Goal: Task Accomplishment & Management: Manage account settings

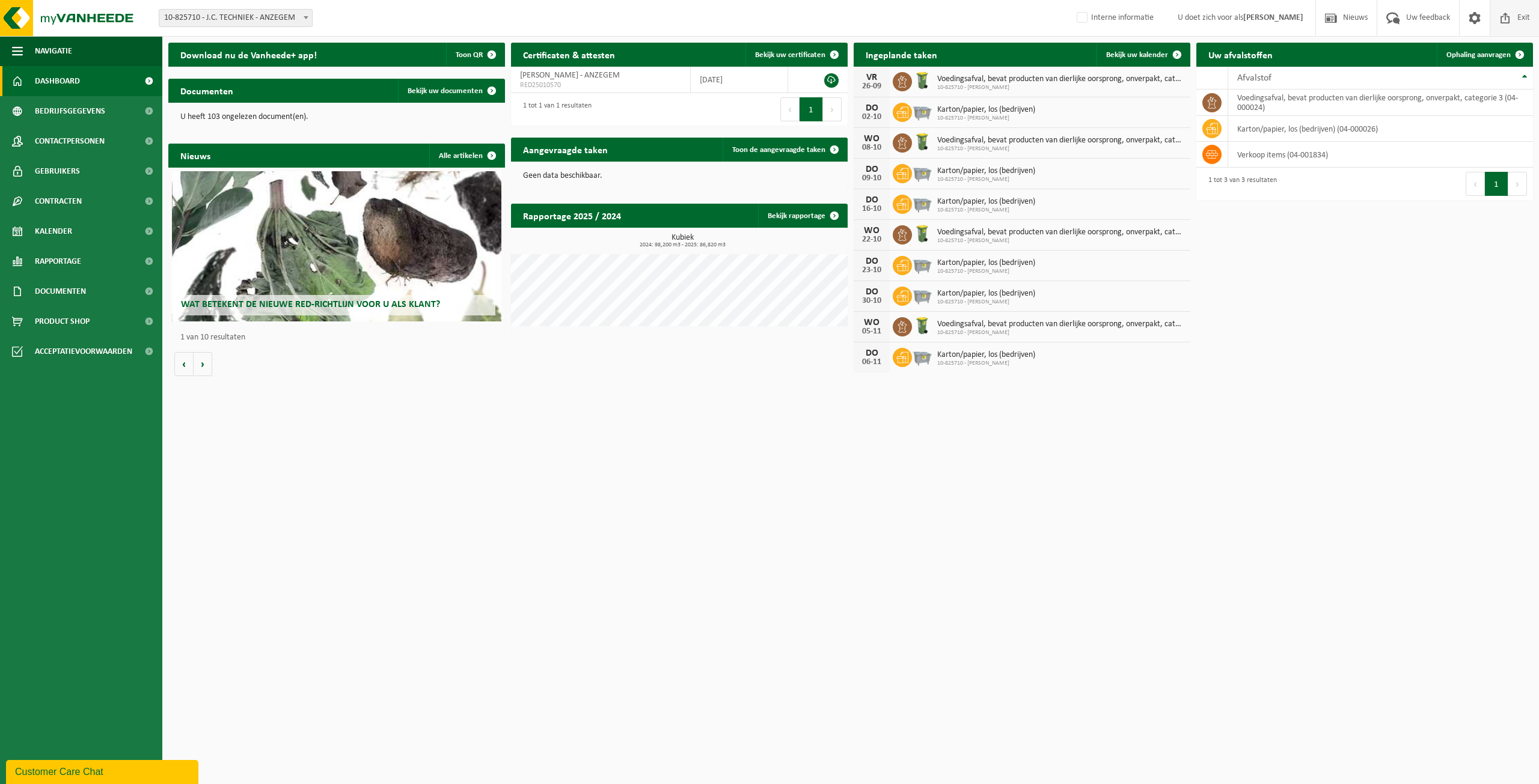
click at [1500, 26] on span at bounding box center [1506, 17] width 18 height 35
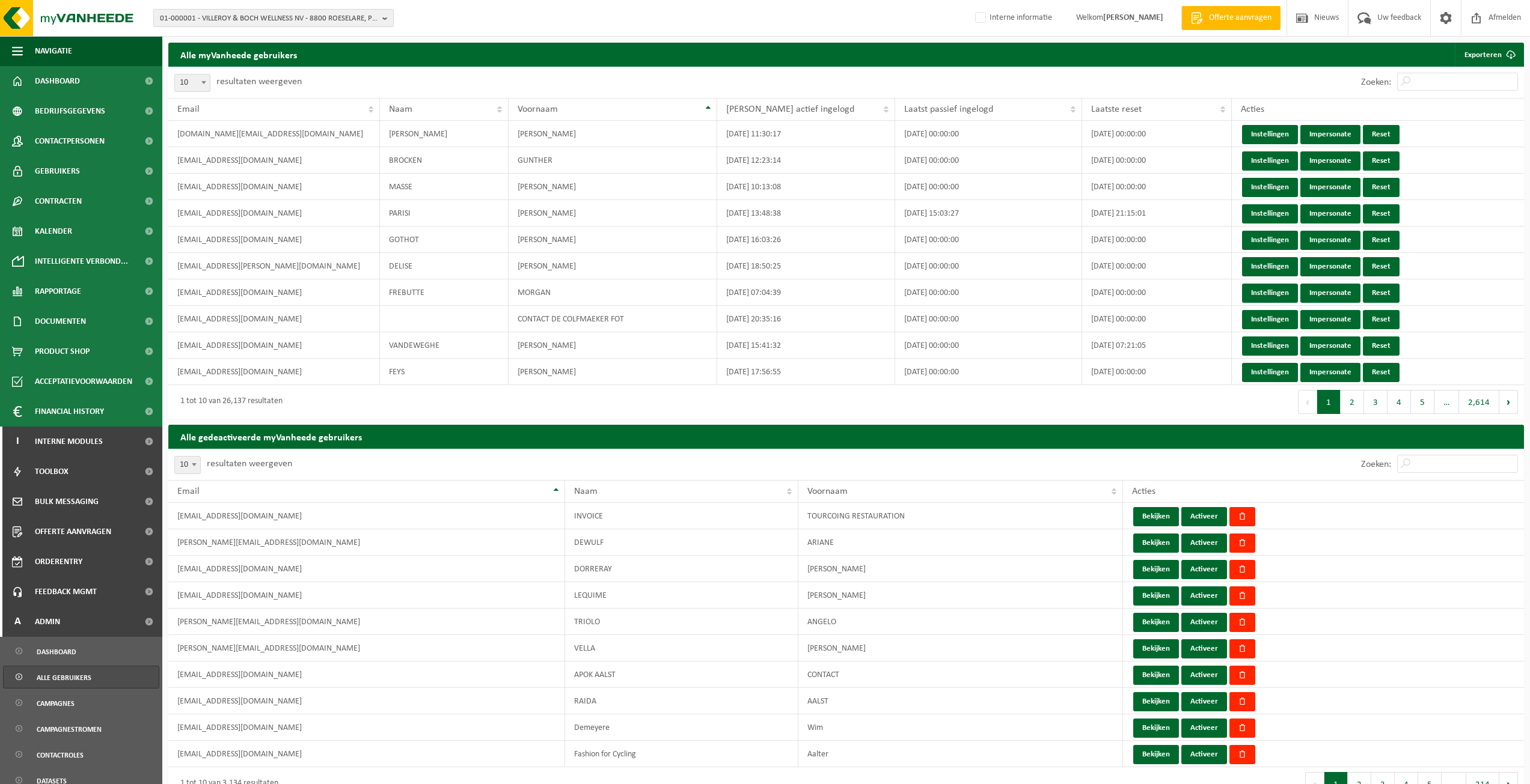
click at [297, 19] on span "01-000001 - VILLEROY & BOCH WELLNESS NV - 8800 ROESELARE, POPULIERSTRAAT 1" at bounding box center [269, 18] width 217 height 18
paste input "01-070495."
type input "01-070495"
click at [264, 70] on li "01-070495 - DEUFOL PORT OF ANTWERP NV - 2030 ANTWERPEN, BELIWEG HAVEN 317" at bounding box center [274, 59] width 235 height 24
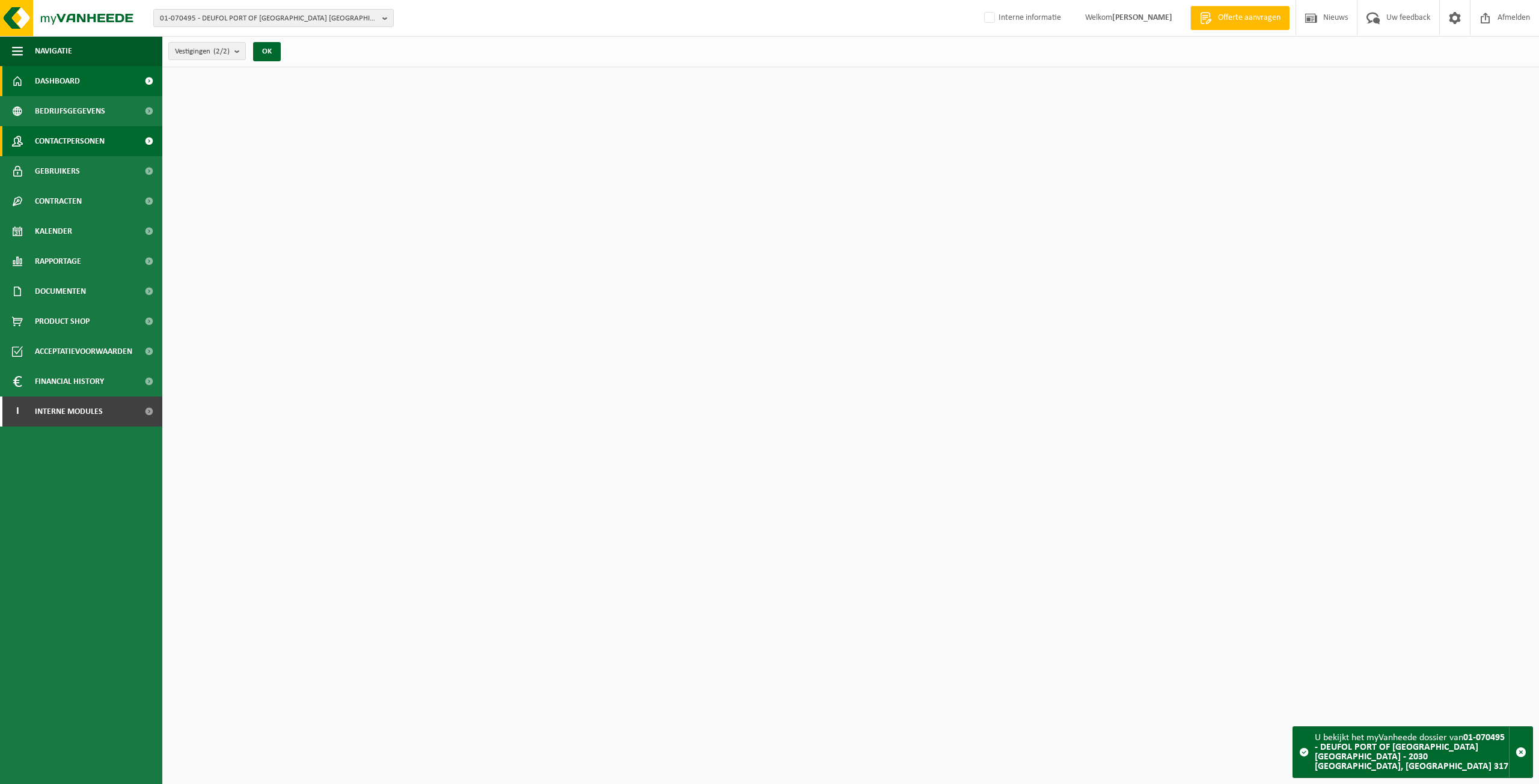
click at [65, 139] on span "Contactpersonen" at bounding box center [70, 141] width 70 height 31
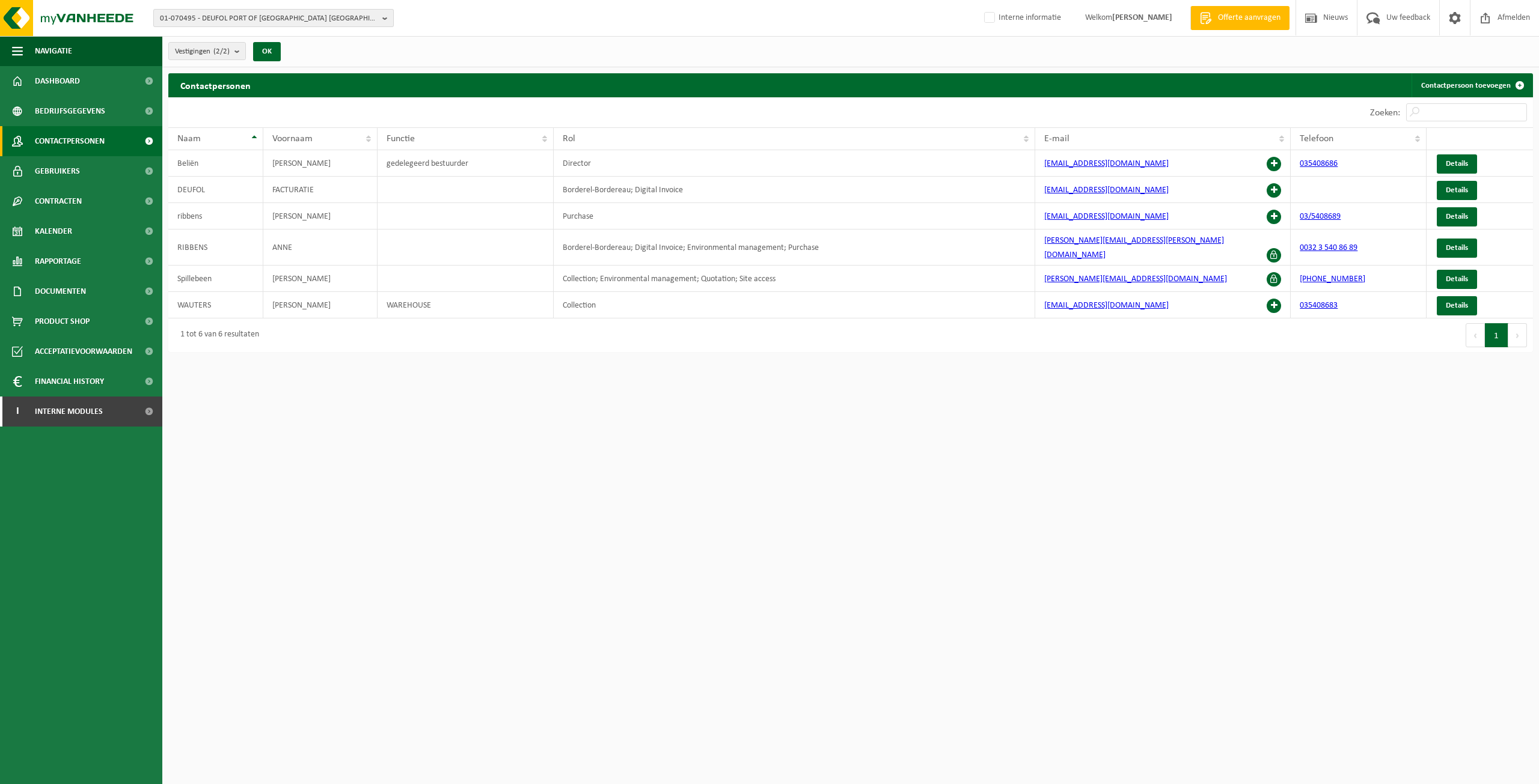
click at [220, 12] on span "01-070495 - DEUFOL PORT OF ANTWERP NV - 2030 ANTWERPEN, BELIWEG HAVEN 317" at bounding box center [269, 18] width 218 height 18
click at [231, 88] on li "10-829736 - DEUFOL PORT OF ANTWERP NV - 2030 ANTWERPEN, WILMARSSTRAAT KAAI 414" at bounding box center [276, 93] width 228 height 24
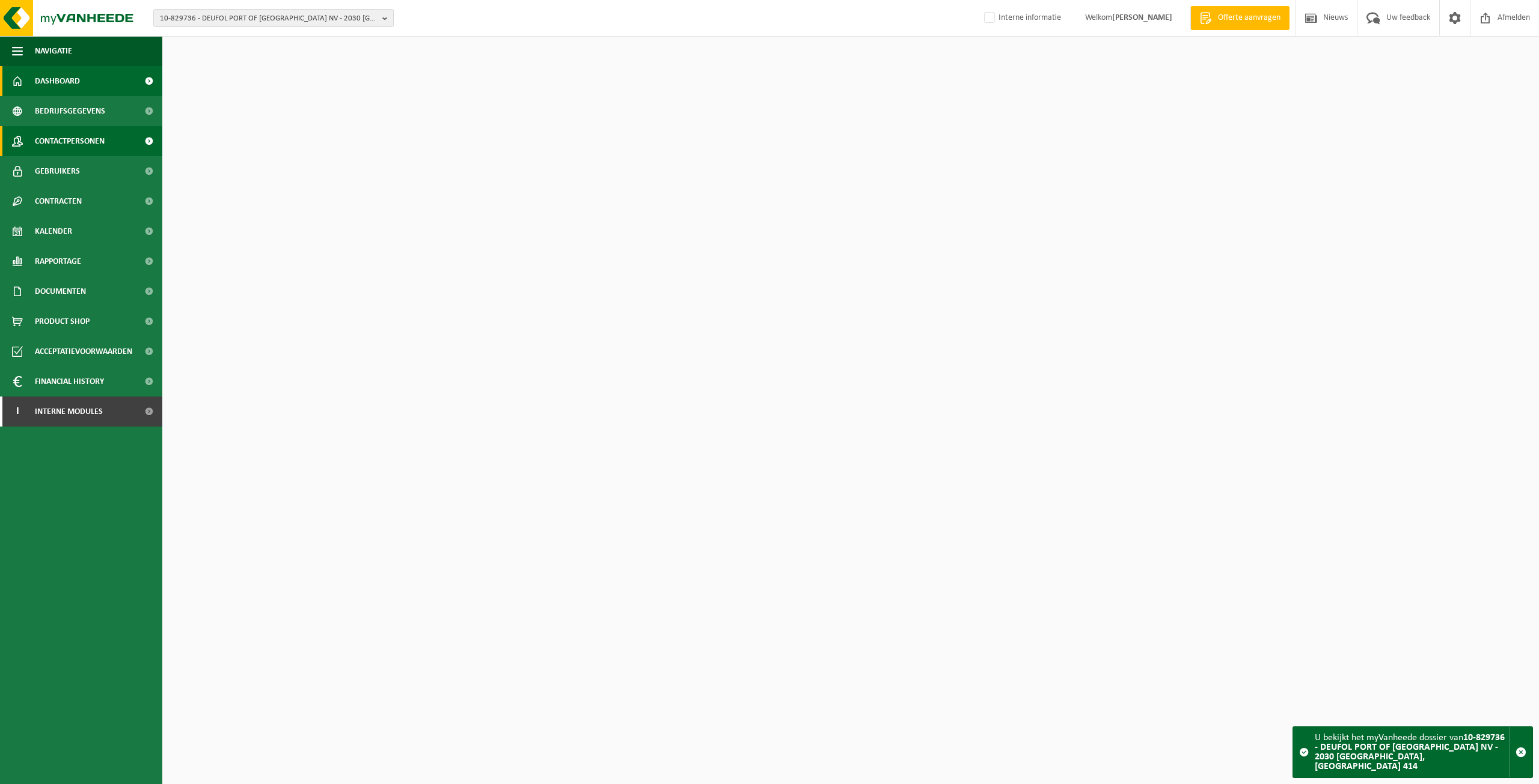
click at [99, 148] on span "Contactpersonen" at bounding box center [70, 141] width 70 height 31
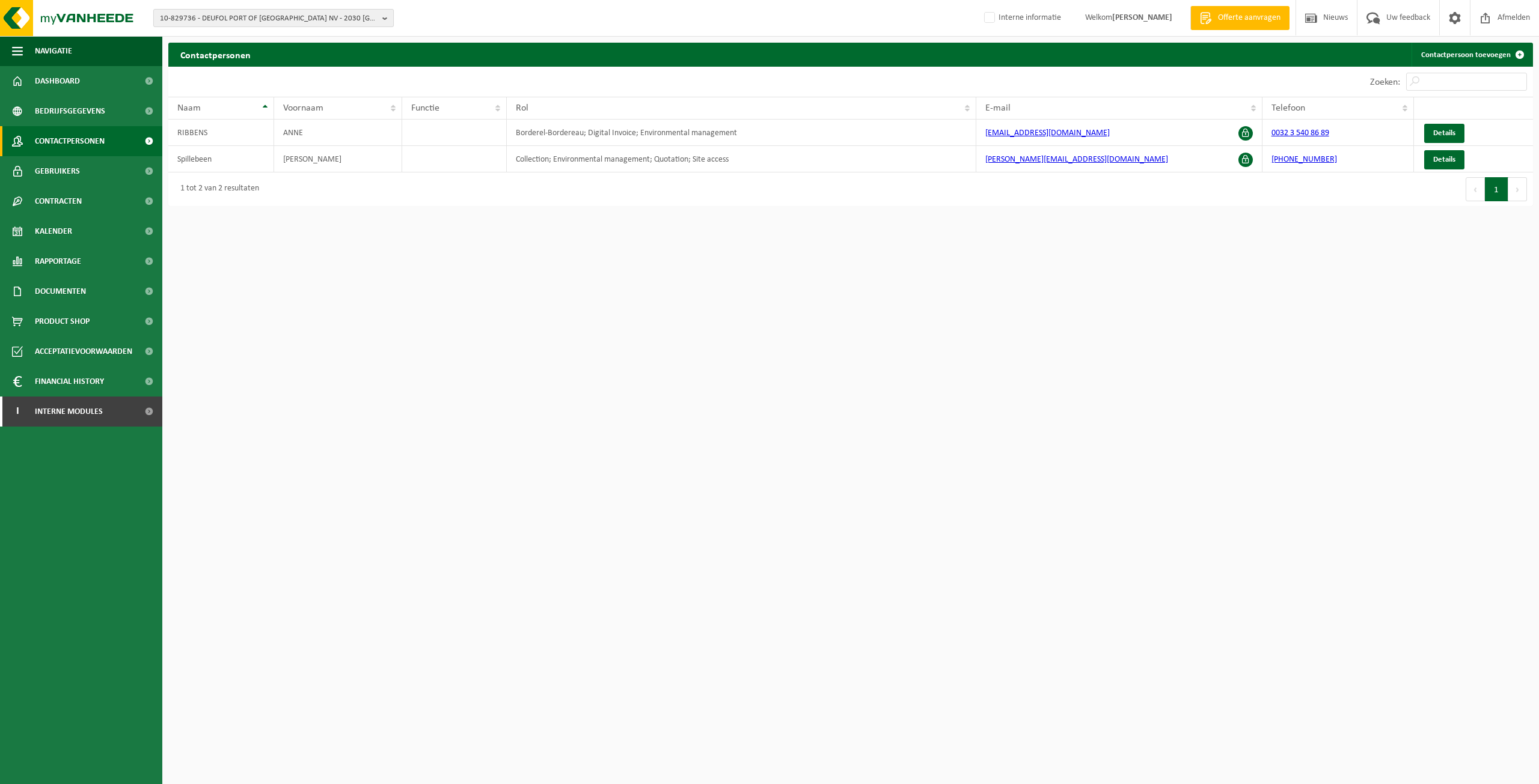
click at [226, 19] on span "10-829736 - DEUFOL PORT OF [GEOGRAPHIC_DATA] NV - 2030 [GEOGRAPHIC_DATA], [GEOG…" at bounding box center [269, 18] width 218 height 18
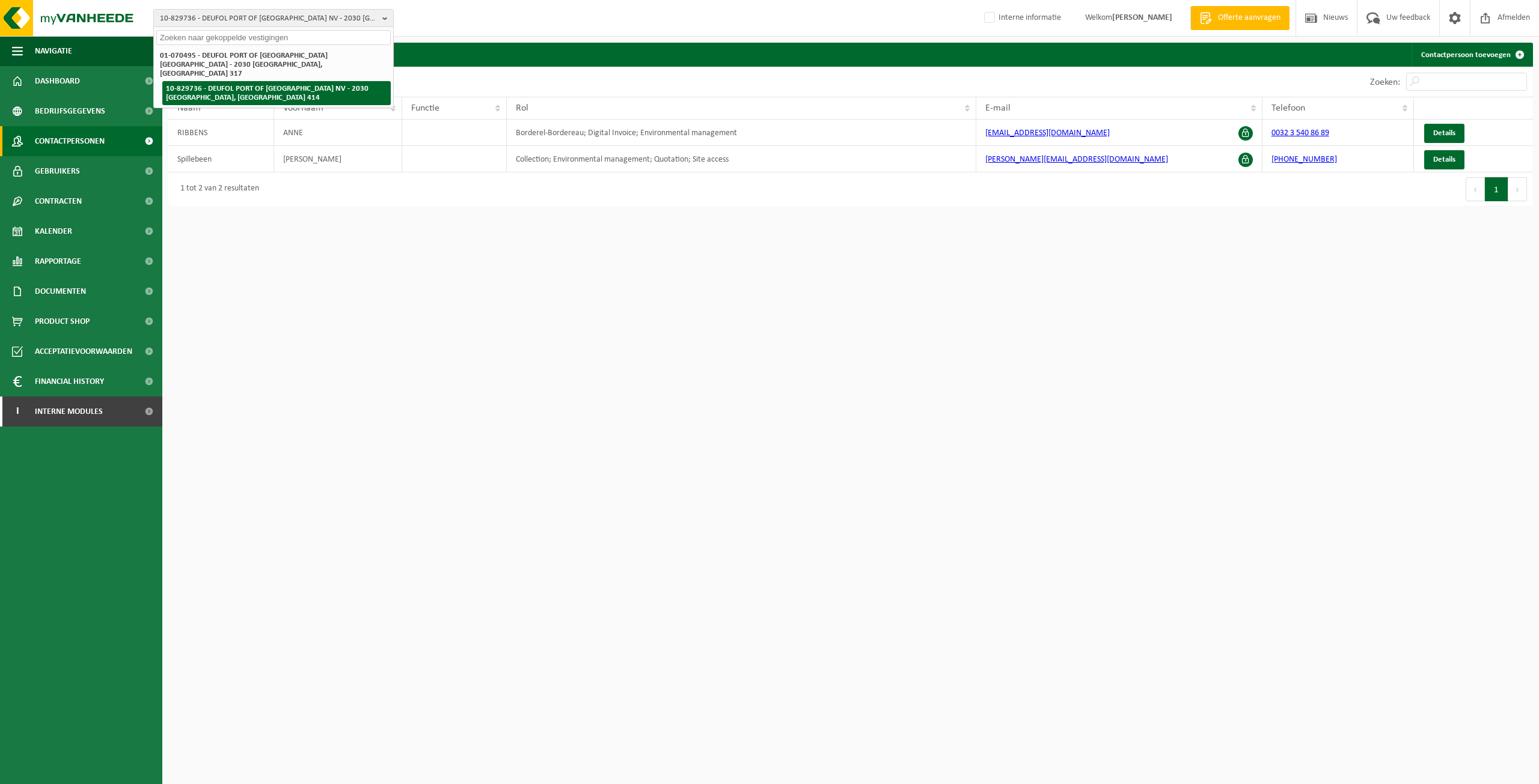
click at [223, 81] on li "10-829736 - DEUFOL PORT OF [GEOGRAPHIC_DATA] NV - 2030 [GEOGRAPHIC_DATA], [GEOG…" at bounding box center [276, 93] width 228 height 24
click at [62, 155] on span "Contactpersonen" at bounding box center [70, 141] width 70 height 31
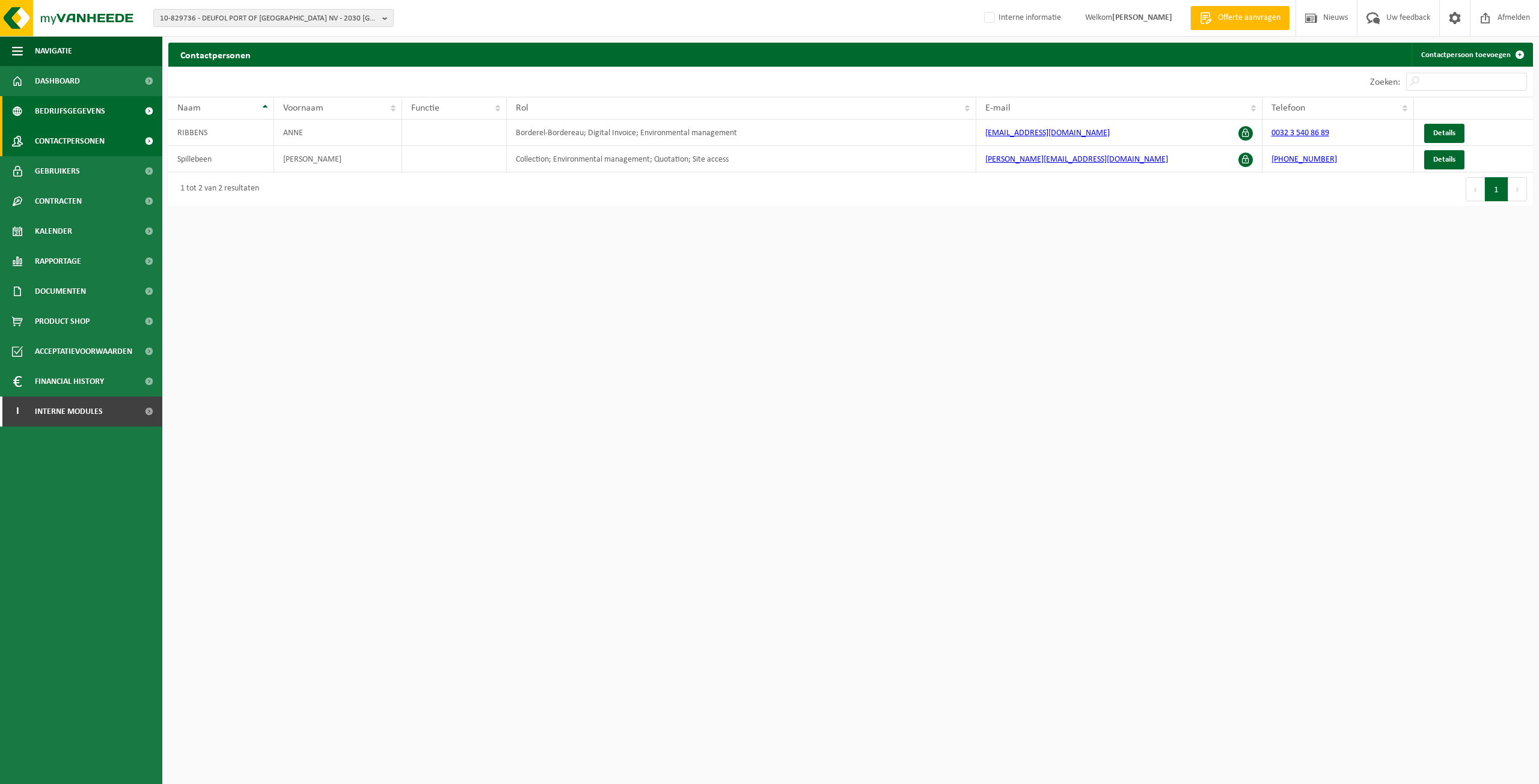
click at [79, 113] on span "Bedrijfsgegevens" at bounding box center [71, 112] width 71 height 31
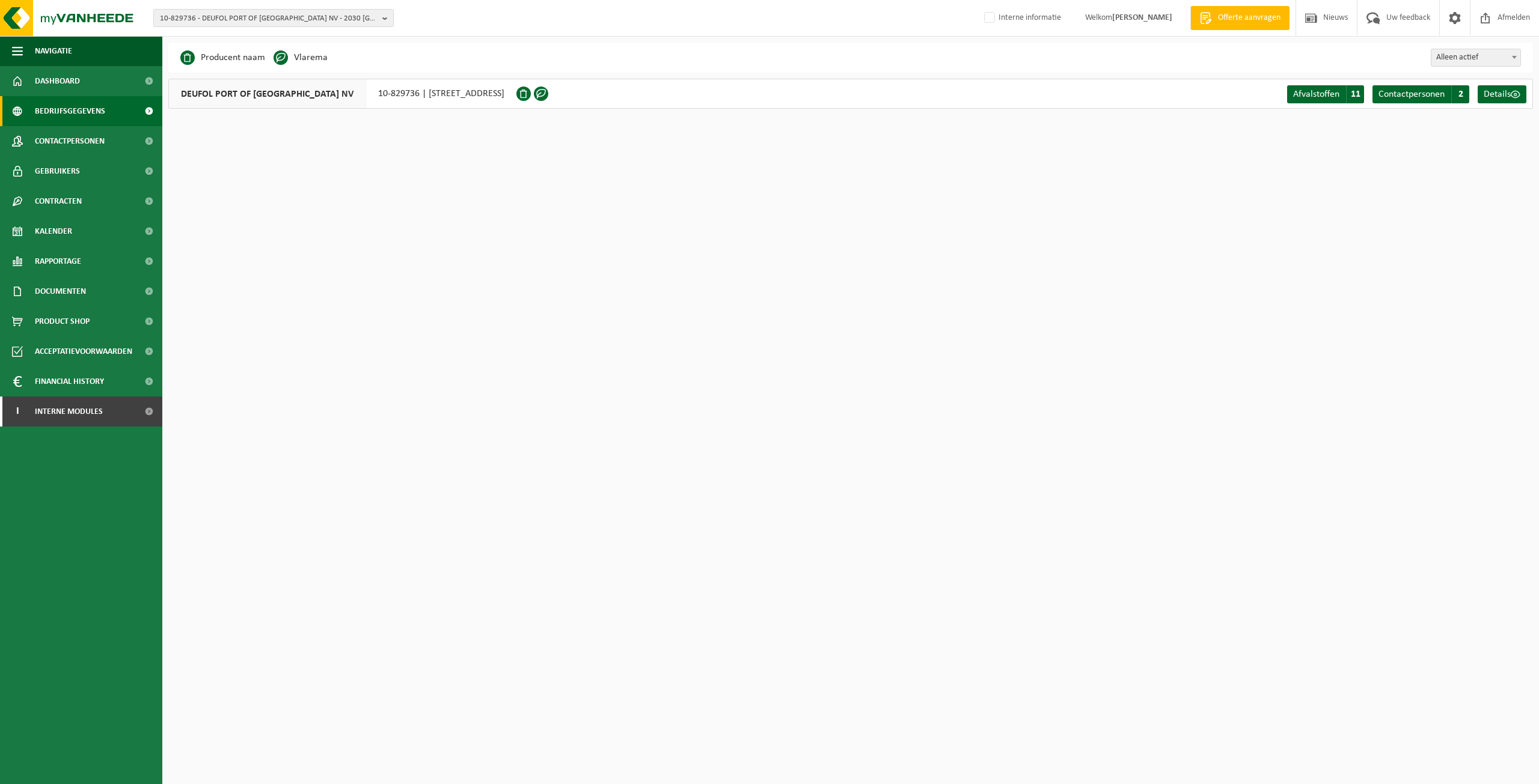
drag, startPoint x: 752, startPoint y: 265, endPoint x: 461, endPoint y: 235, distance: 292.5
click at [753, 265] on html "10-829736 - DEUFOL PORT OF ANTWERP NV - 2030 ANTWERPEN, WILMARSSTRAAT KAAI 414 …" at bounding box center [769, 392] width 1539 height 784
click at [278, 24] on span "10-829736 - DEUFOL PORT OF [GEOGRAPHIC_DATA] NV - 2030 [GEOGRAPHIC_DATA], [GEOG…" at bounding box center [269, 18] width 218 height 18
click at [255, 56] on strong "01-070495 - DEUFOL PORT OF [GEOGRAPHIC_DATA] [GEOGRAPHIC_DATA] - 2030 [GEOGRAPH…" at bounding box center [244, 64] width 168 height 26
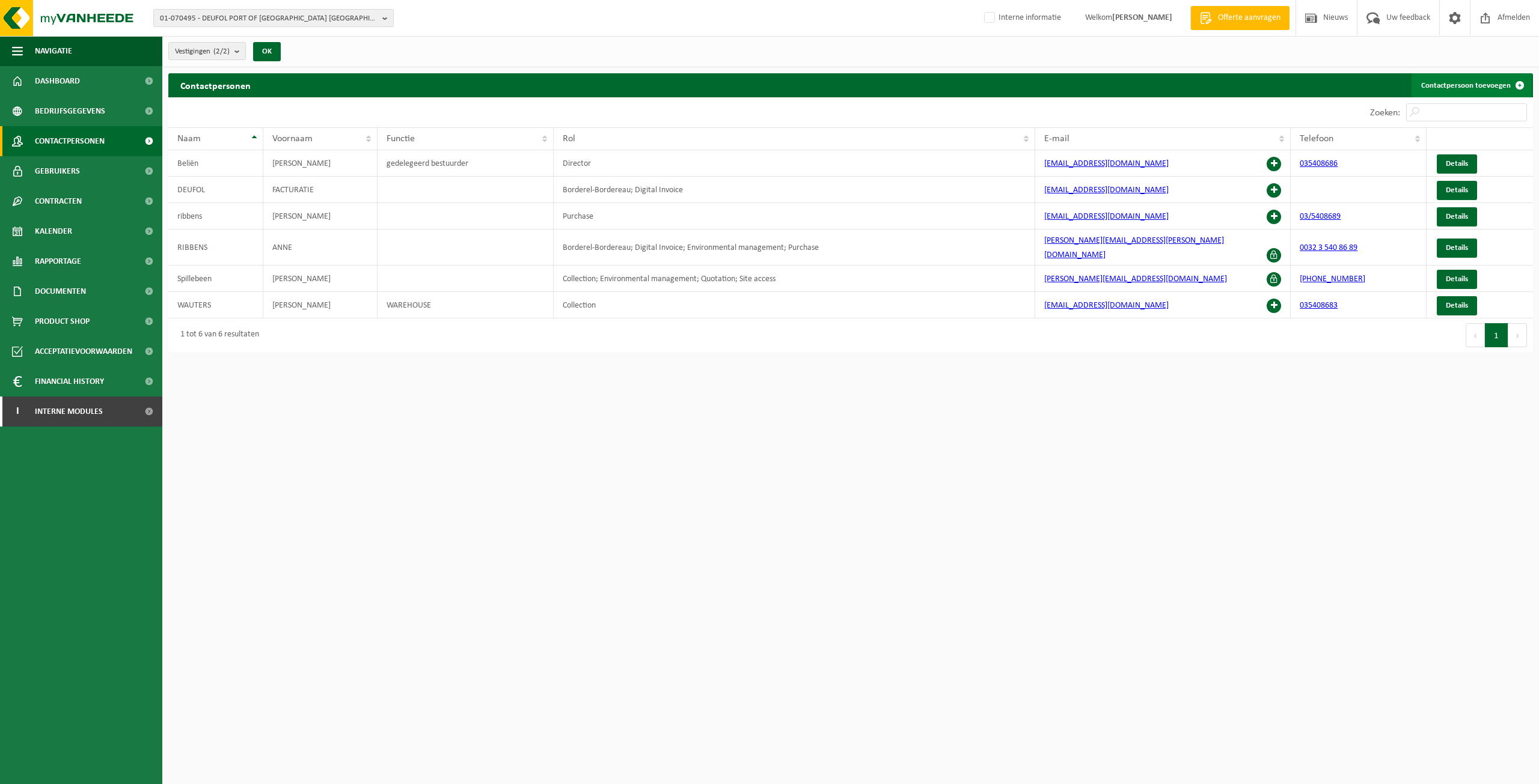
click at [1478, 81] on link "Contactpersoon toevoegen" at bounding box center [1472, 85] width 120 height 24
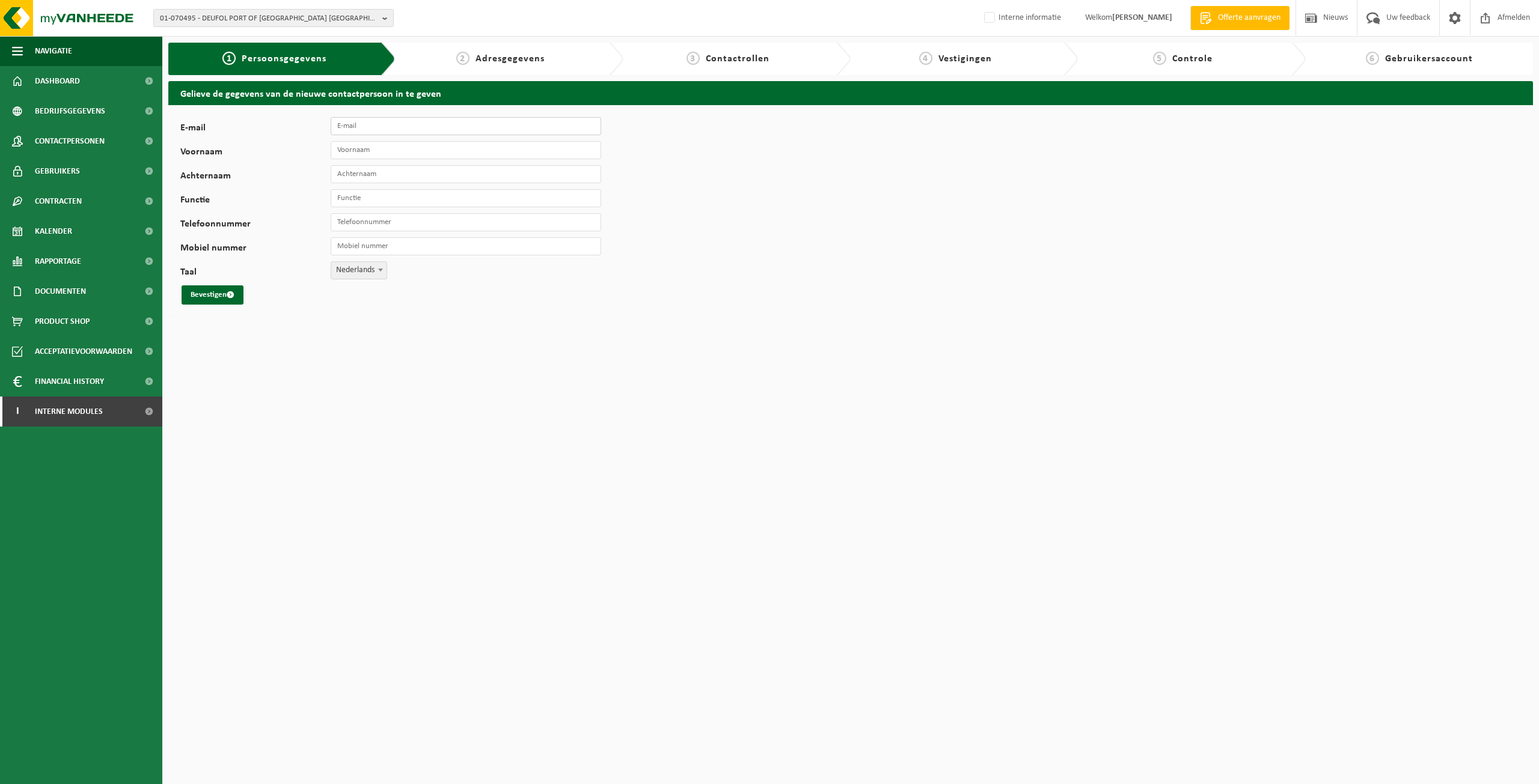
click at [402, 133] on input "E-mail" at bounding box center [467, 126] width 271 height 18
paste input "[EMAIL_ADDRESS][DOMAIN_NAME]"
type input "[EMAIL_ADDRESS][DOMAIN_NAME]"
type input "Ralph"
type input "Mertens"
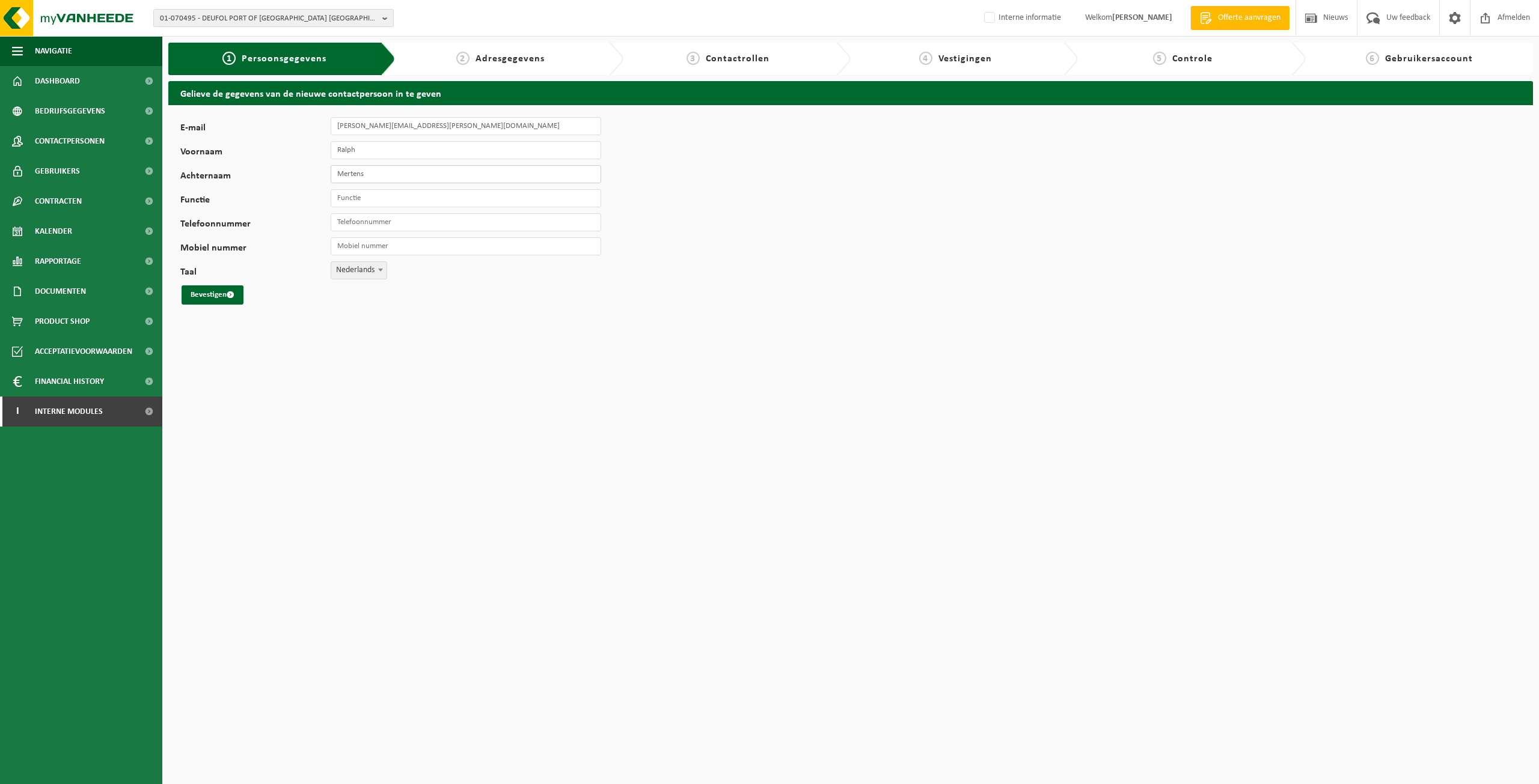
drag, startPoint x: 349, startPoint y: 177, endPoint x: 353, endPoint y: 191, distance: 14.6
click at [349, 177] on input "Mertens" at bounding box center [467, 174] width 271 height 18
click at [357, 199] on input "Functie" at bounding box center [467, 198] width 271 height 18
paste input "QEHS & Operational Compliance Manager [GEOGRAPHIC_DATA]"
type input "QEHS & Operational Compliance Manager [GEOGRAPHIC_DATA]"
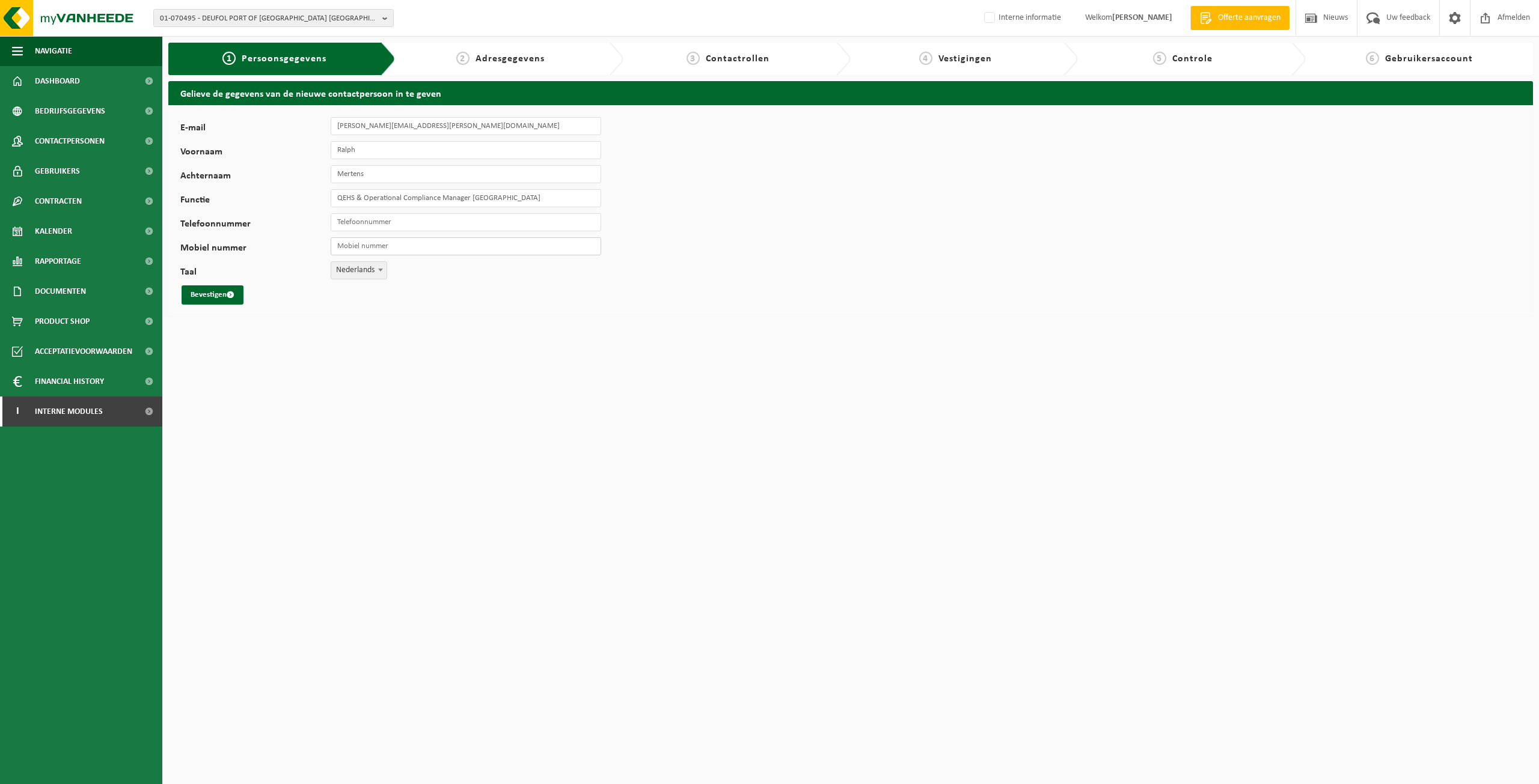
click at [496, 246] on input "Mobiel nummer" at bounding box center [467, 246] width 271 height 18
paste input "32 (0) 496 16 87 07"
type input "[PHONE_NUMBER]"
click at [216, 290] on button "Bevestigen" at bounding box center [212, 295] width 62 height 19
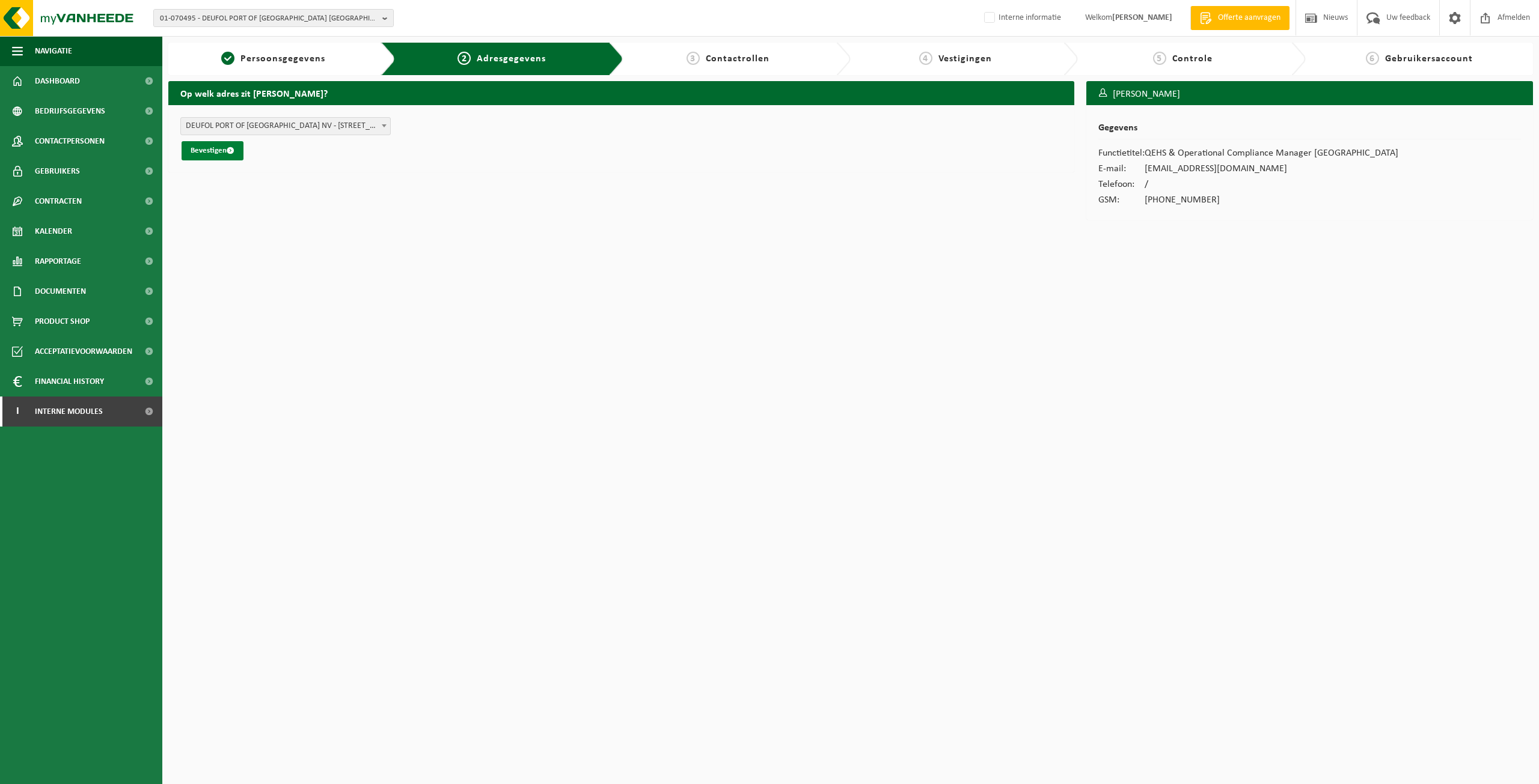
click at [232, 153] on span "submit" at bounding box center [231, 151] width 8 height 8
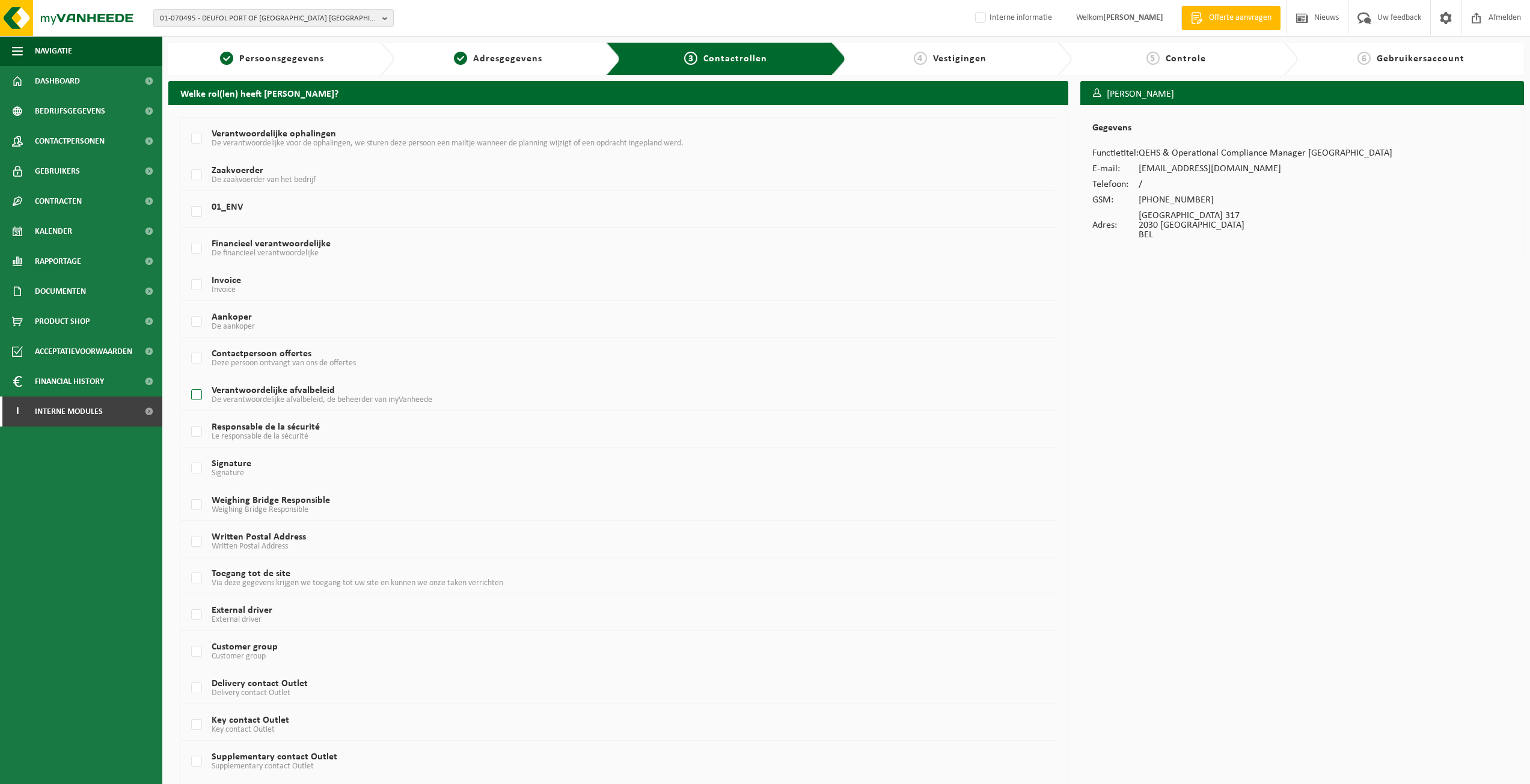
click at [283, 401] on span "De verantwoordelijke afvalbeleid, de beheerder van myVanheede" at bounding box center [321, 400] width 220 height 9
click at [187, 381] on input "Verantwoordelijke afvalbeleid De verantwoordelijke afvalbeleid, de beheerder va…" at bounding box center [186, 380] width 1 height 1
checkbox input "true"
click at [188, 140] on td "Verantwoordelijke ophalingen De verantwoordelijke voor de ophalingen, we sturen…" at bounding box center [618, 136] width 875 height 36
click at [195, 138] on label "Verantwoordelijke ophalingen De verantwoordelijke voor de ophalingen, we sturen…" at bounding box center [579, 138] width 781 height 18
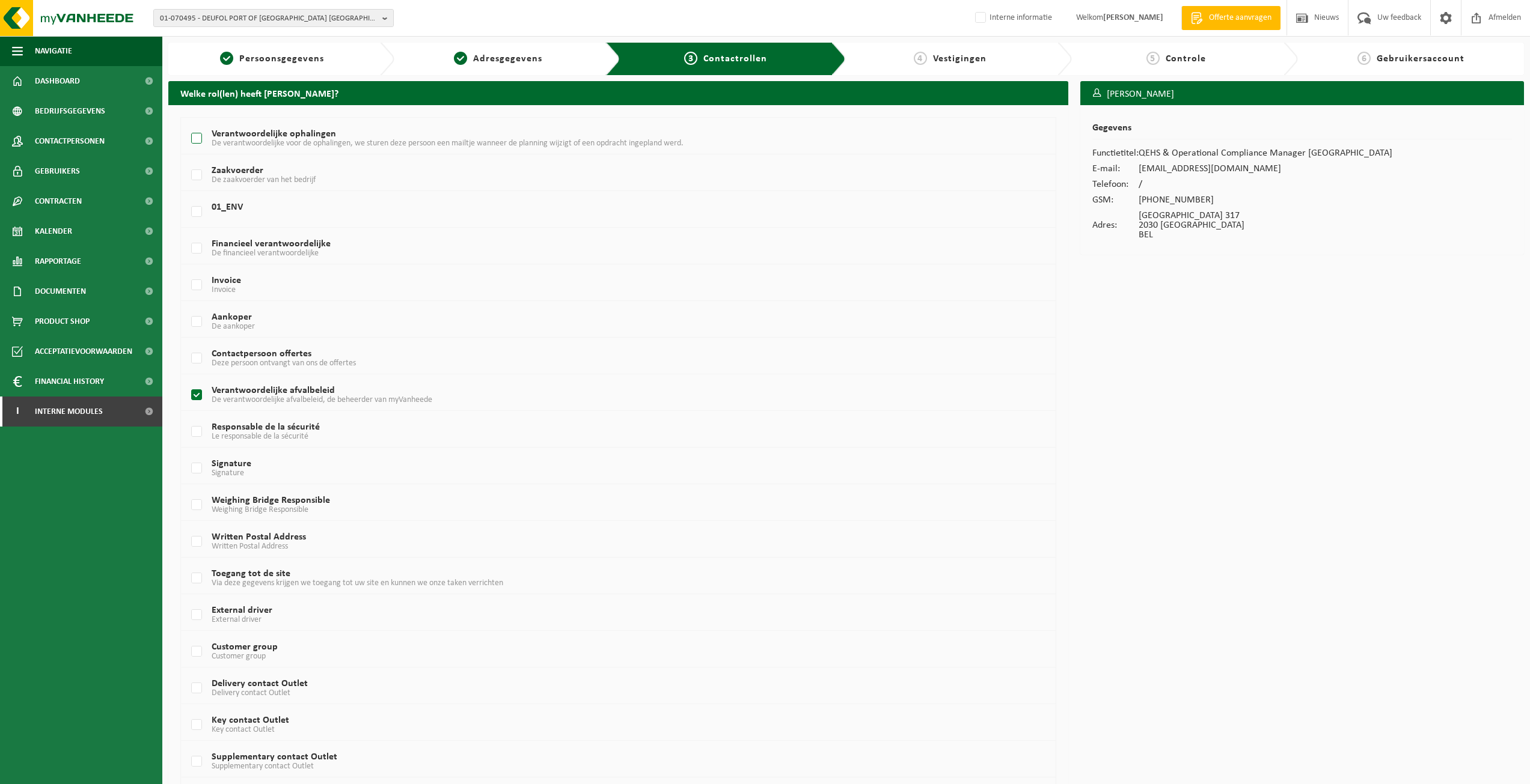
click at [187, 124] on input "Verantwoordelijke ophalingen De verantwoordelijke voor de ophalingen, we sturen…" at bounding box center [186, 123] width 1 height 1
checkbox input "true"
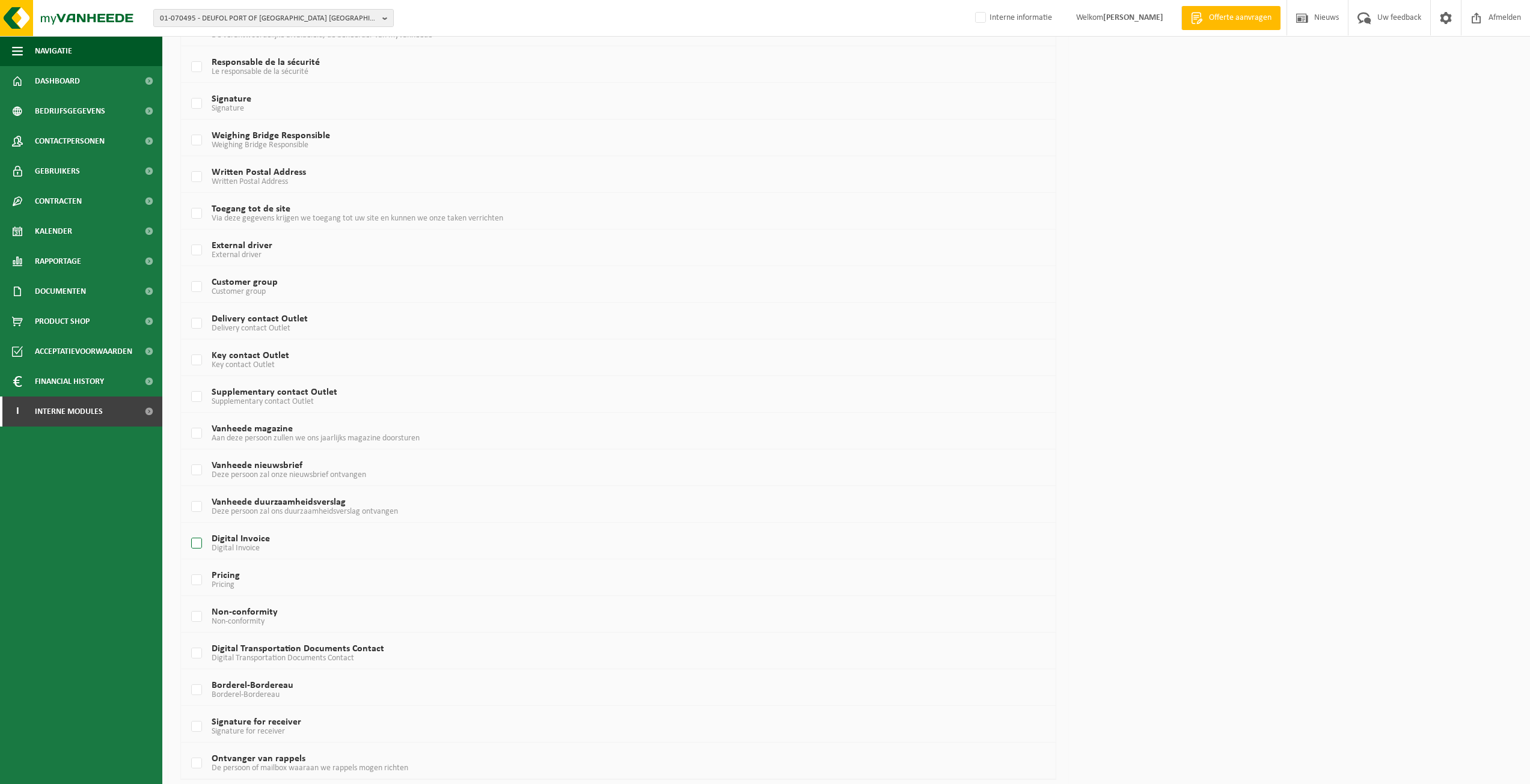
scroll to position [409, 0]
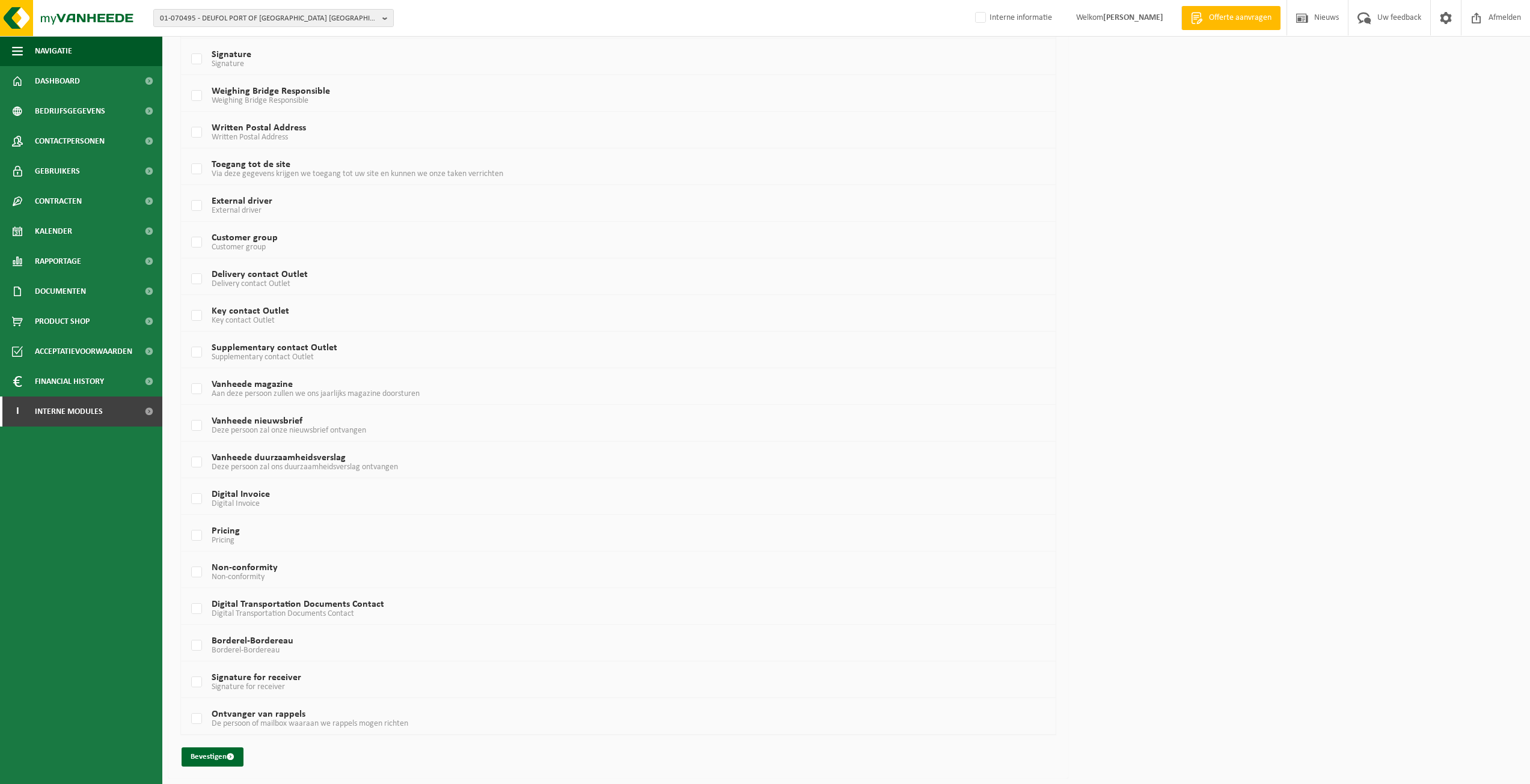
drag, startPoint x: 212, startPoint y: 752, endPoint x: 217, endPoint y: 739, distance: 13.9
click at [213, 752] on button "Bevestigen" at bounding box center [212, 757] width 62 height 19
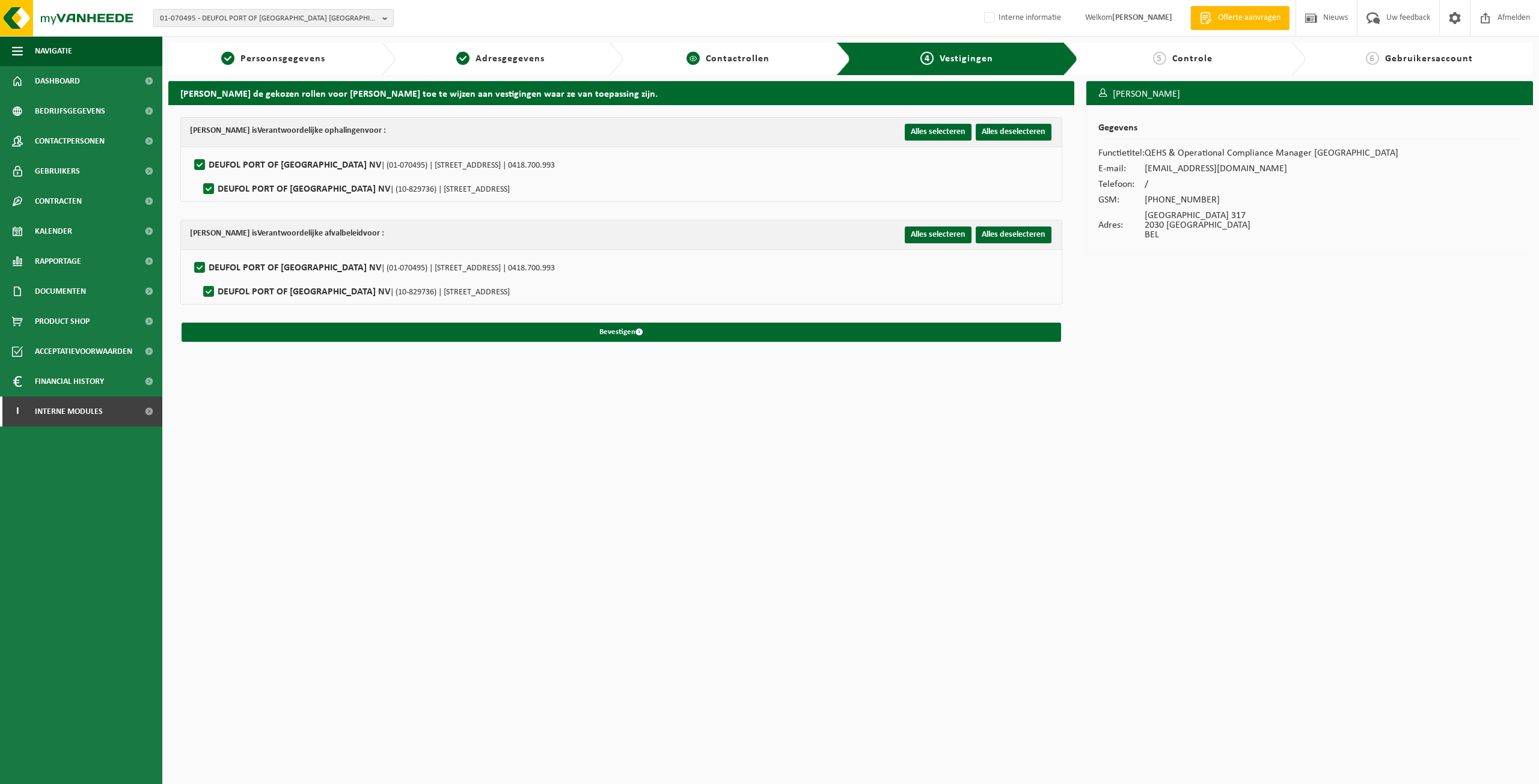
click at [648, 61] on link "3 Contactrollen" at bounding box center [728, 58] width 198 height 14
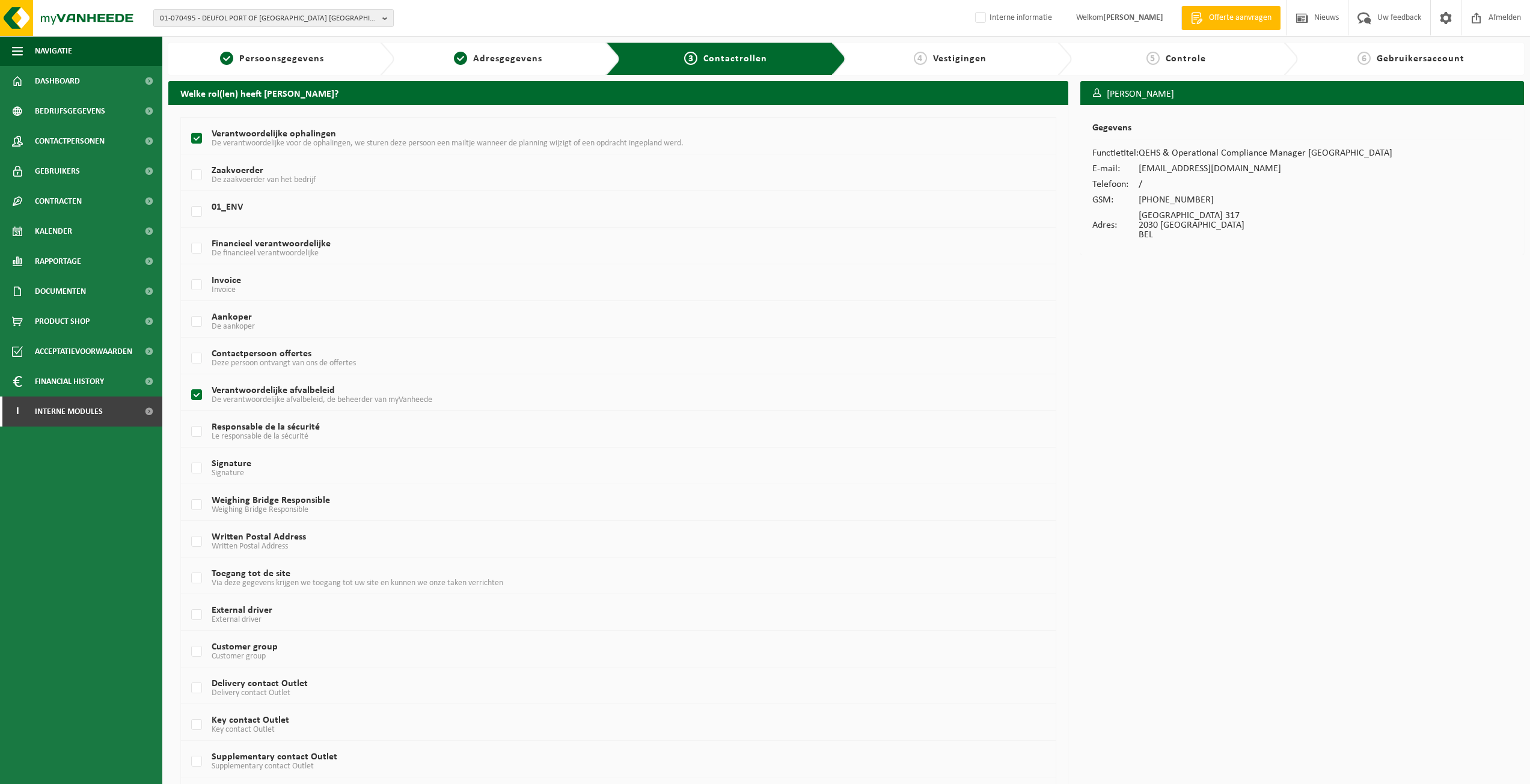
click at [214, 136] on label "Verantwoordelijke ophalingen De verantwoordelijke voor de ophalingen, we sturen…" at bounding box center [579, 138] width 781 height 18
click at [187, 124] on input "Verantwoordelijke ophalingen De verantwoordelijke voor de ophalingen, we sturen…" at bounding box center [186, 123] width 1 height 1
checkbox input "false"
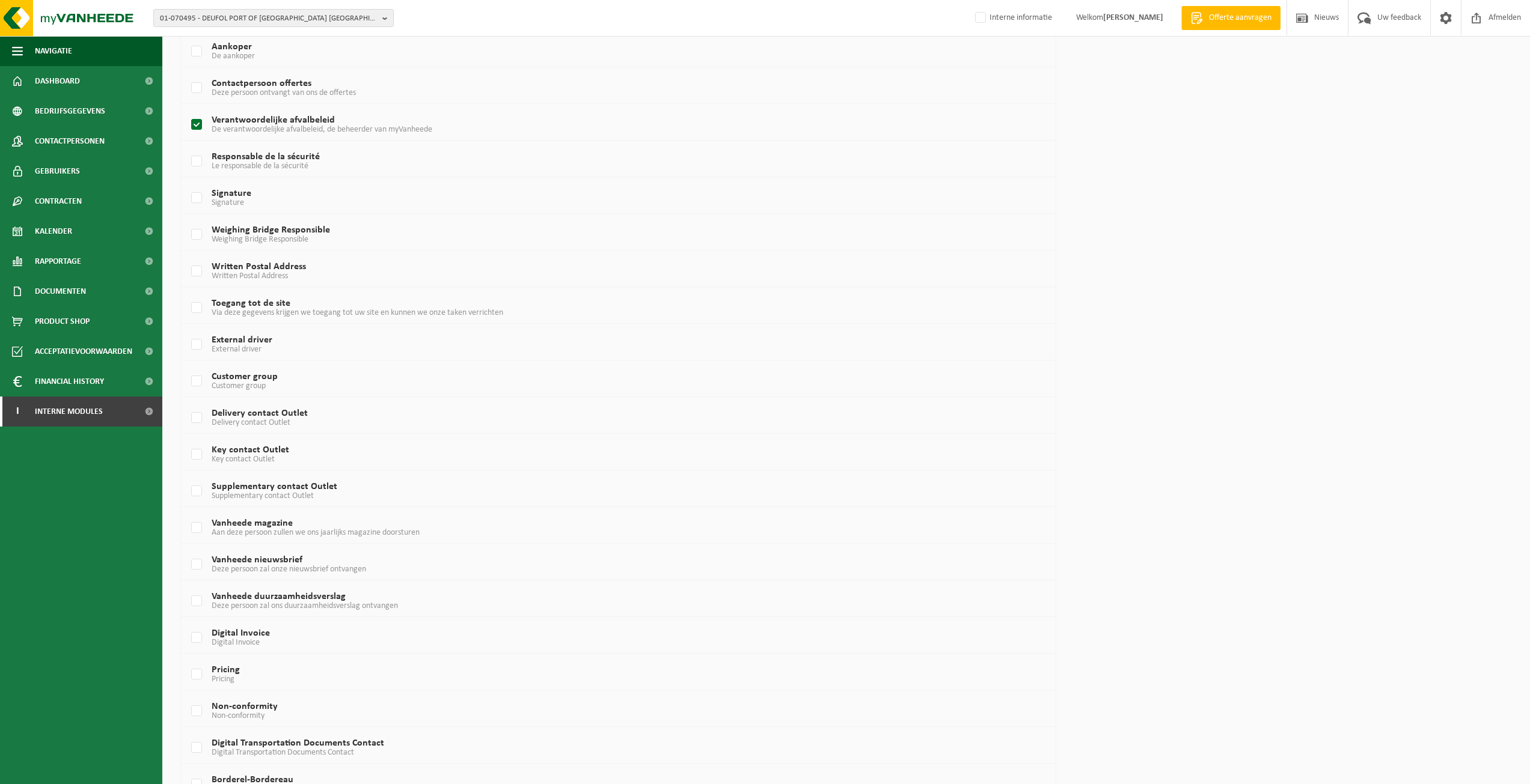
scroll to position [409, 0]
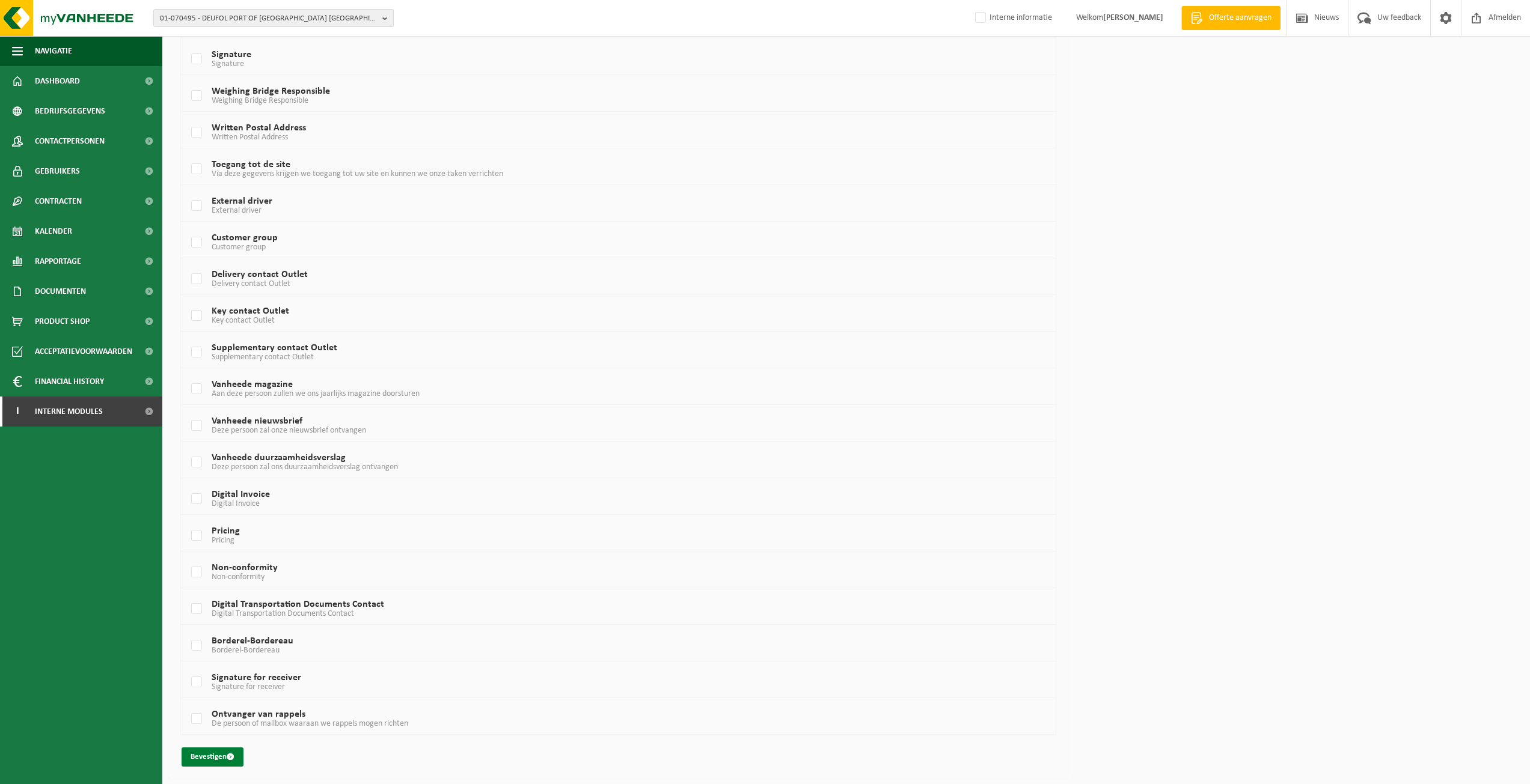
click at [211, 762] on button "Bevestigen" at bounding box center [212, 757] width 62 height 19
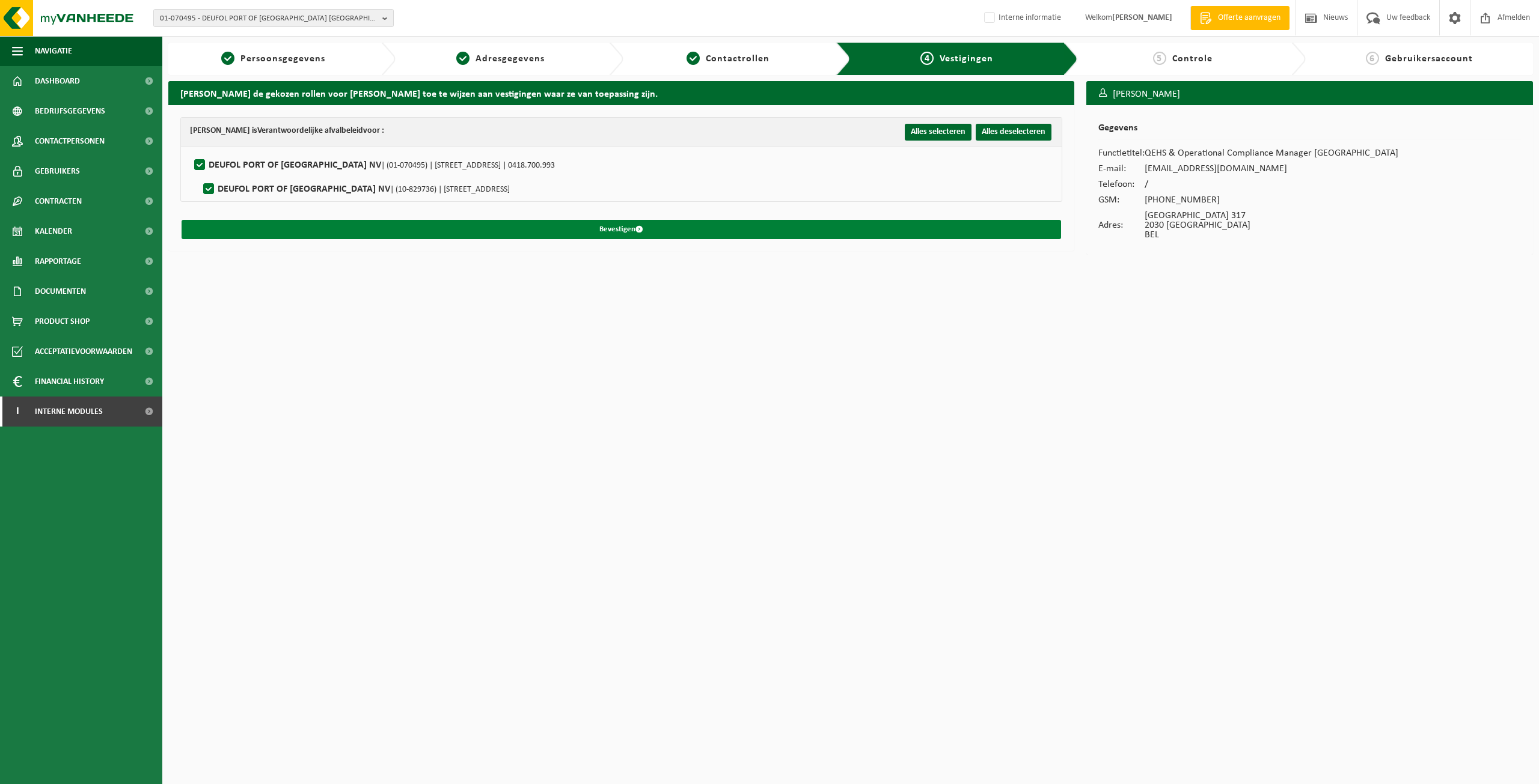
click at [795, 230] on button "Bevestigen" at bounding box center [621, 230] width 880 height 19
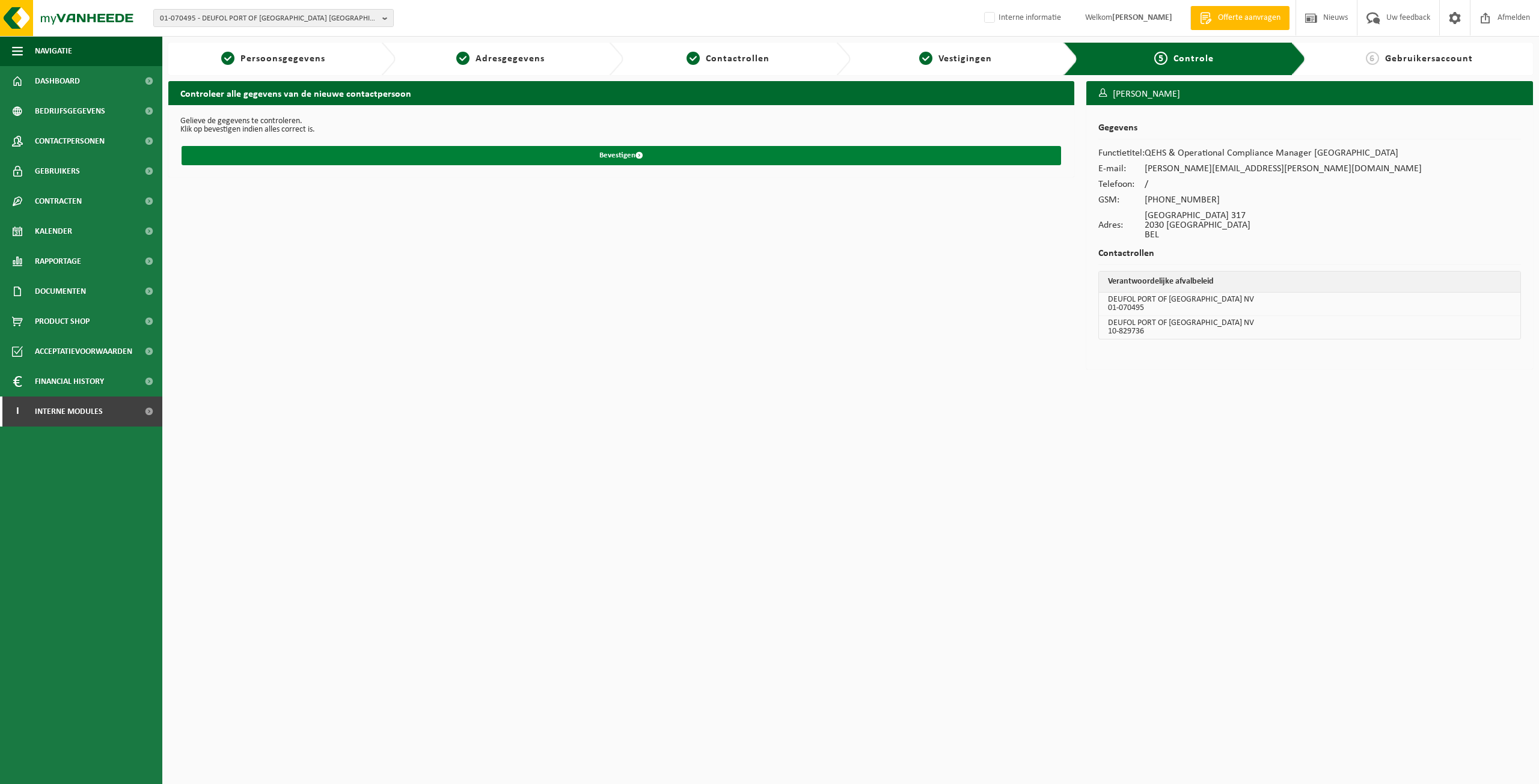
click at [806, 154] on button "Bevestigen" at bounding box center [621, 155] width 880 height 19
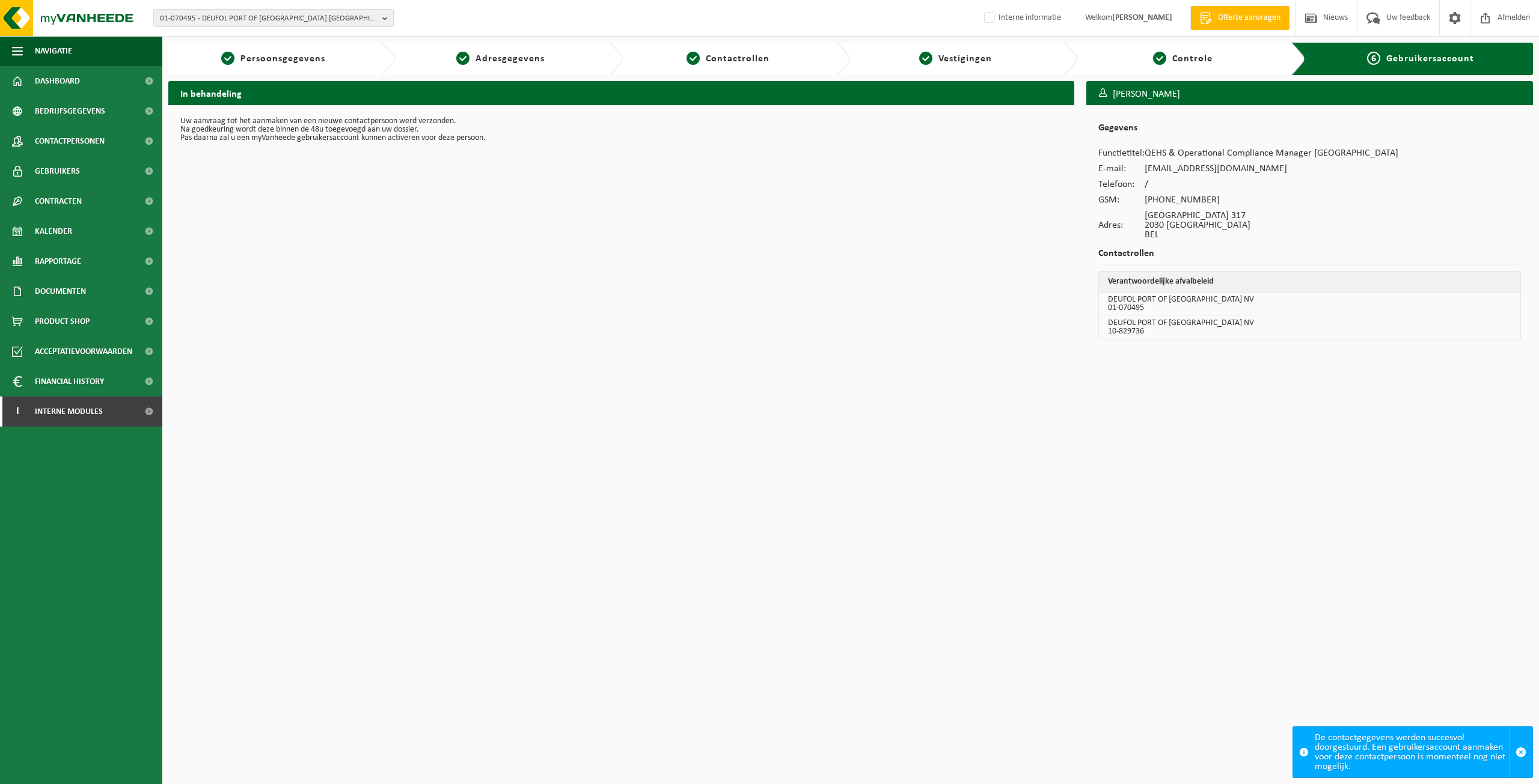
click at [343, 30] on div "01-070495 - DEUFOL [GEOGRAPHIC_DATA] [GEOGRAPHIC_DATA] - 2030 [GEOGRAPHIC_DATA]…" at bounding box center [769, 18] width 1539 height 36
click at [343, 21] on span "01-070495 - DEUFOL PORT OF ANTWERP NV - 2030 ANTWERPEN, BELIWEG HAVEN 317" at bounding box center [269, 18] width 218 height 18
paste input "10-965459"
type input "10-965459"
click at [305, 55] on li "10-965459 - COLRUYT ANTWERPEN ZUID - 2000 ANTWERPEN, JONGHELINCKSTRAAT 18" at bounding box center [274, 59] width 235 height 24
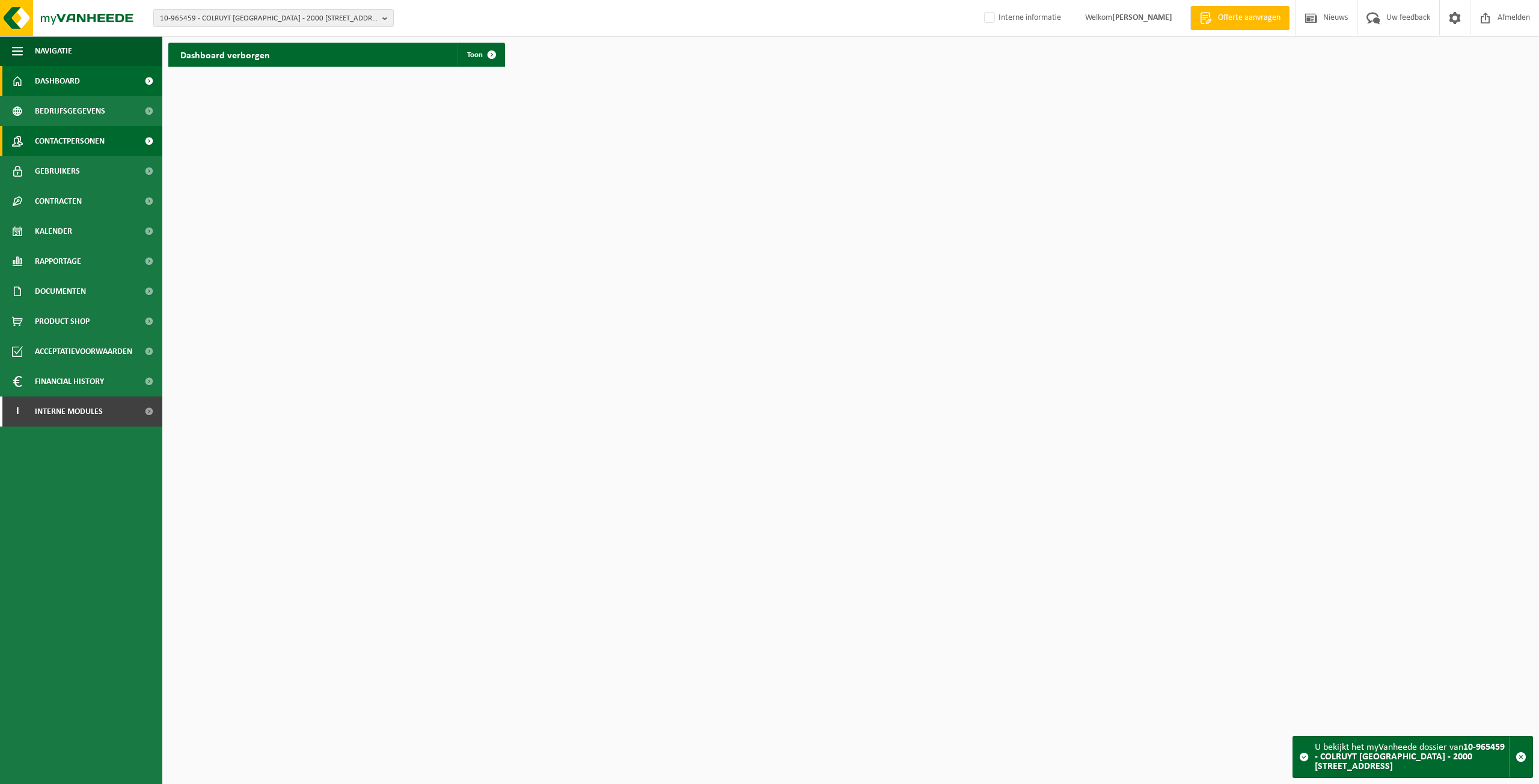
click at [99, 136] on span "Contactpersonen" at bounding box center [70, 141] width 70 height 31
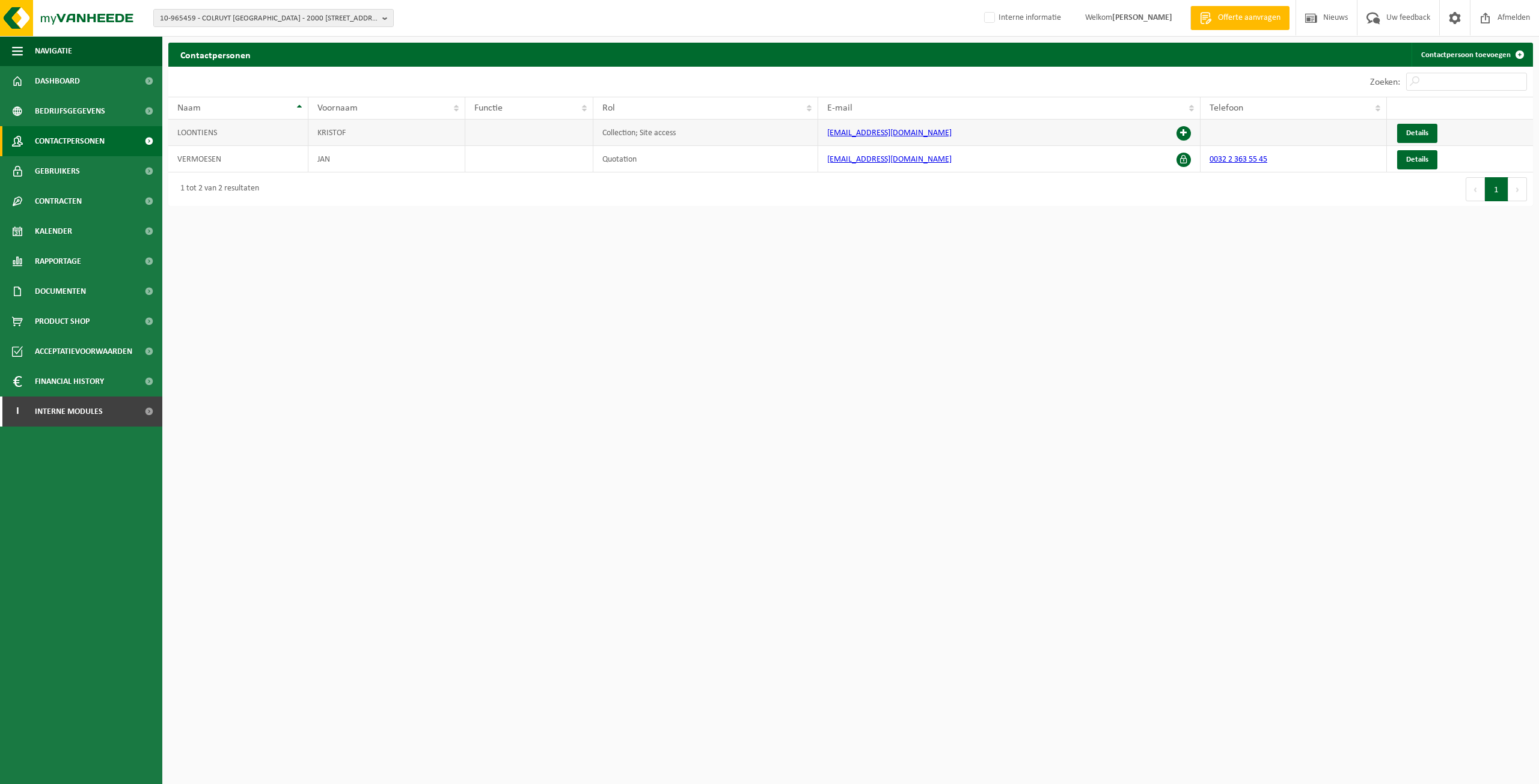
click at [1178, 134] on span at bounding box center [1183, 133] width 14 height 14
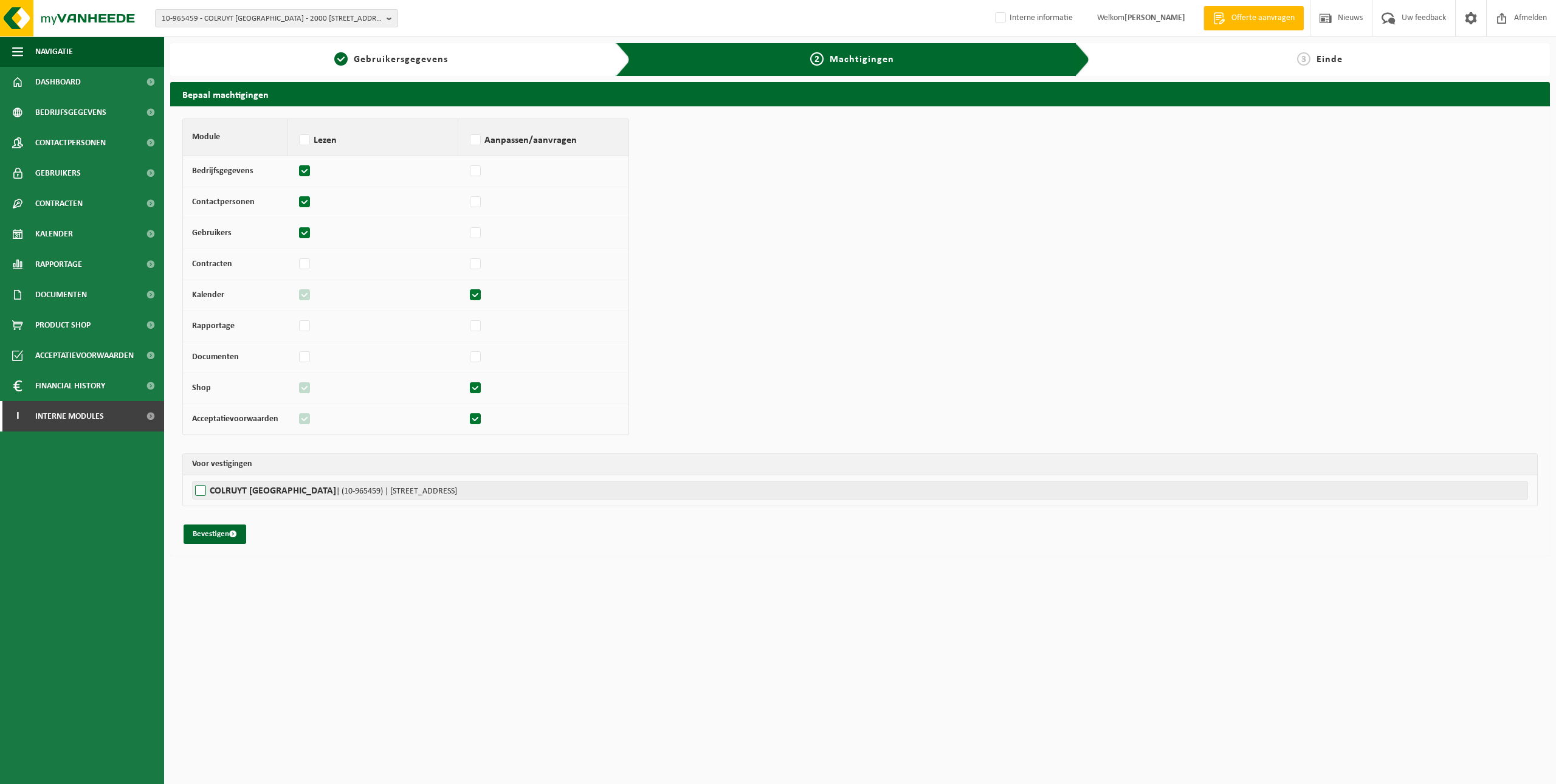
click at [243, 495] on label"] "COLRUYT ANTWERPEN ZUID | (10-965459) | JONGHELINCKSTRAAT 18, 2000 ANTWERPEN" at bounding box center [860, 490] width 1336 height 18
click at [243, 495] on input "COLRUYT ANTWERPEN ZUID | (10-965459) | JONGHELINCKSTRAAT 18, 2000 ANTWERPEN" at bounding box center [969, 490] width 1556 height 18
checkbox input "true"
click at [200, 535] on button "Bevestigen" at bounding box center [214, 534] width 63 height 19
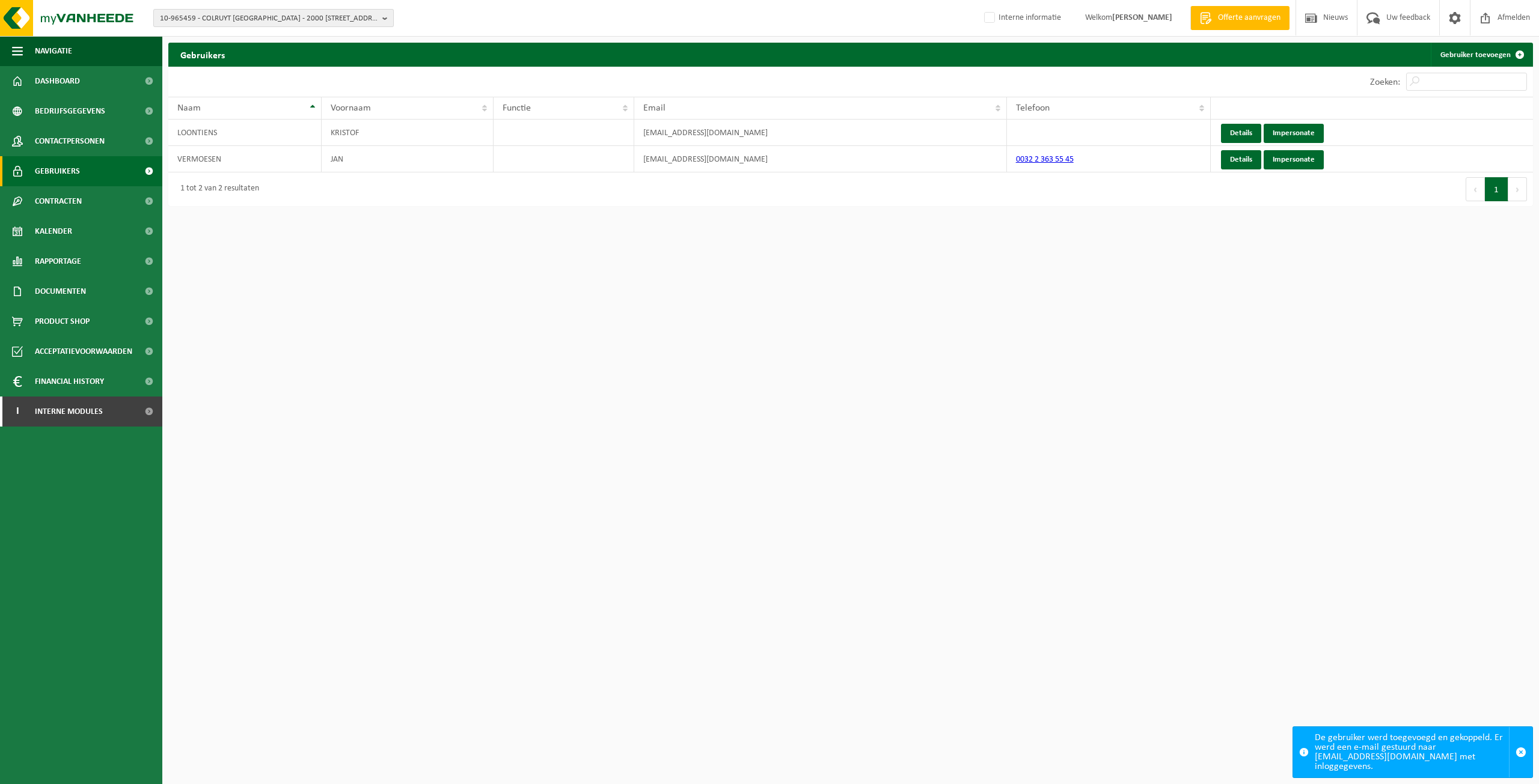
click at [261, 18] on span "10-965459 - COLRUYT ANTWERPEN ZUID - 2000 ANTWERPEN, JONGHELINCKSTRAAT 18" at bounding box center [269, 18] width 218 height 18
type input "10-977324"
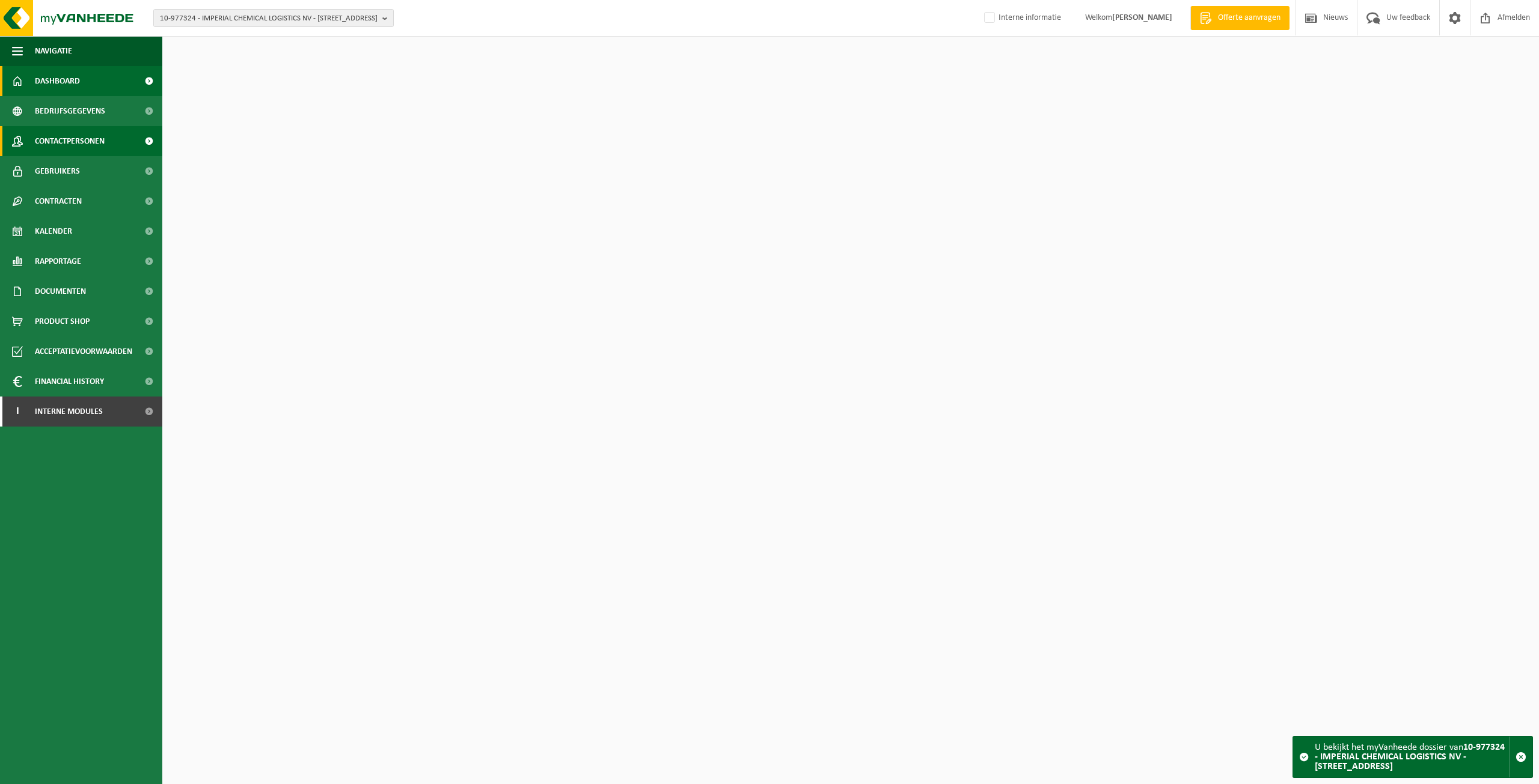
click at [86, 139] on span "Contactpersonen" at bounding box center [70, 141] width 70 height 31
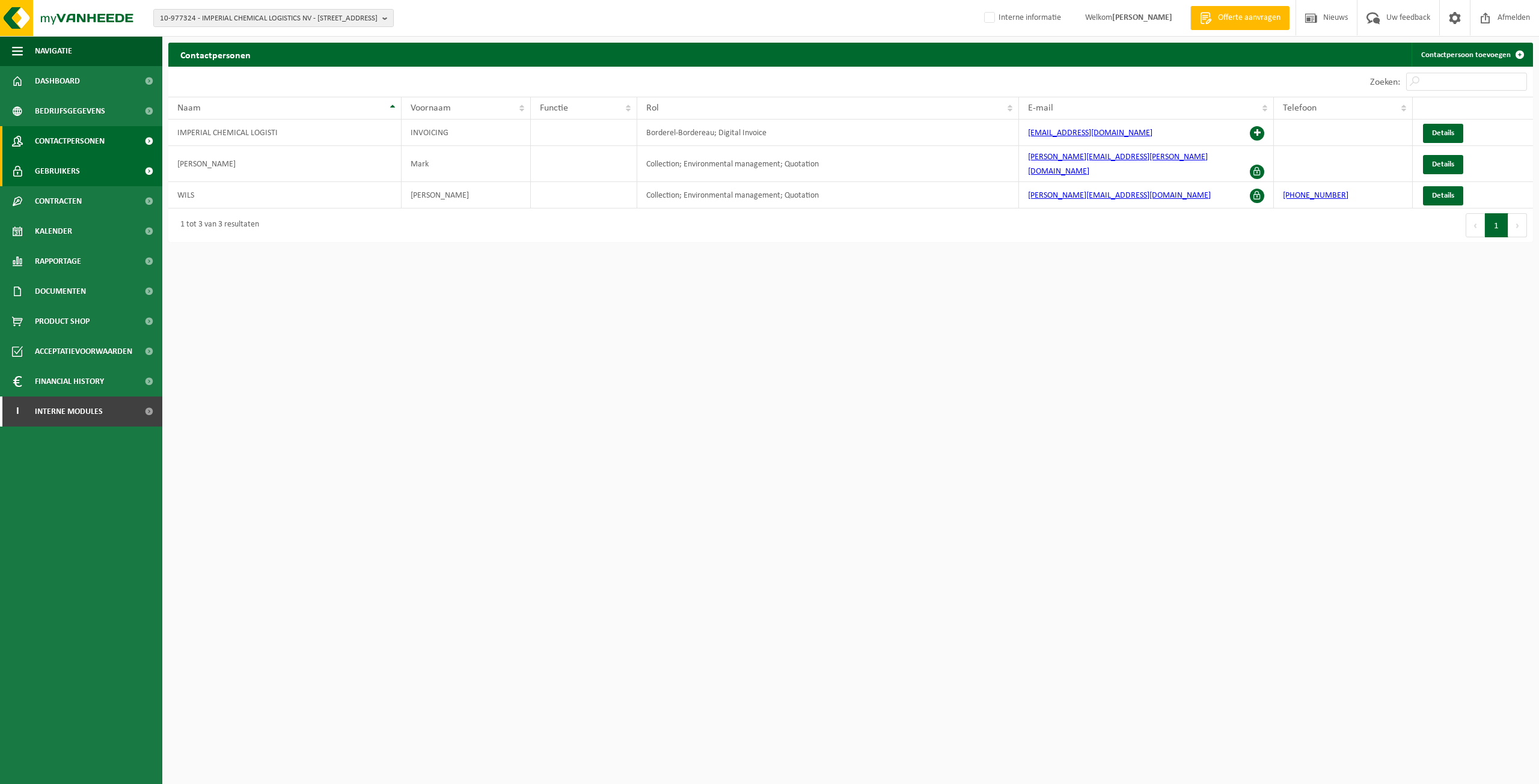
click at [82, 181] on link "Gebruikers" at bounding box center [81, 172] width 162 height 31
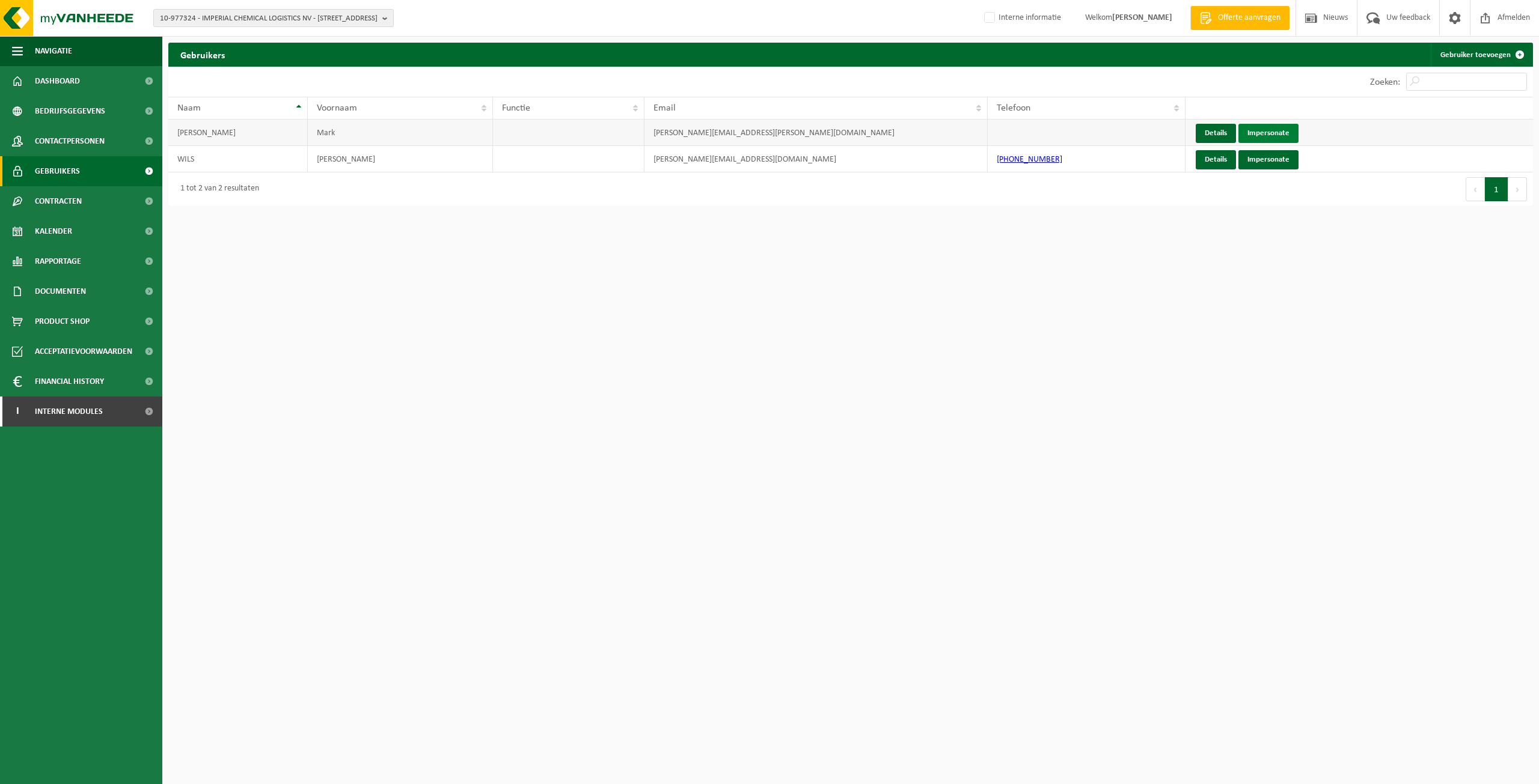
click at [1276, 133] on link "Impersonate" at bounding box center [1268, 134] width 60 height 19
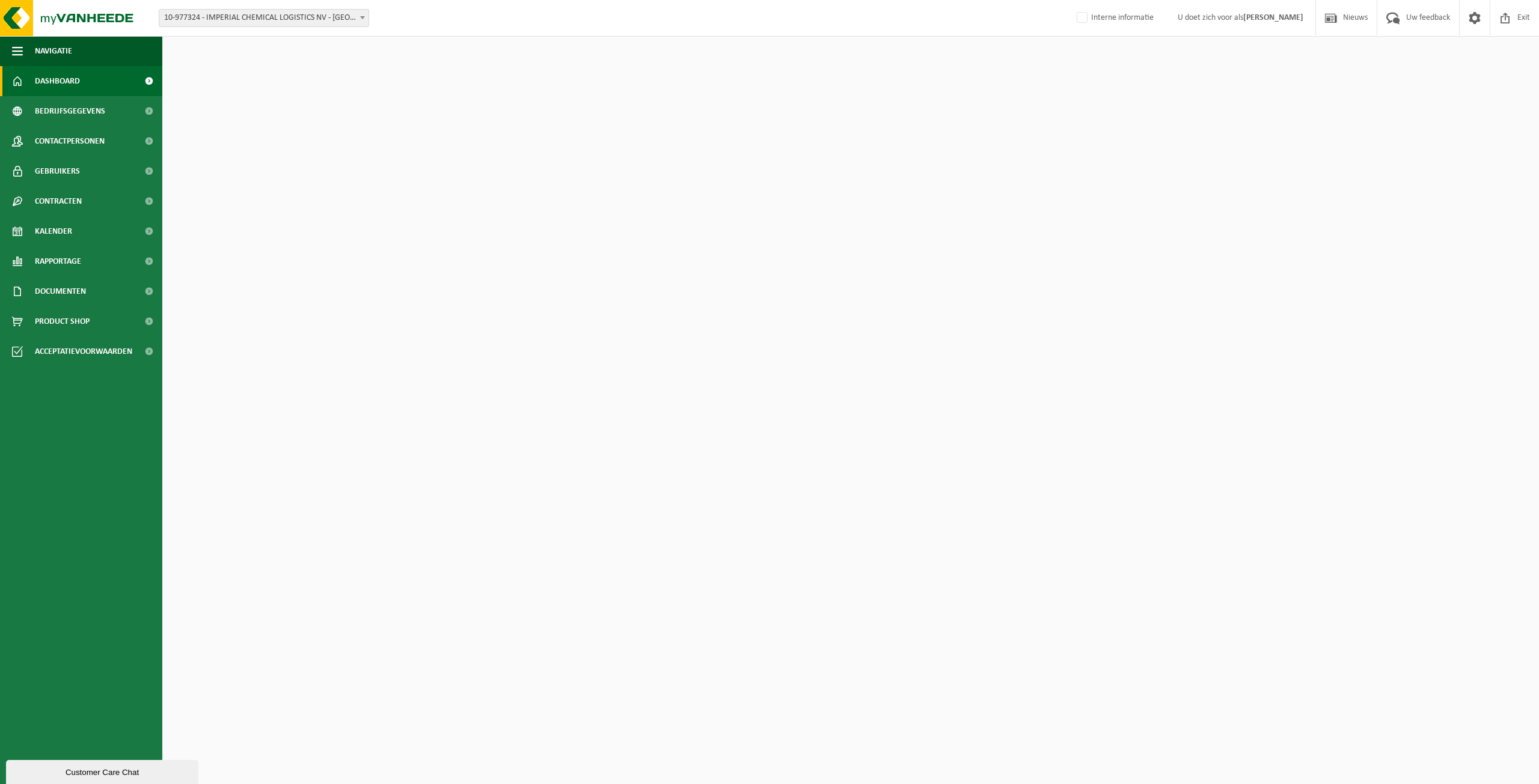
click at [278, 27] on span "10-977324 - IMPERIAL CHEMICAL LOGISTICS NV - KALLO" at bounding box center [263, 17] width 211 height 18
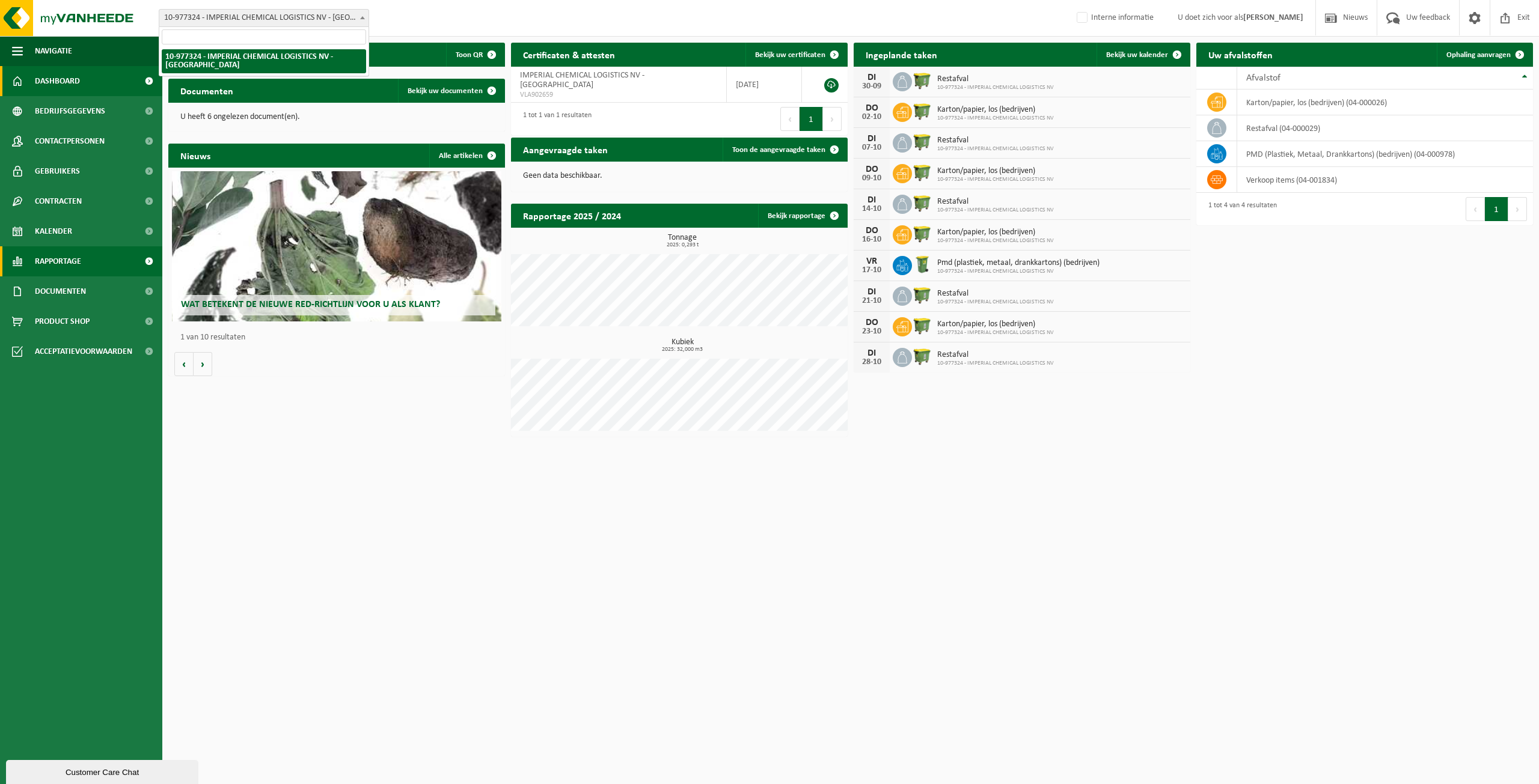
click at [60, 261] on span "Rapportage" at bounding box center [58, 261] width 47 height 31
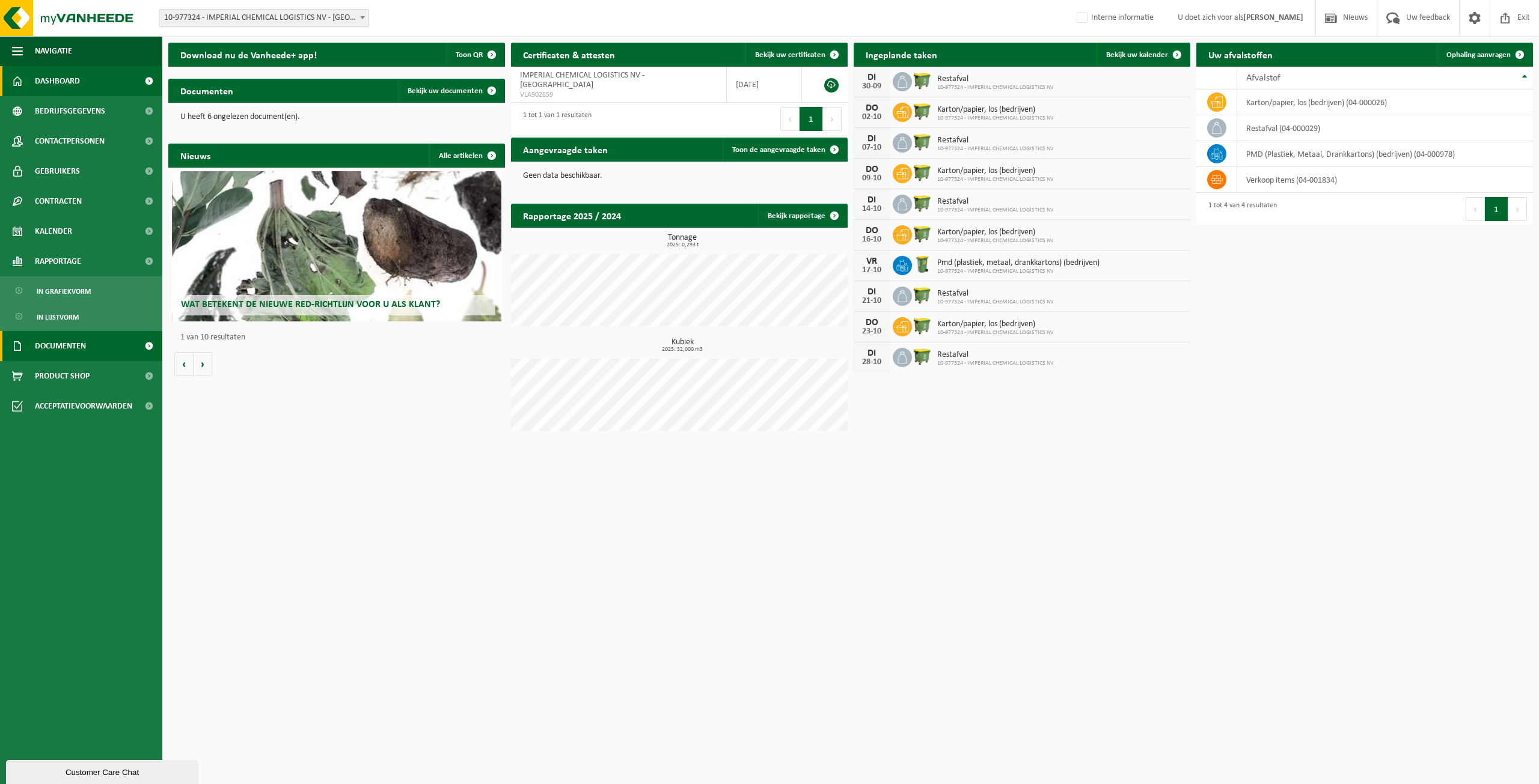
click at [50, 343] on span "Documenten" at bounding box center [61, 346] width 52 height 31
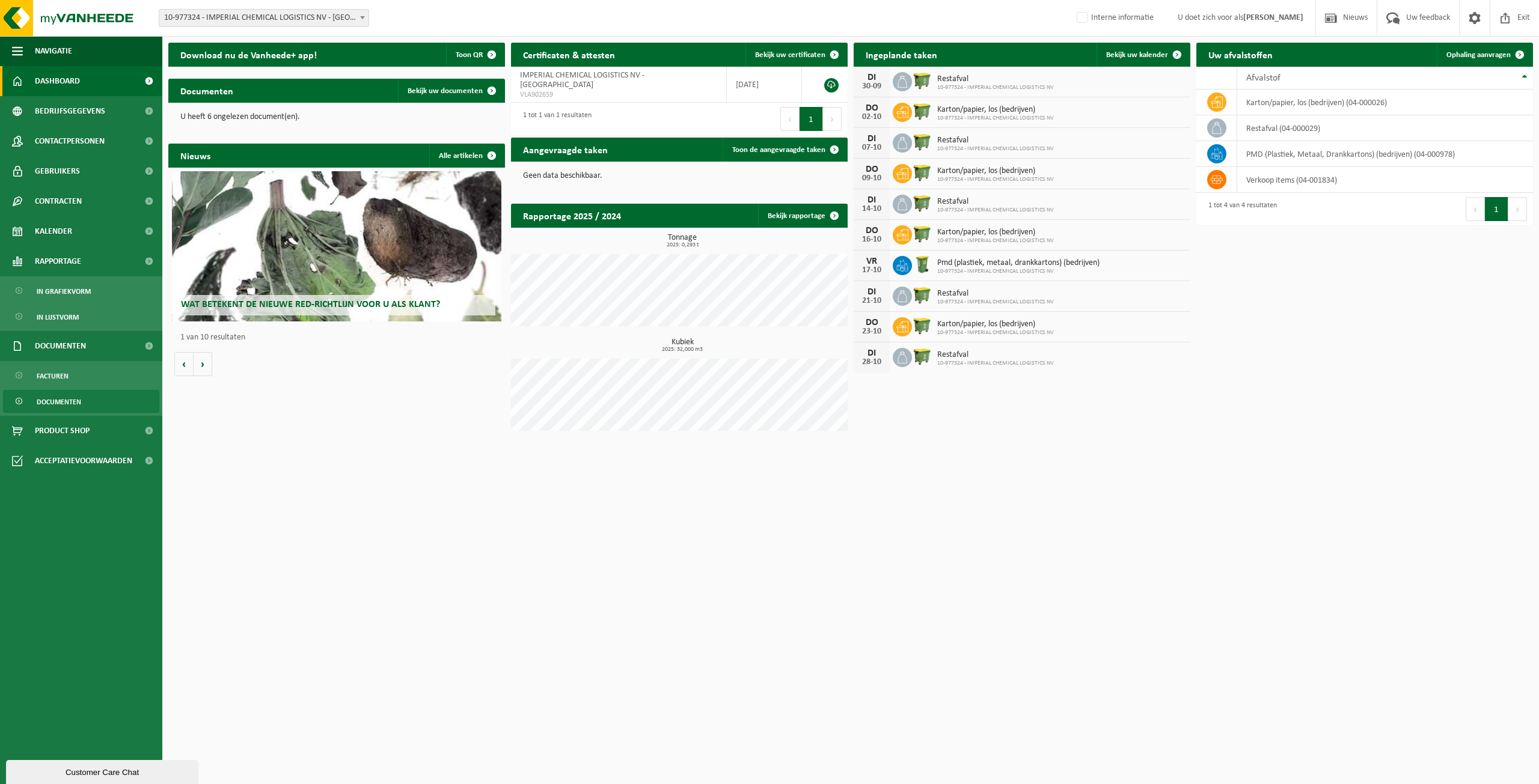
click at [96, 397] on link "Documenten" at bounding box center [81, 402] width 156 height 23
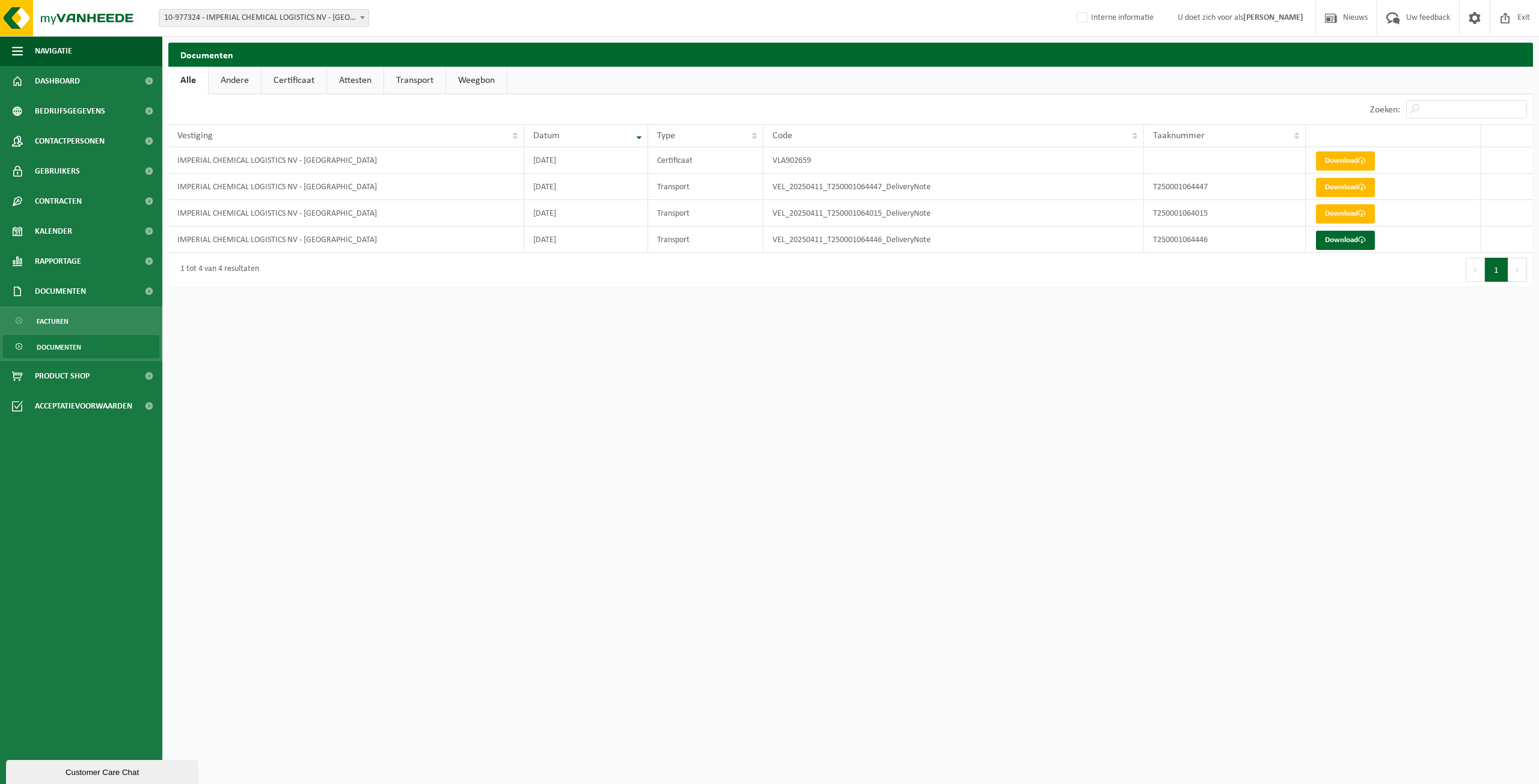
click at [281, 77] on link "Certificaat" at bounding box center [294, 80] width 65 height 28
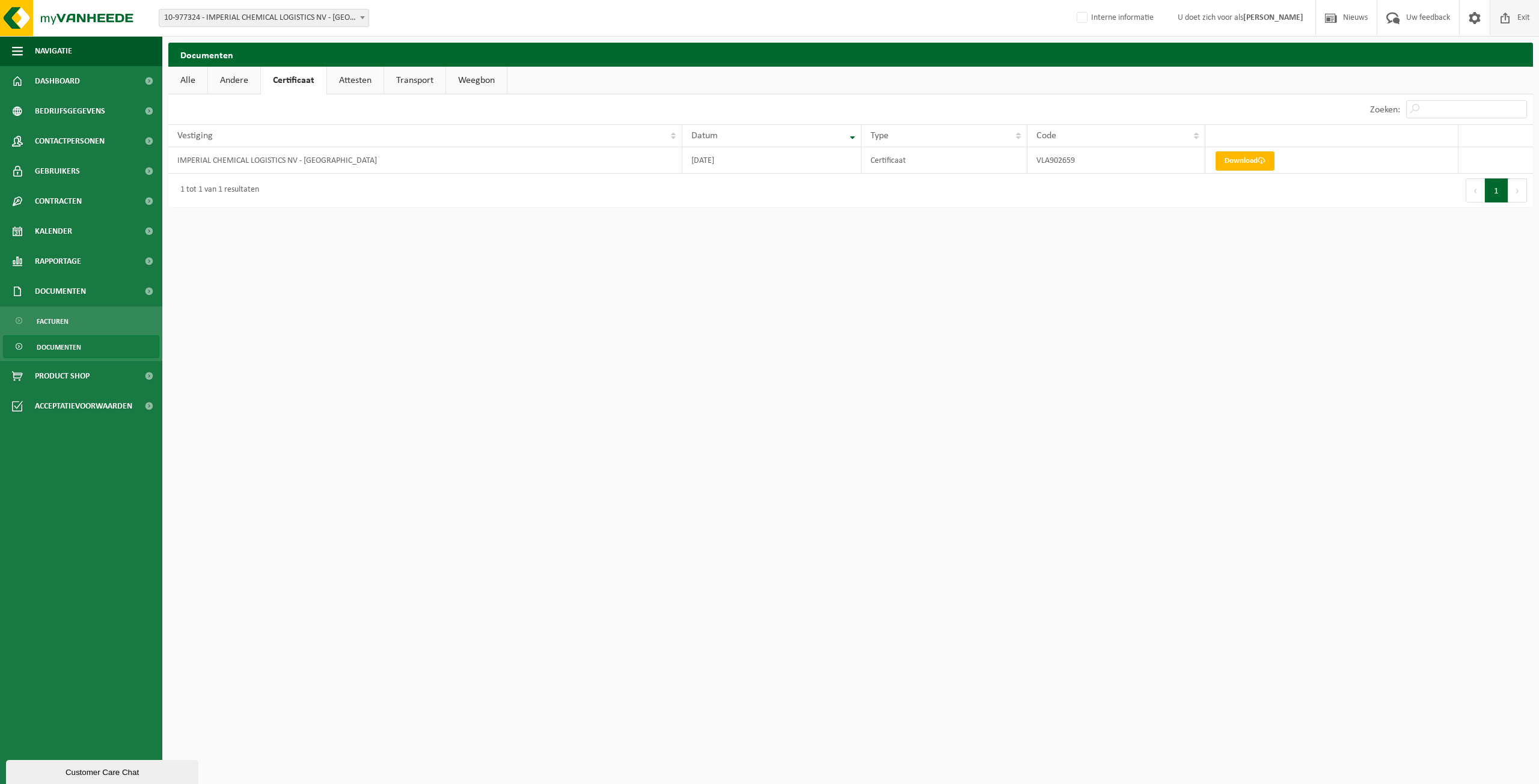
click at [1505, 11] on span at bounding box center [1506, 17] width 18 height 35
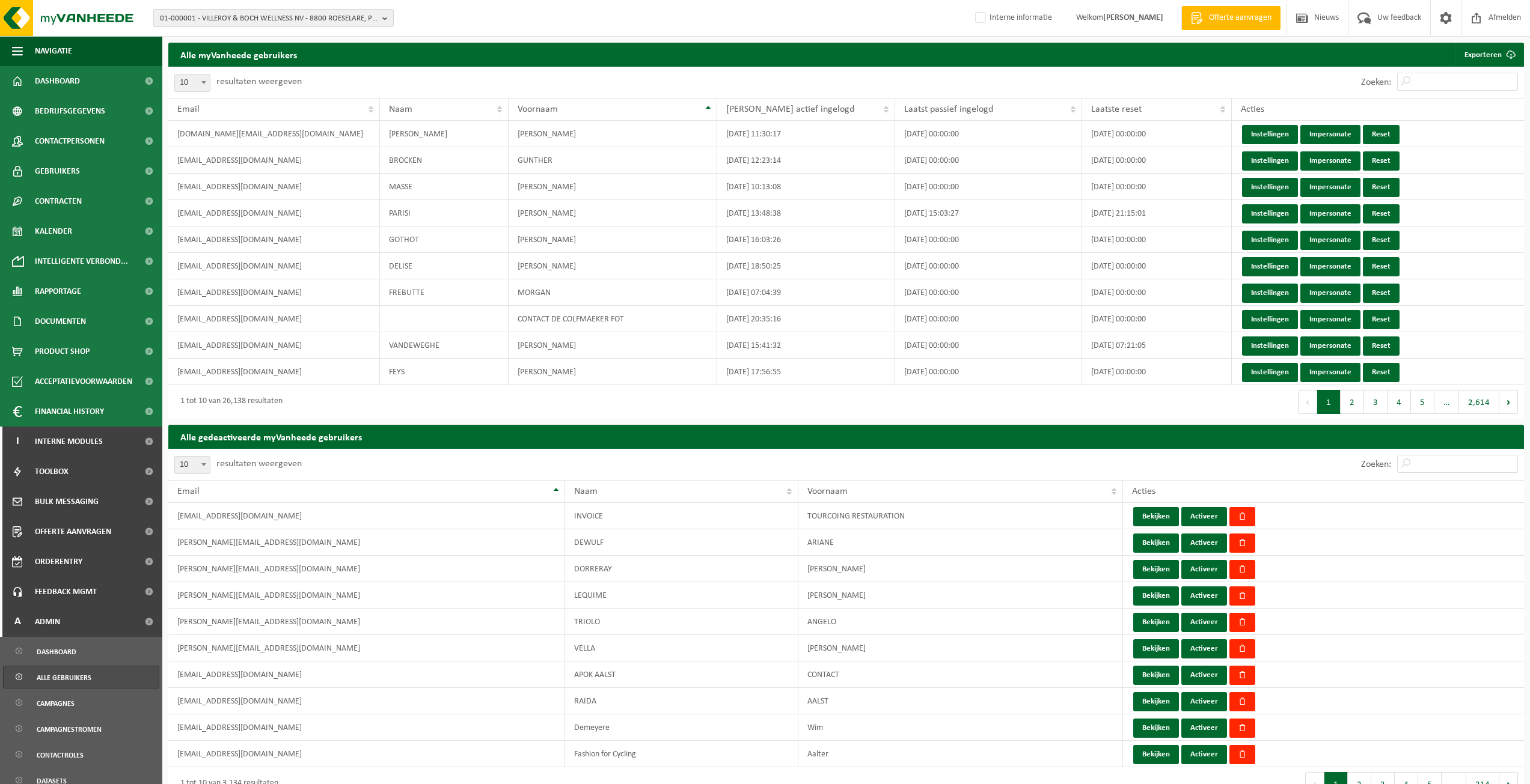
click at [178, 16] on span "01-000001 - VILLEROY & BOCH WELLNESS NV - 8800 ROESELARE, POPULIERSTRAAT 1" at bounding box center [269, 18] width 217 height 18
type input "10-977324"
click at [193, 59] on span "10-977324" at bounding box center [178, 54] width 36 height 9
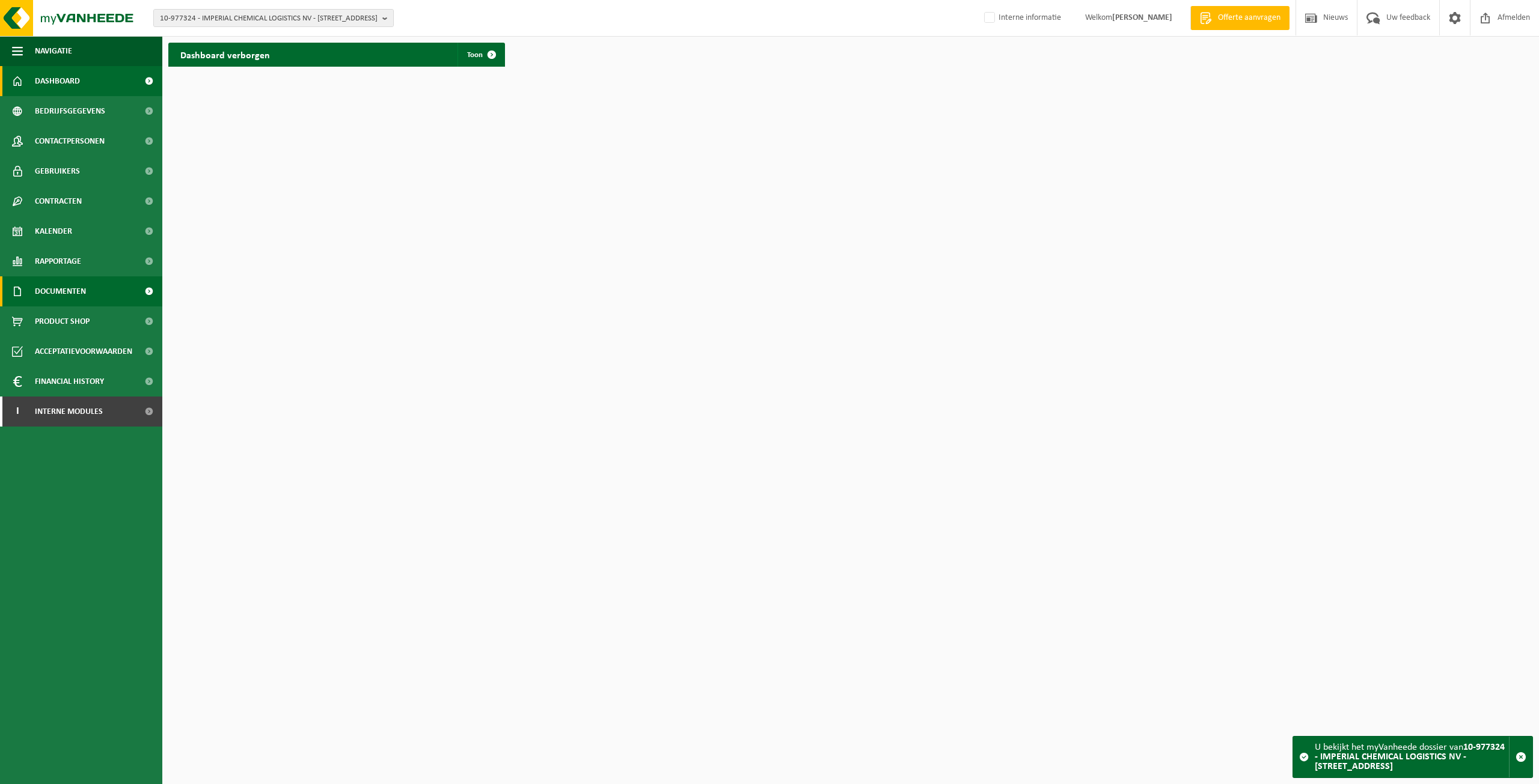
click at [49, 287] on span "Documenten" at bounding box center [61, 292] width 52 height 31
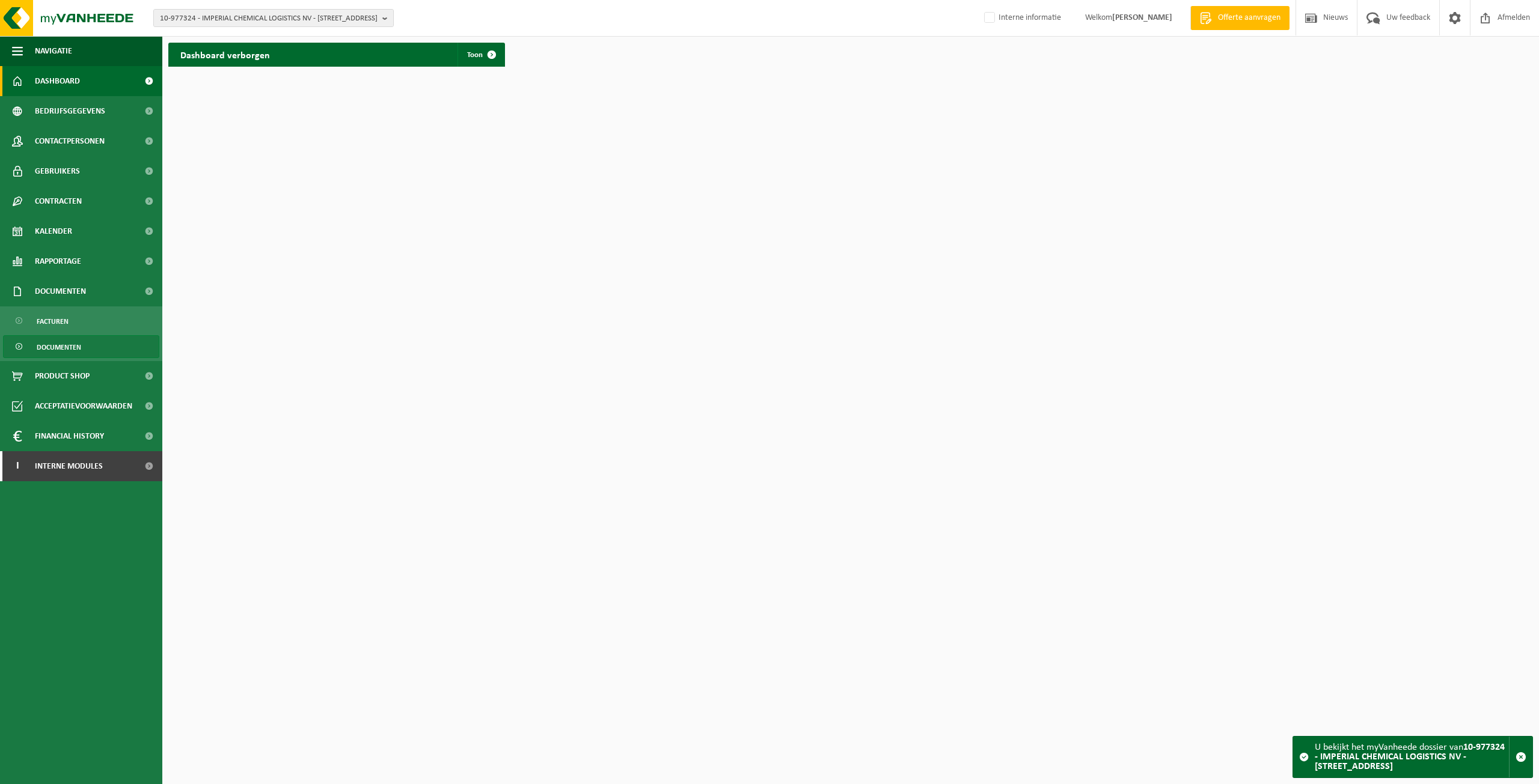
click at [75, 347] on span "Documenten" at bounding box center [58, 347] width 45 height 23
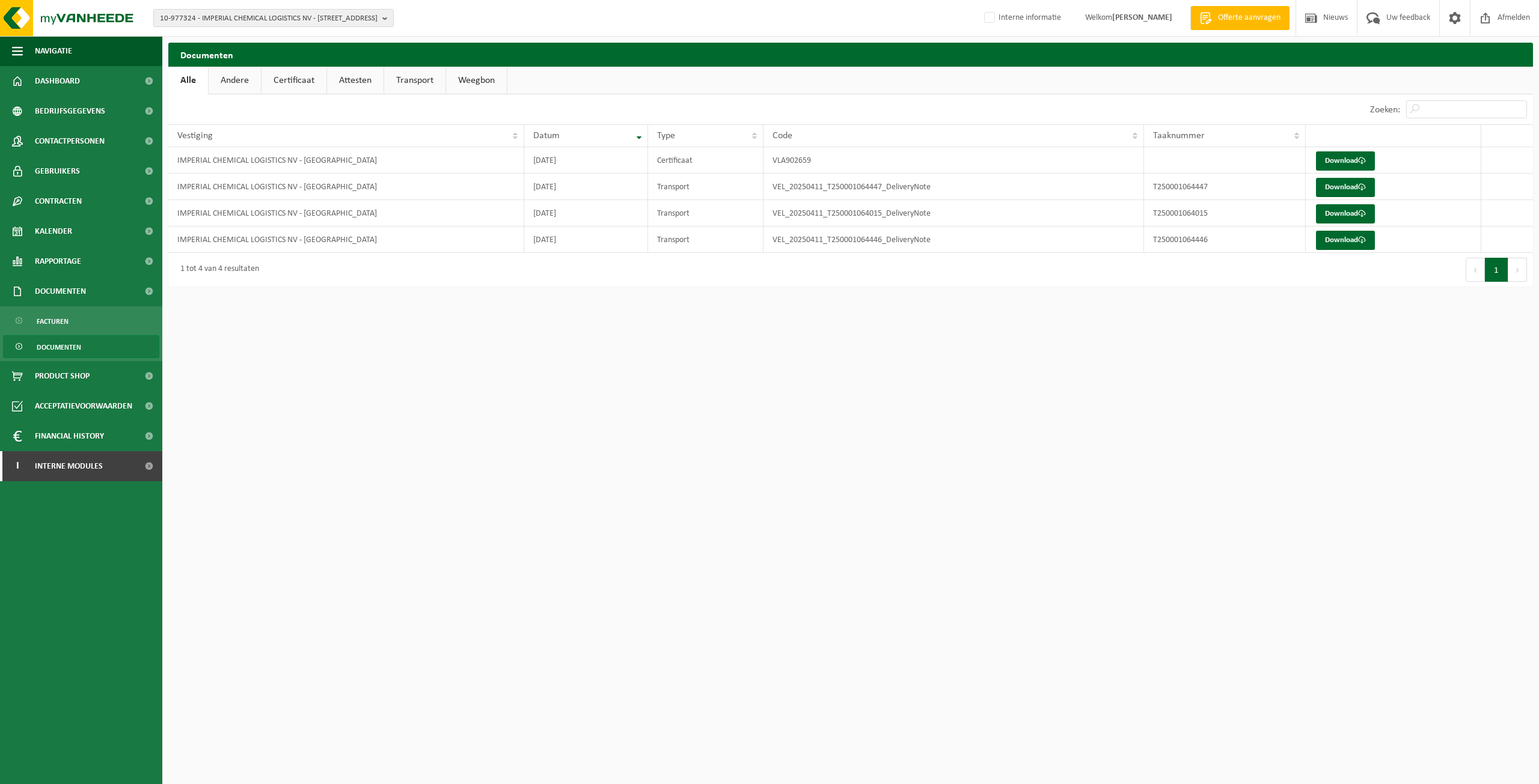
click at [283, 85] on link "Certificaat" at bounding box center [294, 80] width 65 height 28
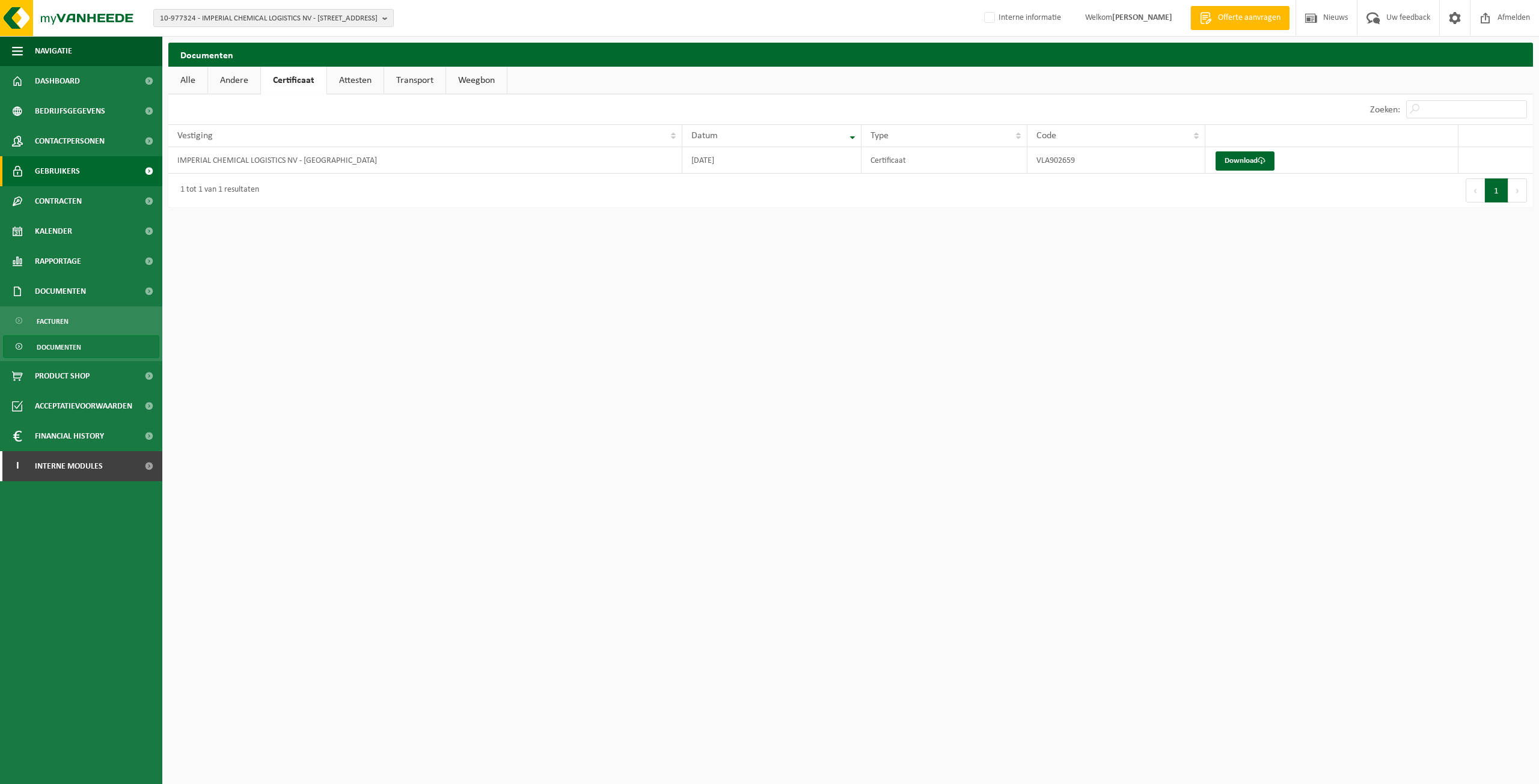
click at [84, 174] on link "Gebruikers" at bounding box center [81, 172] width 162 height 31
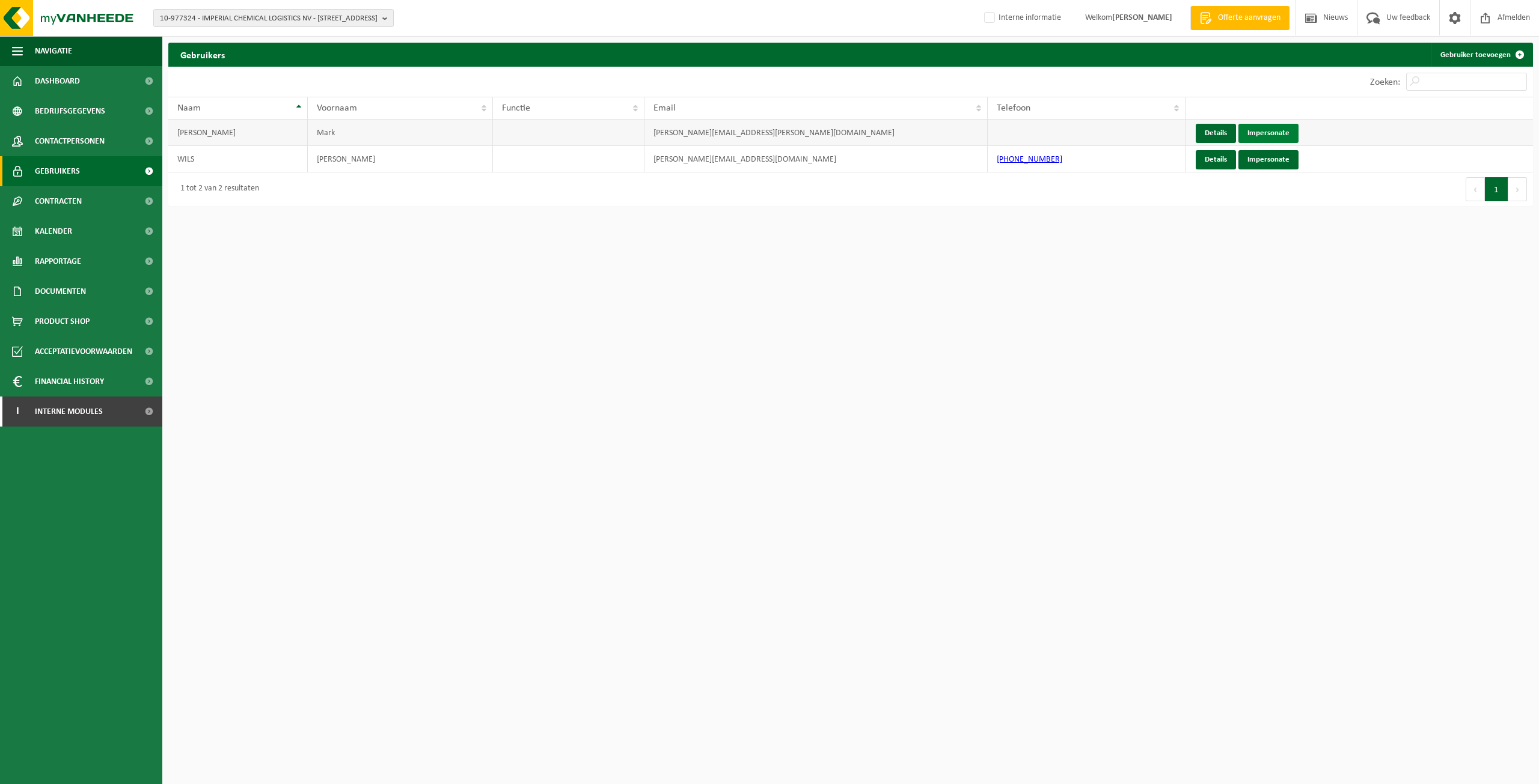
click at [1258, 128] on link "Impersonate" at bounding box center [1268, 134] width 60 height 19
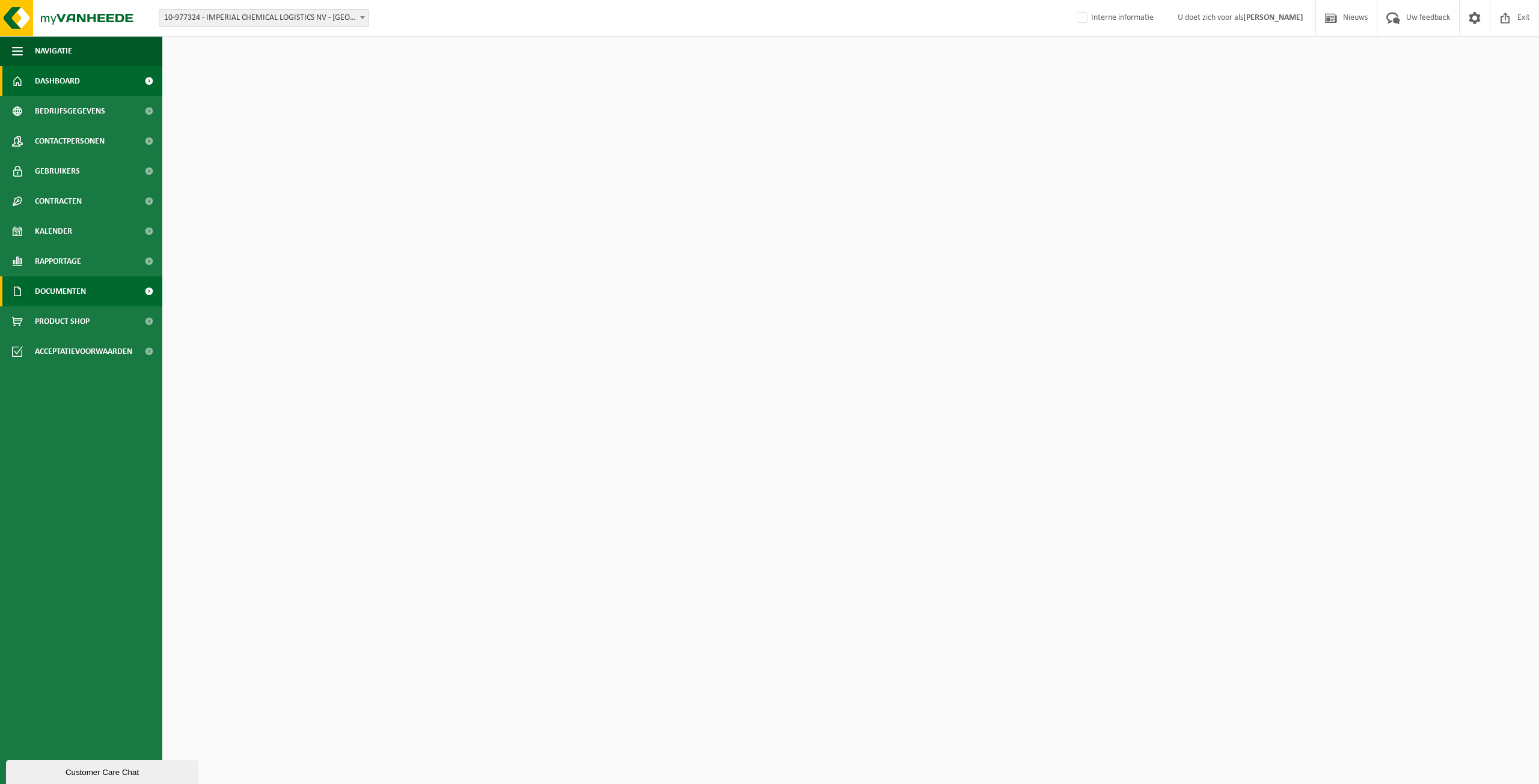
click at [57, 283] on span "Documenten" at bounding box center [61, 292] width 52 height 31
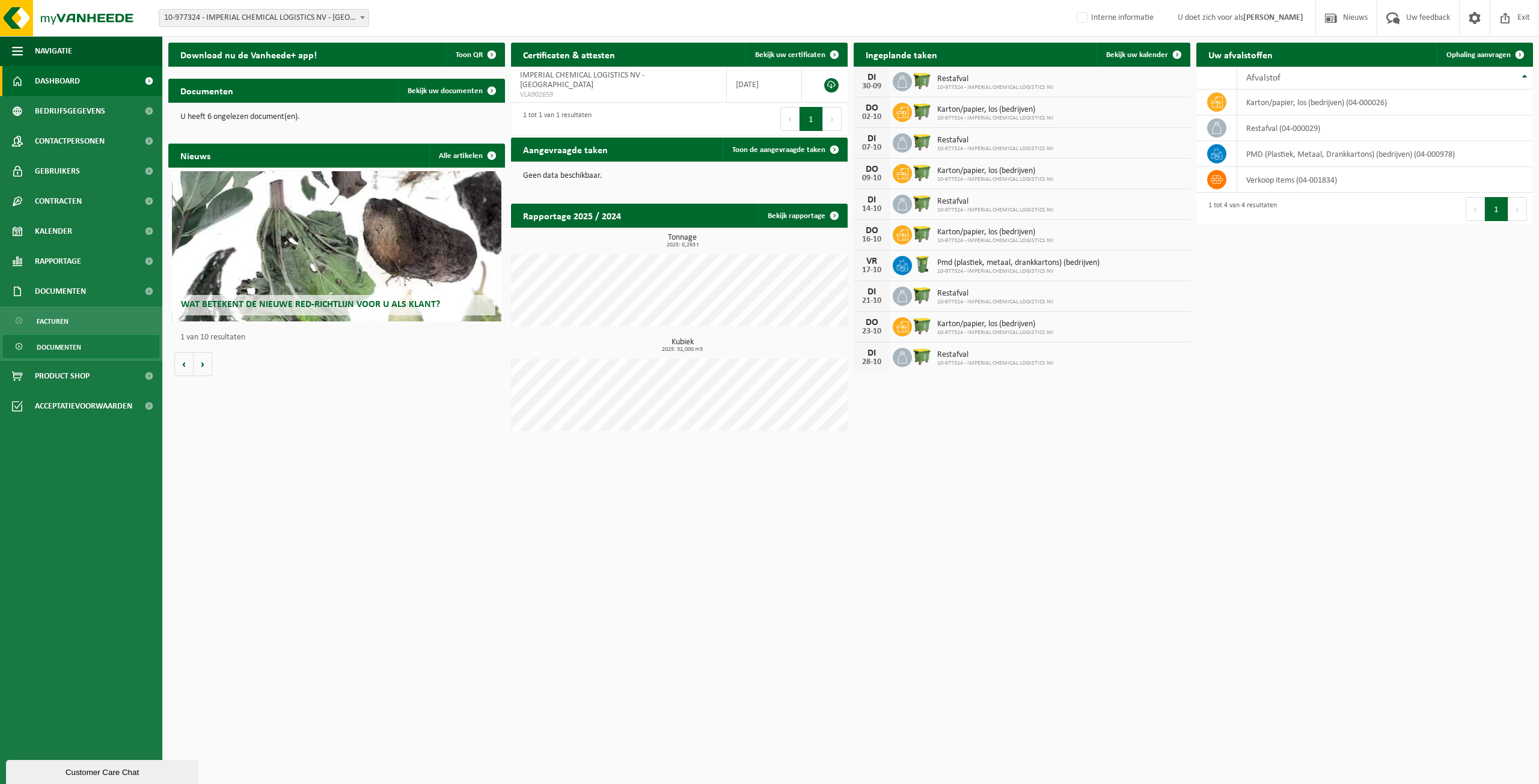
click at [73, 342] on span "Documenten" at bounding box center [58, 347] width 45 height 23
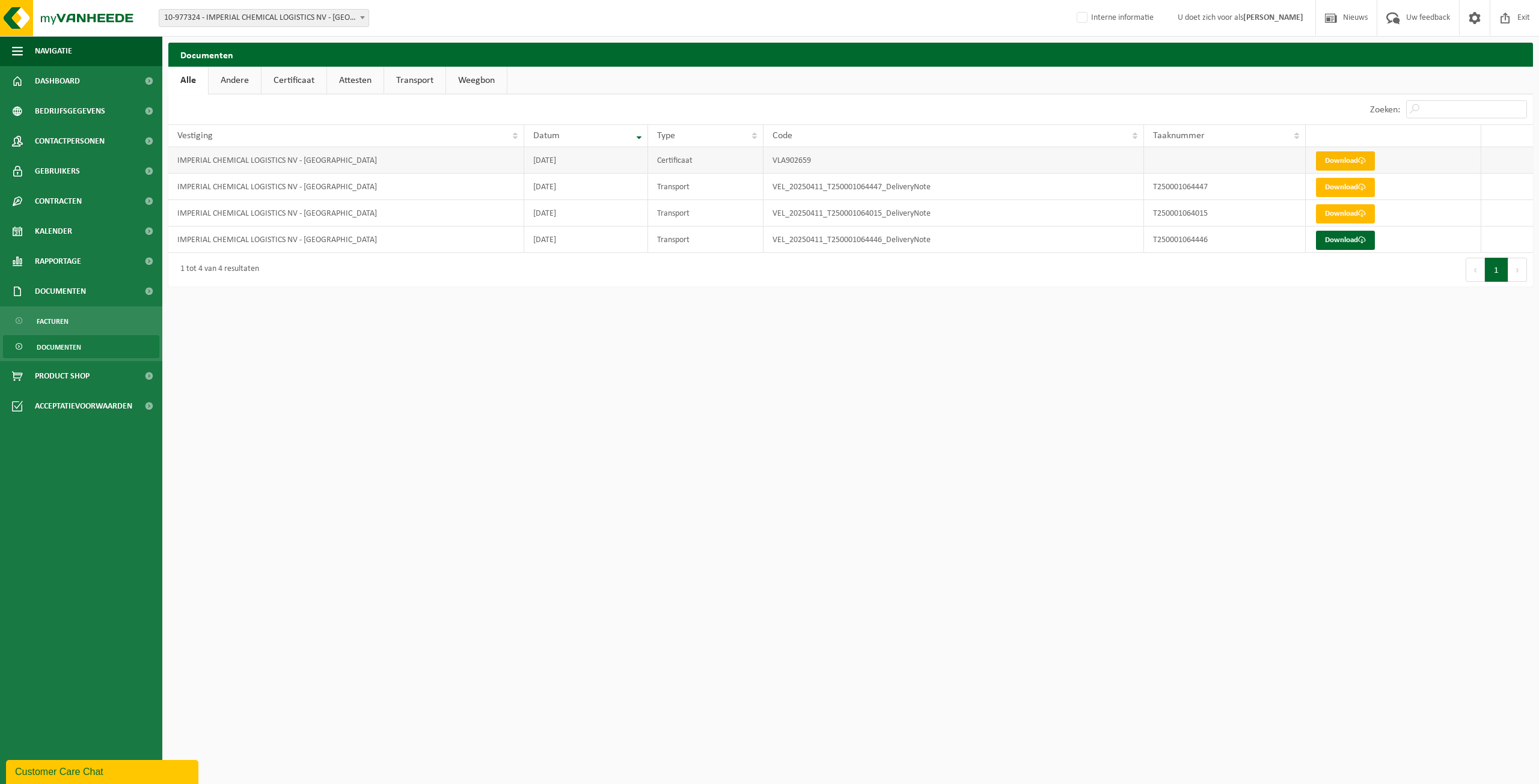
click at [1344, 161] on link "Download" at bounding box center [1346, 161] width 59 height 19
click at [1506, 14] on span at bounding box center [1506, 17] width 18 height 35
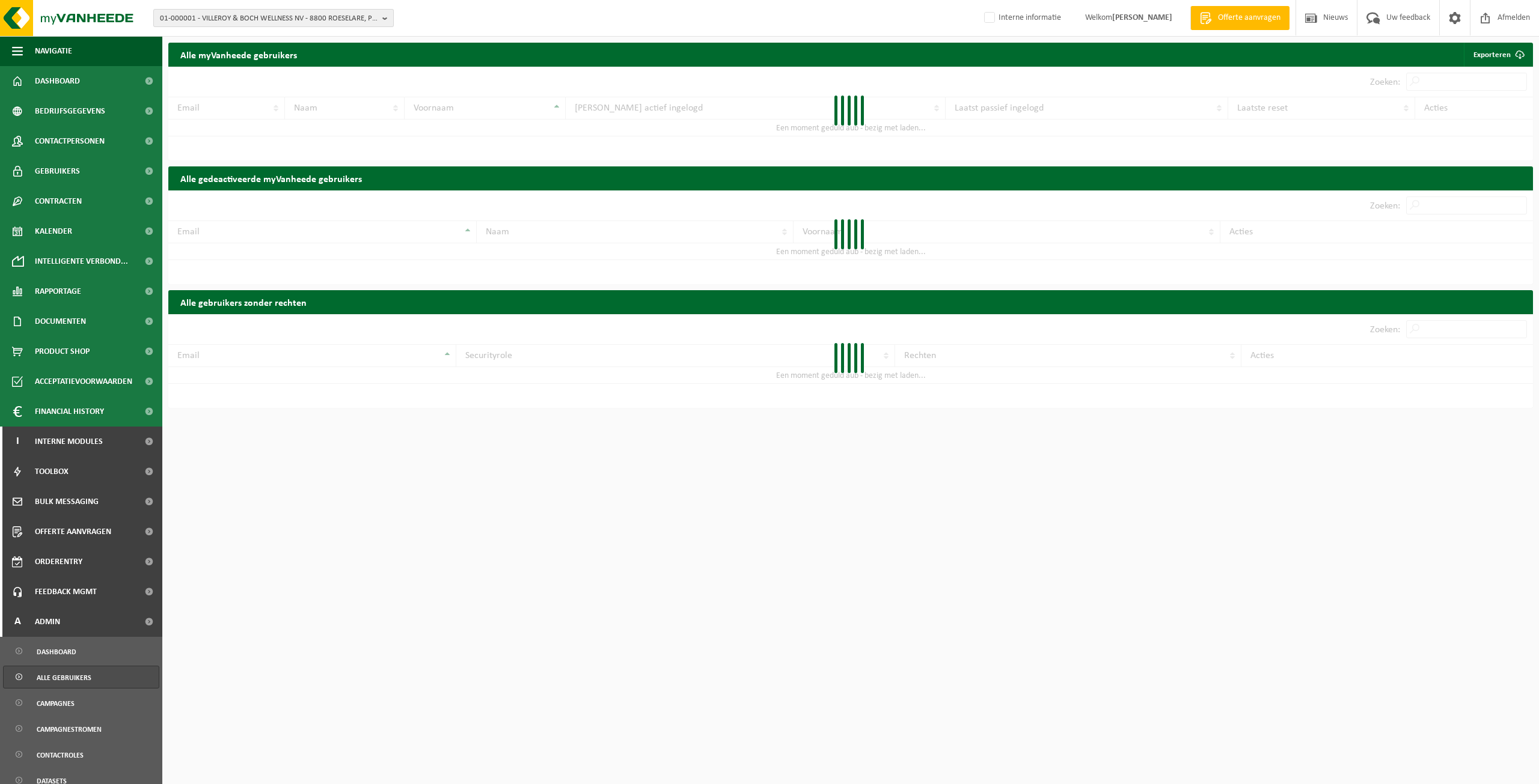
click at [292, 17] on span "01-000001 - VILLEROY & BOCH WELLNESS NV - 8800 ROESELARE, POPULIERSTRAAT 1" at bounding box center [269, 18] width 218 height 18
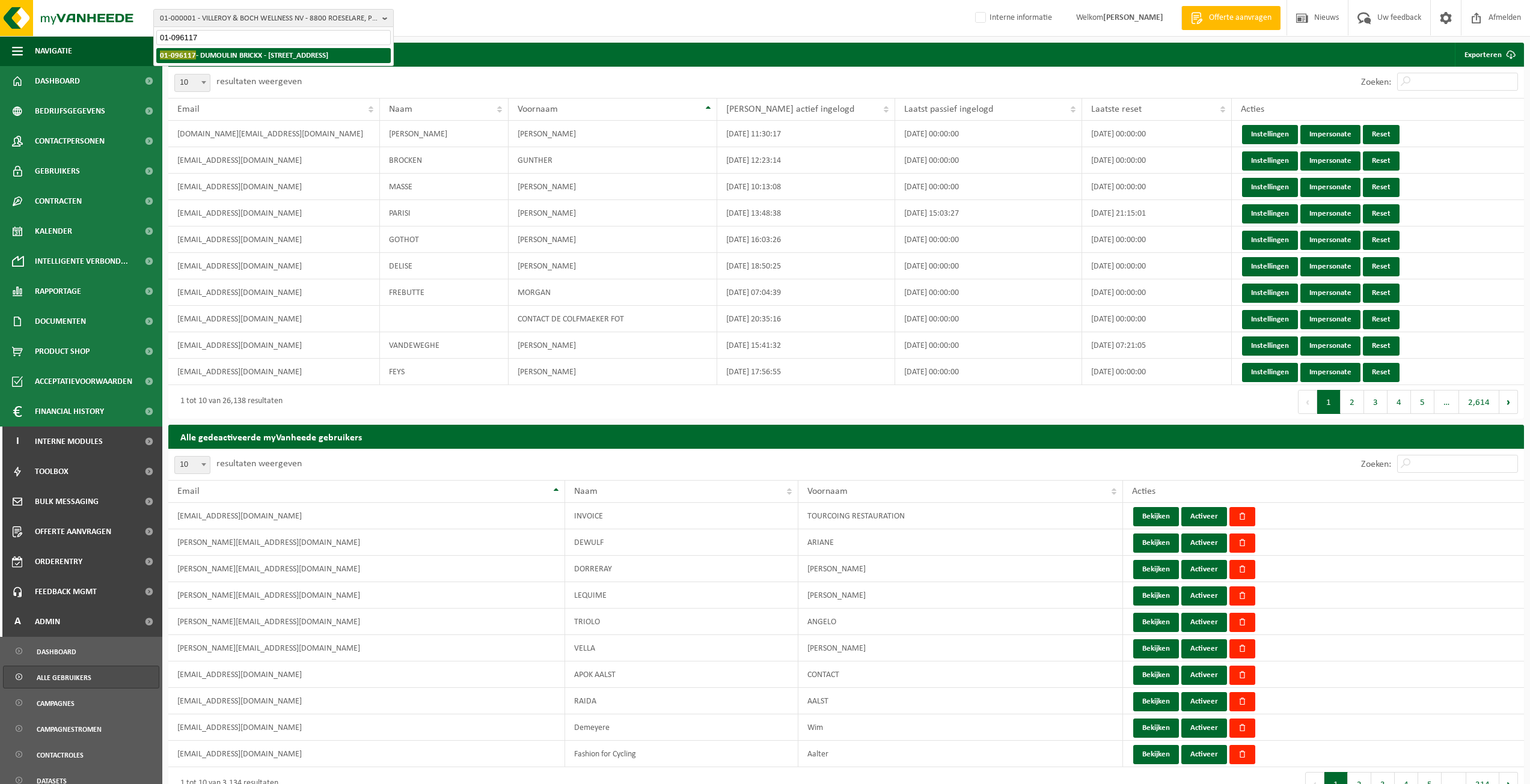
type input "01-096117"
click at [241, 56] on strong "01-096117 - DUMOULIN BRICKX - 8800 RUMBEKE, MOORSEELSESTEENWEG 239" at bounding box center [244, 54] width 168 height 9
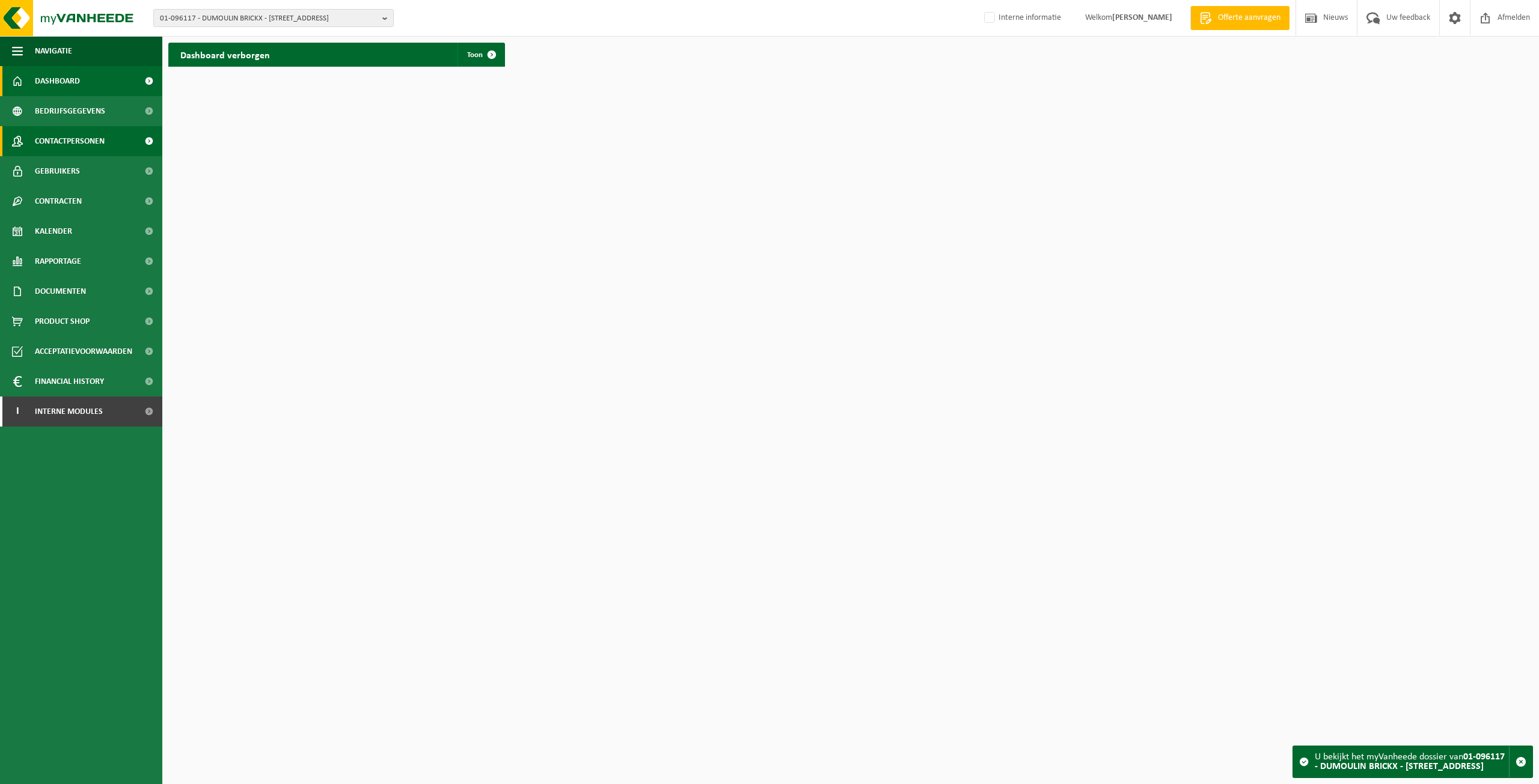
click at [100, 149] on span "Contactpersonen" at bounding box center [70, 141] width 70 height 31
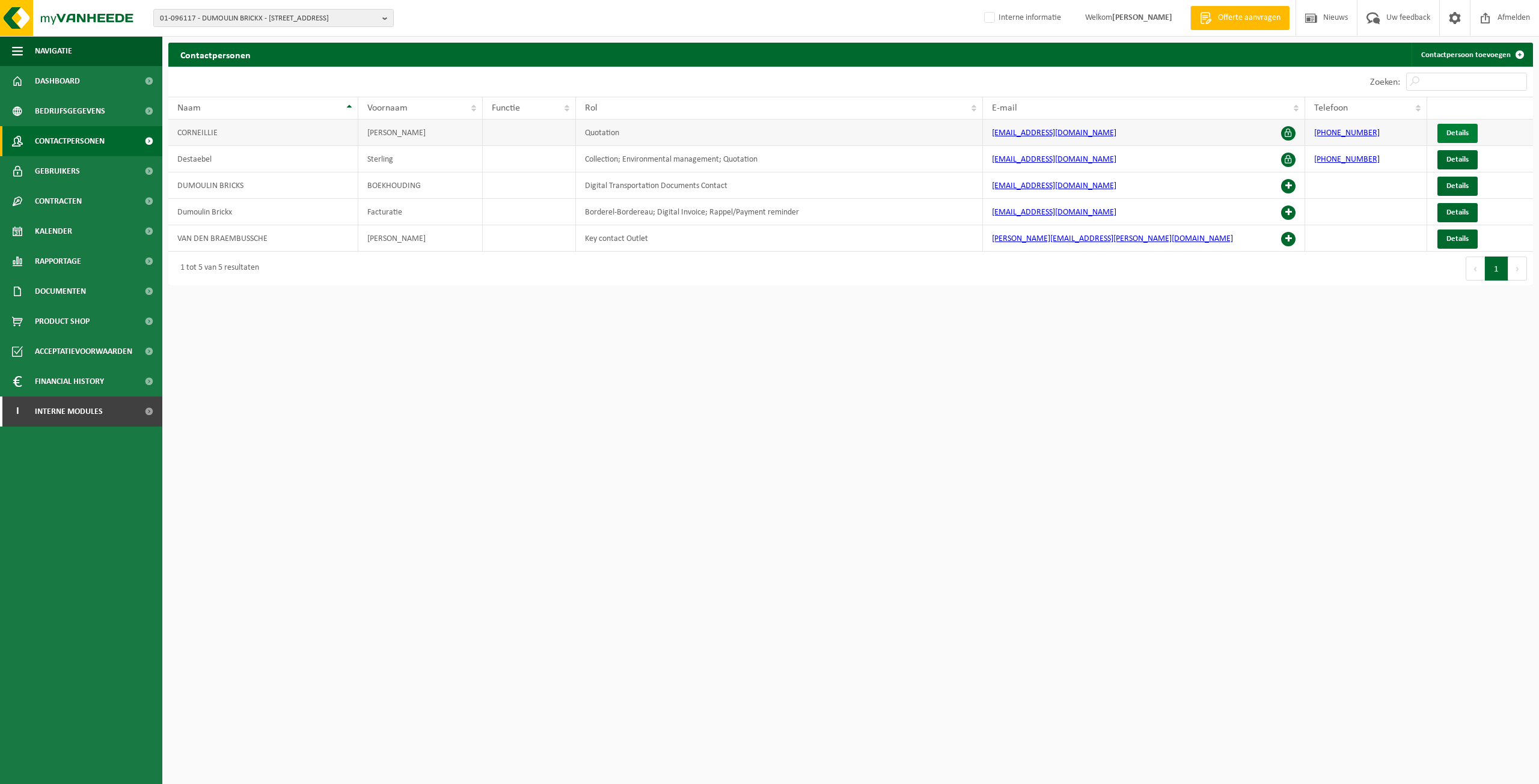
click at [1458, 128] on link "Details" at bounding box center [1458, 134] width 40 height 19
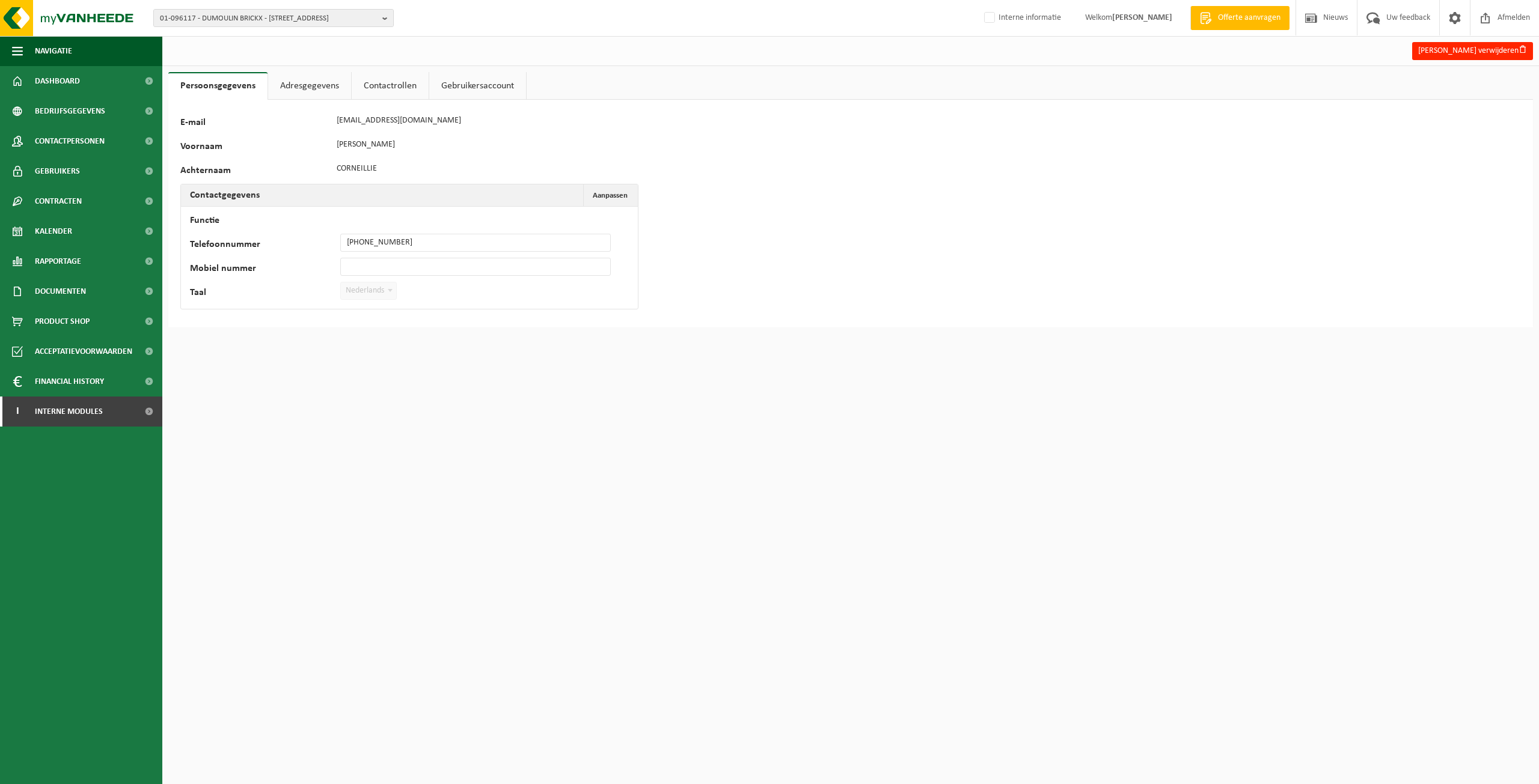
click at [313, 77] on link "Adresgegevens" at bounding box center [309, 86] width 83 height 28
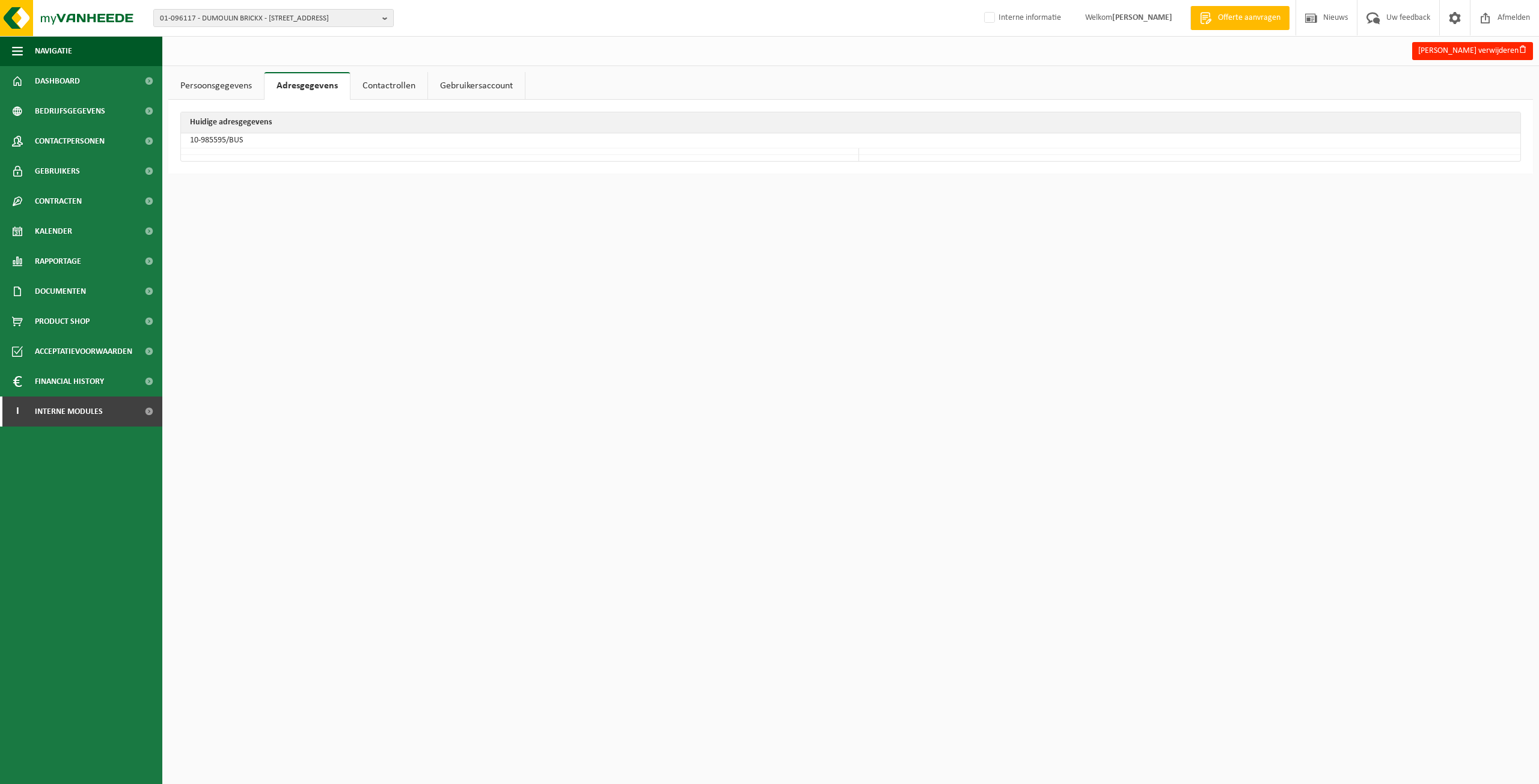
click at [223, 136] on td "10-985595/BUS" at bounding box center [851, 141] width 1340 height 15
drag, startPoint x: 227, startPoint y: 138, endPoint x: 186, endPoint y: 145, distance: 41.6
click at [186, 145] on td "10-985595/BUS" at bounding box center [851, 141] width 1340 height 15
copy td "10-985595"
click at [14, 110] on span at bounding box center [17, 112] width 10 height 31
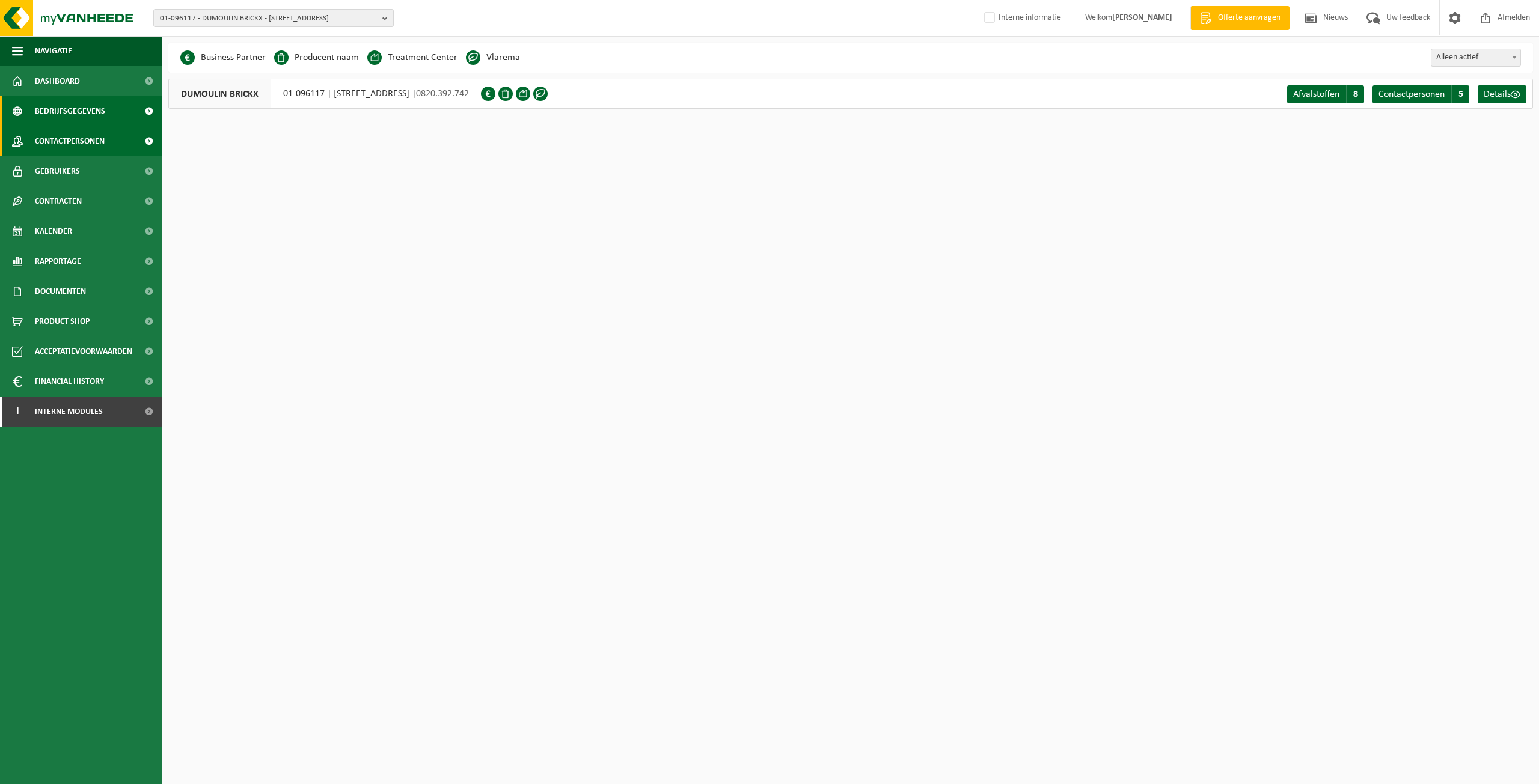
click at [49, 139] on span "Contactpersonen" at bounding box center [70, 141] width 70 height 31
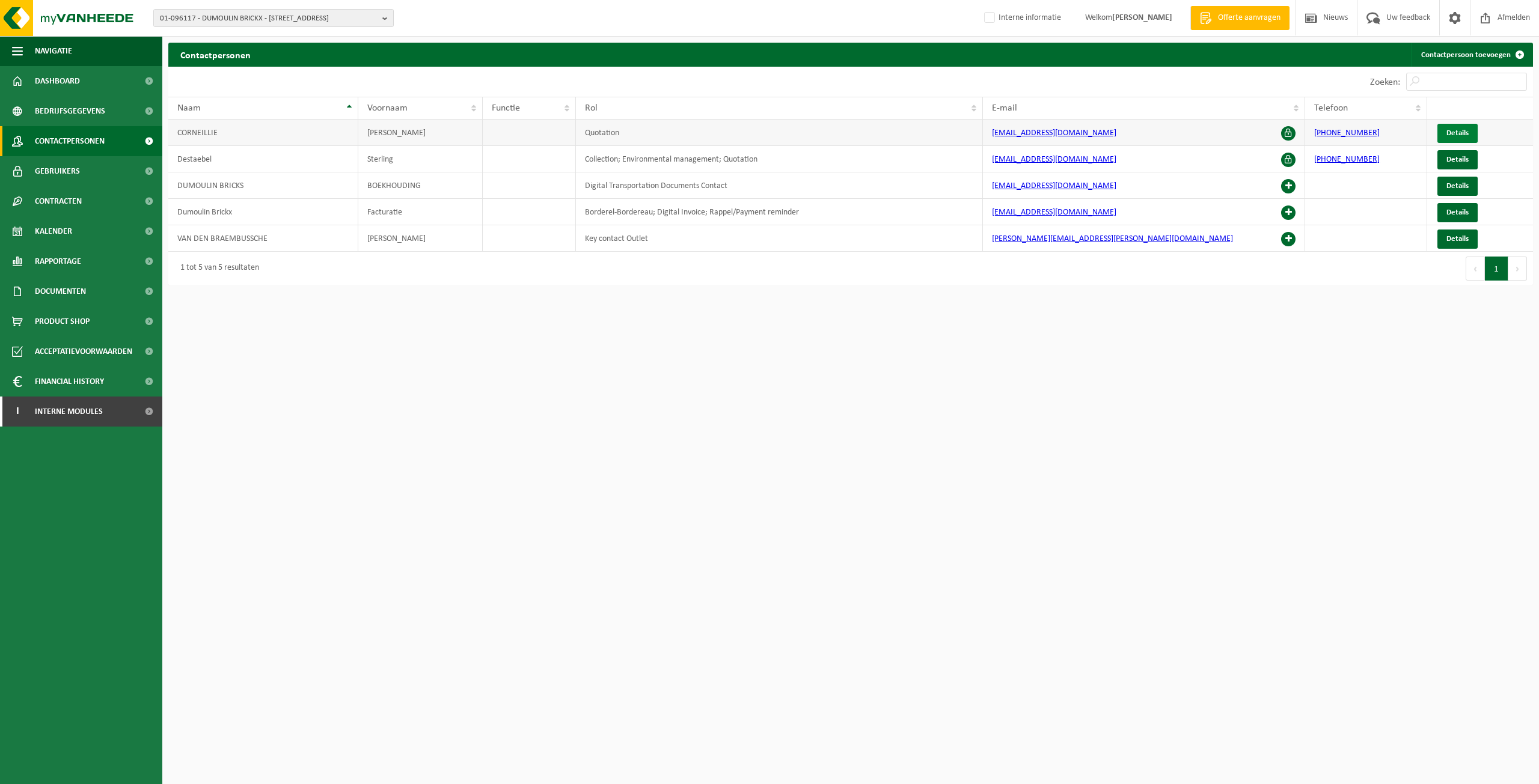
click at [1453, 124] on link "Details" at bounding box center [1458, 134] width 40 height 19
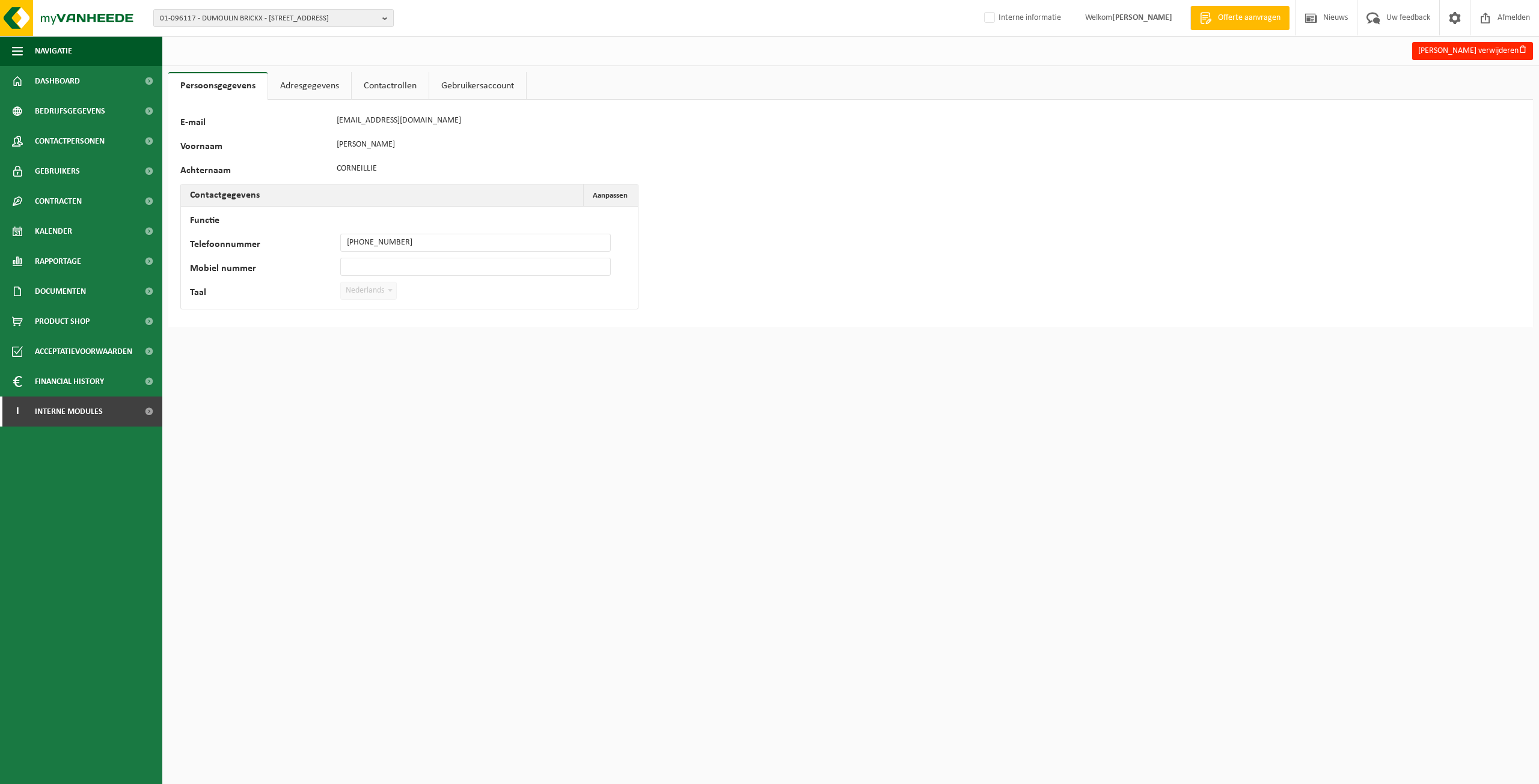
click at [297, 79] on link "Adresgegevens" at bounding box center [309, 86] width 83 height 28
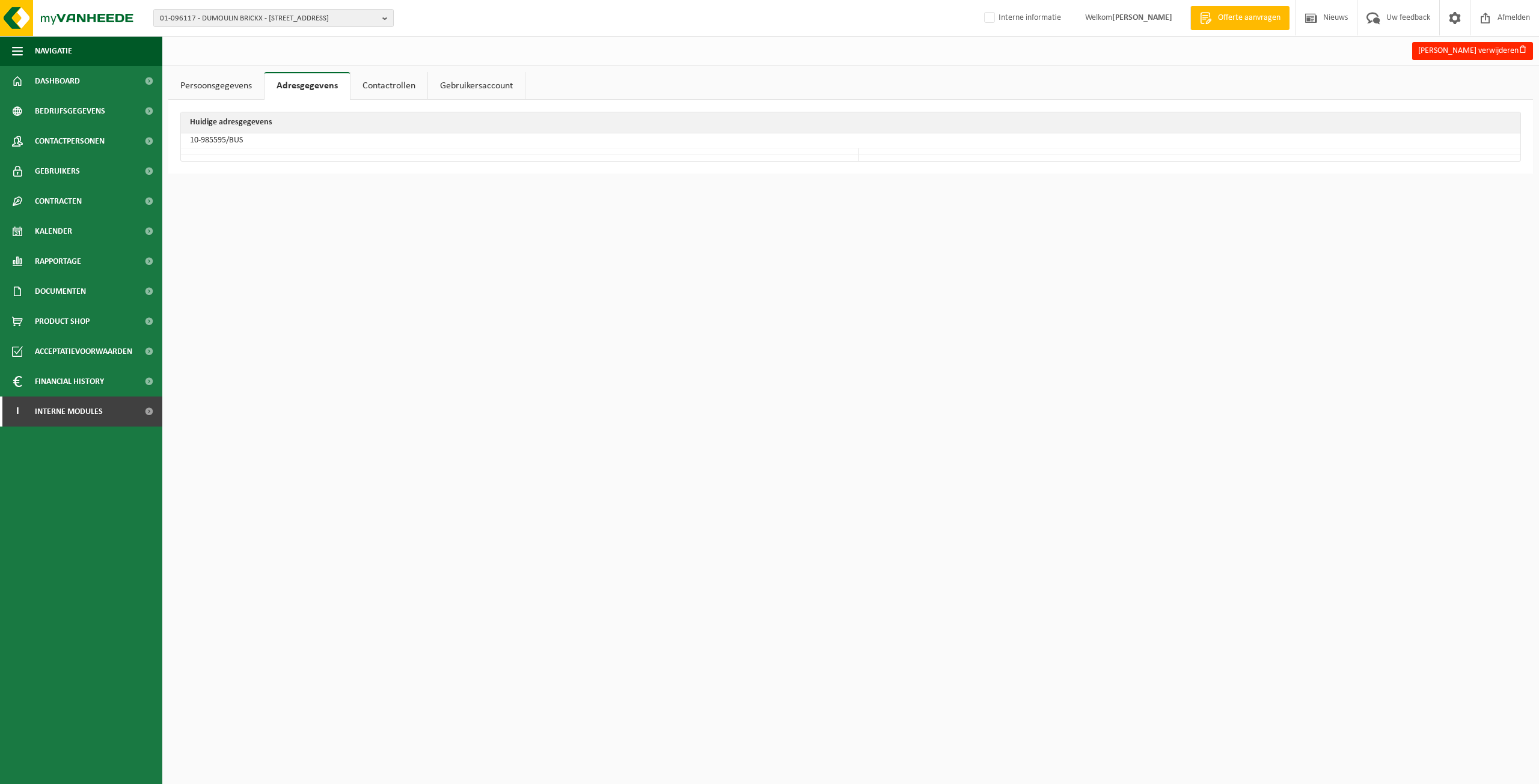
click at [208, 136] on td "10-985595/BUS" at bounding box center [851, 141] width 1340 height 15
drag, startPoint x: 224, startPoint y: 139, endPoint x: 183, endPoint y: 146, distance: 41.6
click at [183, 146] on td "10-985595/BUS" at bounding box center [851, 141] width 1340 height 15
click at [239, 149] on td at bounding box center [520, 152] width 678 height 7
click at [230, 140] on td "10-985595/BUS" at bounding box center [851, 141] width 1340 height 15
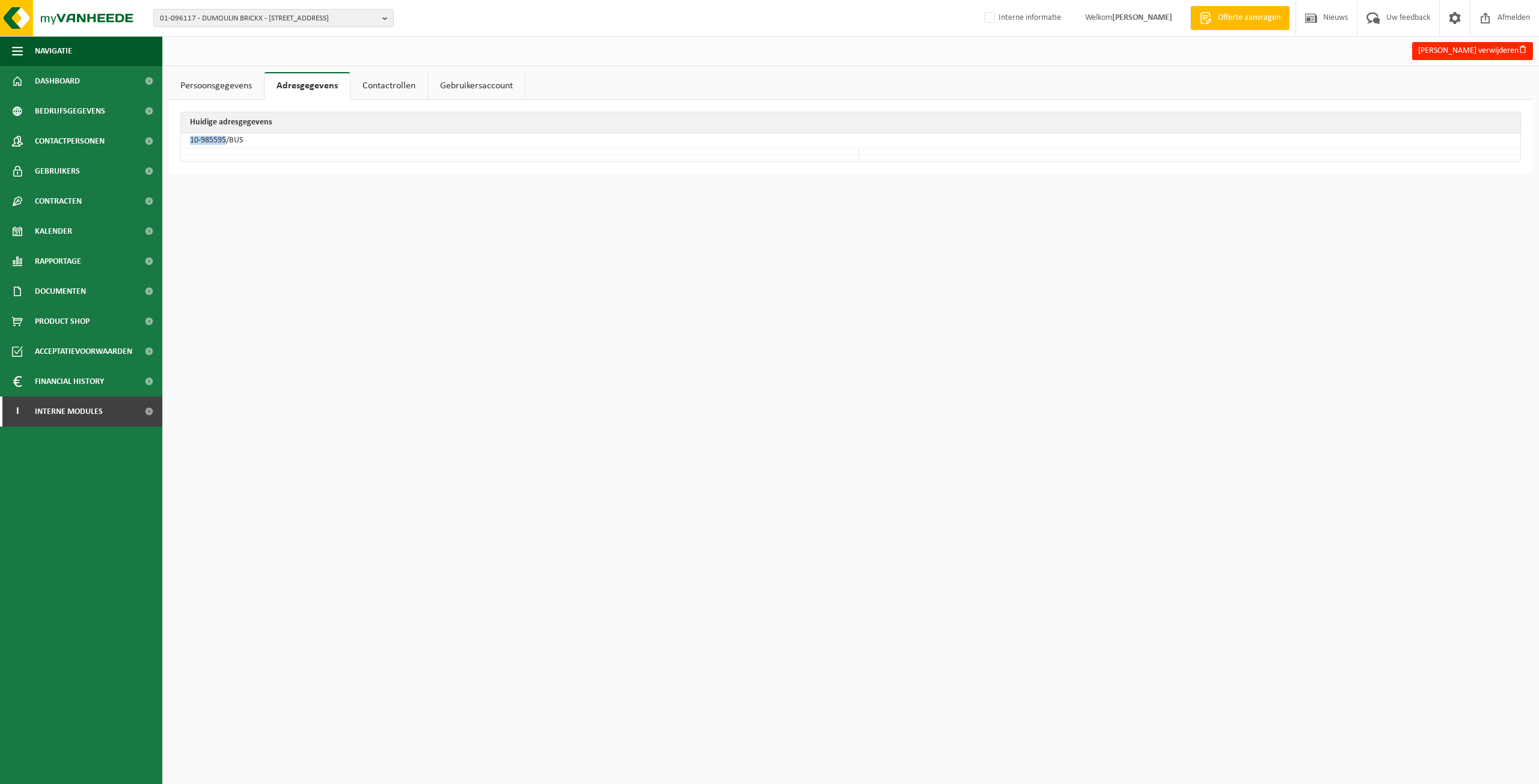
drag, startPoint x: 225, startPoint y: 140, endPoint x: 191, endPoint y: 139, distance: 34.0
click at [191, 139] on td "10-985595/BUS" at bounding box center [851, 141] width 1340 height 15
copy td "10-985595"
click at [267, 13] on span "01-096117 - DUMOULIN BRICKX - 8800 RUMBEKE, MOORSEELSESTEENWEG 239" at bounding box center [269, 18] width 218 height 18
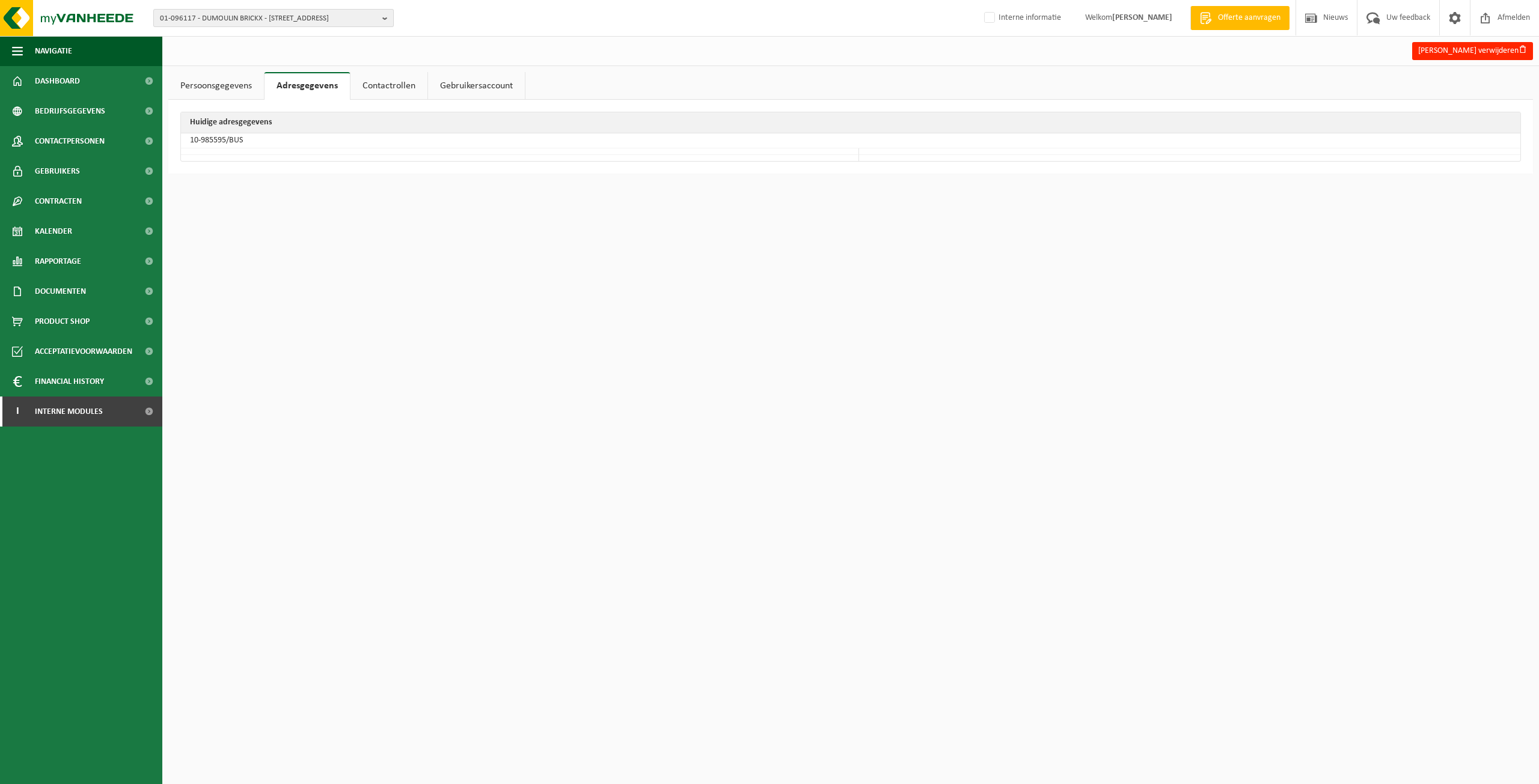
paste input "10-900617‬‬"
type input "10-900617‬‬"
click at [234, 52] on strong "10-900617‬‬" at bounding box center [250, 55] width 36 height 8
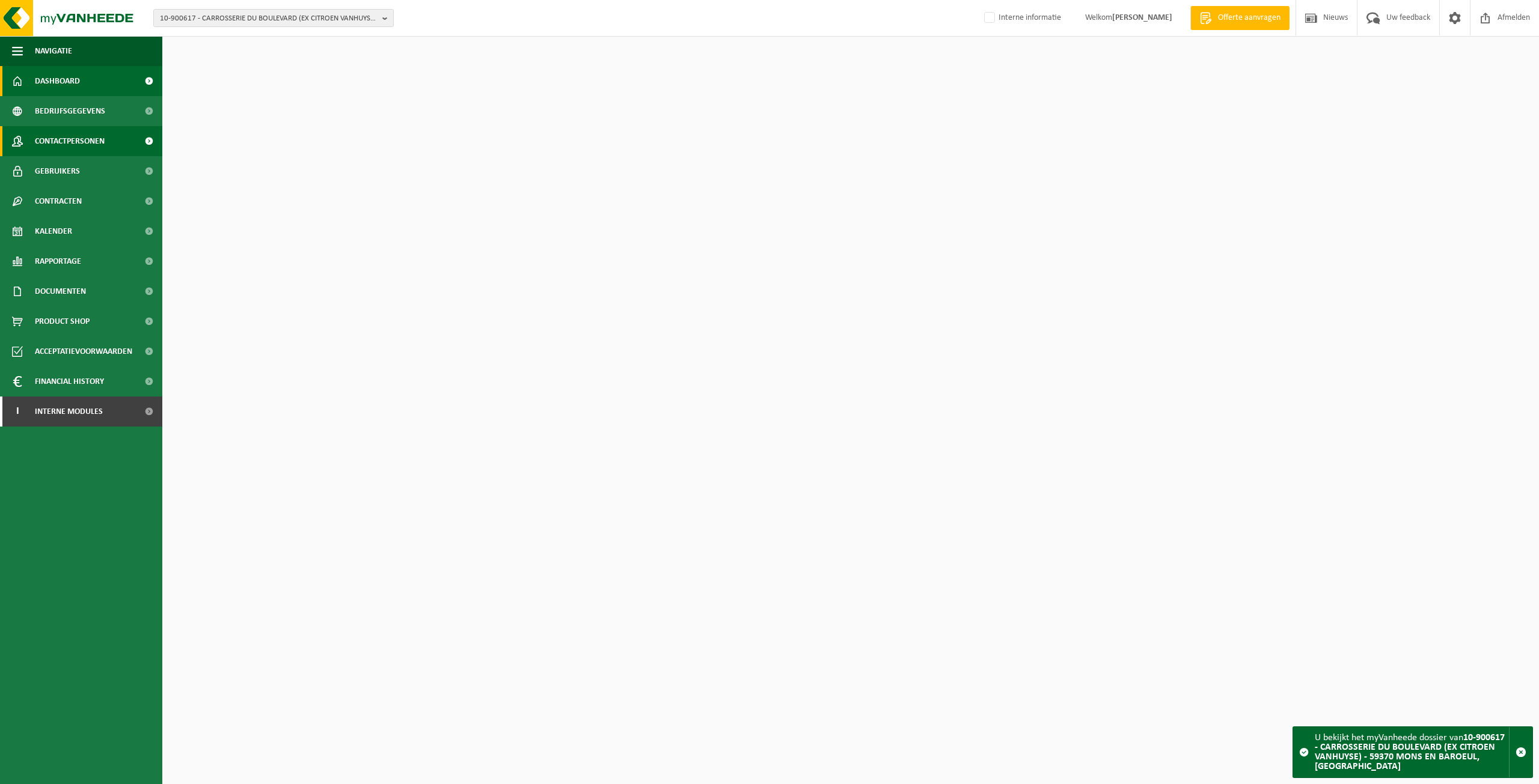
click at [103, 133] on span "Contactpersonen" at bounding box center [70, 141] width 70 height 31
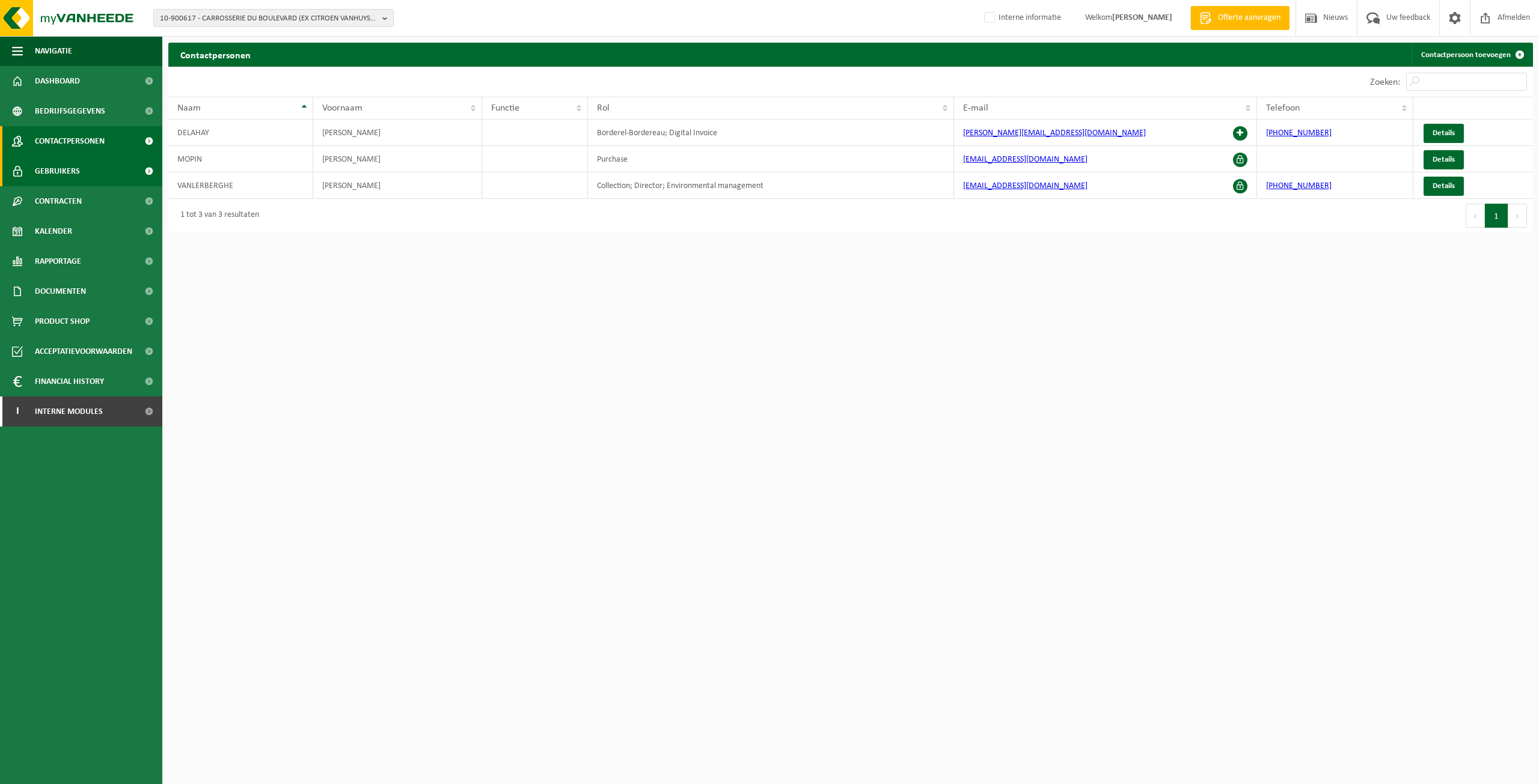
click at [116, 170] on link "Gebruikers" at bounding box center [81, 172] width 162 height 31
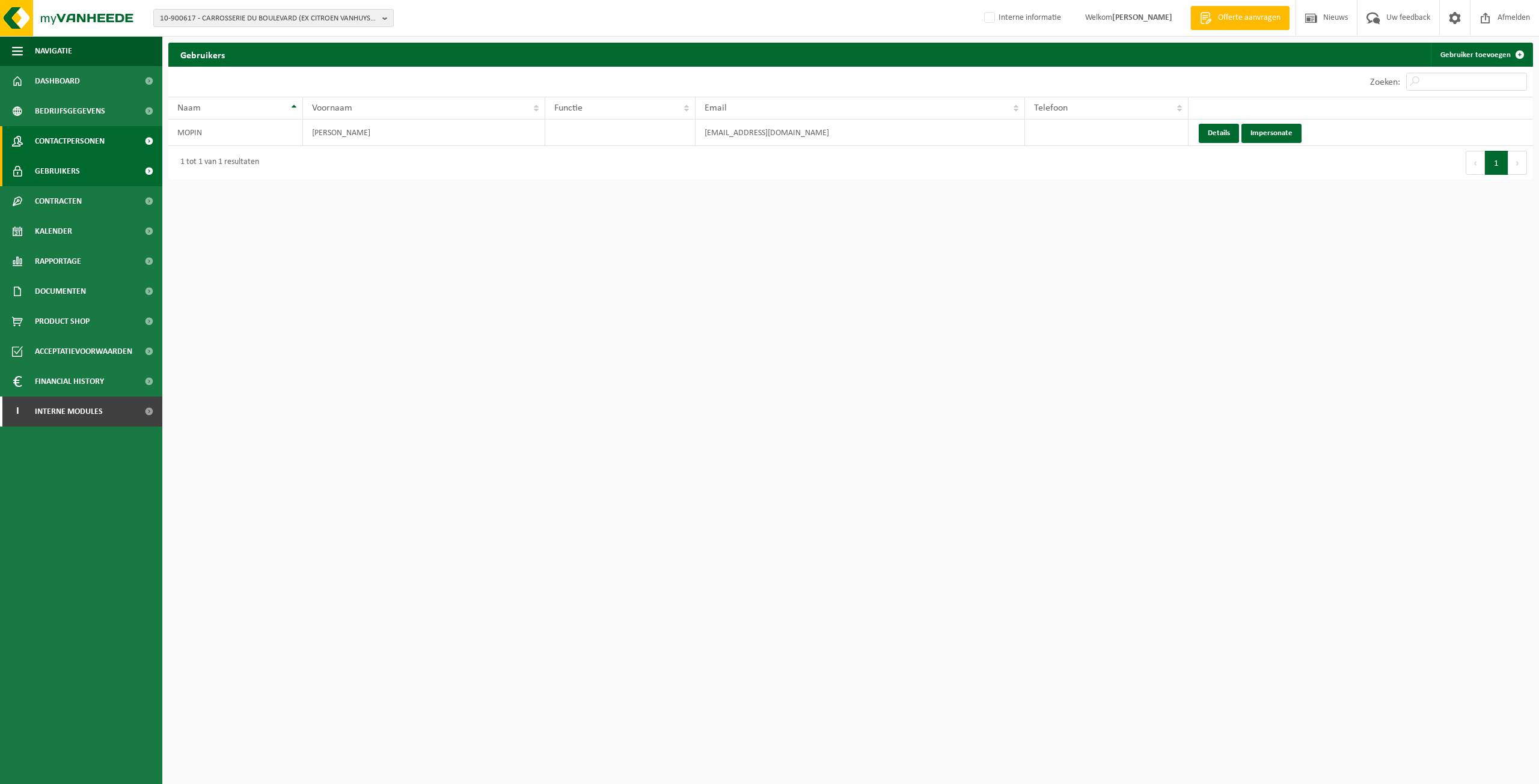
click at [89, 129] on span "Contactpersonen" at bounding box center [70, 141] width 70 height 31
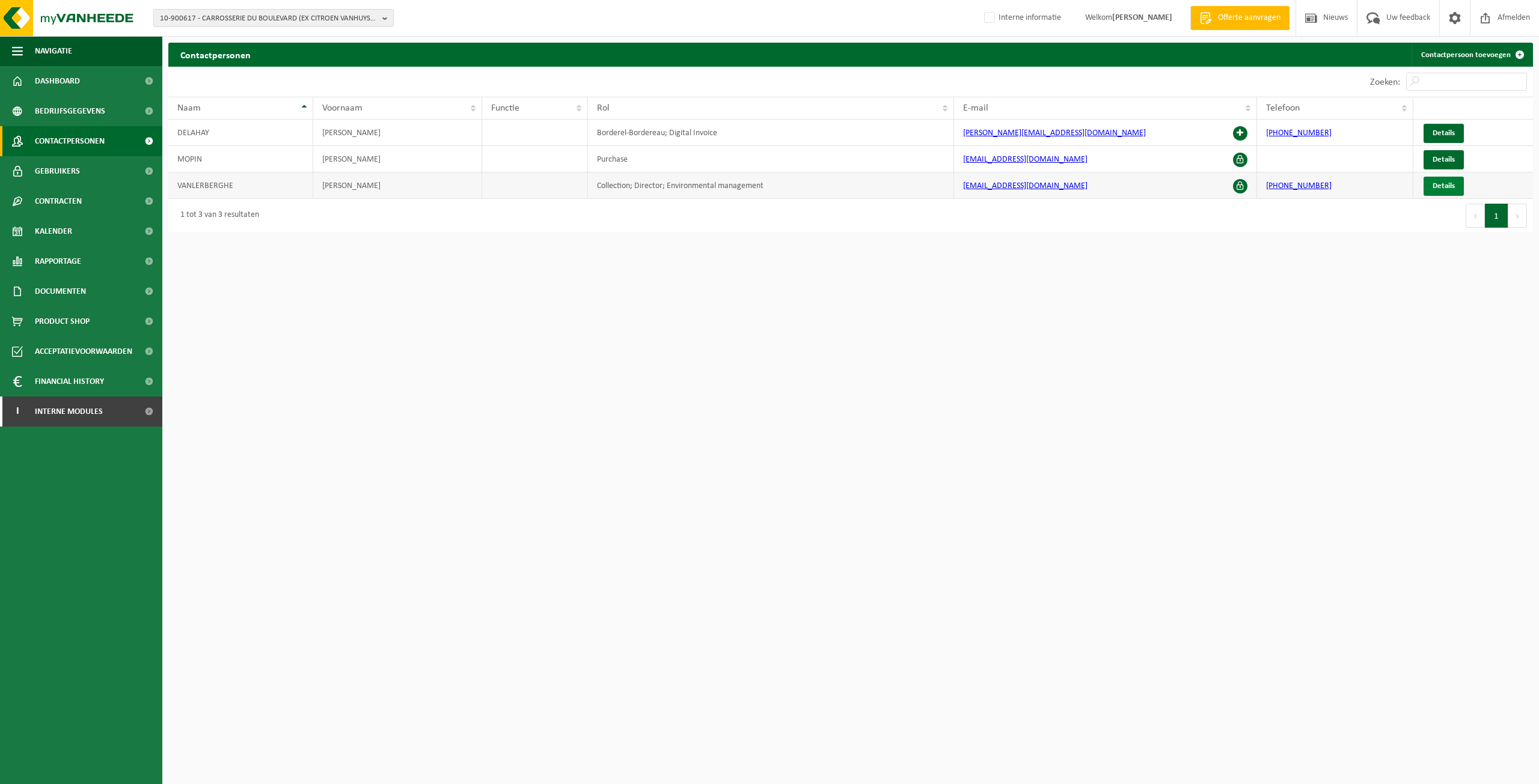
click at [1437, 186] on span "Details" at bounding box center [1444, 186] width 22 height 8
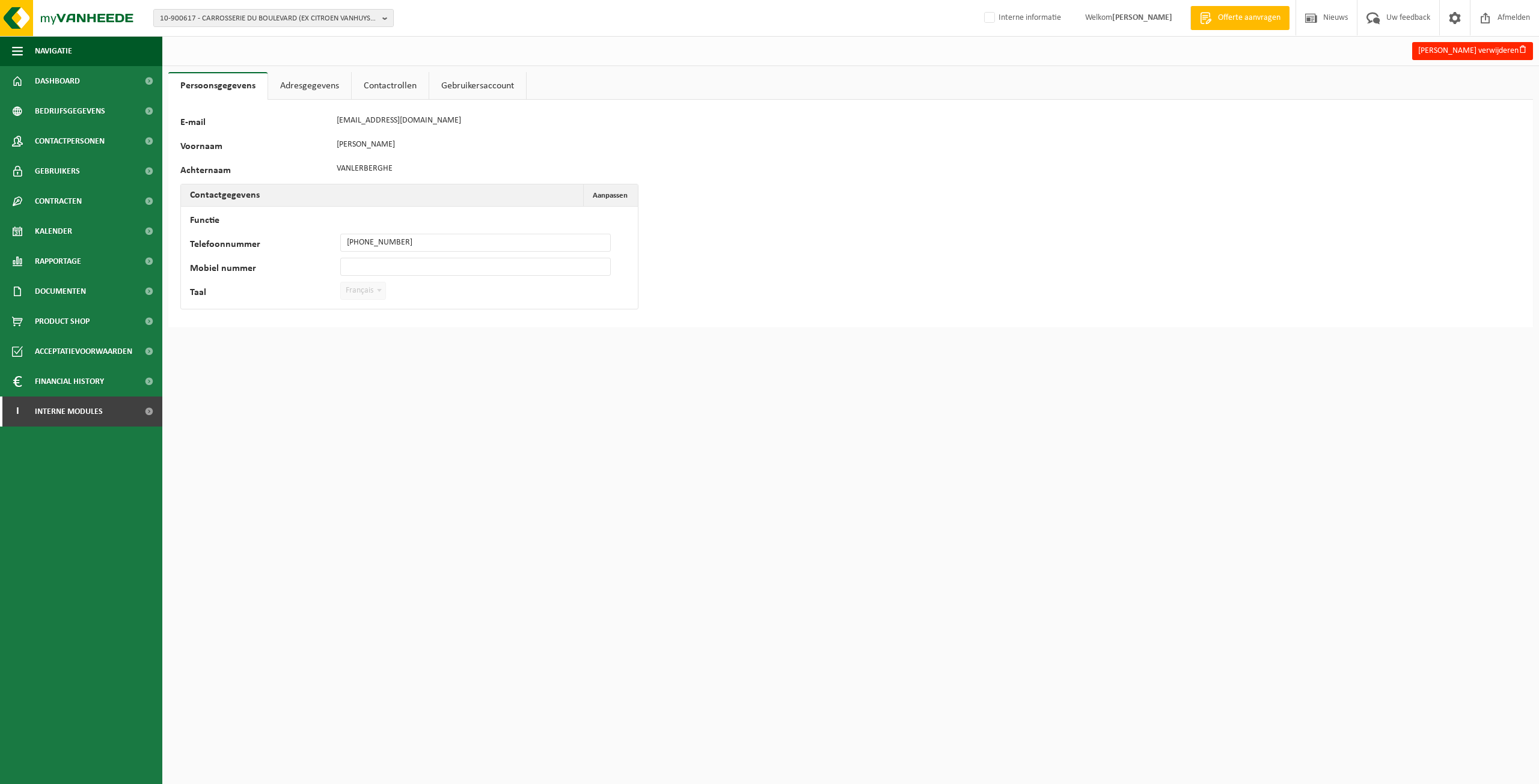
click at [310, 116] on div "E-mail contact@carroserieduboulevard.fr" at bounding box center [397, 120] width 433 height 18
click at [97, 405] on span "Interne modules" at bounding box center [69, 412] width 68 height 31
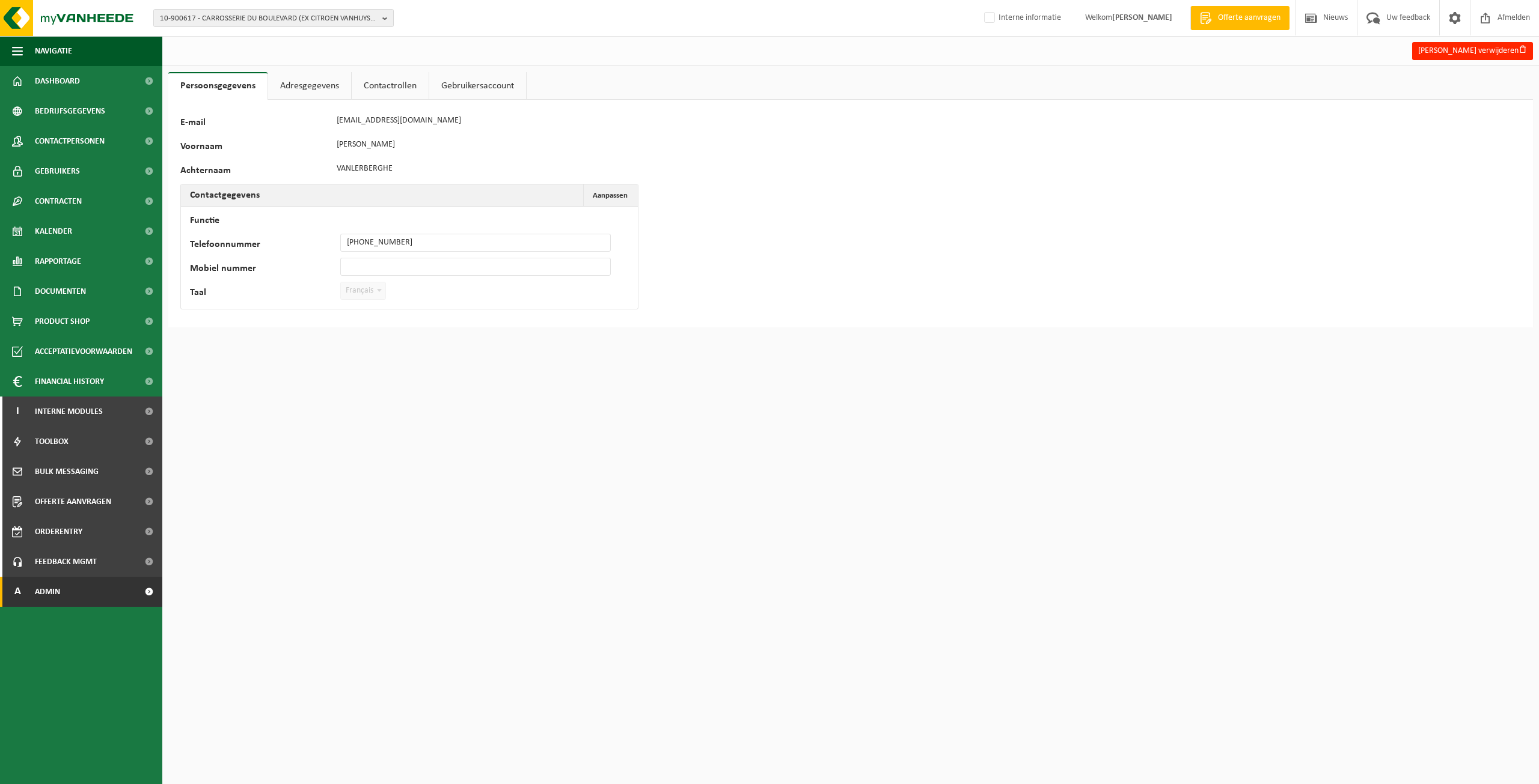
click at [85, 595] on link "A Admin" at bounding box center [81, 592] width 162 height 31
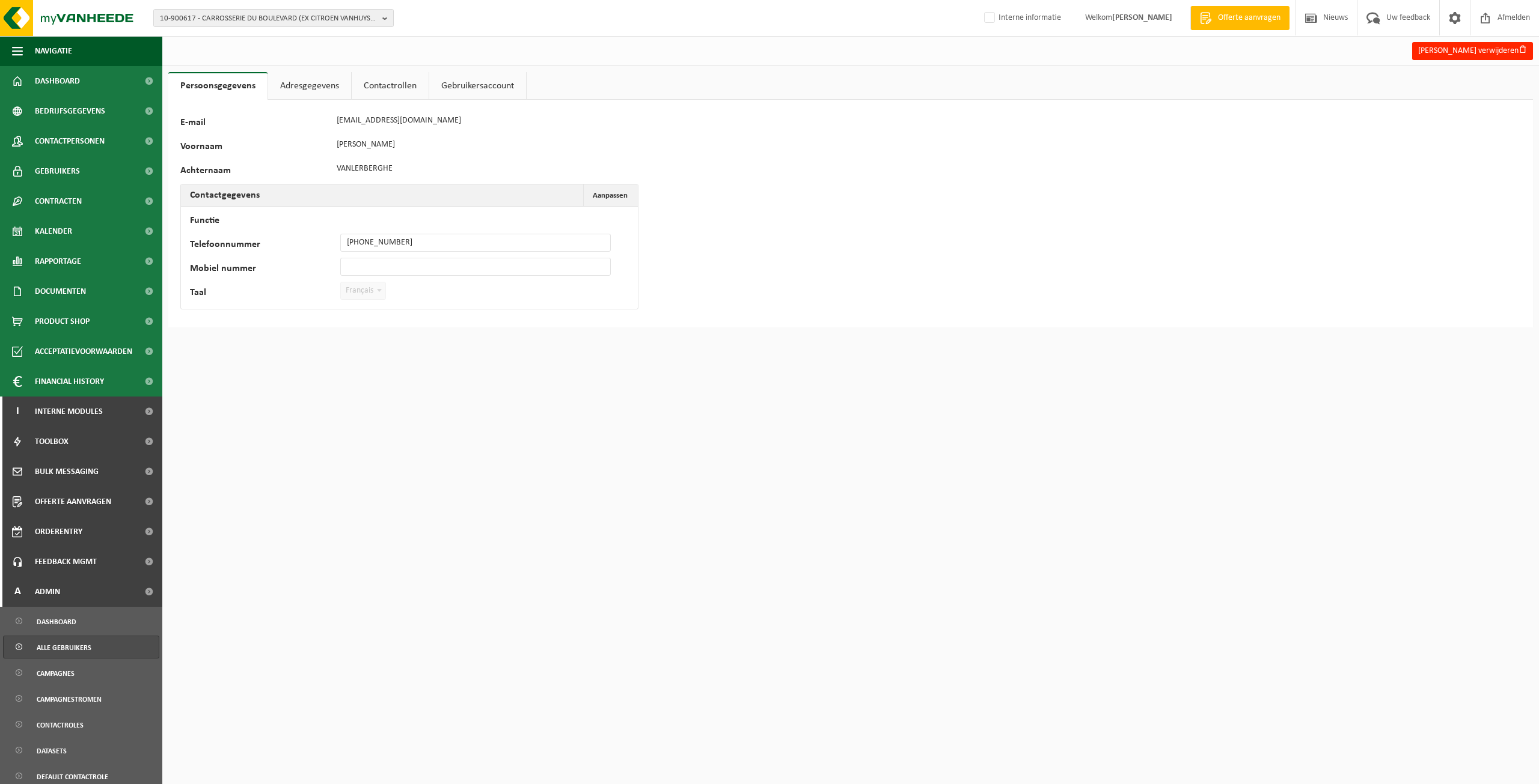
click at [85, 647] on span "Alle gebruikers" at bounding box center [63, 648] width 54 height 23
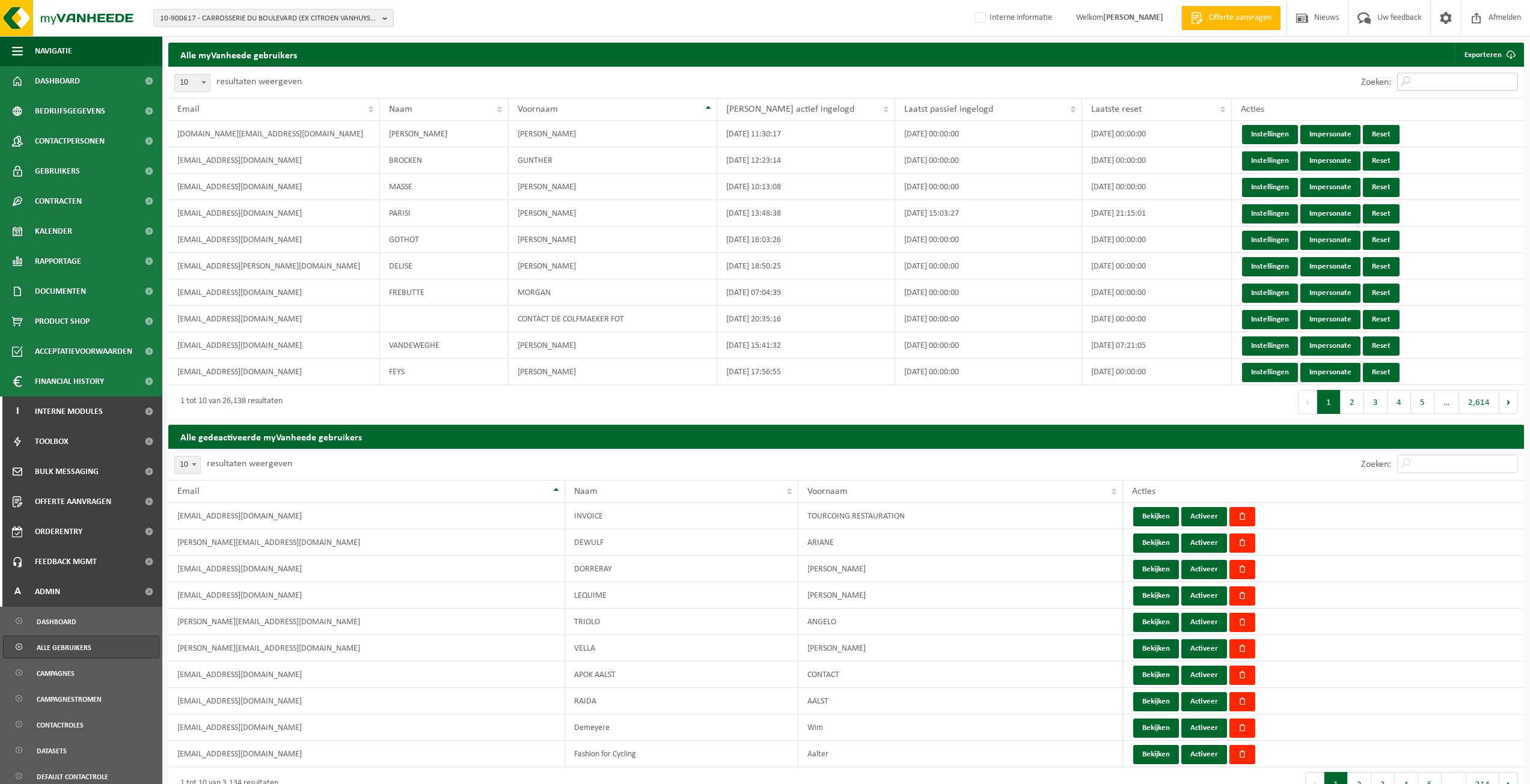
click at [1448, 77] on input "Zoeken:" at bounding box center [1458, 81] width 121 height 18
paste input "contact@carroserieduboulevard.fr"
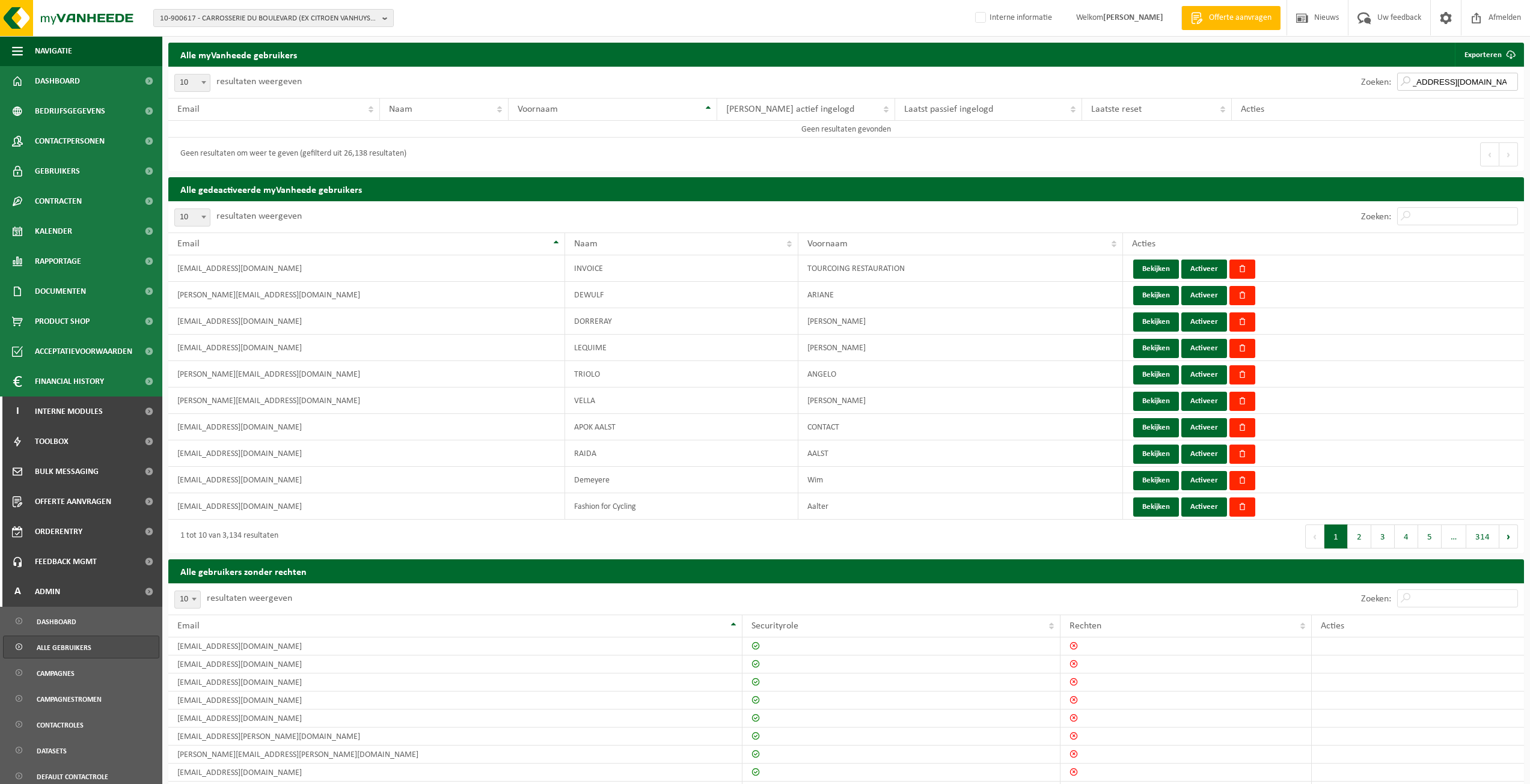
type input "contact@carroserieduboulevard.fr"
click at [1441, 216] on input "Zoeken:" at bounding box center [1458, 216] width 121 height 18
paste input "contact@carroserieduboulevard.fr"
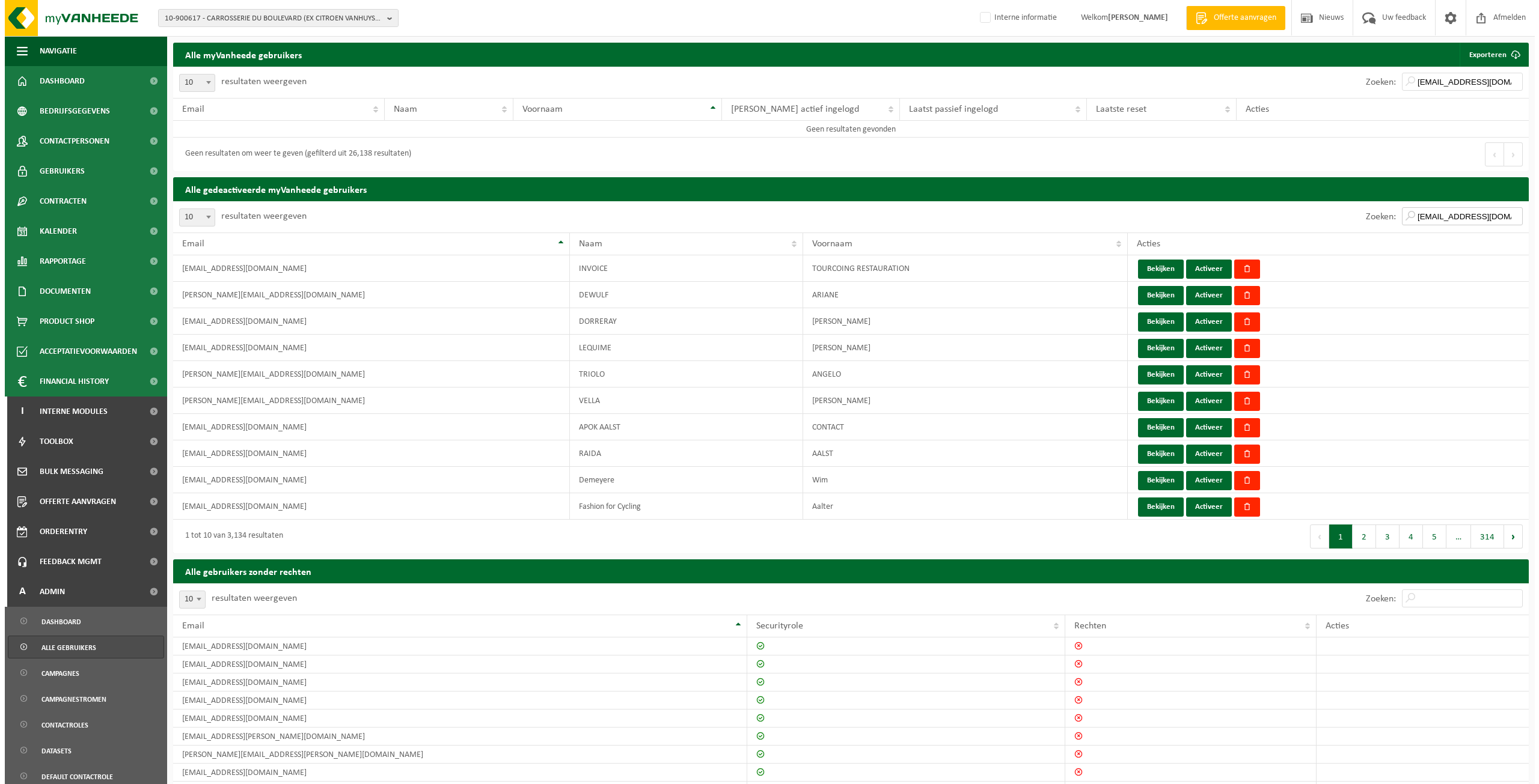
scroll to position [0, 27]
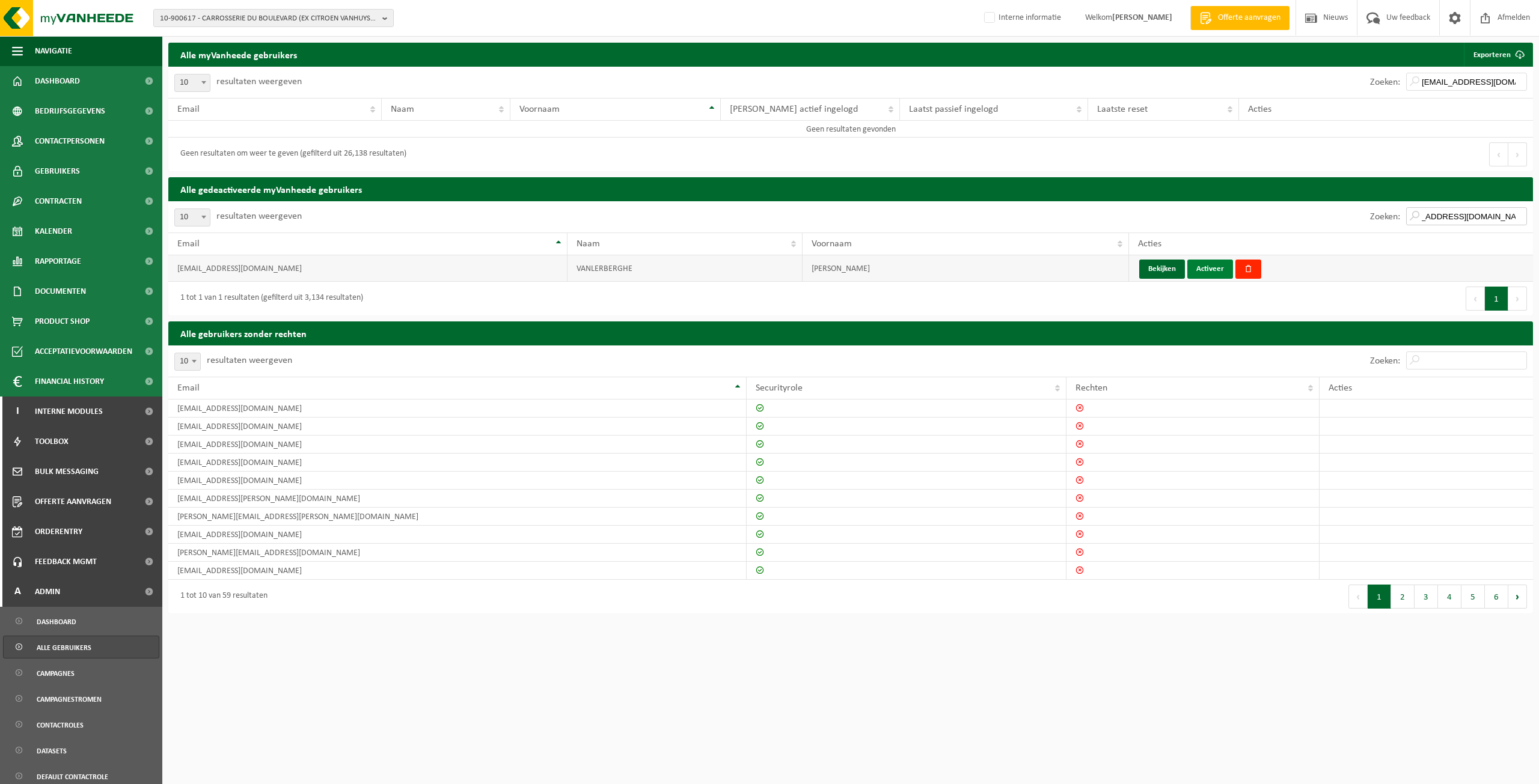
type input "contact@carroserieduboulevard.fr"
drag, startPoint x: 1218, startPoint y: 271, endPoint x: 799, endPoint y: 58, distance: 470.0
click at [1218, 271] on button "Activeer" at bounding box center [1211, 269] width 46 height 19
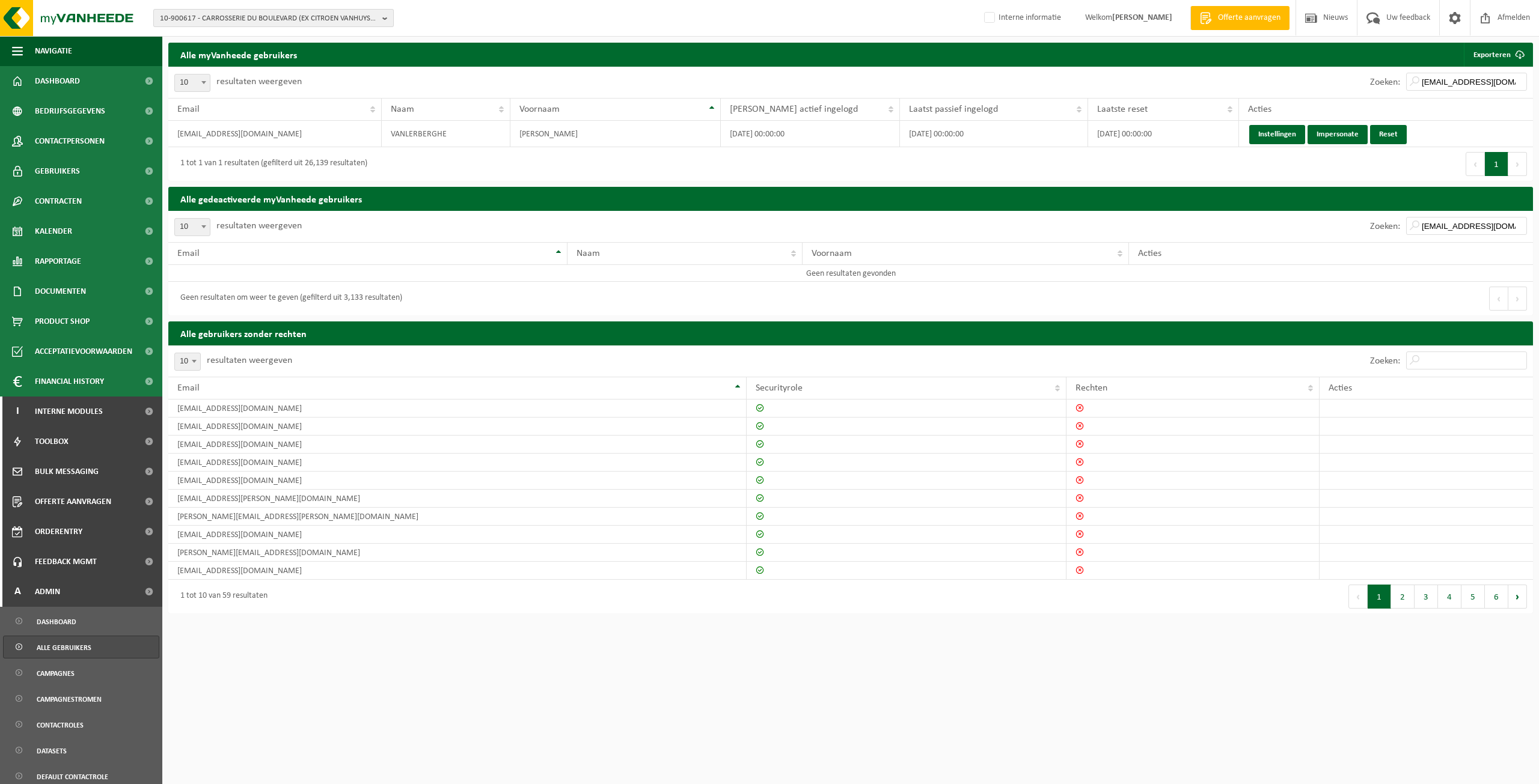
click at [282, 14] on span "10-900617 - CARROSSERIE DU BOULEVARD (EX CITROEN VANHUYSE) - 59370 MONS EN BARO…" at bounding box center [269, 18] width 218 height 18
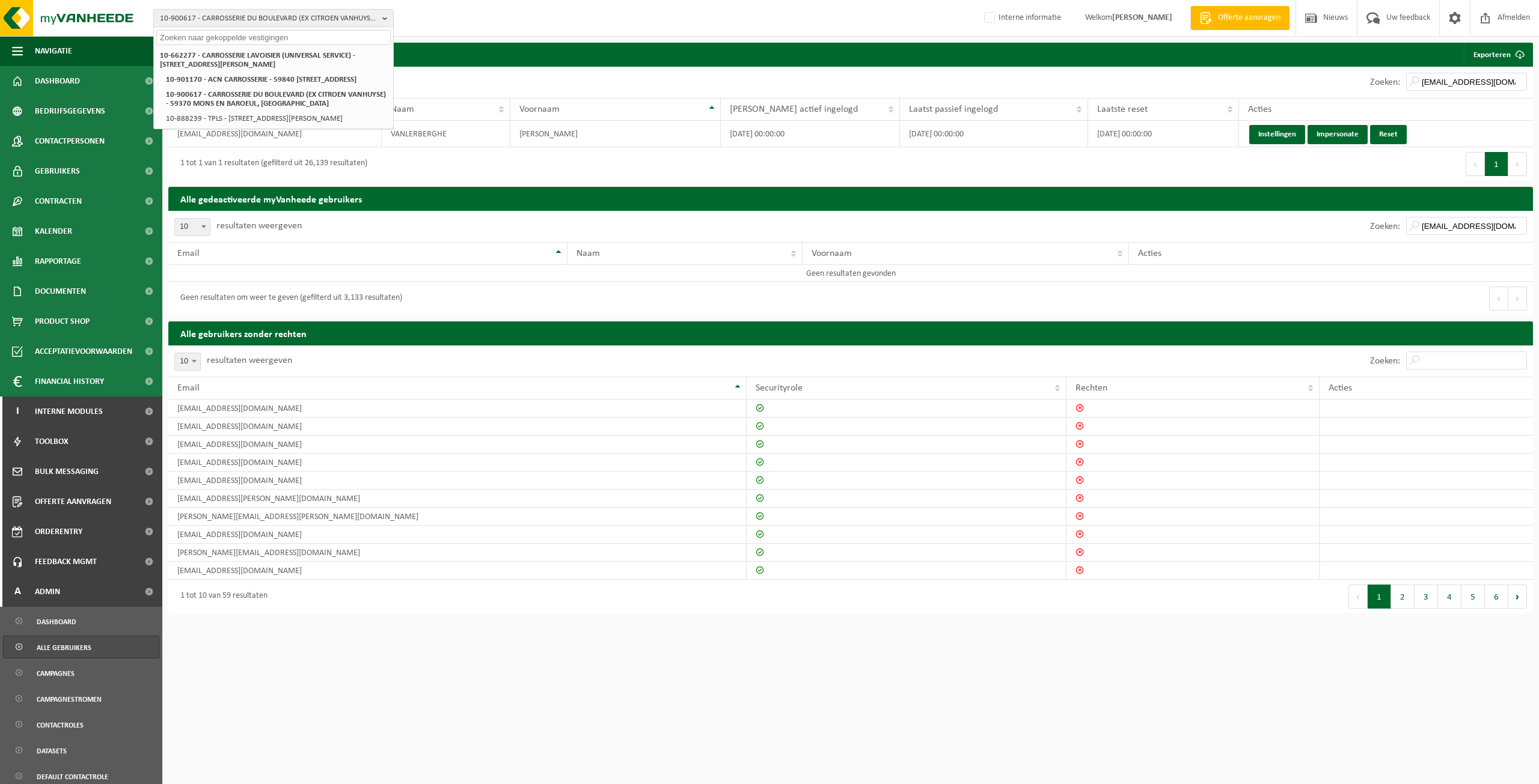
paste input "10-806472"
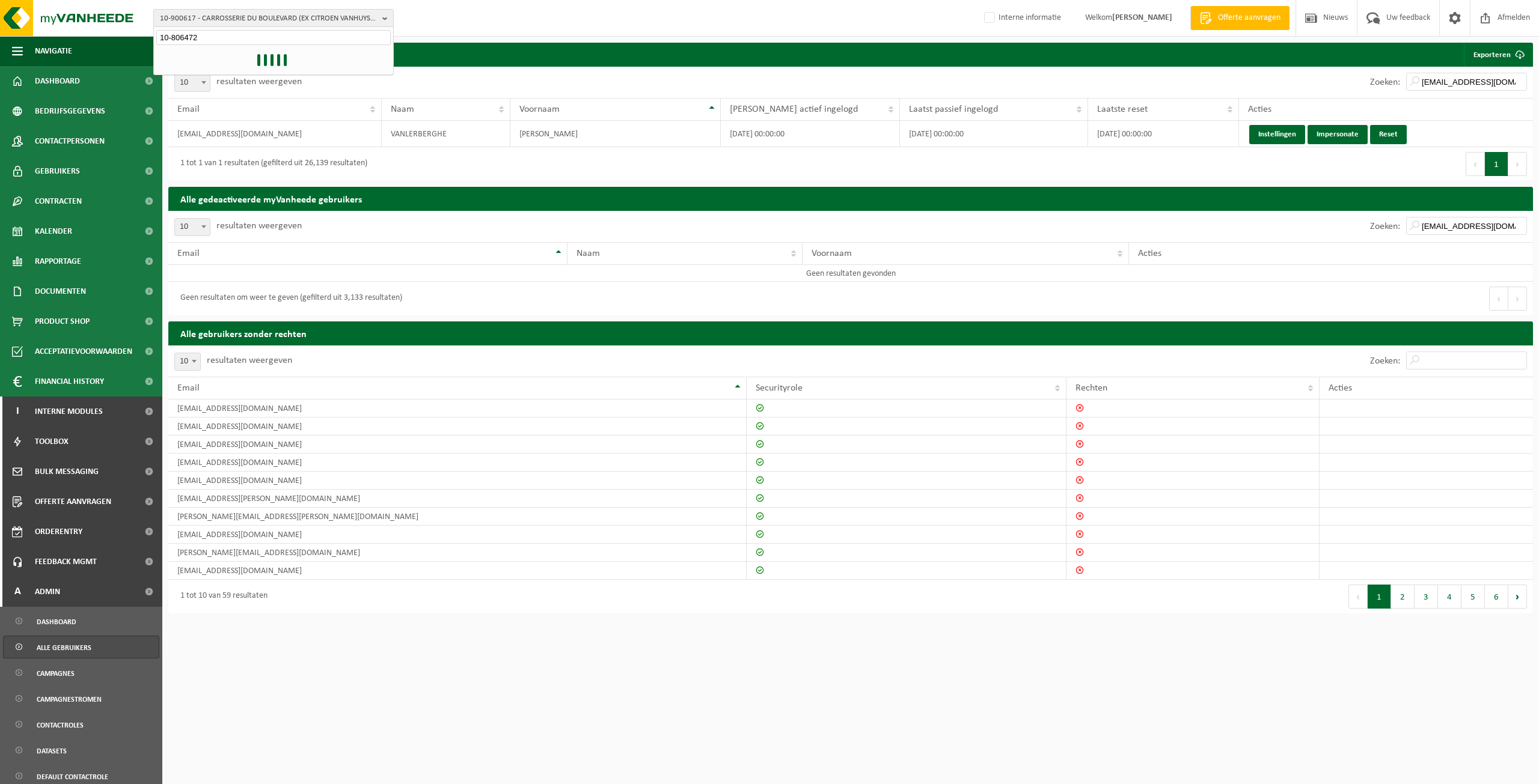
type input "10-806472"
click at [225, 58] on strong "10-806472 - GROEP HAECK NV - 9900 EEKLO, ZEELAAN 19 A" at bounding box center [259, 54] width 198 height 9
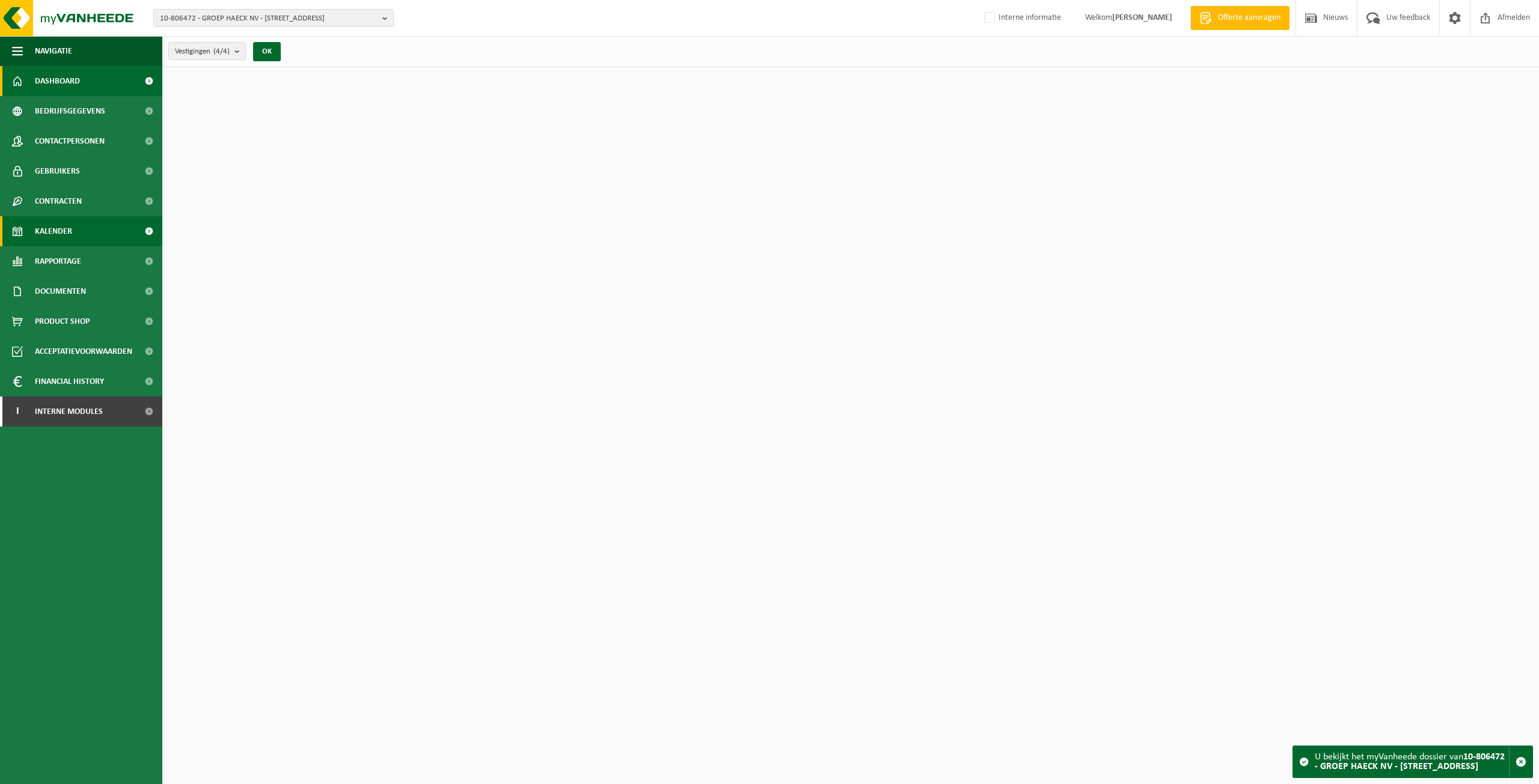
click at [76, 222] on link "Kalender" at bounding box center [81, 232] width 162 height 31
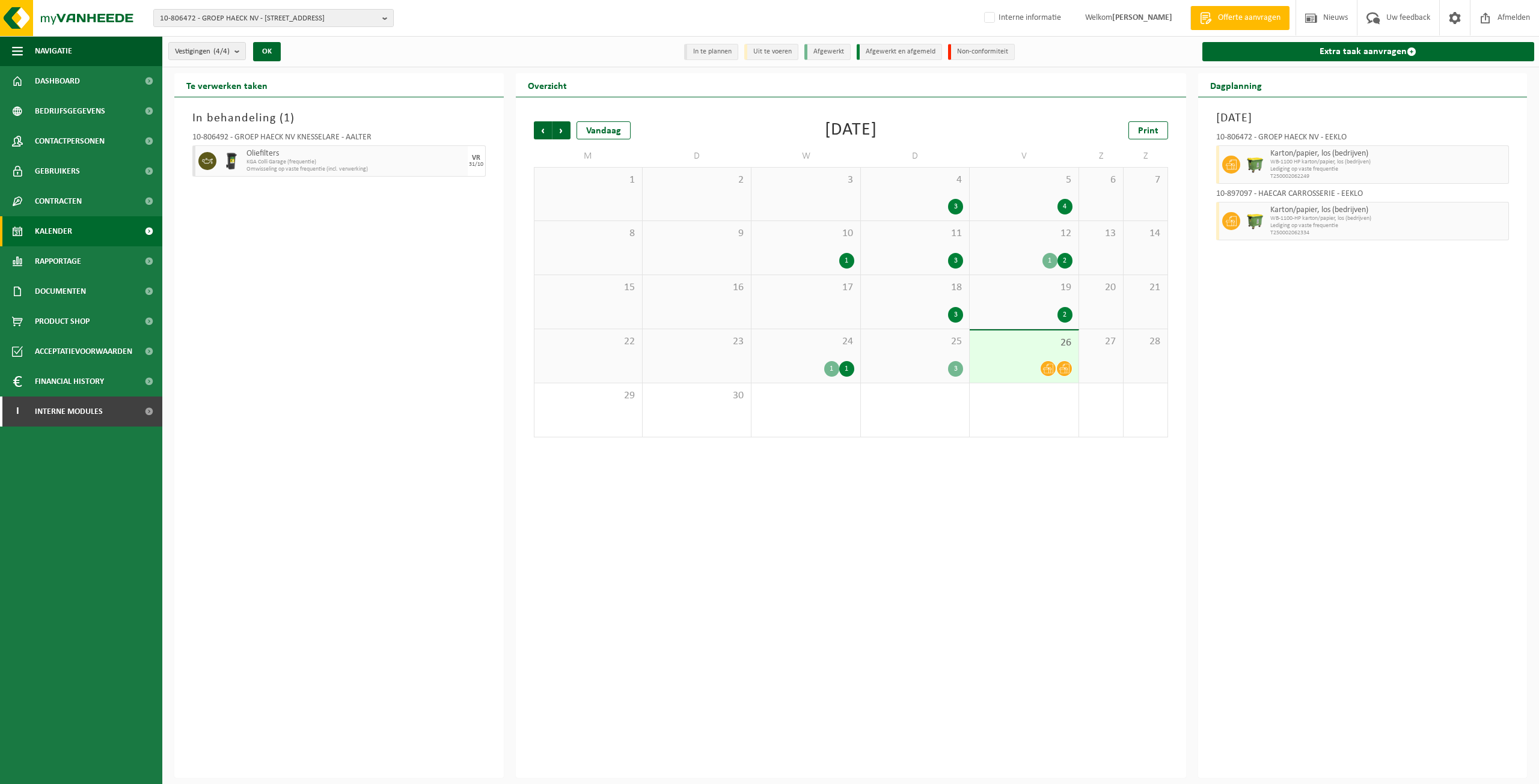
click at [916, 347] on span "25" at bounding box center [915, 342] width 96 height 13
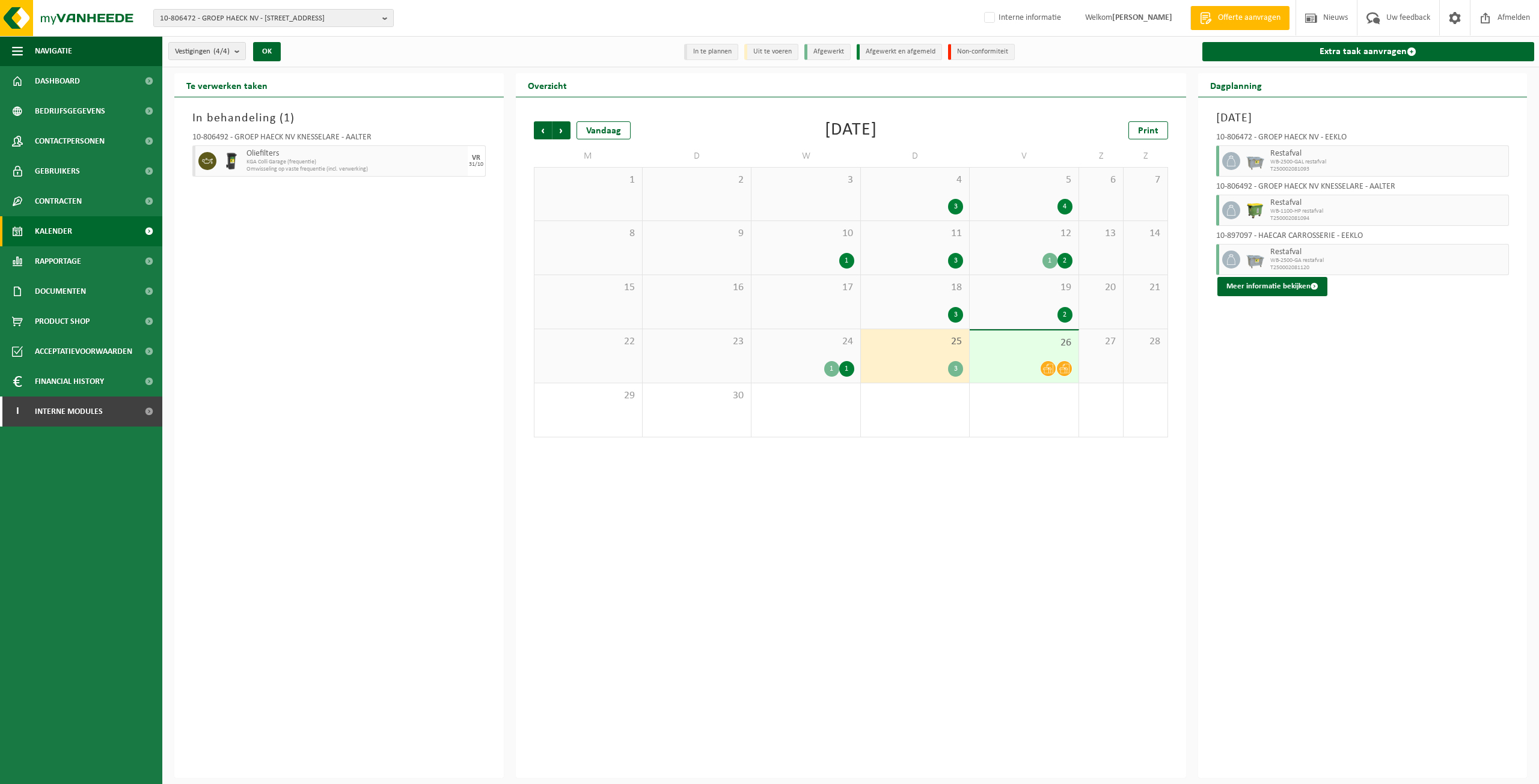
click at [806, 355] on div "24 1 1" at bounding box center [805, 356] width 108 height 53
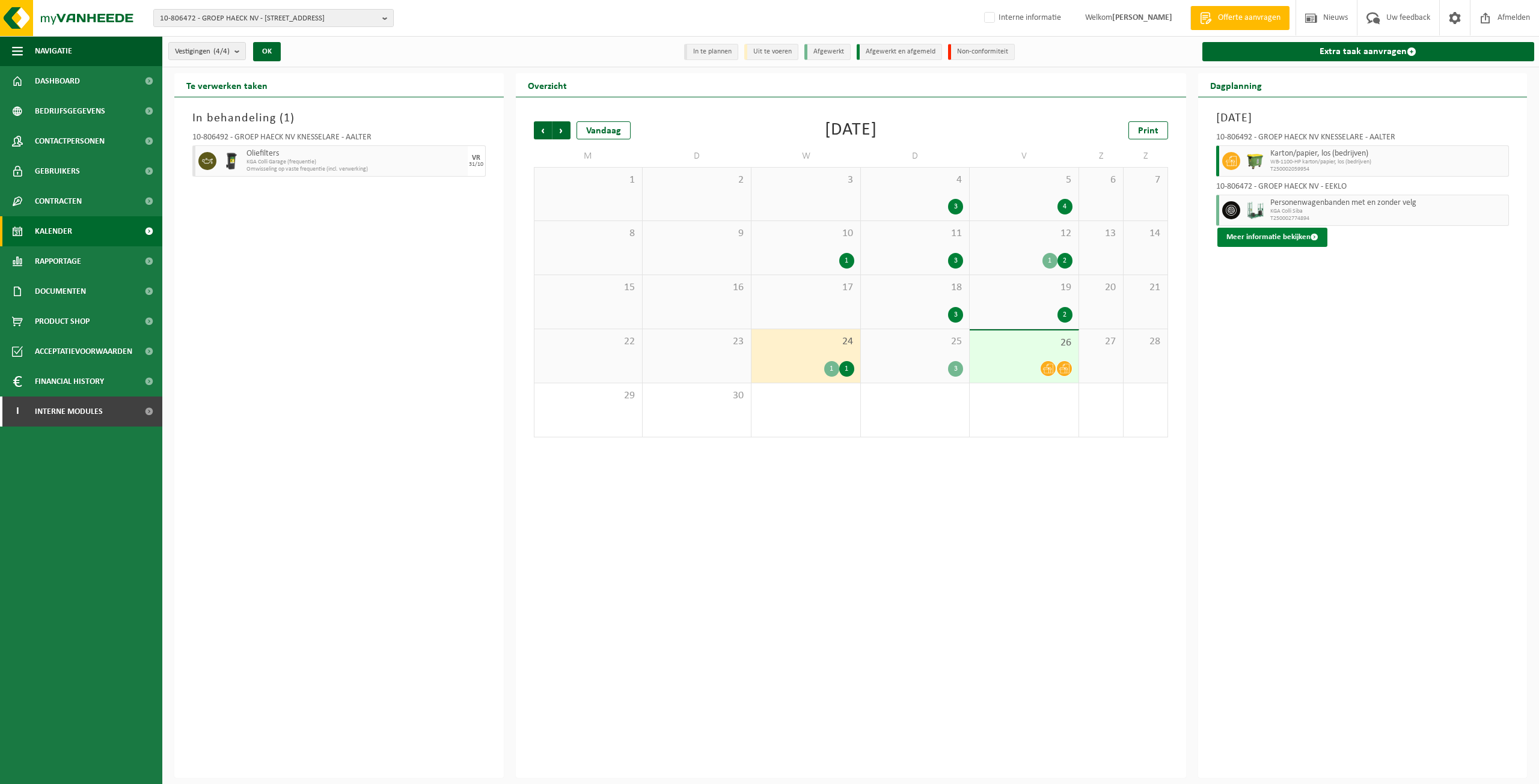
click at [1305, 237] on button "Meer informatie bekijken" at bounding box center [1272, 237] width 110 height 19
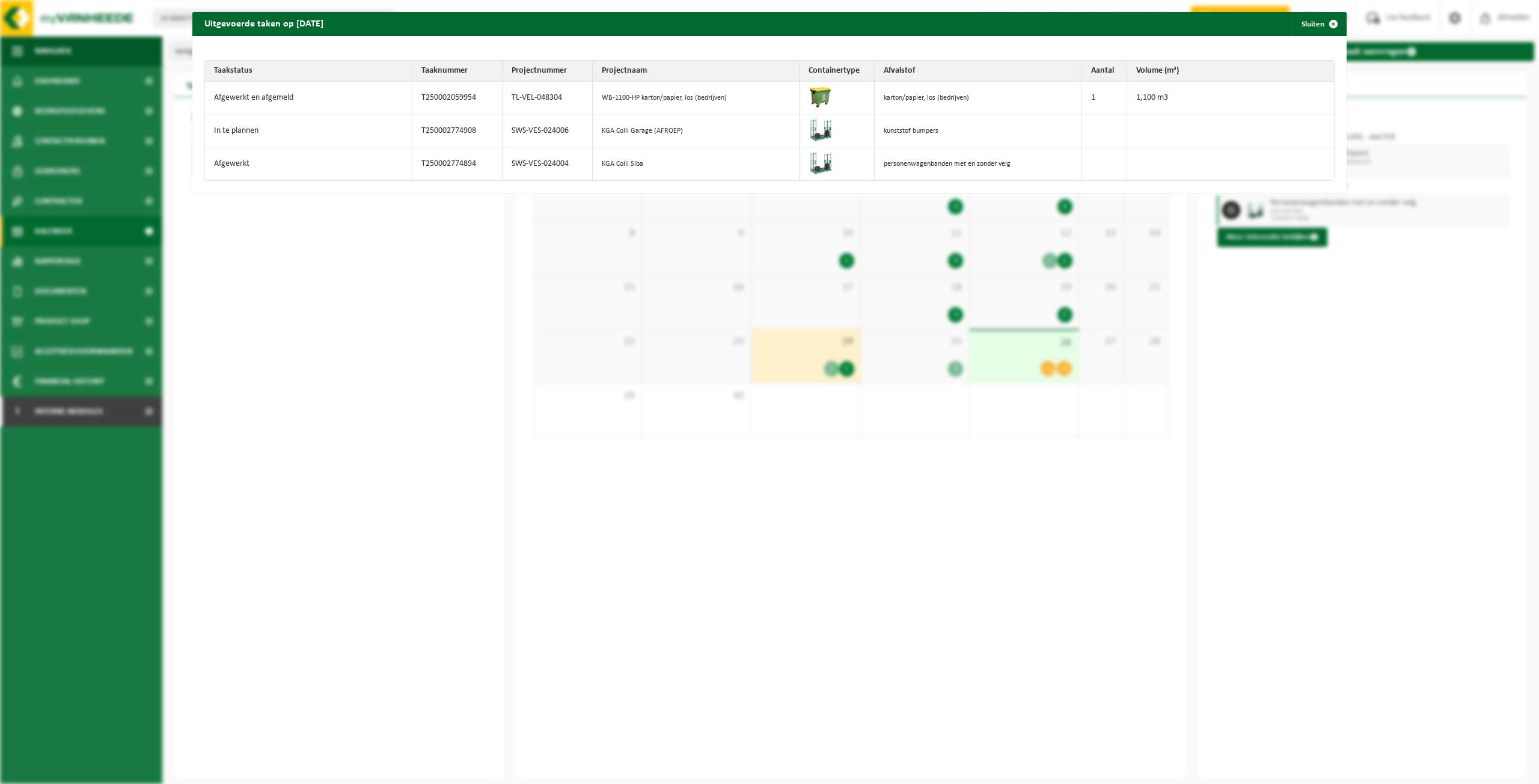
click at [540, 131] on td "SWS-VES-024006" at bounding box center [548, 131] width 91 height 33
click at [541, 163] on td "SWS-VES-024004" at bounding box center [548, 164] width 91 height 32
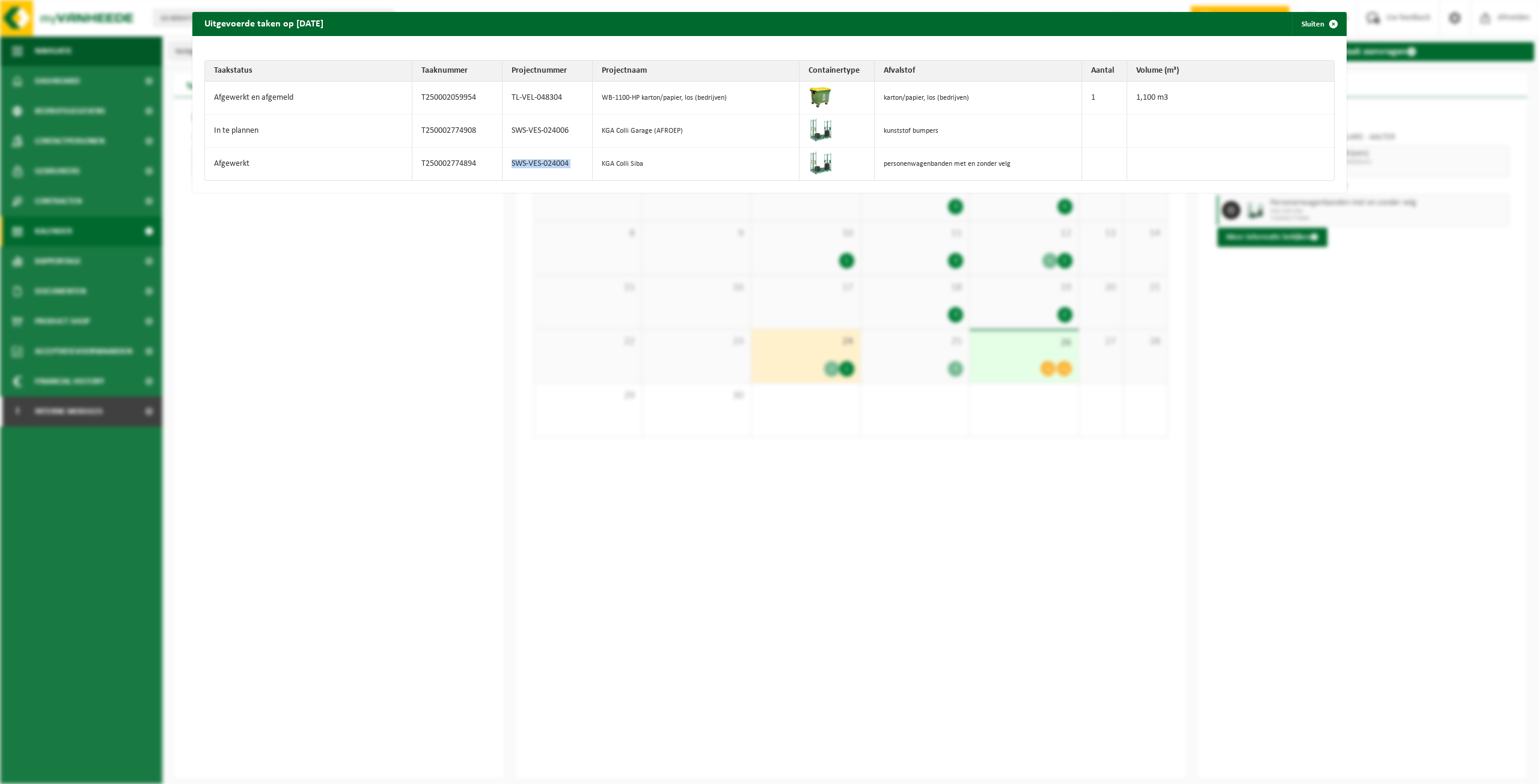
click at [541, 163] on td "SWS-VES-024004" at bounding box center [548, 164] width 91 height 32
click at [523, 131] on td "SWS-VES-024006" at bounding box center [548, 131] width 91 height 33
copy tr "SWS-VES-024006"
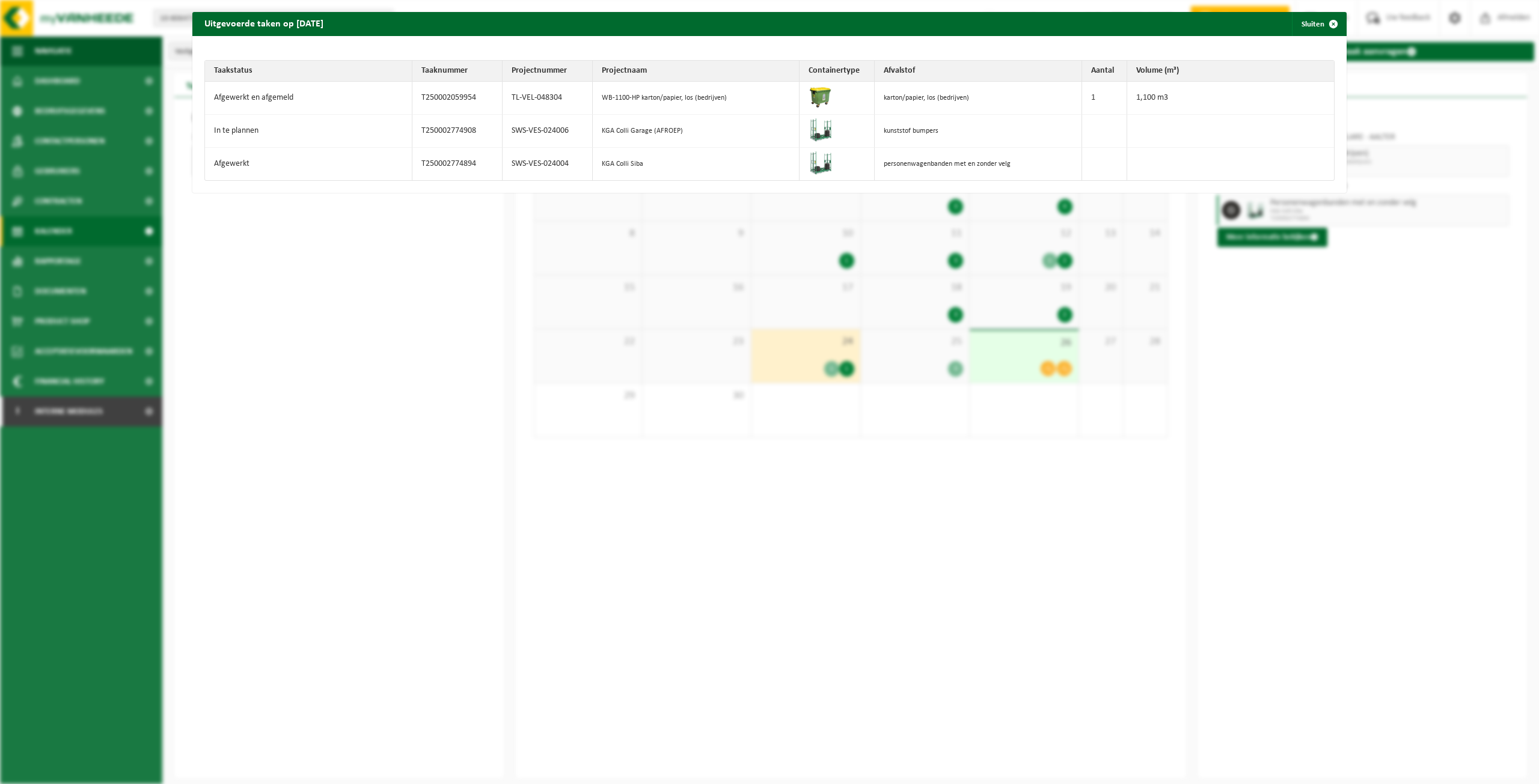
click at [455, 135] on td "T250002774908" at bounding box center [457, 131] width 91 height 33
copy td "T250002774908"
click at [1321, 25] on span "button" at bounding box center [1333, 24] width 24 height 24
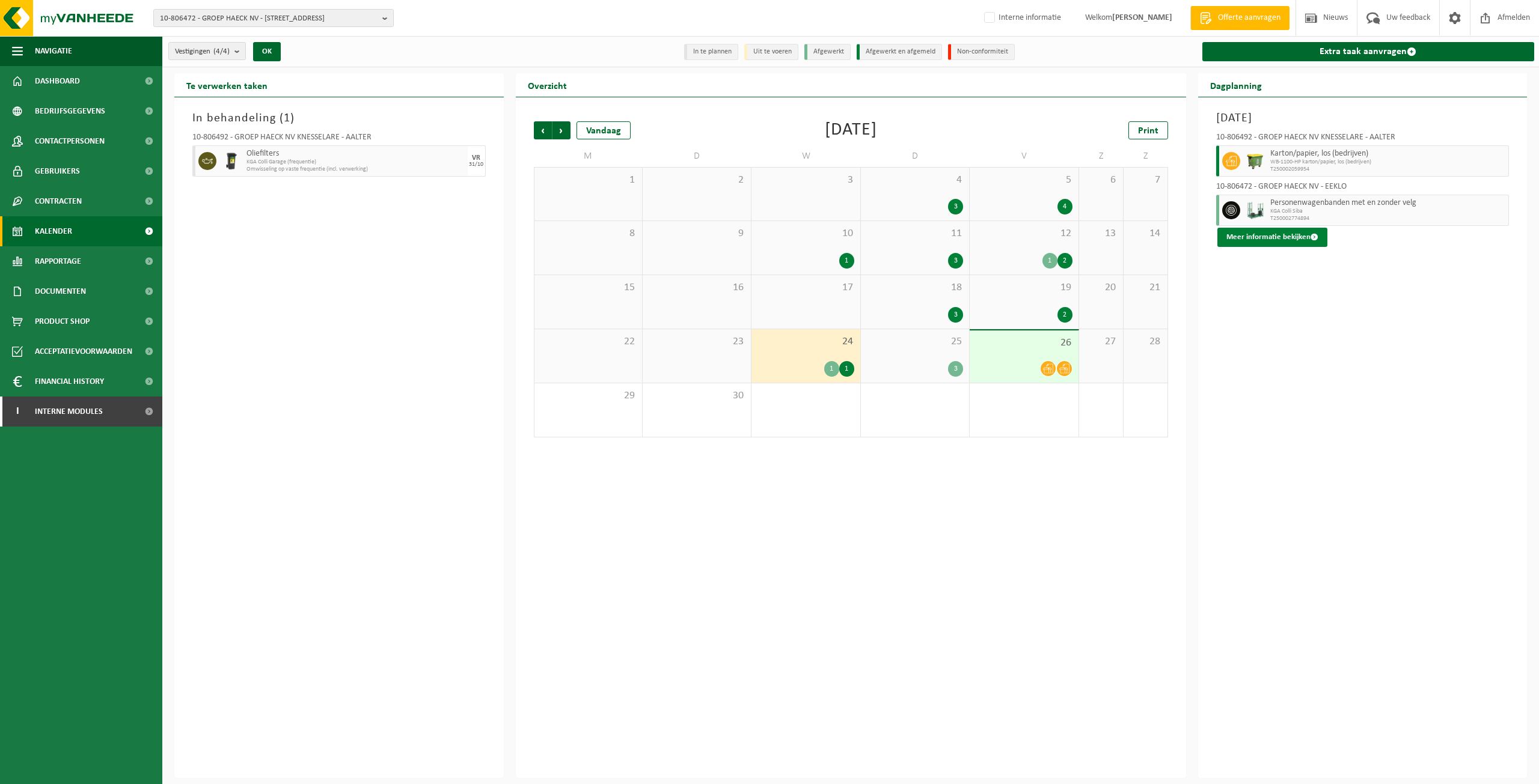
click at [1287, 238] on button "Meer informatie bekijken" at bounding box center [1272, 237] width 110 height 19
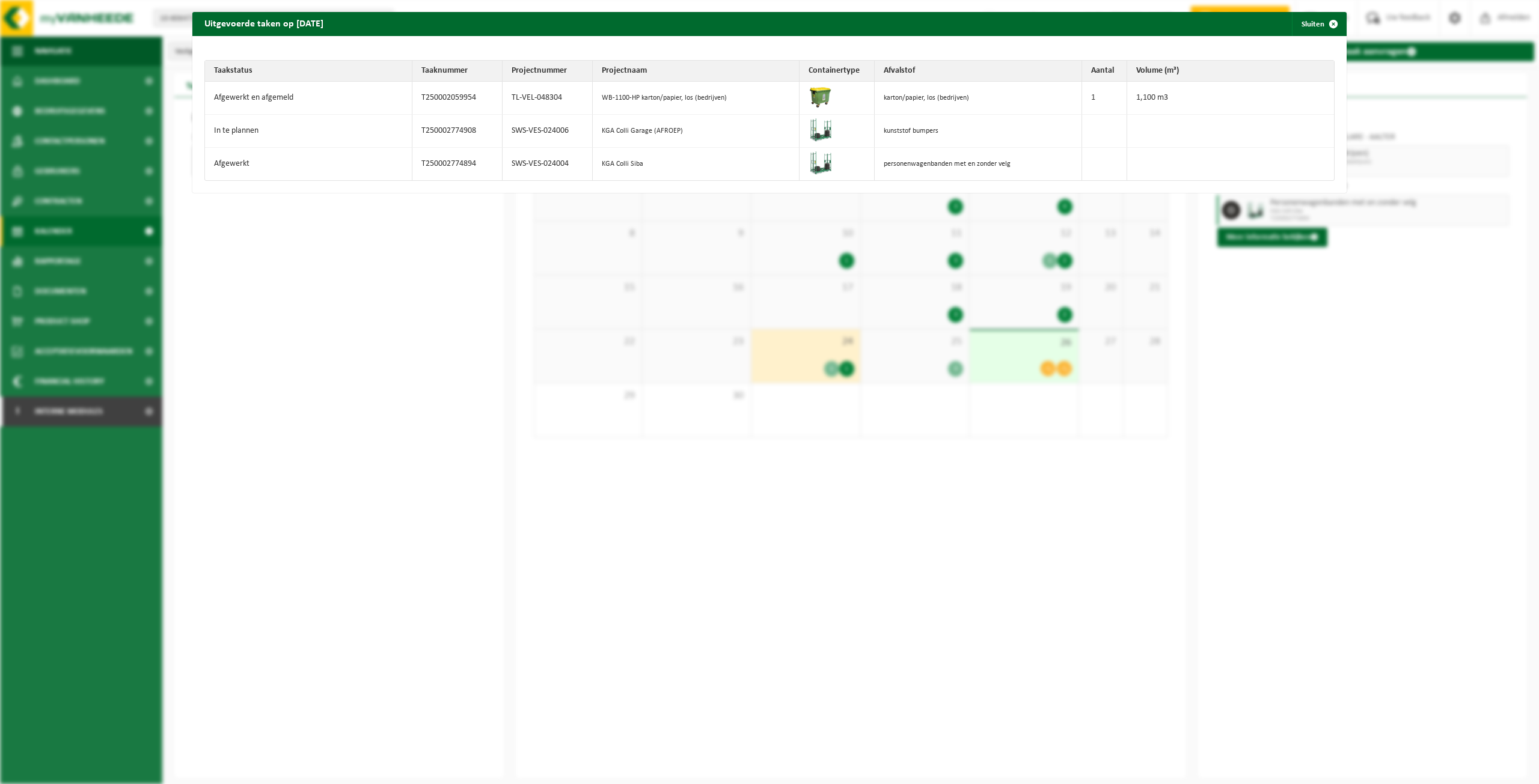
click at [447, 135] on td "T250002774908" at bounding box center [457, 131] width 91 height 33
click at [523, 134] on td "SWS-VES-024006" at bounding box center [548, 131] width 91 height 33
click at [1321, 25] on span "button" at bounding box center [1333, 24] width 24 height 24
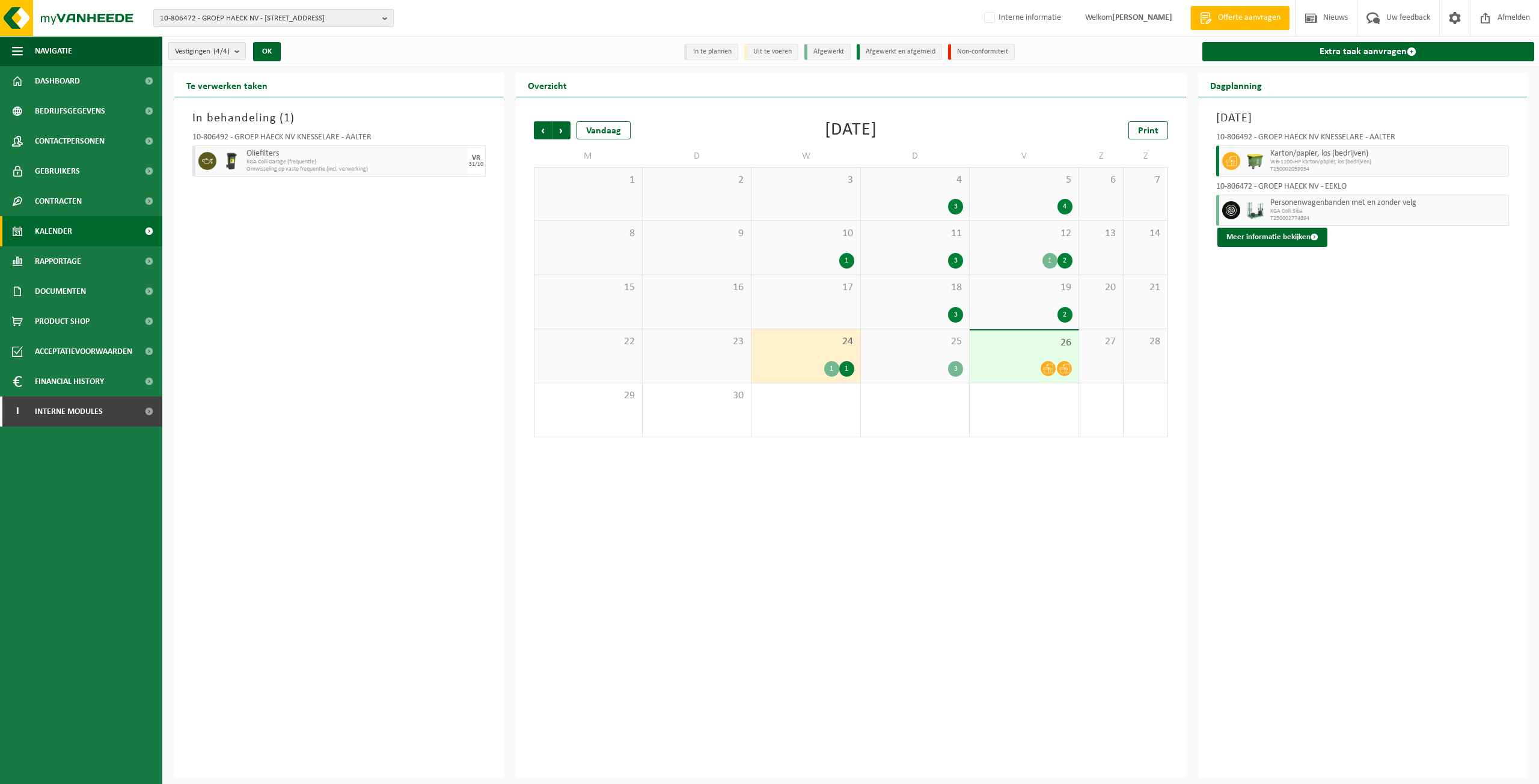
click at [252, 12] on span "10-806472 - GROEP HAECK NV - 9900 EEKLO, ZEELAAN 19 A" at bounding box center [269, 18] width 218 height 18
paste input "10-853558"
type input "10-853558"
click at [258, 59] on strong "10-853558 - DELBEKE TRAILER SERVICE - 8540 DEERLIJK, DE SPIJKER 8" at bounding box center [270, 54] width 220 height 9
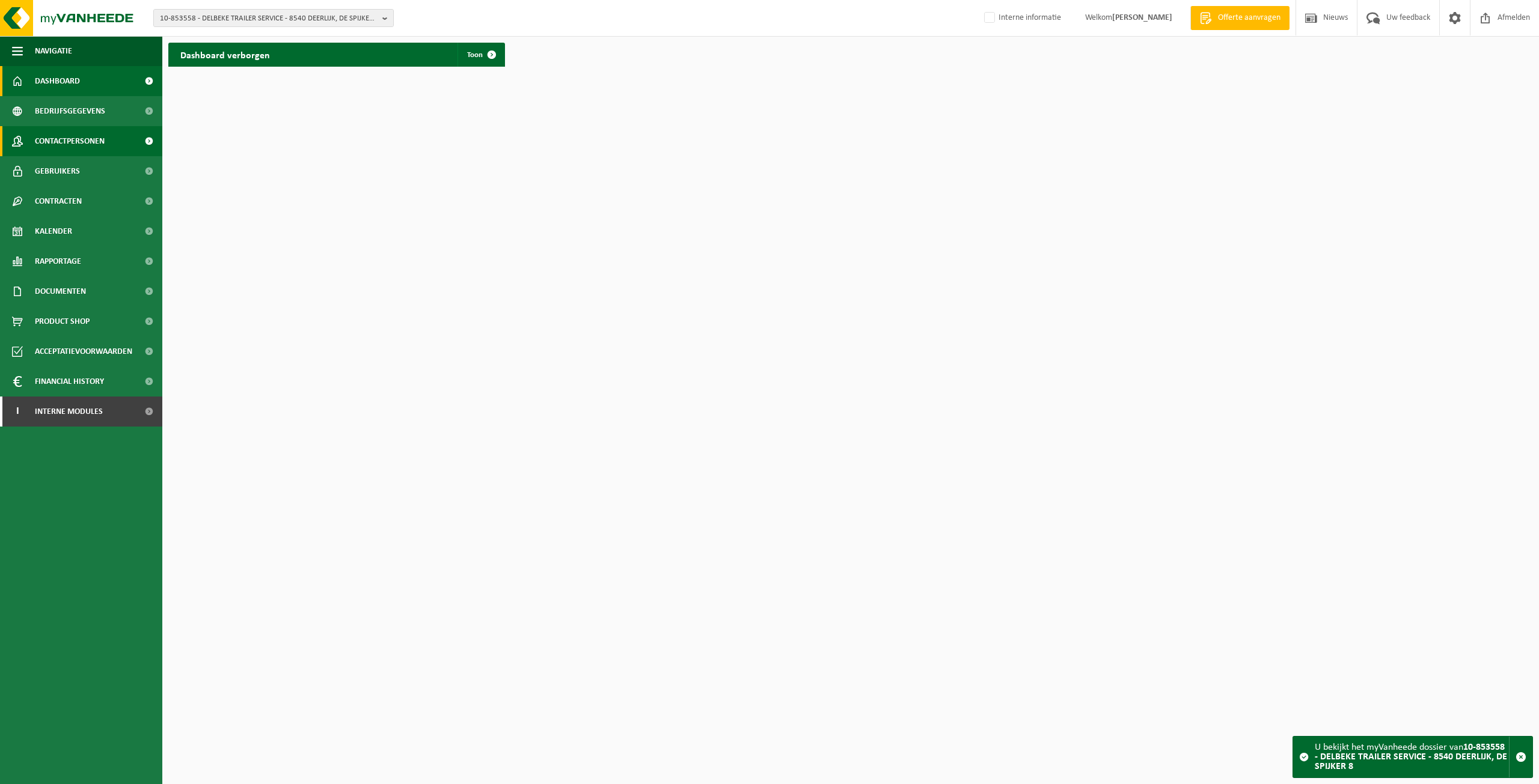
click at [57, 134] on span "Contactpersonen" at bounding box center [70, 141] width 70 height 31
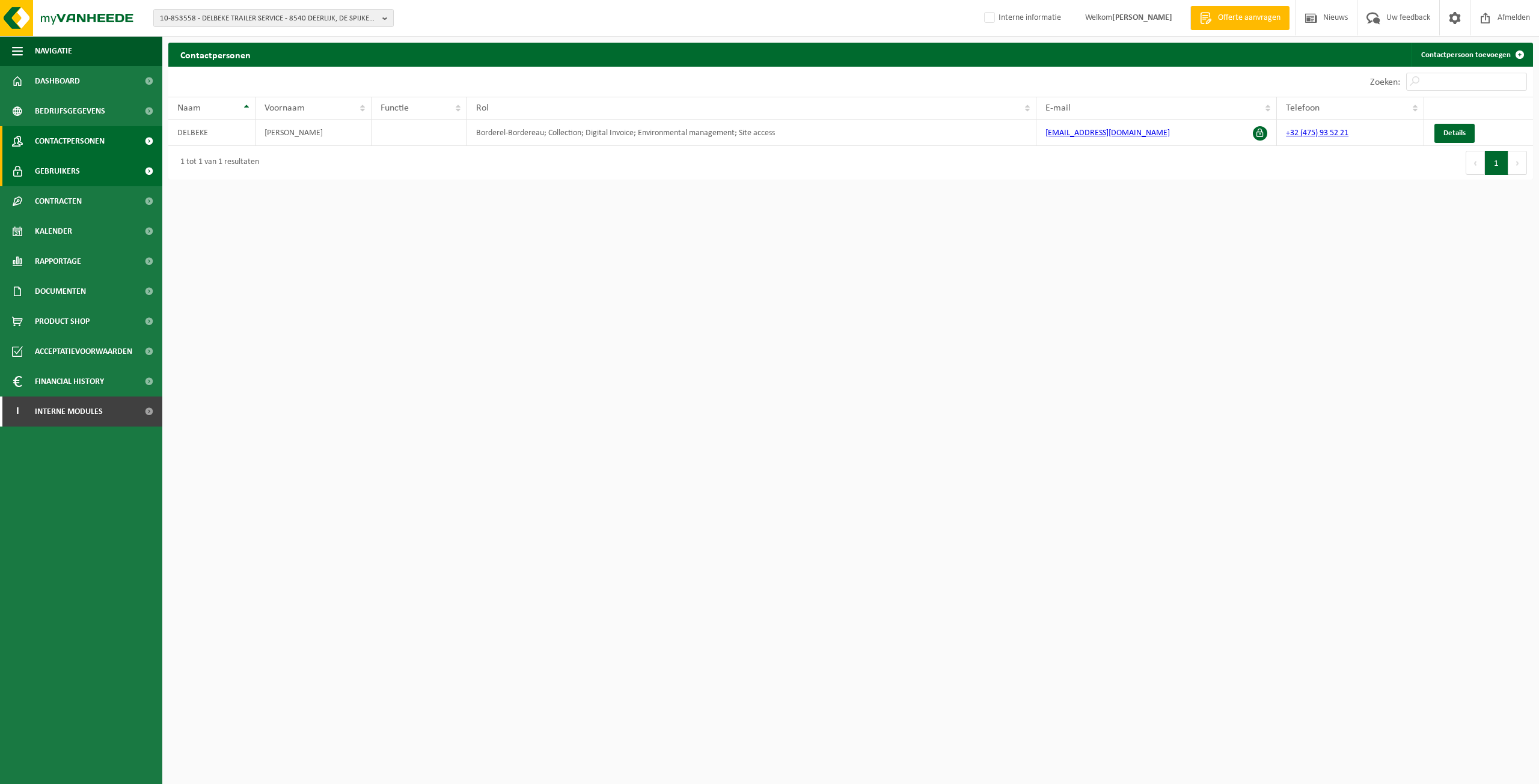
click at [95, 170] on link "Gebruikers" at bounding box center [81, 172] width 162 height 31
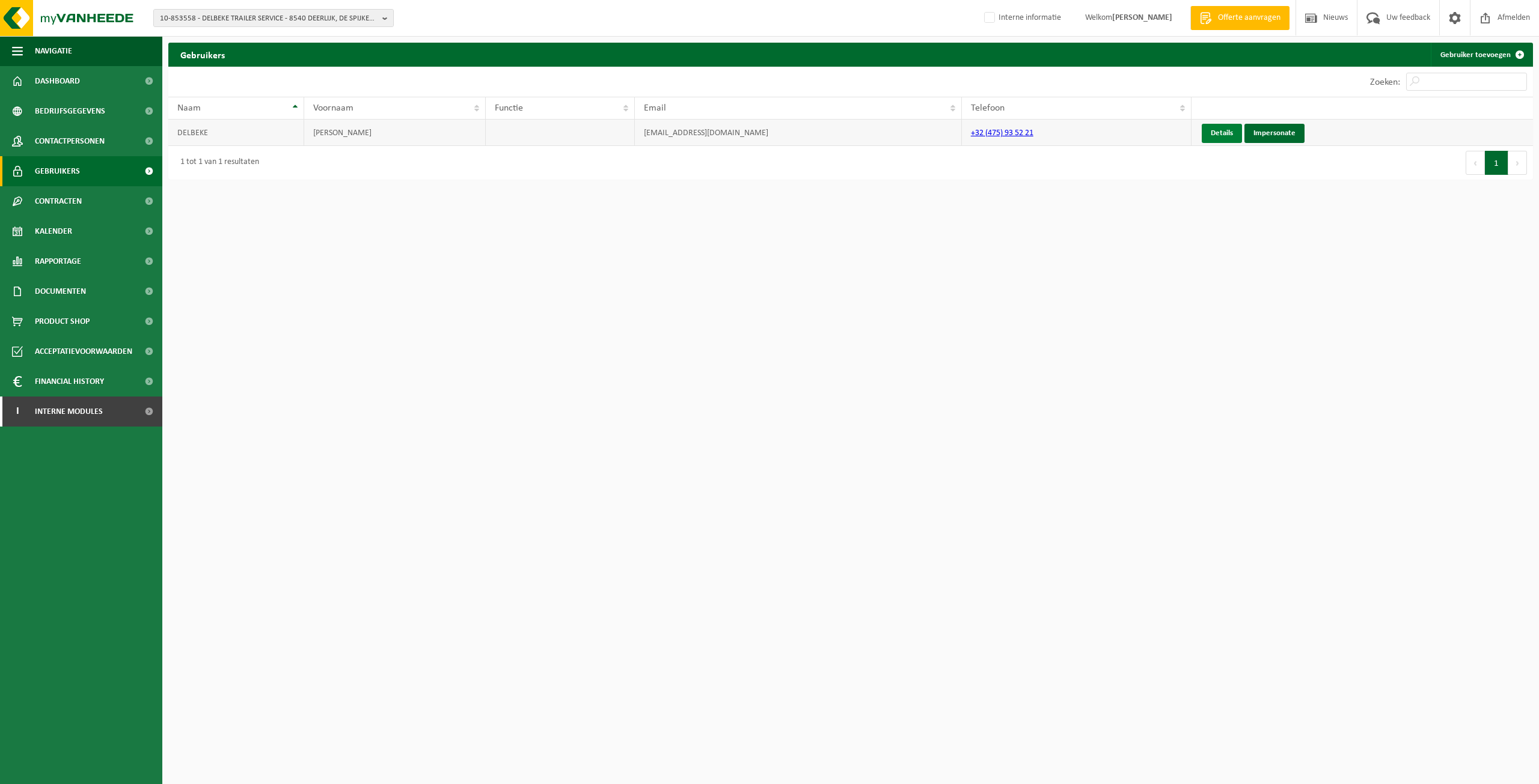
click at [1214, 133] on link "Details" at bounding box center [1222, 134] width 40 height 19
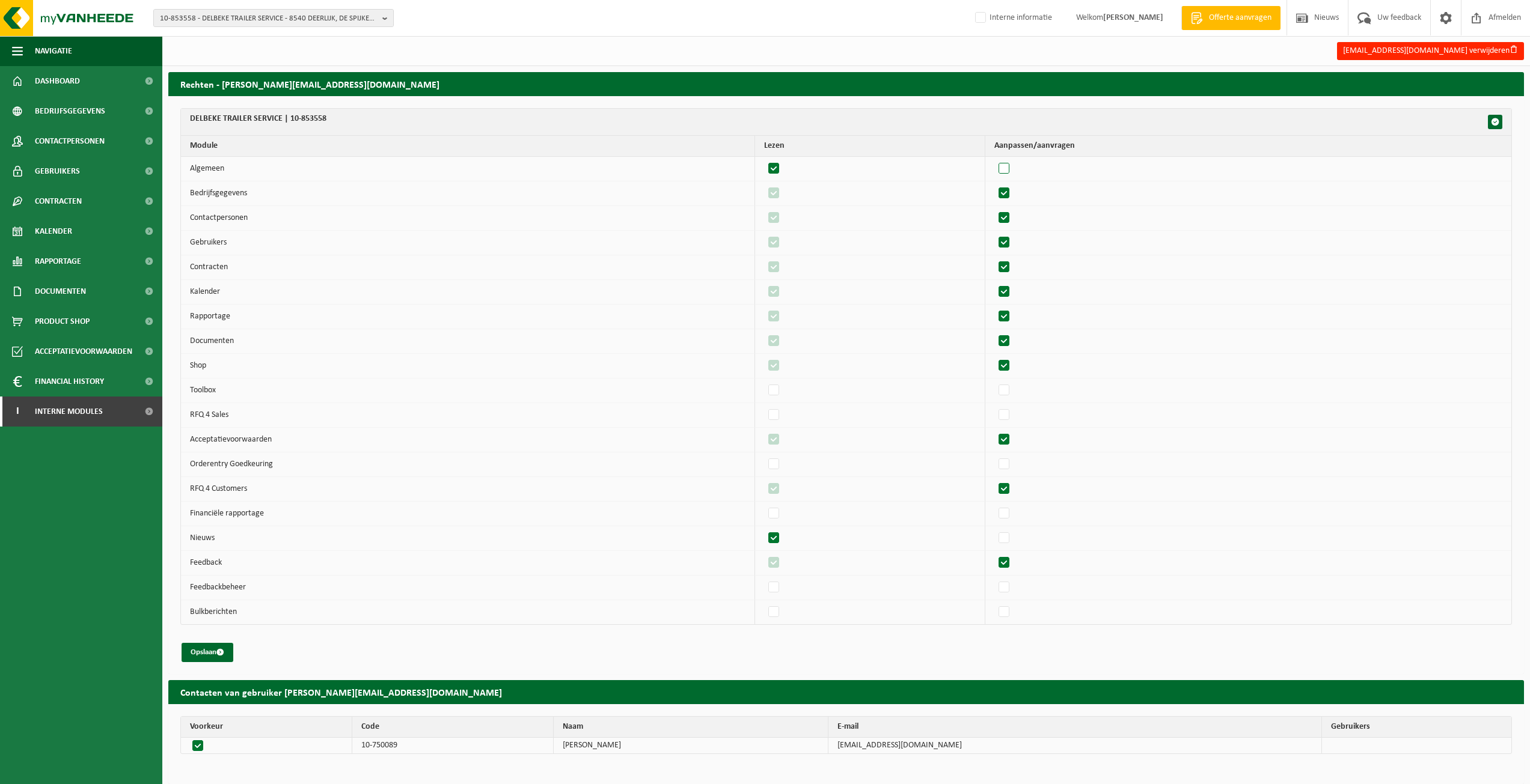
click at [1013, 165] on label"] at bounding box center [1004, 169] width 17 height 18
click at [994, 160] on input "checkbox" at bounding box center [994, 159] width 1 height 1
checkbox input "true"
click at [204, 656] on button "Opslaan" at bounding box center [207, 652] width 52 height 19
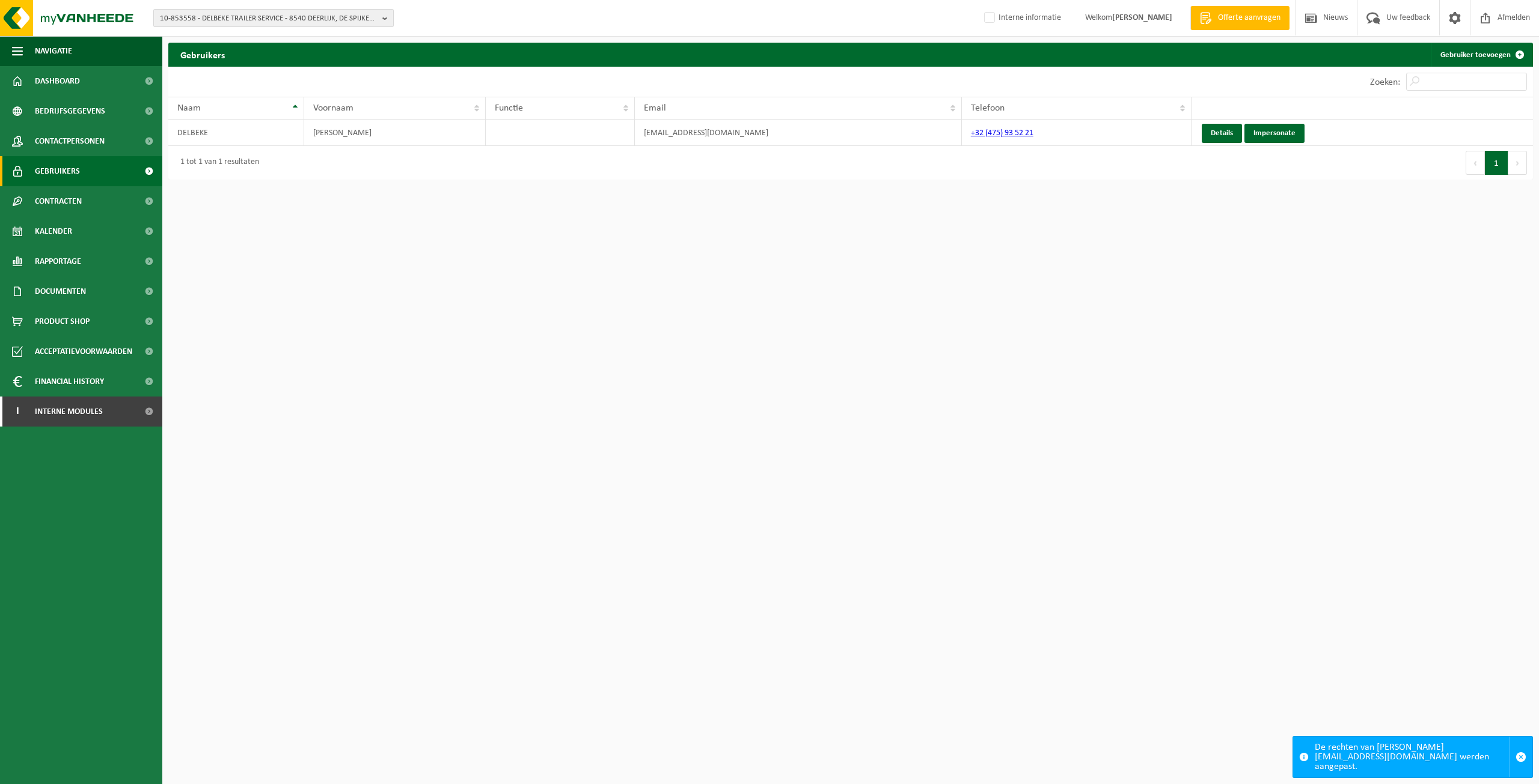
click at [309, 21] on span "10-853558 - DELBEKE TRAILER SERVICE - 8540 DEERLIJK, DE SPIJKER 8" at bounding box center [269, 18] width 218 height 18
click at [287, 41] on input "text" at bounding box center [274, 38] width 235 height 15
paste input "01-055745"
type input "01-055745"
click at [269, 58] on strong "01-055745 - VERKO - 9200 APPELS, BEVRIJDINGSLAAN 201" at bounding box center [224, 54] width 128 height 9
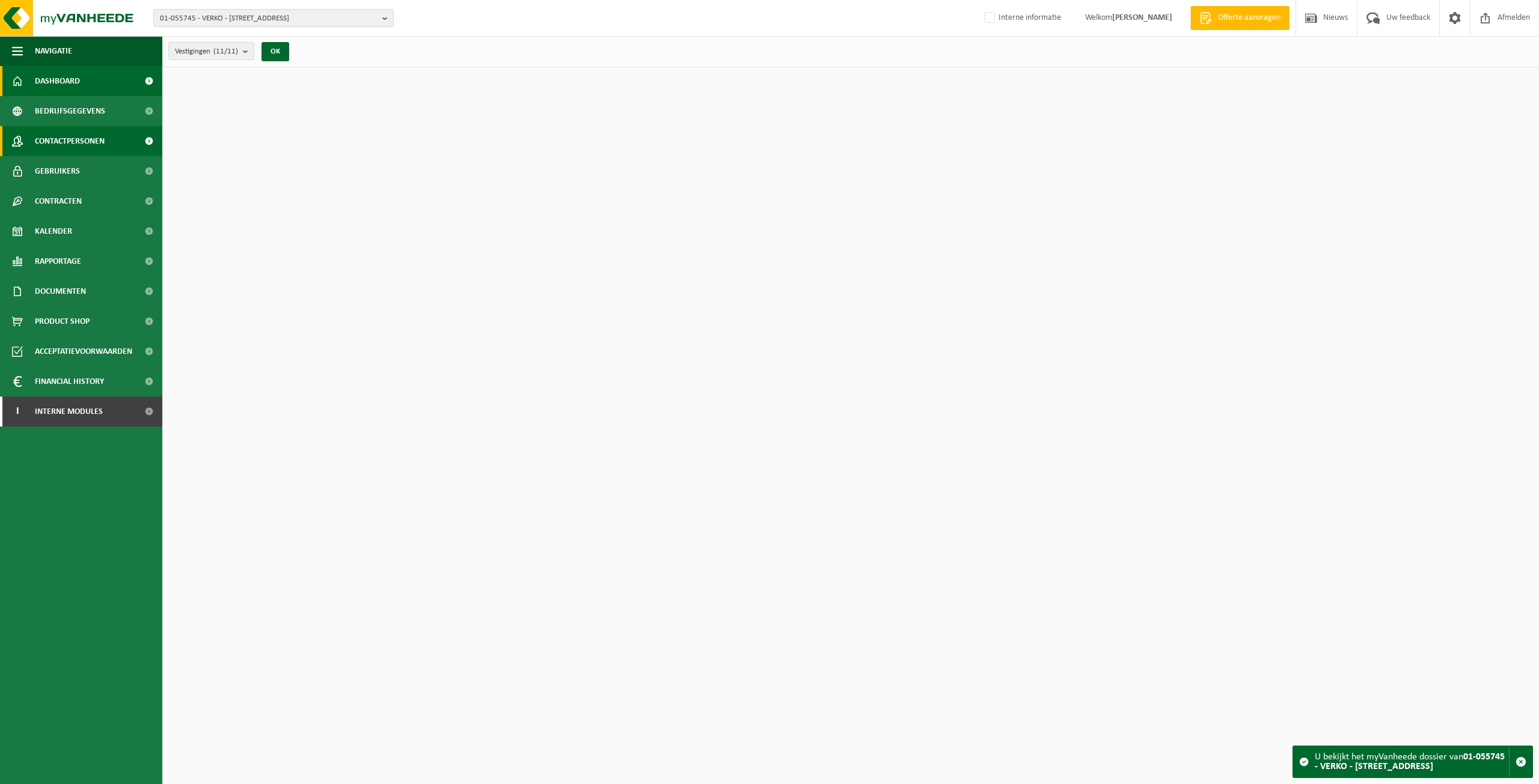
click at [95, 140] on span "Contactpersonen" at bounding box center [70, 141] width 70 height 31
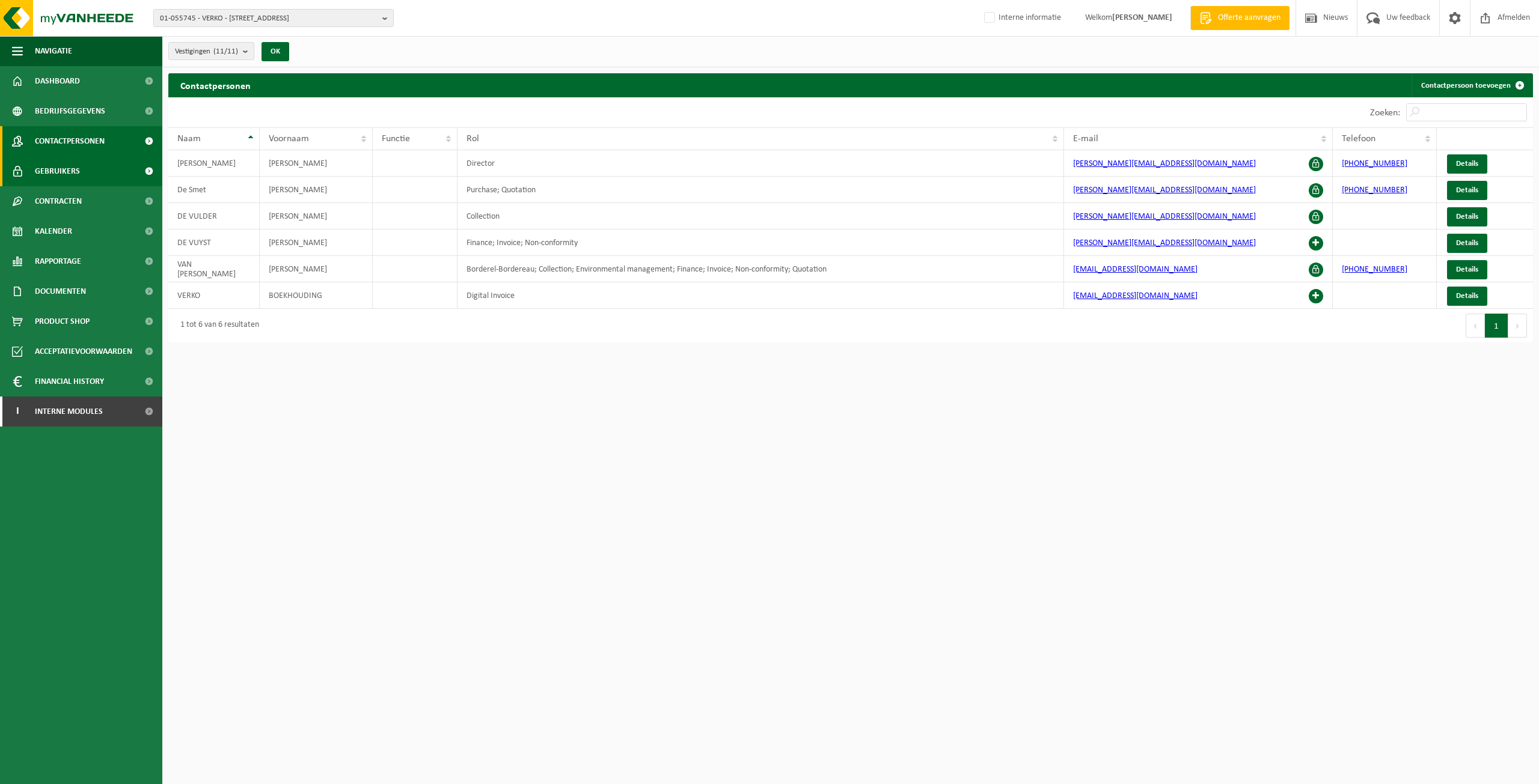
click at [95, 160] on link "Gebruikers" at bounding box center [81, 172] width 162 height 31
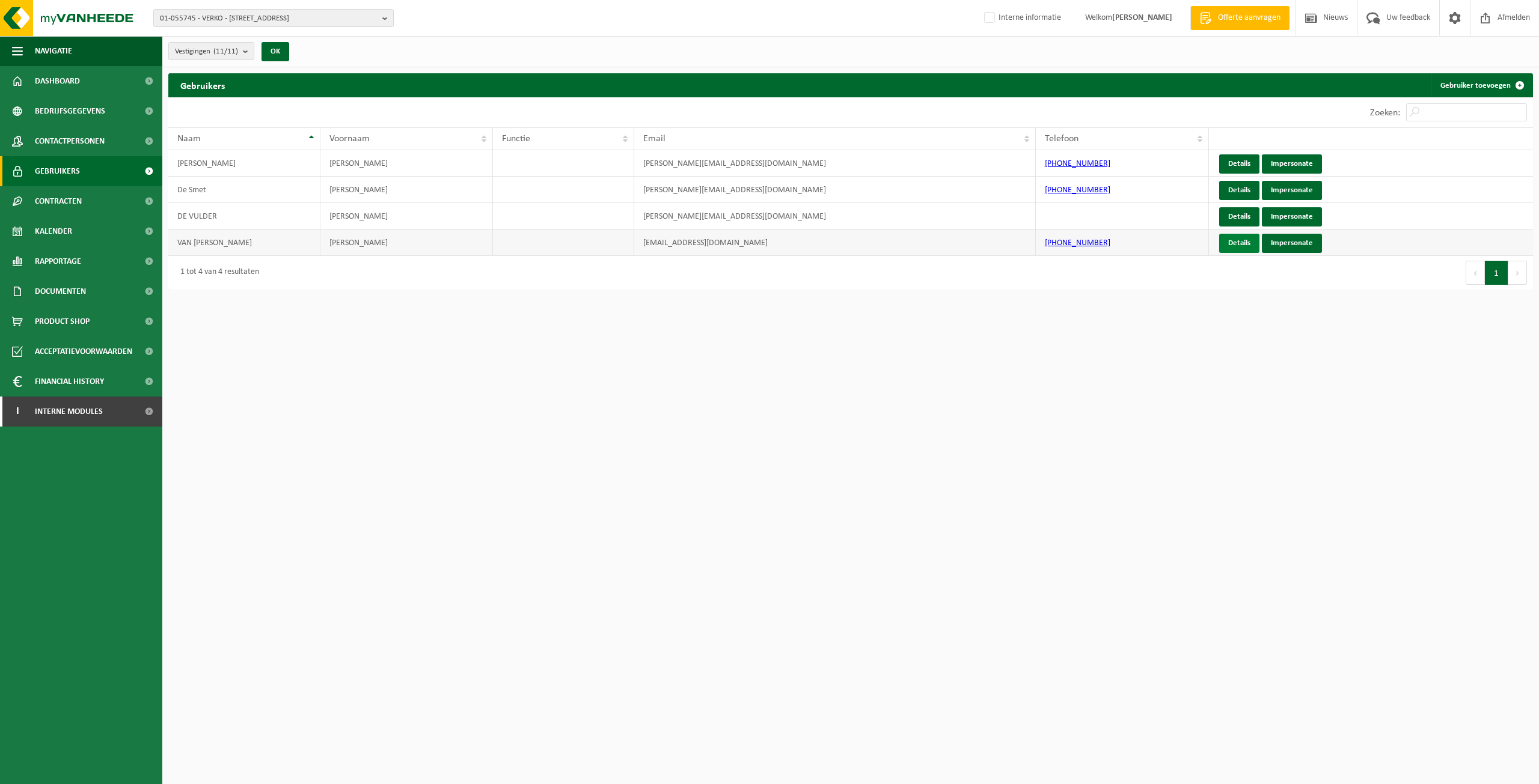
click at [1230, 239] on link "Details" at bounding box center [1239, 243] width 40 height 19
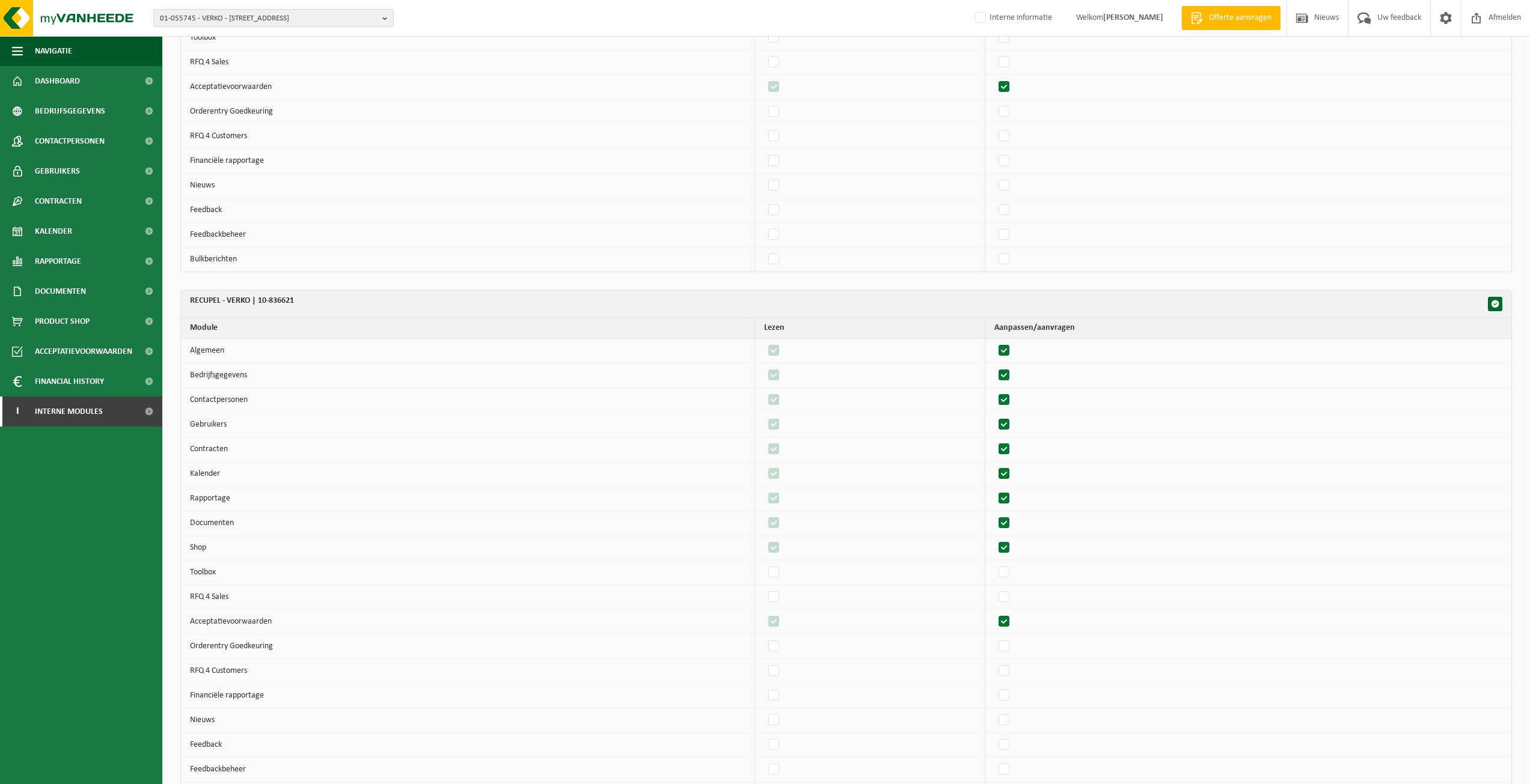
scroll to position [7949, 0]
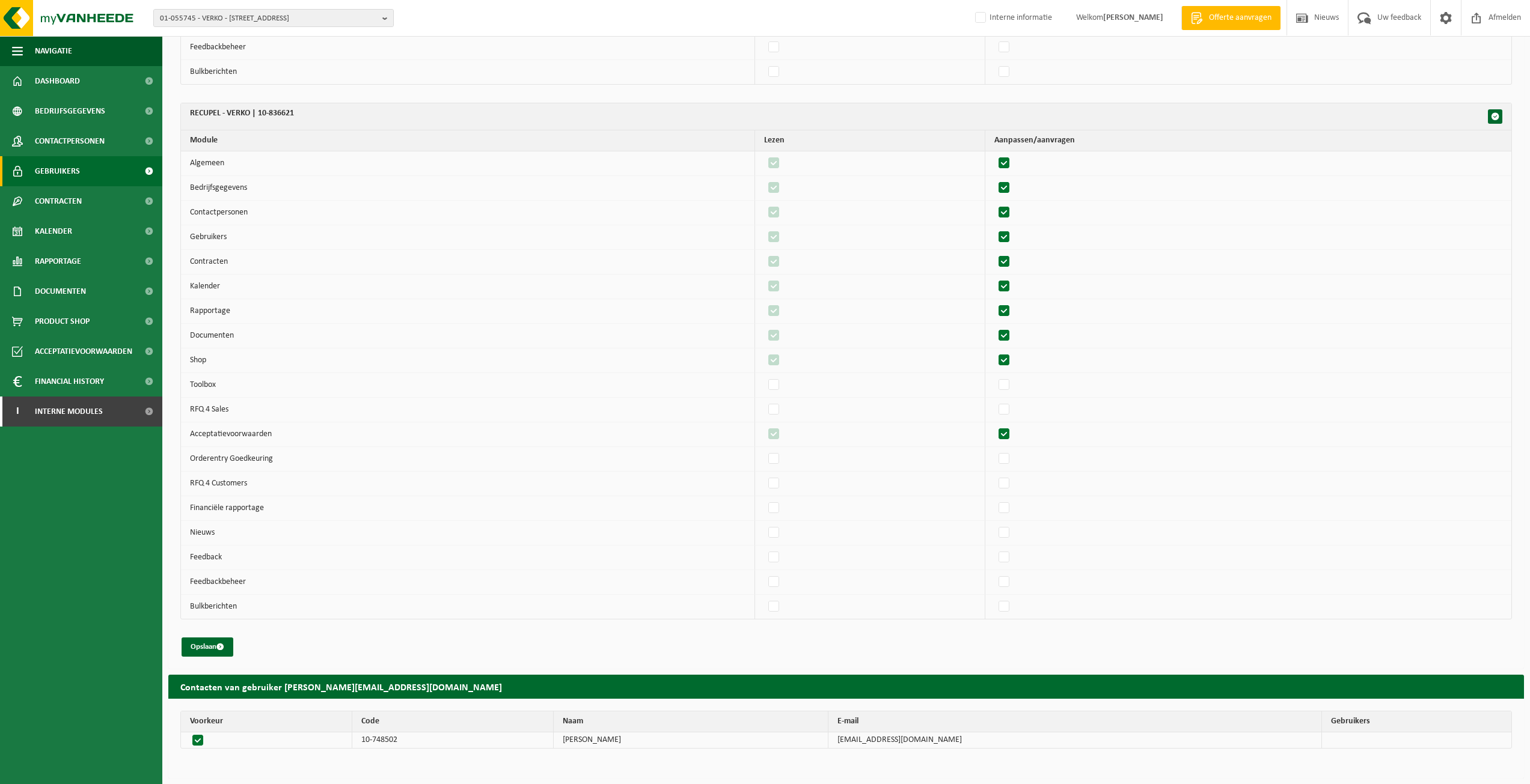
click at [73, 168] on span "Gebruikers" at bounding box center [57, 172] width 45 height 31
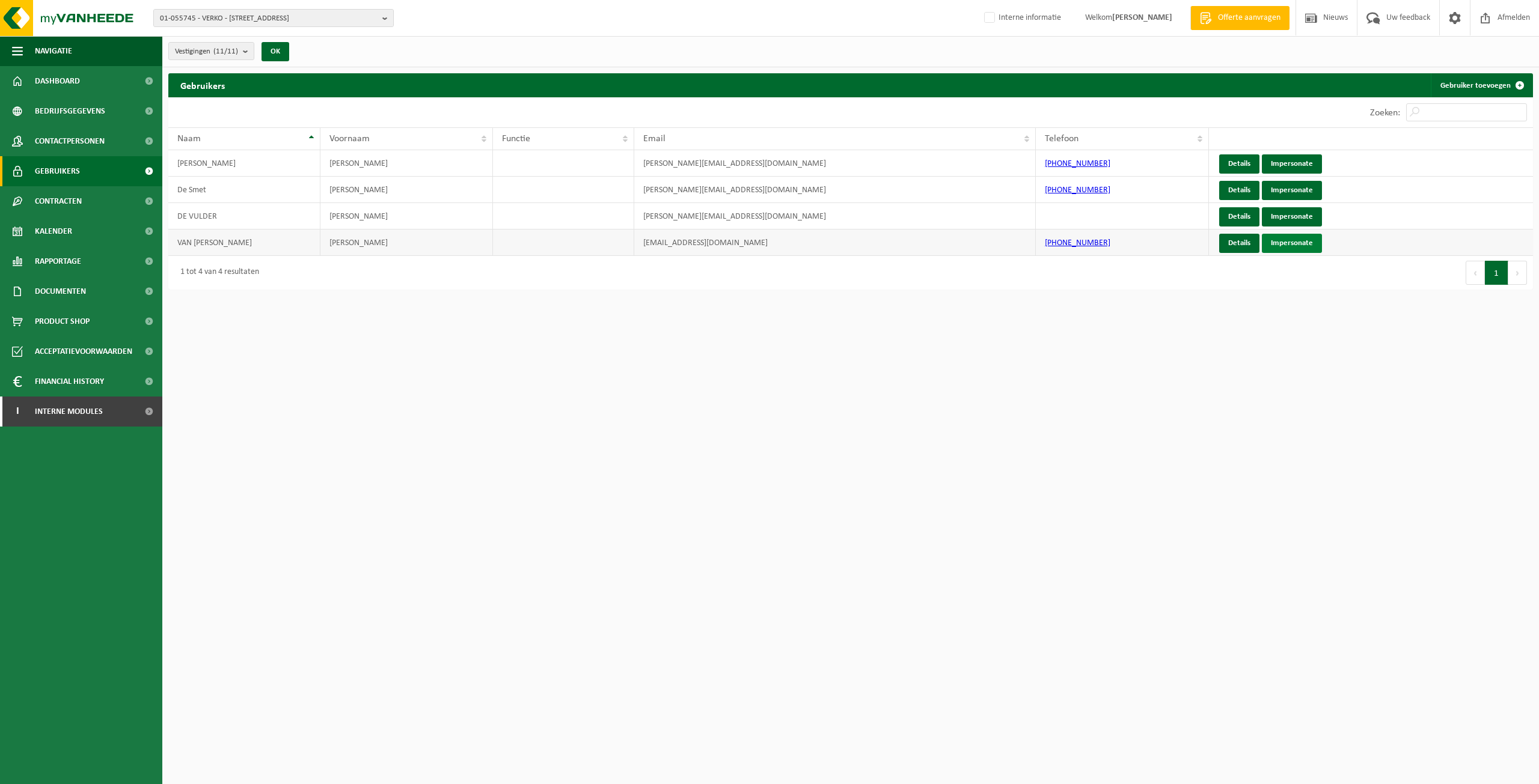
click at [1297, 241] on link "Impersonate" at bounding box center [1292, 243] width 60 height 19
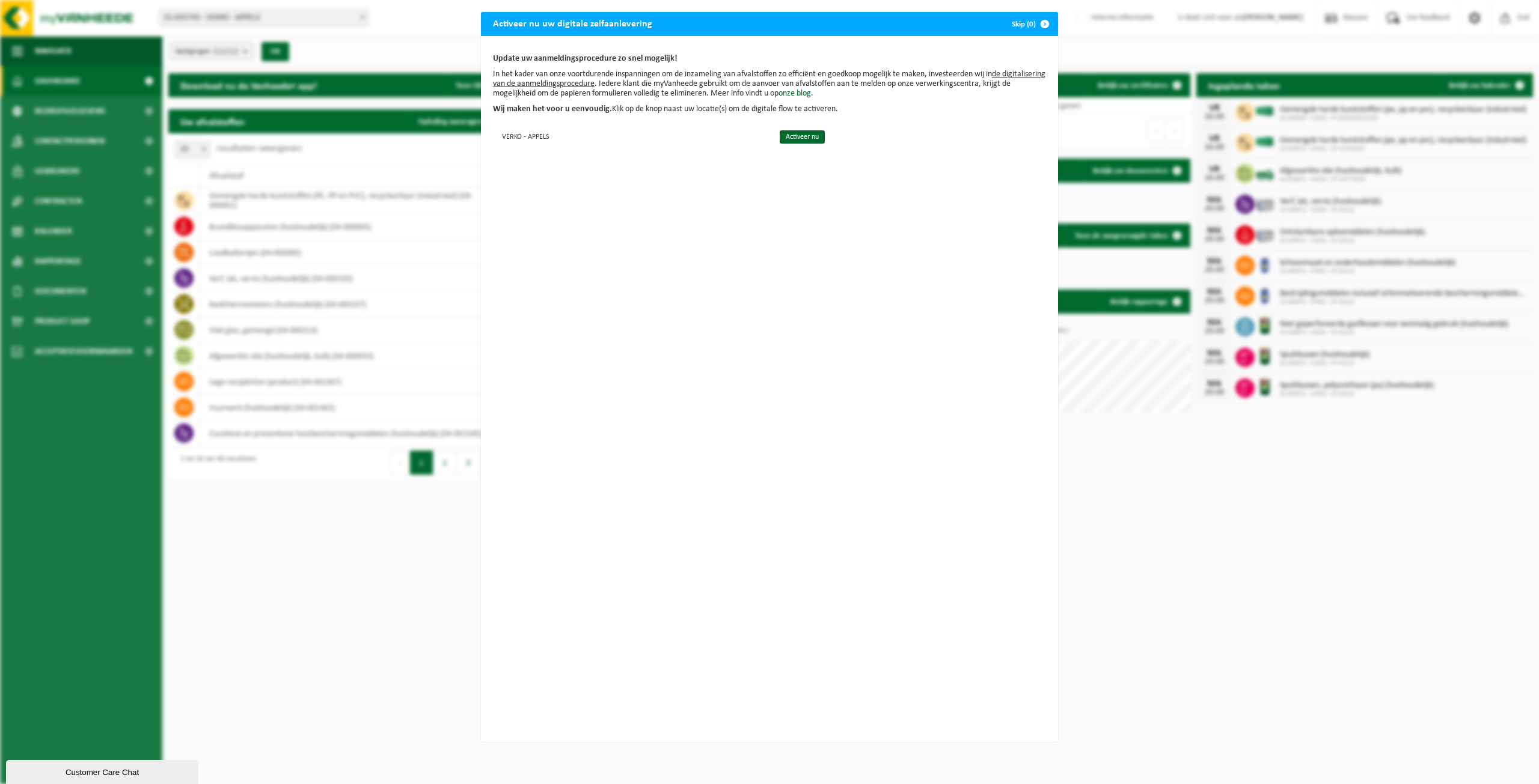
drag, startPoint x: 1024, startPoint y: 18, endPoint x: 1208, endPoint y: 33, distance: 184.6
click at [1024, 18] on button "Skip (0)" at bounding box center [1029, 24] width 54 height 24
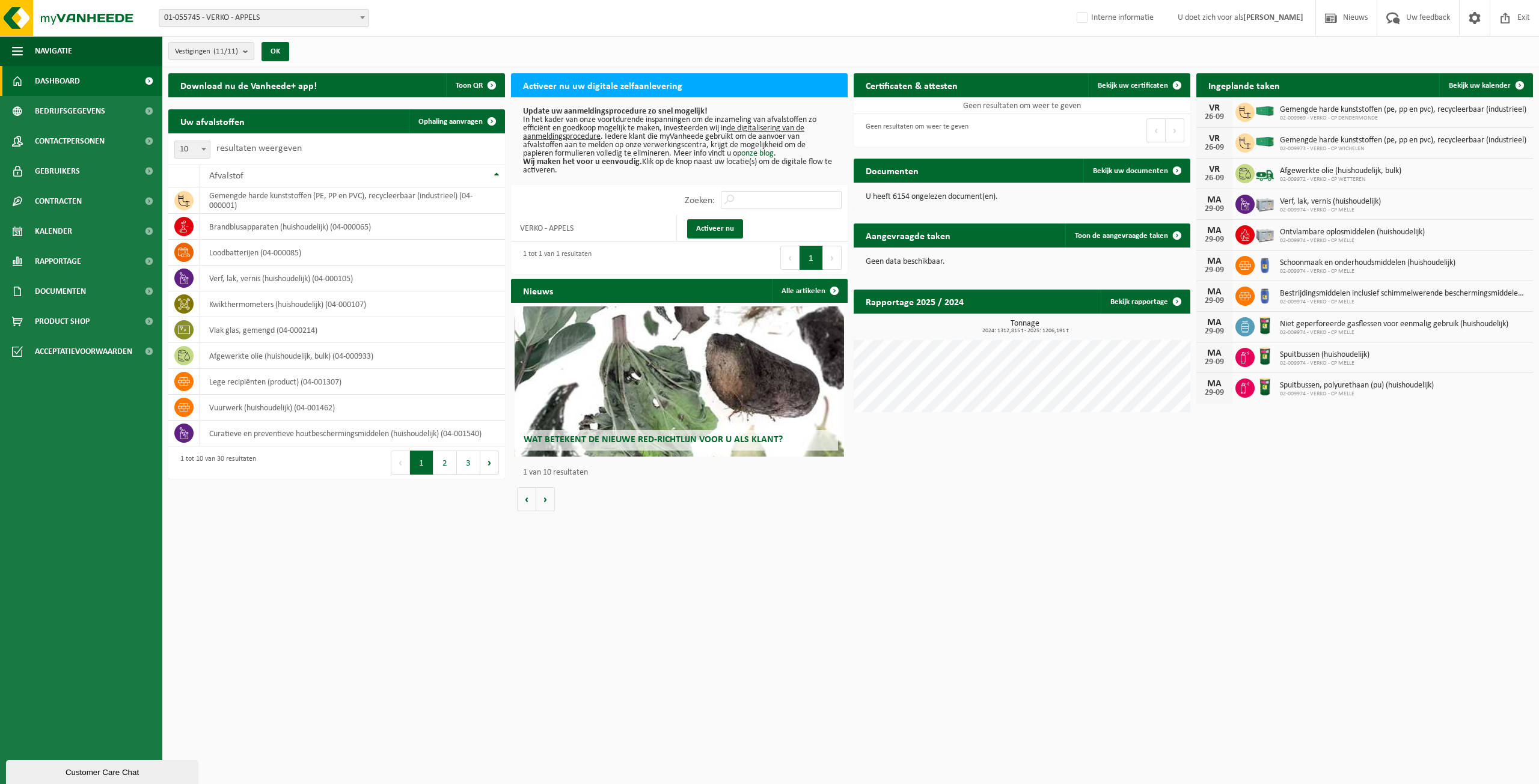
drag, startPoint x: 1517, startPoint y: 18, endPoint x: 1195, endPoint y: 42, distance: 322.9
click at [1517, 18] on span "Exit" at bounding box center [1525, 17] width 19 height 35
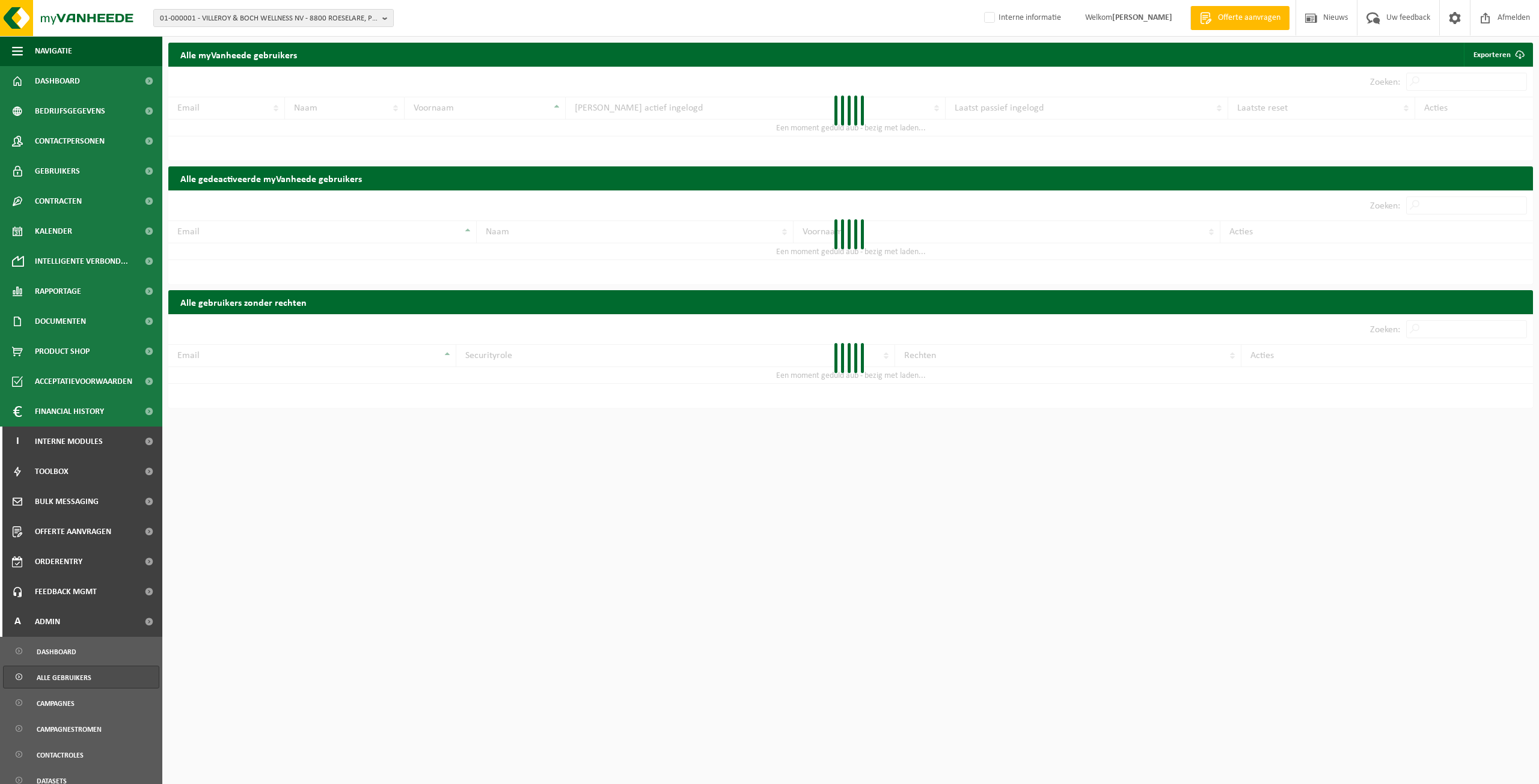
click at [236, 13] on span "01-000001 - VILLEROY & BOCH WELLNESS NV - 8800 ROESELARE, POPULIERSTRAAT 1" at bounding box center [269, 18] width 218 height 18
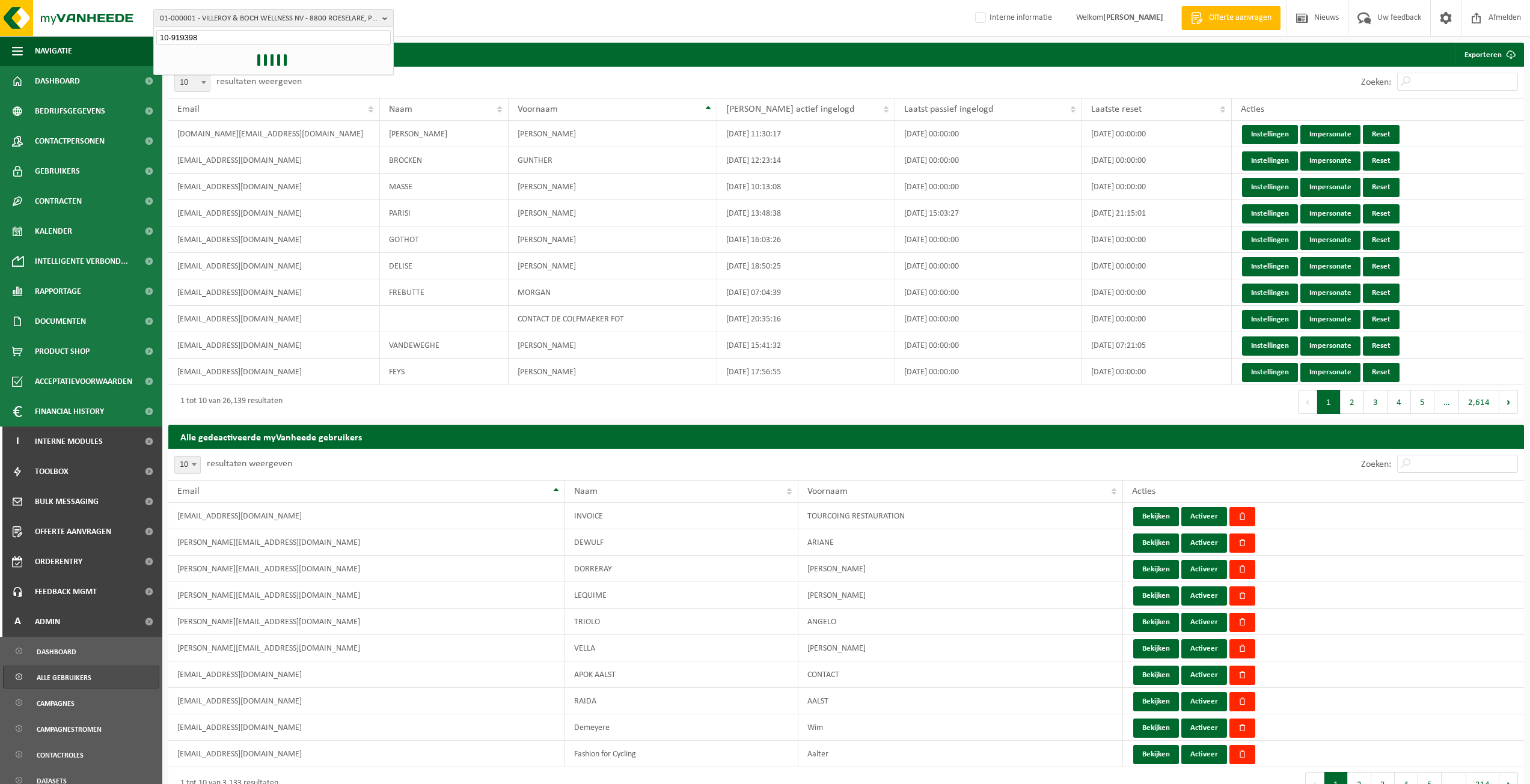
type input "10-919398"
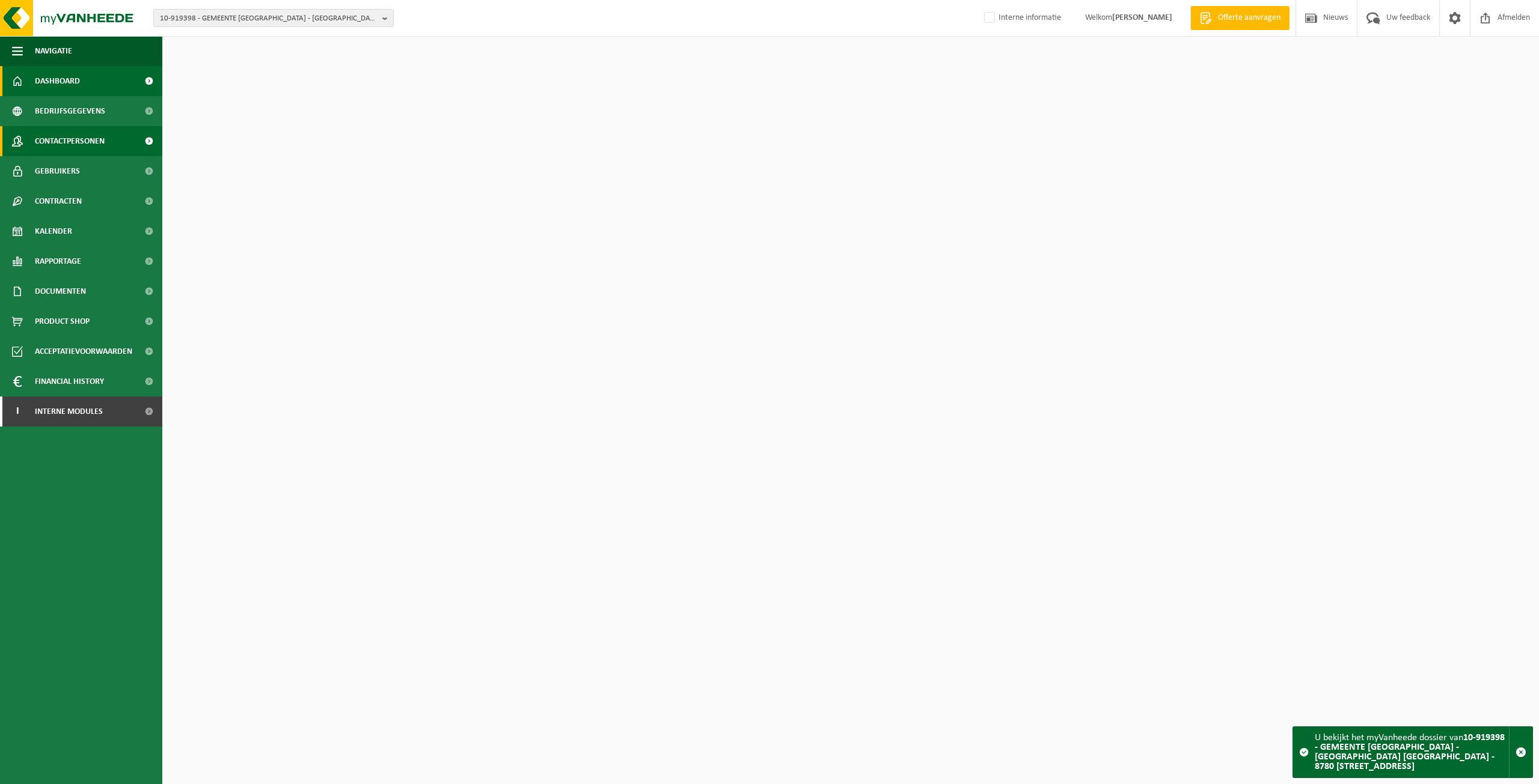
click at [113, 137] on link "Contactpersonen" at bounding box center [81, 141] width 162 height 31
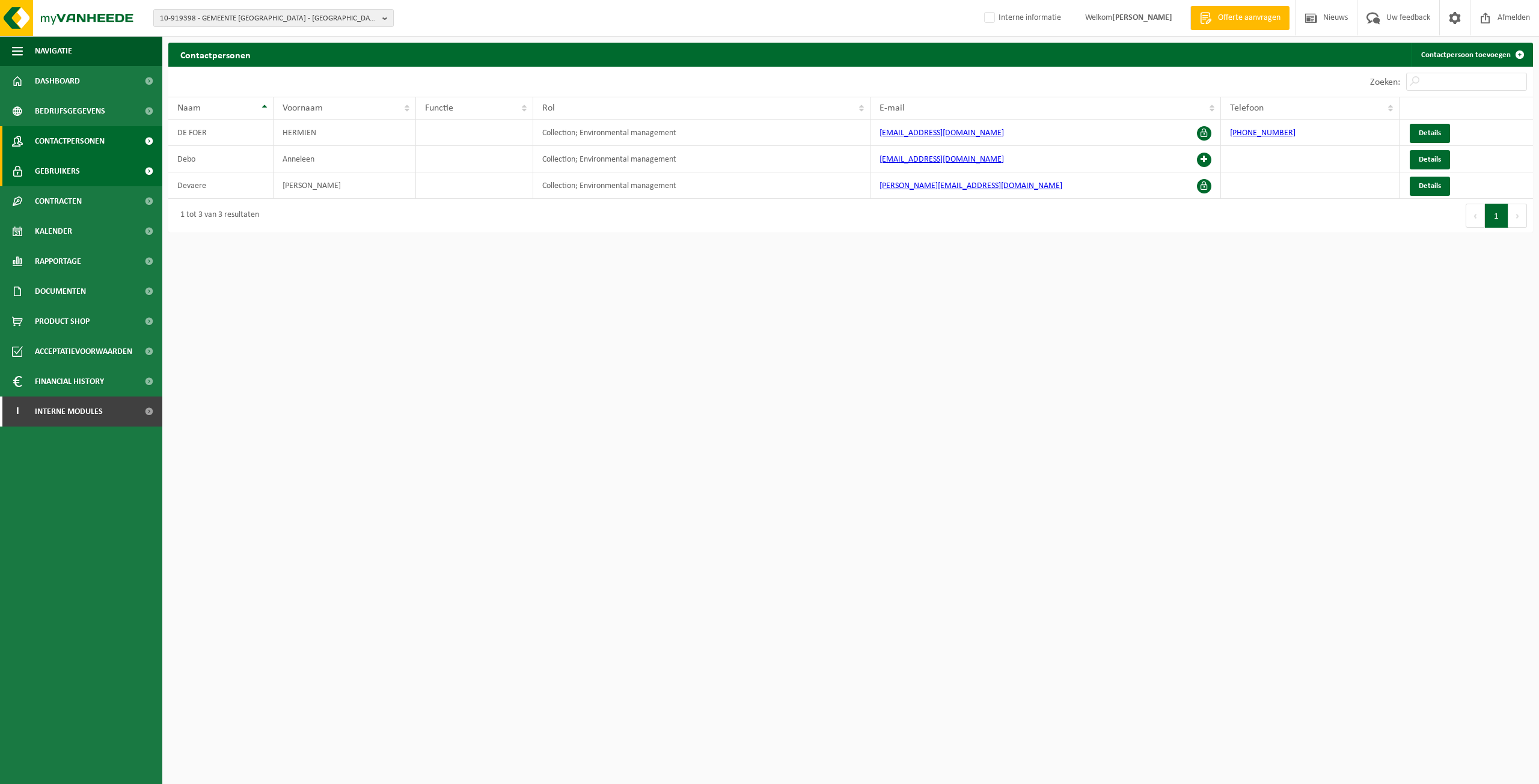
click at [57, 168] on span "Gebruikers" at bounding box center [57, 172] width 45 height 31
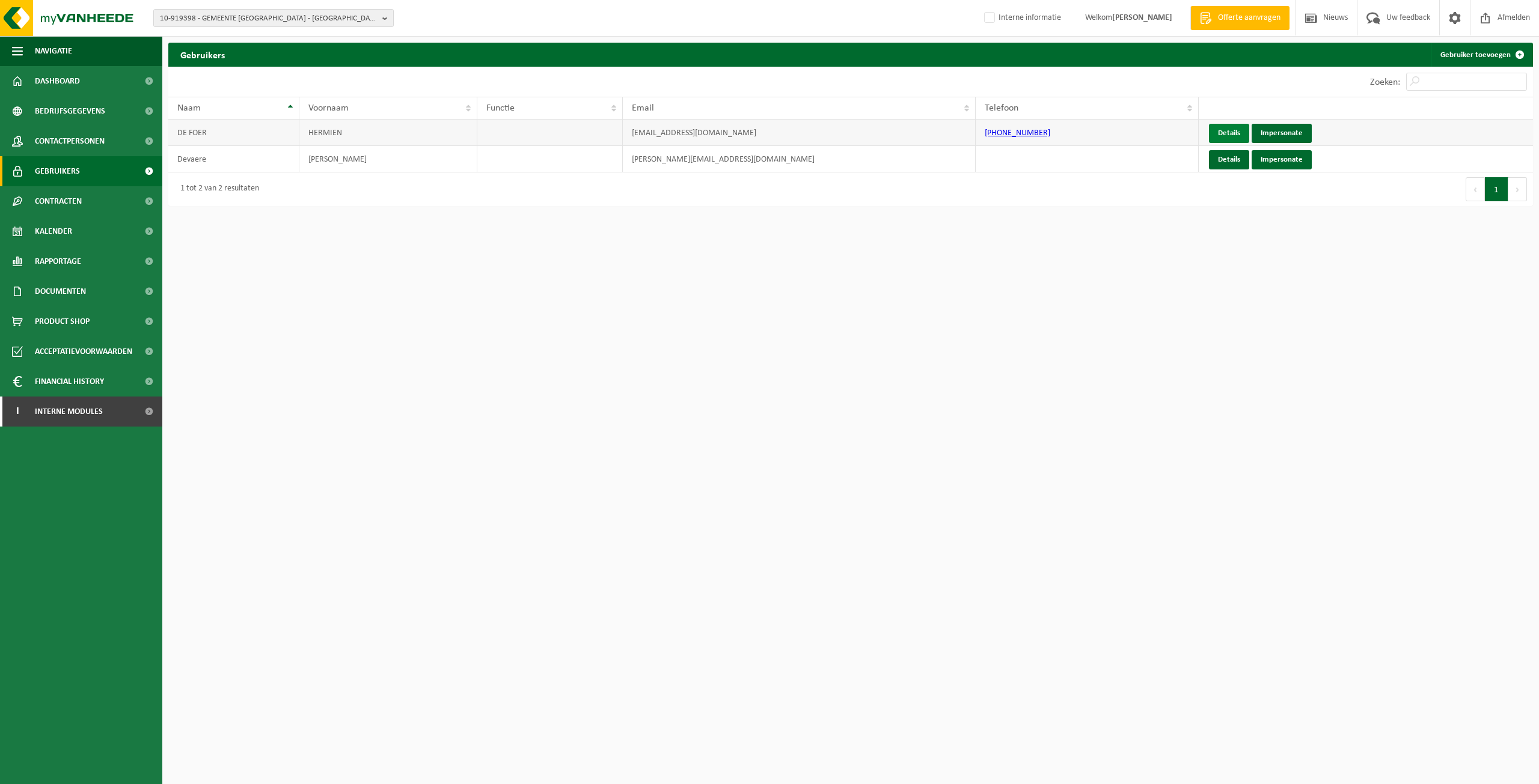
click at [1230, 138] on link "Details" at bounding box center [1229, 134] width 40 height 19
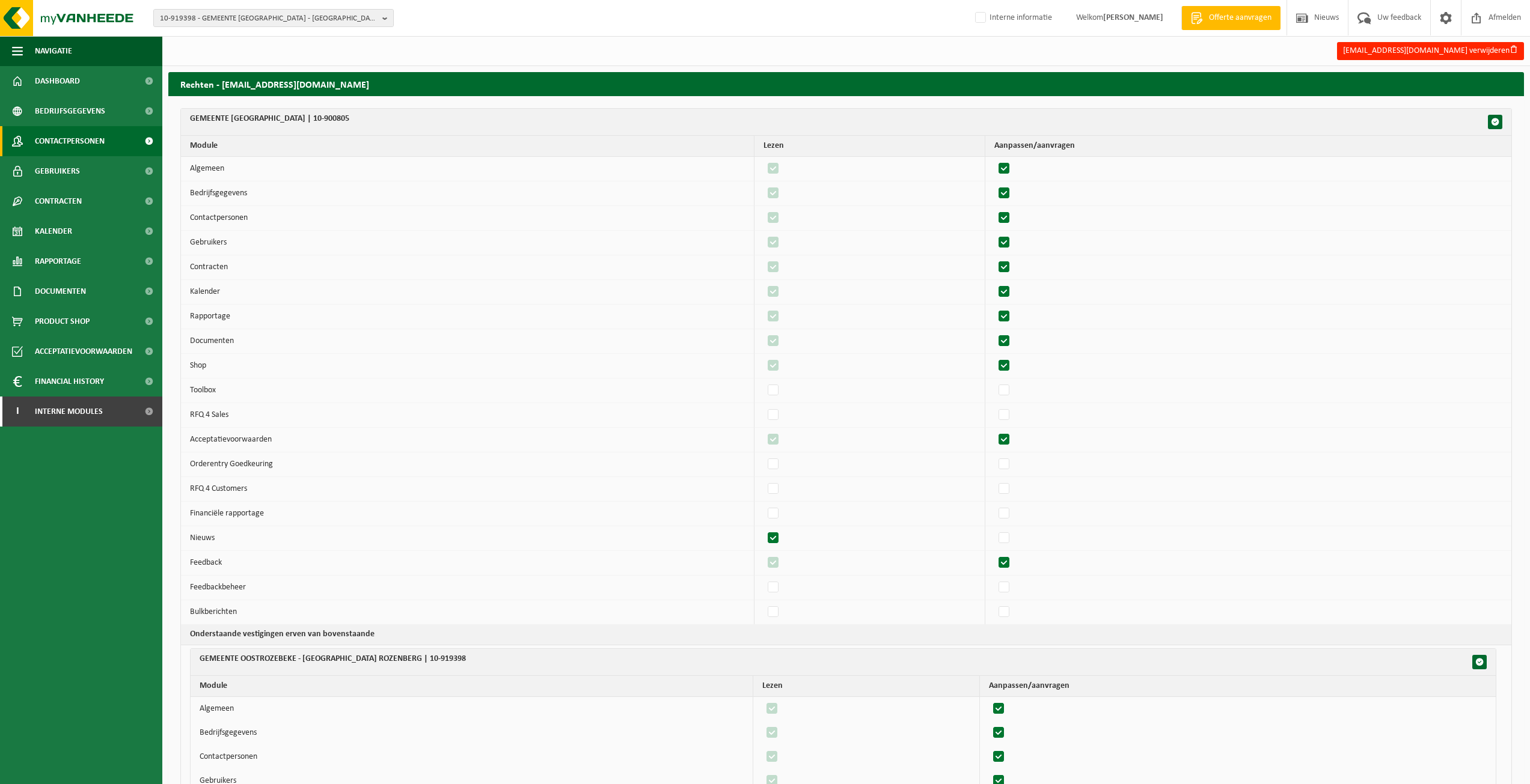
click at [93, 135] on span "Contactpersonen" at bounding box center [70, 141] width 70 height 31
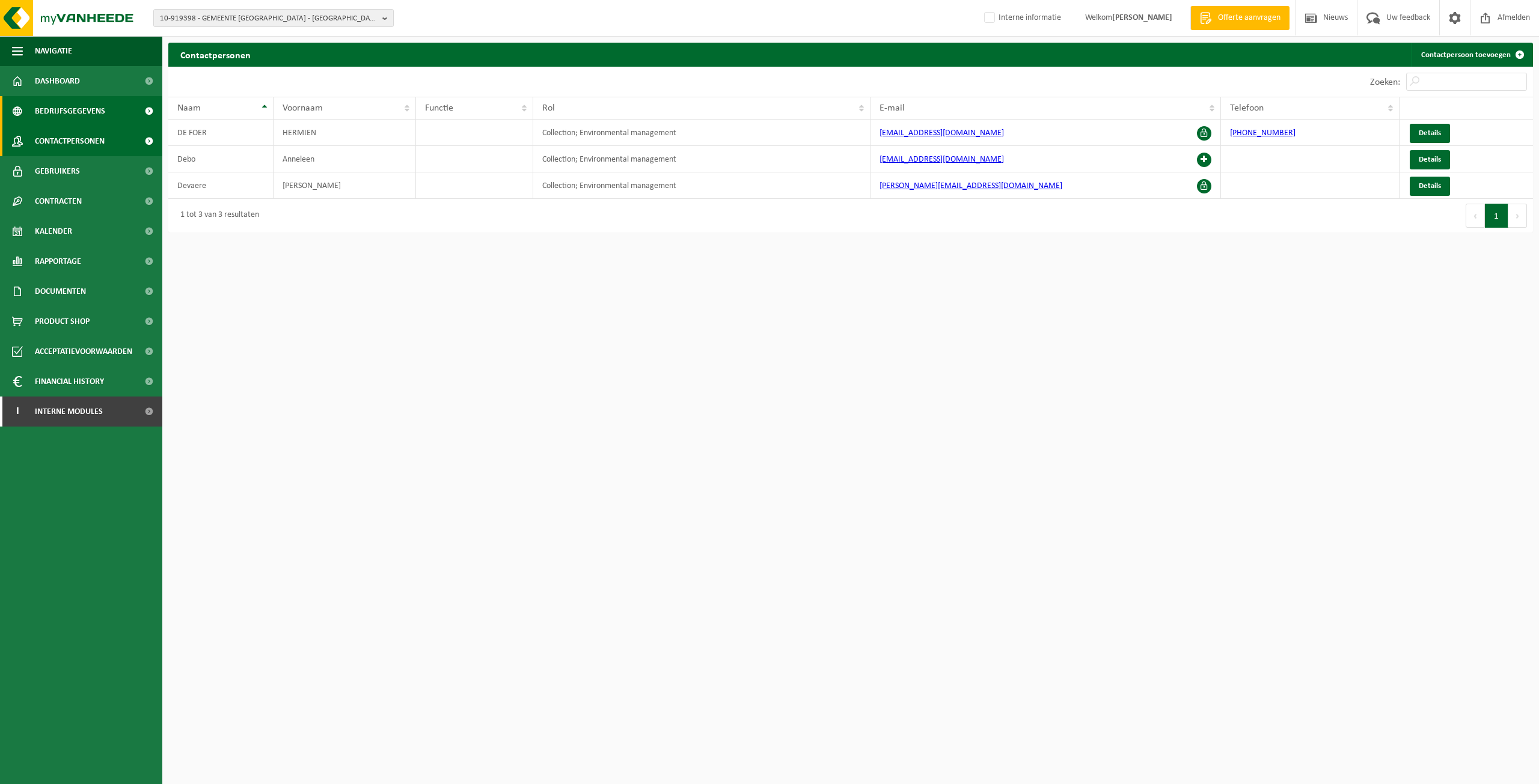
click at [108, 117] on link "Bedrijfsgegevens" at bounding box center [81, 112] width 162 height 31
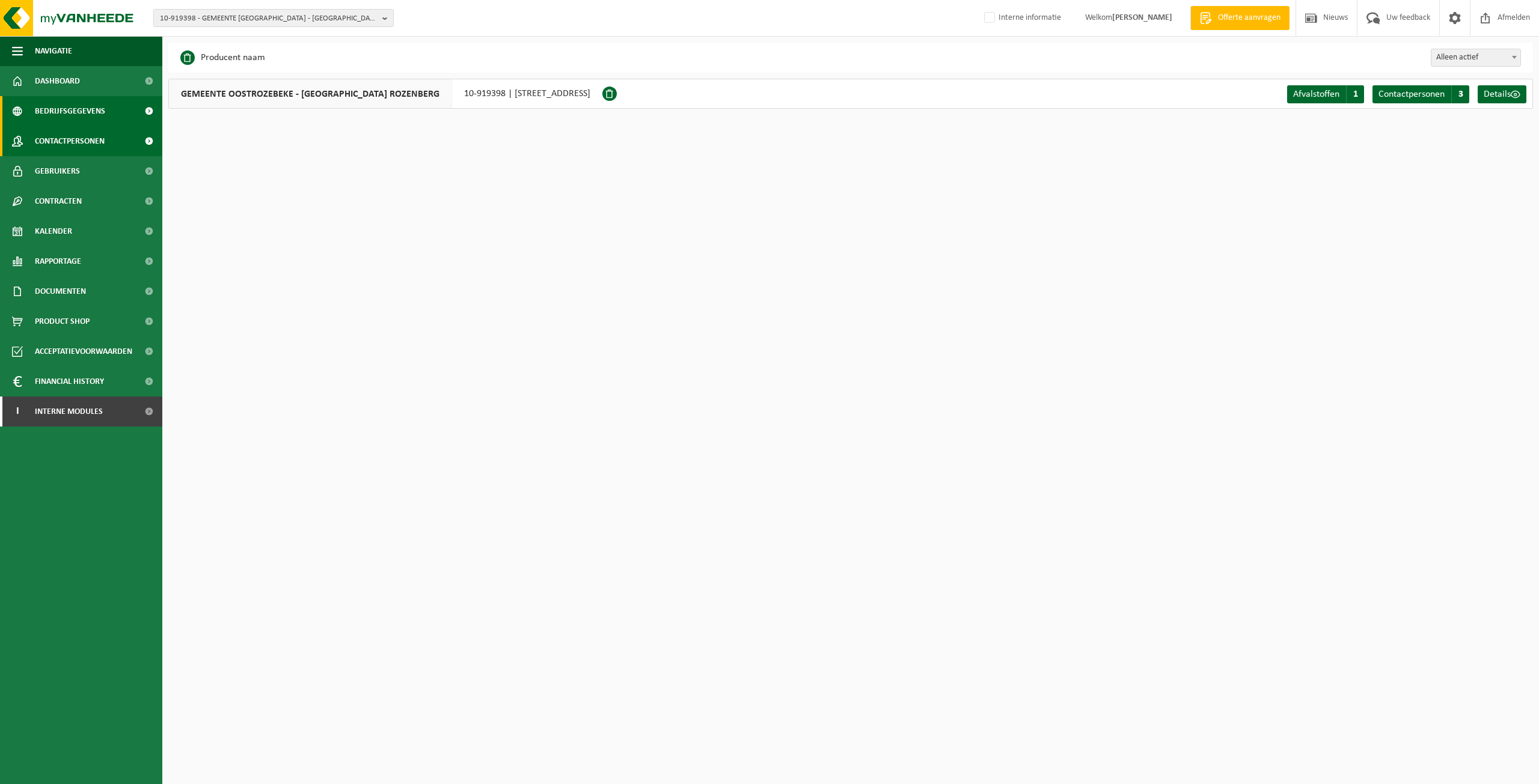
click at [36, 133] on span "Contactpersonen" at bounding box center [70, 141] width 70 height 31
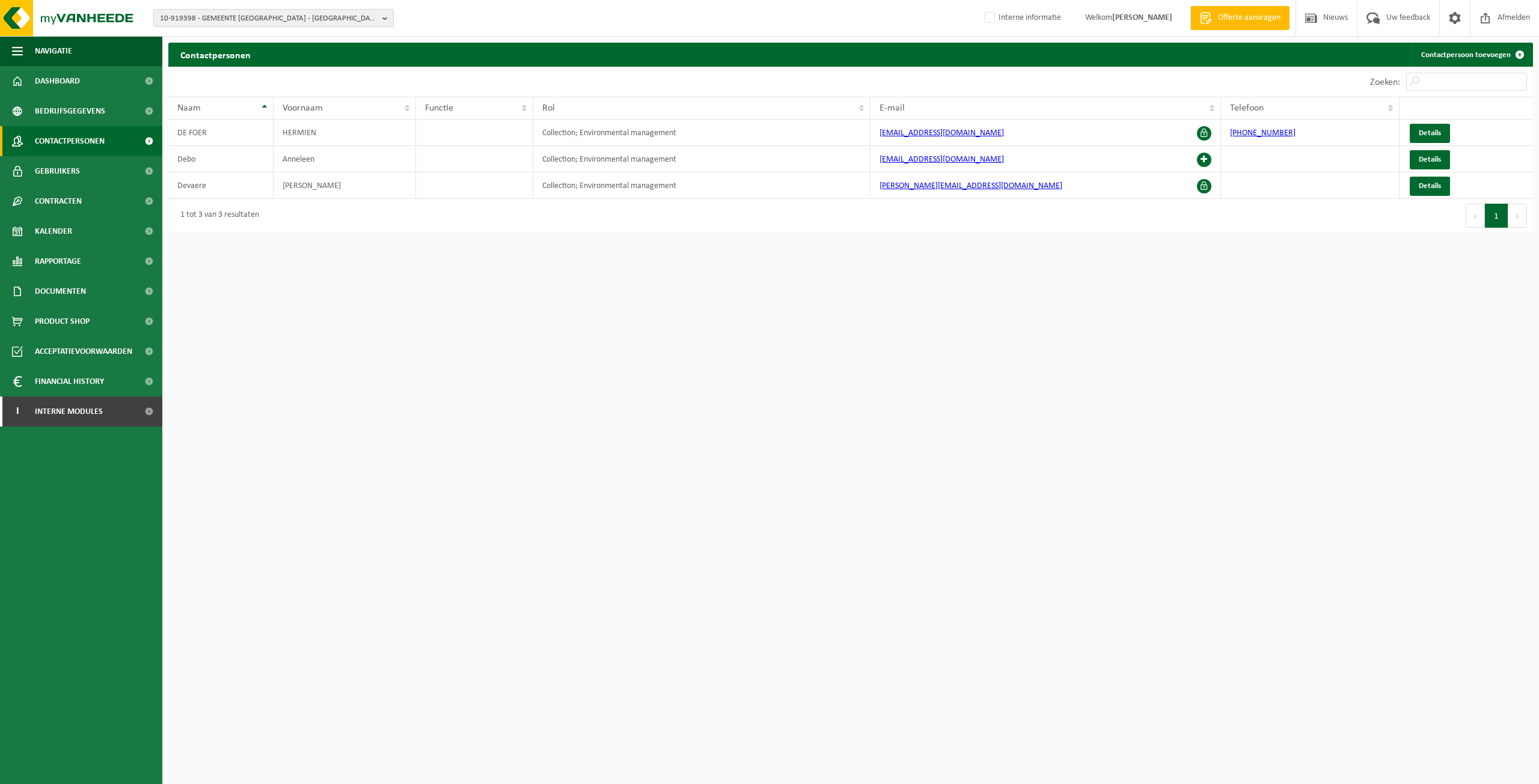
click at [278, 21] on span "10-919398 - GEMEENTE OOSTROZEBEKE - WZCV ROZENBERG - 8780 OOSTROZEBEKE, KALBERS…" at bounding box center [269, 18] width 218 height 18
type input "10-995341"
click at [247, 59] on li "10-995341 - ROMANE QUINTIN" at bounding box center [274, 55] width 235 height 15
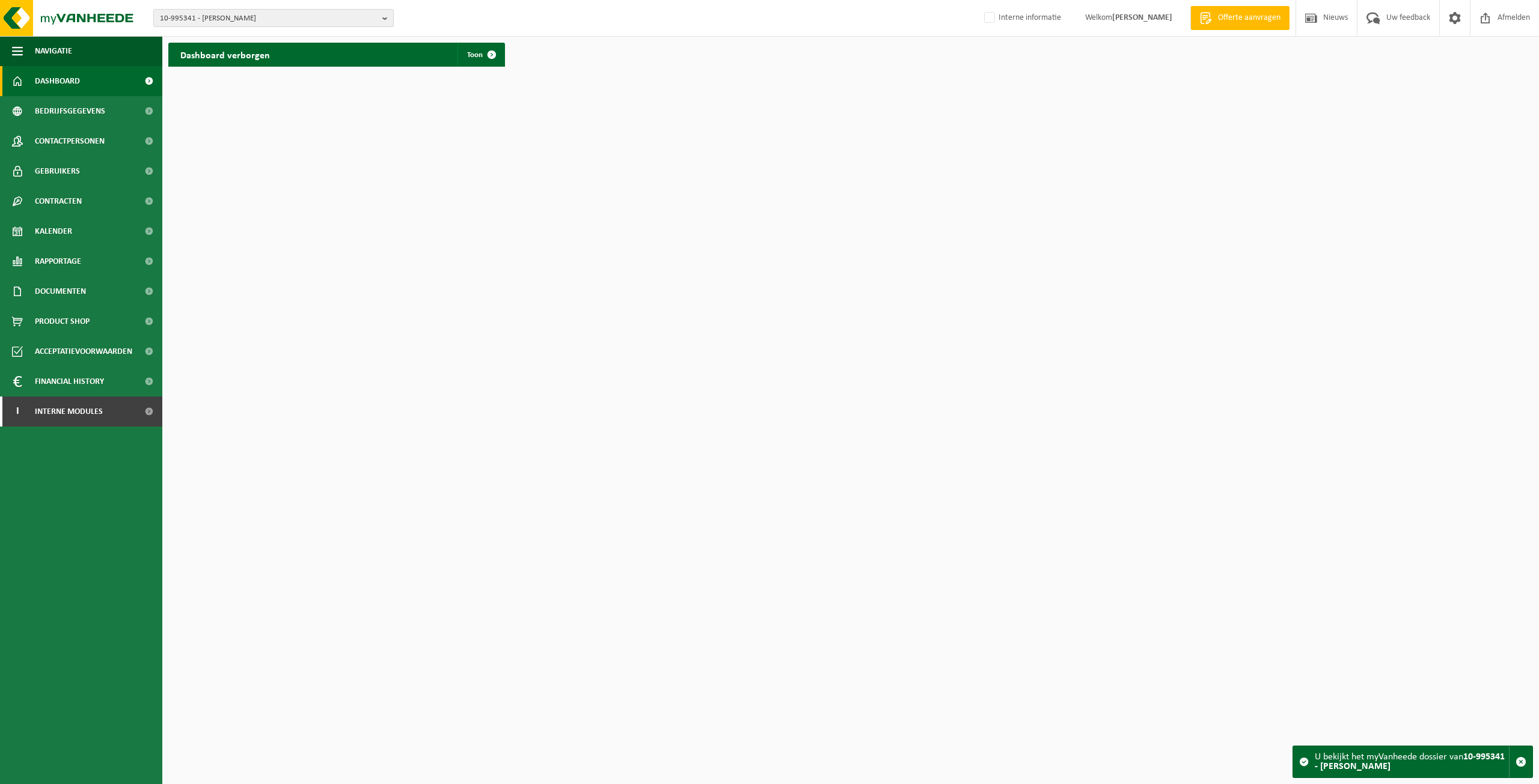
click at [304, 19] on span "10-995341 - ROMANE QUINTIN" at bounding box center [269, 18] width 218 height 18
type input "01-075641"
click at [260, 54] on strong "01-075641 - ROYAL CANIN - 59258 LES RUES DES VIGNES, RUE HAUTE ZONE D'ACTIVITES…" at bounding box center [252, 59] width 184 height 18
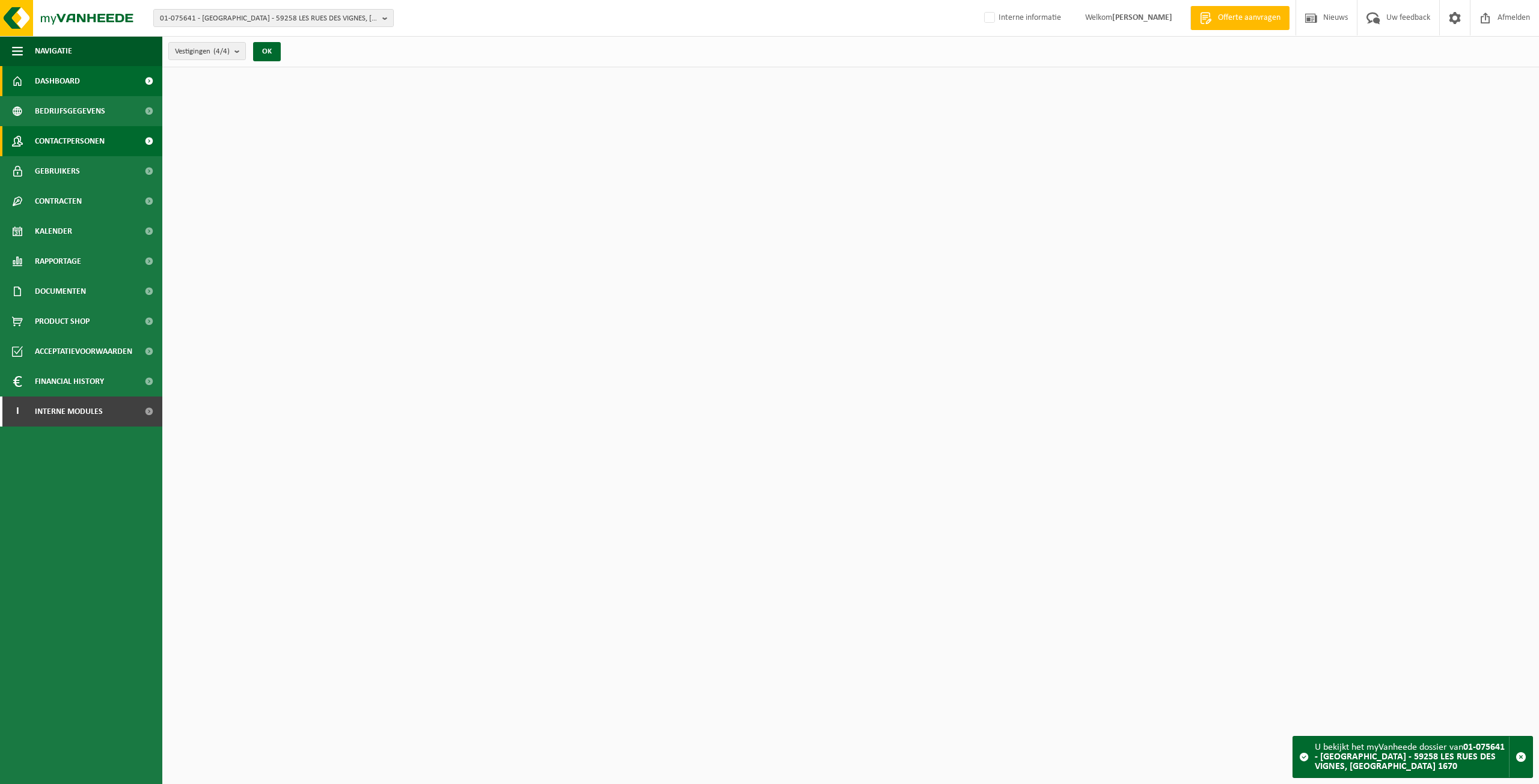
click at [68, 131] on span "Contactpersonen" at bounding box center [70, 141] width 70 height 31
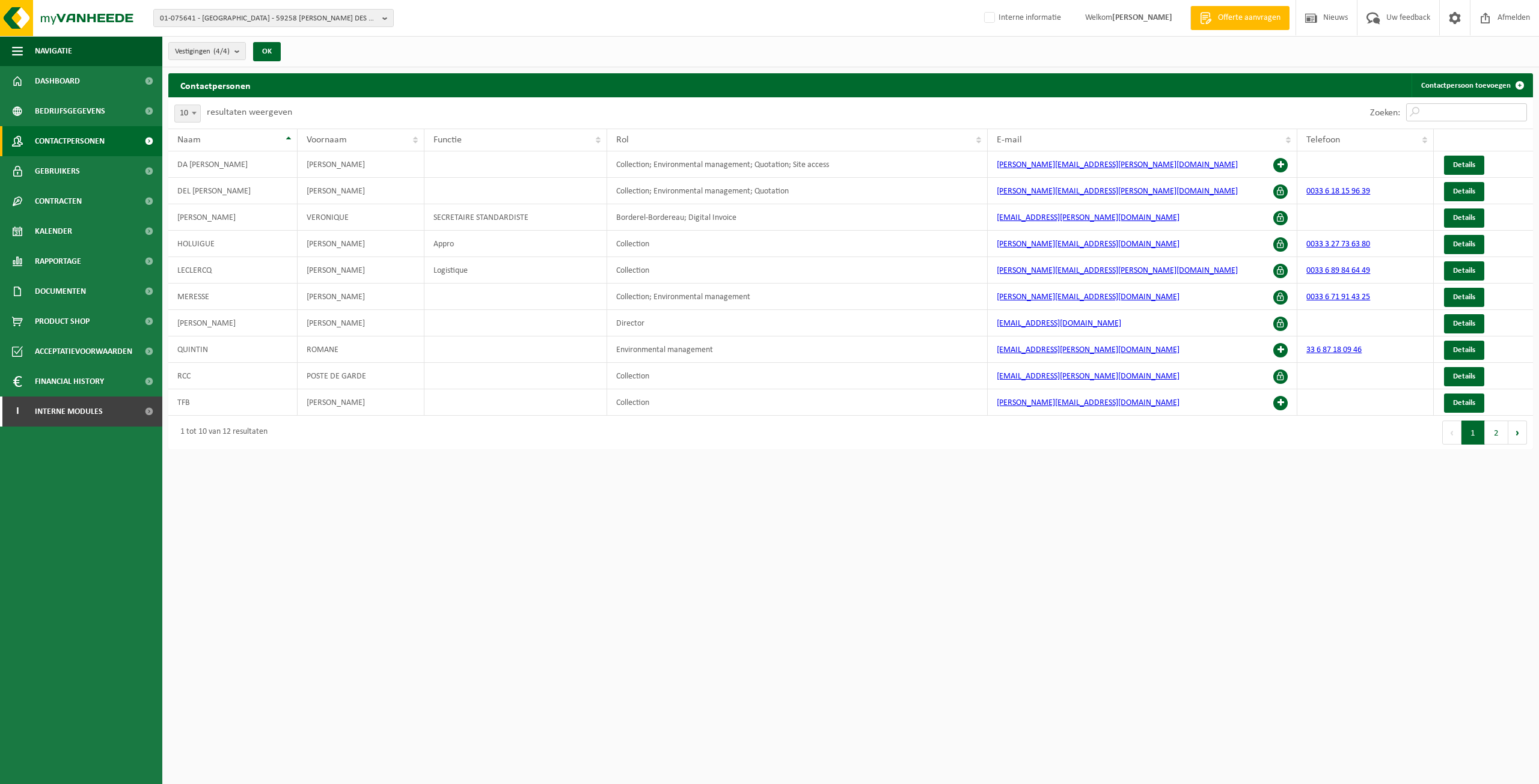
click at [1437, 113] on input "Zoeken:" at bounding box center [1466, 112] width 121 height 18
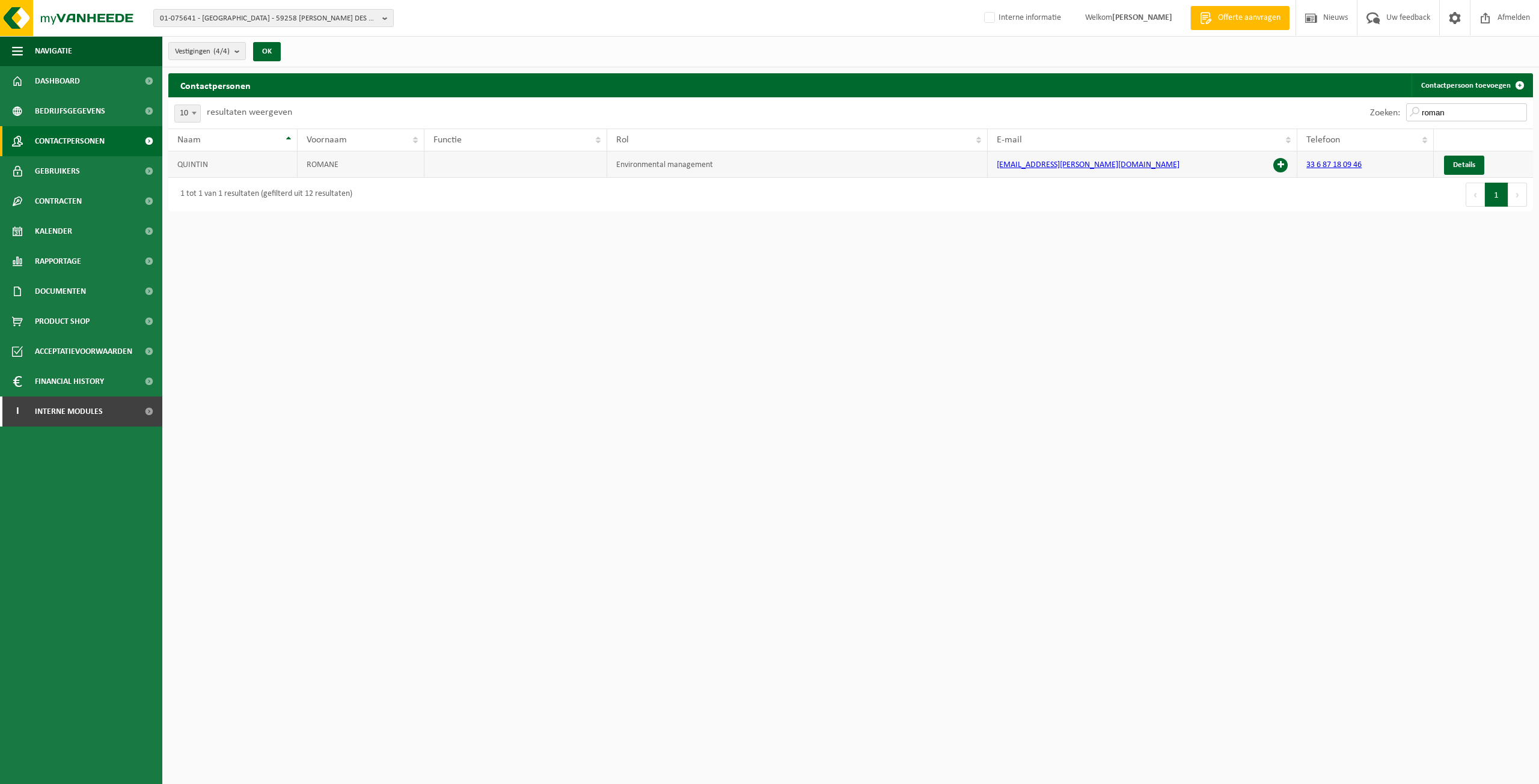
type input "roman"
click at [1278, 163] on span at bounding box center [1280, 165] width 14 height 14
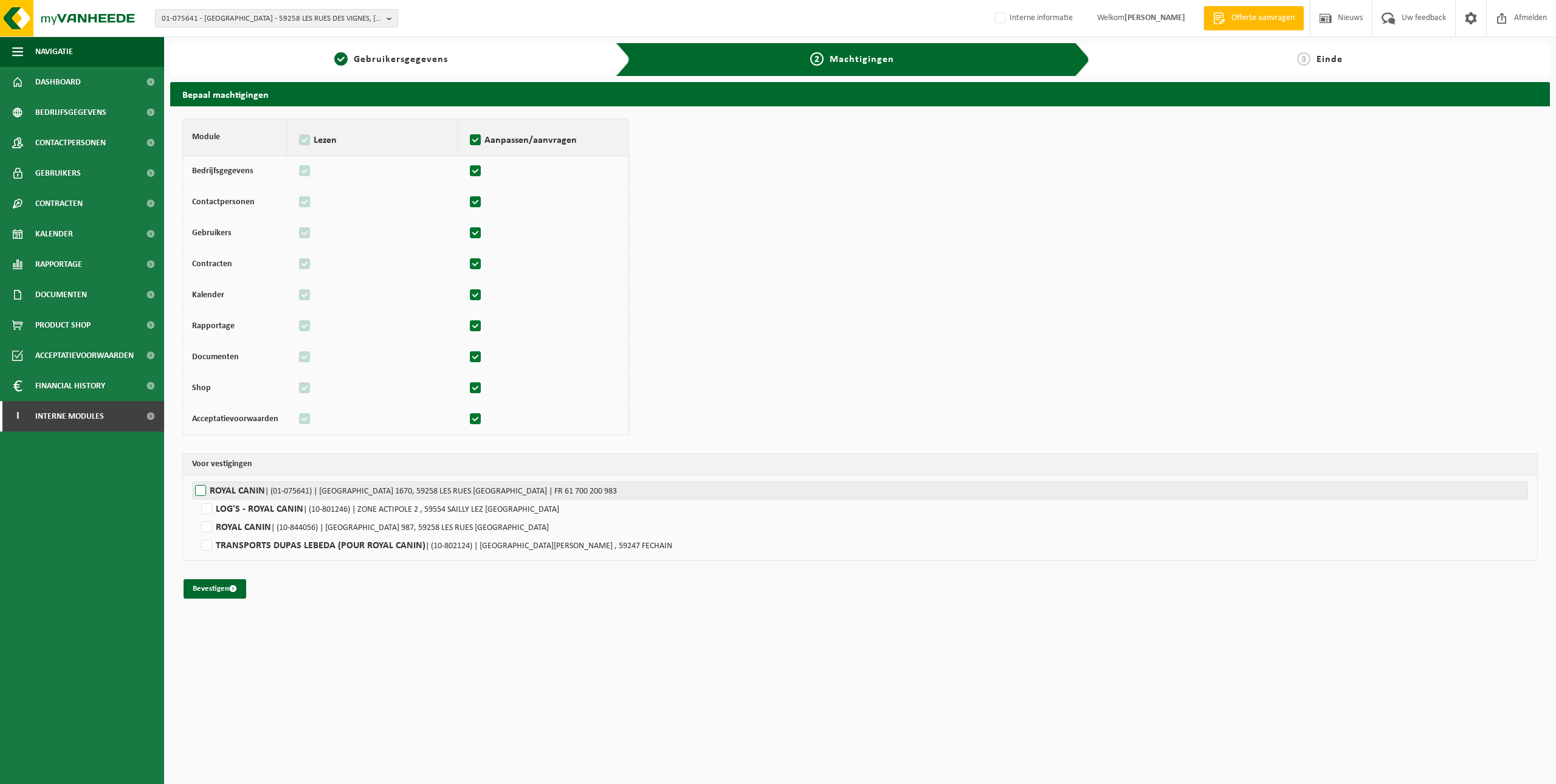
click at [292, 493] on span "| (01-075641) | RUE HAUTE ZONE D'ACTIVITES 1670, 59258 LES RUES DES VIGNES | FR…" at bounding box center [441, 491] width 352 height 9
click at [292, 493] on input "ROYAL CANIN | (01-075641) | RUE HAUTE ZONE D'ACTIVITES 1670, 59258 LES RUES DES…" at bounding box center [969, 490] width 1556 height 18
checkbox input "true"
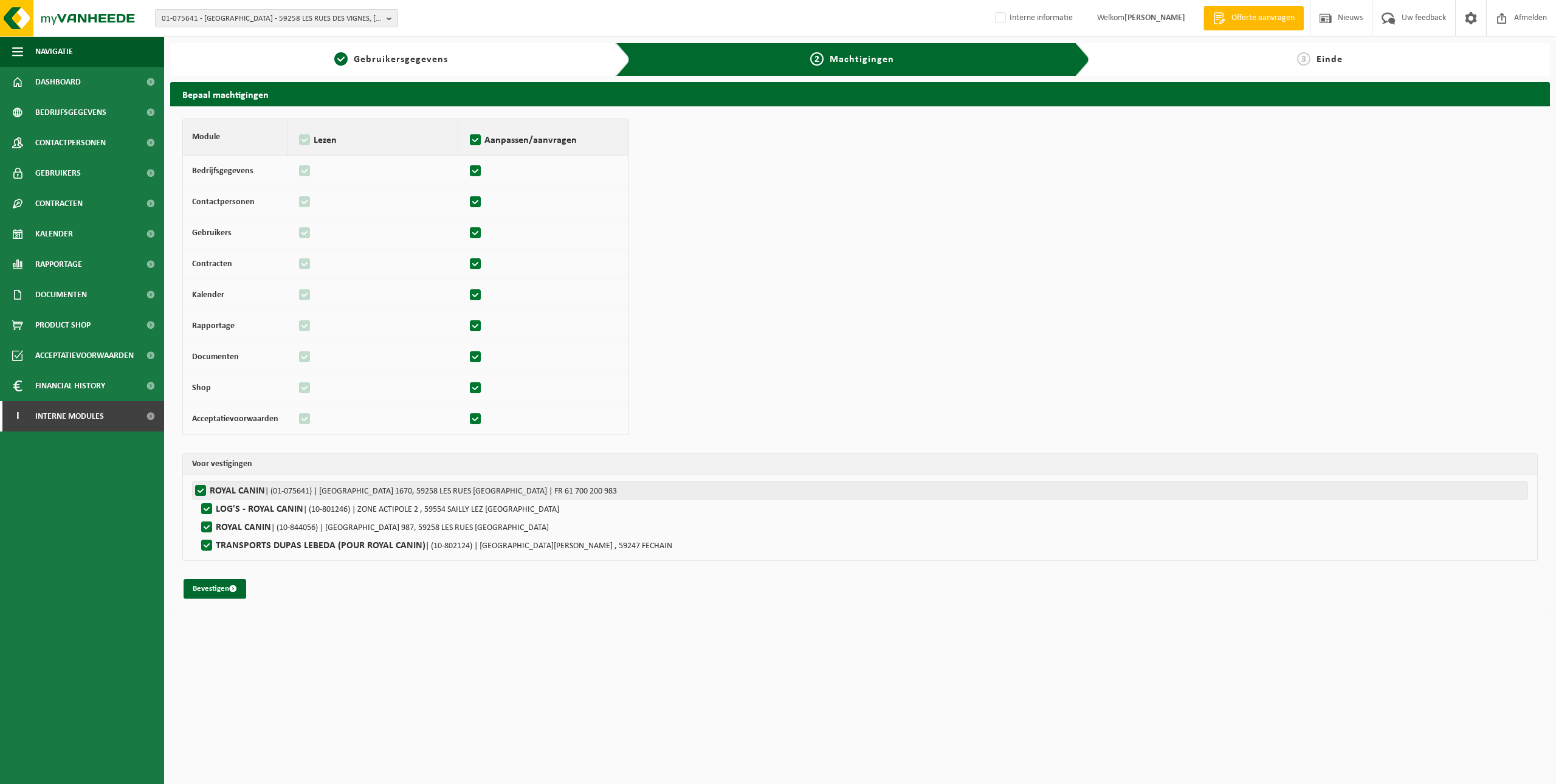
checkbox input "true"
click at [225, 590] on button "Bevestigen" at bounding box center [214, 589] width 63 height 19
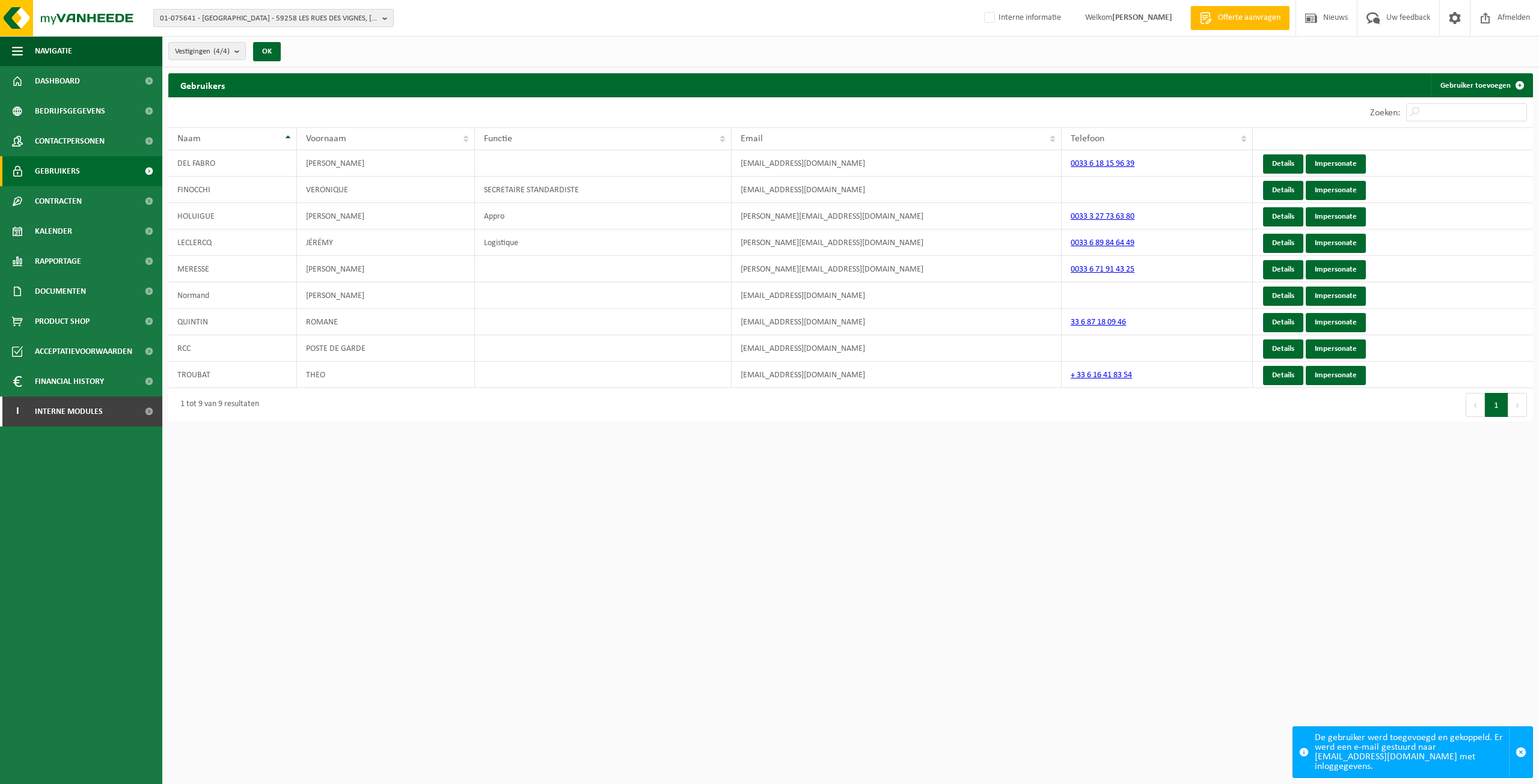
click at [267, 18] on span "01-075641 - ROYAL CANIN - 59258 LES RUES DES VIGNES, RUE HAUTE ZONE D'ACTIVITES…" at bounding box center [269, 18] width 218 height 18
type input "10-926722"
click at [259, 63] on li "10-926722 - CFMKT BV TANIS FRESH - 8580 AVELGEM, KORTRIJKSTRAAT 40" at bounding box center [274, 55] width 235 height 15
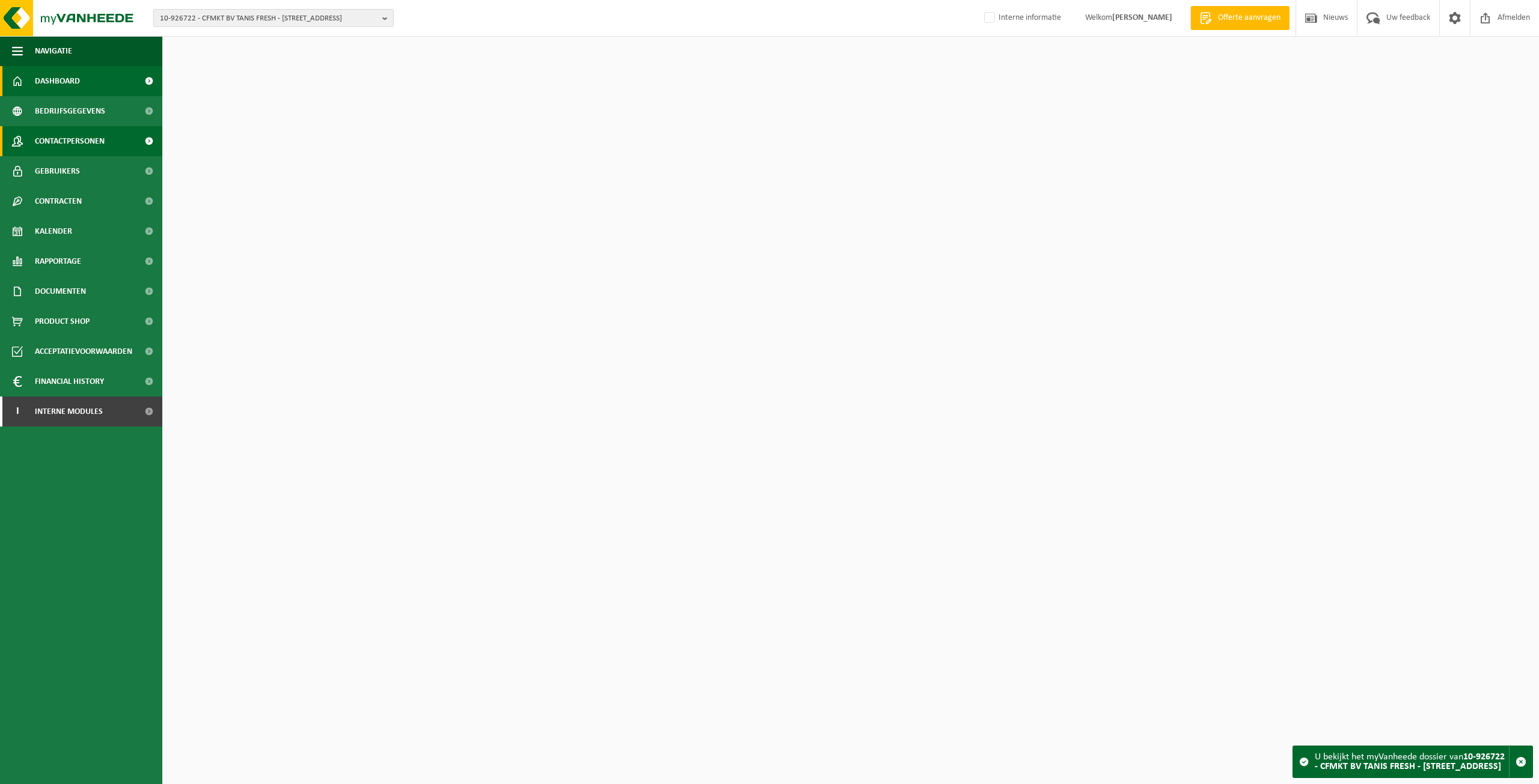
click at [73, 138] on span "Contactpersonen" at bounding box center [70, 141] width 70 height 31
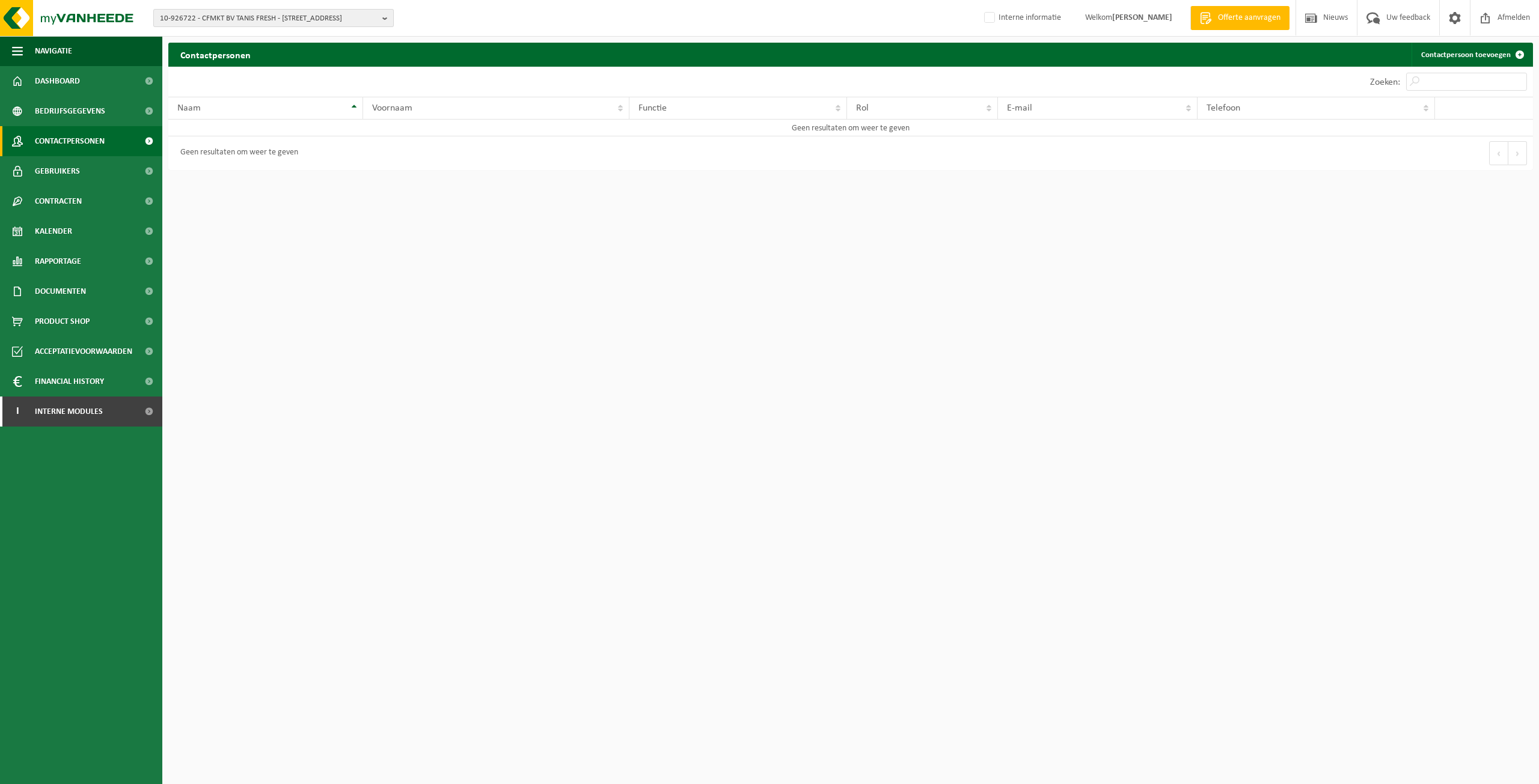
click at [223, 10] on span "10-926722 - CFMKT BV TANIS FRESH - 8580 AVELGEM, KORTRIJKSTRAAT 40" at bounding box center [269, 18] width 218 height 18
paste input "10-881464"
type input "10-881464"
click at [245, 56] on li "10-881464 - ADMINISTRATIEF CENTRUM - GEMEENTE BEVEREN - KOSTENPLAATS 51 - 9120 …" at bounding box center [274, 59] width 235 height 24
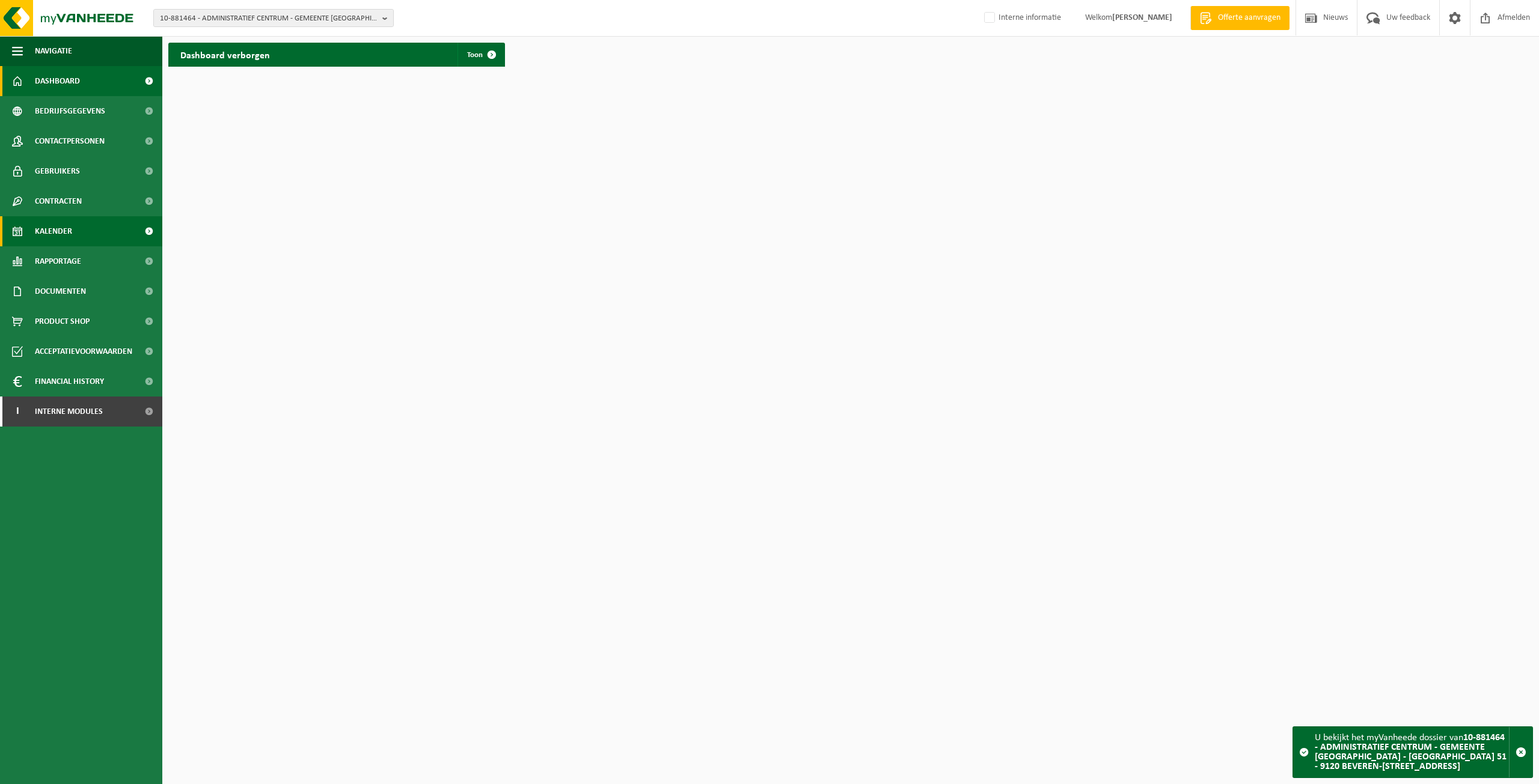
click at [93, 233] on link "Kalender" at bounding box center [81, 232] width 162 height 31
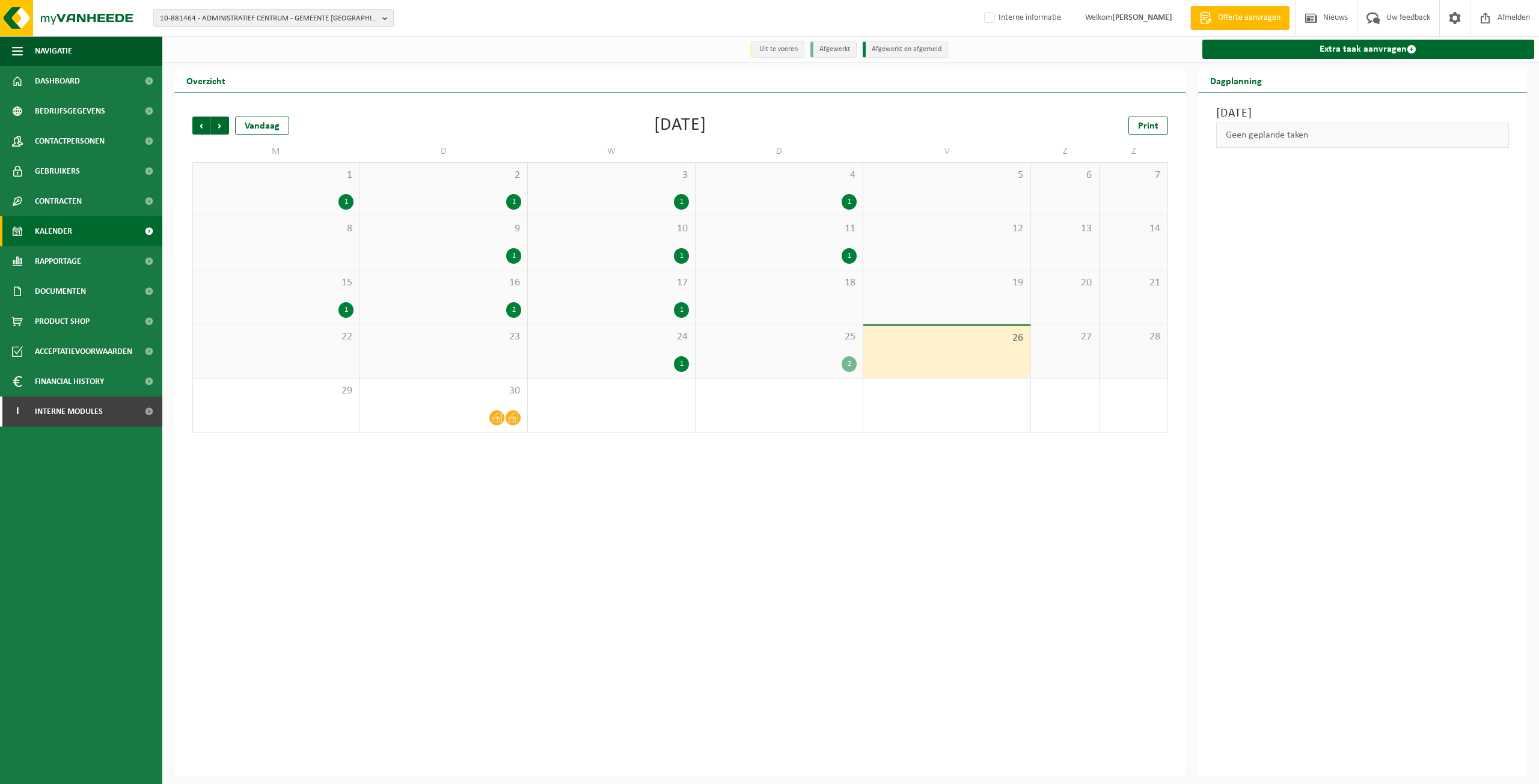
click at [801, 359] on div "2" at bounding box center [779, 364] width 156 height 15
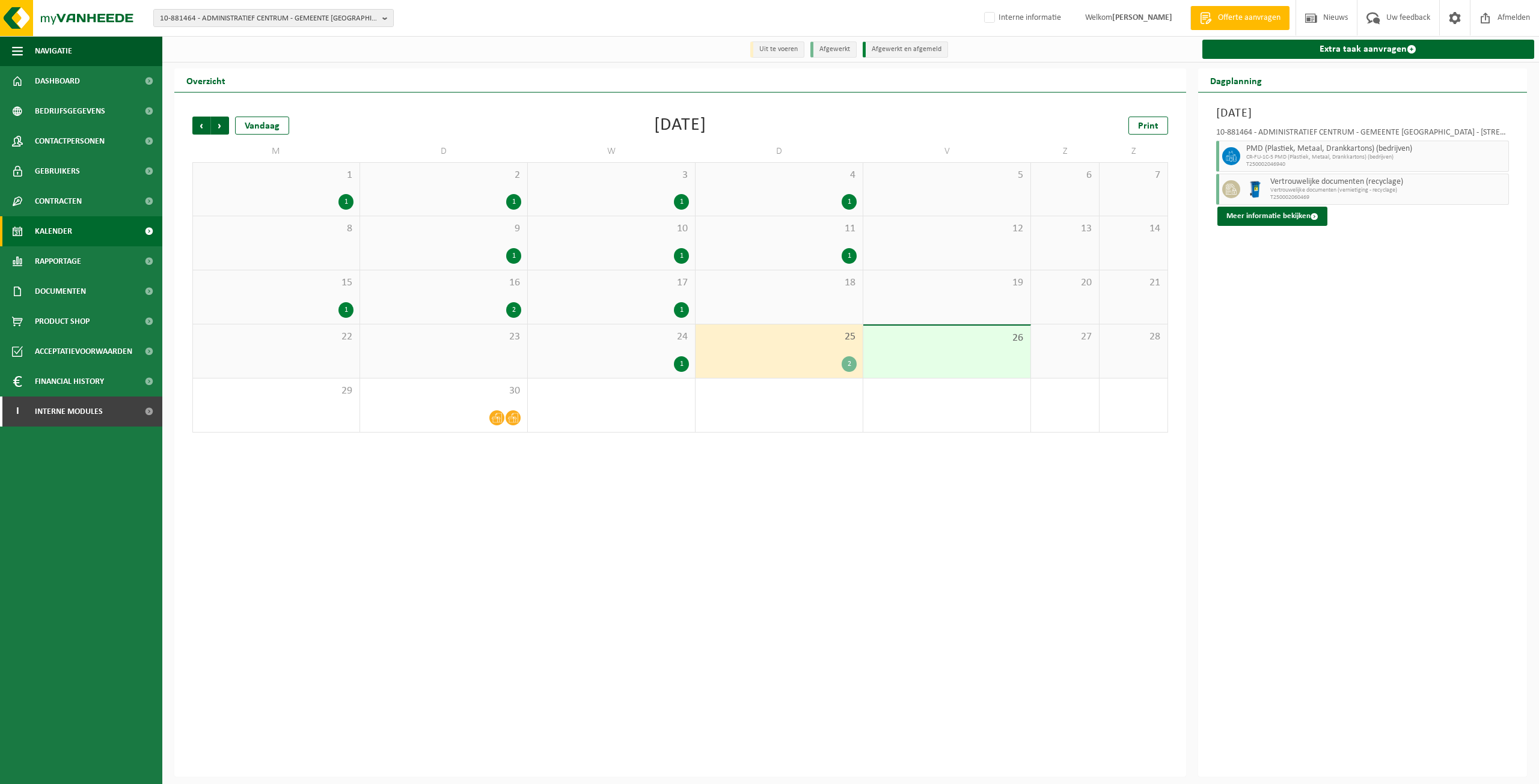
click at [793, 261] on div "1" at bounding box center [779, 256] width 156 height 15
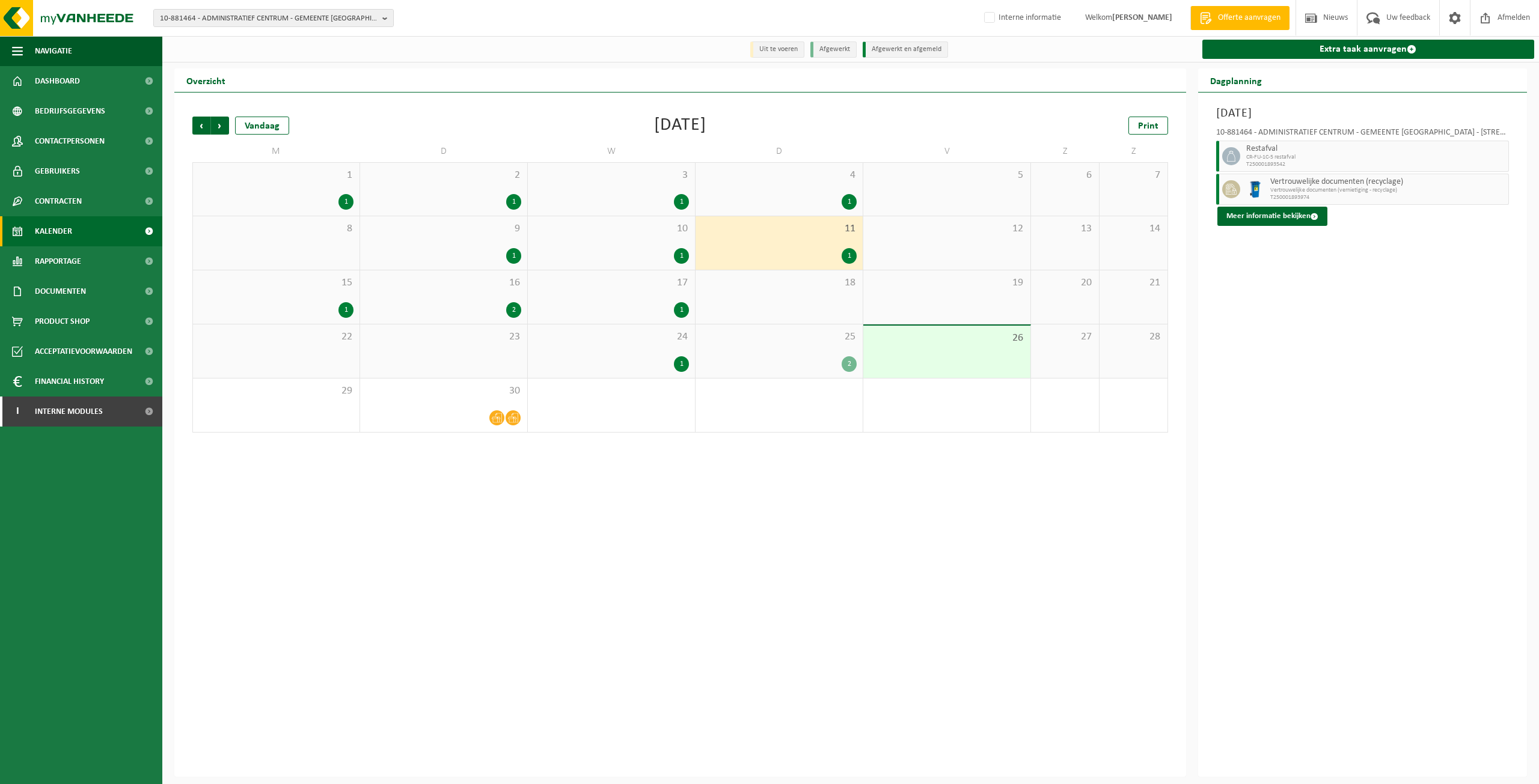
click at [786, 192] on div "4 1" at bounding box center [779, 189] width 167 height 52
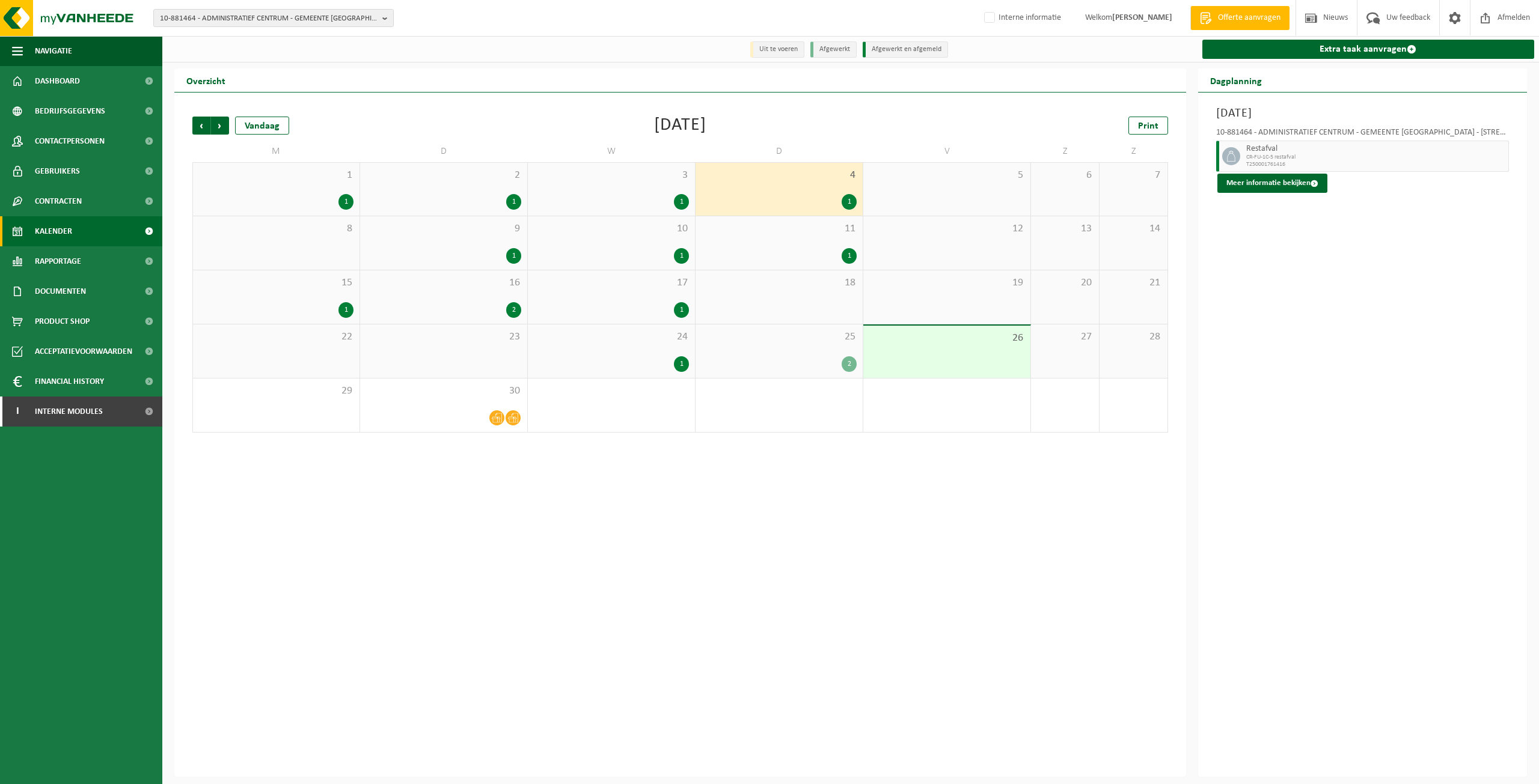
click at [805, 315] on div "18" at bounding box center [779, 298] width 167 height 53
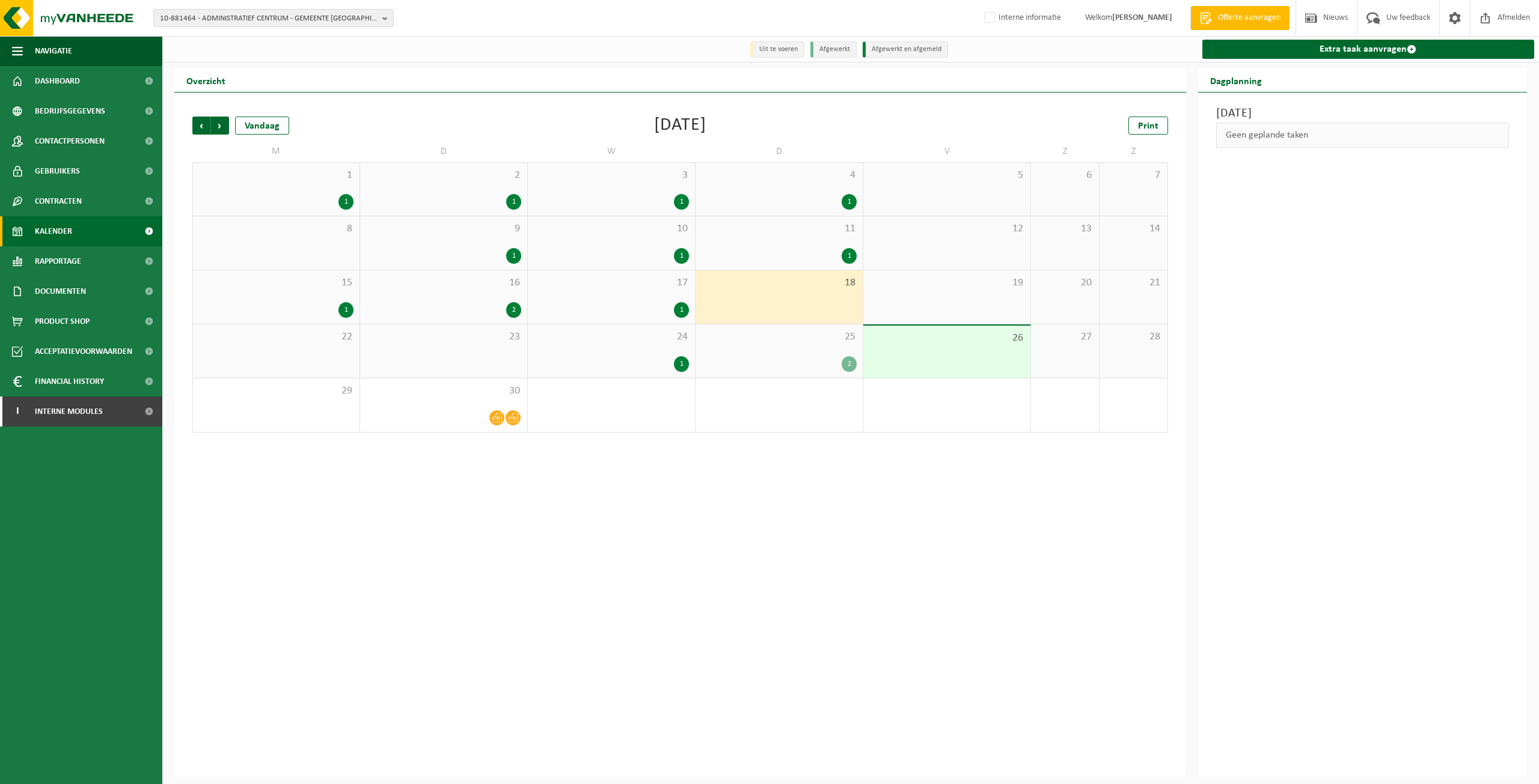
click at [726, 347] on div "25 2" at bounding box center [779, 351] width 167 height 53
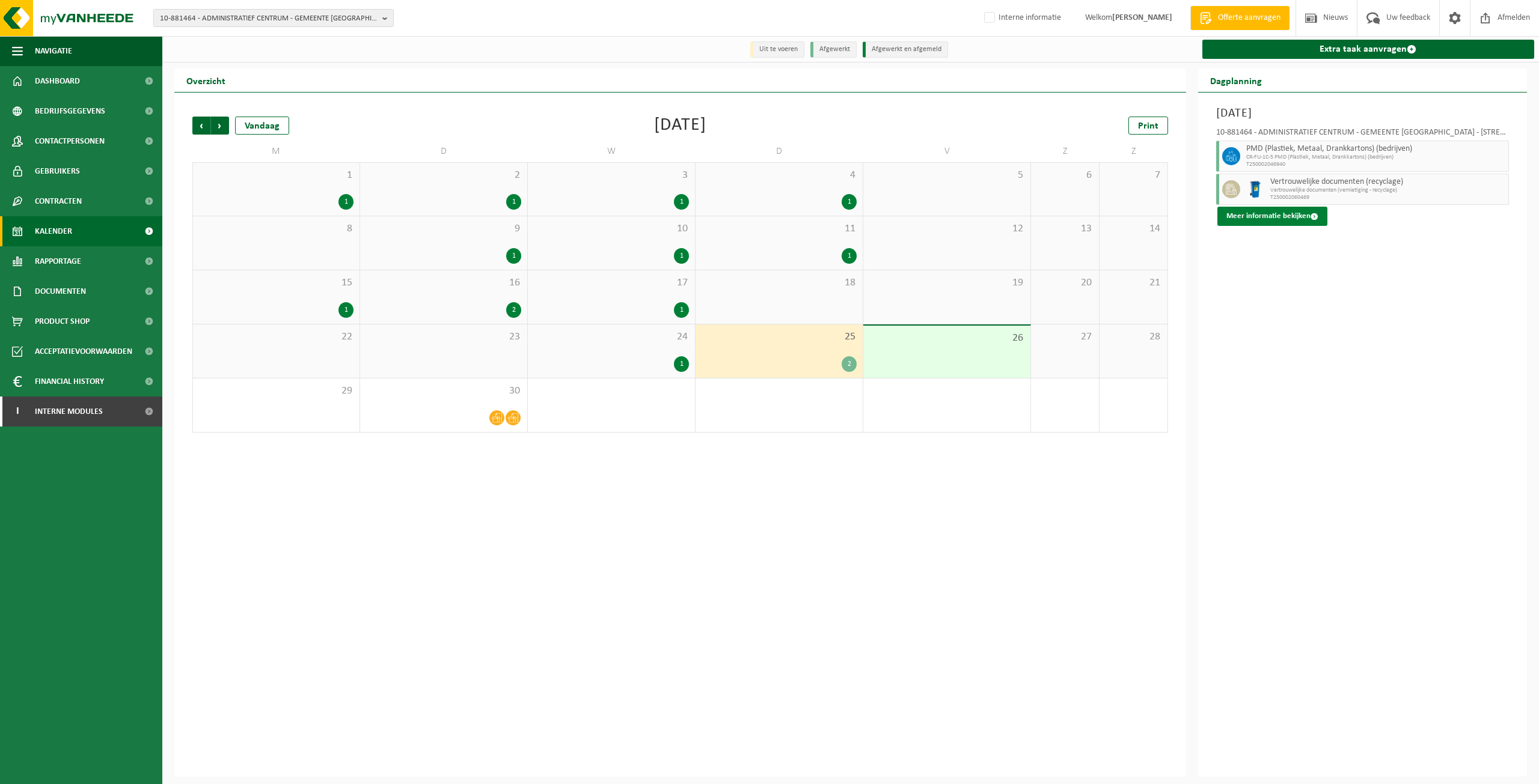
click at [1274, 213] on button "Meer informatie bekijken" at bounding box center [1272, 217] width 110 height 19
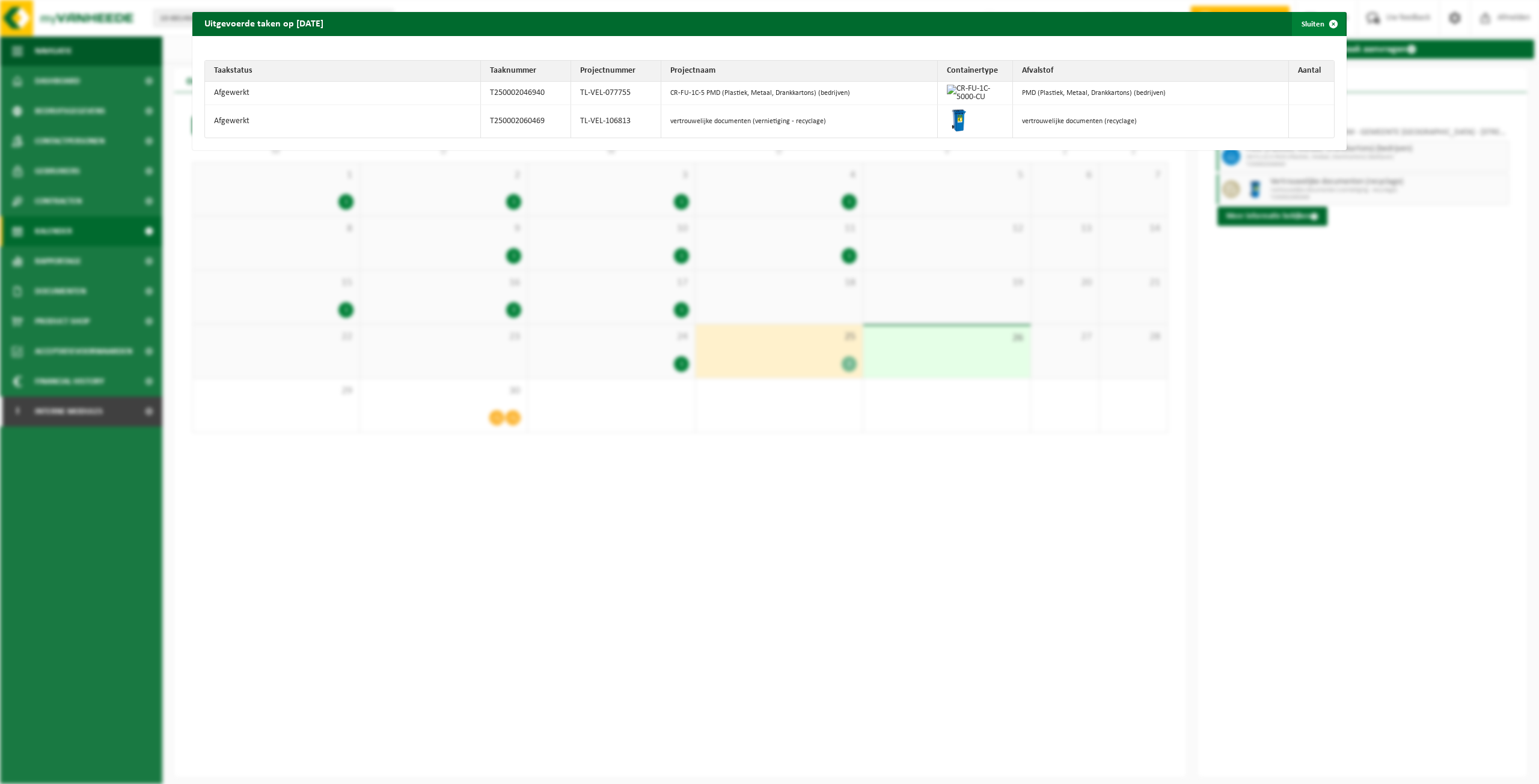
click at [1300, 22] on button "Sluiten" at bounding box center [1319, 24] width 53 height 24
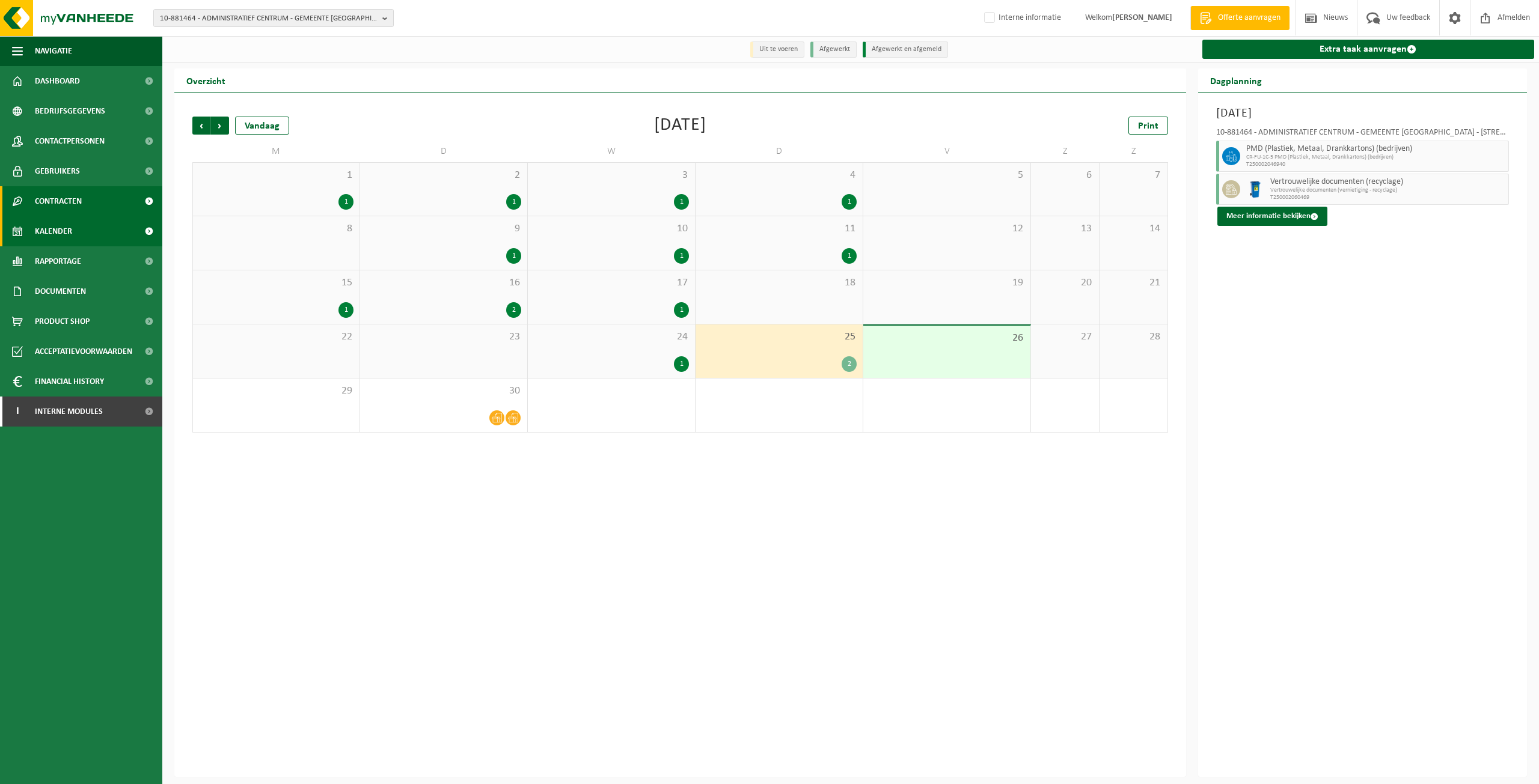
click at [73, 191] on span "Contracten" at bounding box center [58, 201] width 47 height 31
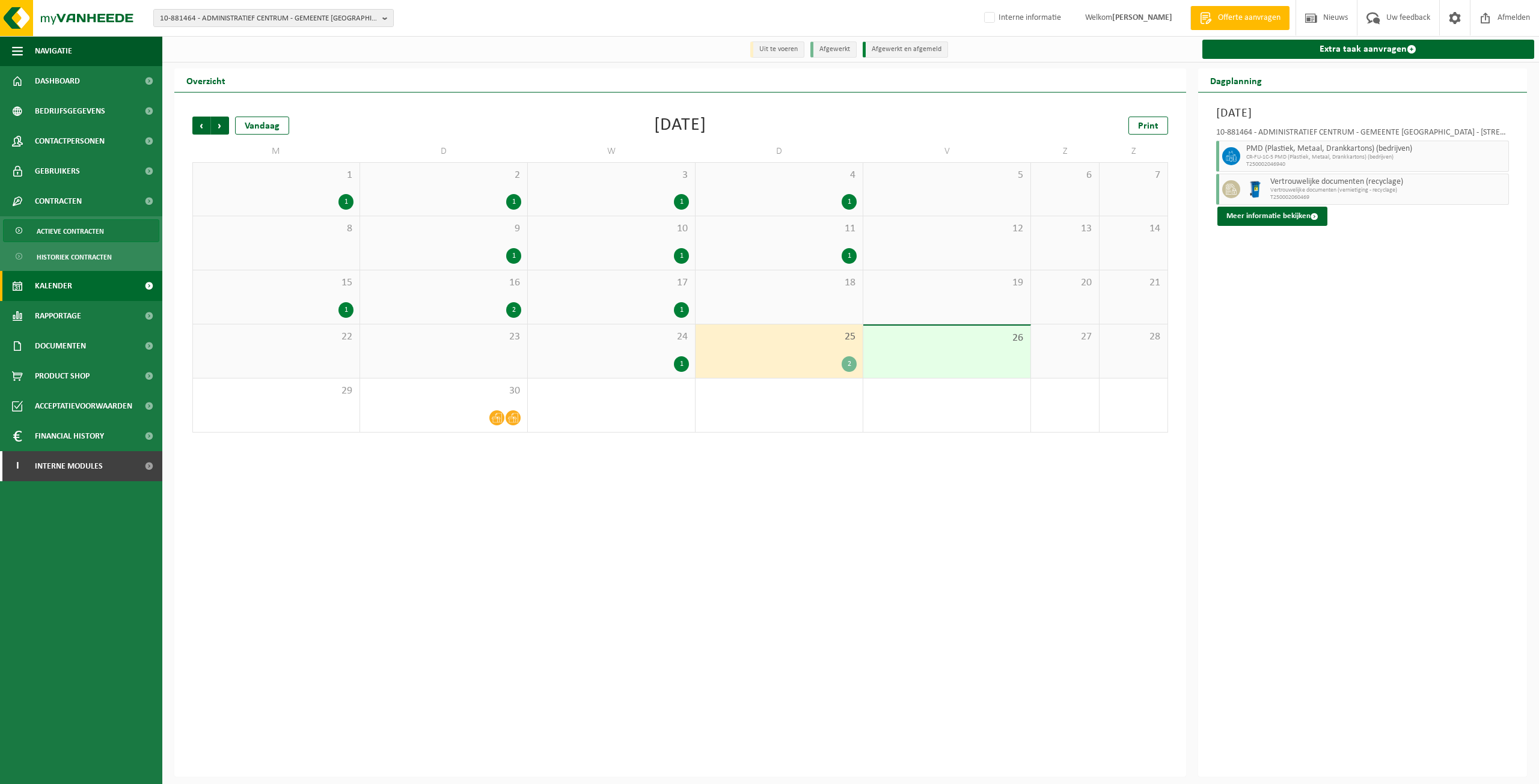
click at [69, 228] on span "Actieve contracten" at bounding box center [70, 232] width 68 height 23
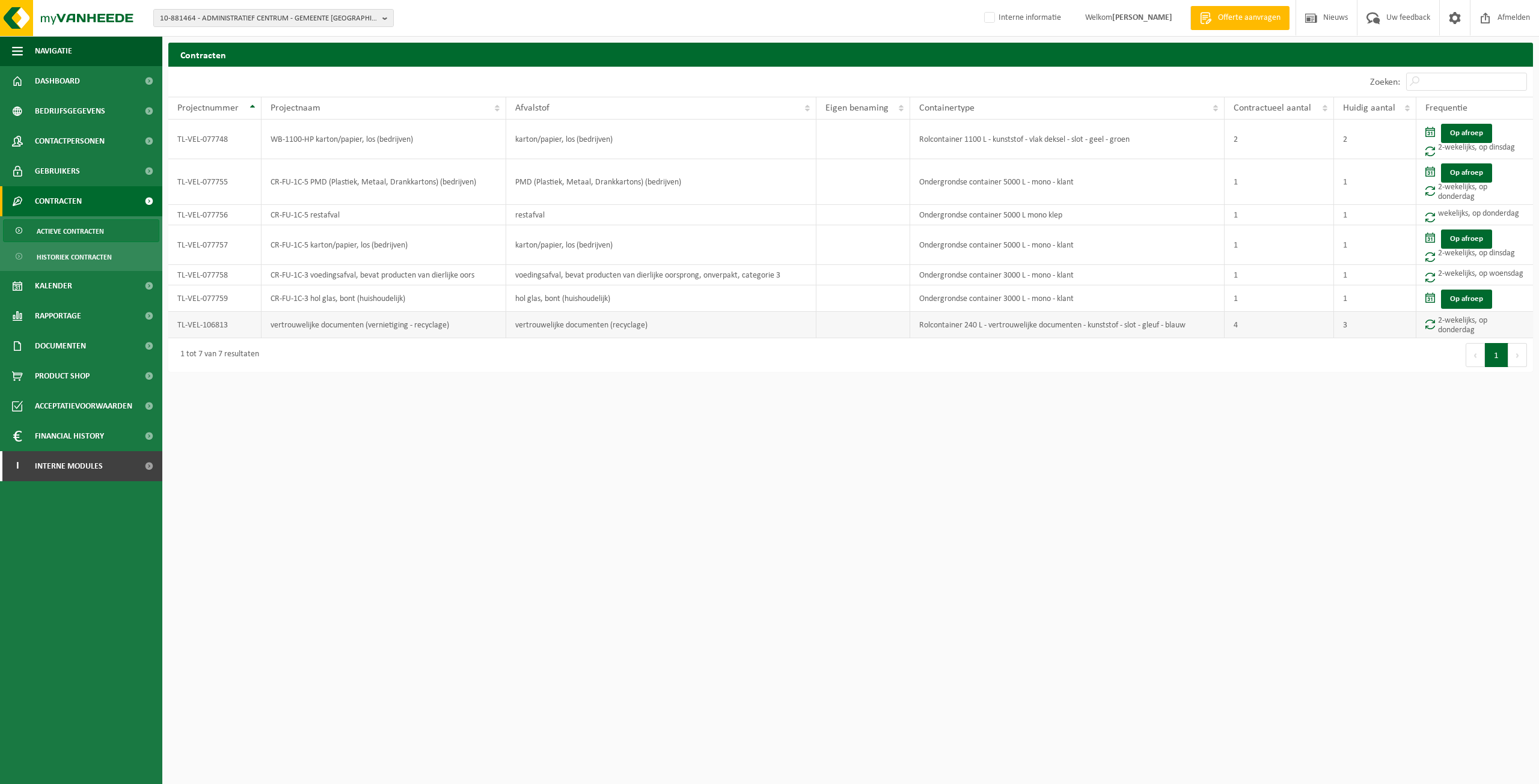
click at [209, 331] on td "TL-VEL-106813" at bounding box center [215, 325] width 94 height 27
copy td "TL-VEL-106813"
click at [183, 9] on div "10-881464 - ADMINISTRATIEF CENTRUM - GEMEENTE BEVEREN - KOSTENPLAATS 51 - 9120 …" at bounding box center [769, 18] width 1539 height 36
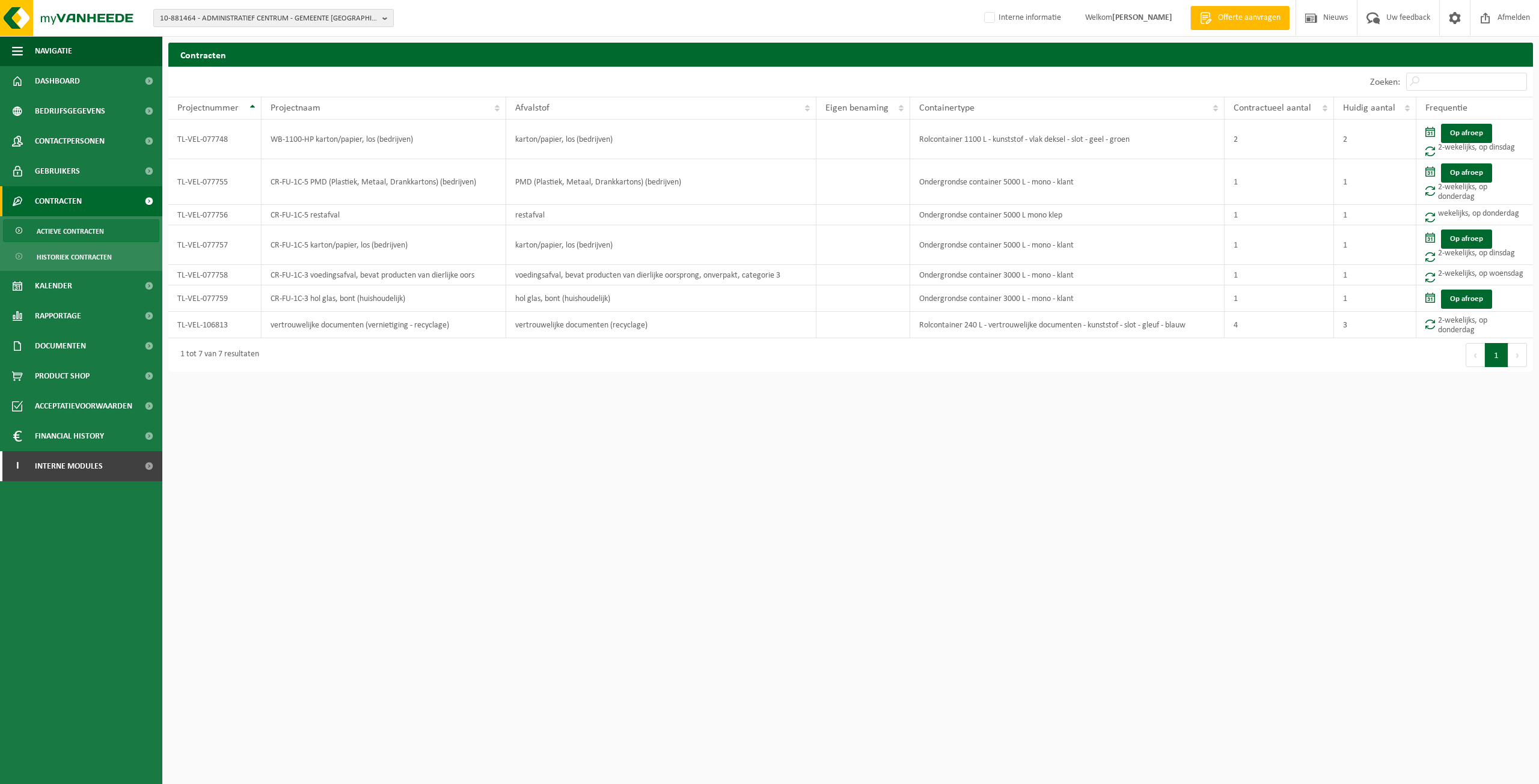
click at [190, 13] on span "10-881464 - ADMINISTRATIEF CENTRUM - GEMEENTE BEVEREN - KOSTENPLAATS 51 - 9120 …" at bounding box center [269, 18] width 218 height 18
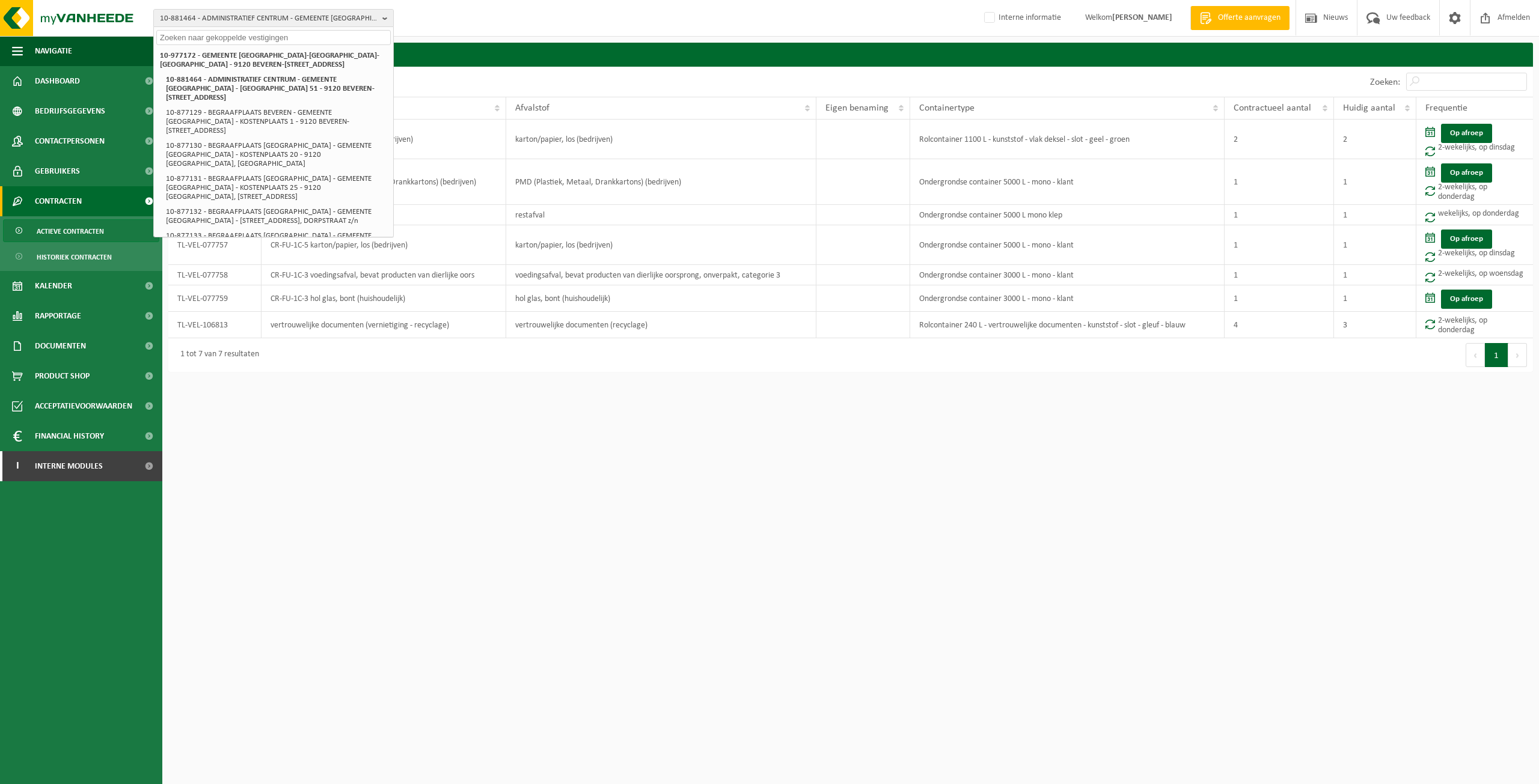
click at [276, 41] on input "text" at bounding box center [274, 38] width 235 height 15
paste input "01-900979"
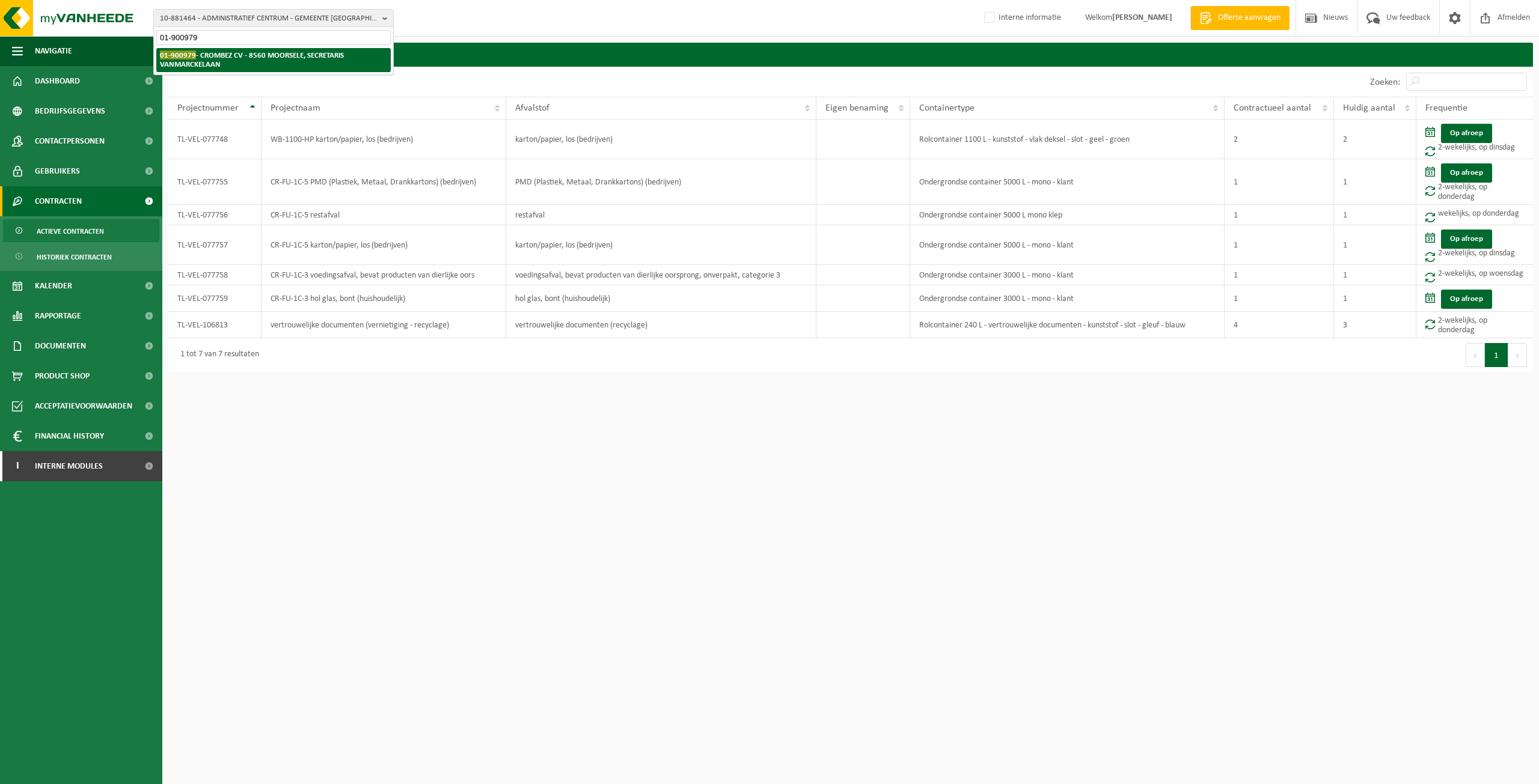
type input "01-900979"
click at [343, 64] on li "01-900979 - CROMBEZ CV - 8560 MOORSELE, SECRETARIS VANMARCKELAAN" at bounding box center [274, 59] width 235 height 24
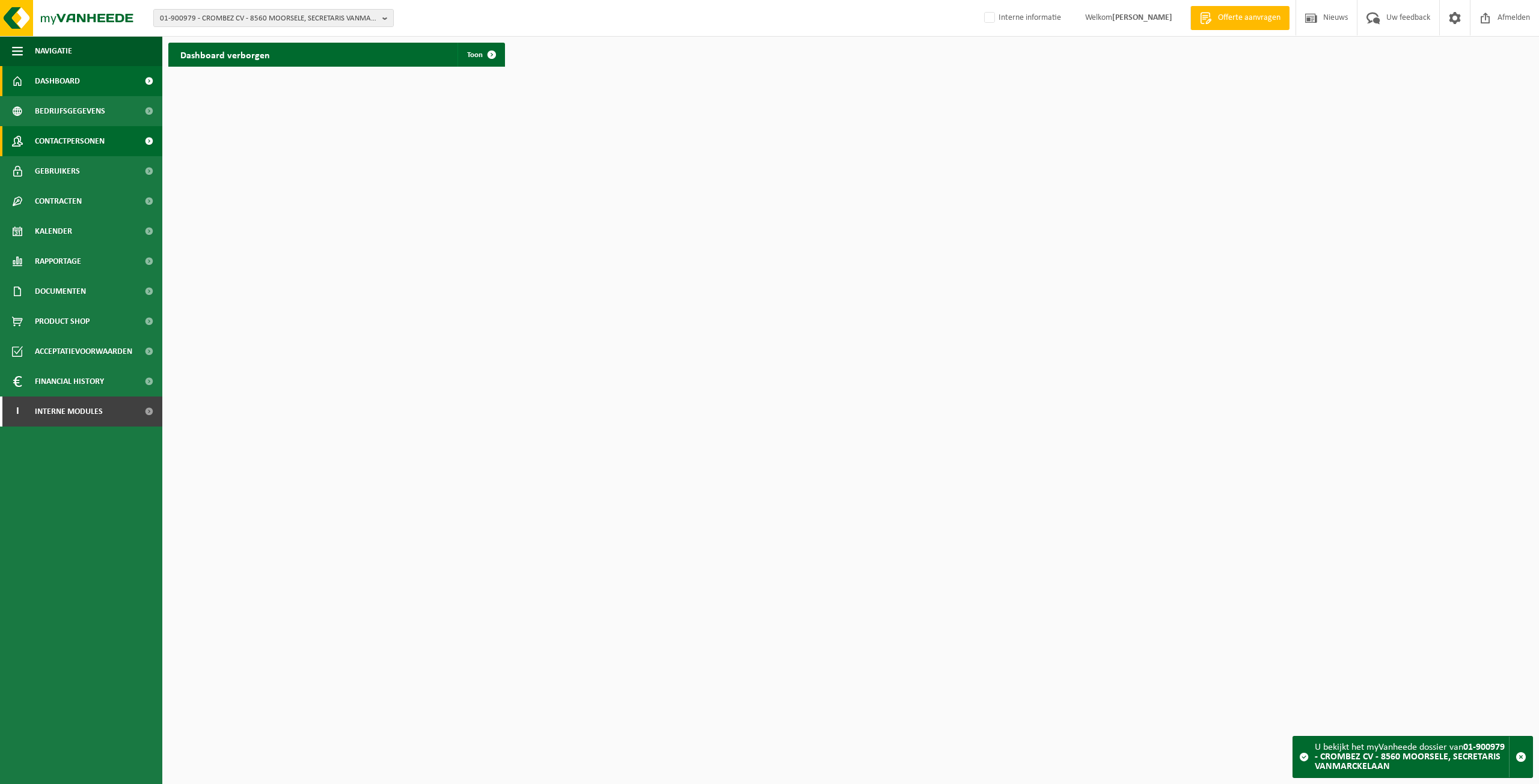
click at [36, 138] on span "Contactpersonen" at bounding box center [70, 141] width 70 height 31
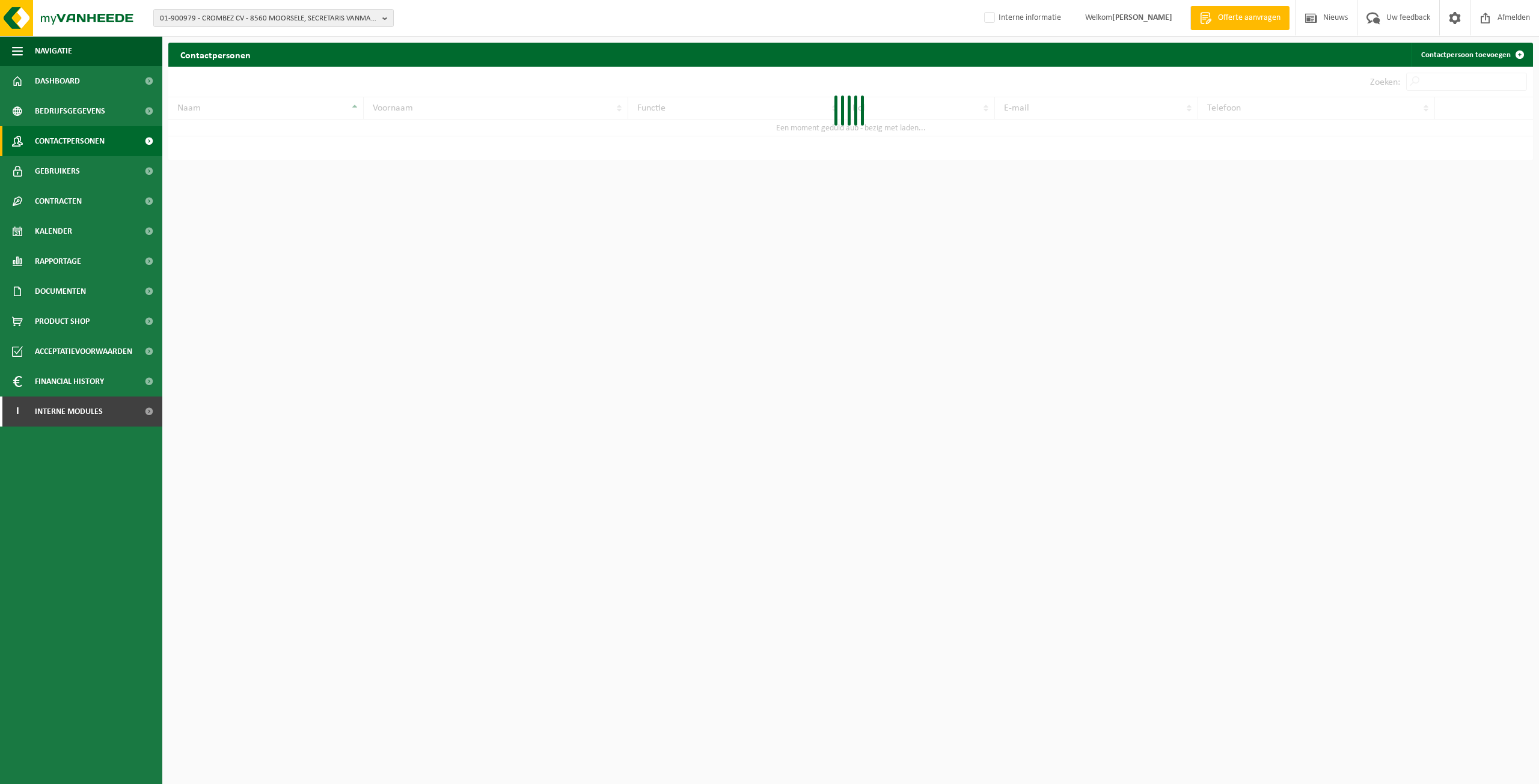
click at [44, 115] on span "Bedrijfsgegevens" at bounding box center [71, 112] width 71 height 31
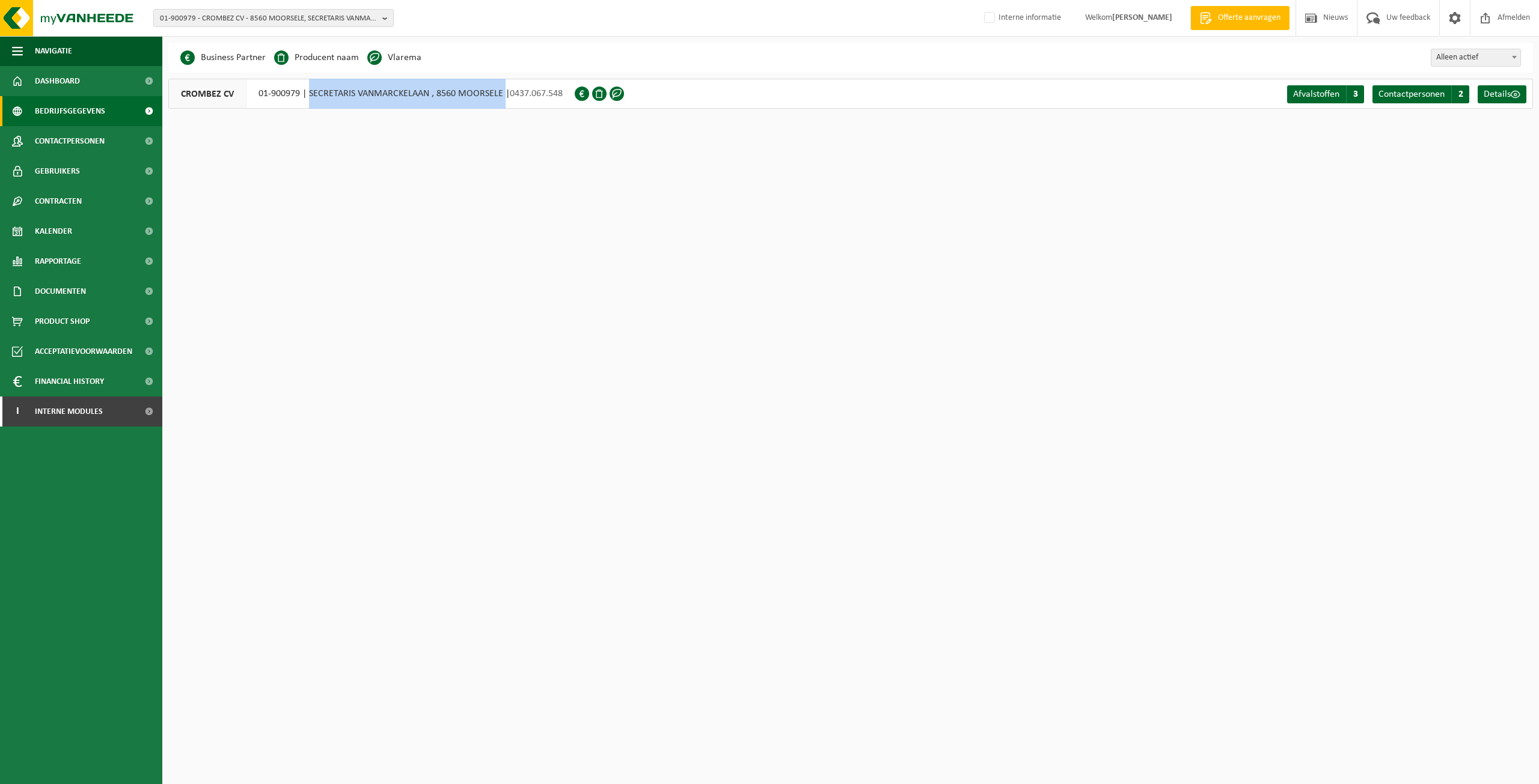
drag, startPoint x: 308, startPoint y: 93, endPoint x: 504, endPoint y: 99, distance: 196.1
click at [504, 99] on div "CROMBEZ CV 01-900979 | SECRETARIS VANMARCKELAAN , 8560 MOORSELE | 0437.067.548" at bounding box center [371, 94] width 406 height 31
copy div "SECRETARIS VANMARCKELAAN , 8560 MOORSELE"
click at [276, 91] on div "CROMBEZ CV 01-900979 | SECRETARIS VANMARCKELAAN , 8560 MOORSELE | 0437.067.548" at bounding box center [371, 94] width 406 height 31
click at [206, 90] on span "CROMBEZ CV" at bounding box center [207, 93] width 77 height 29
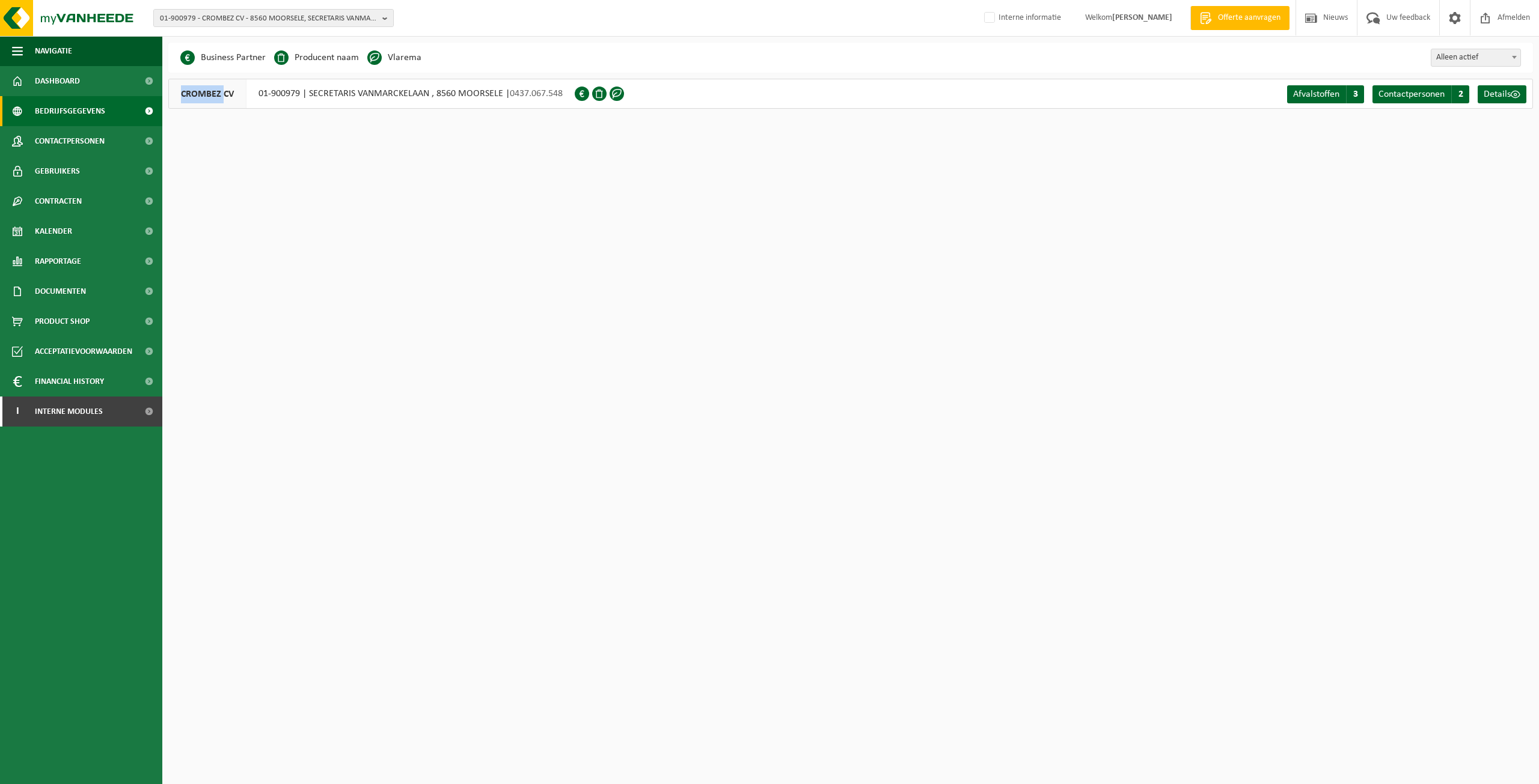
click at [206, 90] on span "CROMBEZ CV" at bounding box center [207, 93] width 77 height 29
click at [320, 15] on span "01-900979 - CROMBEZ CV - 8560 MOORSELE, SECRETARIS VANMARCKELAAN" at bounding box center [269, 18] width 218 height 18
type input "carrefour market avelgem"
click at [295, 27] on span "01-900979 - CROMBEZ CV - 8560 MOORSELE, SECRETARIS VANMARCKELAAN" at bounding box center [269, 18] width 218 height 18
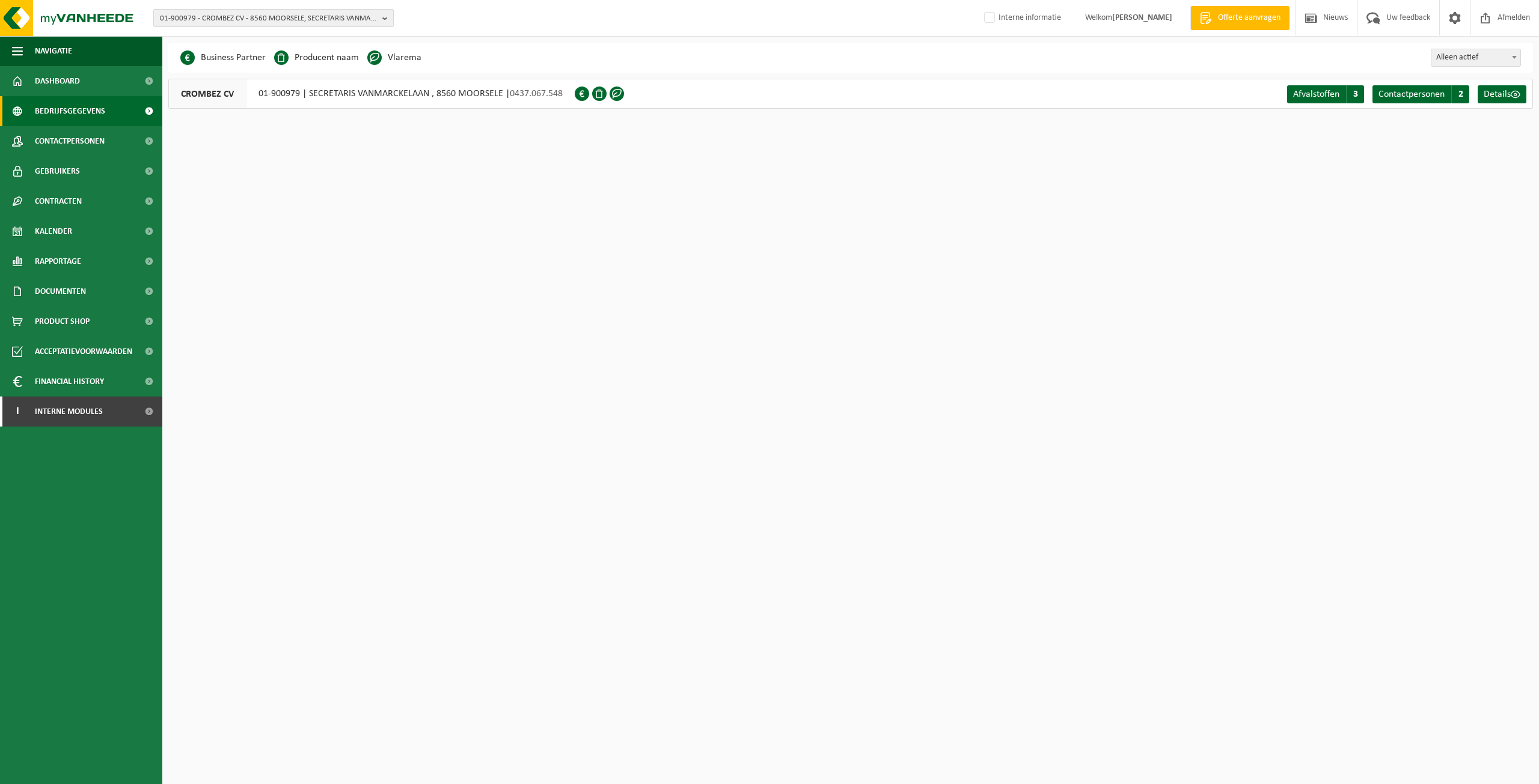
click at [311, 12] on span "01-900979 - CROMBEZ CV - 8560 MOORSELE, SECRETARIS VANMARCKELAAN" at bounding box center [269, 18] width 218 height 18
paste input "01-078201"
type input "01-078201"
click at [243, 56] on strong "01-078201 - UNIDEN NV - 8680 KOEKELARE, BROUWERIJSTRAAT 14" at bounding box center [232, 54] width 144 height 9
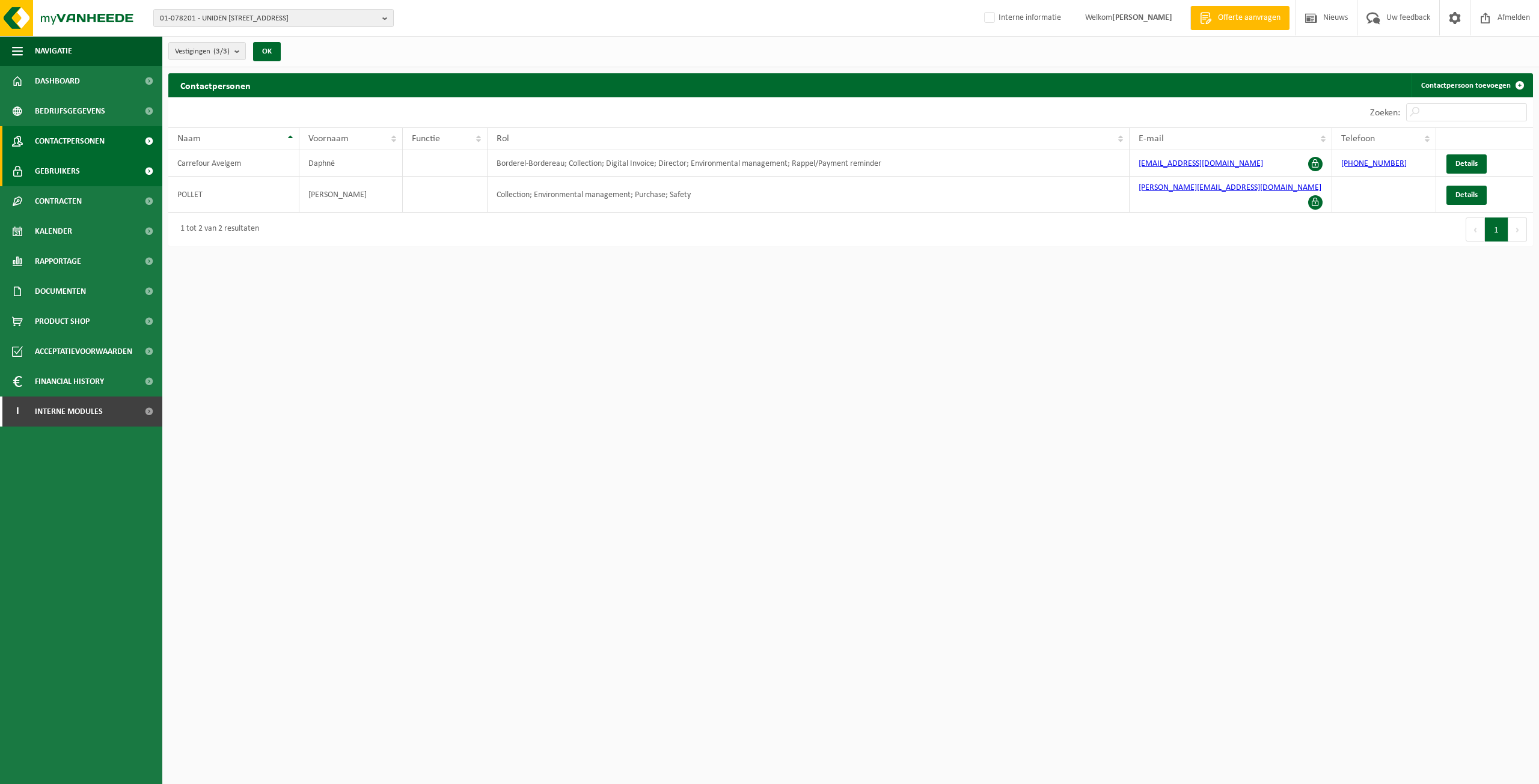
click at [78, 179] on span "Gebruikers" at bounding box center [57, 172] width 45 height 31
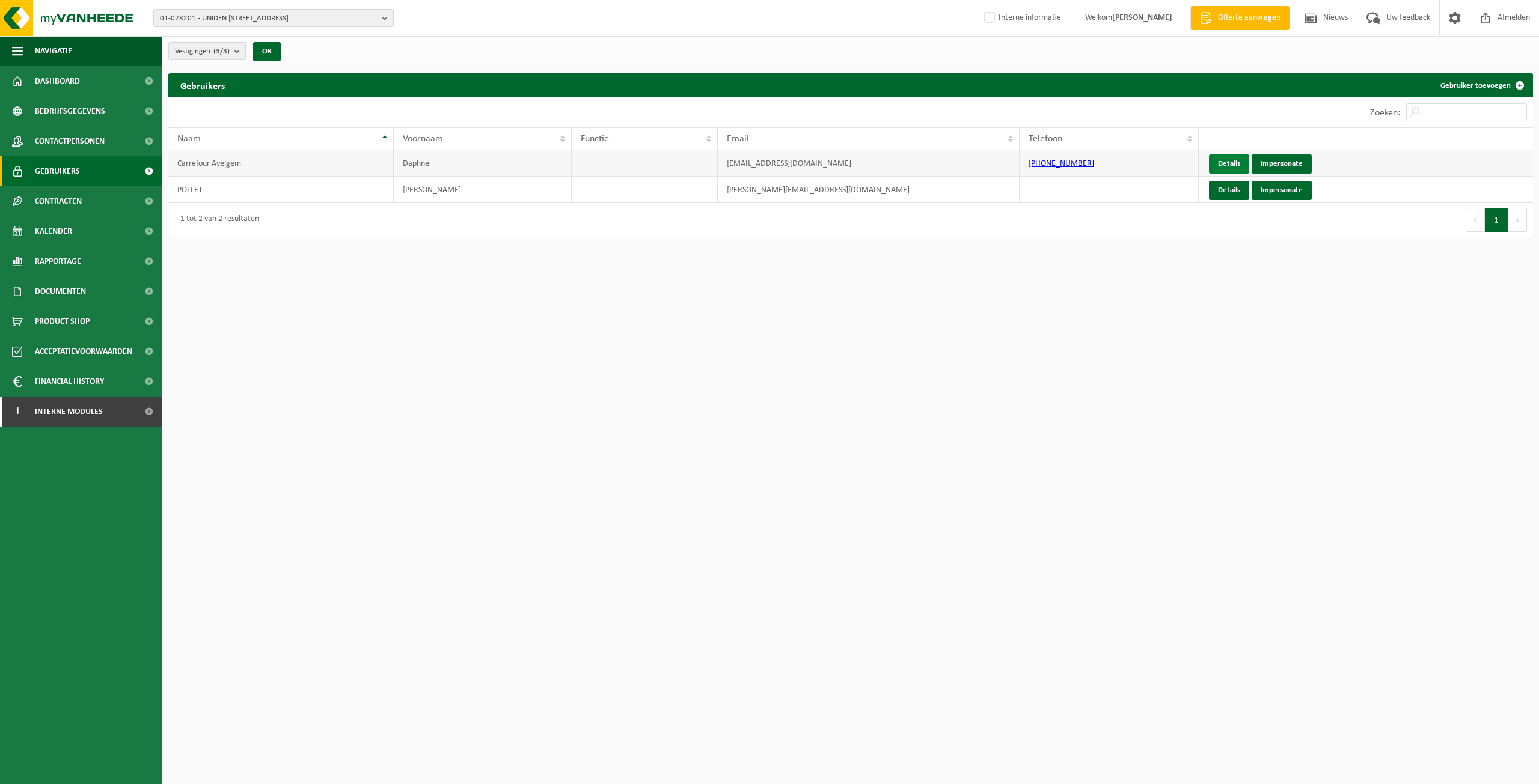
click at [1230, 164] on link "Details" at bounding box center [1229, 164] width 40 height 19
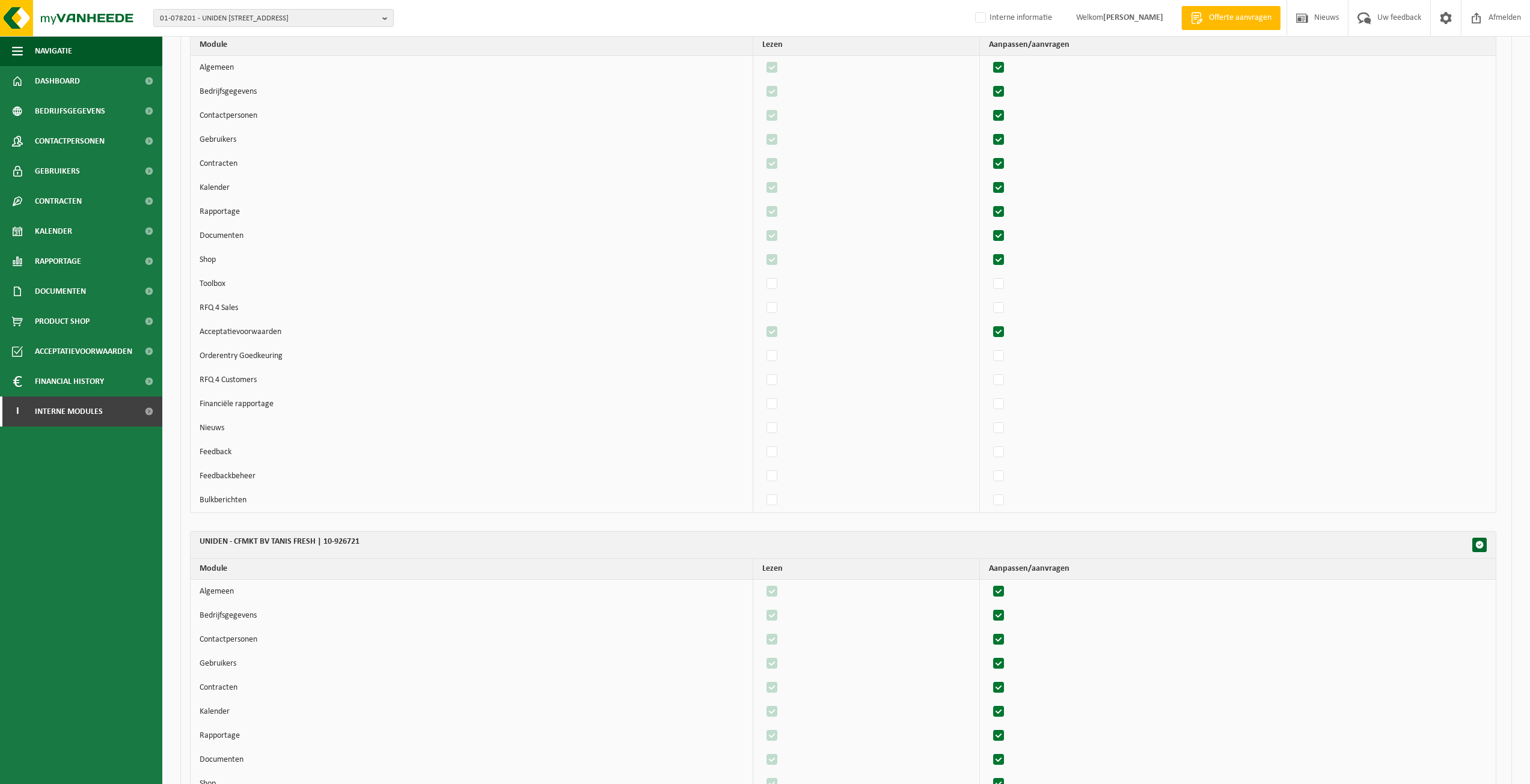
scroll to position [1081, 0]
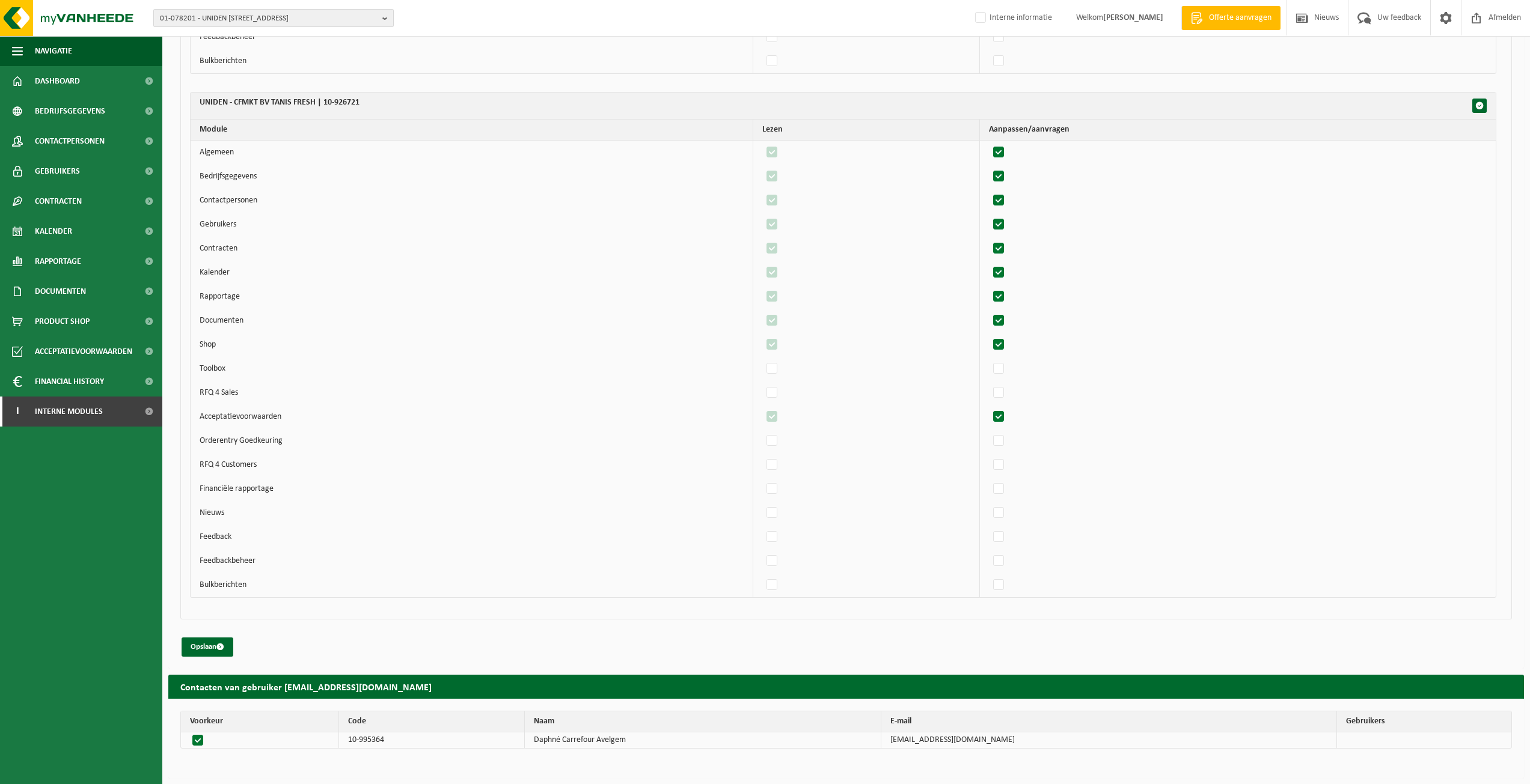
click at [216, 24] on span "01-078201 - UNIDEN [STREET_ADDRESS]" at bounding box center [269, 18] width 217 height 18
type input "10-970473"
click at [209, 72] on li "10-970473 - LE FOREM - CENTRE DE FORMATION LOGISTIQUE ET SECURITE ANTENNE FLORI…" at bounding box center [274, 59] width 235 height 24
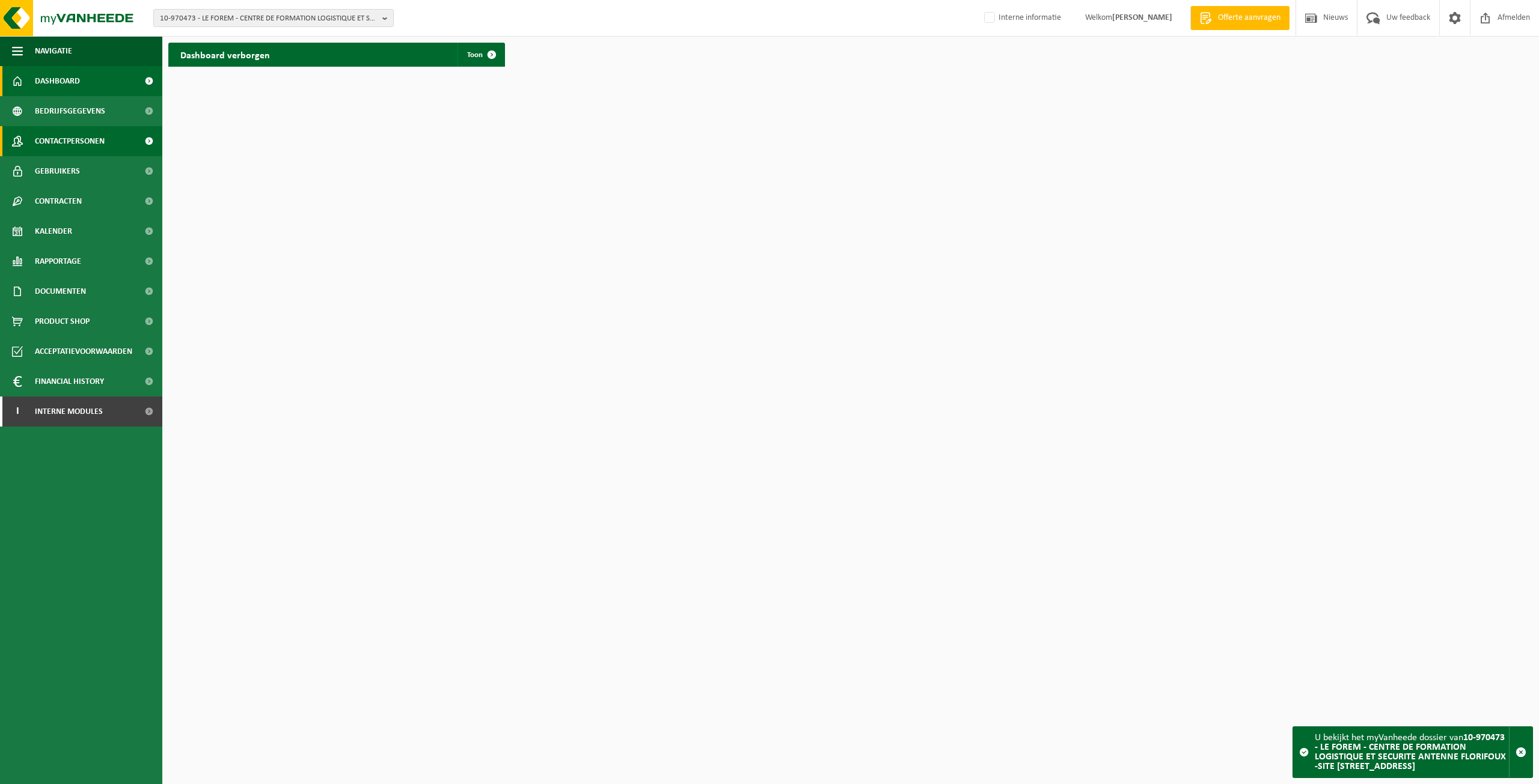
click at [45, 139] on span "Contactpersonen" at bounding box center [70, 141] width 70 height 31
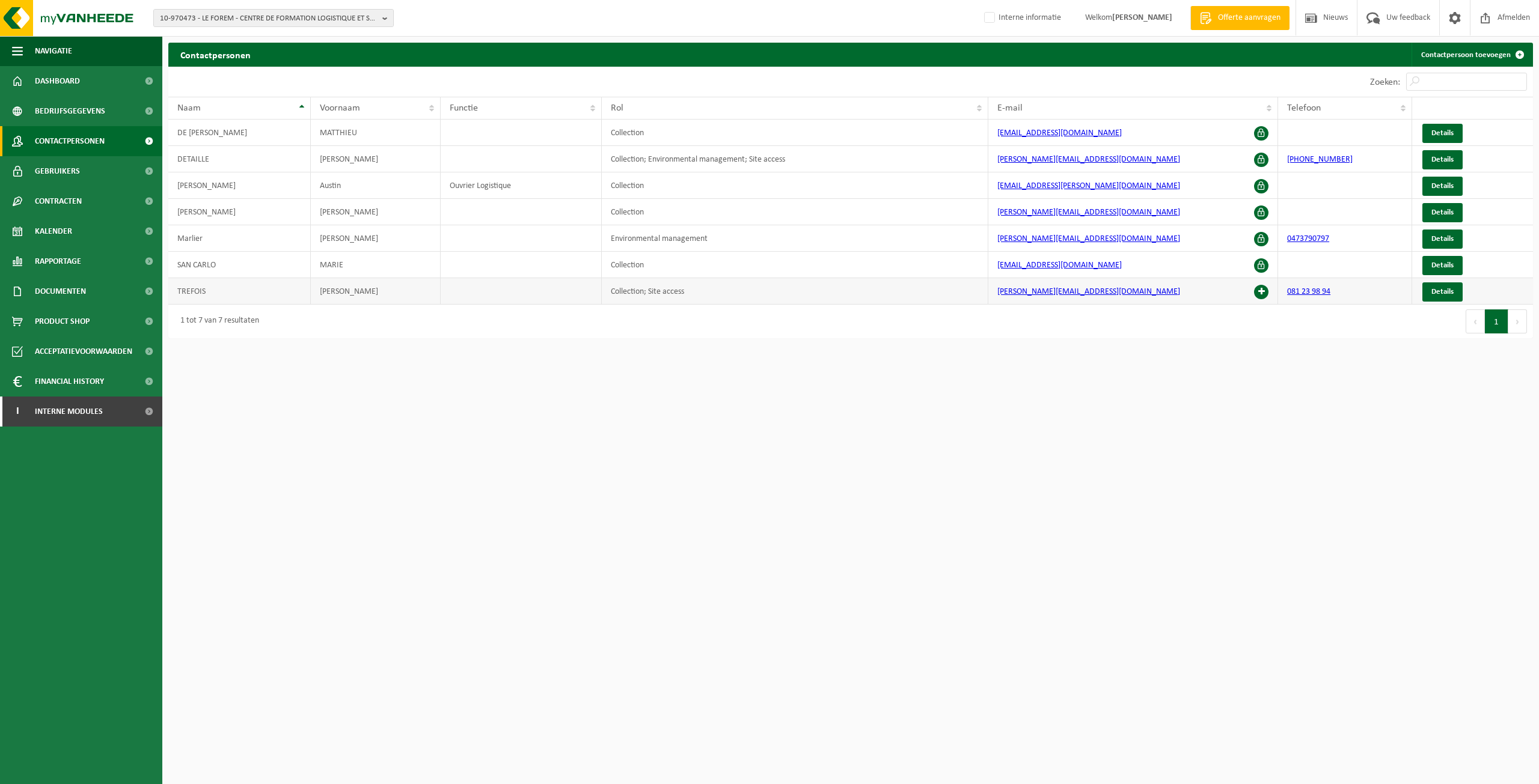
click at [1268, 297] on td "olivier.trefois@forem.be" at bounding box center [1133, 292] width 290 height 27
click at [1268, 295] on span at bounding box center [1261, 292] width 14 height 14
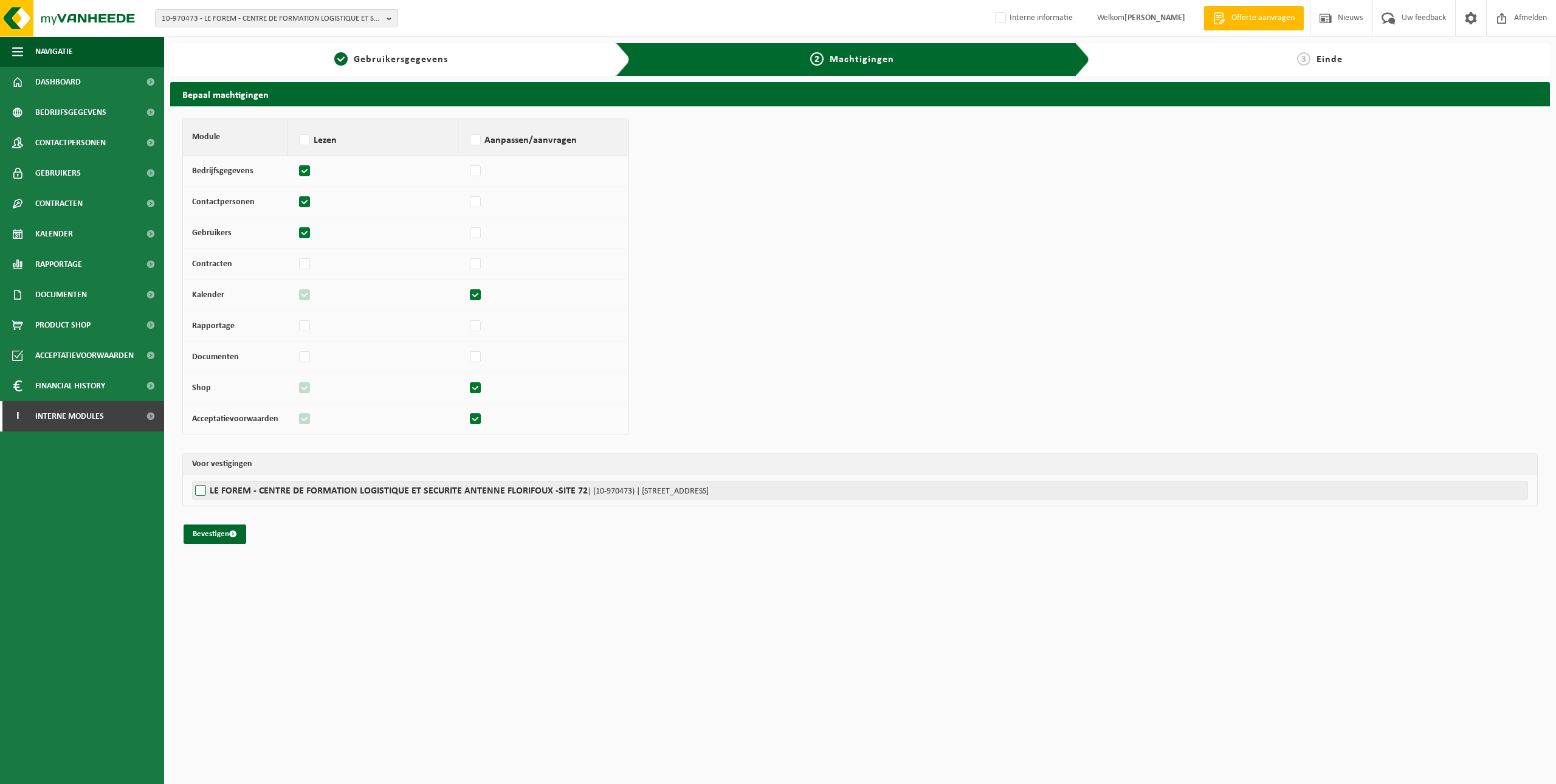
click at [352, 492] on label"] "LE FOREM - CENTRE DE FORMATION LOGISTIQUE ET SECURITE ANTENNE FLORIFOUX -SITE 7…" at bounding box center [860, 490] width 1336 height 18
click at [352, 492] on input "LE FOREM - CENTRE DE FORMATION LOGISTIQUE ET SECURITE ANTENNE FLORIFOUX -SITE 7…" at bounding box center [969, 490] width 1556 height 18
checkbox input "true"
click at [209, 530] on button "Bevestigen" at bounding box center [214, 534] width 63 height 19
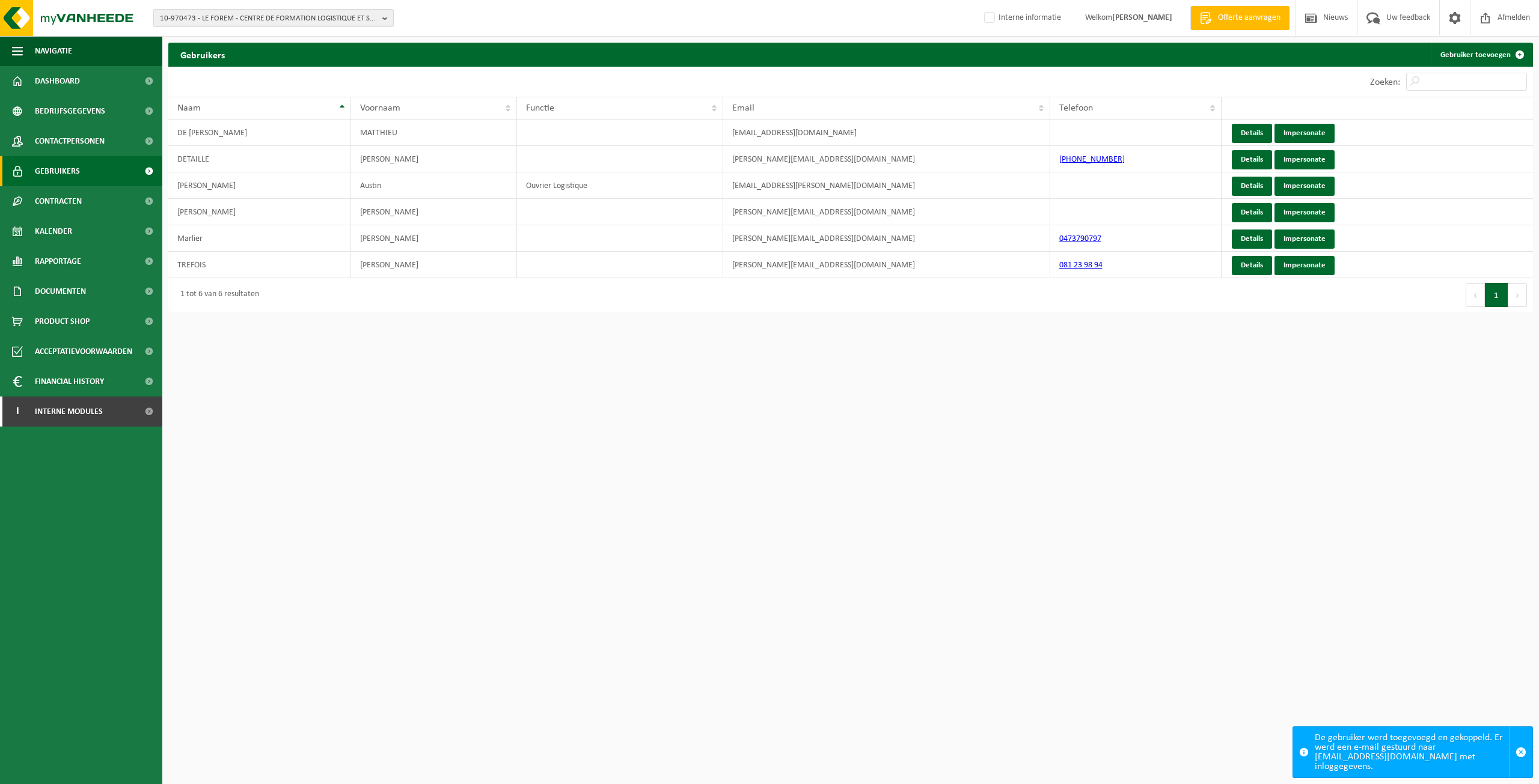
click at [253, 16] on span "10-970473 - LE FOREM - CENTRE DE FORMATION LOGISTIQUE ET SECURITE ANTENNE FLORI…" at bounding box center [269, 18] width 218 height 18
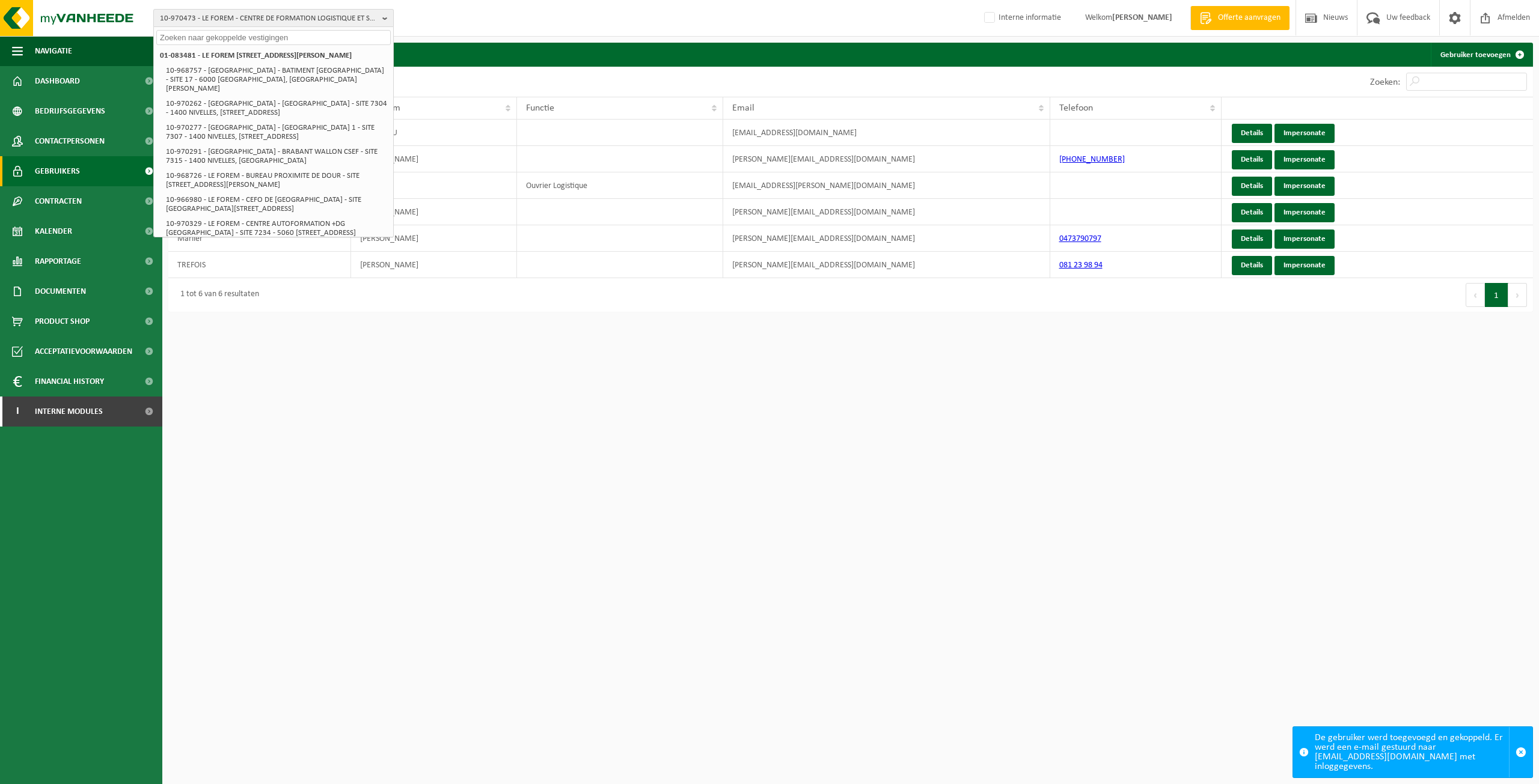
paste input "10-994296"
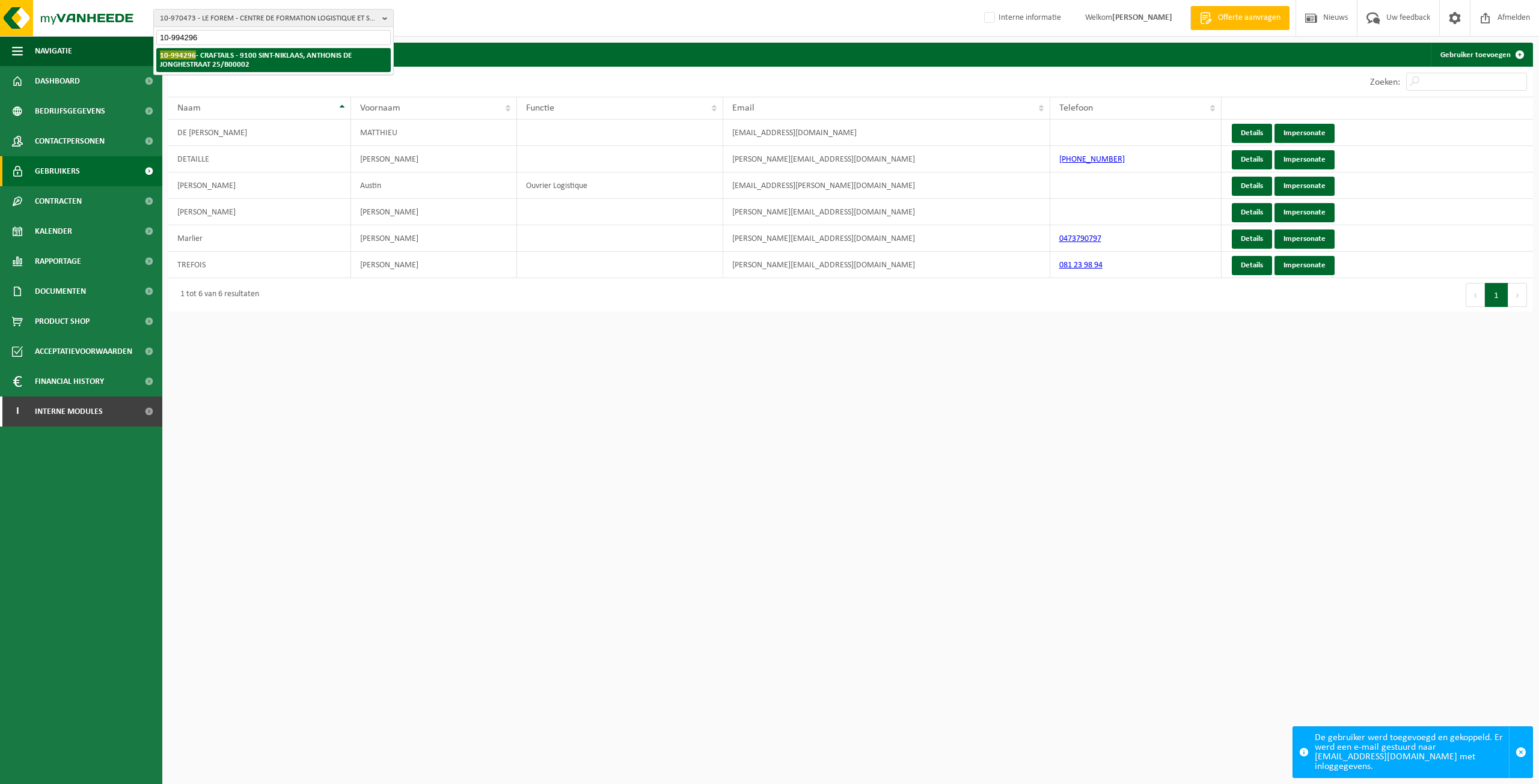
type input "10-994296"
click at [230, 59] on strong "10-994296 - CRAFTAILS - 9100 SINT-NIKLAAS, ANTHONIS DE JONGHESTRAAT 25/B00002" at bounding box center [256, 59] width 192 height 18
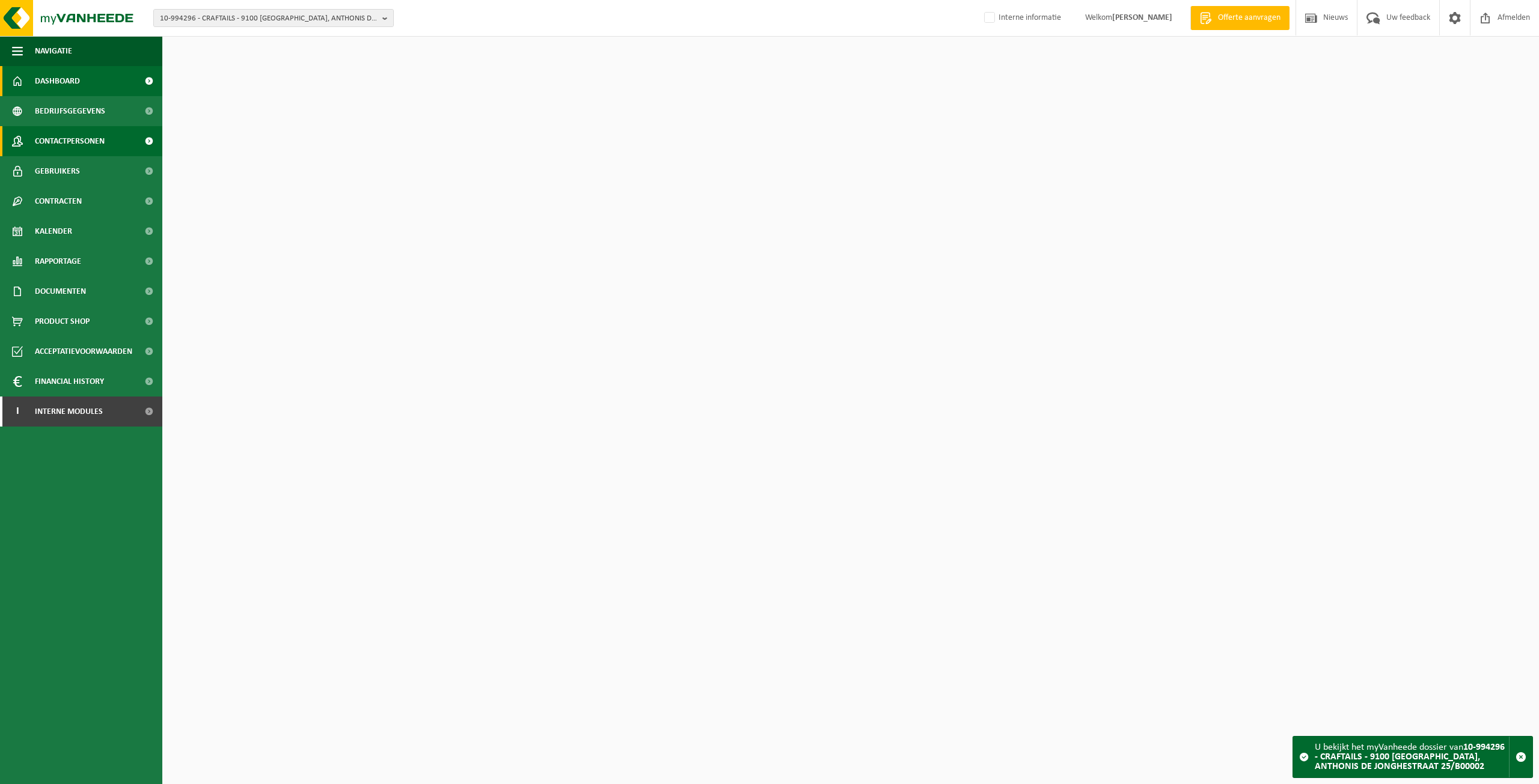
click at [78, 137] on span "Contactpersonen" at bounding box center [70, 141] width 70 height 31
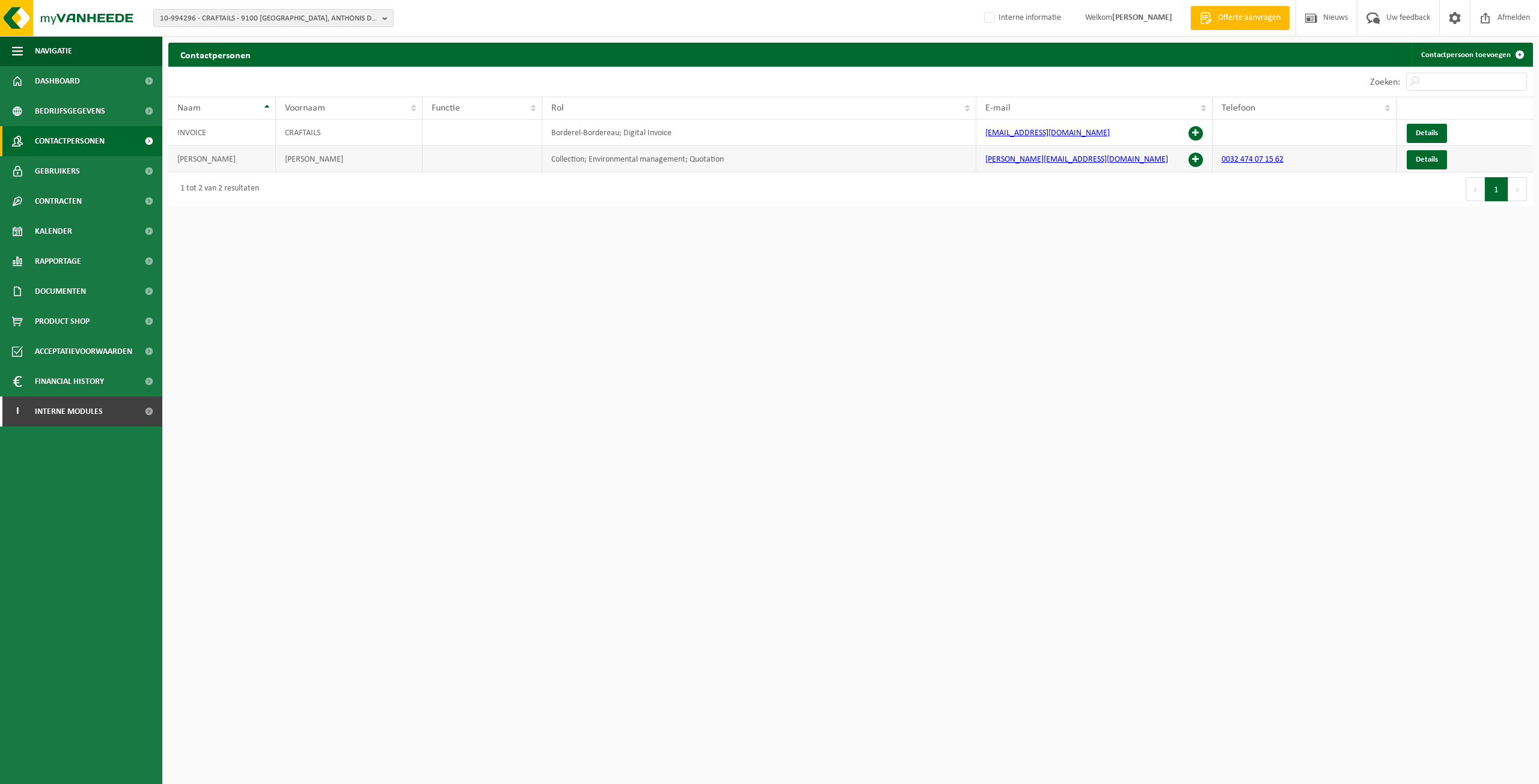
click at [1196, 165] on span at bounding box center [1196, 159] width 14 height 14
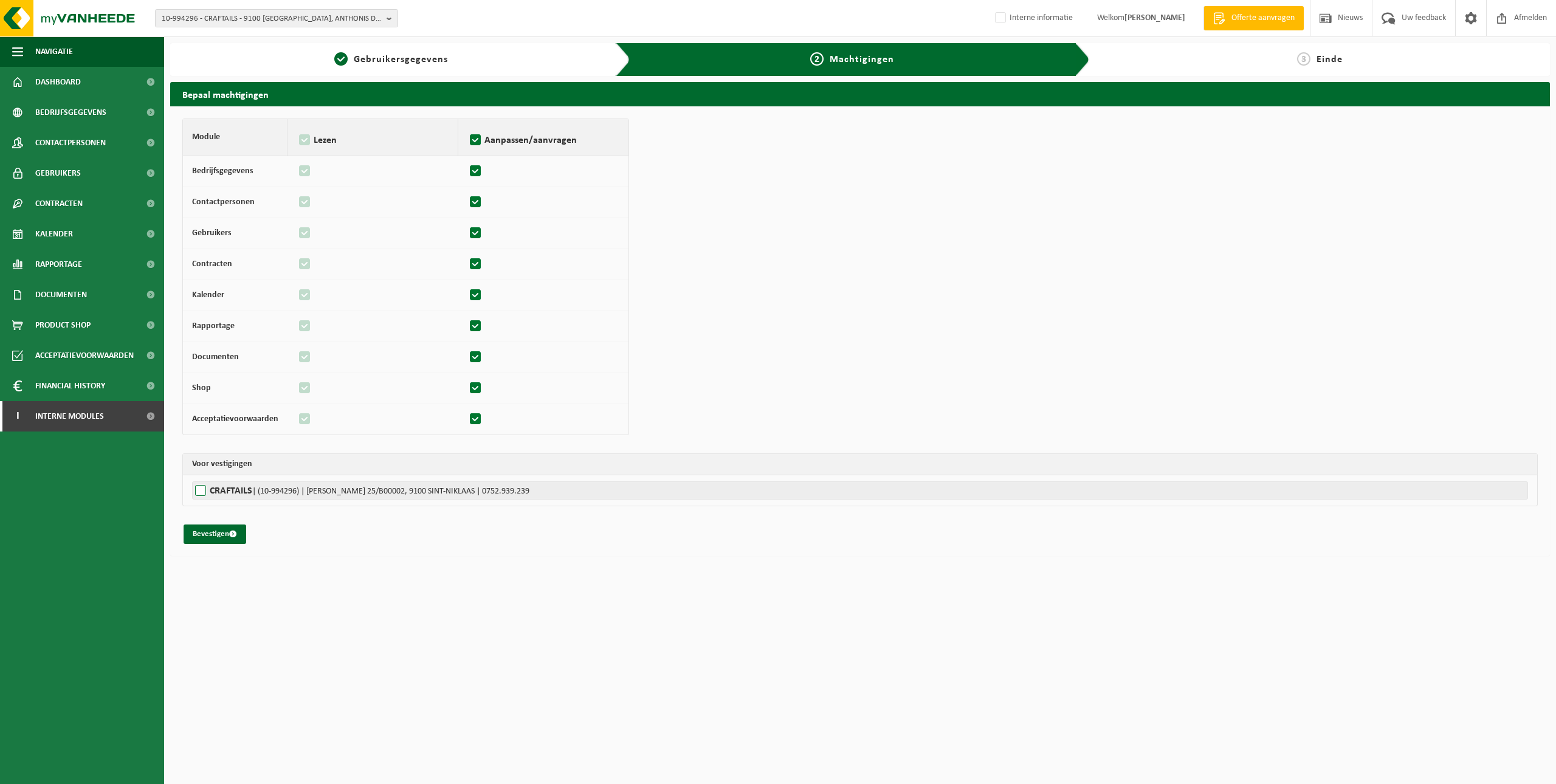
click at [226, 485] on label"] "CRAFTAILS | (10-994296) | [STREET_ADDRESS] | 0752.939.239" at bounding box center [860, 490] width 1336 height 18
click at [226, 485] on input "CRAFTAILS | (10-994296) | [STREET_ADDRESS] | 0752.939.239" at bounding box center [969, 490] width 1556 height 18
checkbox input "true"
click at [216, 535] on button "Bevestigen" at bounding box center [214, 534] width 63 height 19
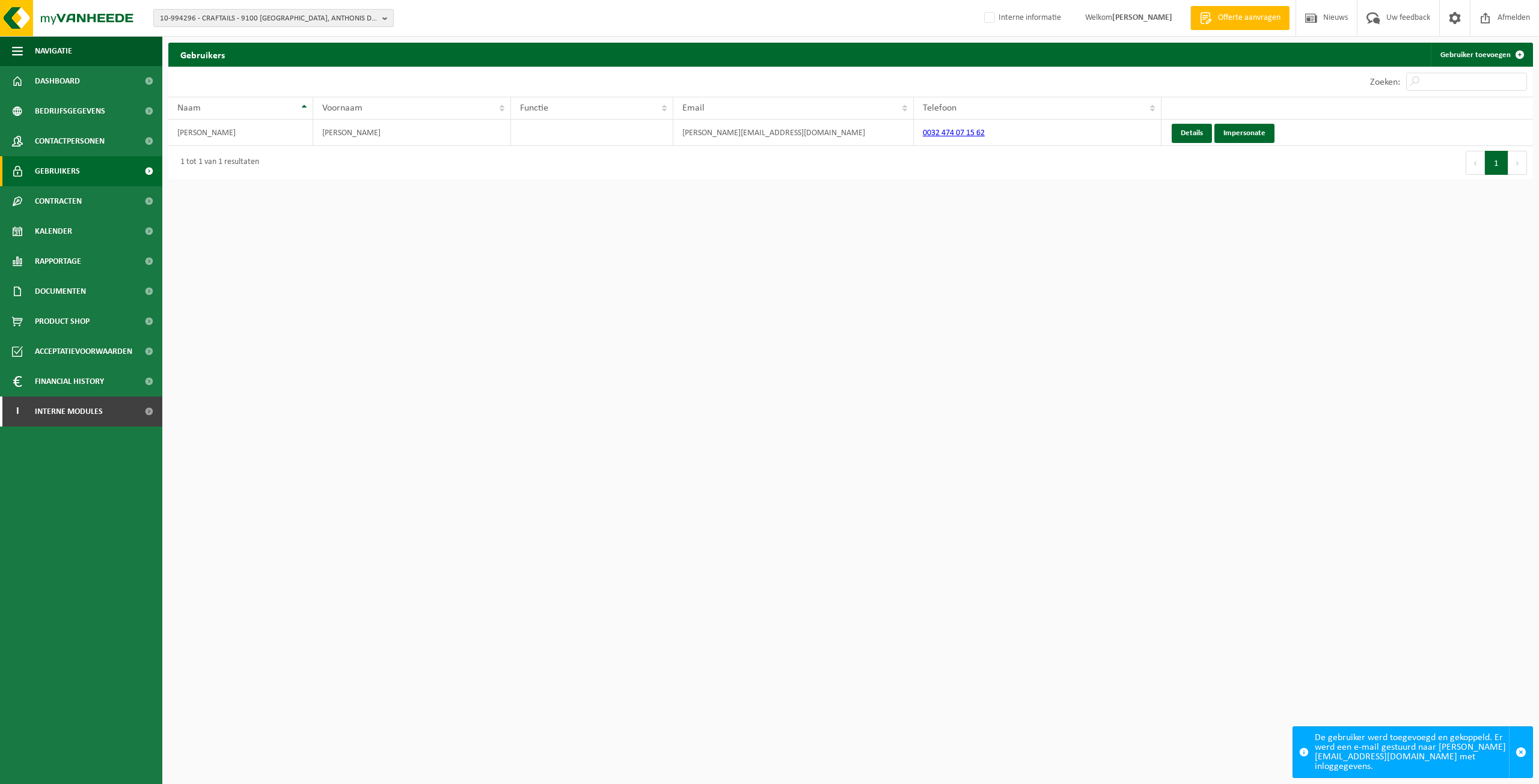
click at [250, 18] on span "10-994296 - CRAFTAILS - 9100 SINT-NIKLAAS, ANTHONIS DE JONGHESTRAAT 25/B00002" at bounding box center [269, 18] width 218 height 18
paste input "10-993381"
type input "10-993381"
click at [248, 59] on strong "10-993381 - APOTHEEK INVEDA - 8400 OOSTENDE, NIEUWPOORTSESTEENWEG 639" at bounding box center [244, 54] width 168 height 9
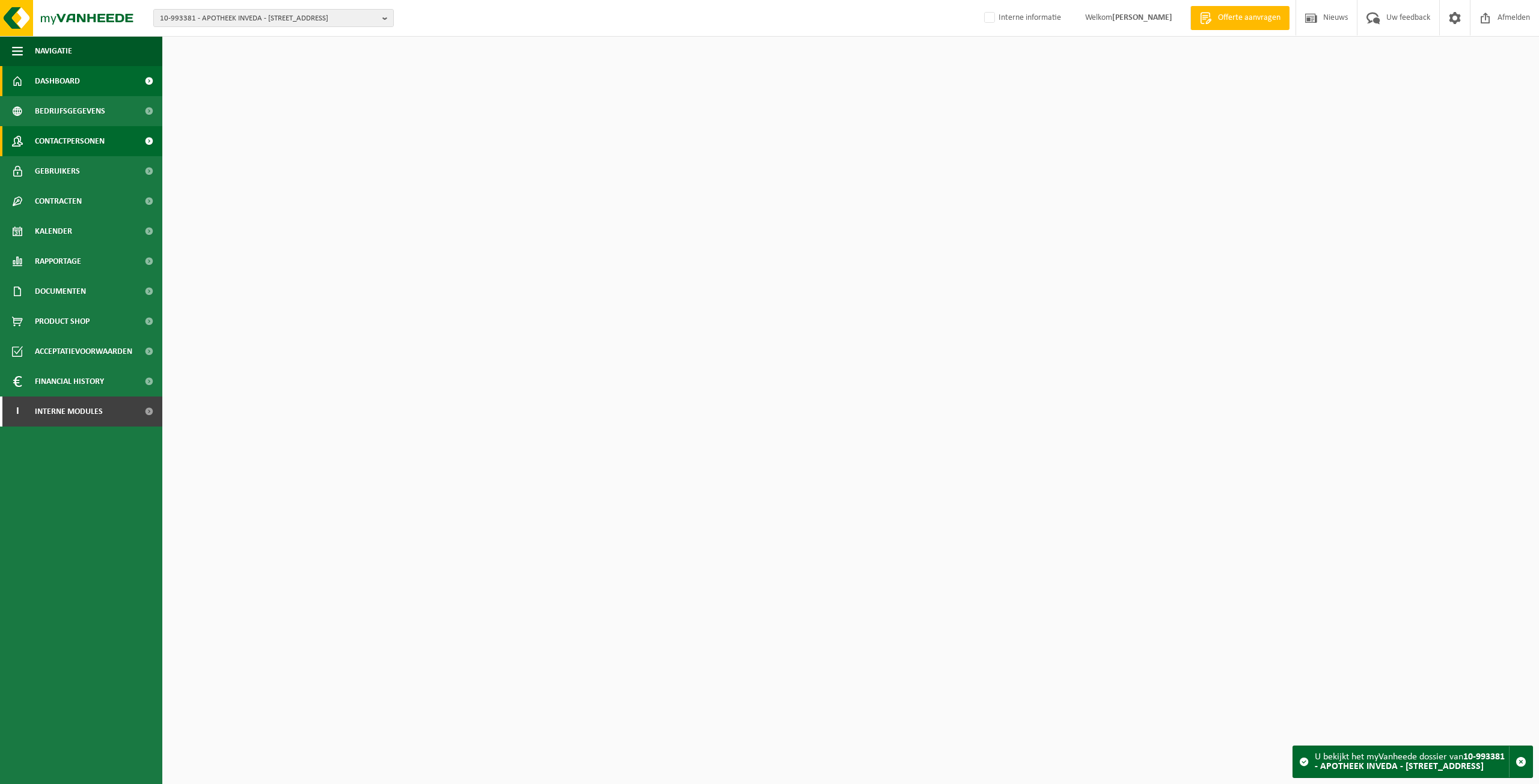
click at [95, 140] on span "Contactpersonen" at bounding box center [70, 141] width 70 height 31
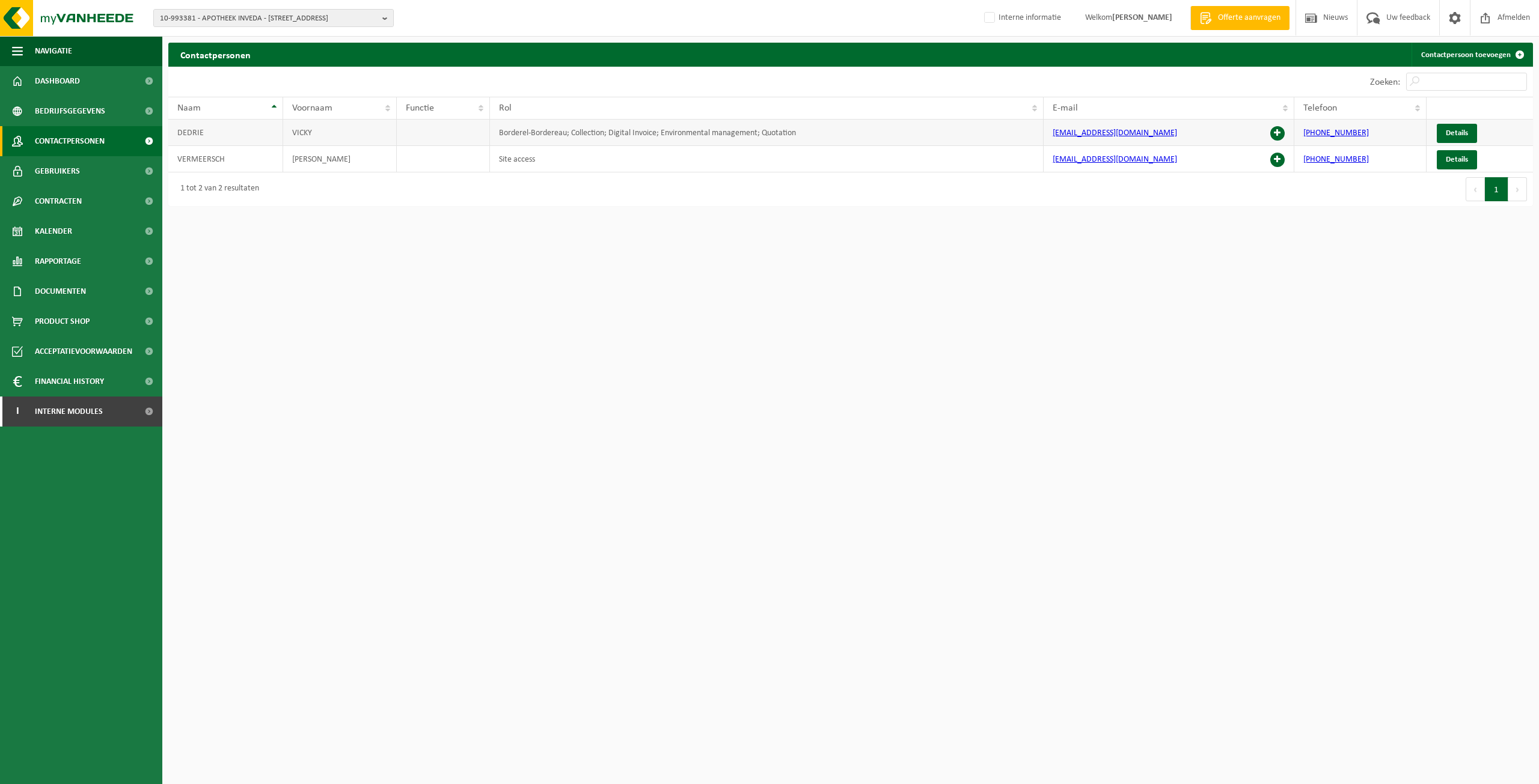
click at [1278, 132] on span at bounding box center [1278, 133] width 14 height 14
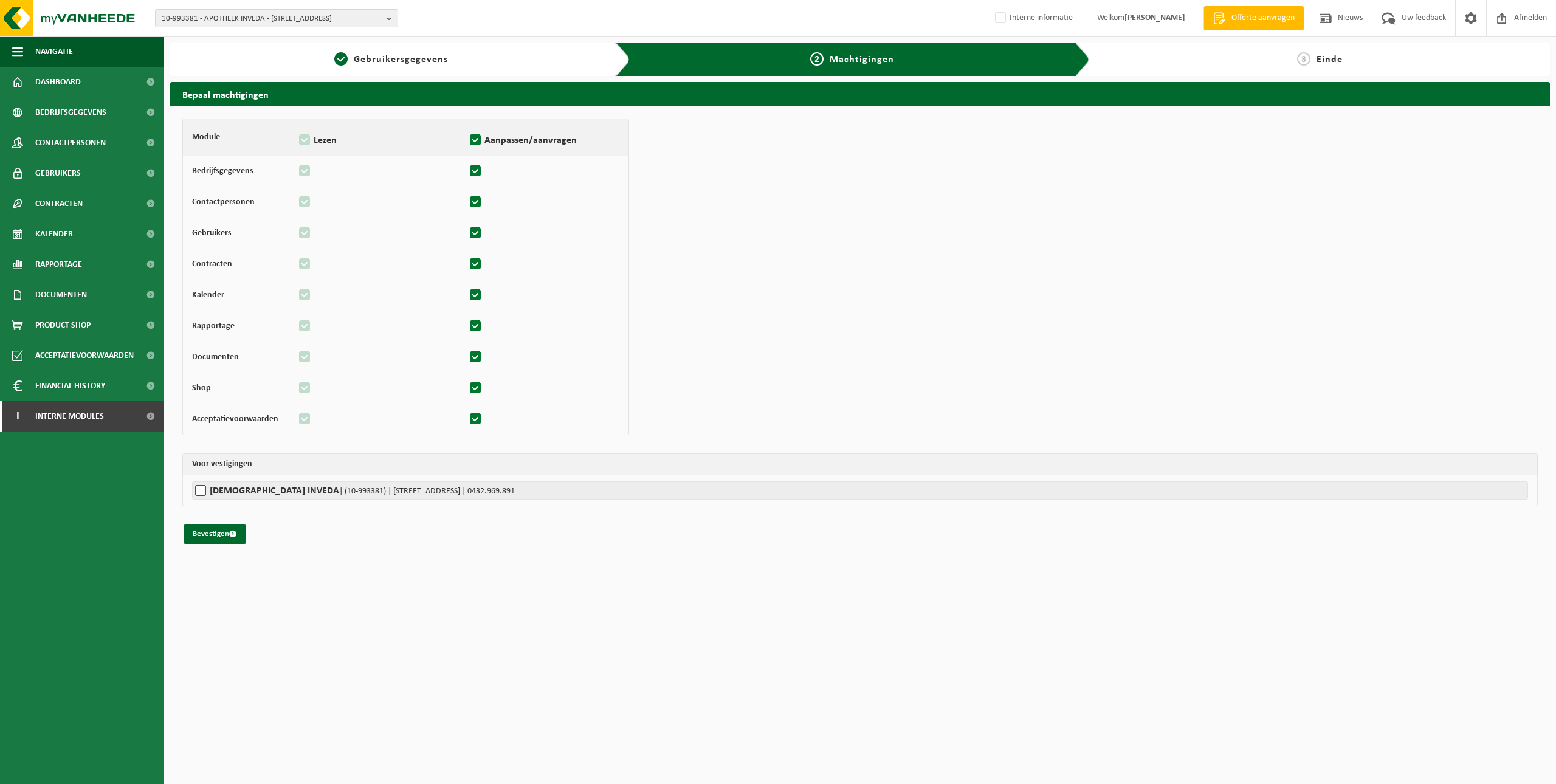
click at [340, 491] on span "| (10-993381) | NIEUWPOORTSESTEENWEG 639, 8400 OOSTENDE | 0432.969.891" at bounding box center [427, 491] width 176 height 9
click at [294, 491] on input "APOTHEEK INVEDA | (10-993381) | NIEUWPOORTSESTEENWEG 639, 8400 OOSTENDE | 0432.…" at bounding box center [969, 490] width 1556 height 18
checkbox input "true"
click at [198, 540] on button "Bevestigen" at bounding box center [214, 534] width 63 height 19
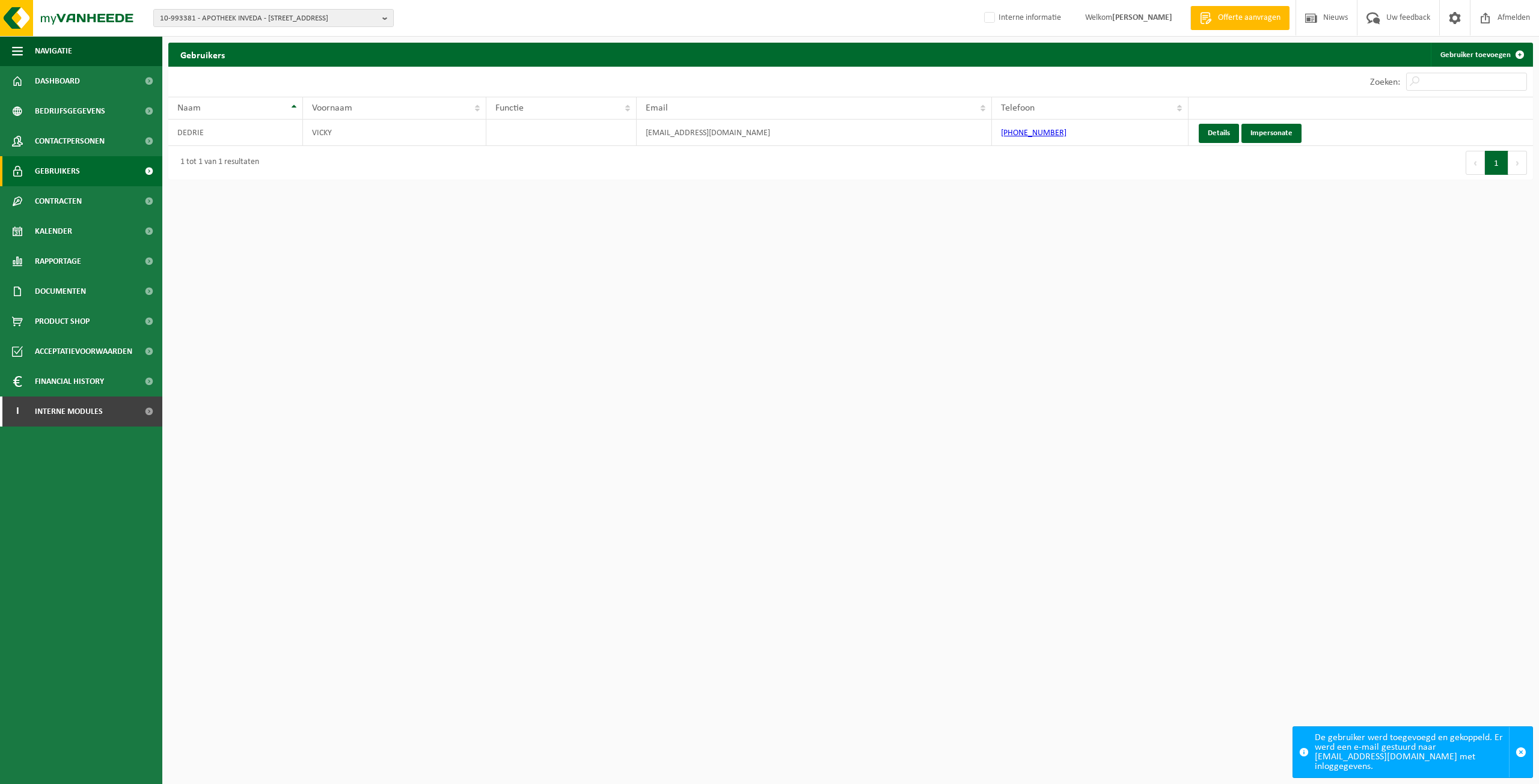
click at [322, 6] on div "10-993381 - APOTHEEK INVEDA - 8400 OOSTENDE, [STREET_ADDRESS] INVEDA - [STREET_…" at bounding box center [769, 18] width 1539 height 36
click at [320, 23] on span "10-993381 - APOTHEEK INVEDA - 8400 OOSTENDE, NIEUWPOORTSESTEENWEG 639" at bounding box center [269, 18] width 218 height 18
type input "10-993450"
click at [310, 61] on li "10-993450 - CDVG-LM - GEUZENHOF - 9230 MASSEMEN, LAMBROEKSTRAAT 90" at bounding box center [274, 55] width 235 height 15
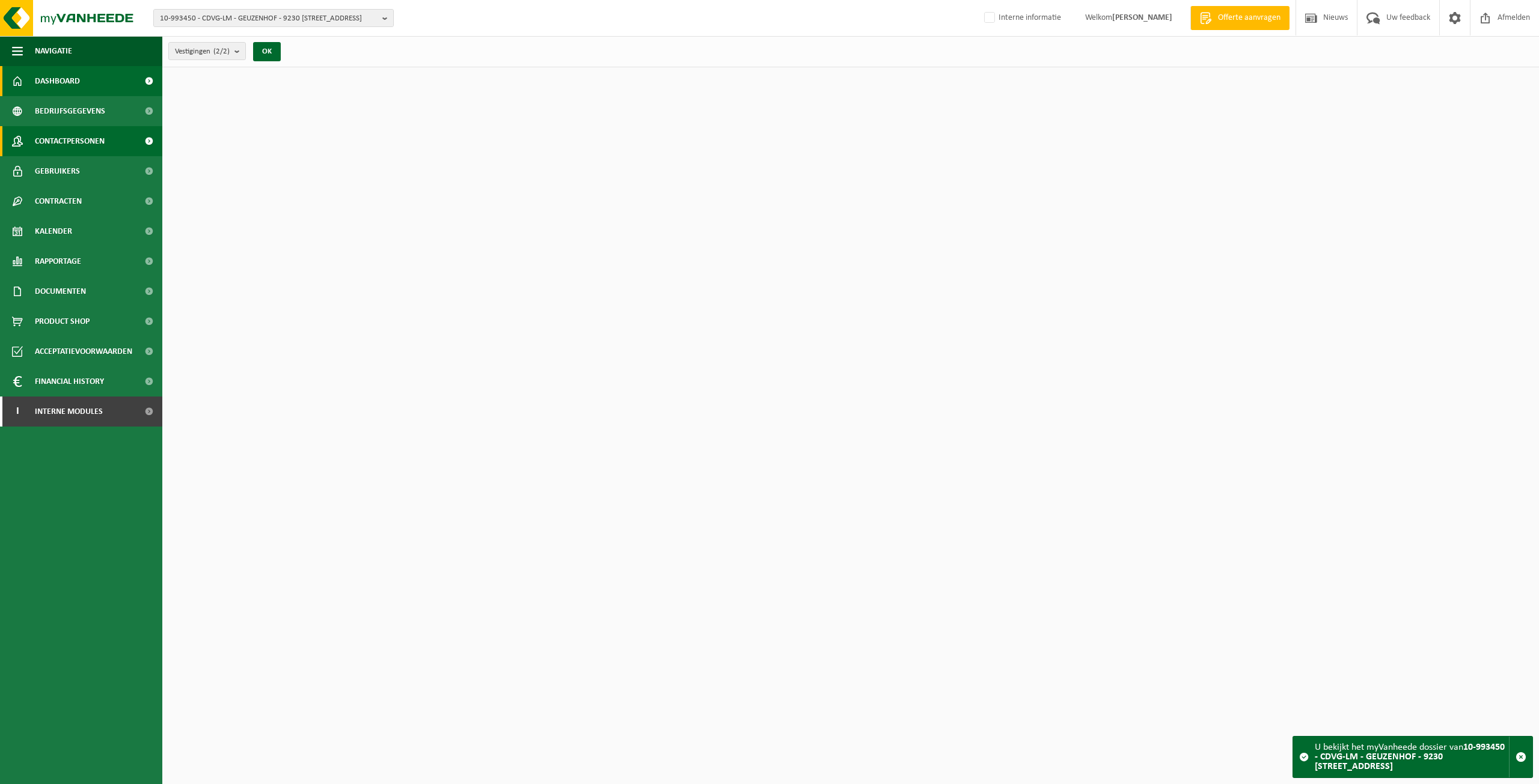
click at [121, 144] on link "Contactpersonen" at bounding box center [81, 141] width 162 height 31
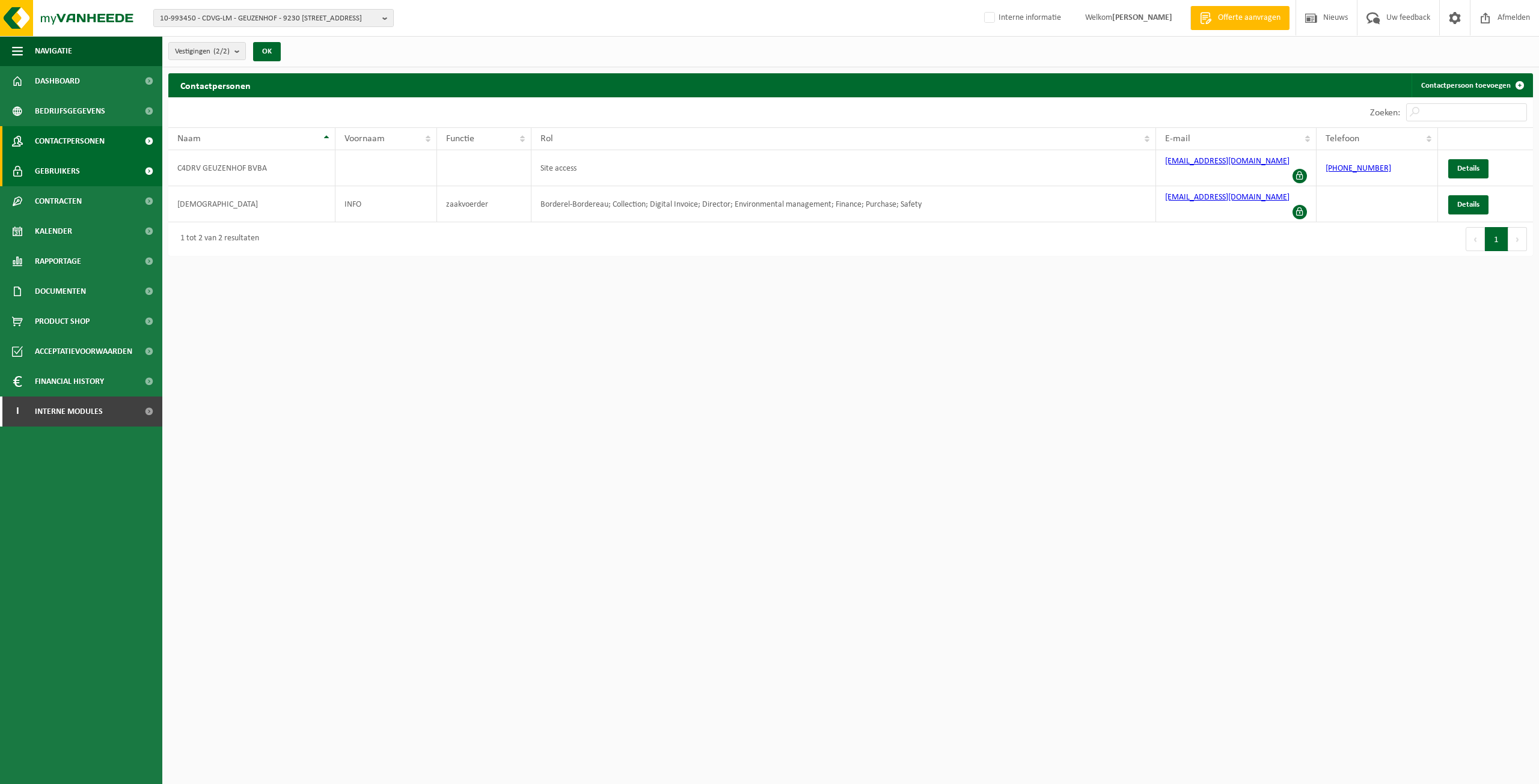
click at [113, 174] on link "Gebruikers" at bounding box center [81, 172] width 162 height 31
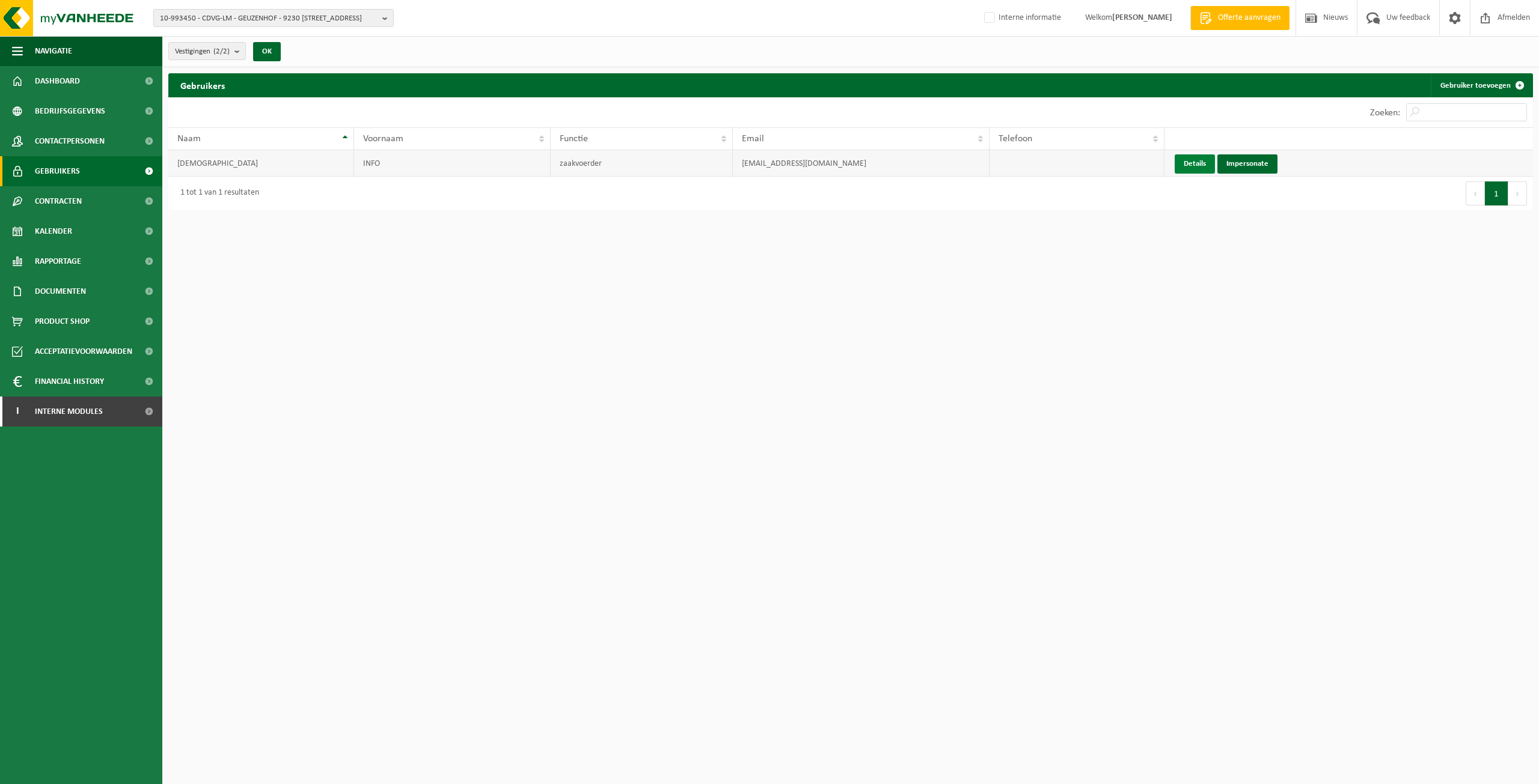
click at [1190, 165] on link "Details" at bounding box center [1195, 164] width 40 height 19
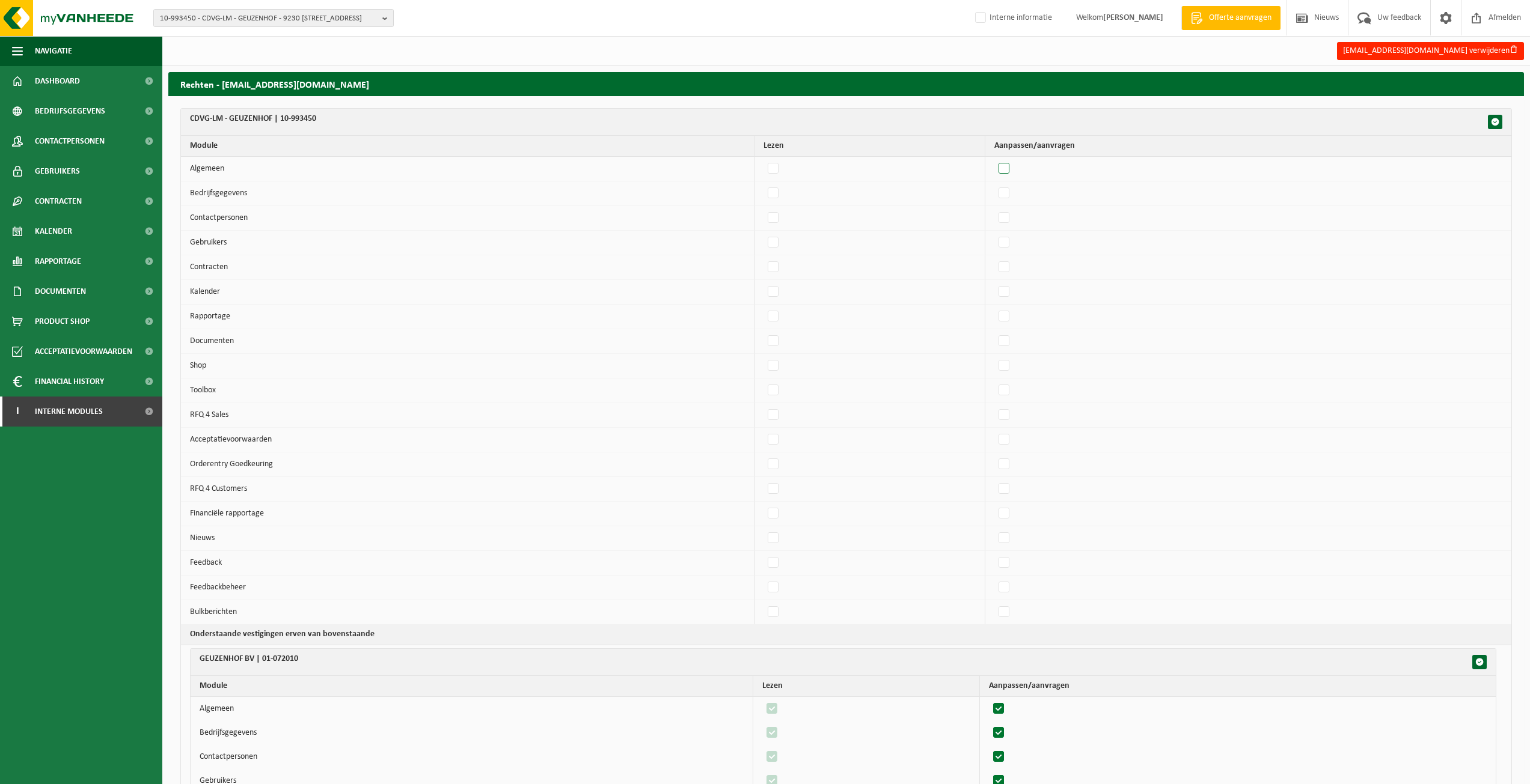
click at [1013, 170] on label"] at bounding box center [1004, 169] width 17 height 18
click at [994, 160] on input "checkbox" at bounding box center [994, 159] width 1 height 1
checkbox input "true"
click at [1013, 190] on label"] at bounding box center [1004, 193] width 17 height 18
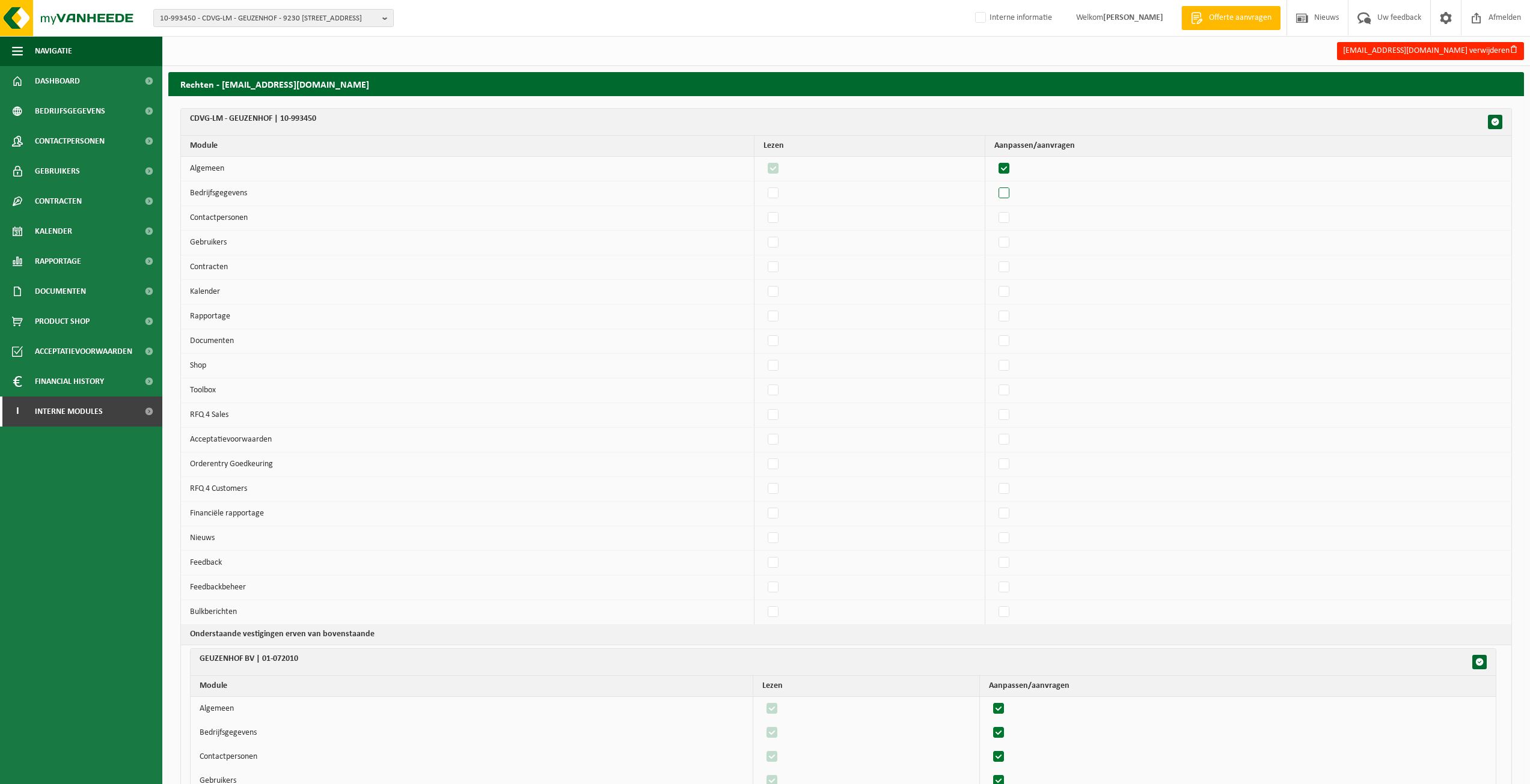
click at [994, 184] on input "checkbox" at bounding box center [994, 184] width 1 height 1
checkbox input "true"
click at [1013, 223] on label"] at bounding box center [1004, 217] width 17 height 18
click at [994, 209] on input "checkbox" at bounding box center [994, 209] width 1 height 1
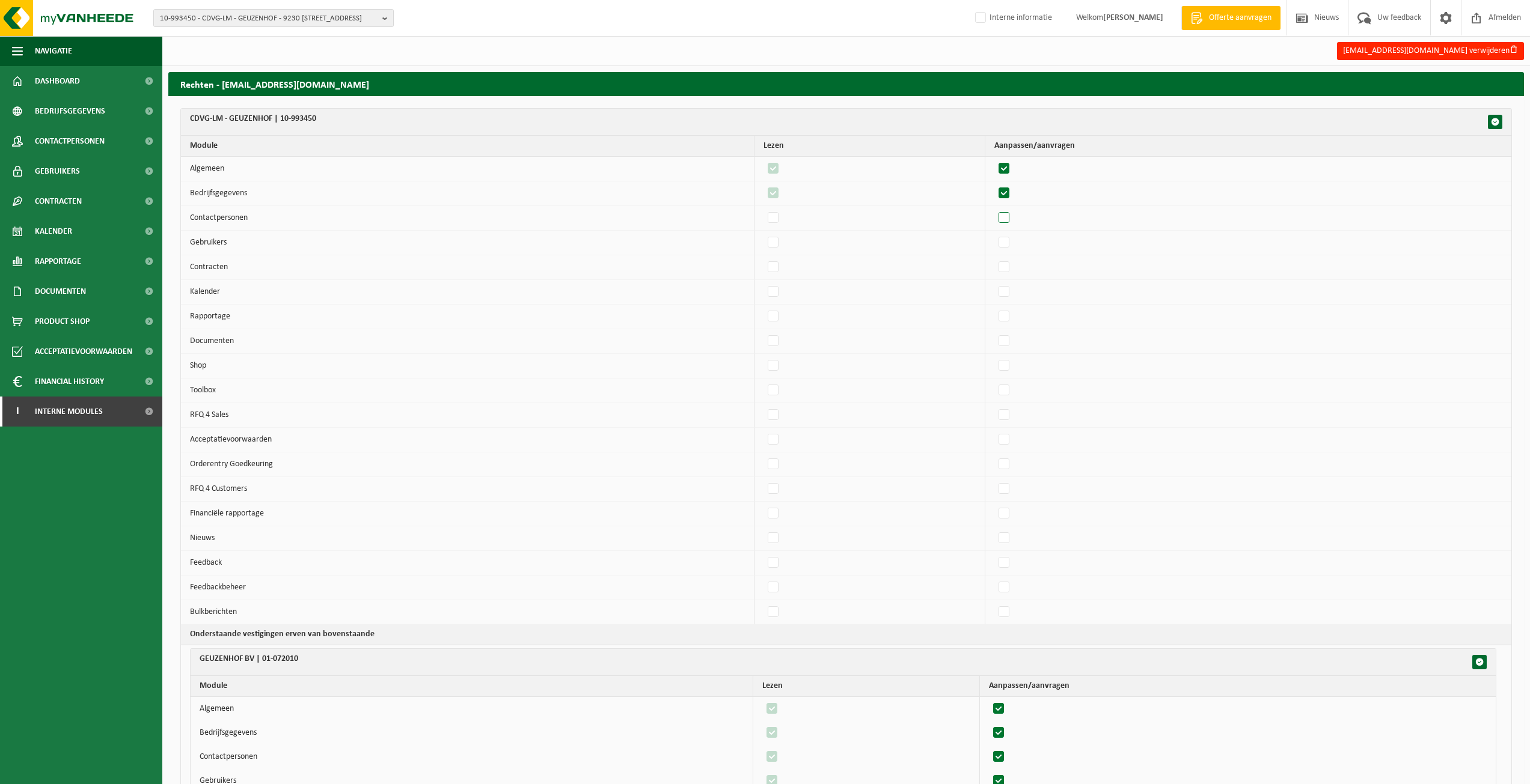
checkbox input "true"
click at [1013, 251] on label"] at bounding box center [1004, 242] width 17 height 18
click at [994, 234] on input "checkbox" at bounding box center [994, 234] width 1 height 1
checkbox input "true"
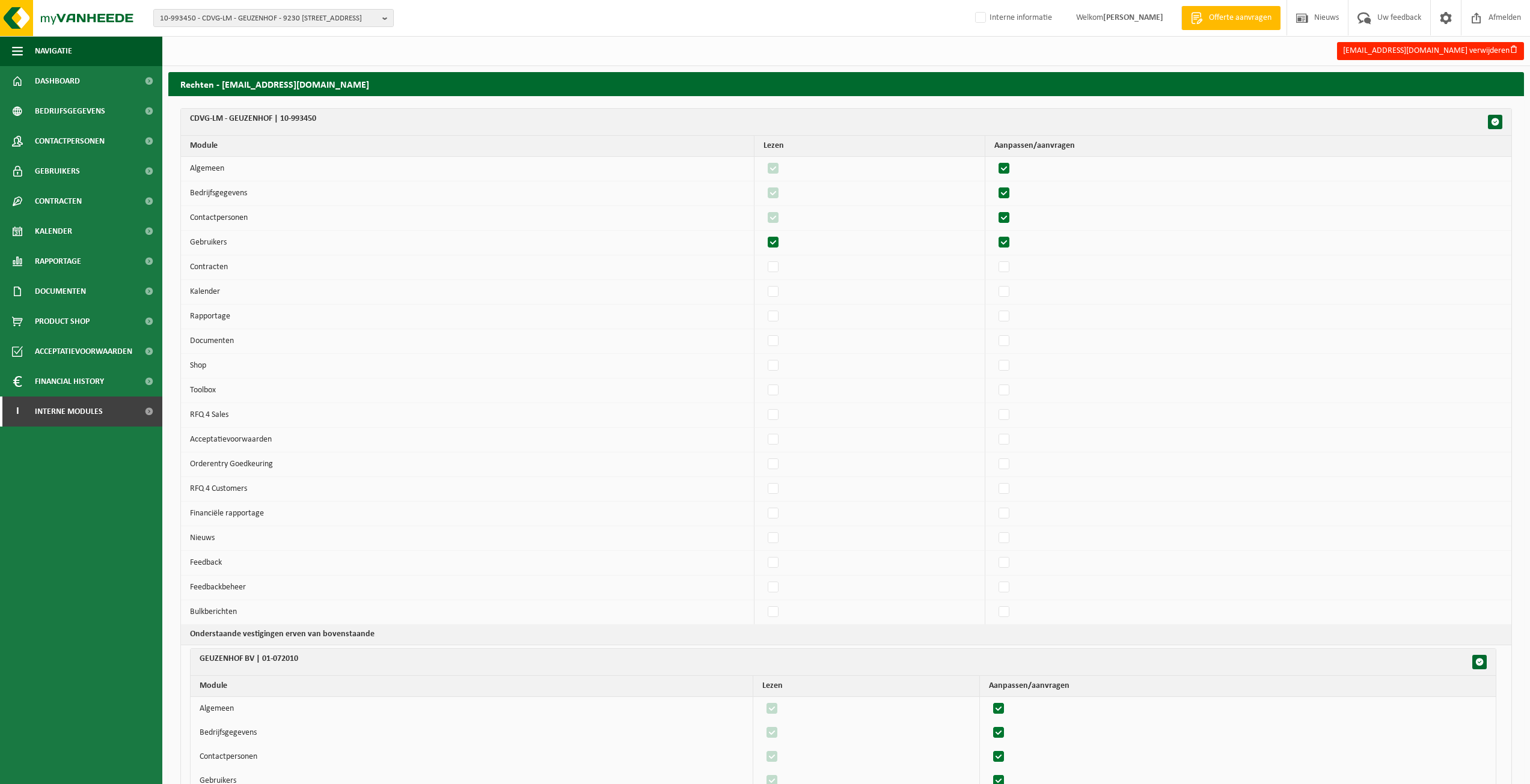
checkbox input "true"
click at [1019, 278] on td at bounding box center [1248, 268] width 526 height 25
click at [1012, 273] on label"] at bounding box center [1004, 267] width 17 height 18
click at [994, 258] on input "checkbox" at bounding box center [994, 258] width 1 height 1
checkbox input "true"
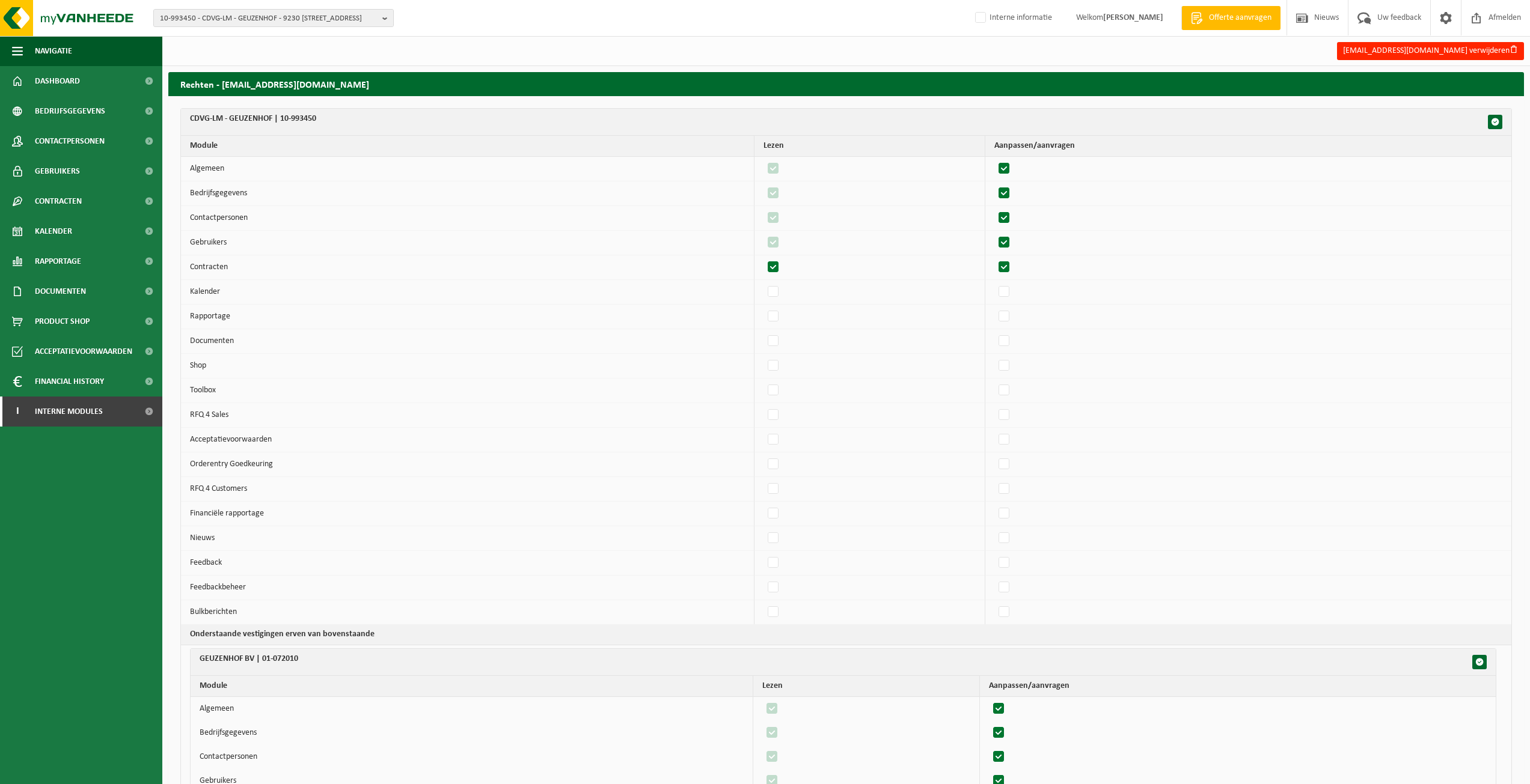
checkbox input "true"
click at [1020, 301] on td at bounding box center [1248, 293] width 526 height 25
drag, startPoint x: 1016, startPoint y: 295, endPoint x: 1017, endPoint y: 301, distance: 6.1
click at [1013, 297] on label"] at bounding box center [1004, 292] width 17 height 18
click at [994, 283] on input "checkbox" at bounding box center [994, 282] width 1 height 1
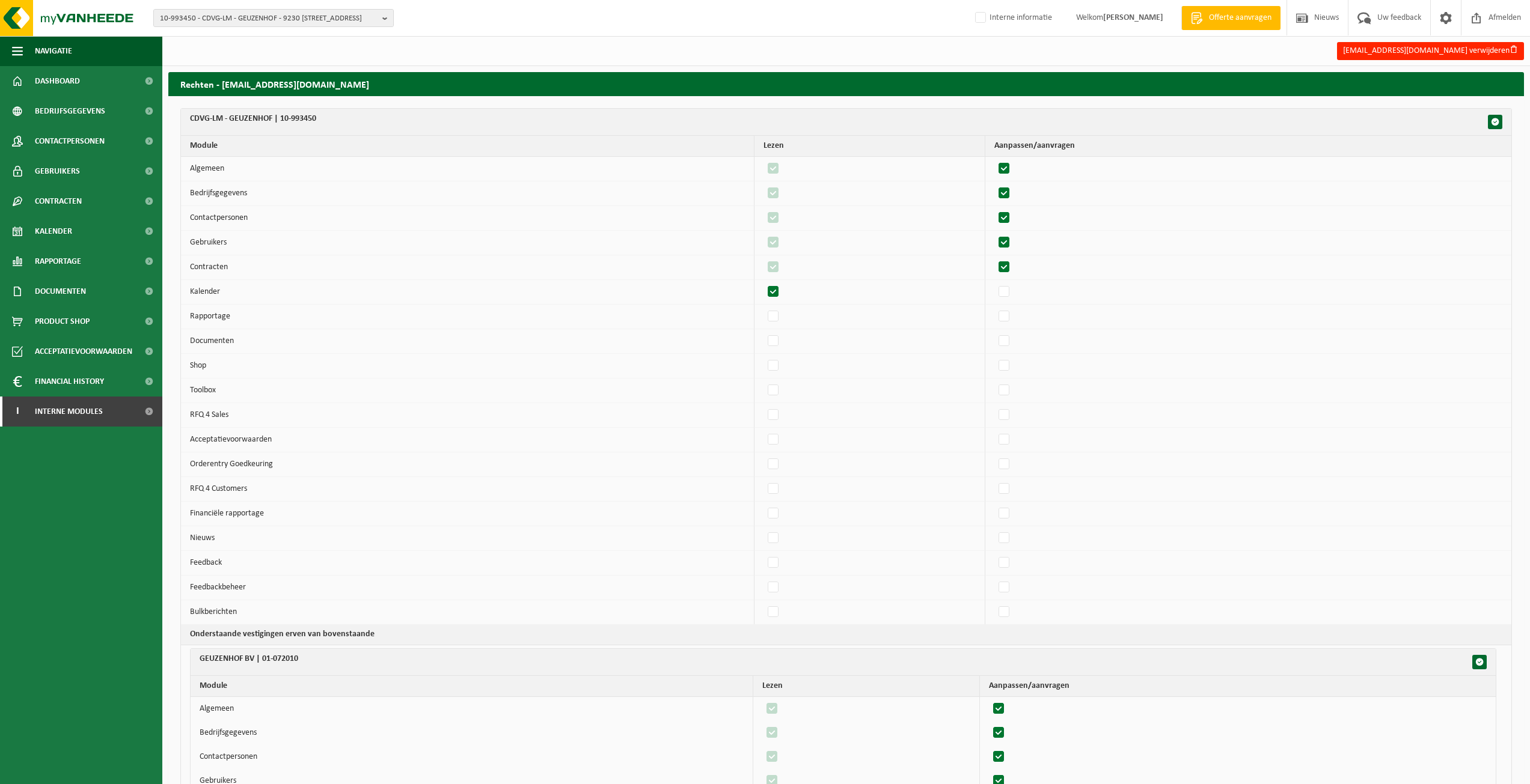
checkbox input "true"
click at [1013, 322] on label"] at bounding box center [1004, 317] width 17 height 18
click at [994, 308] on input "checkbox" at bounding box center [994, 307] width 1 height 1
checkbox input "true"
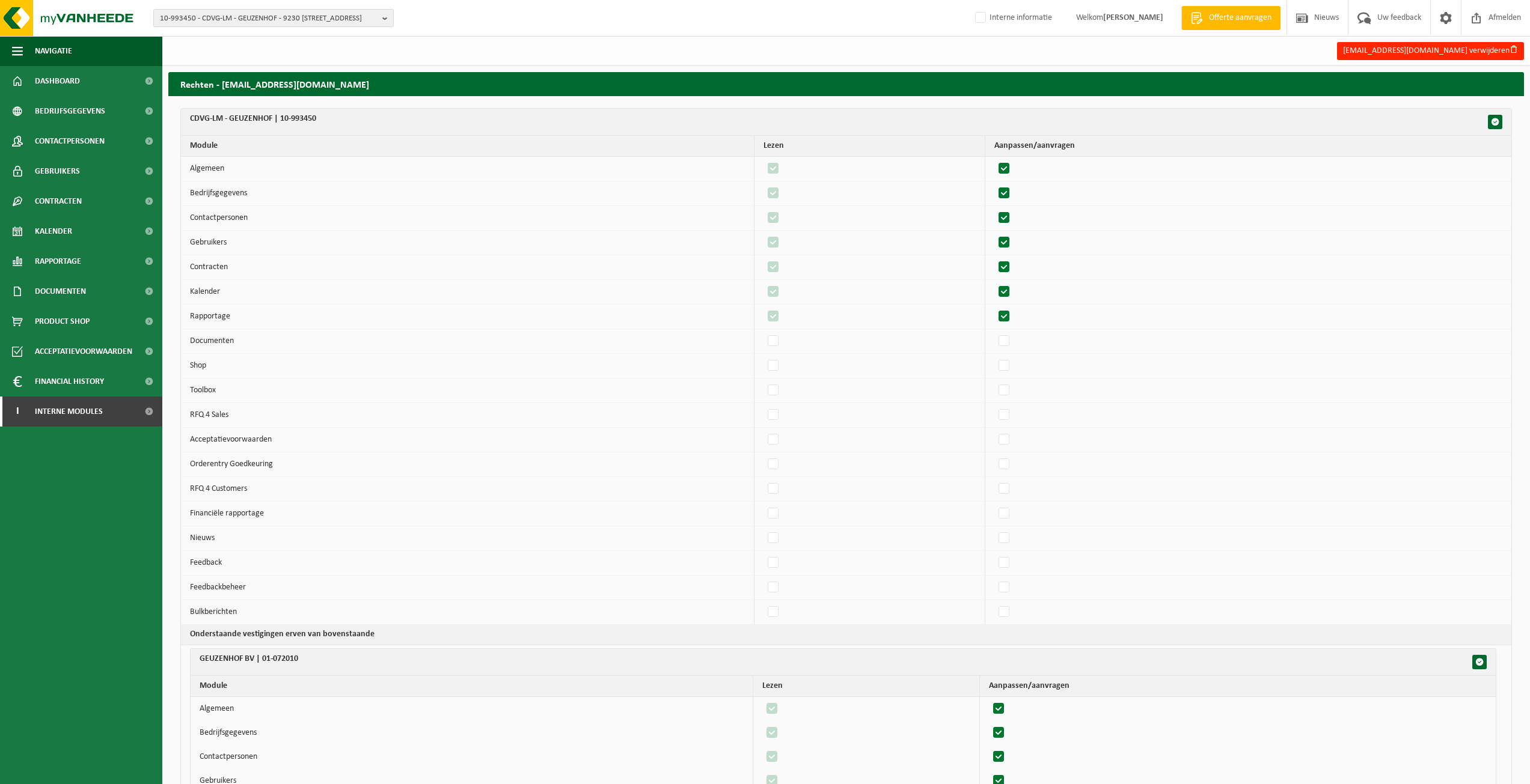
checkbox input "true"
click at [1013, 361] on label"] at bounding box center [1004, 365] width 17 height 18
click at [994, 357] on input "checkbox" at bounding box center [994, 357] width 1 height 1
checkbox input "true"
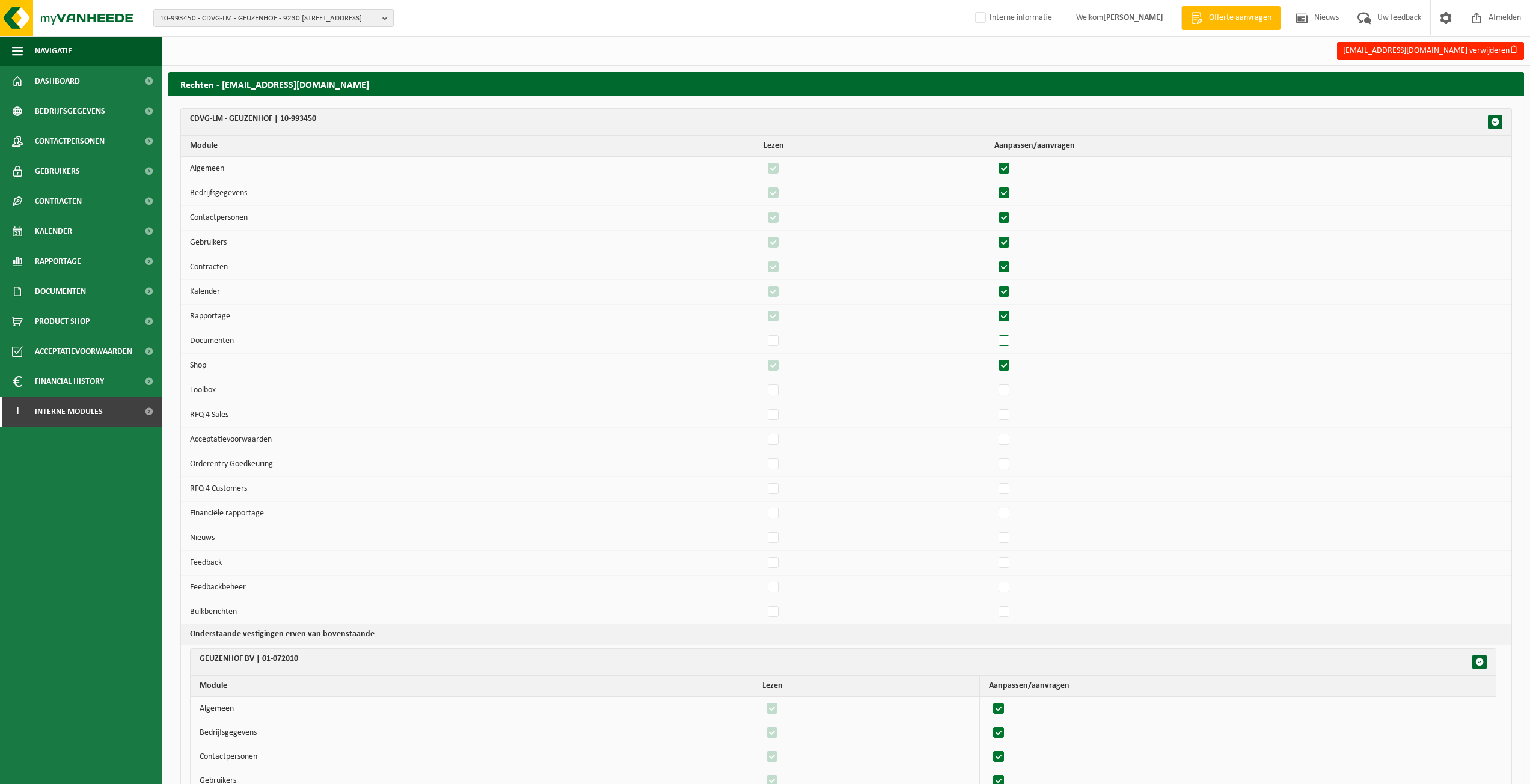
click at [1013, 342] on label"] at bounding box center [1004, 341] width 17 height 18
click at [994, 333] on input "checkbox" at bounding box center [994, 332] width 1 height 1
checkbox input "true"
click at [1005, 444] on td at bounding box center [1248, 441] width 526 height 25
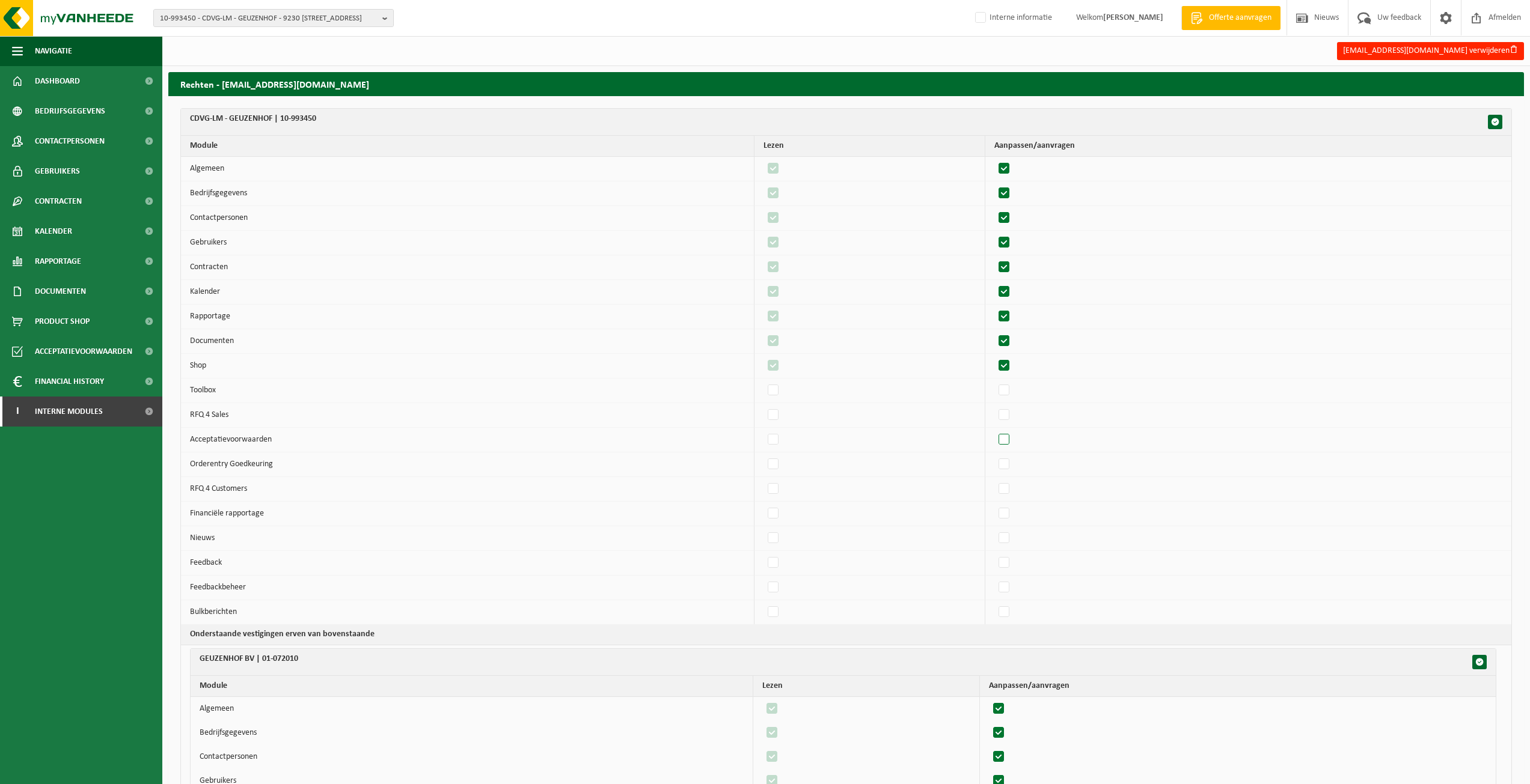
click at [1013, 437] on label"] at bounding box center [1004, 440] width 17 height 18
click at [994, 431] on input "checkbox" at bounding box center [994, 430] width 1 height 1
checkbox input "true"
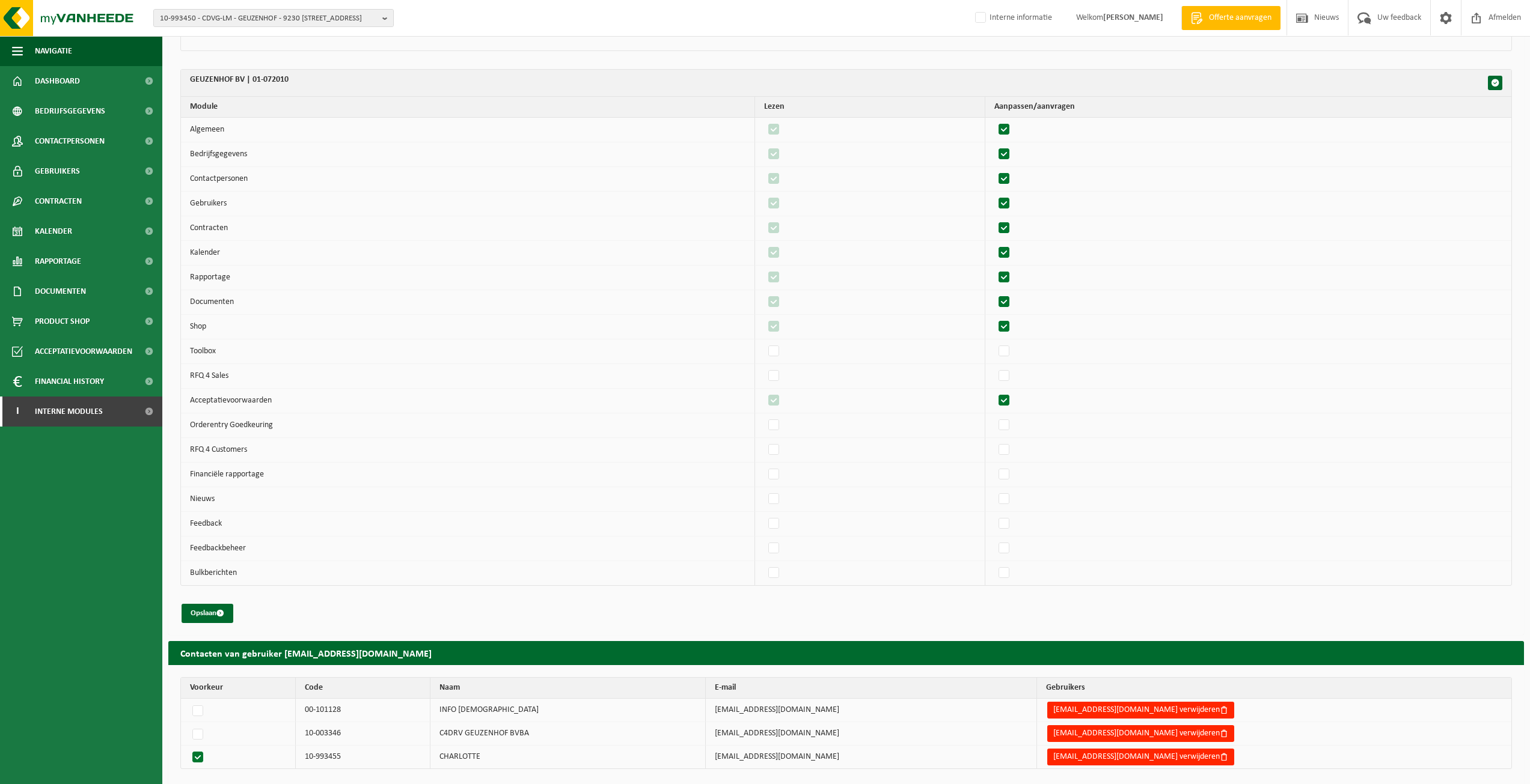
scroll to position [1144, 0]
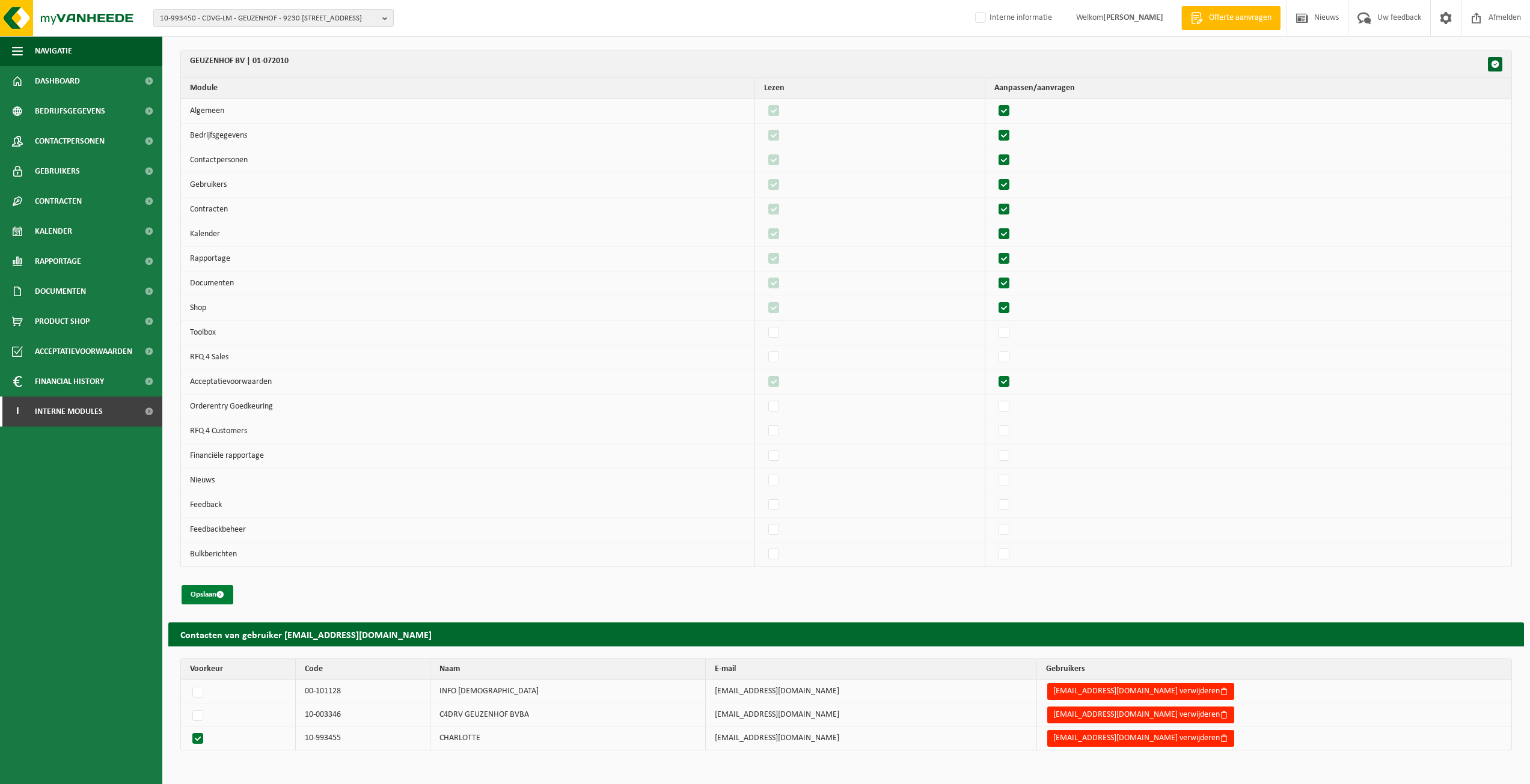
click at [217, 591] on button "Opslaan" at bounding box center [207, 595] width 52 height 19
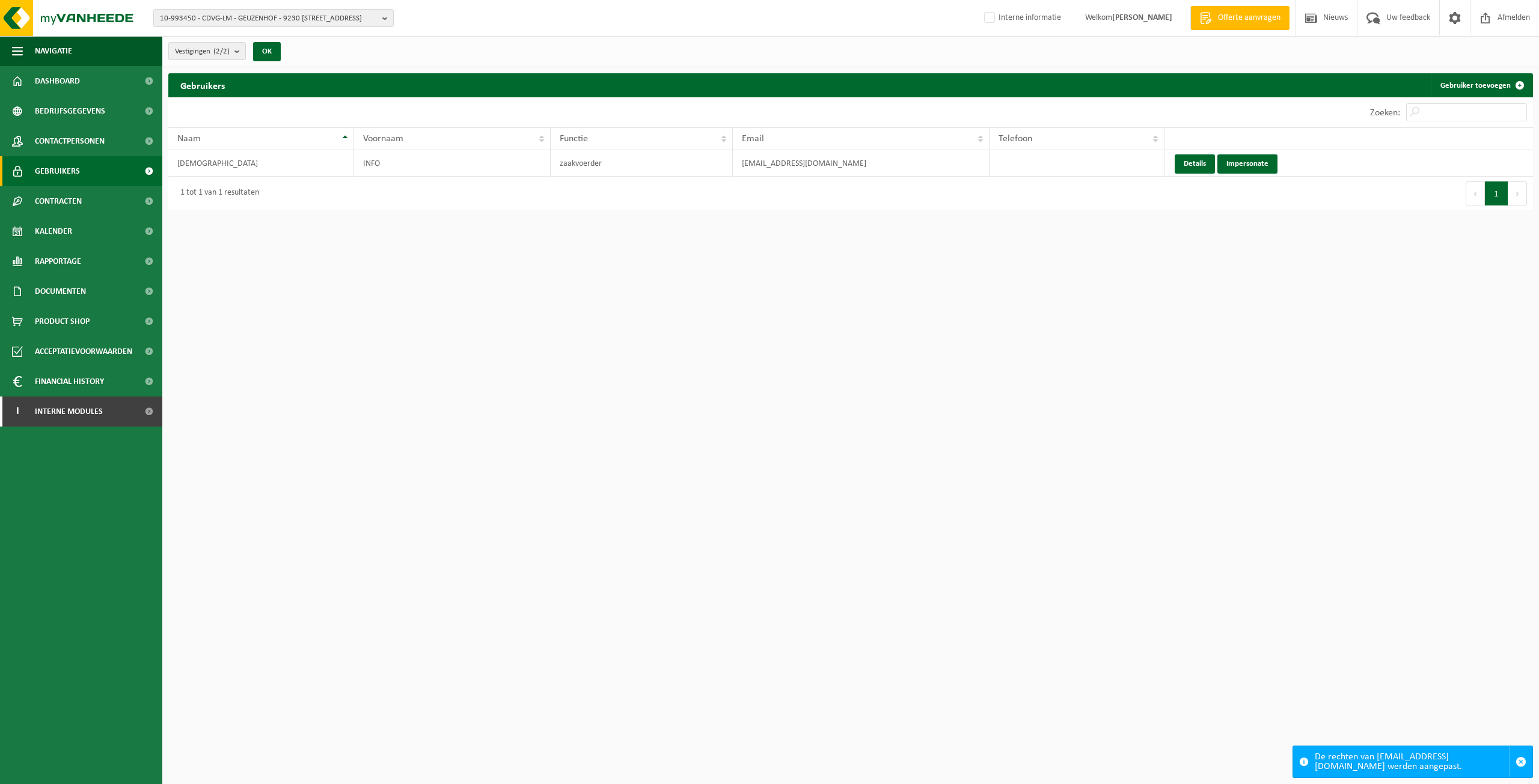
drag, startPoint x: 96, startPoint y: 173, endPoint x: 113, endPoint y: 172, distance: 17.0
click at [96, 173] on link "Gebruikers" at bounding box center [81, 172] width 162 height 31
click at [1185, 160] on link "Details" at bounding box center [1195, 164] width 40 height 19
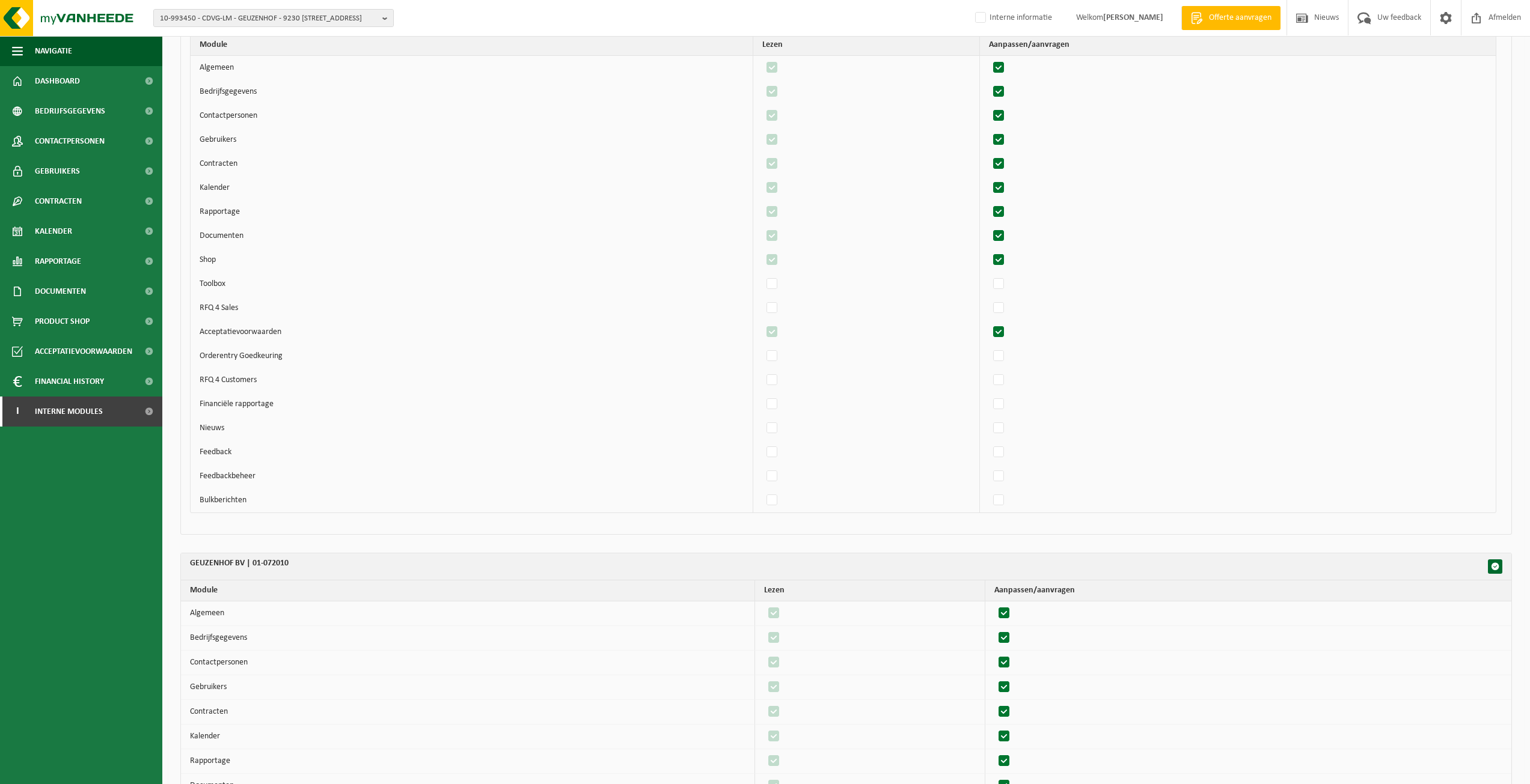
scroll to position [1144, 0]
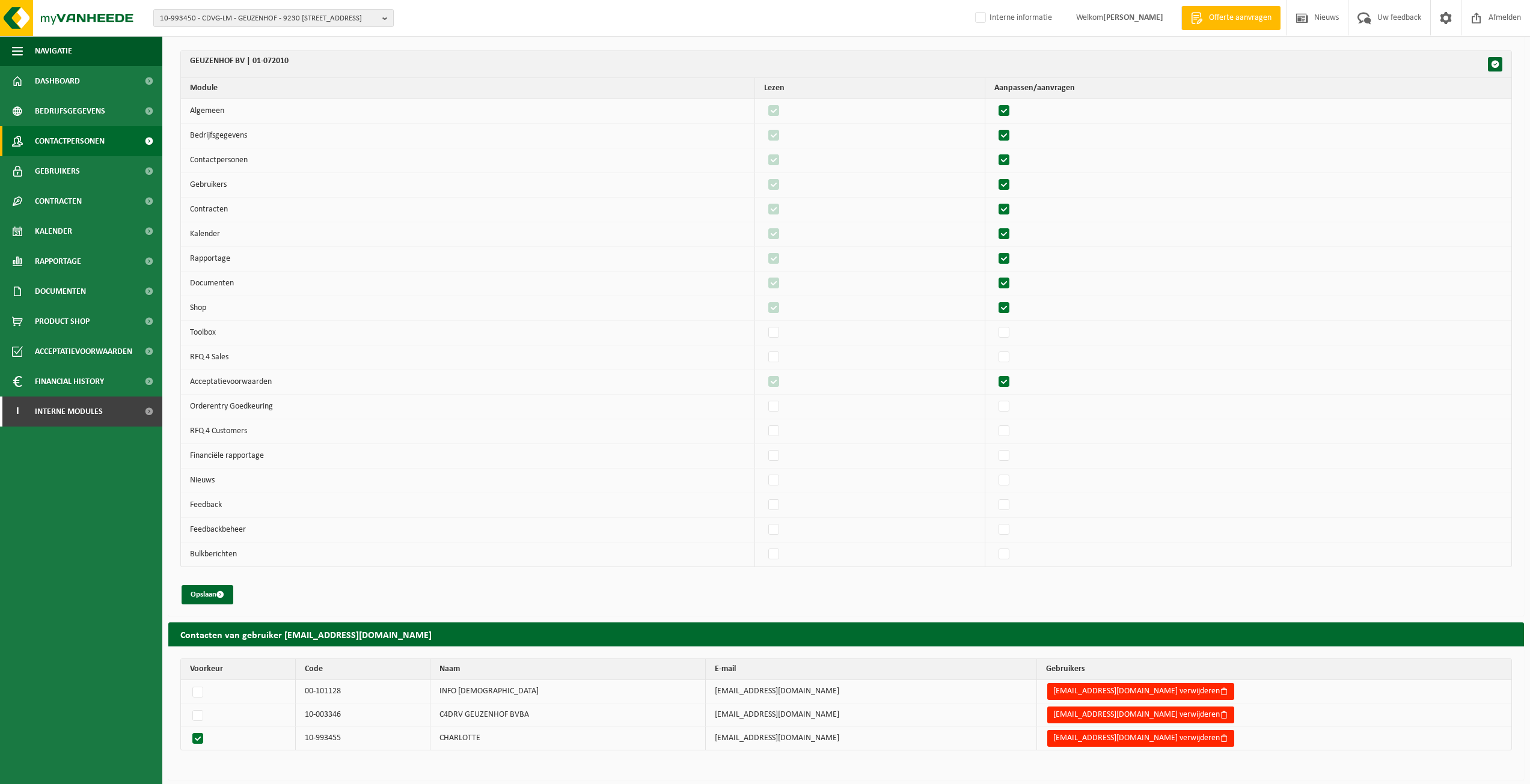
click at [93, 135] on span "Contactpersonen" at bounding box center [70, 141] width 70 height 31
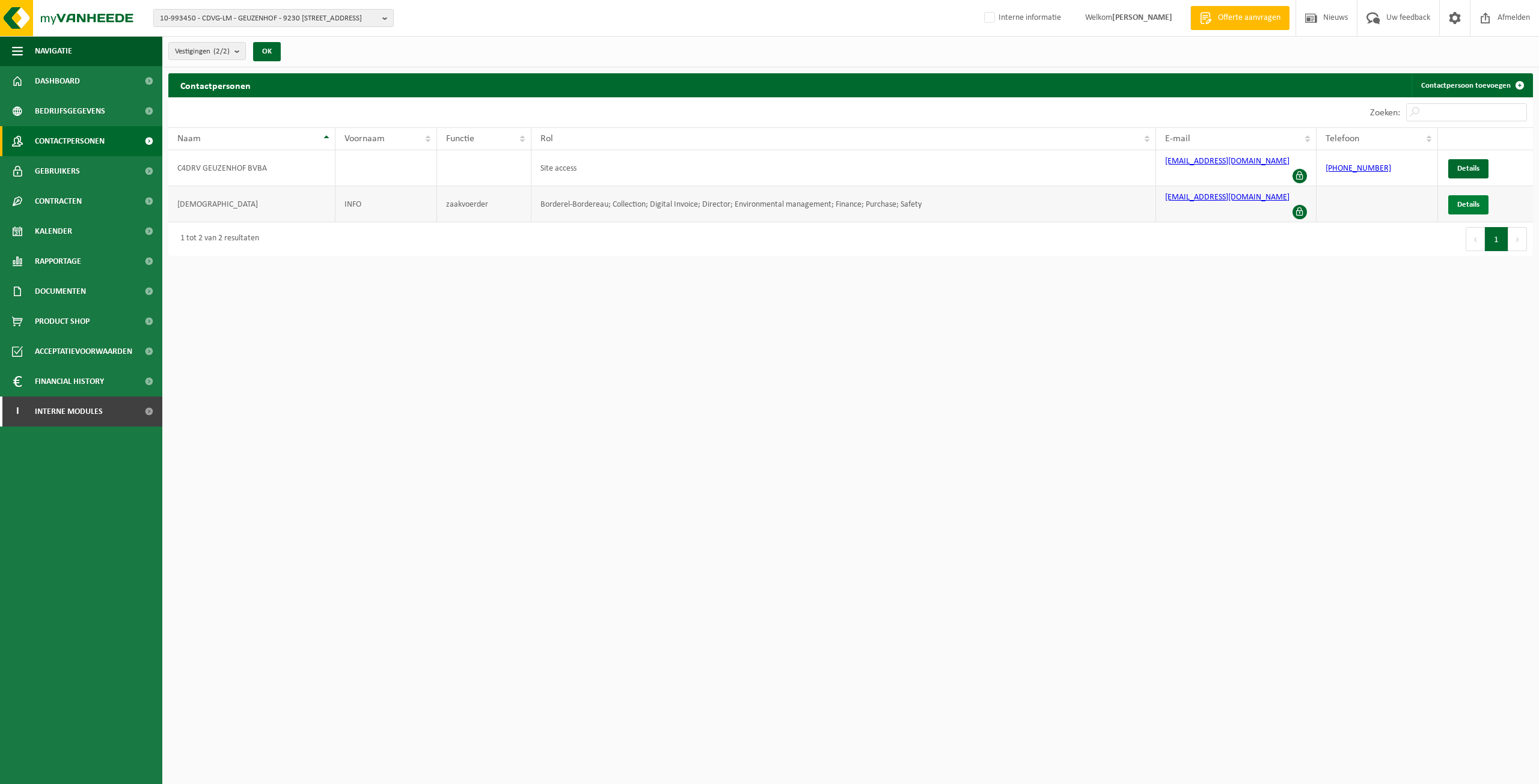
click at [1474, 201] on span "Details" at bounding box center [1468, 205] width 22 height 8
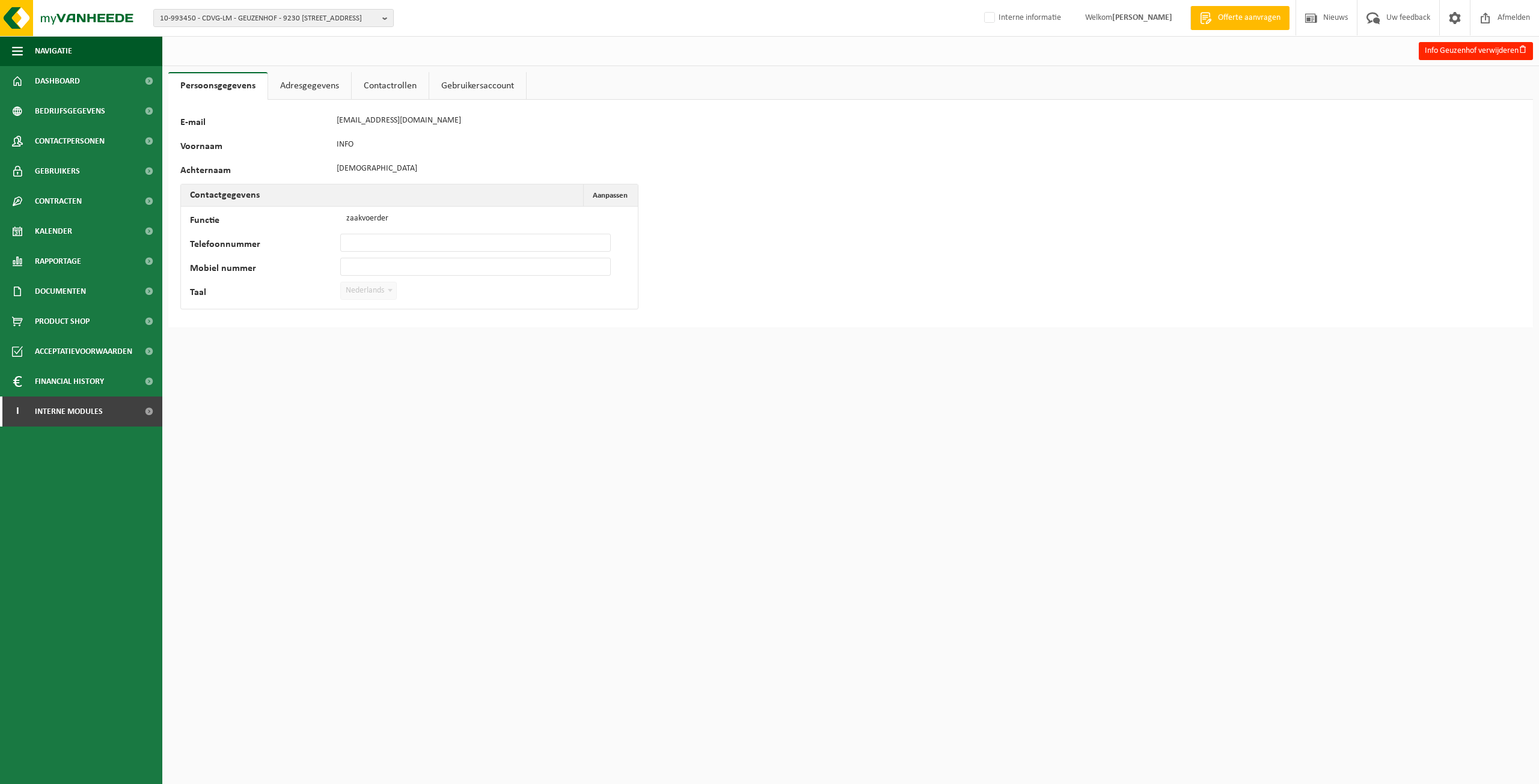
click at [301, 91] on link "Adresgegevens" at bounding box center [309, 86] width 83 height 28
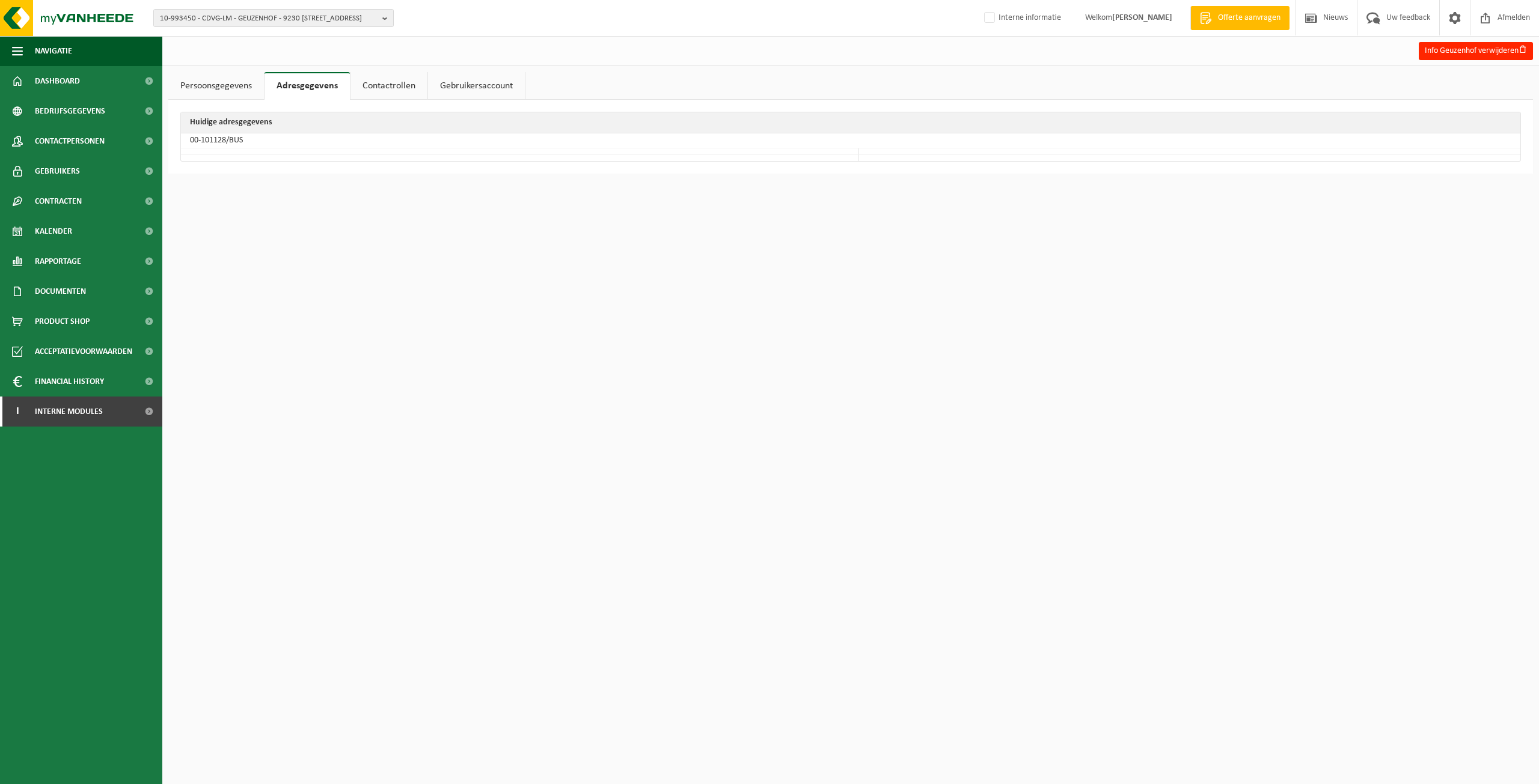
click at [387, 91] on link "Contactrollen" at bounding box center [388, 86] width 77 height 28
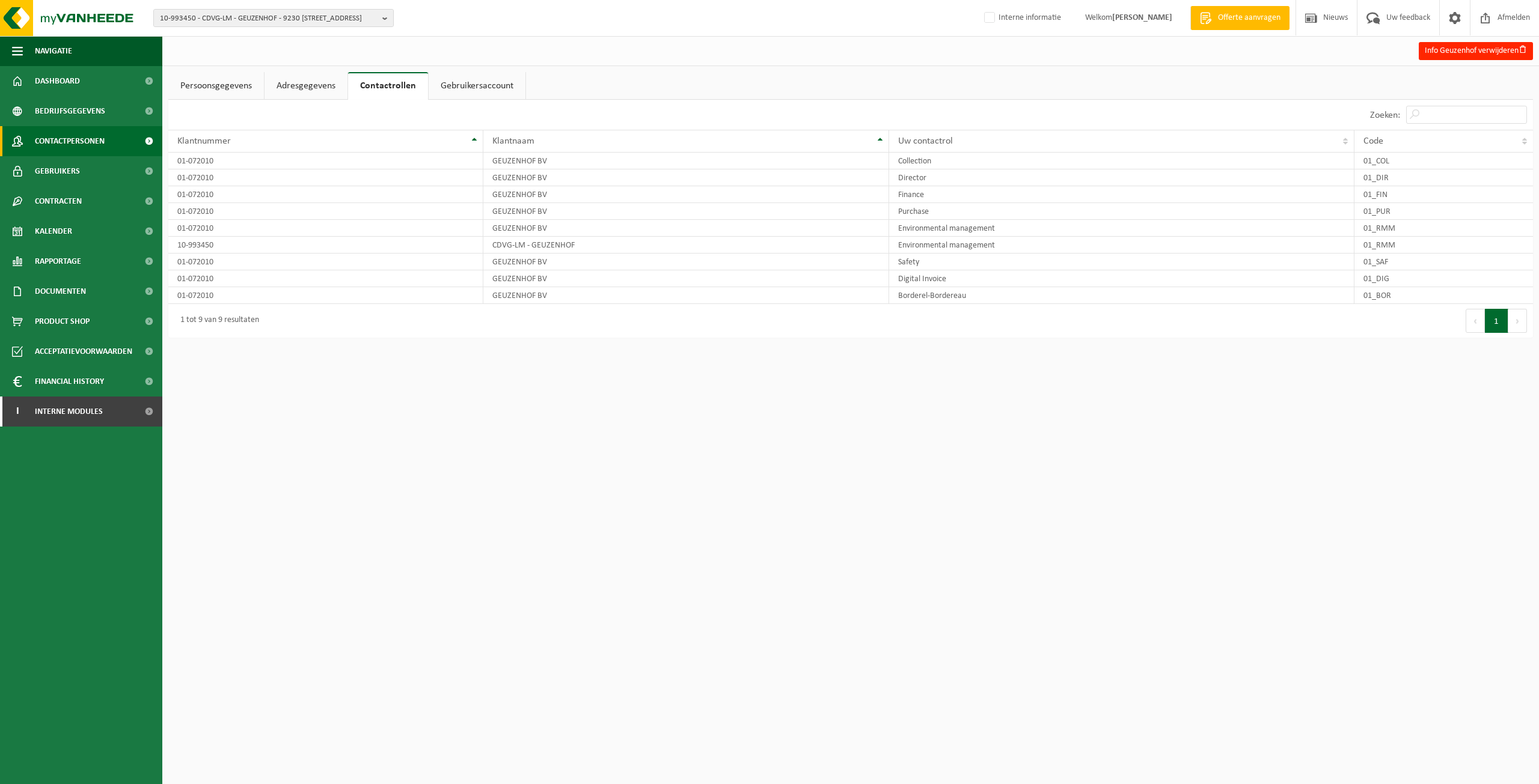
click at [112, 146] on link "Contactpersonen" at bounding box center [81, 141] width 162 height 31
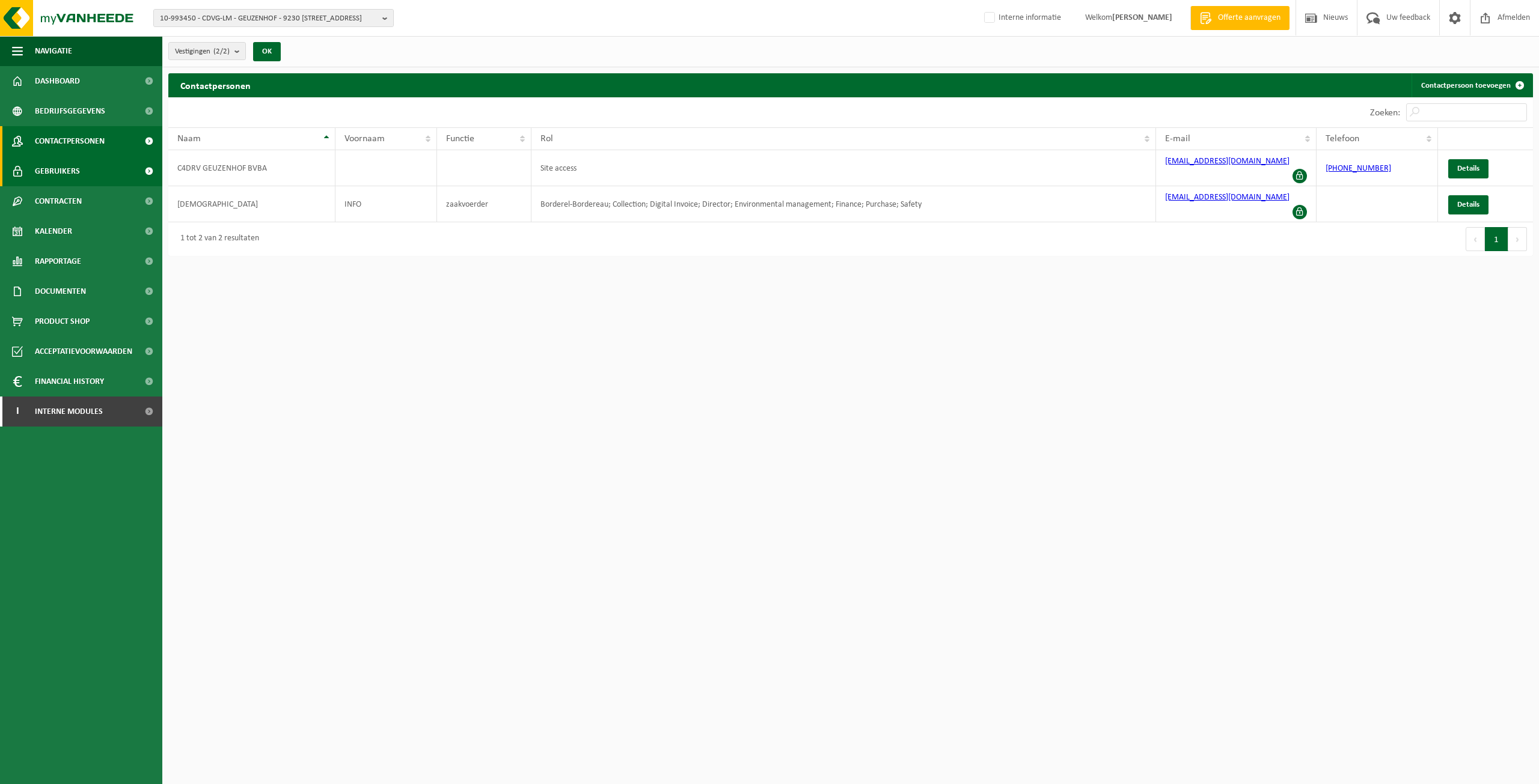
click at [94, 176] on link "Gebruikers" at bounding box center [81, 172] width 162 height 31
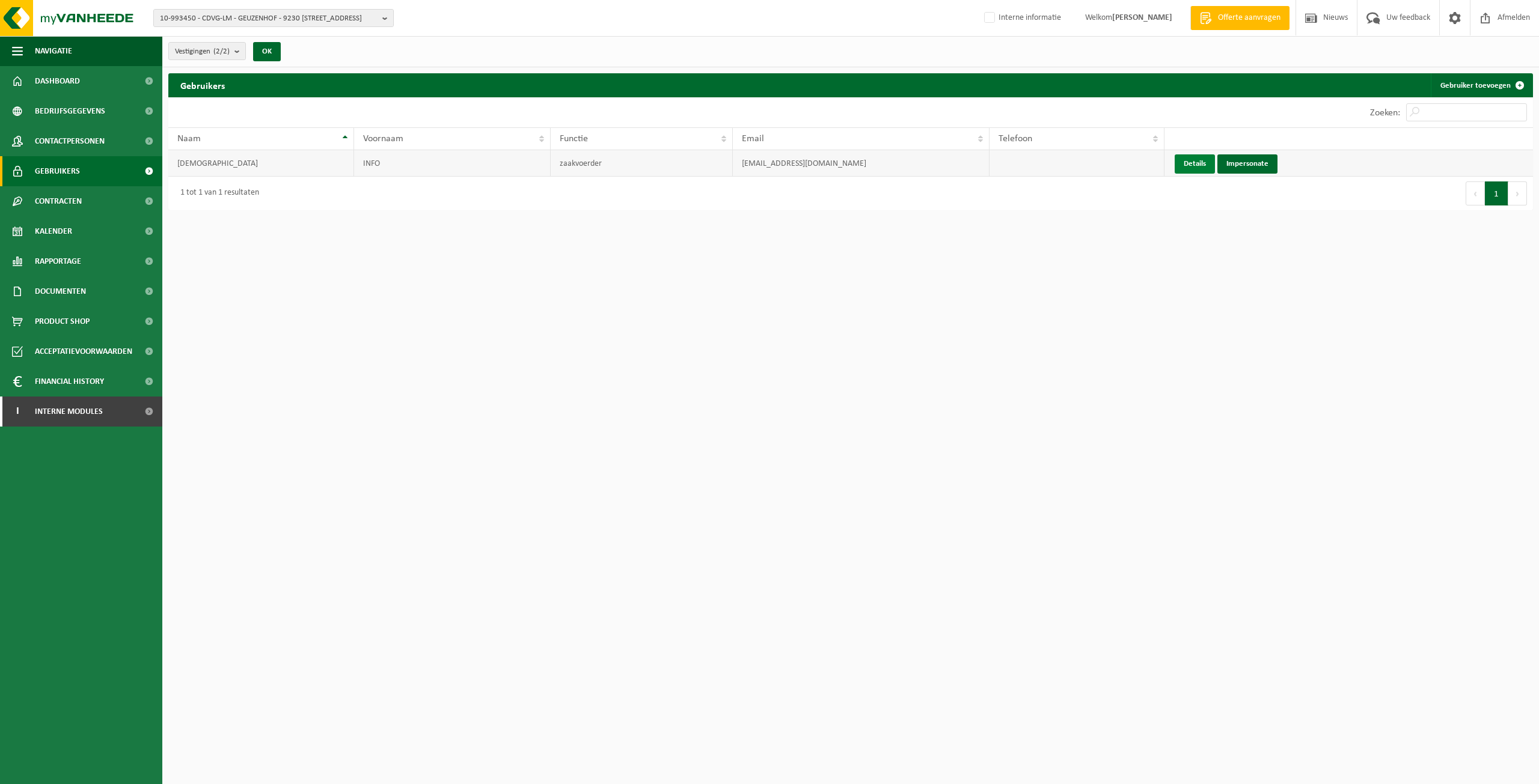
click at [1201, 163] on link "Details" at bounding box center [1195, 164] width 40 height 19
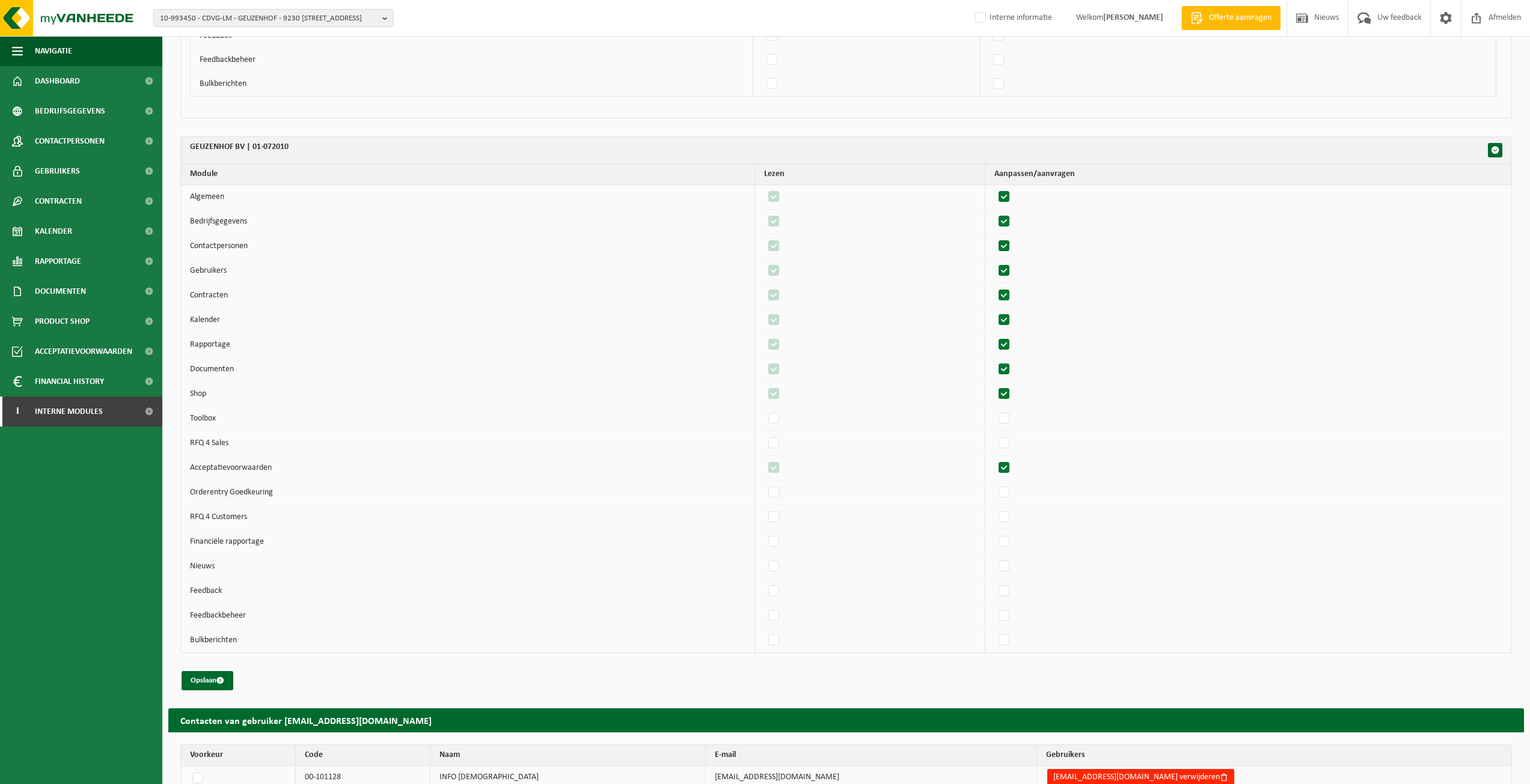
scroll to position [1144, 0]
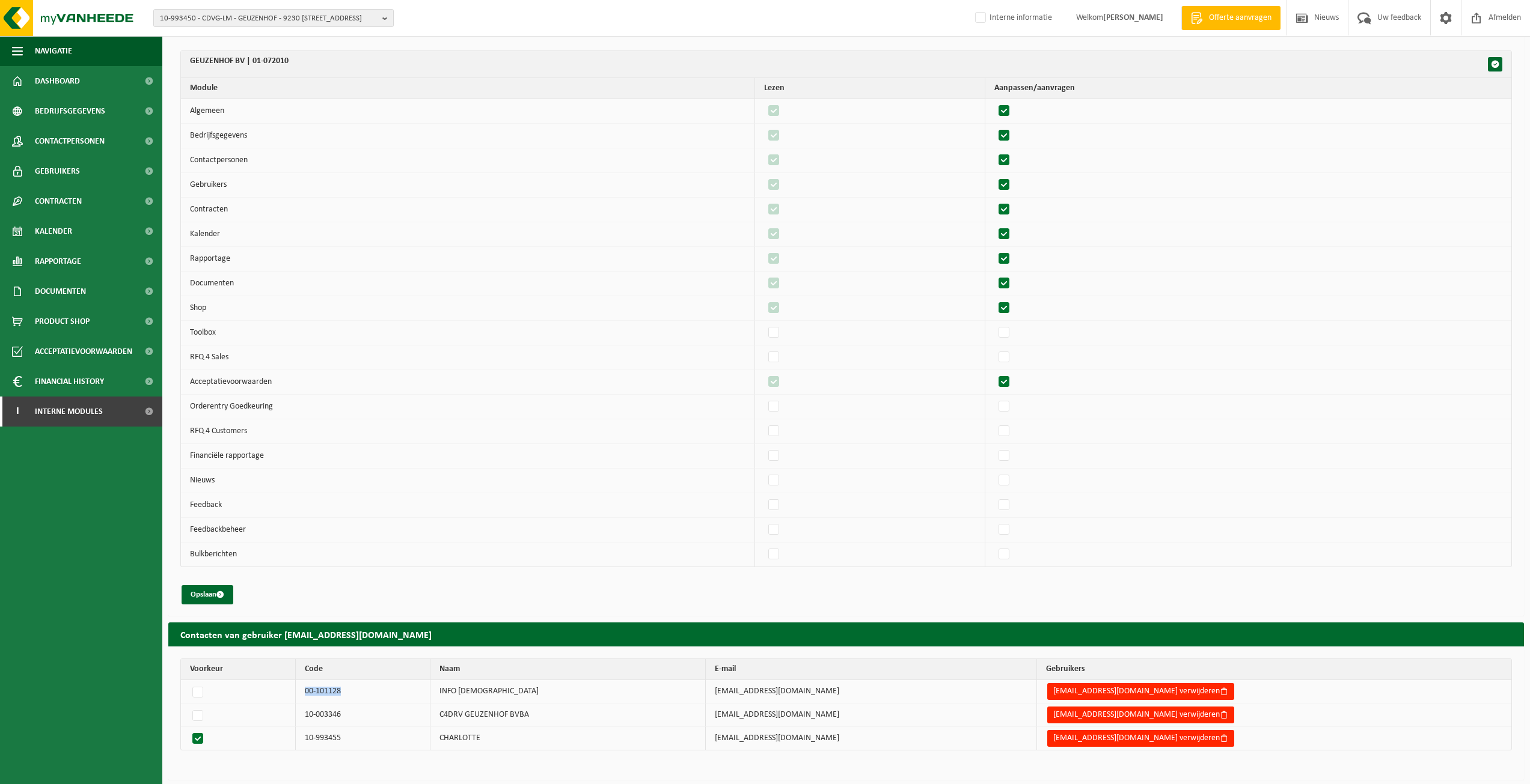
drag, startPoint x: 381, startPoint y: 688, endPoint x: 322, endPoint y: 689, distance: 59.0
click at [322, 689] on tr "00-101128 INFO GEUZENHOF info@geuzenhof.be info@geuzenhof.be verwijderen" at bounding box center [846, 691] width 1331 height 24
copy td "00-101128"
drag, startPoint x: 915, startPoint y: 697, endPoint x: 811, endPoint y: 700, distance: 104.0
click at [811, 700] on tr "00-101128 INFO GEUZENHOF info@geuzenhof.be info@geuzenhof.be verwijderen" at bounding box center [846, 691] width 1331 height 24
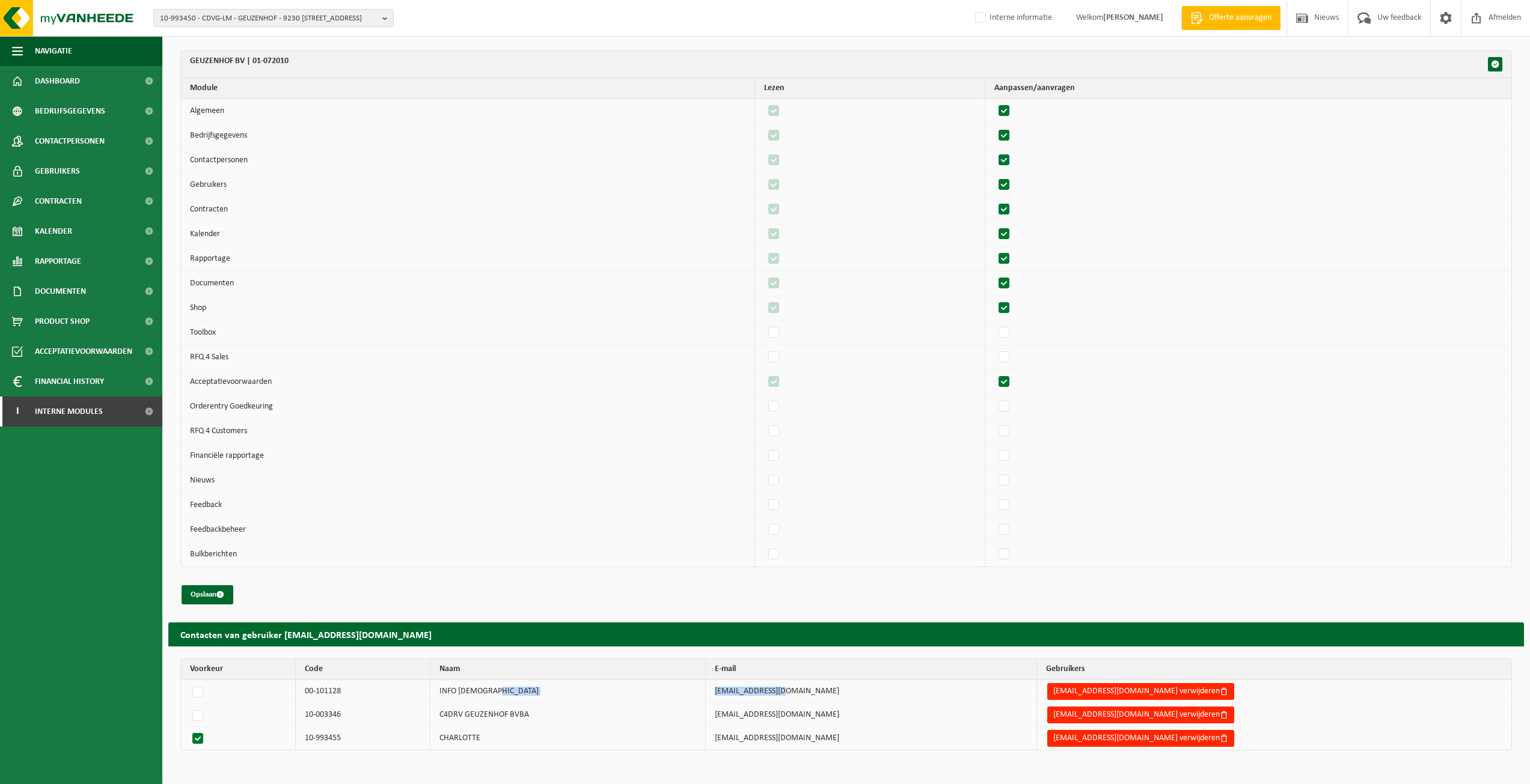
copy tr "[EMAIL_ADDRESS][DOMAIN_NAME]"
click at [202, 686] on label at bounding box center [199, 692] width 20 height 17
radio input "true"
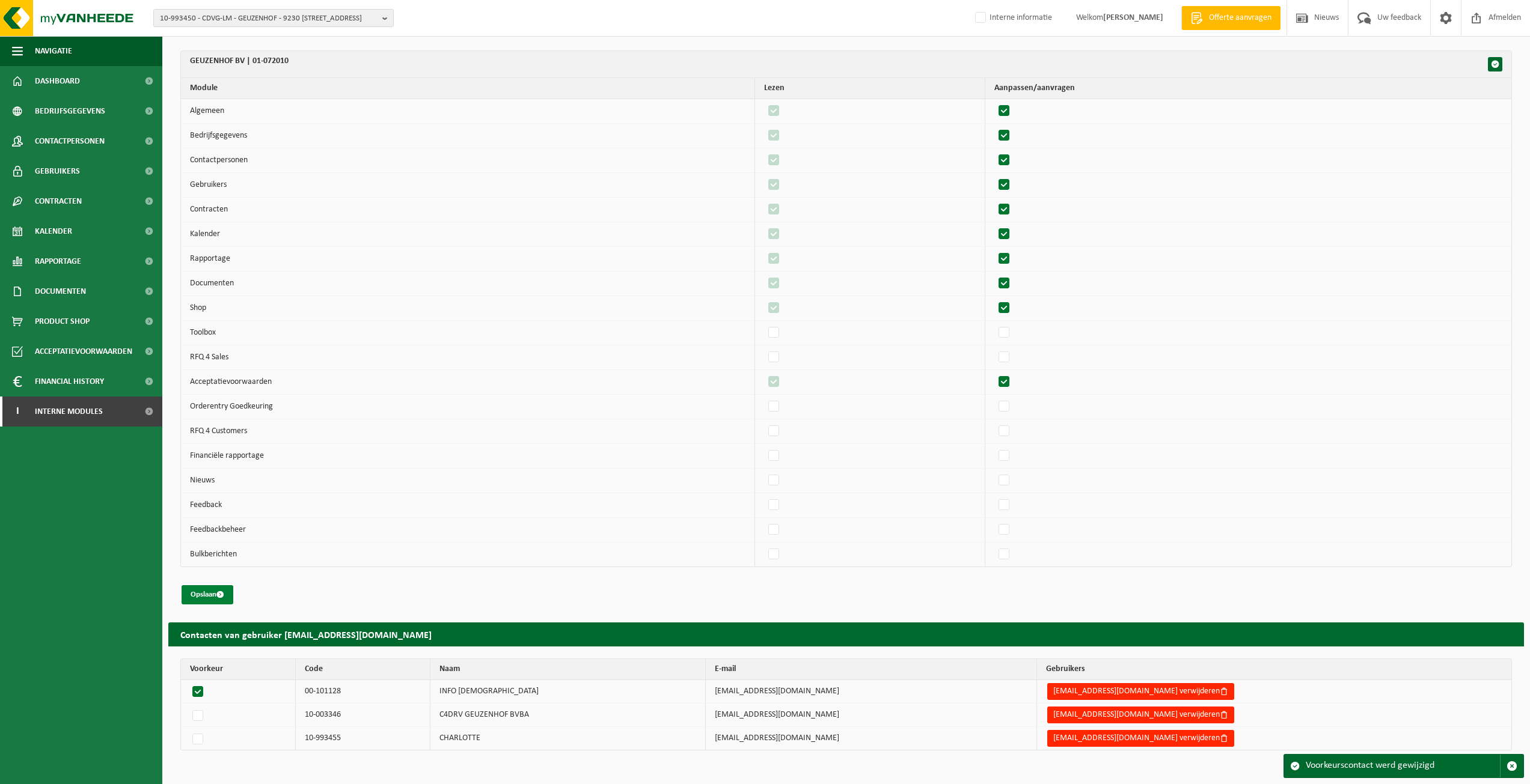
click at [212, 594] on button "Opslaan" at bounding box center [207, 595] width 52 height 19
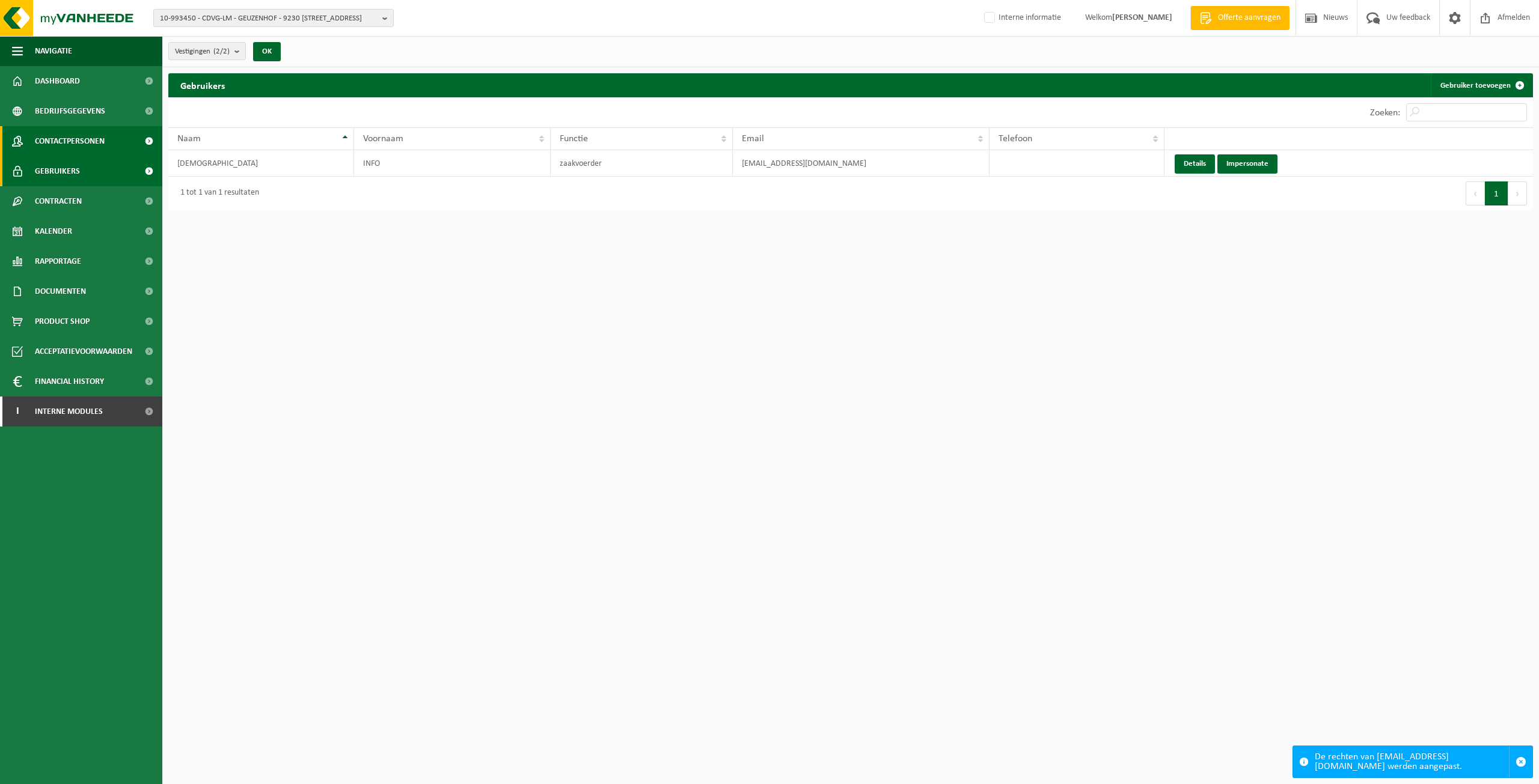
click at [95, 140] on span "Contactpersonen" at bounding box center [70, 141] width 70 height 31
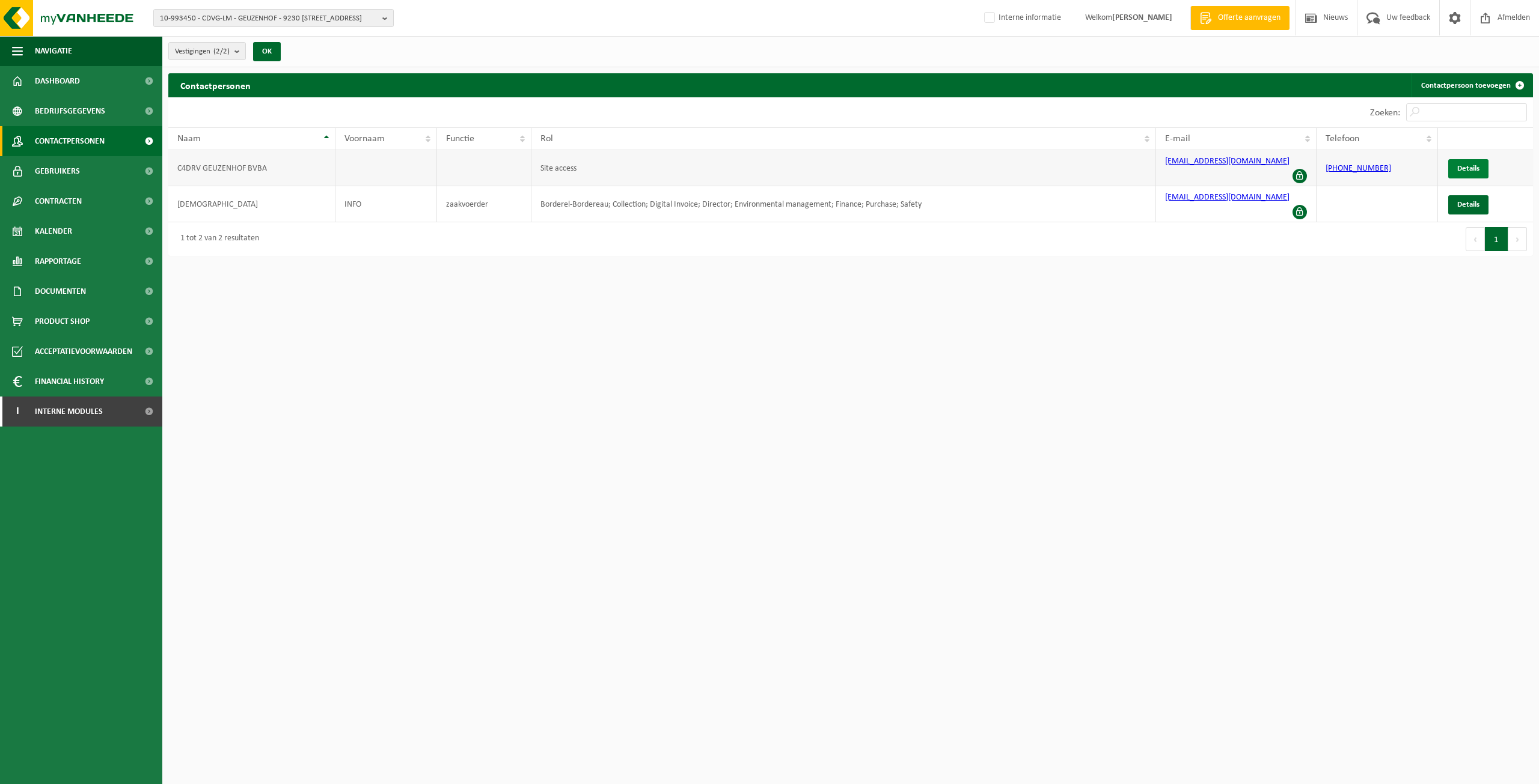
click at [1473, 165] on span "Details" at bounding box center [1468, 169] width 22 height 8
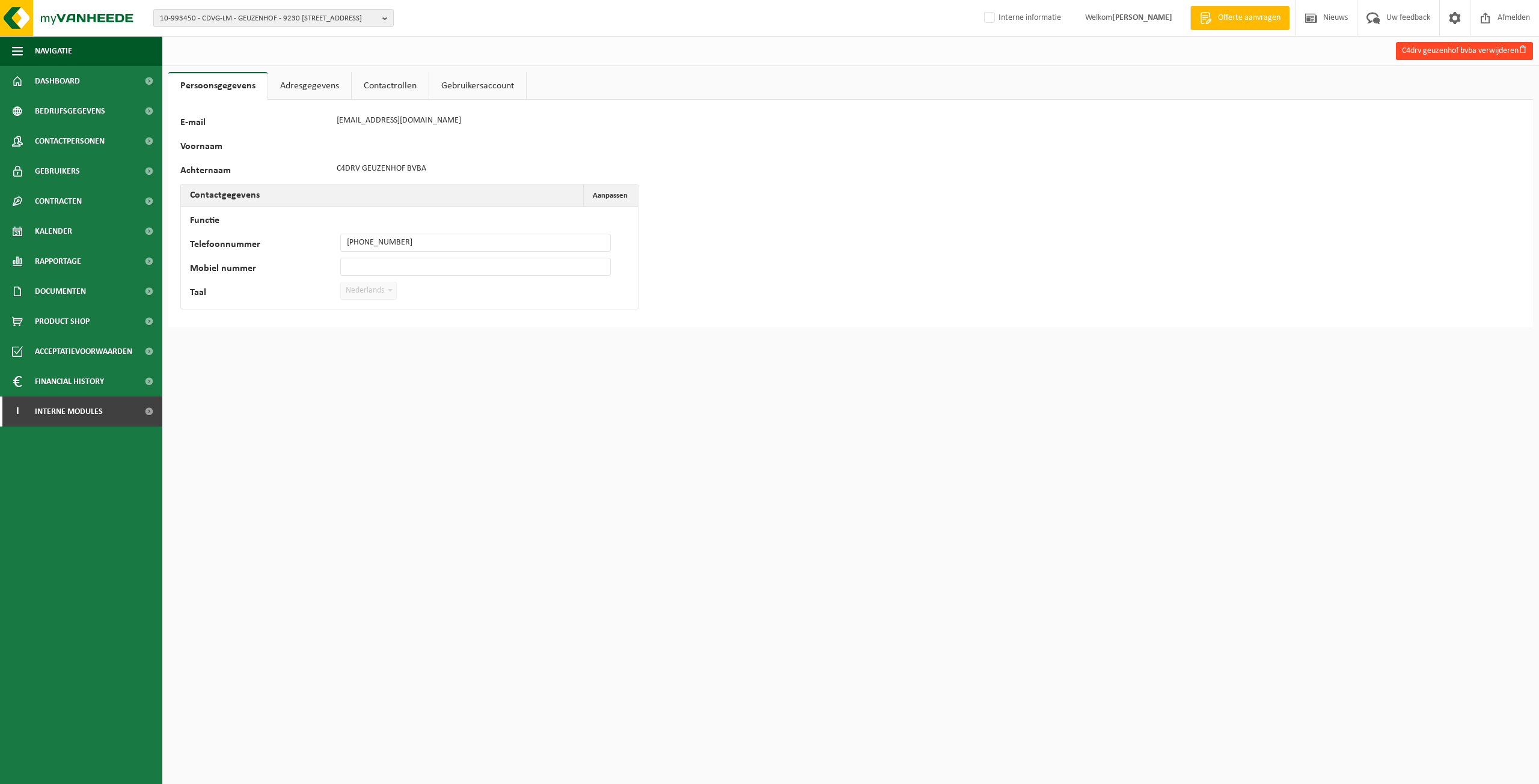
click at [1484, 52] on button "C4drv geuzenhof bvba verwijderen" at bounding box center [1465, 51] width 137 height 18
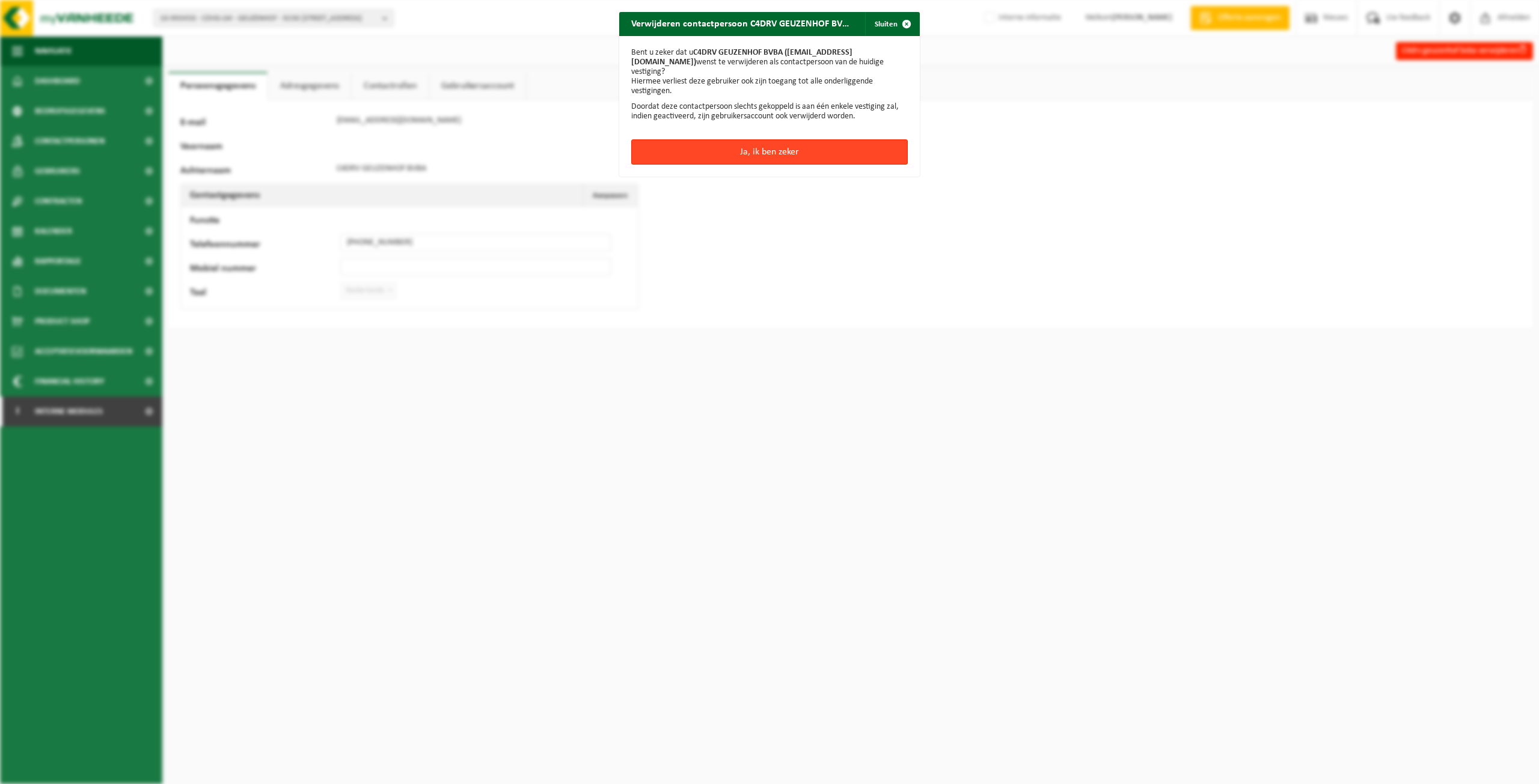
click at [692, 139] on button "Ja, ik ben zeker" at bounding box center [770, 152] width 277 height 25
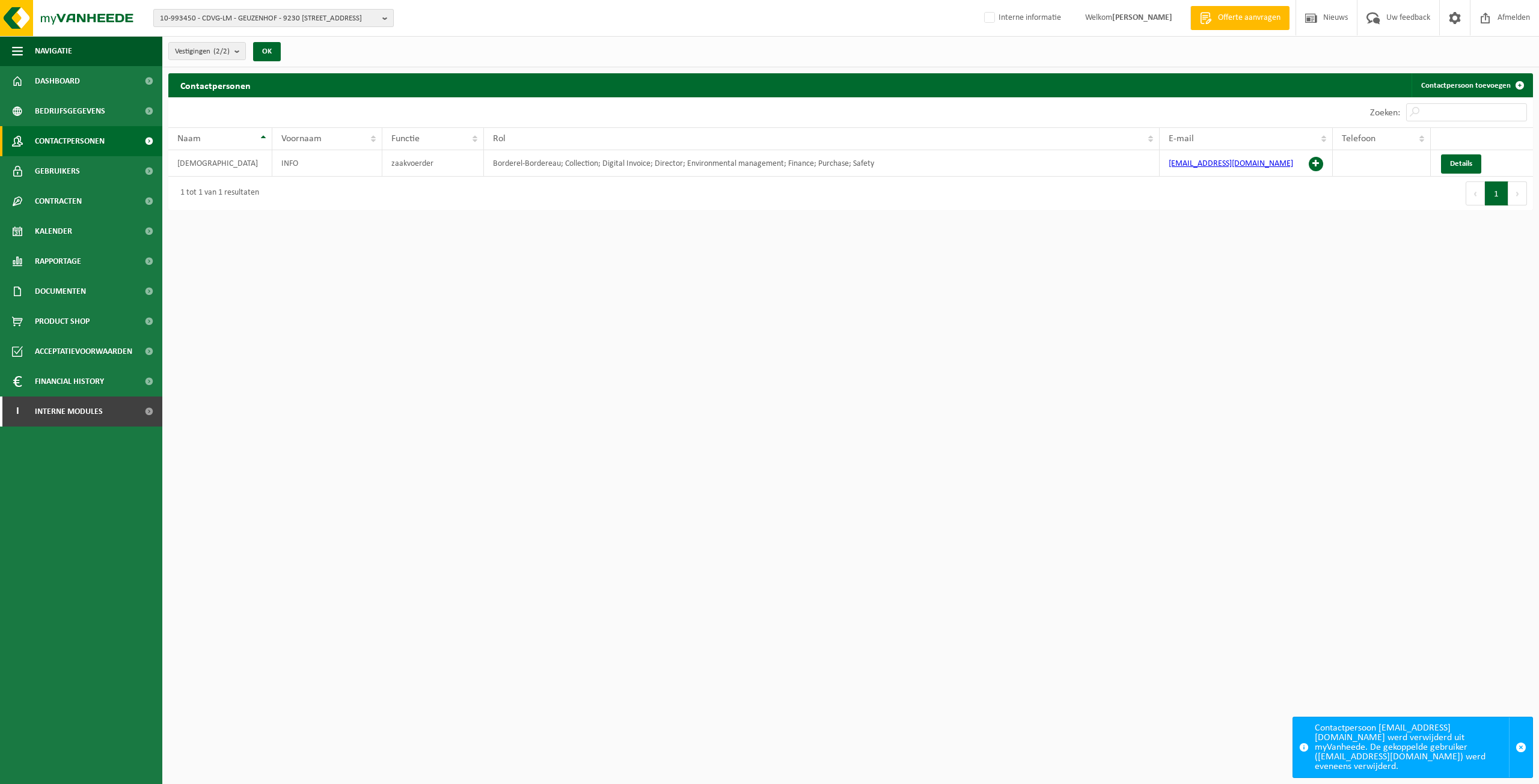
click at [317, 24] on span "10-993450 - CDVG-LM - GEUZENHOF - 9230 [STREET_ADDRESS]" at bounding box center [269, 18] width 218 height 18
click at [245, 73] on li "01-072010 - GEUZENHOF BV - [STREET_ADDRESS]" at bounding box center [276, 71] width 228 height 15
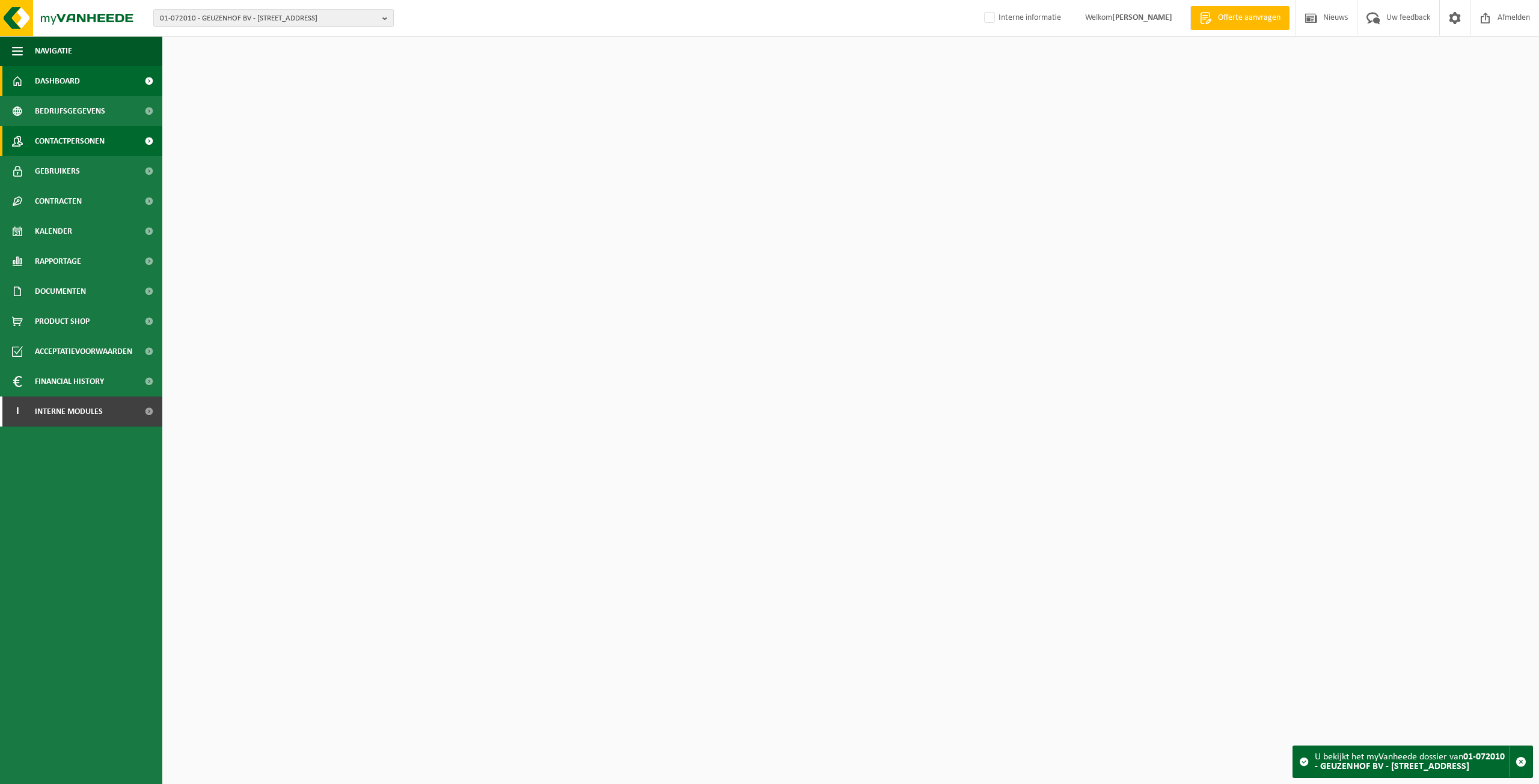
click at [120, 136] on link "Contactpersonen" at bounding box center [81, 141] width 162 height 31
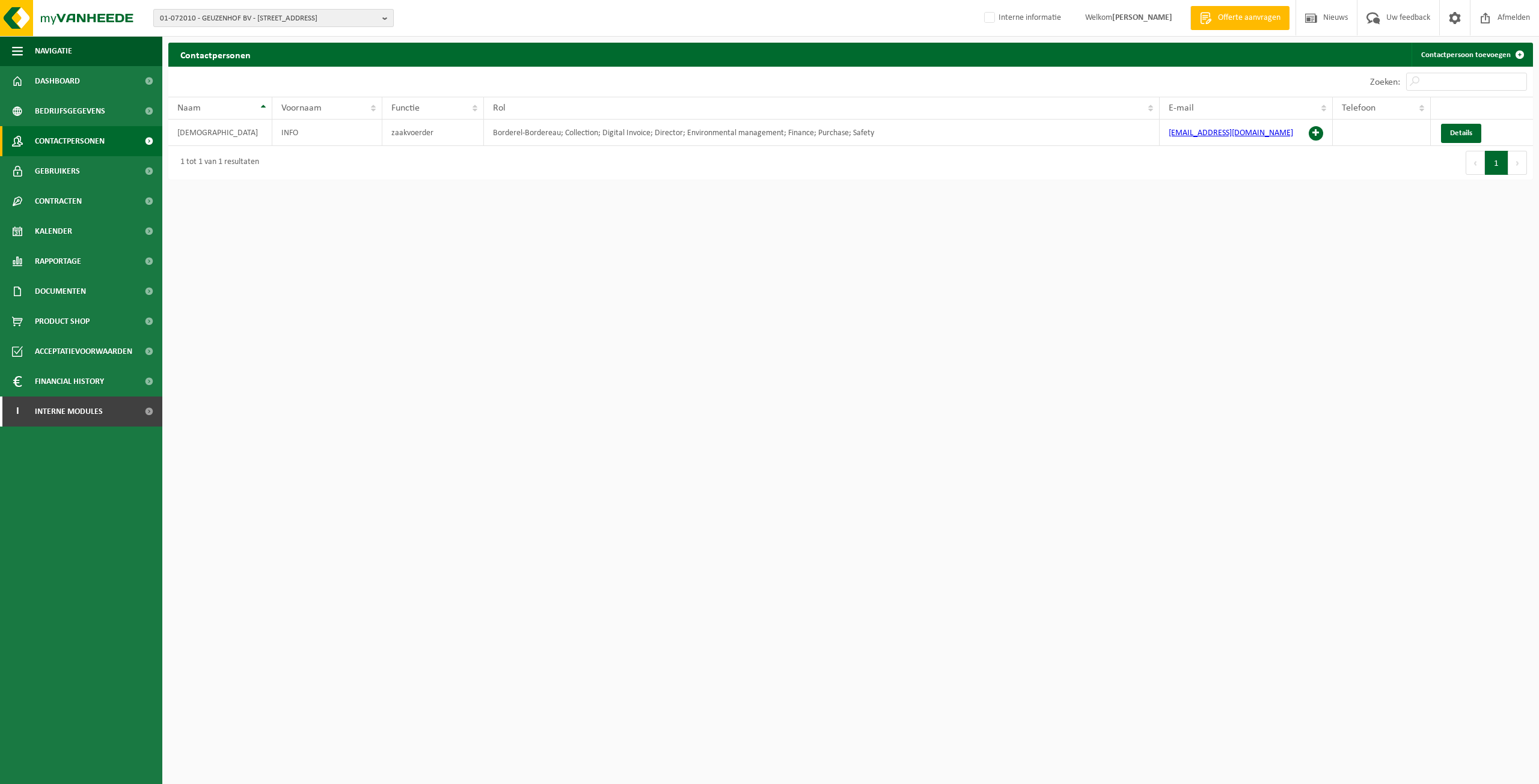
click at [260, 16] on span "01-072010 - GEUZENHOF BV - [STREET_ADDRESS]" at bounding box center [269, 18] width 218 height 18
click at [225, 55] on strong "10-993450 - CDVG-LM - GEUZENHOF - 9230 [STREET_ADDRESS]" at bounding box center [262, 55] width 204 height 8
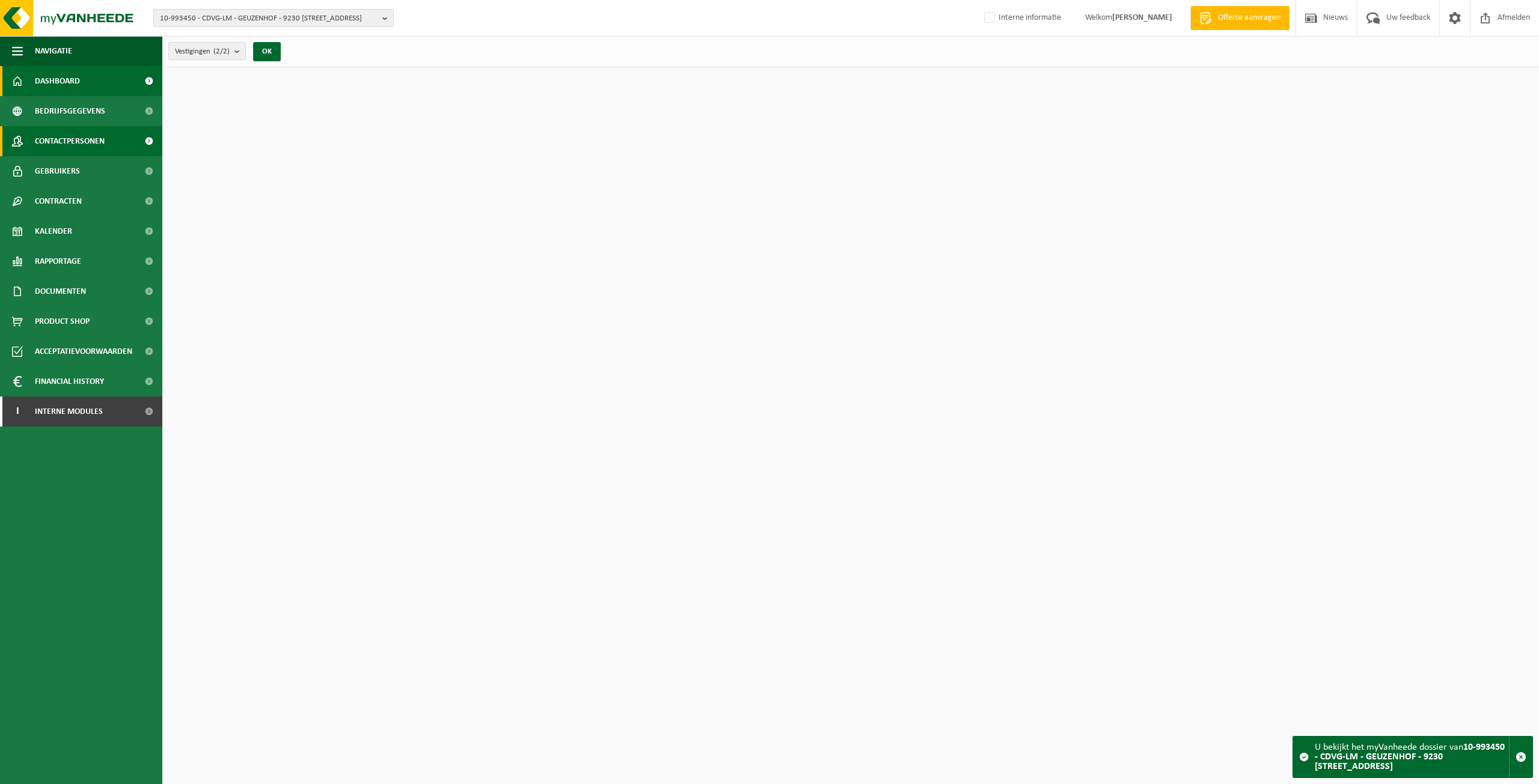
click at [103, 142] on span "Contactpersonen" at bounding box center [70, 141] width 70 height 31
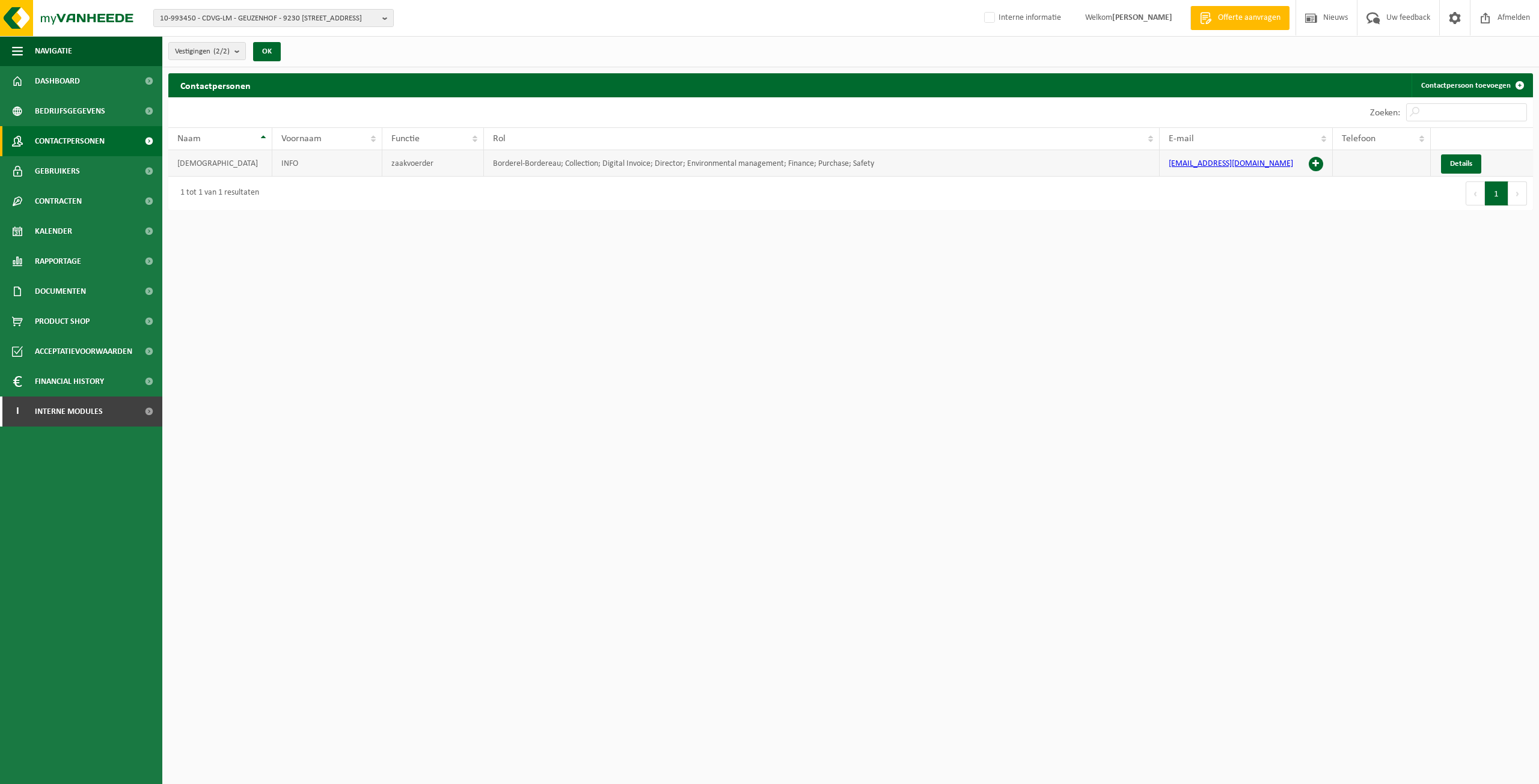
click at [1310, 162] on span at bounding box center [1316, 163] width 14 height 14
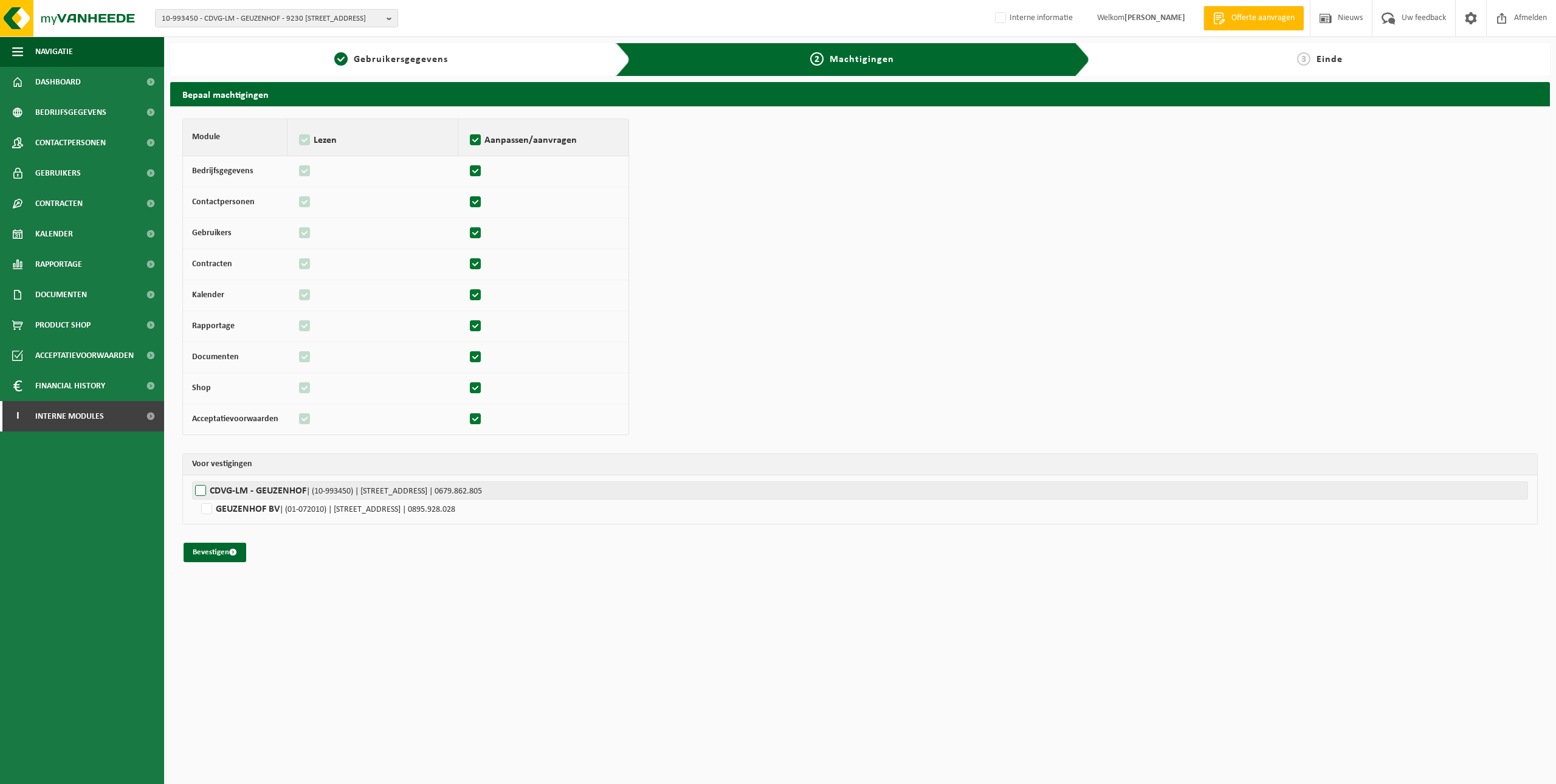
click at [295, 488] on label"] "CDVG-LM - GEUZENHOF | (10-993450) | LAMBROEKSTRAAT 90, 9230 MASSEMEN | 0679.862…" at bounding box center [860, 490] width 1336 height 18
click at [295, 488] on input "CDVG-LM - GEUZENHOF | (10-993450) | LAMBROEKSTRAAT 90, 9230 MASSEMEN | 0679.862…" at bounding box center [969, 490] width 1556 height 18
checkbox input "true"
click at [237, 544] on button "Bevestigen" at bounding box center [214, 553] width 63 height 19
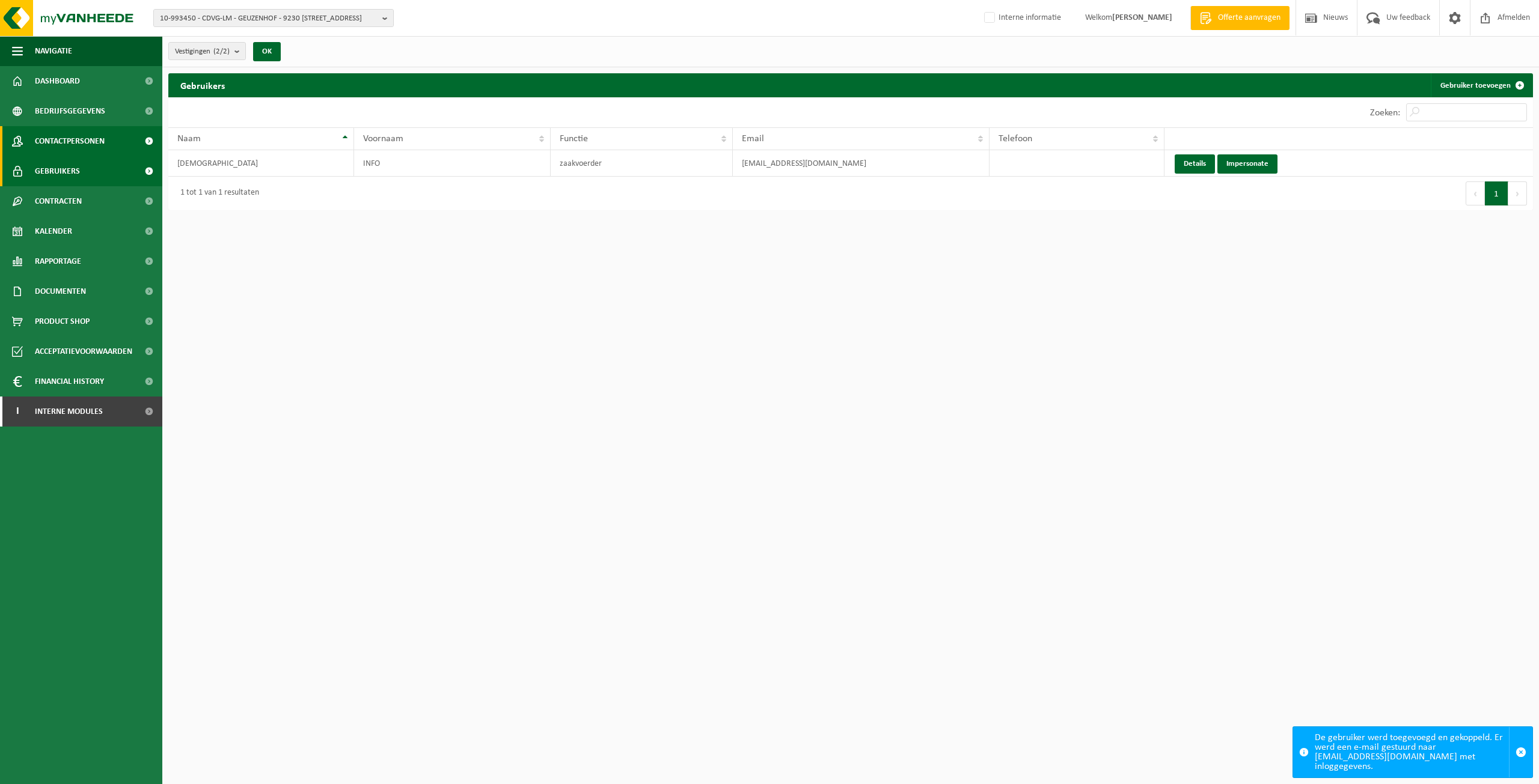
click at [92, 144] on span "Contactpersonen" at bounding box center [70, 141] width 70 height 31
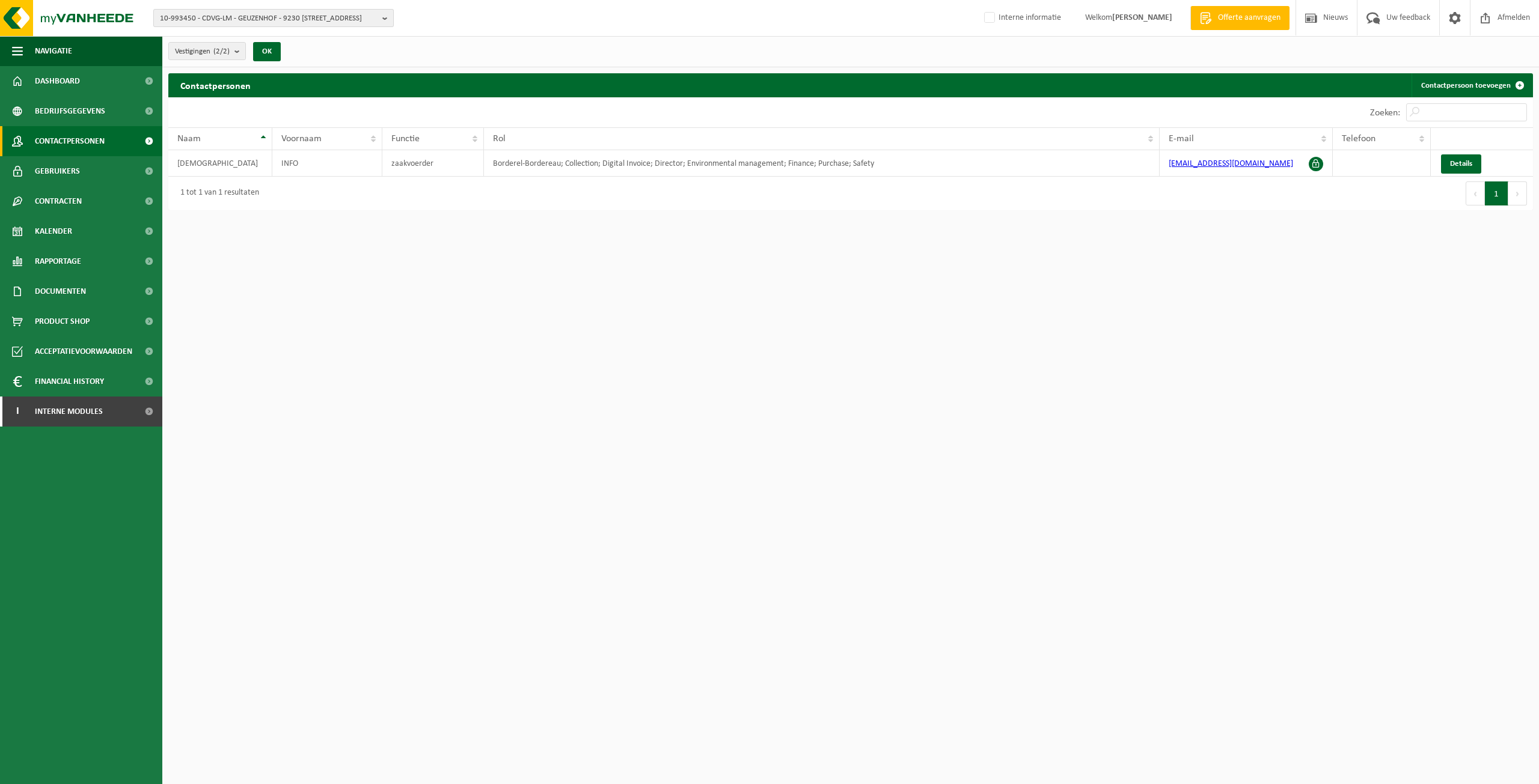
click at [311, 15] on span "10-993450 - CDVG-LM - GEUZENHOF - 9230 MASSEMEN, LAMBROEKSTRAAT 90" at bounding box center [269, 18] width 218 height 18
paste input "10-967981"
type input "10-967981"
click at [275, 54] on li "10-967981 - MENUISERIE PIERRE-ALEXANDRE - CHANTIER SAMBREVILLE - 5060 SAMBREVIL…" at bounding box center [274, 59] width 235 height 24
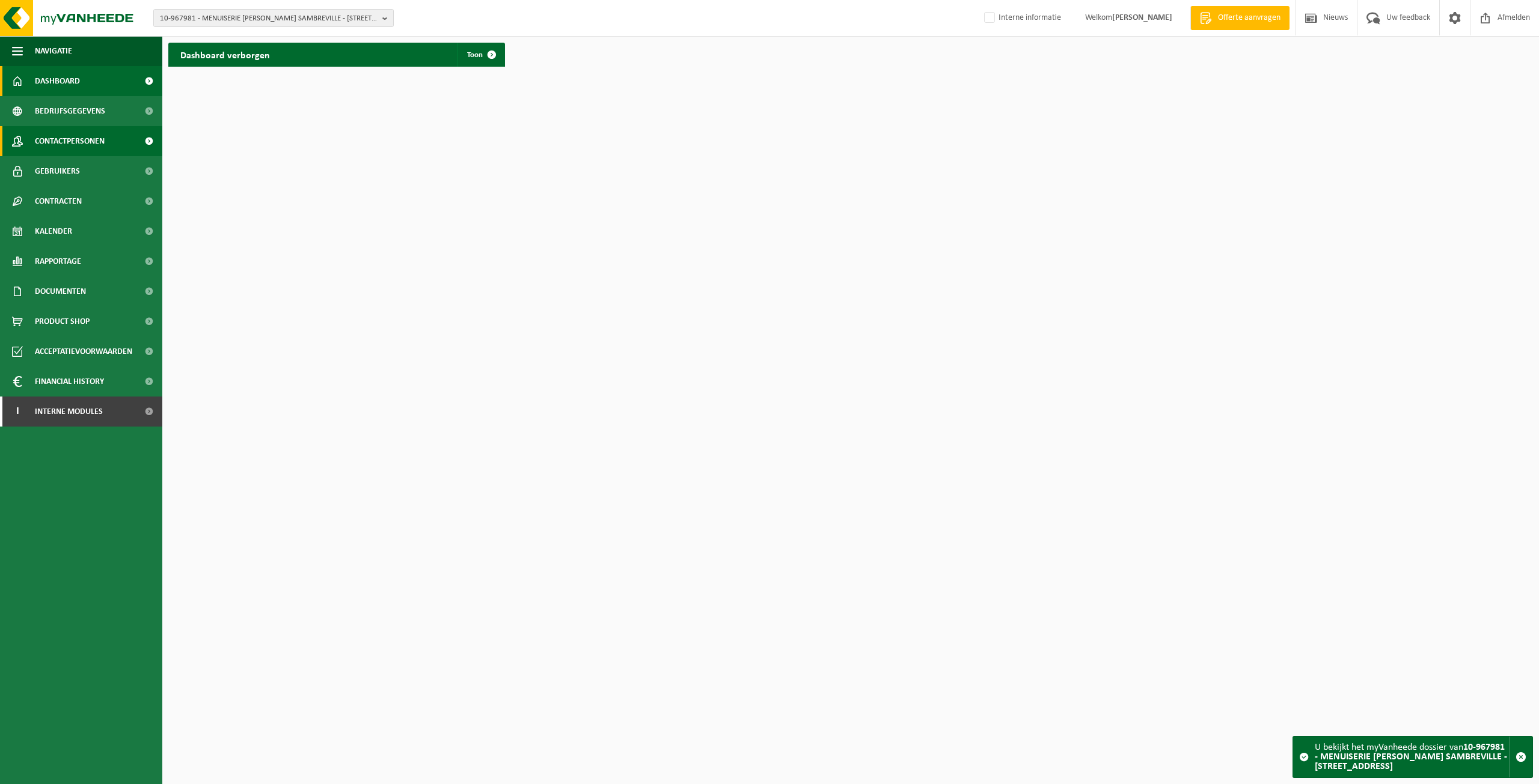
click at [54, 151] on span "Contactpersonen" at bounding box center [70, 141] width 70 height 31
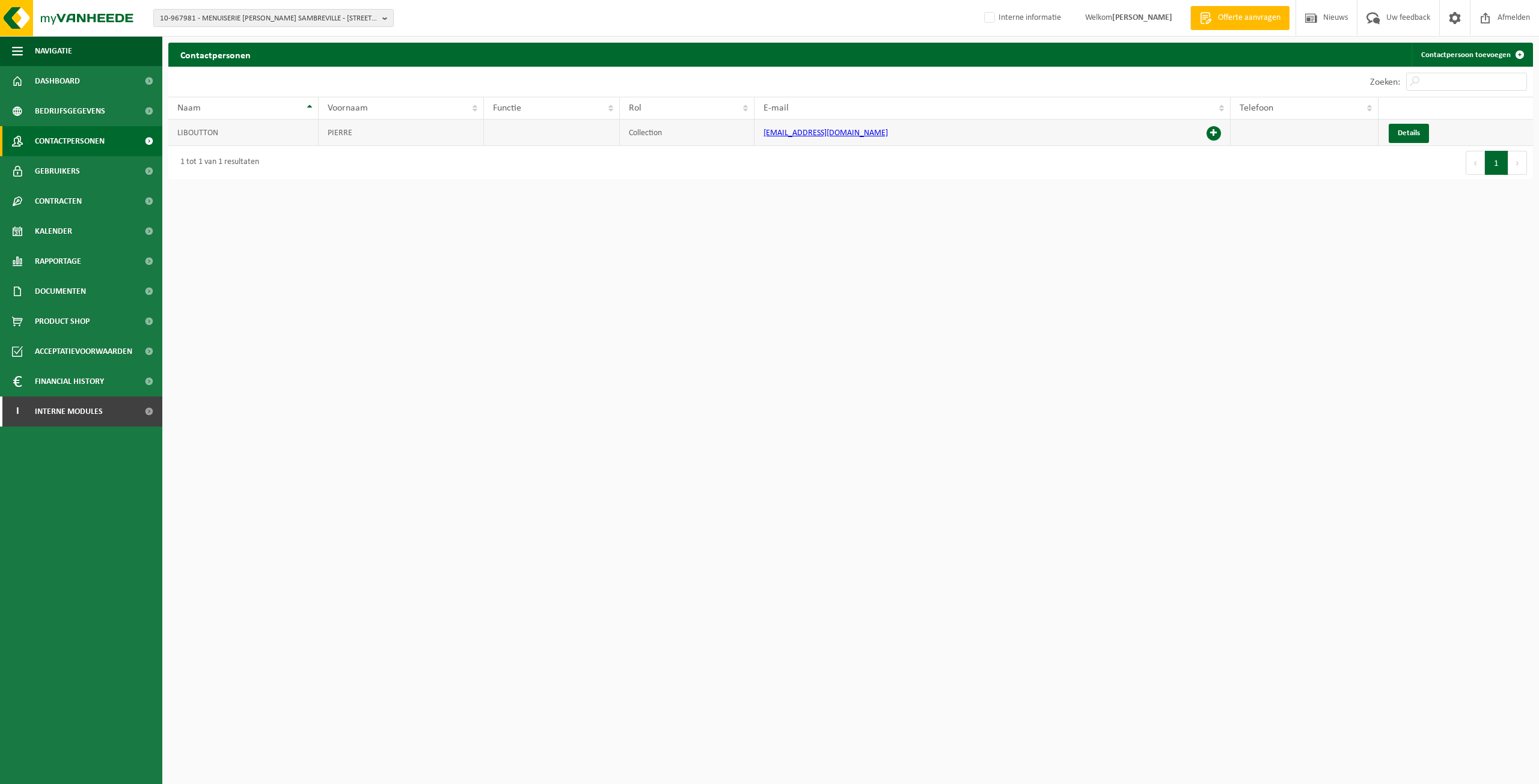
click at [1213, 130] on span at bounding box center [1214, 133] width 14 height 14
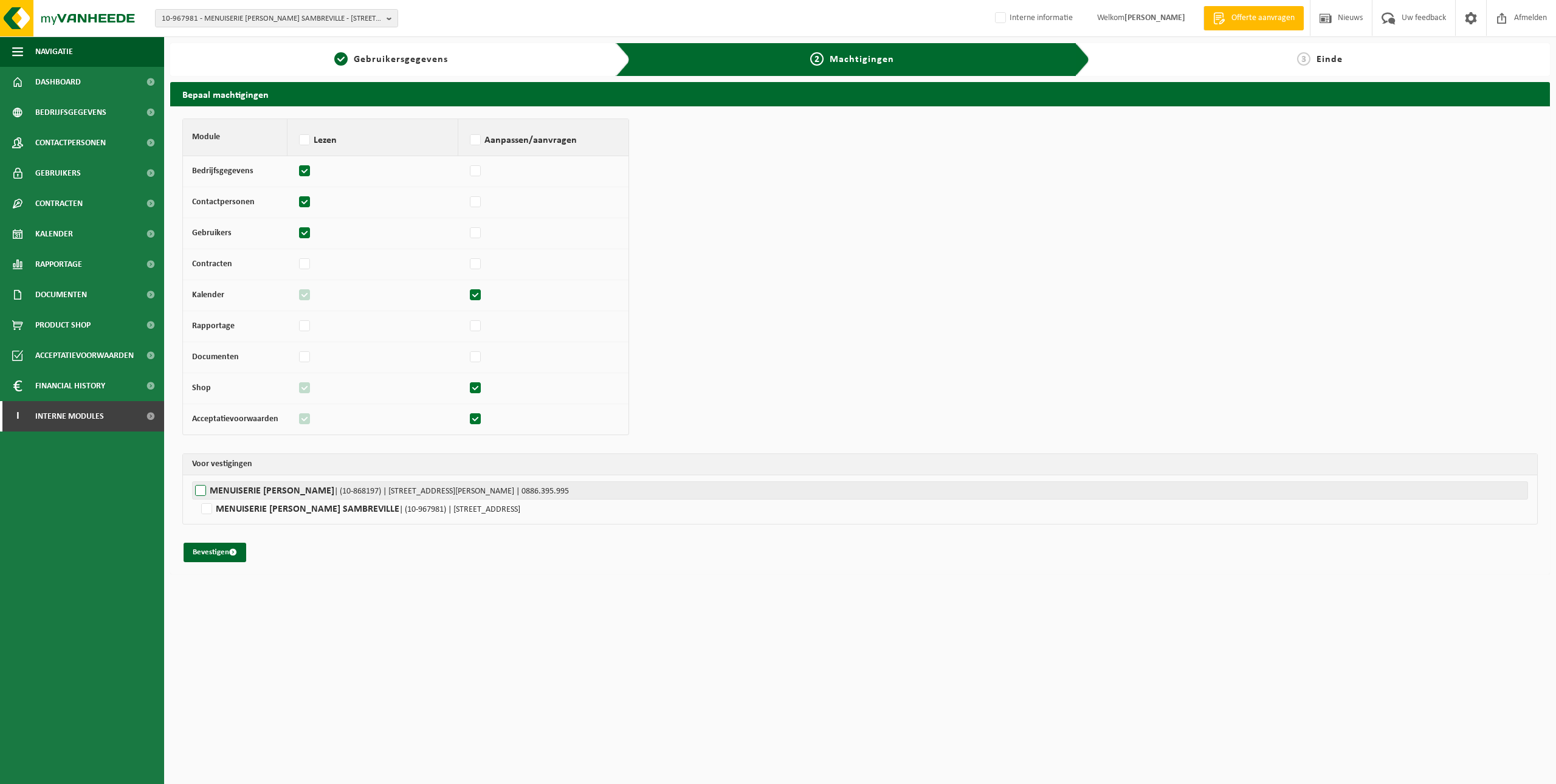
click at [254, 487] on label"] "MENUISERIE PIERRE-ALEXANDRE | (10-868197) | RUE LEOPOLD GENICOT 6, 5380 FERNELM…" at bounding box center [860, 490] width 1336 height 18
click at [254, 487] on input "MENUISERIE PIERRE-ALEXANDRE | (10-868197) | RUE LEOPOLD GENICOT 6, 5380 FERNELM…" at bounding box center [969, 490] width 1556 height 18
checkbox input "true"
click at [215, 548] on button "Bevestigen" at bounding box center [214, 553] width 63 height 19
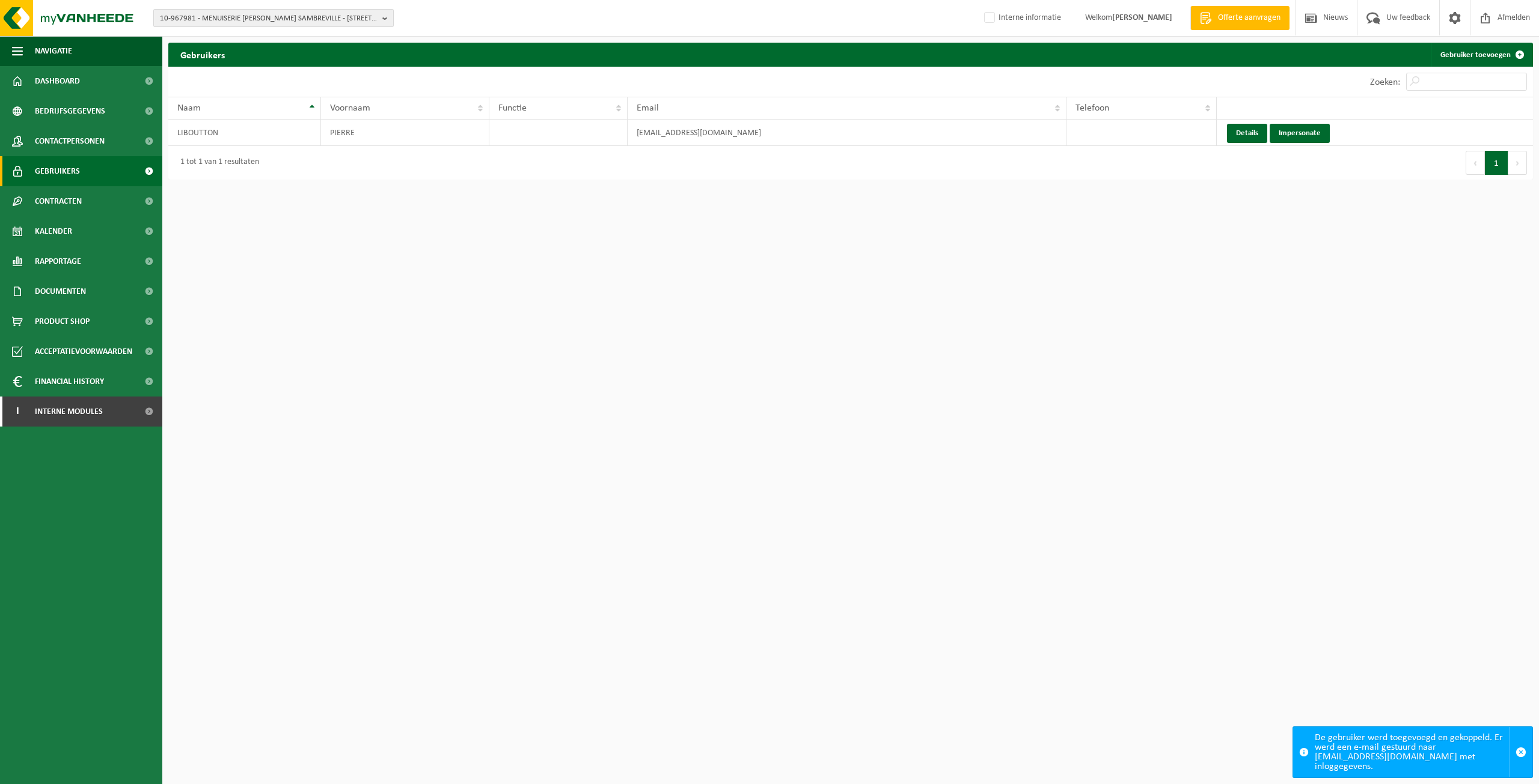
click at [225, 15] on span "10-967981 - MENUISERIE [PERSON_NAME] SAMBREVILLE - [STREET_ADDRESS]" at bounding box center [269, 18] width 218 height 18
paste input "10-919585"
type input "10-919585"
click at [228, 55] on li "10-919585 - M.A. SERVICES _LIER - 2500 LIER, ANTWERPSESTEENWEG 491/C" at bounding box center [274, 59] width 235 height 24
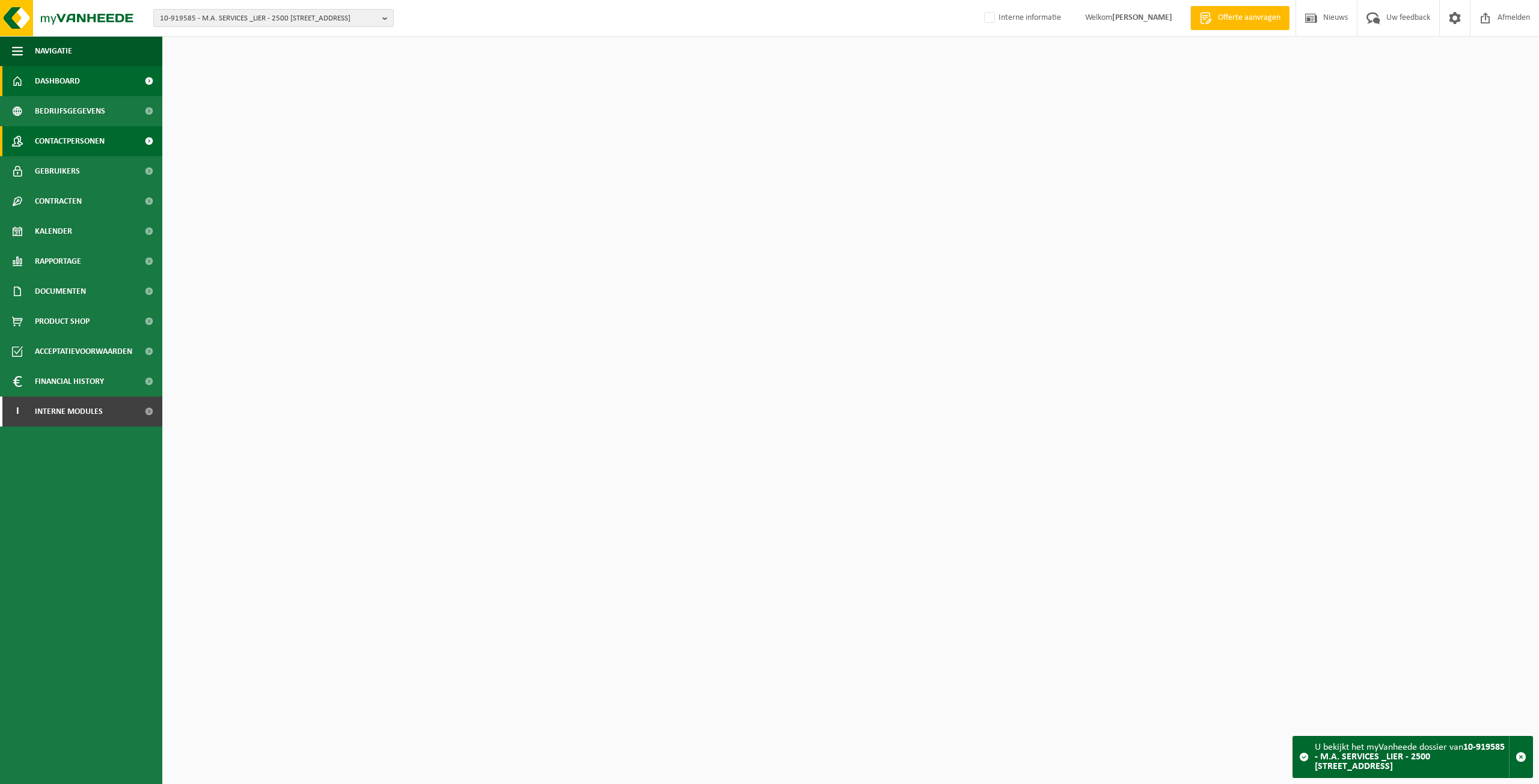
click at [62, 151] on span "Contactpersonen" at bounding box center [70, 141] width 70 height 31
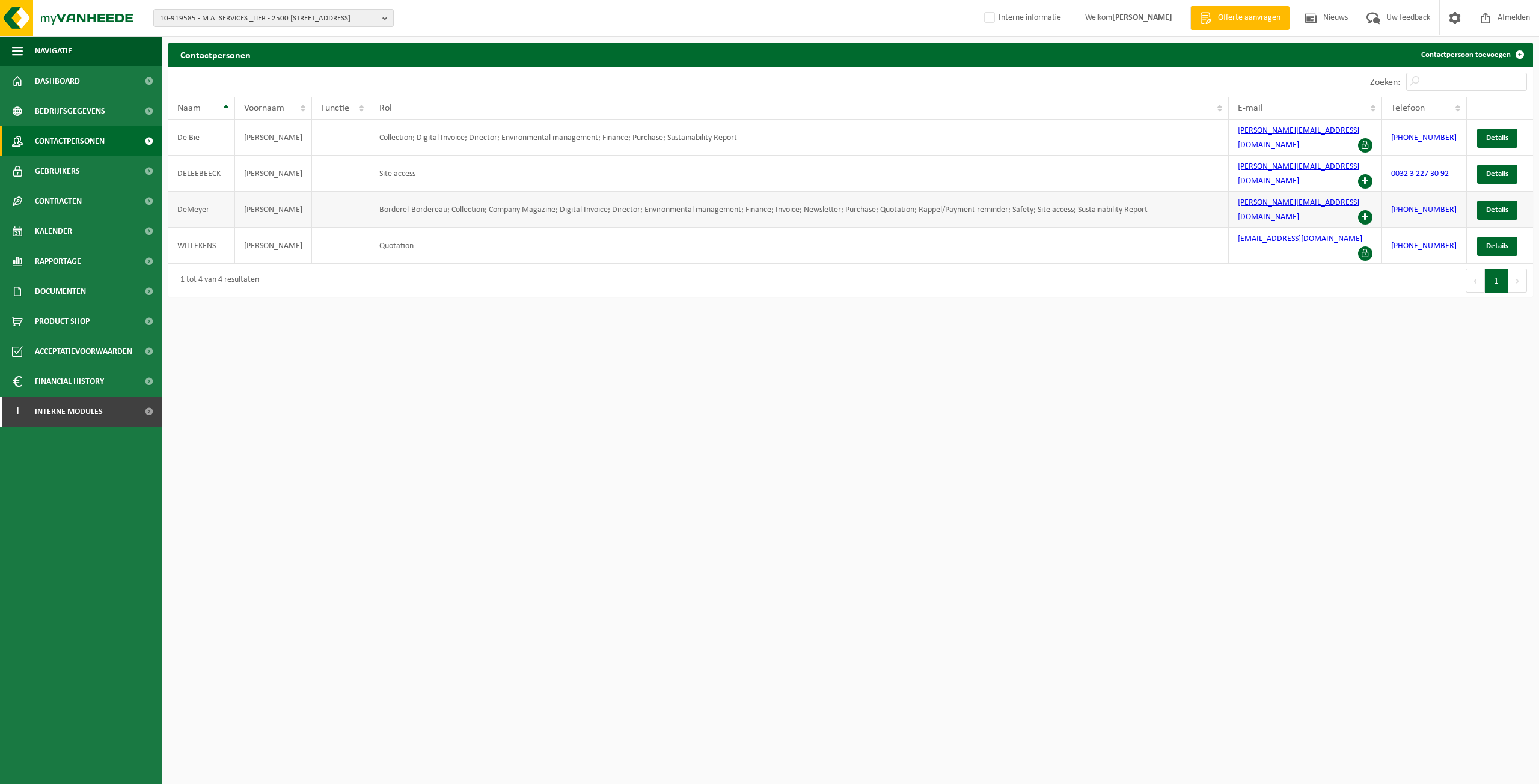
click at [1367, 211] on span at bounding box center [1365, 217] width 14 height 14
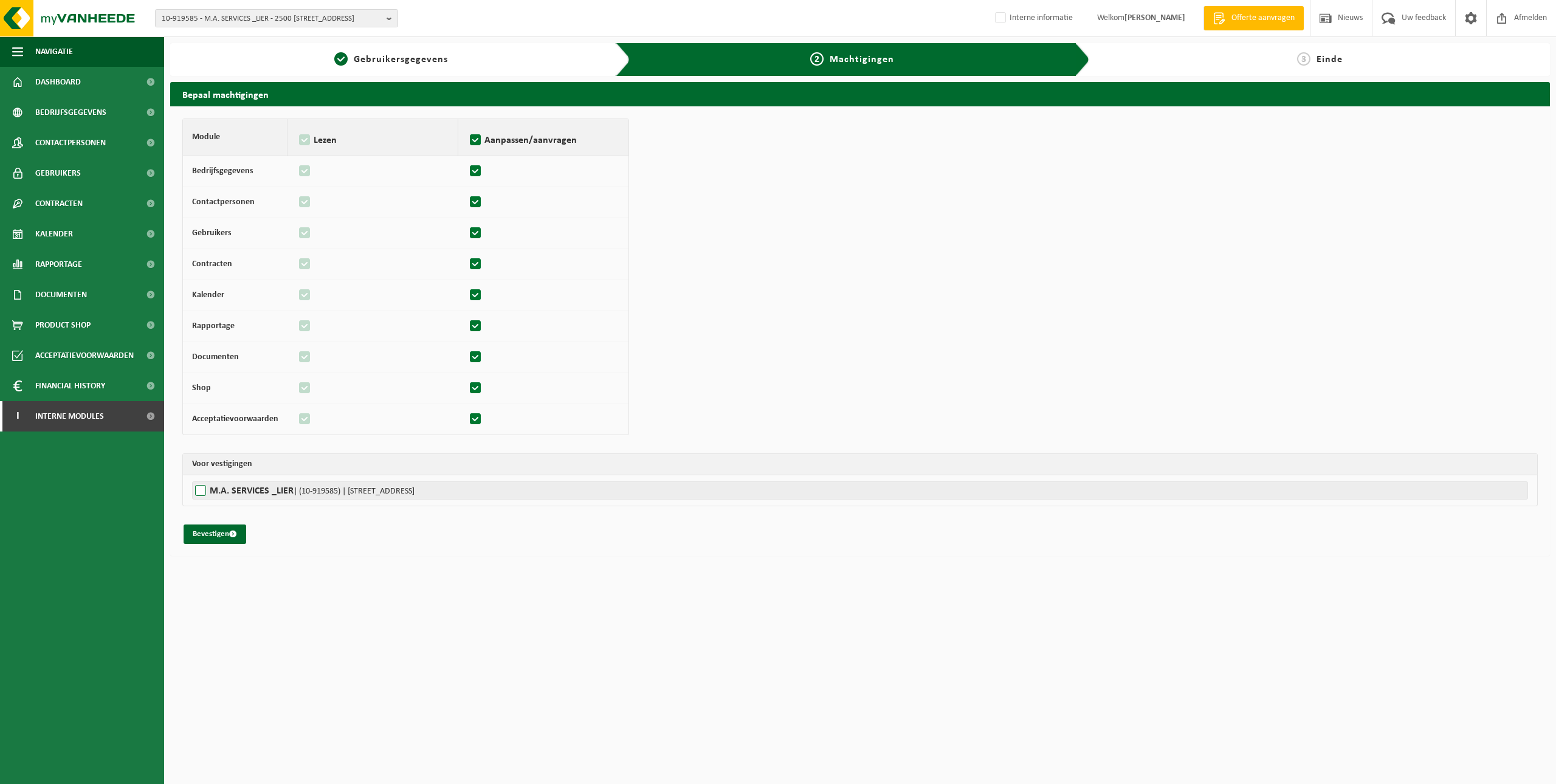
click at [225, 489] on label"] "M.A. SERVICES _LIER | (10-919585) | ANTWERPSESTEENWEG 491/C, 2500 LIER" at bounding box center [860, 490] width 1336 height 18
click at [225, 489] on input "M.A. SERVICES _LIER | (10-919585) | ANTWERPSESTEENWEG 491/C, 2500 LIER" at bounding box center [969, 490] width 1556 height 18
checkbox input "true"
click at [198, 535] on button "Bevestigen" at bounding box center [214, 534] width 63 height 19
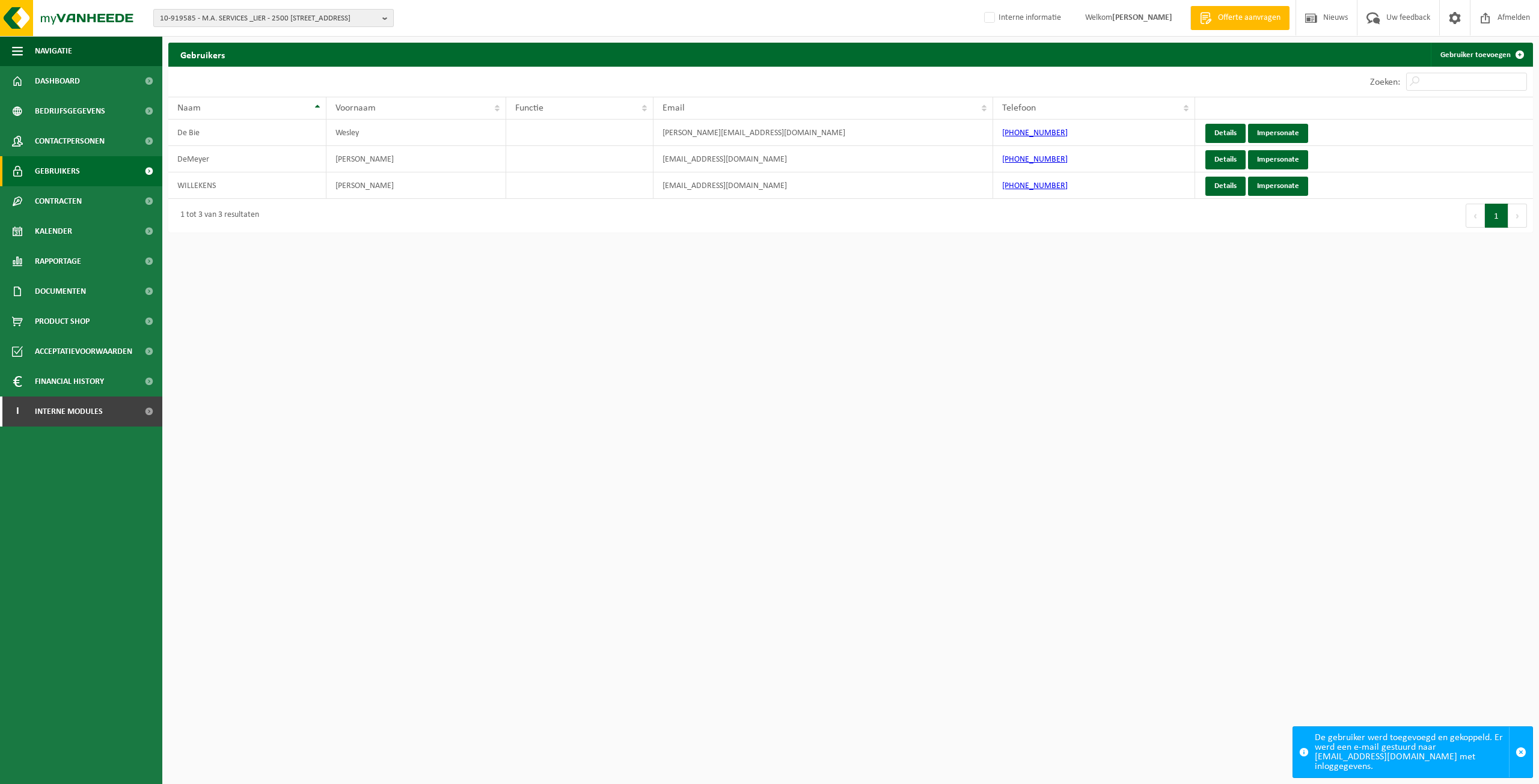
click at [255, 13] on span "10-919585 - M.A. SERVICES _LIER - 2500 [STREET_ADDRESS]" at bounding box center [269, 18] width 218 height 18
paste input "01-076976"
type input "01-076976"
click at [239, 52] on strong "01-076976 - RLG SYSTEMS AG - 85609 DORNACH, KARL-HAMMERSCHMIDT-STR. 36" at bounding box center [251, 59] width 181 height 18
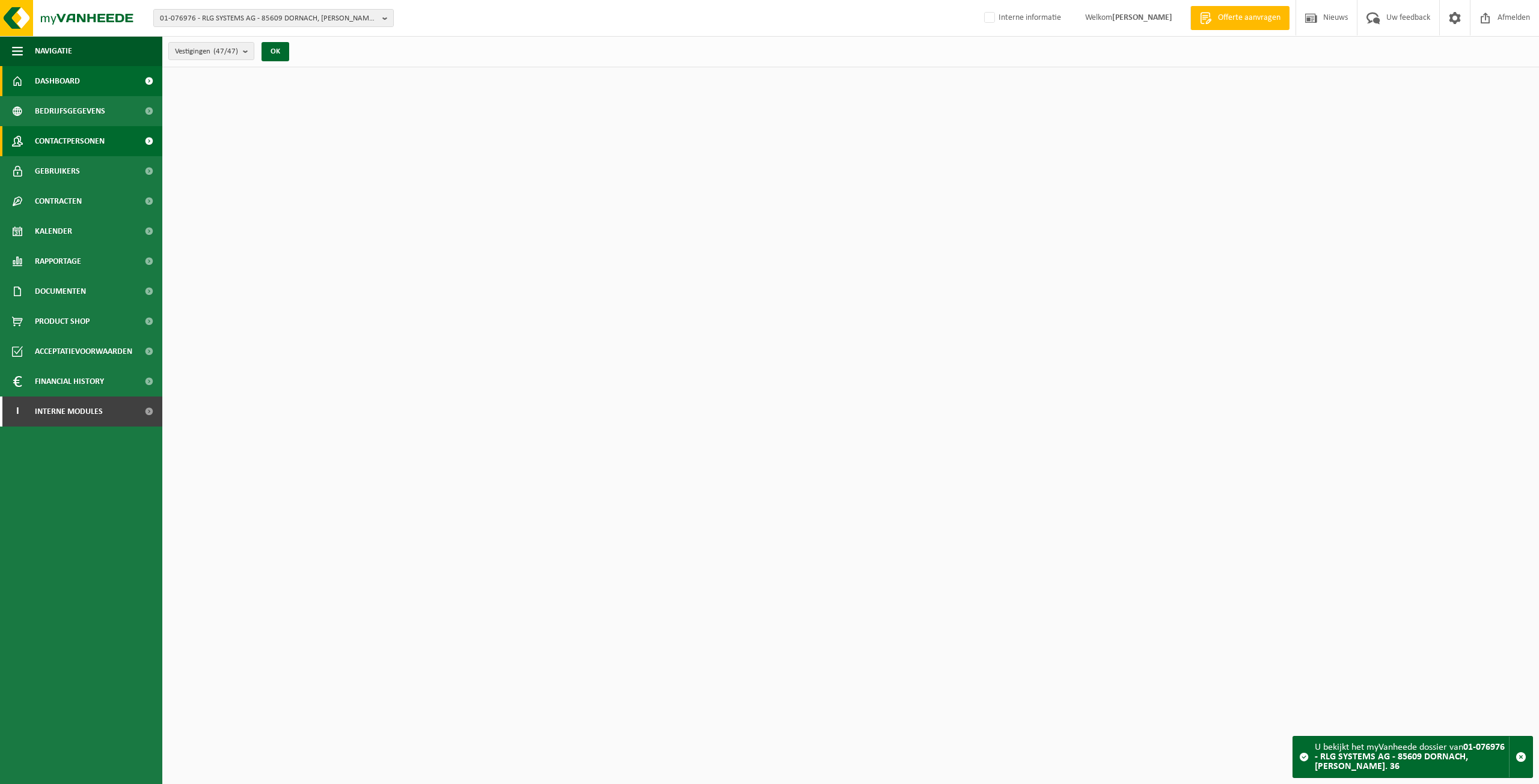
drag, startPoint x: 0, startPoint y: 0, endPoint x: 64, endPoint y: 142, distance: 155.8
click at [64, 142] on span "Contactpersonen" at bounding box center [70, 141] width 70 height 31
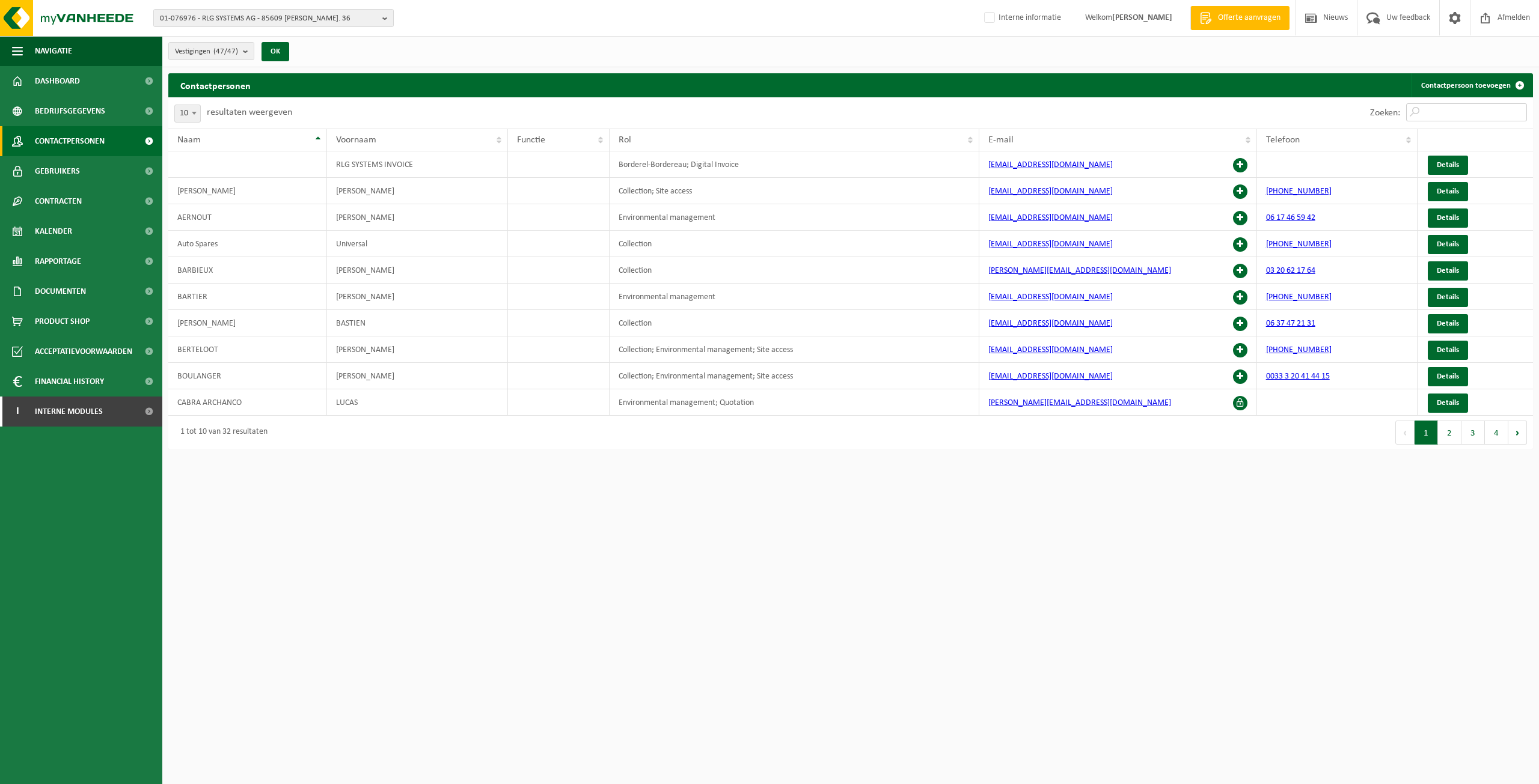
click at [1441, 110] on input "Zoeken:" at bounding box center [1466, 112] width 121 height 18
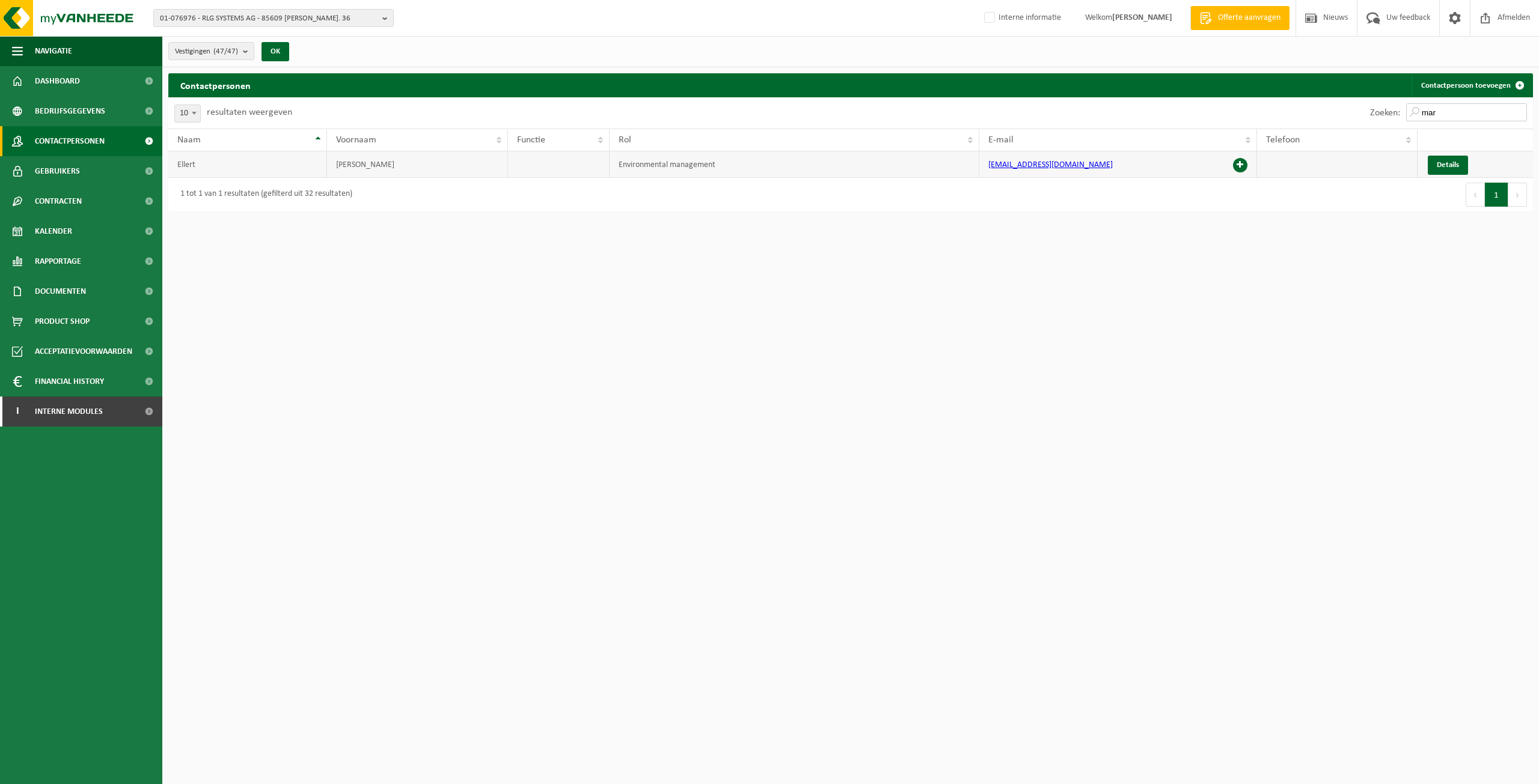
type input "mar"
click at [1246, 167] on span at bounding box center [1240, 165] width 14 height 14
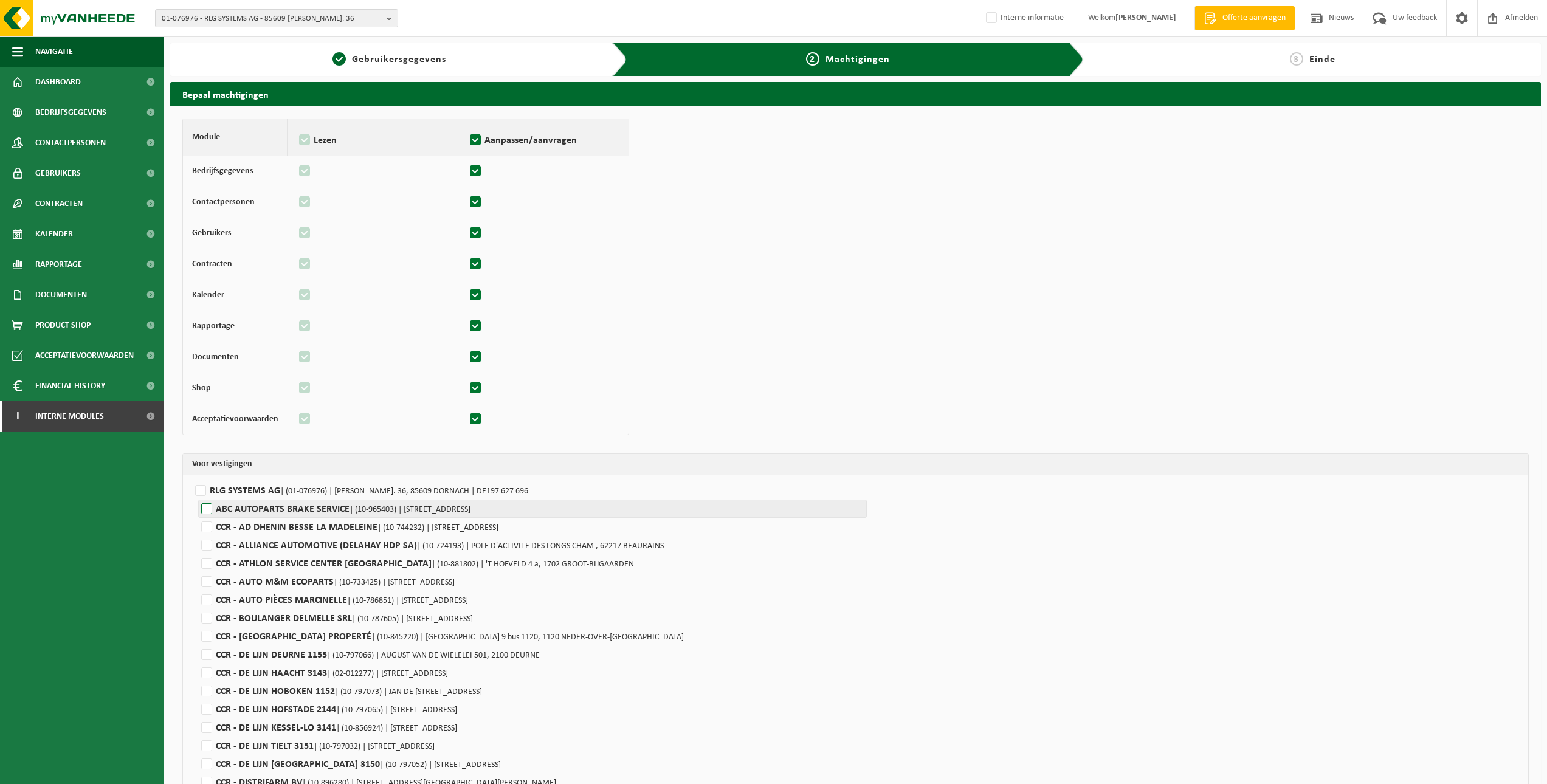
drag, startPoint x: 328, startPoint y: 489, endPoint x: 330, endPoint y: 500, distance: 11.2
click at [329, 489] on span "| (01-076976) | KARL-HAMMERSCHMIDT-STR. 36, 85609 DORNACH | DE197 627 696" at bounding box center [404, 491] width 248 height 9
click at [329, 489] on input "RLG SYSTEMS AG | (01-076976) | KARL-HAMMERSCHMIDT-STR. 36, 85609 DORNACH | DE19…" at bounding box center [965, 490] width 1547 height 18
checkbox input "true"
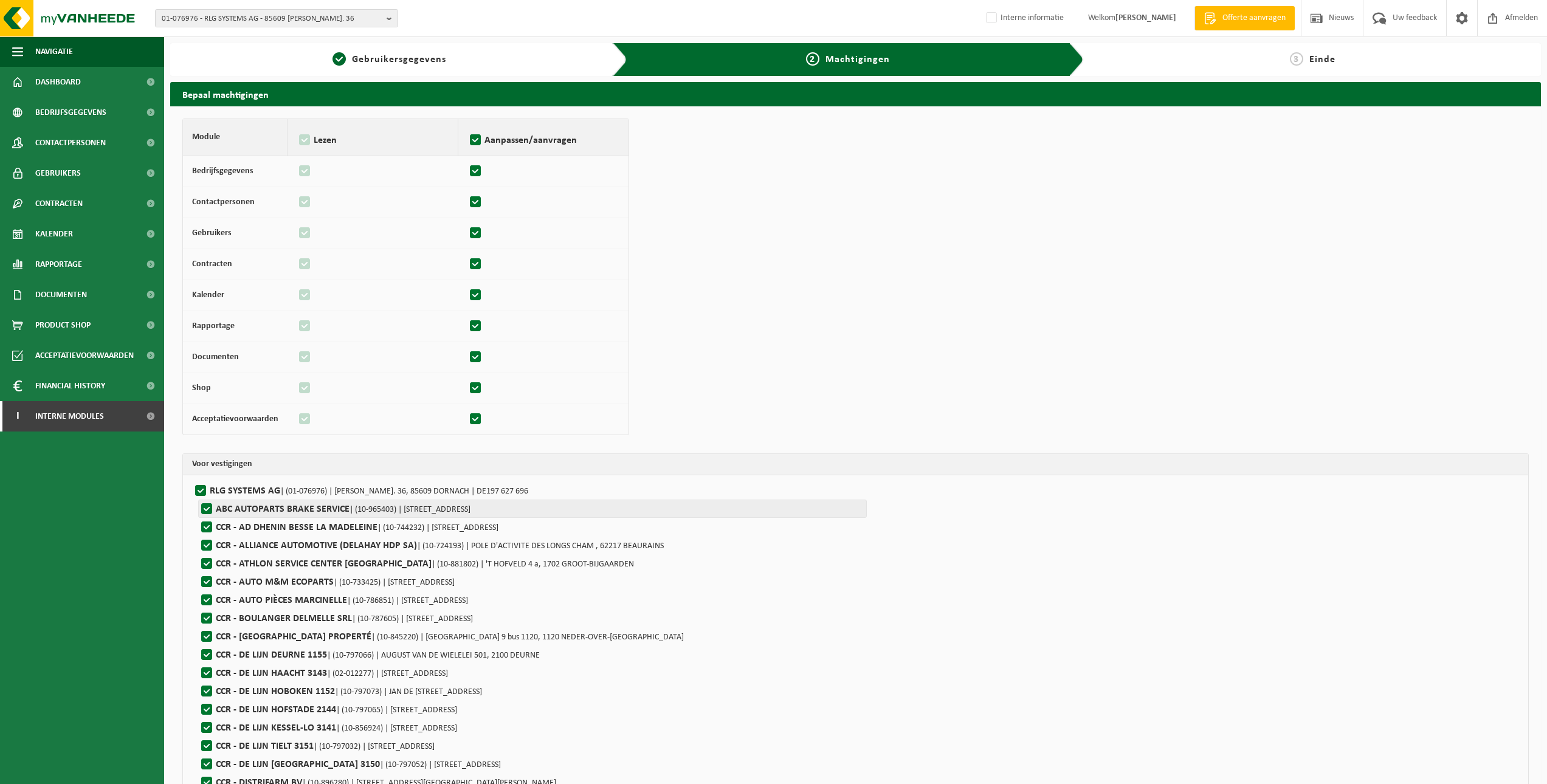
checkbox input "true"
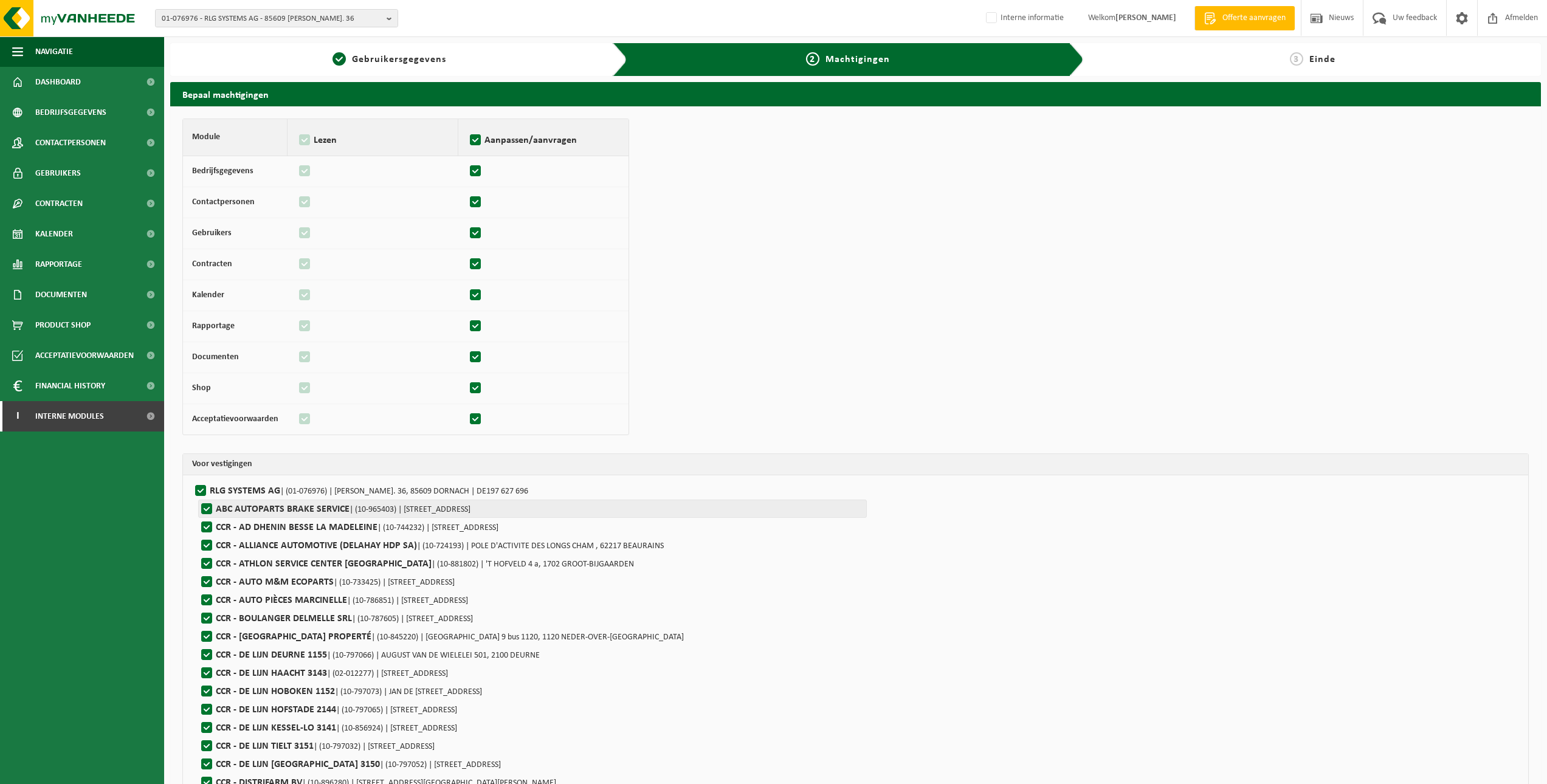
checkbox input "true"
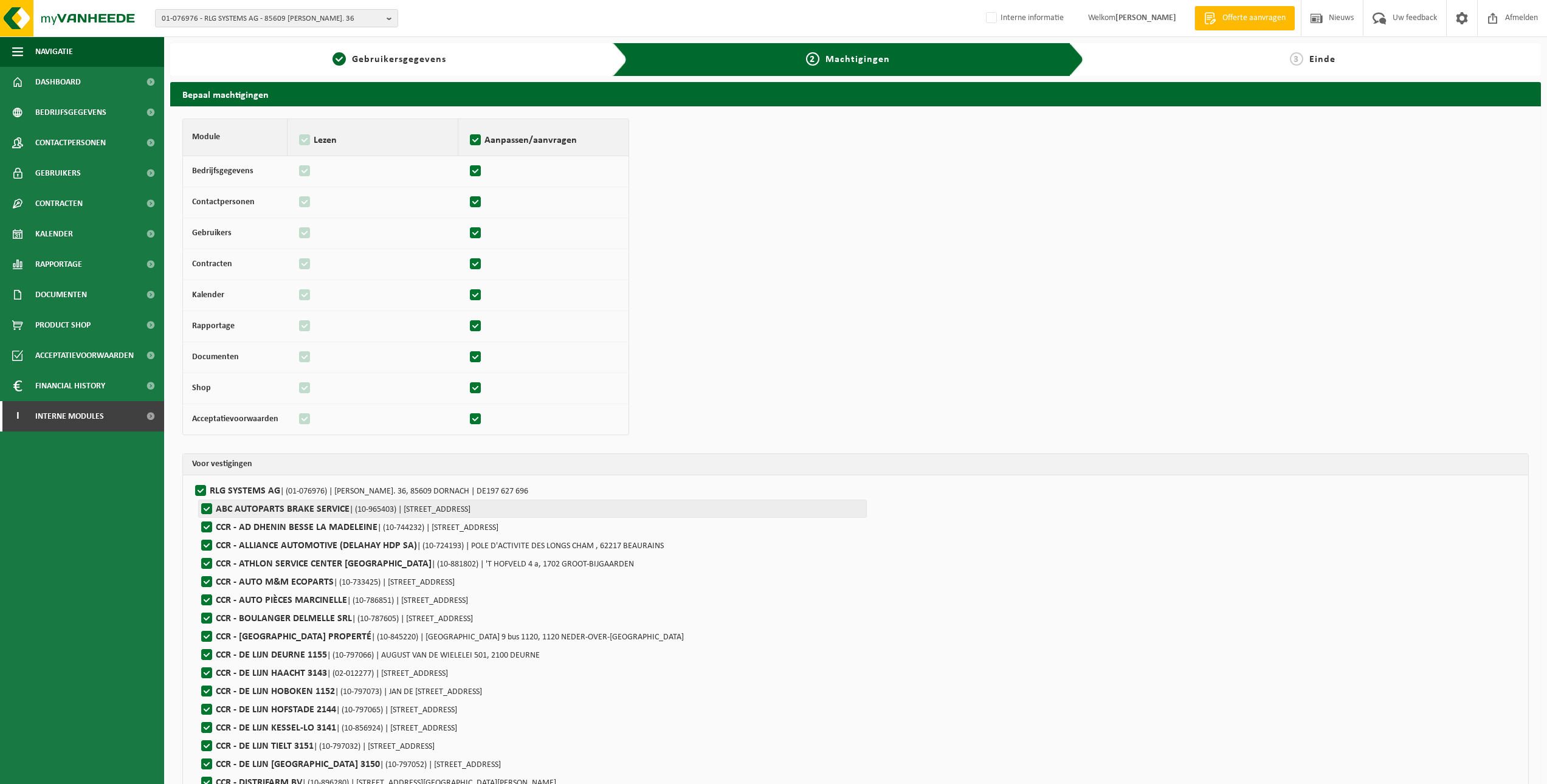
checkbox input "true"
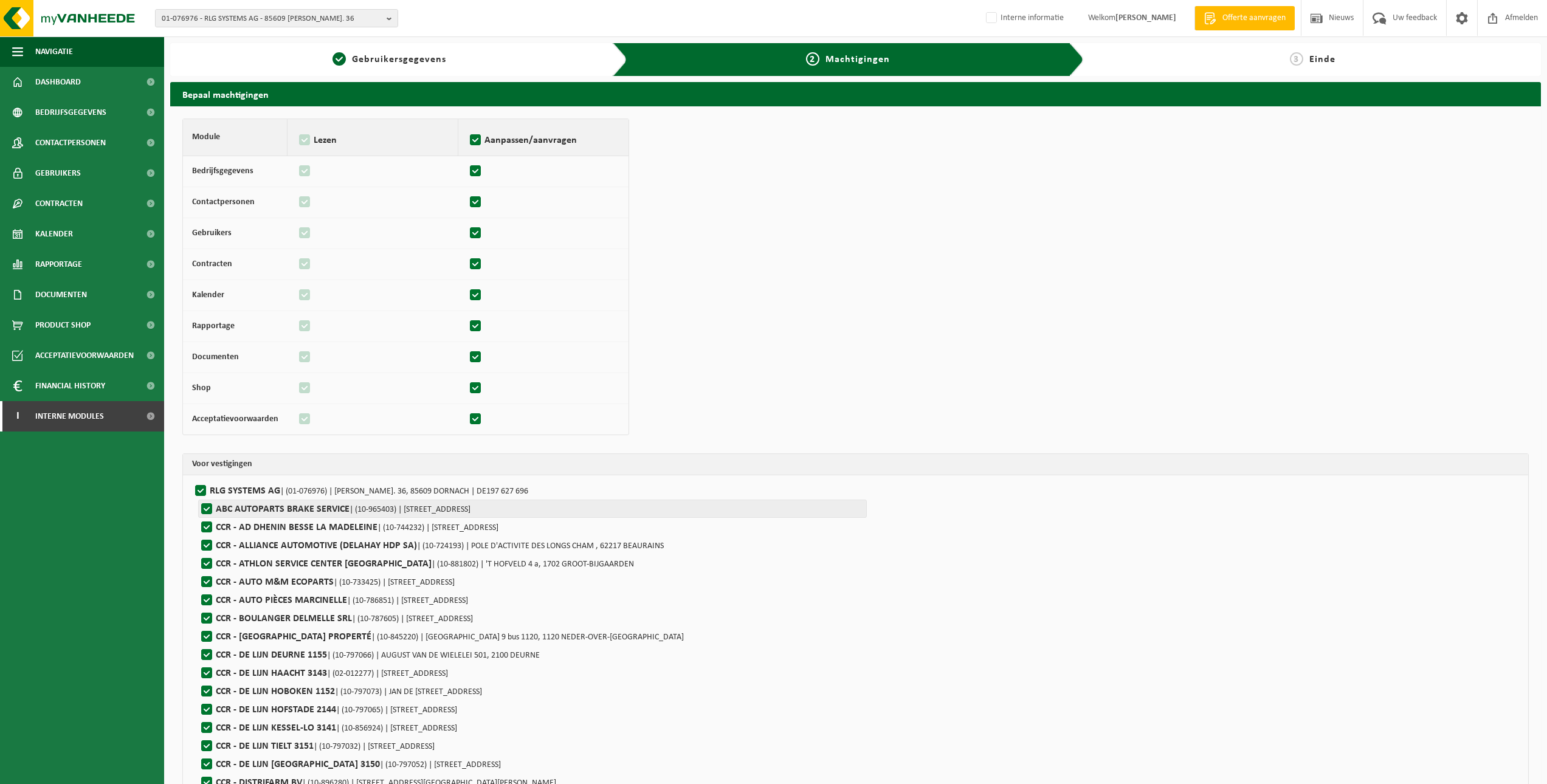
checkbox input "true"
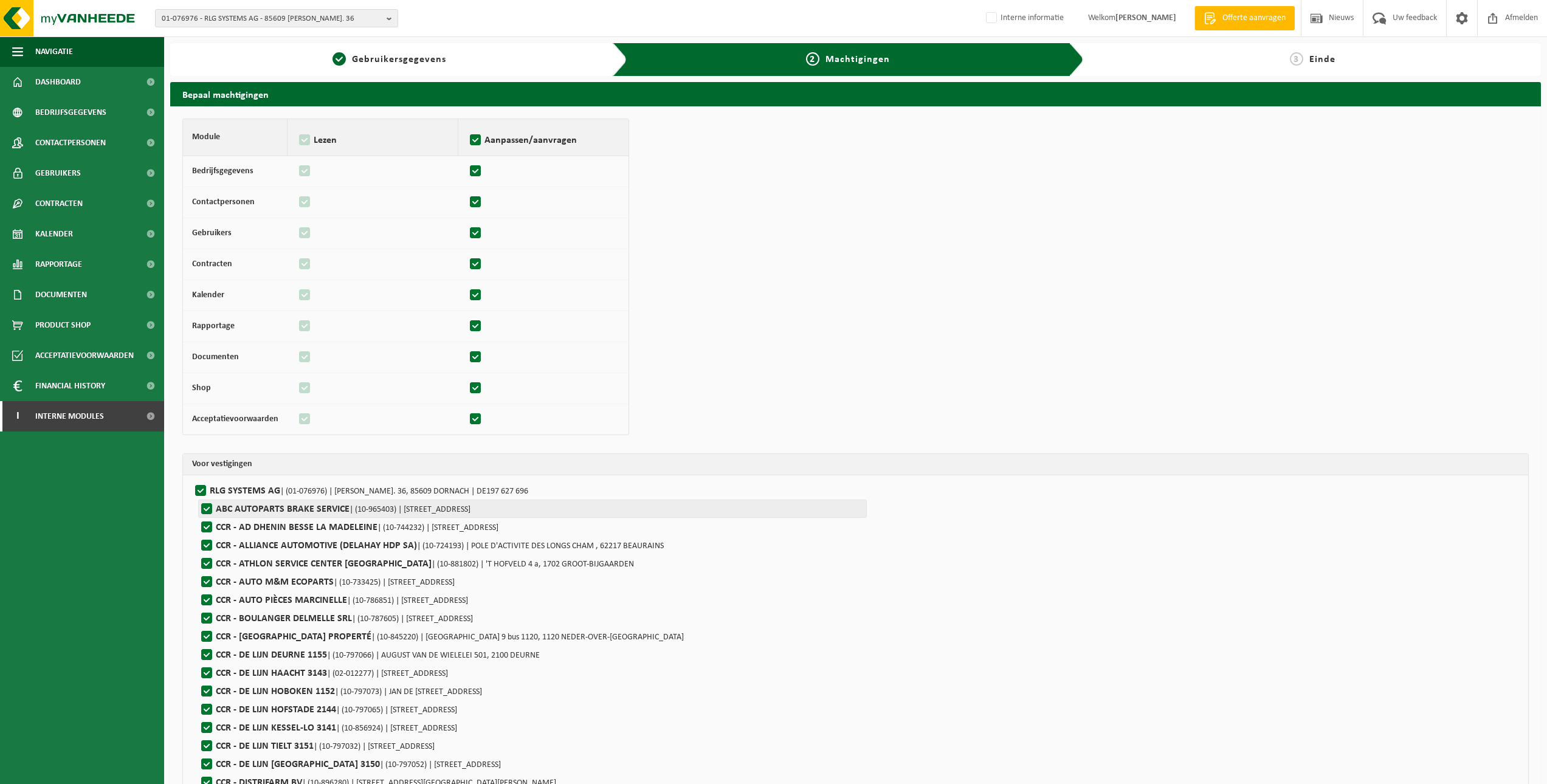
checkbox input "true"
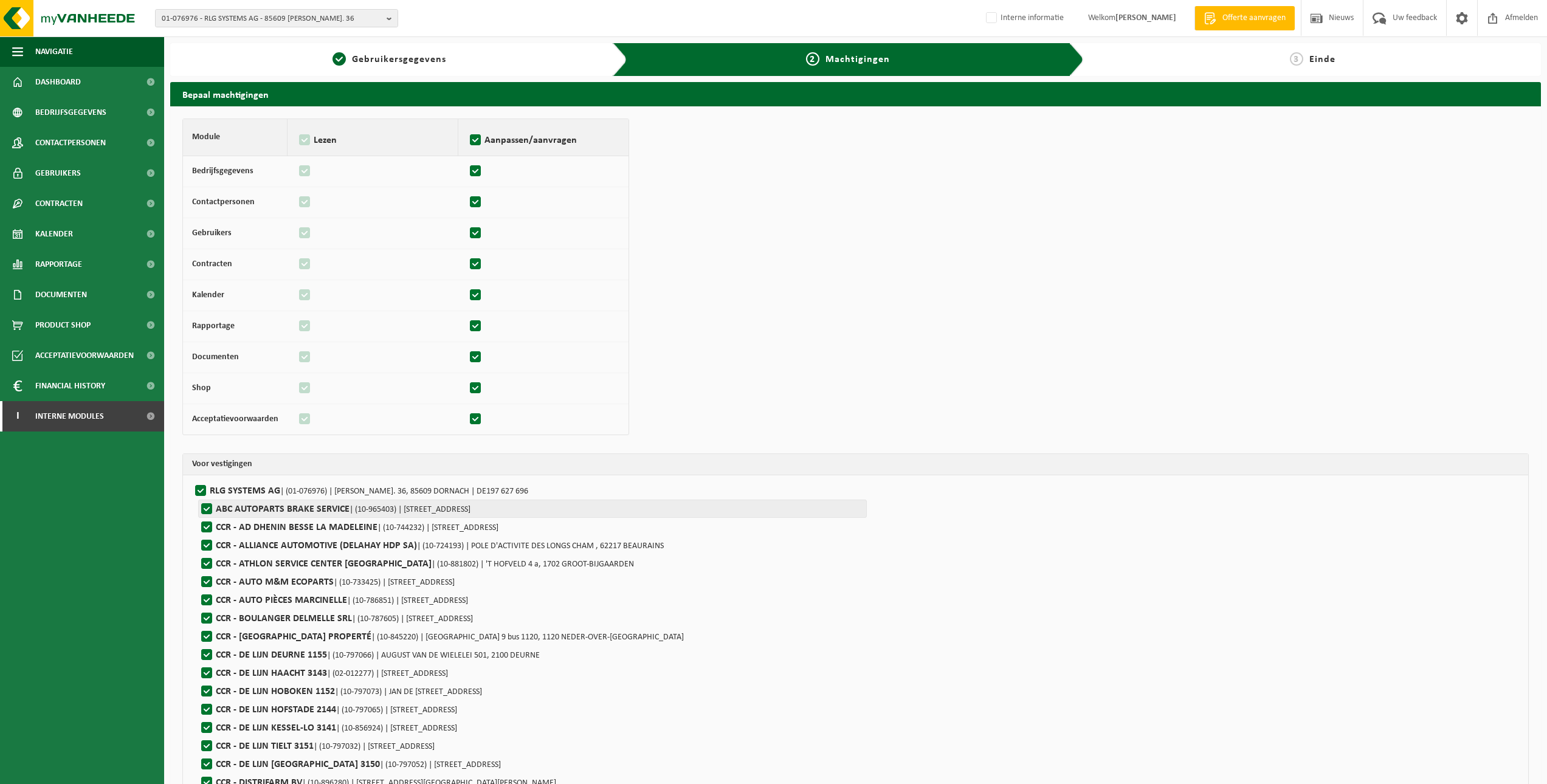
checkbox input "true"
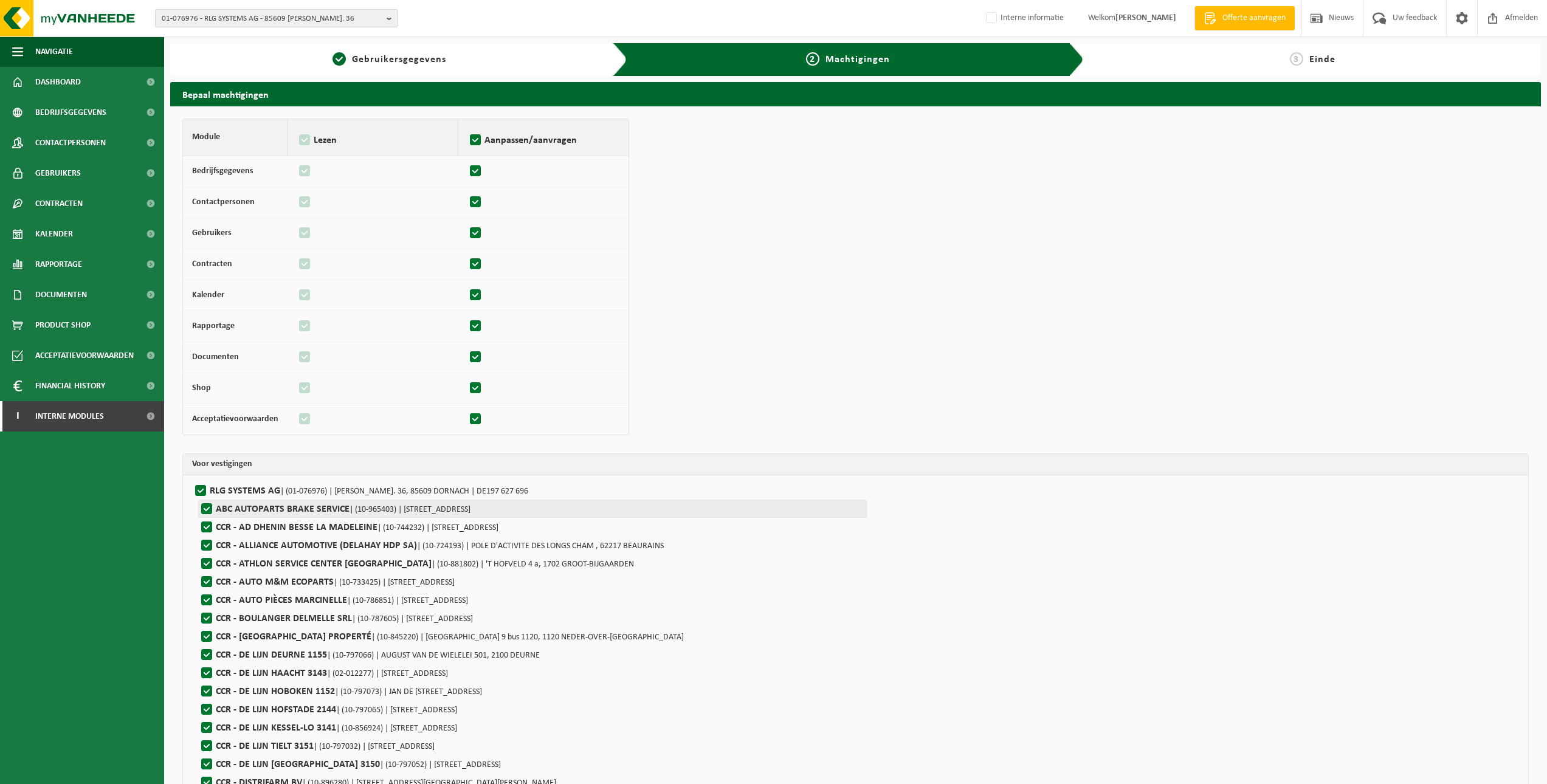
checkbox input "true"
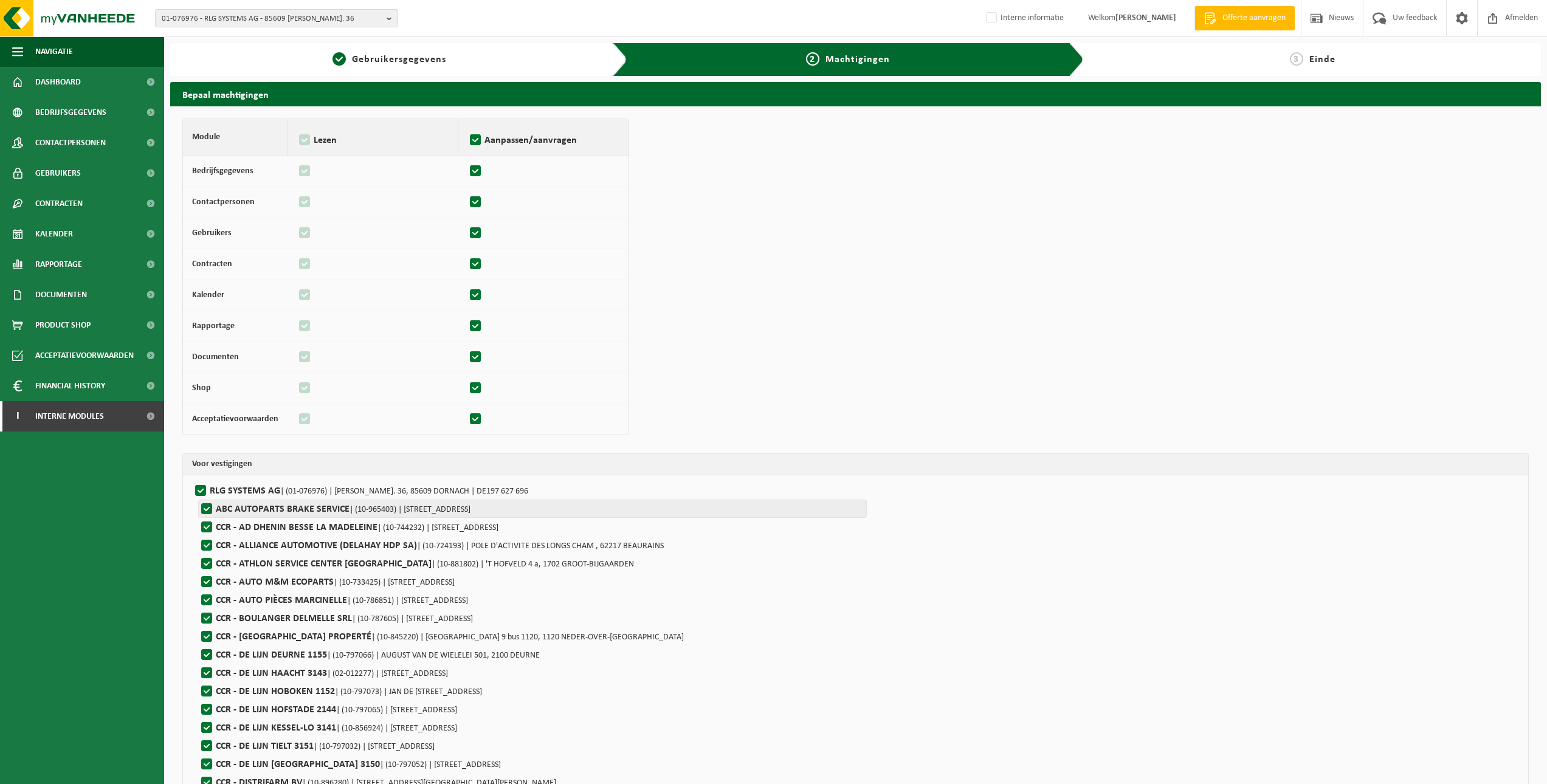
checkbox input "true"
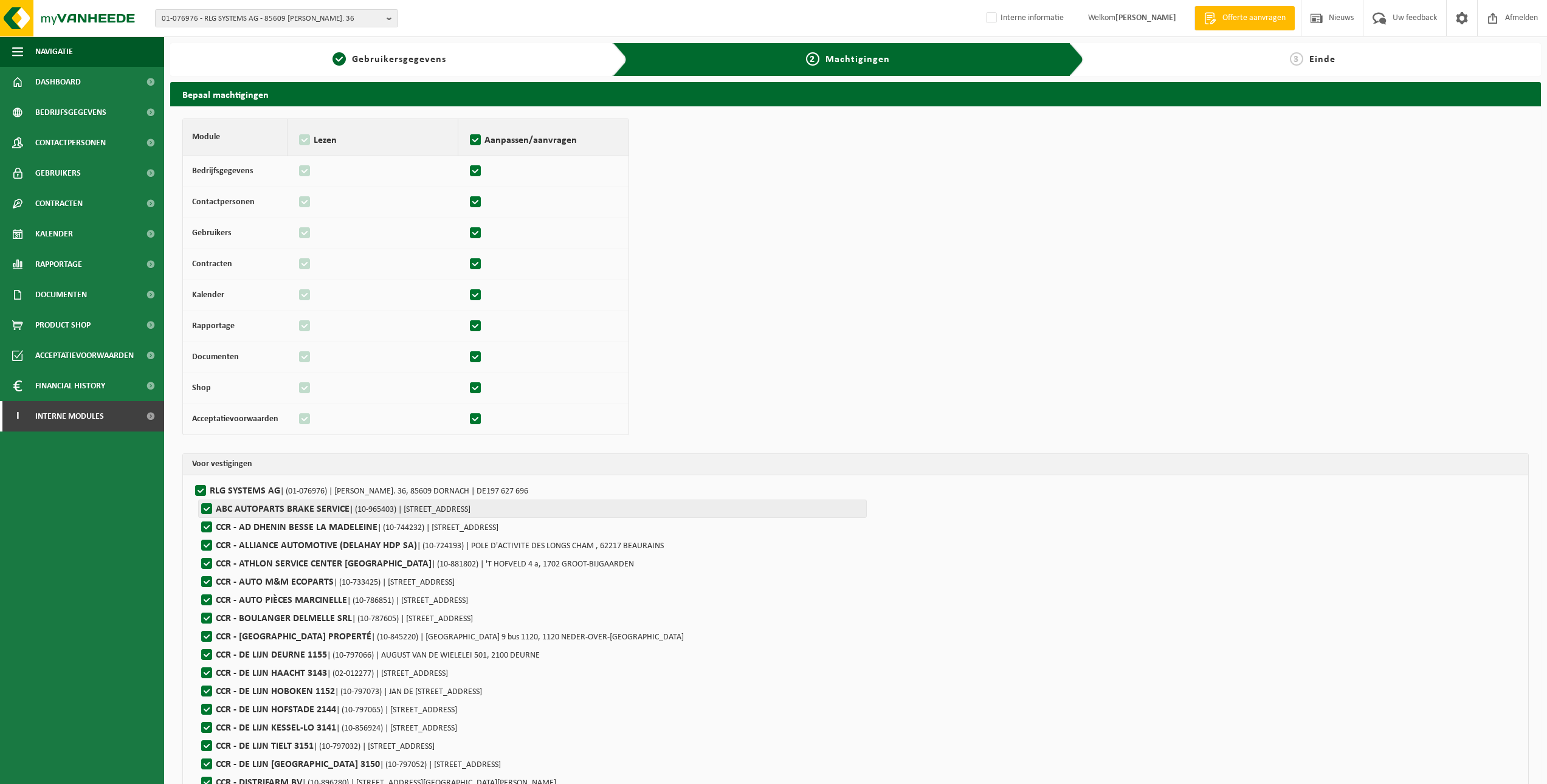
checkbox input "true"
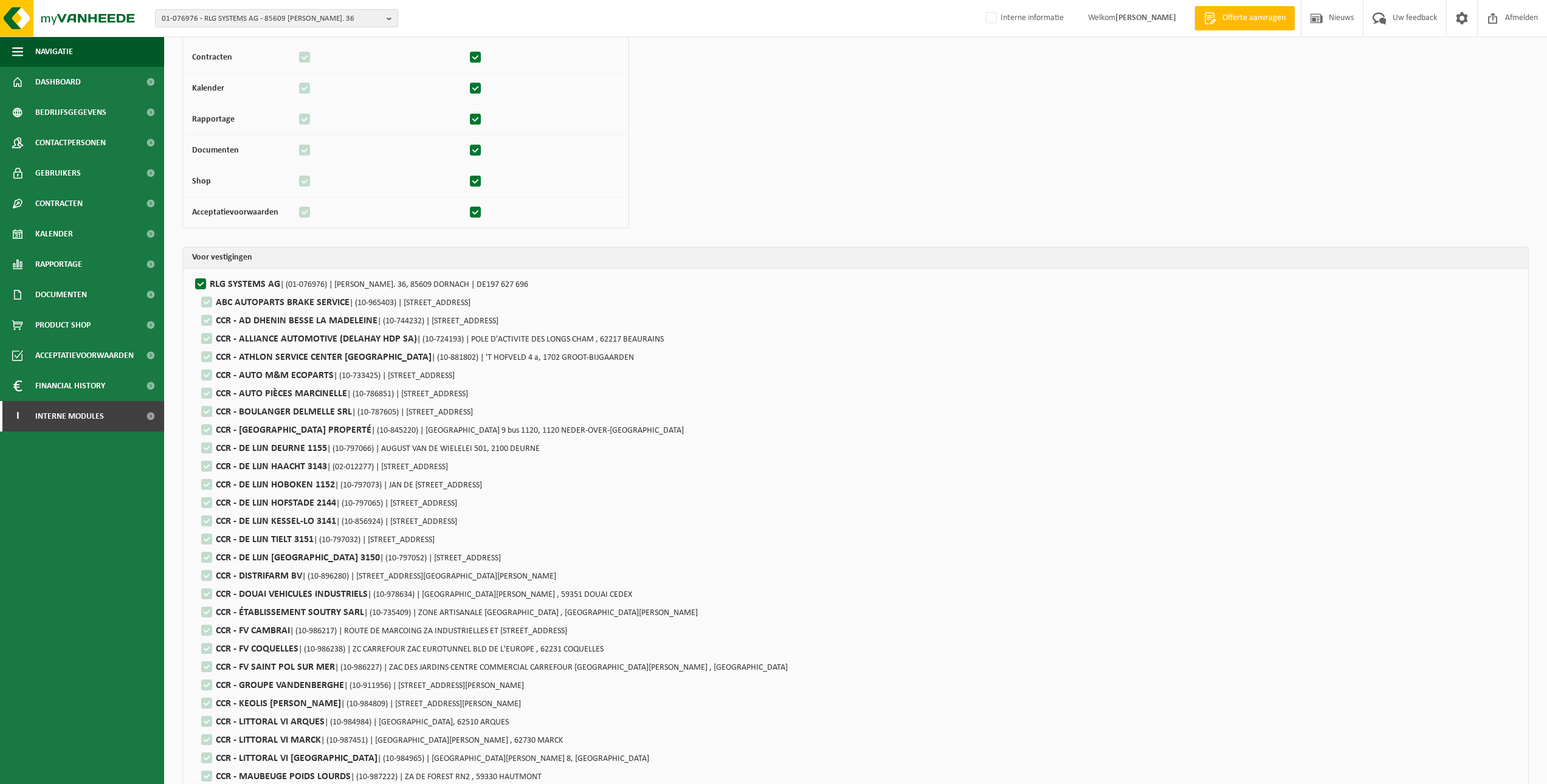
scroll to position [616, 0]
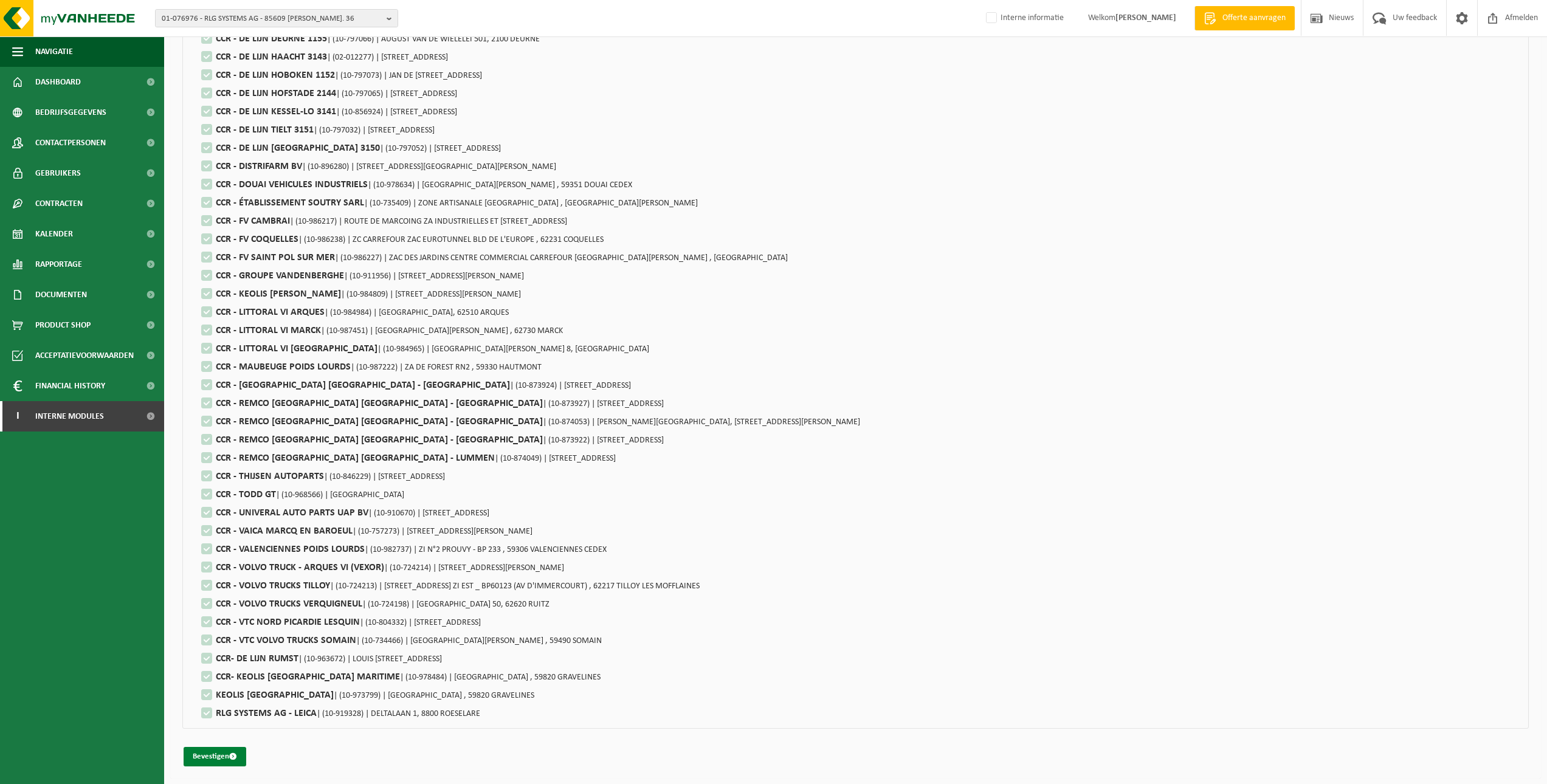
click at [210, 760] on button "Bevestigen" at bounding box center [214, 757] width 63 height 19
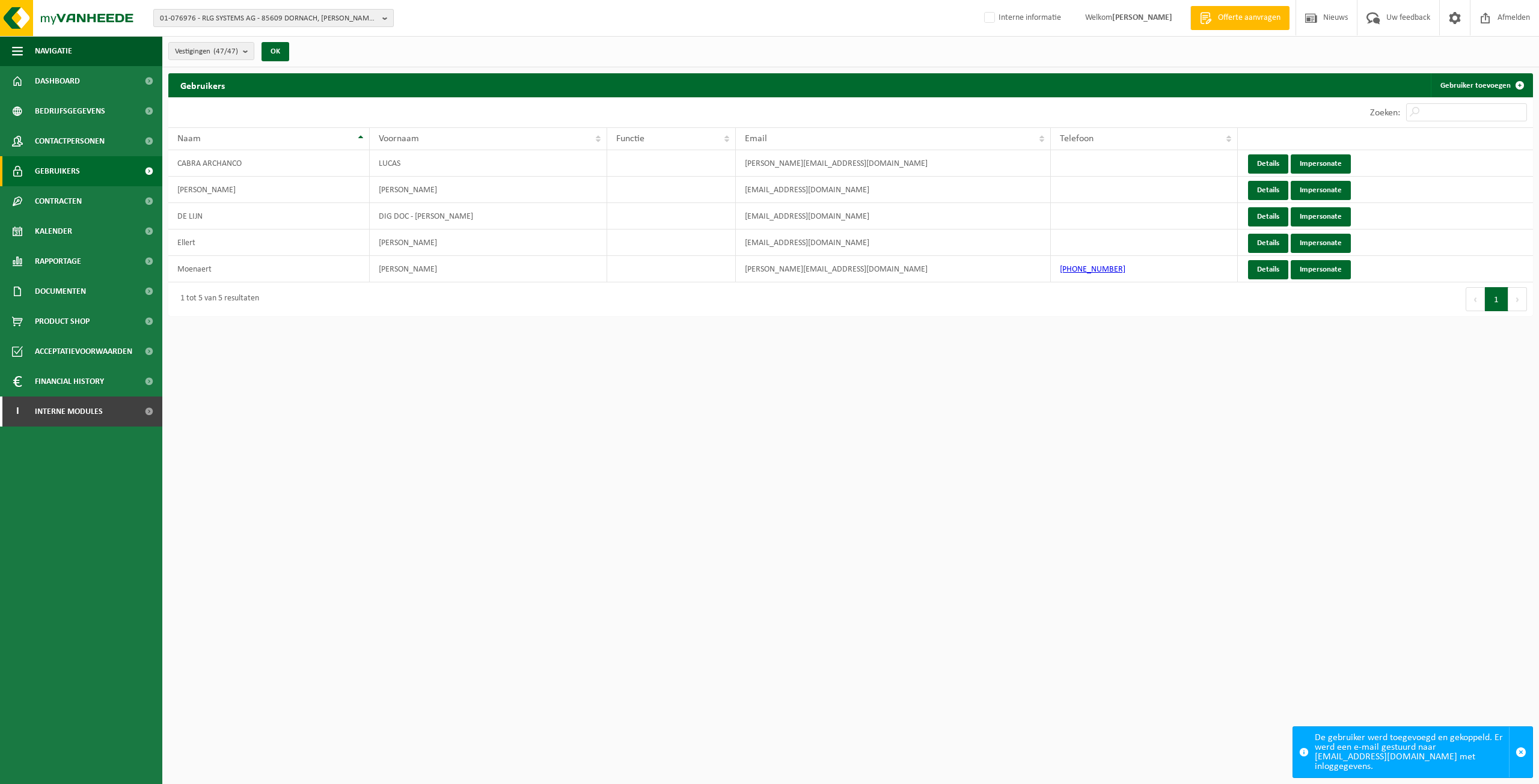
click at [279, 15] on span "01-076976 - RLG SYSTEMS AG - 85609 DORNACH, [PERSON_NAME]. 36" at bounding box center [269, 18] width 218 height 18
paste input "01-076976"
type input "01-076976"
click at [85, 133] on span "Contactpersonen" at bounding box center [70, 141] width 70 height 31
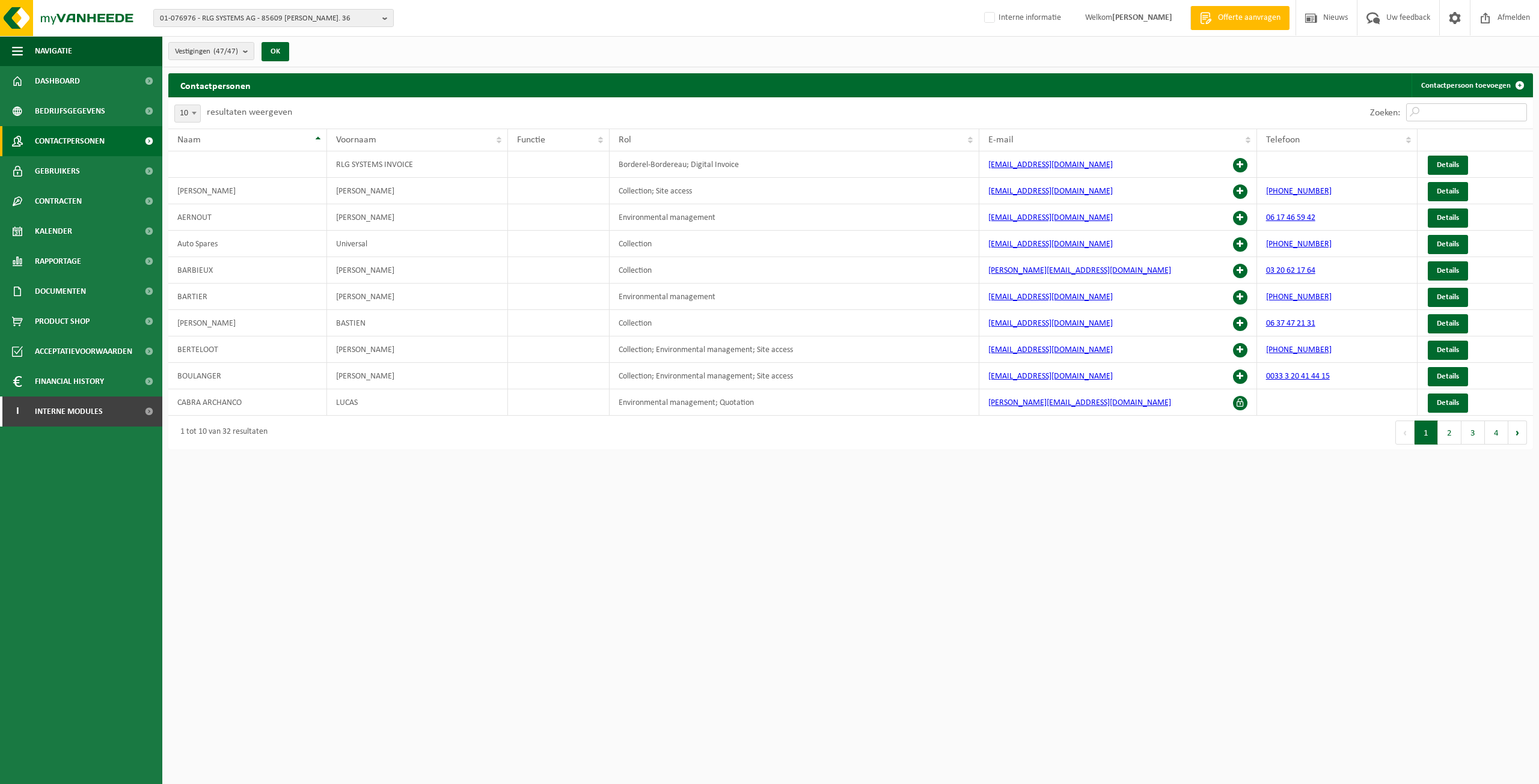
click at [1444, 110] on input "Zoeken:" at bounding box center [1466, 112] width 121 height 18
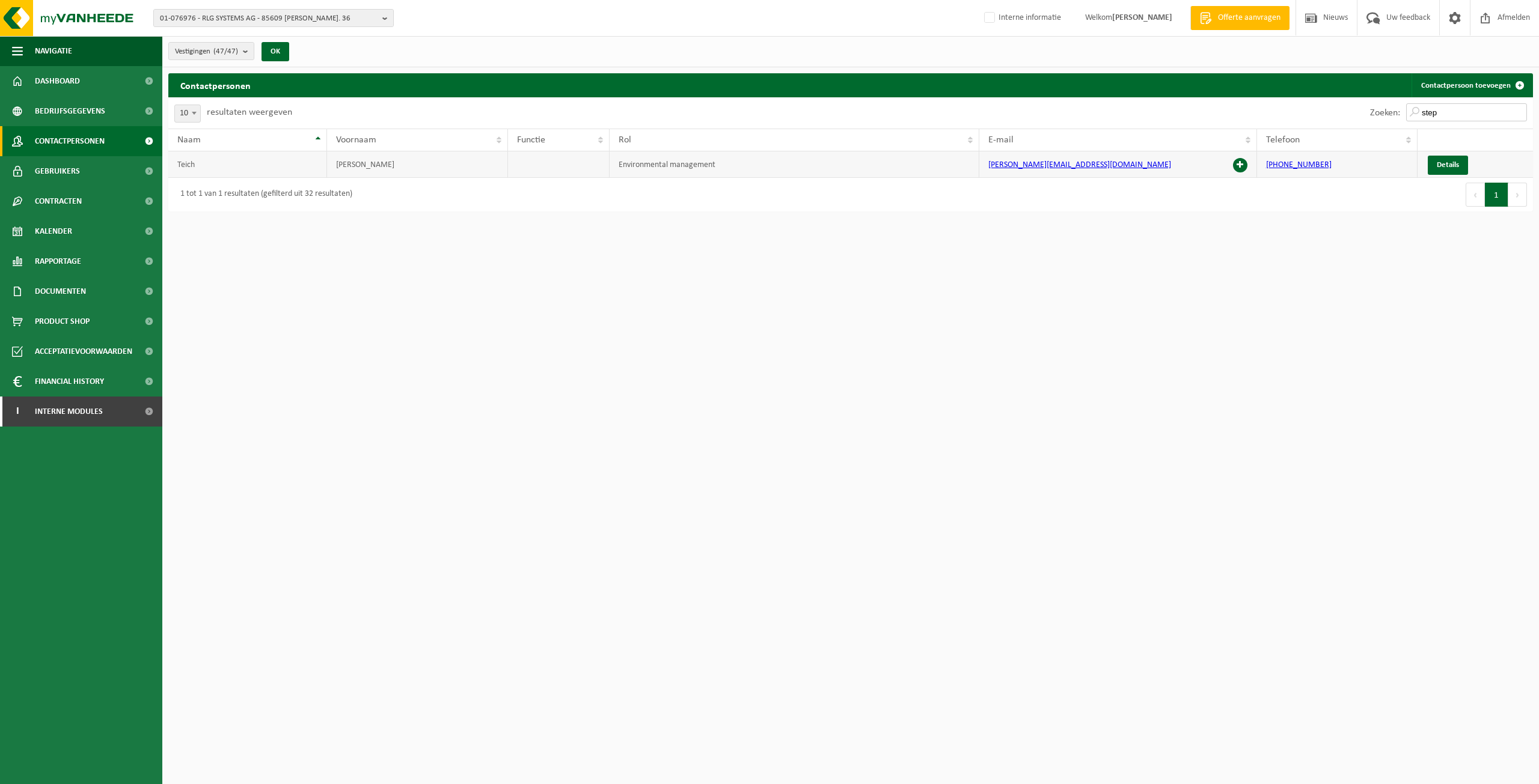
type input "step"
click at [1237, 166] on span at bounding box center [1240, 165] width 14 height 14
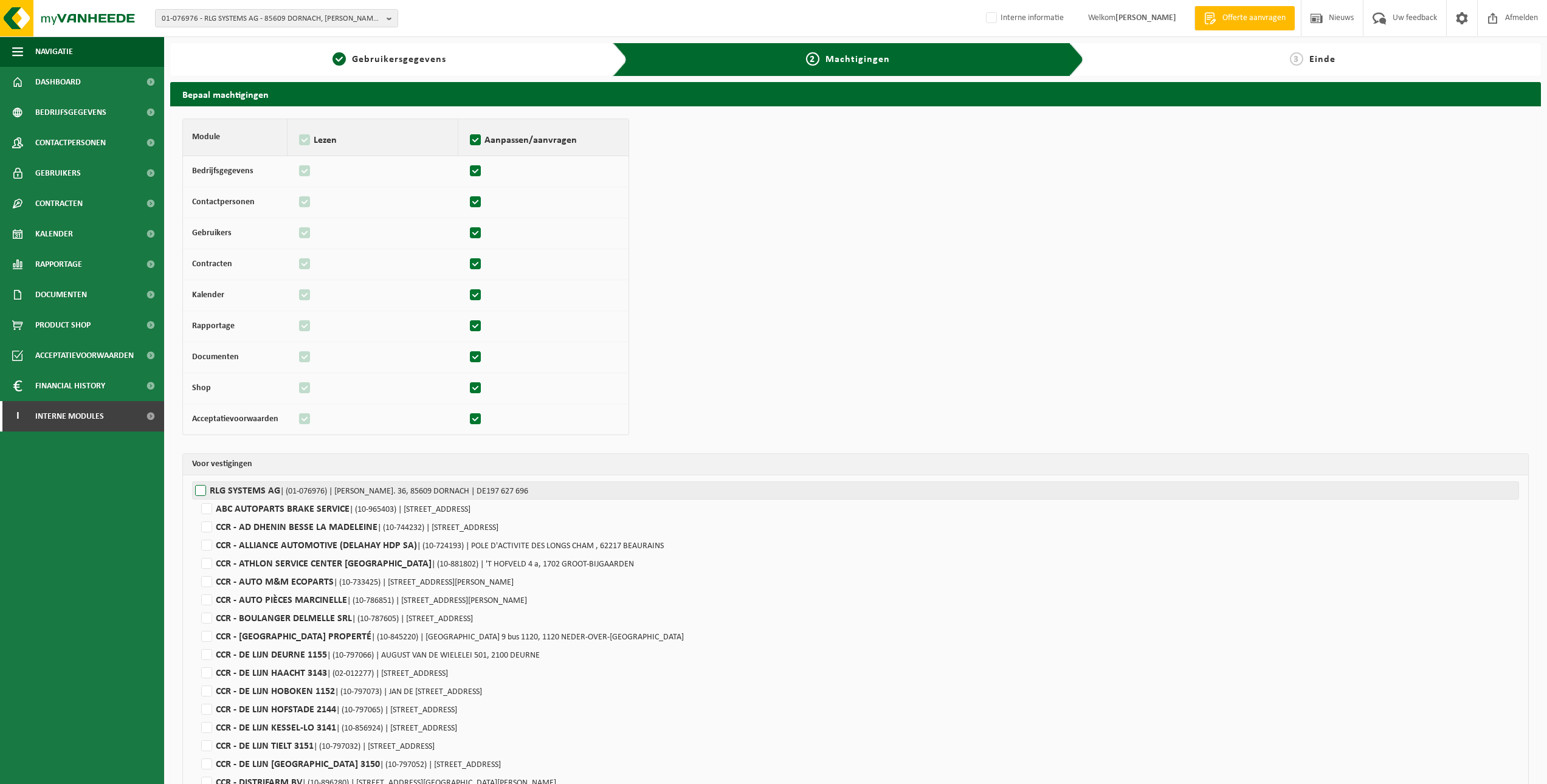
click at [297, 482] on label"] "RLG SYSTEMS AG | (01-076976) | [PERSON_NAME]-STR. 36, 85609 DORNACH | DE197 627…" at bounding box center [855, 490] width 1327 height 18
click at [297, 482] on input "RLG SYSTEMS AG | (01-076976) | [PERSON_NAME]-STR. 36, 85609 DORNACH | DE197 627…" at bounding box center [965, 490] width 1547 height 18
checkbox input "true"
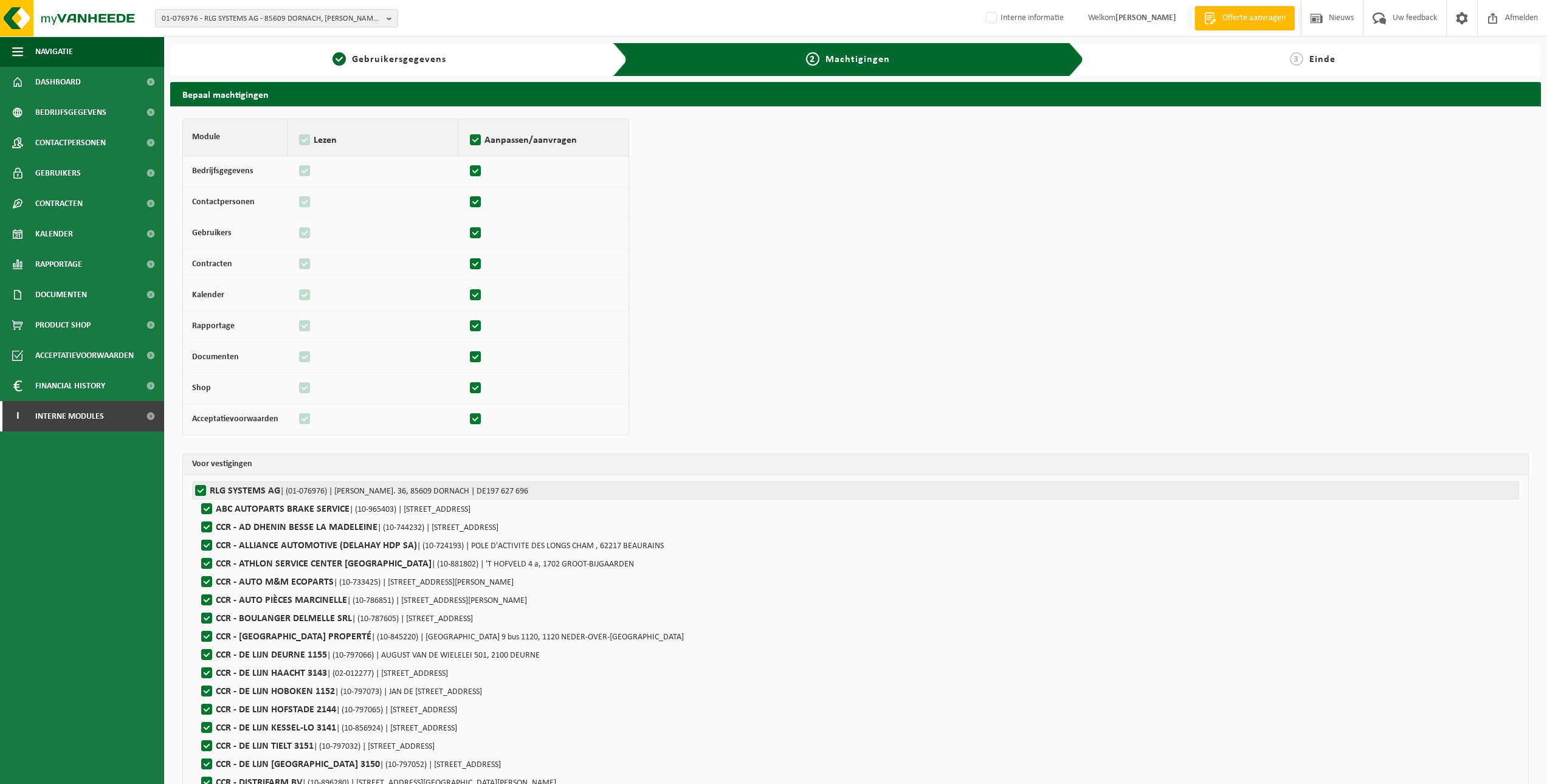
checkbox input "true"
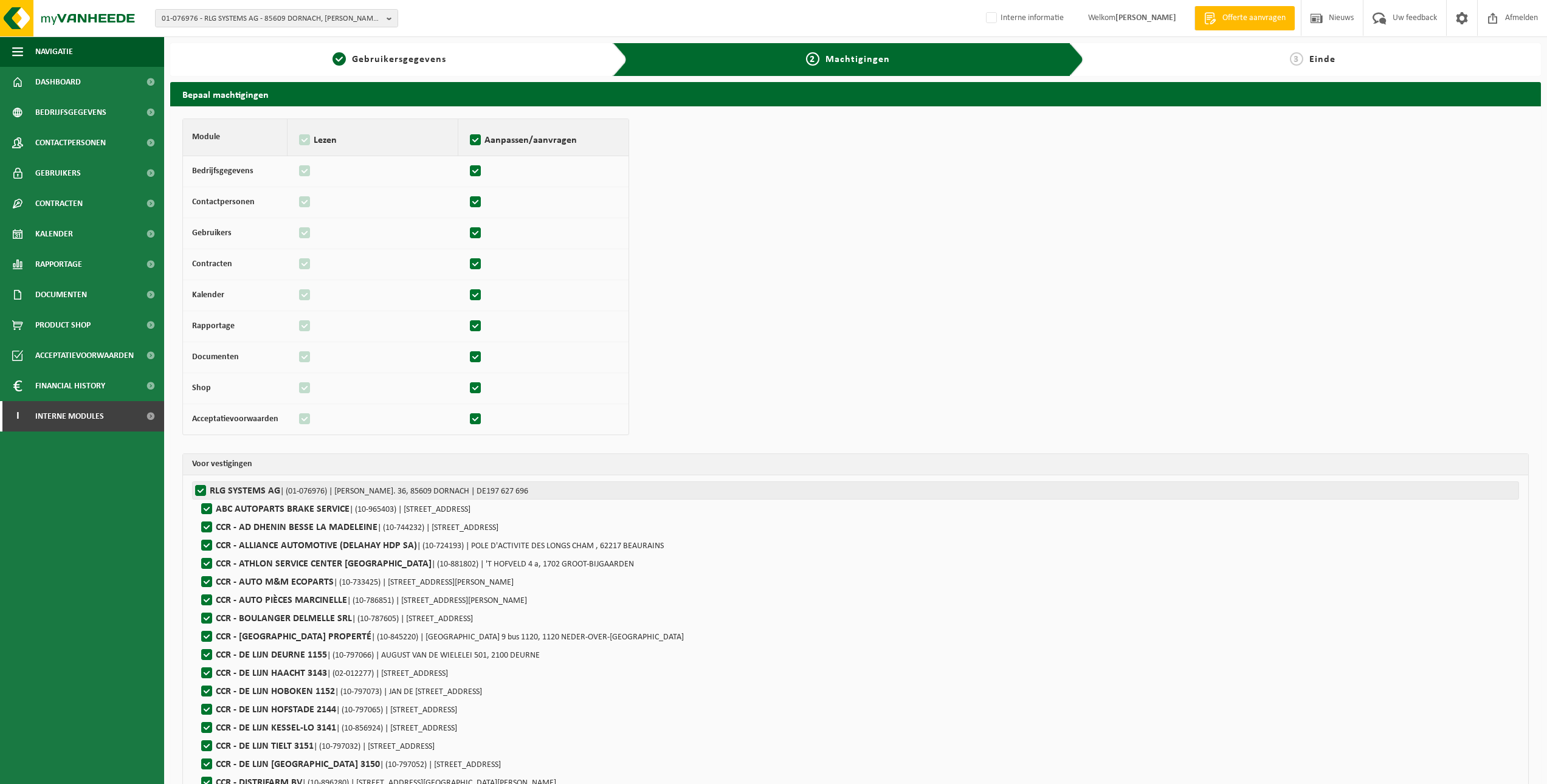
checkbox input "true"
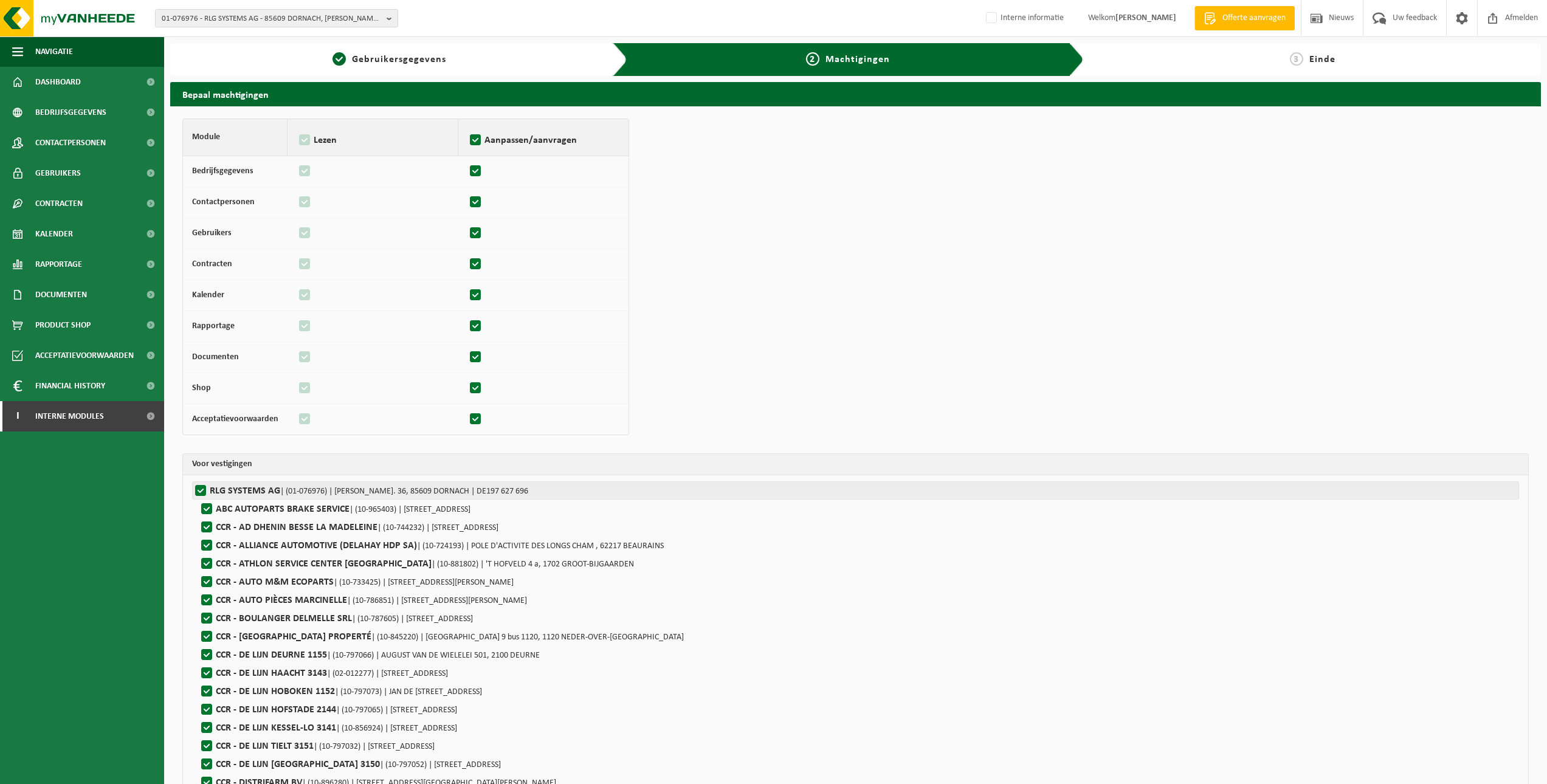
checkbox input "true"
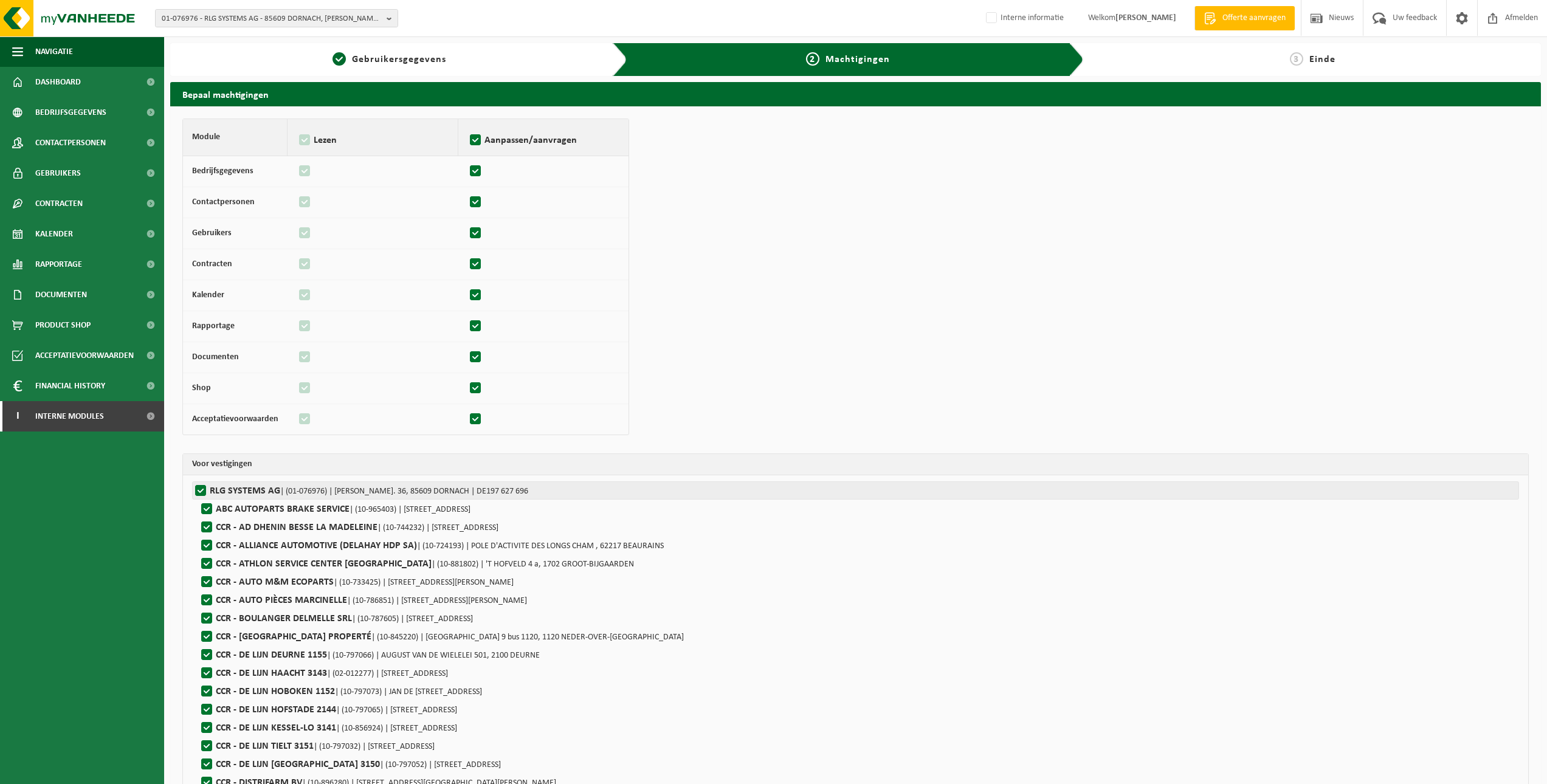
checkbox input "true"
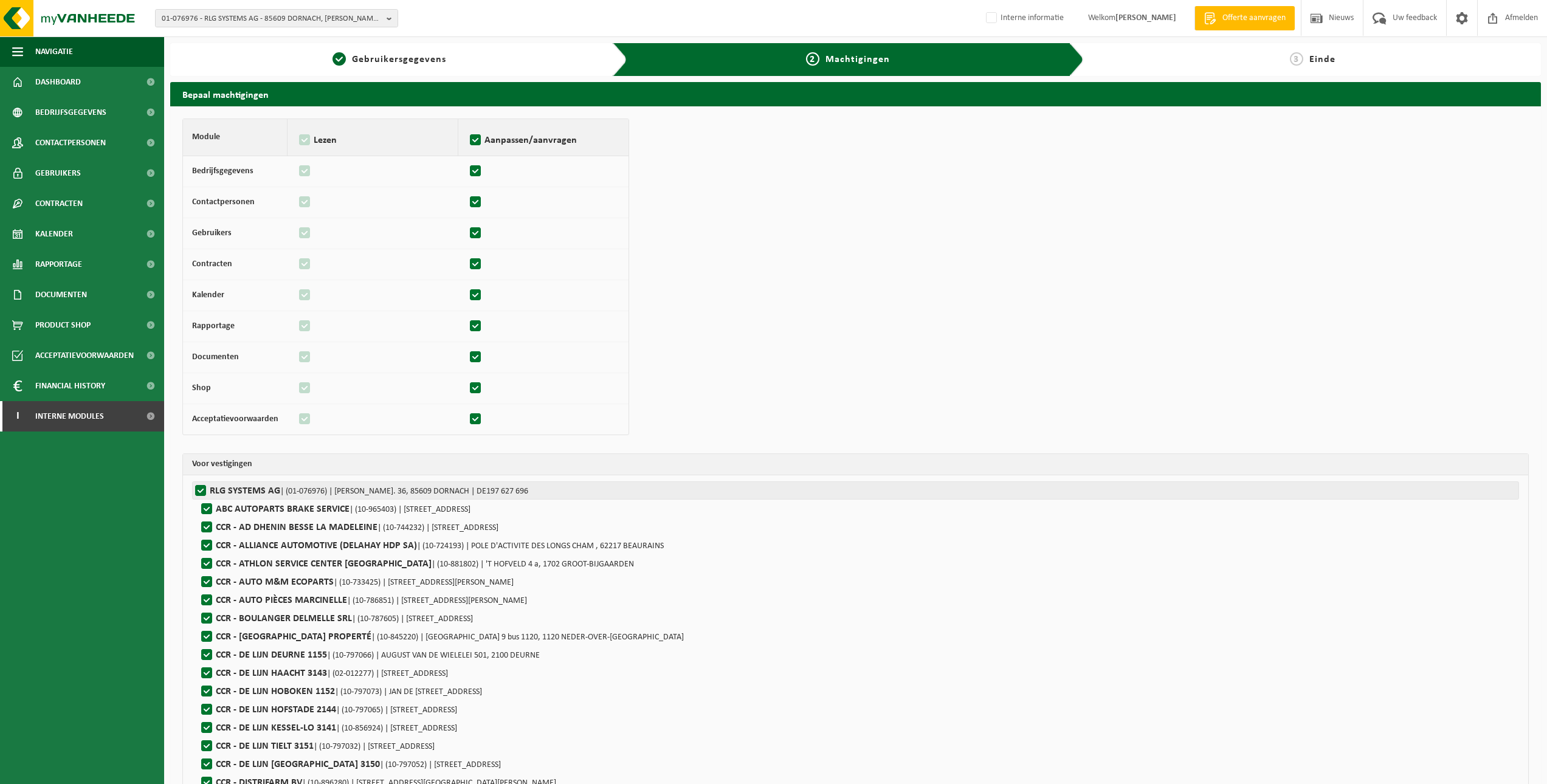
checkbox input "true"
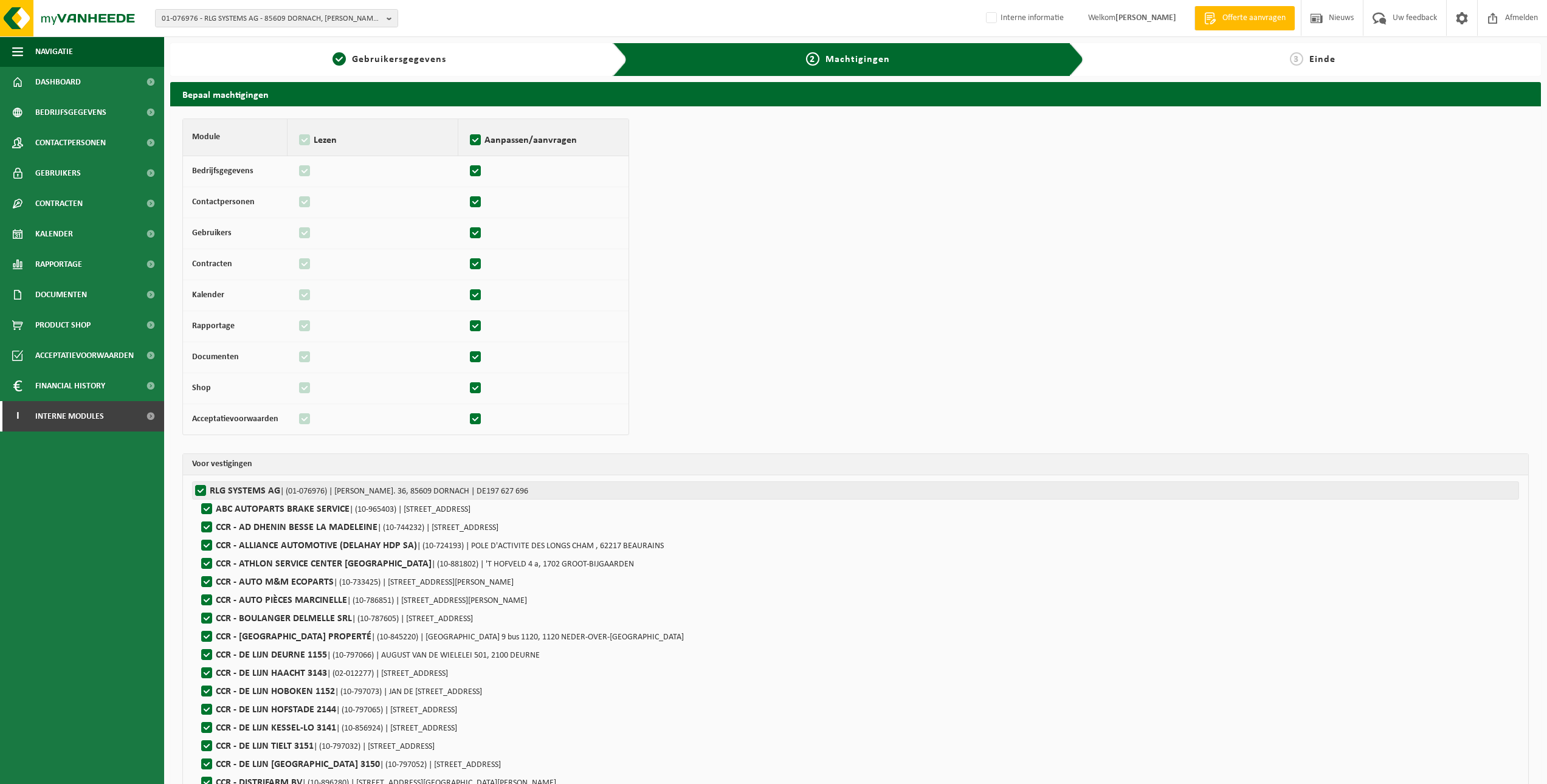
checkbox input "true"
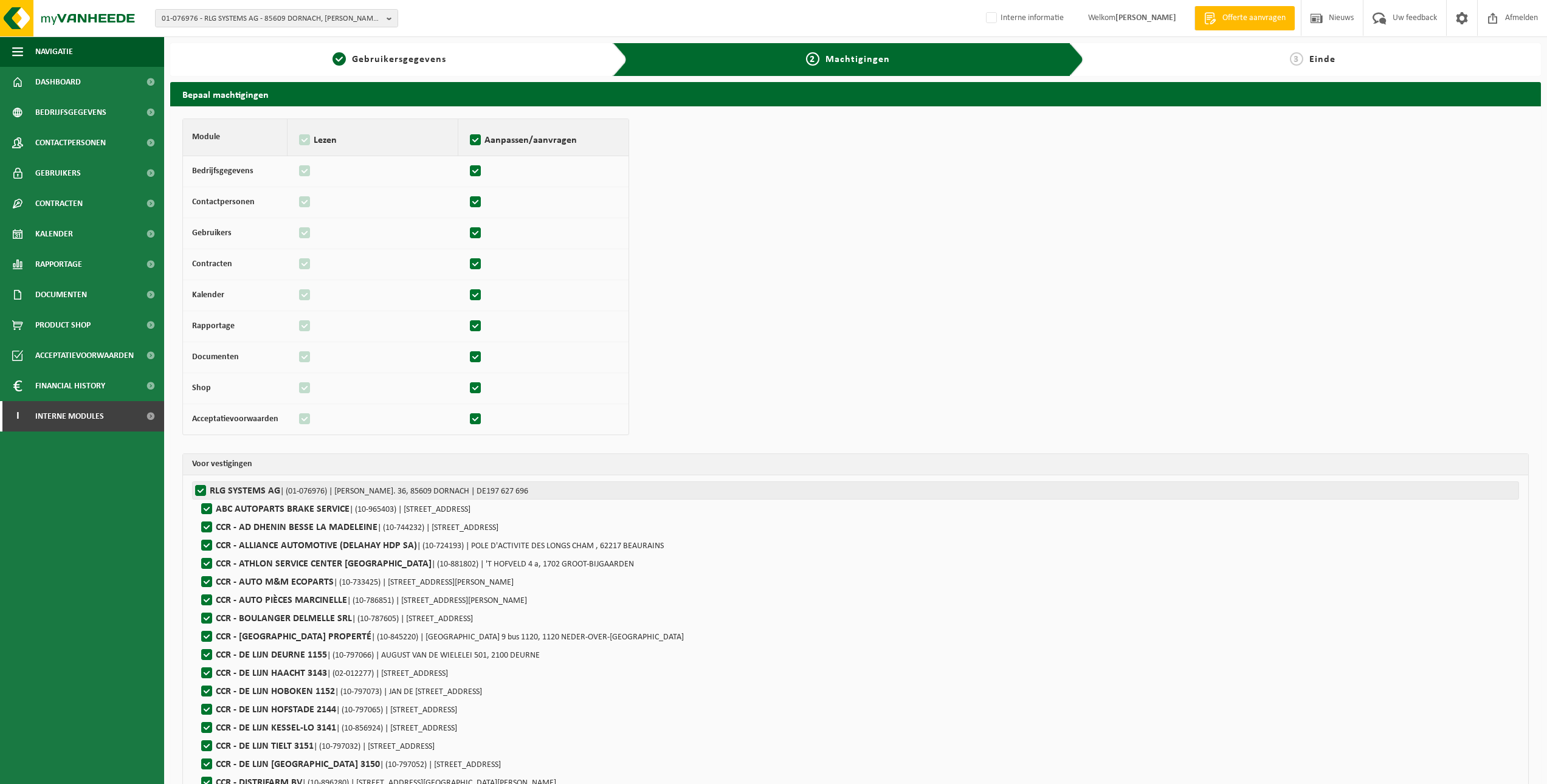
checkbox input "true"
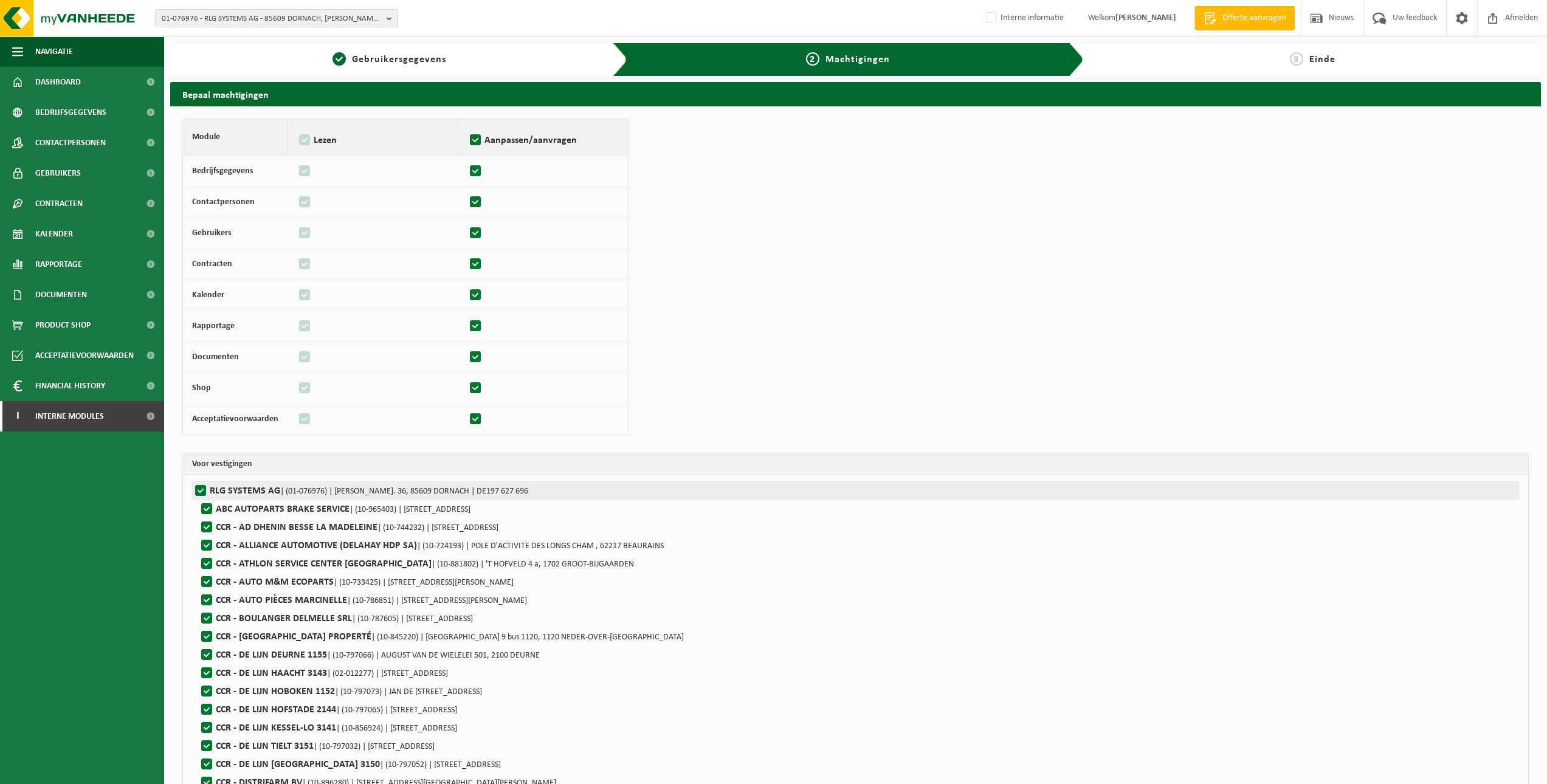
checkbox input "true"
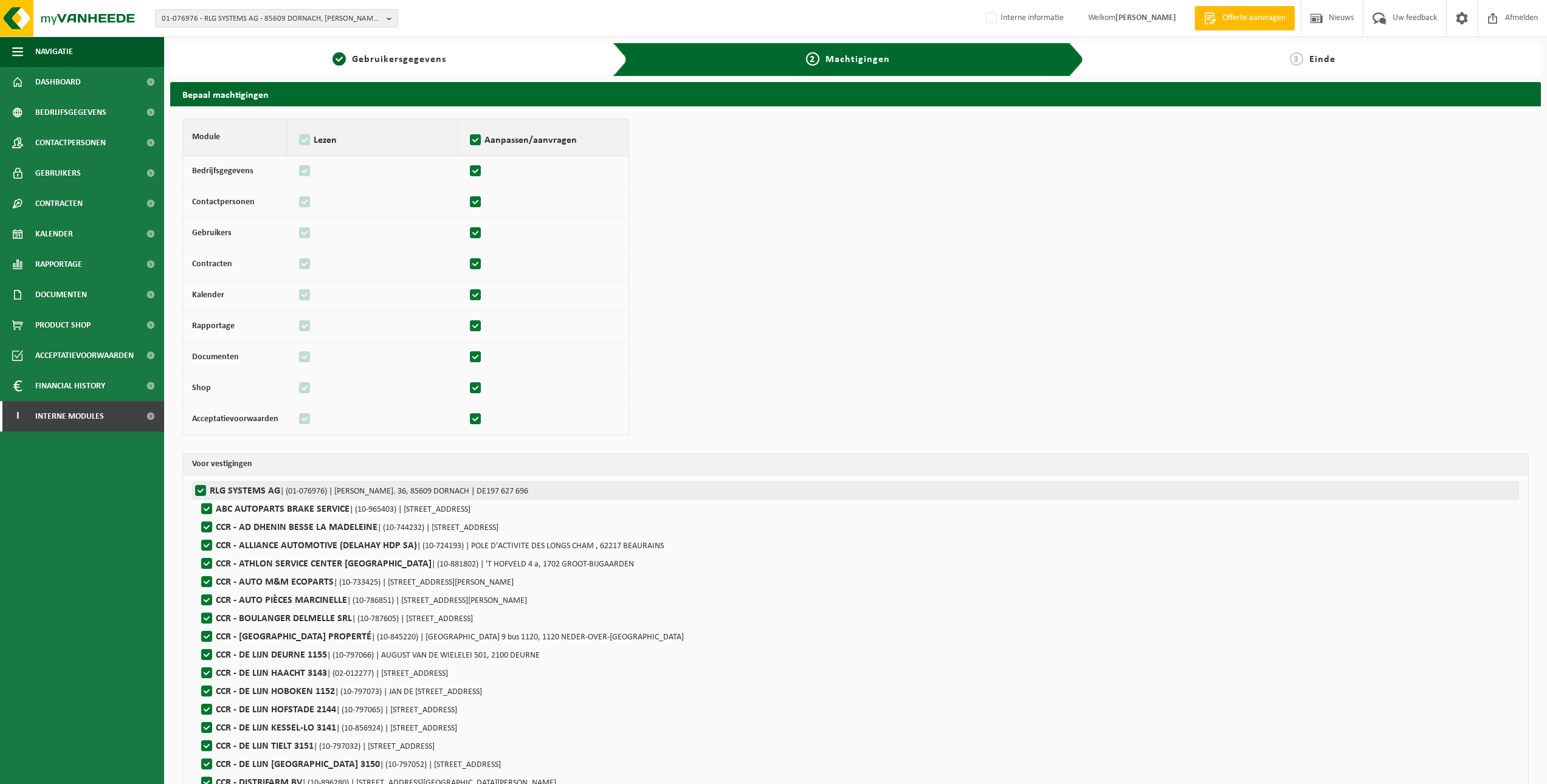
checkbox input "true"
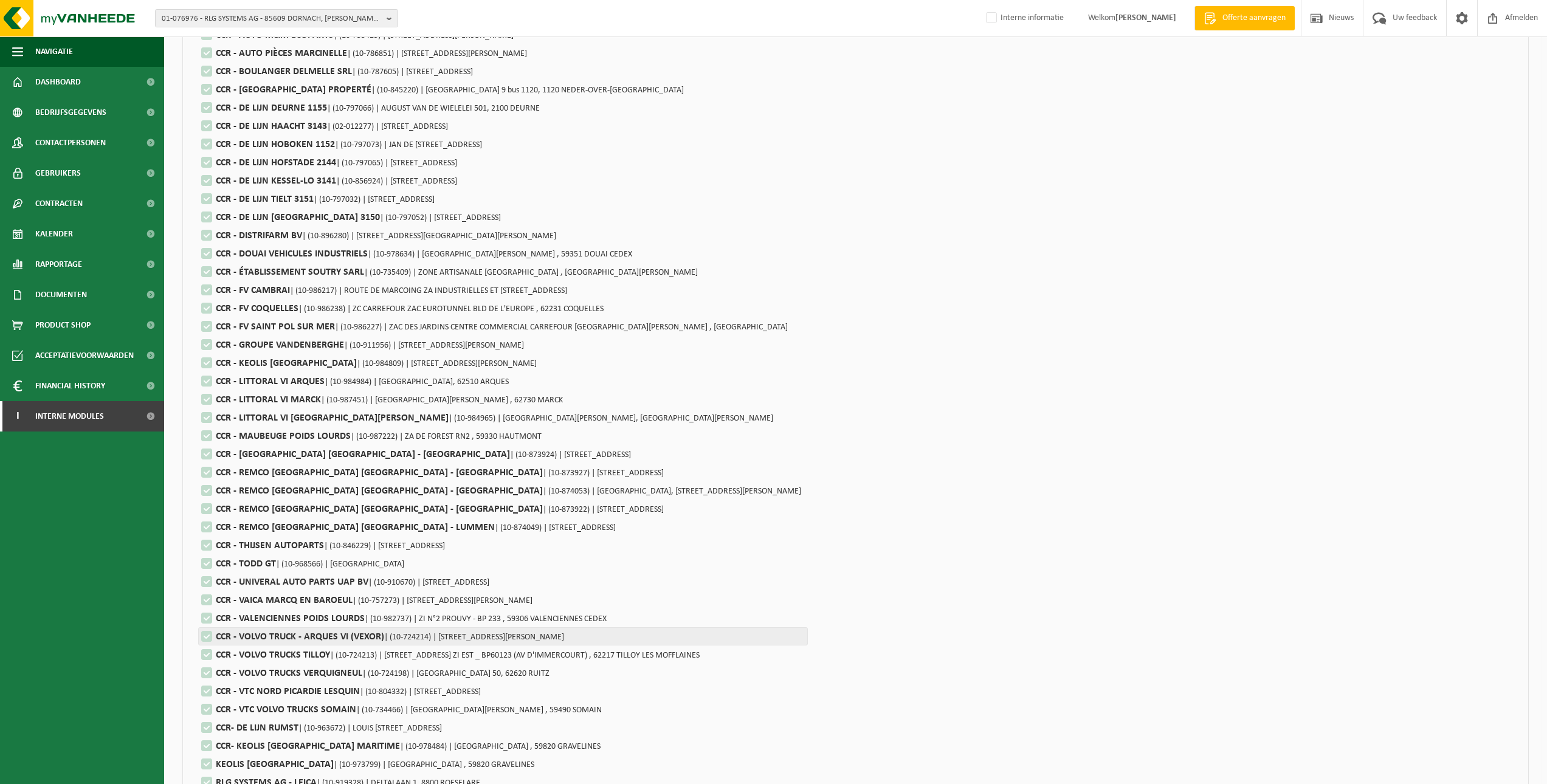
scroll to position [616, 0]
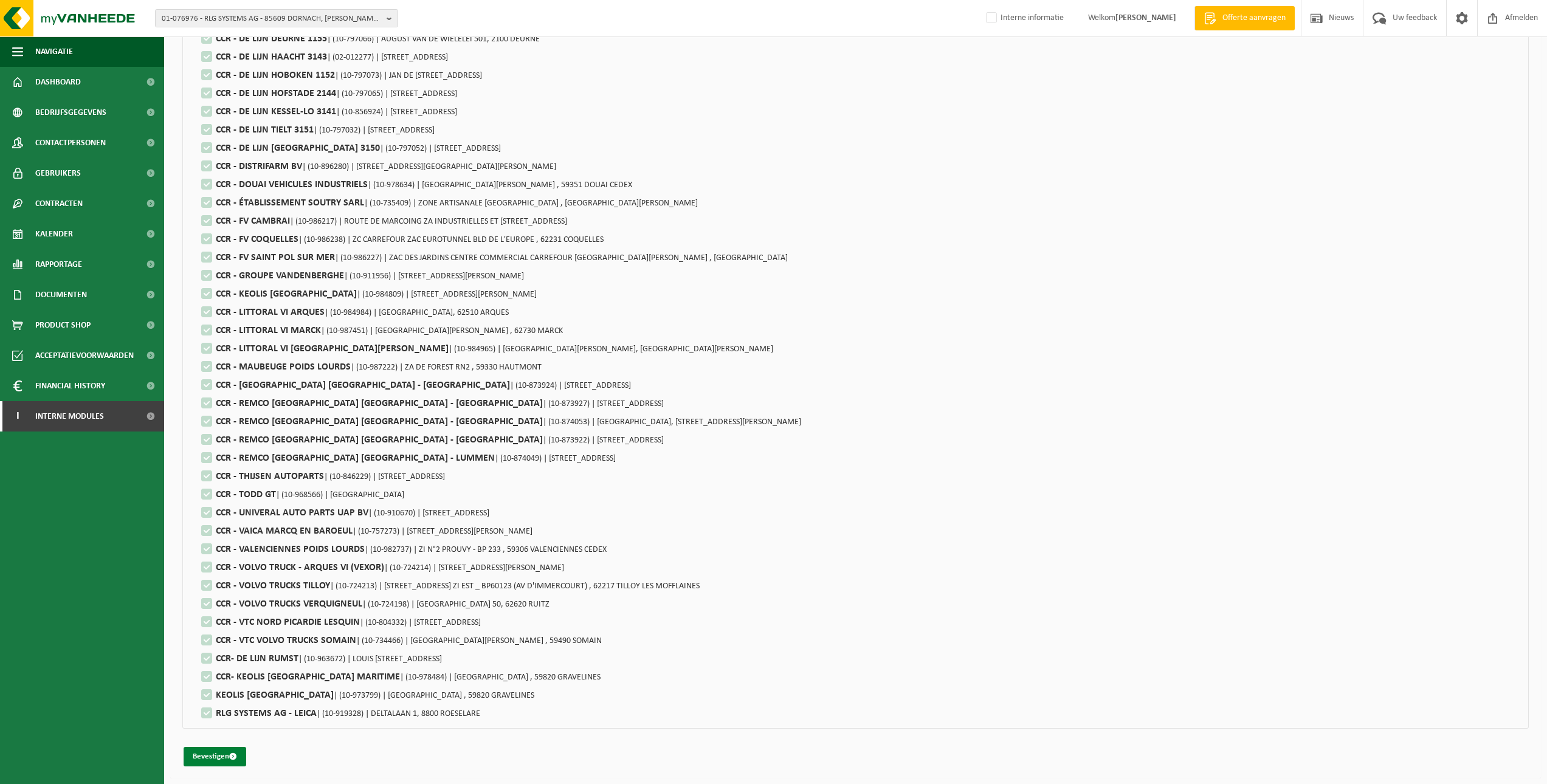
click at [218, 758] on button "Bevestigen" at bounding box center [214, 757] width 63 height 19
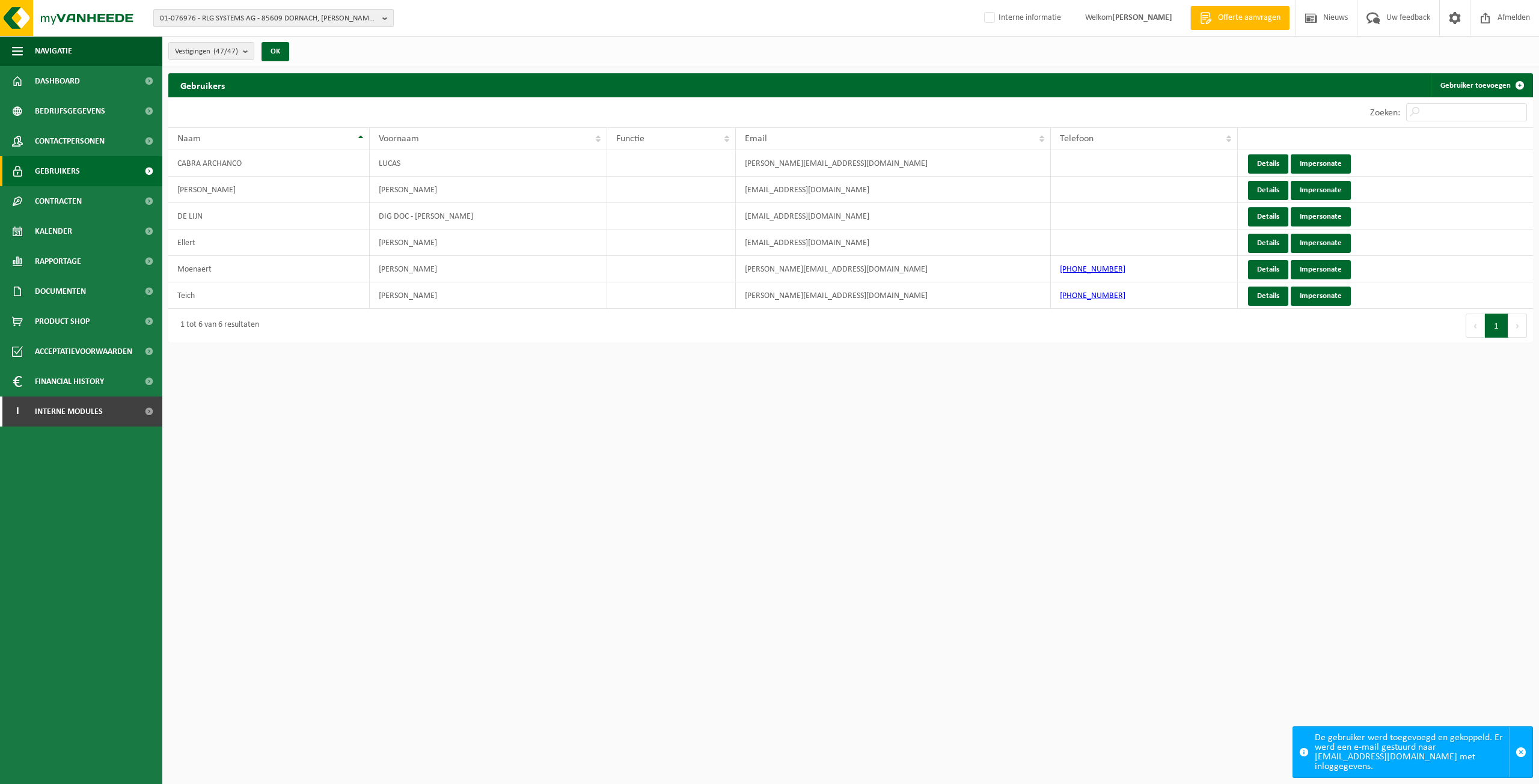
click at [234, 25] on span "01-076976 - RLG SYSTEMS AG - 85609 DORNACH, KARL-HAMMERSCHMIDT-STR. 36" at bounding box center [269, 18] width 218 height 18
paste input "01-056786"
type input "01-056786"
click at [218, 59] on strong "01-056786 - OMNI-TERM BV - 8870 IZEGEM, ROESELAARSESTRAAT 525" at bounding box center [248, 54] width 176 height 9
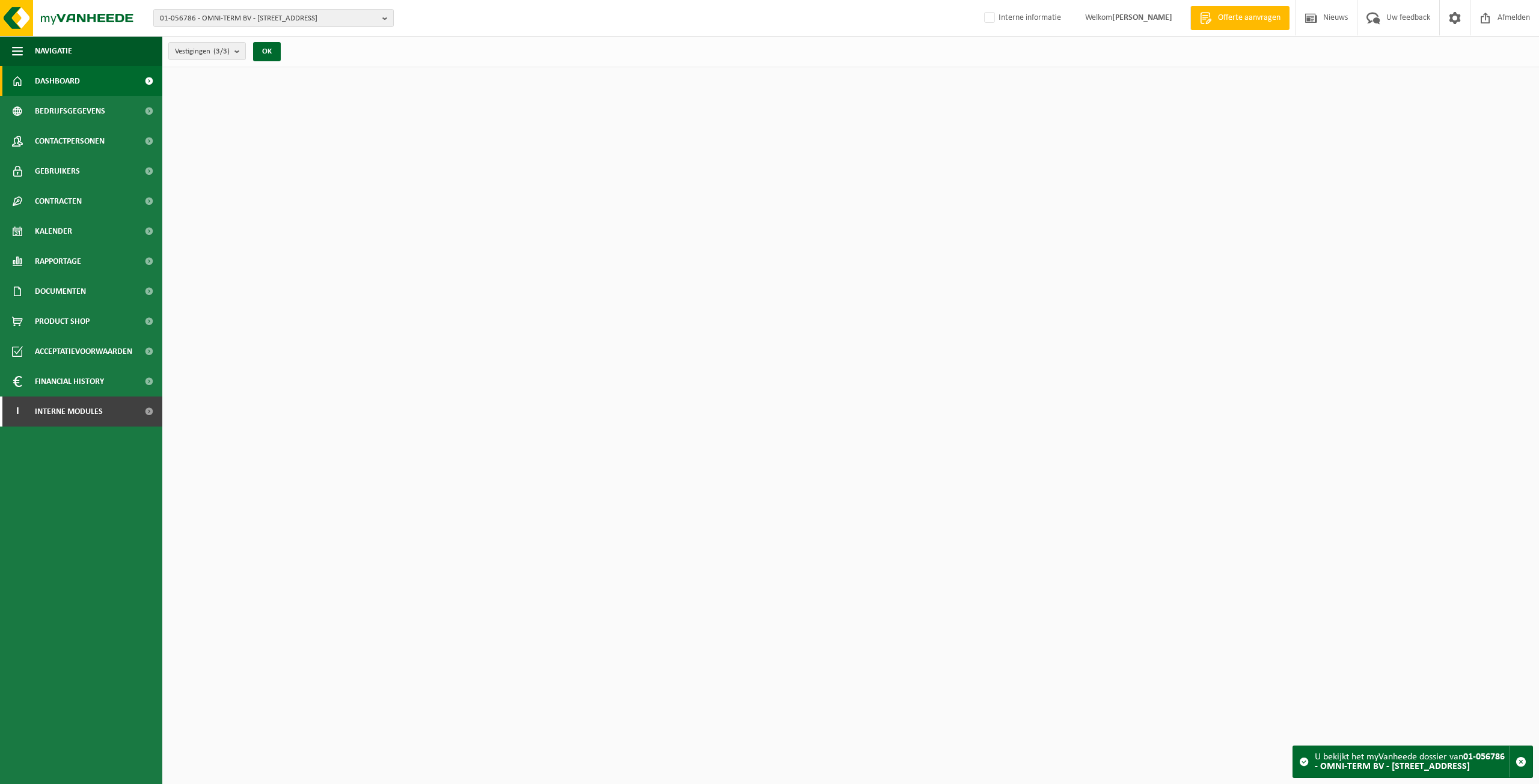
click at [45, 144] on span "Contactpersonen" at bounding box center [70, 141] width 70 height 31
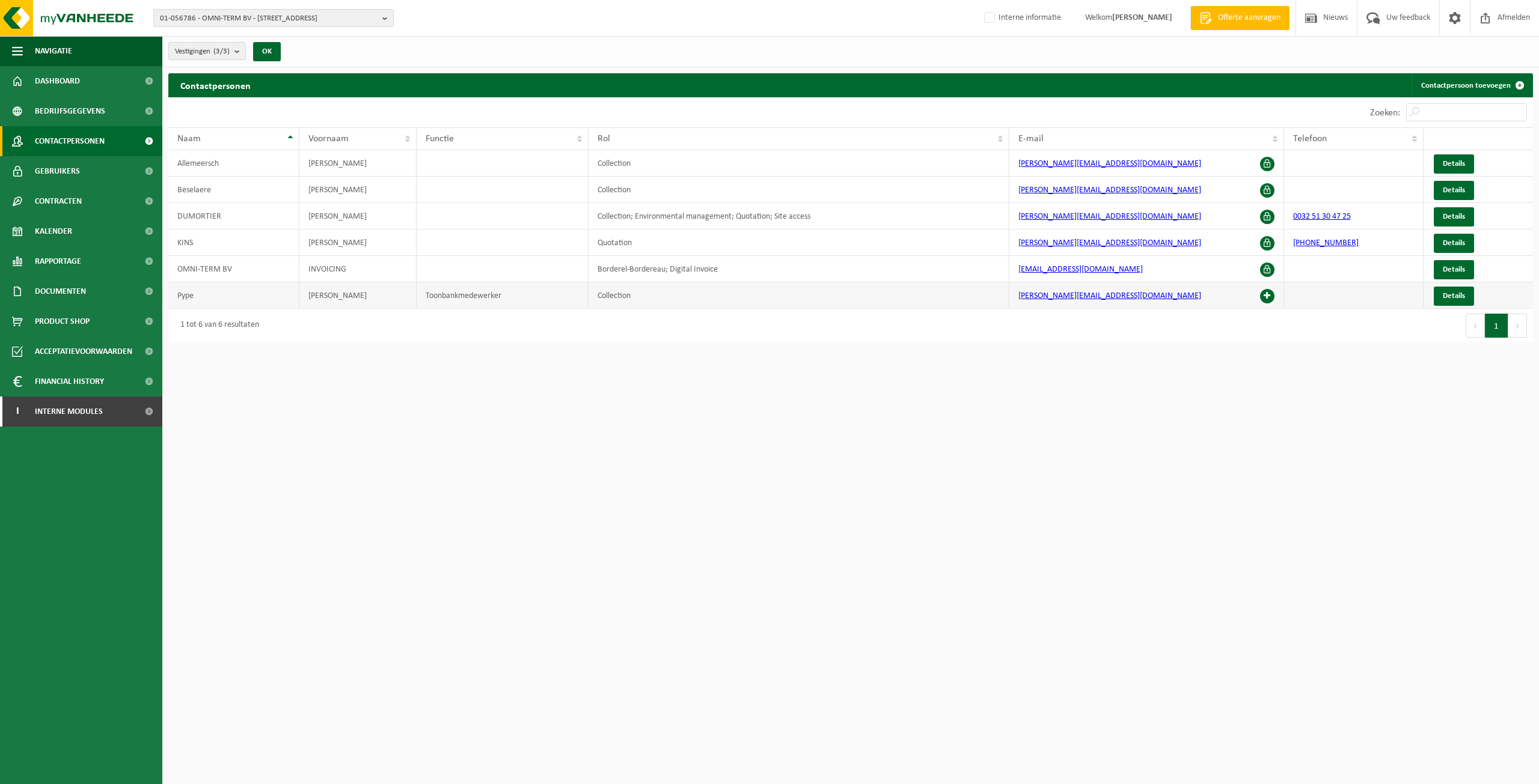
click at [1271, 293] on span at bounding box center [1267, 296] width 14 height 14
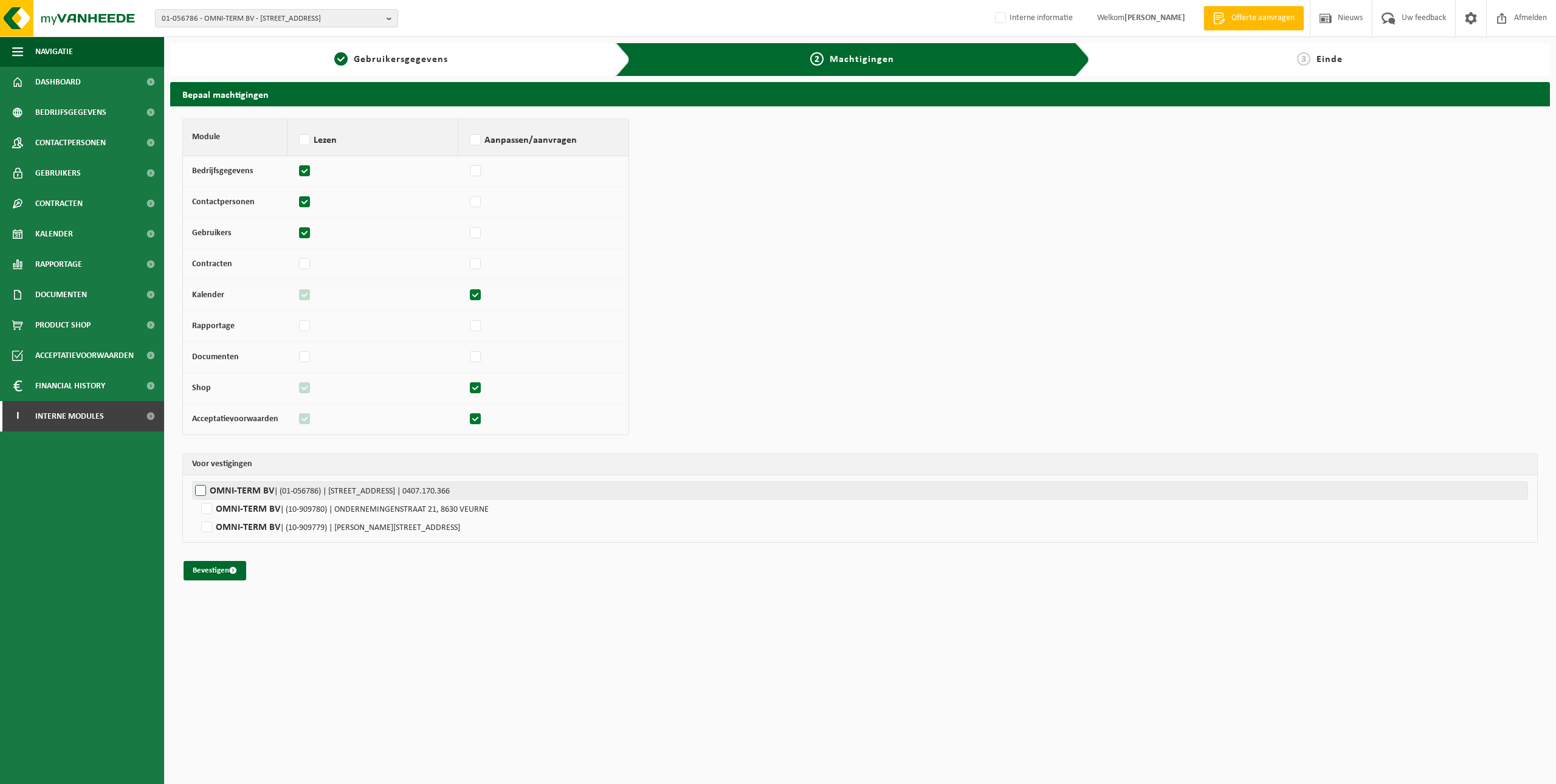
click at [262, 491] on label"] "OMNI-TERM BV | (01-056786) | [STREET_ADDRESS] | 0407.170.366" at bounding box center [860, 490] width 1336 height 18
click at [262, 491] on input "OMNI-TERM BV | (01-056786) | [STREET_ADDRESS] | 0407.170.366" at bounding box center [969, 490] width 1556 height 18
checkbox input "true"
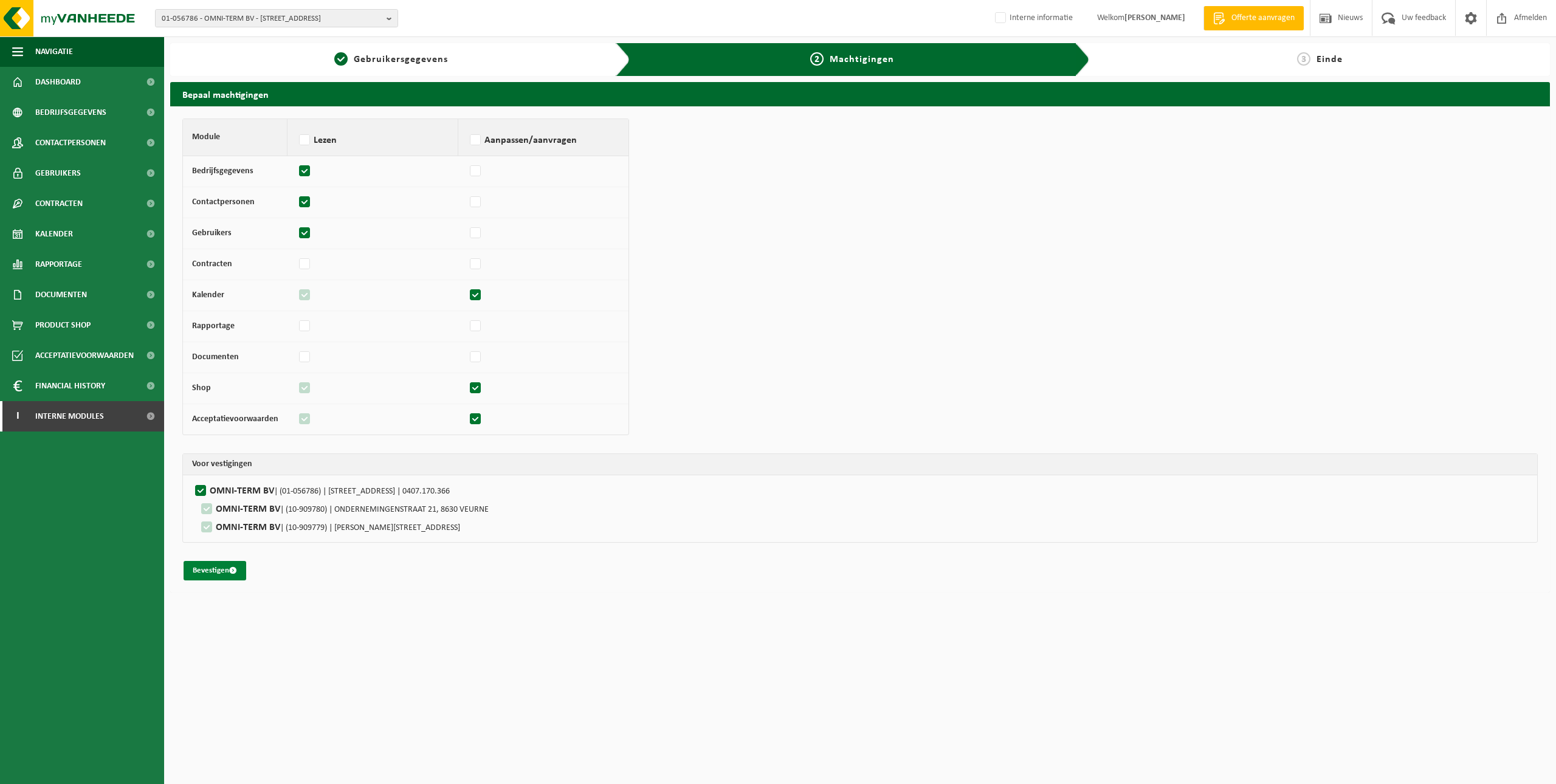
click at [216, 563] on button "Bevestigen" at bounding box center [214, 571] width 63 height 19
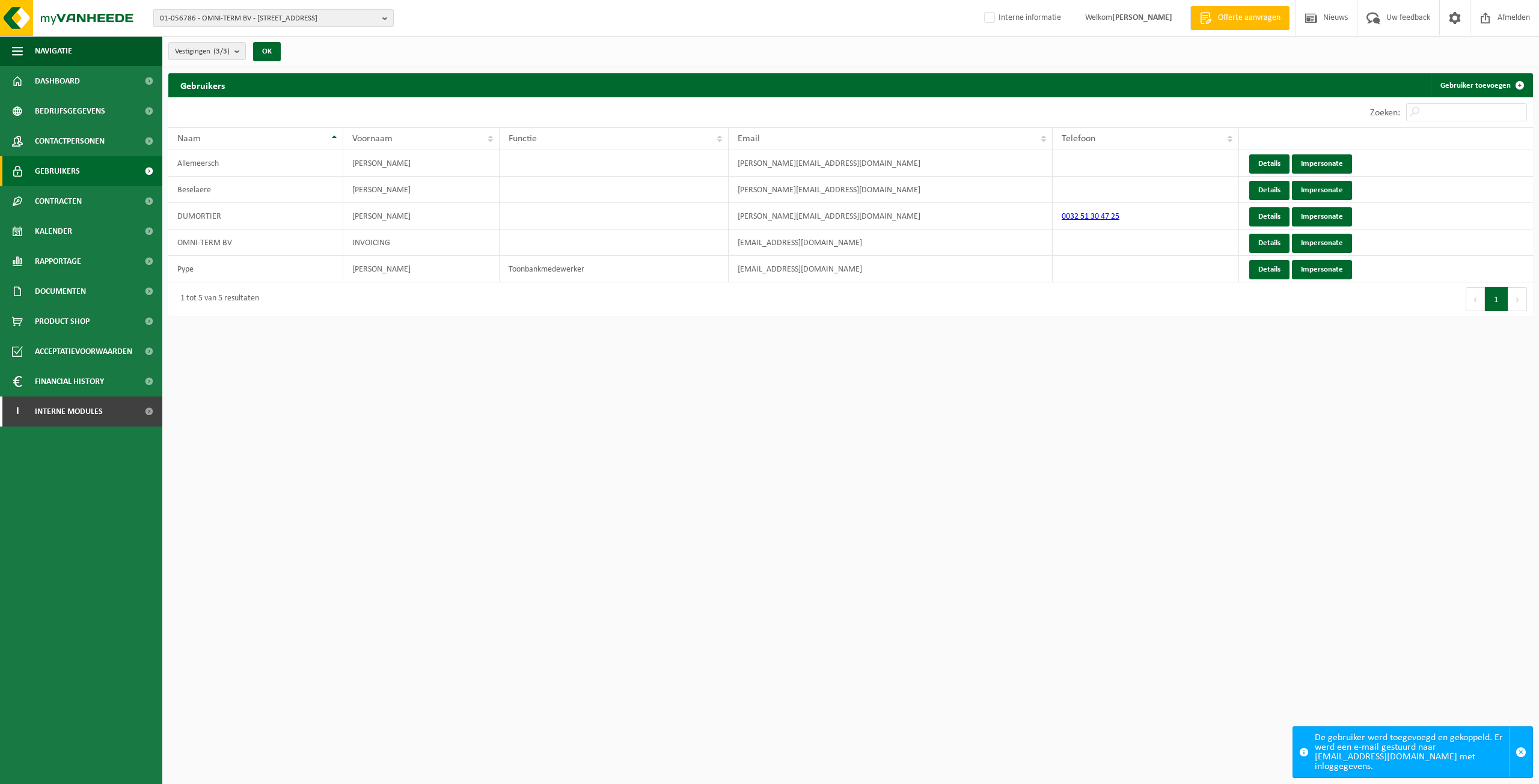
click at [205, 12] on span "01-056786 - OMNI-TERM BV - 8870 IZEGEM, ROESELAARSESTRAAT 525" at bounding box center [269, 18] width 218 height 18
paste input "01-070495"
type input "01-070495"
click at [239, 54] on strong "01-070495 - DEUFOL PORT OF ANTWERP NV - 2030 ANTWERPEN, BELIWEG HAVEN 317" at bounding box center [260, 59] width 201 height 18
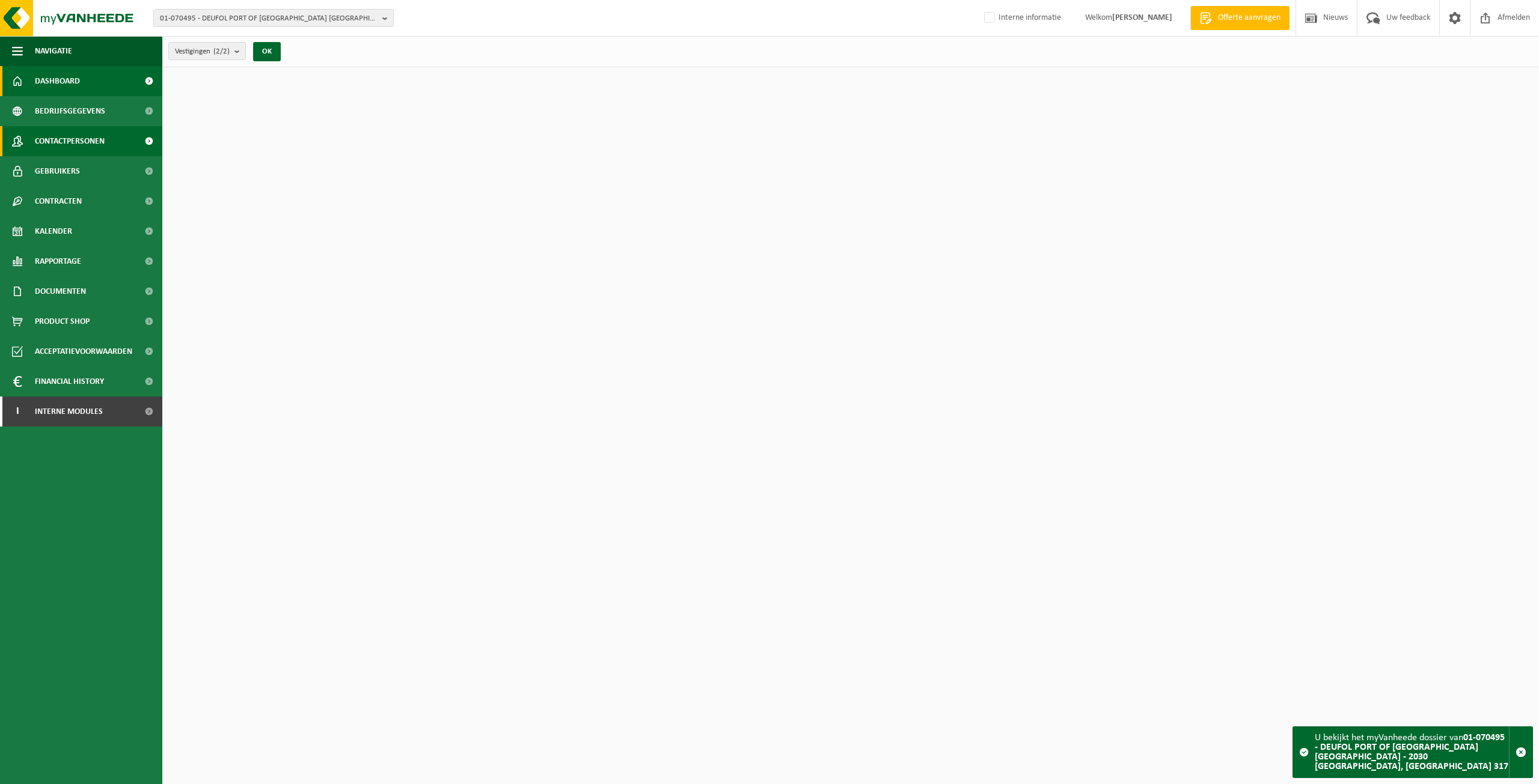
click at [87, 144] on span "Contactpersonen" at bounding box center [70, 141] width 70 height 31
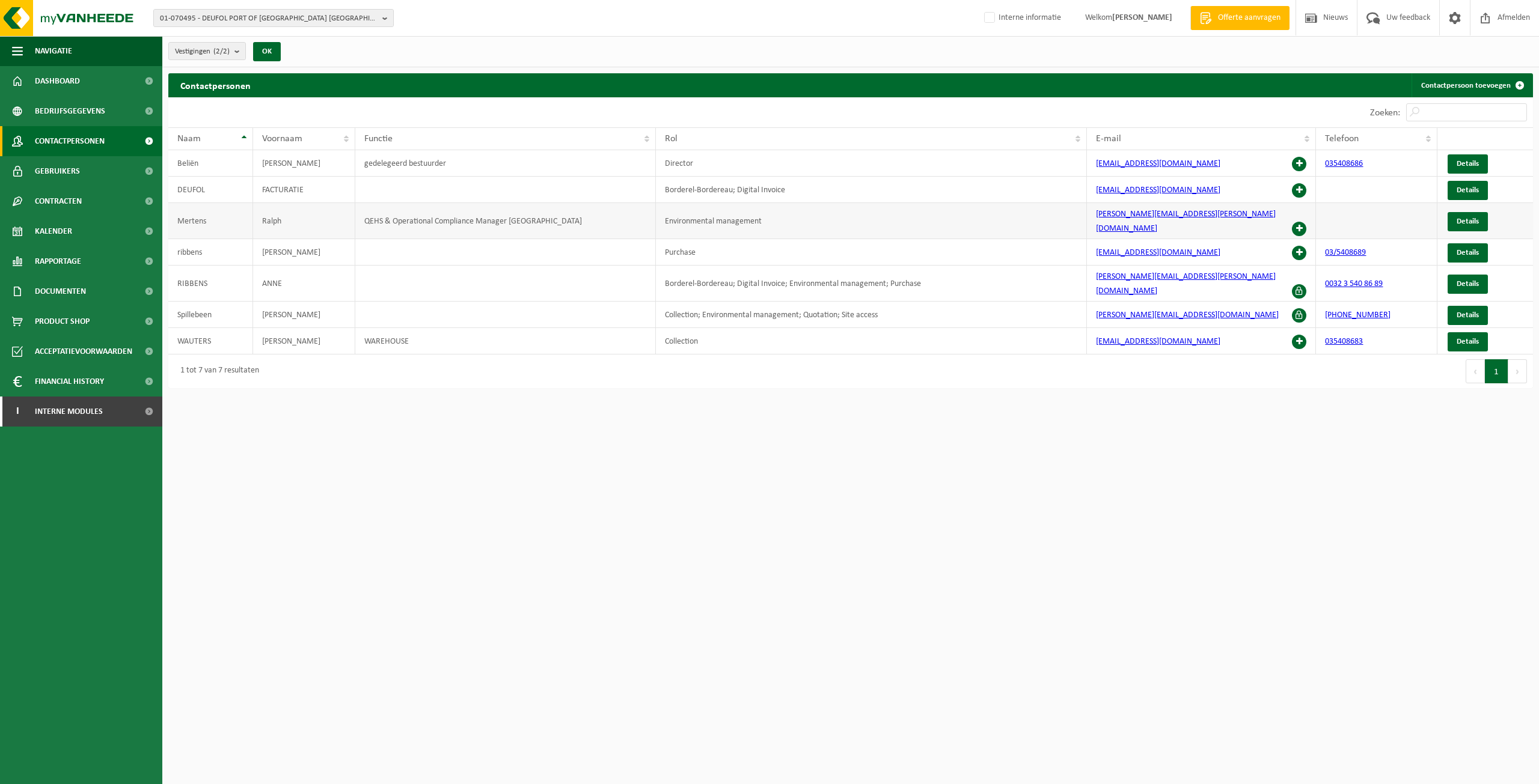
click at [1300, 222] on span at bounding box center [1299, 229] width 14 height 14
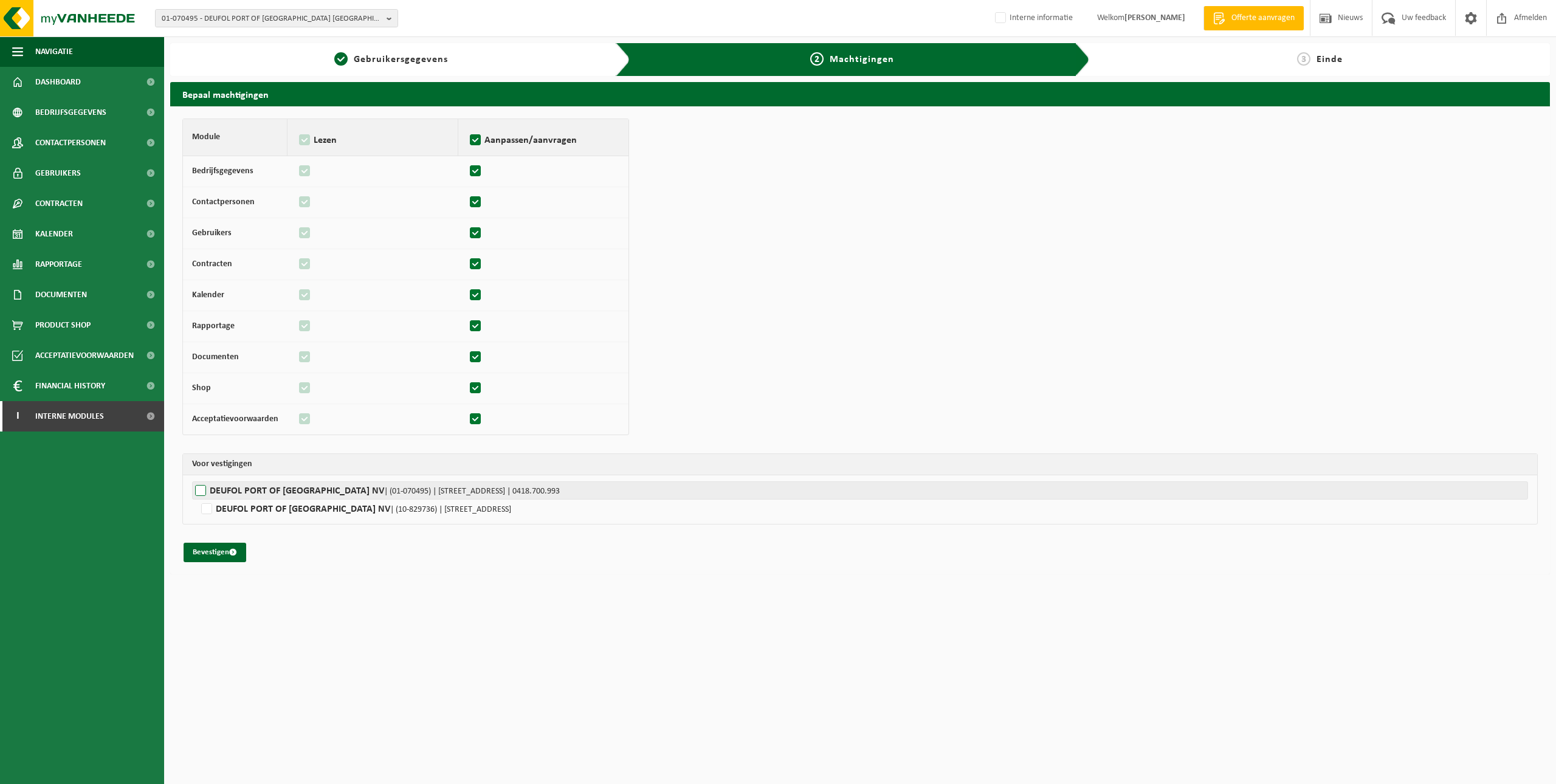
click at [297, 486] on label"] "DEUFOL PORT OF ANTWERP NV | (01-070495) | BELIWEG HAVEN 317, 2030 ANTWERPEN | 0…" at bounding box center [860, 490] width 1336 height 18
click at [297, 486] on input "DEUFOL PORT OF ANTWERP NV | (01-070495) | BELIWEG HAVEN 317, 2030 ANTWERPEN | 0…" at bounding box center [969, 490] width 1556 height 18
checkbox input "true"
click at [219, 544] on button "Bevestigen" at bounding box center [214, 553] width 63 height 19
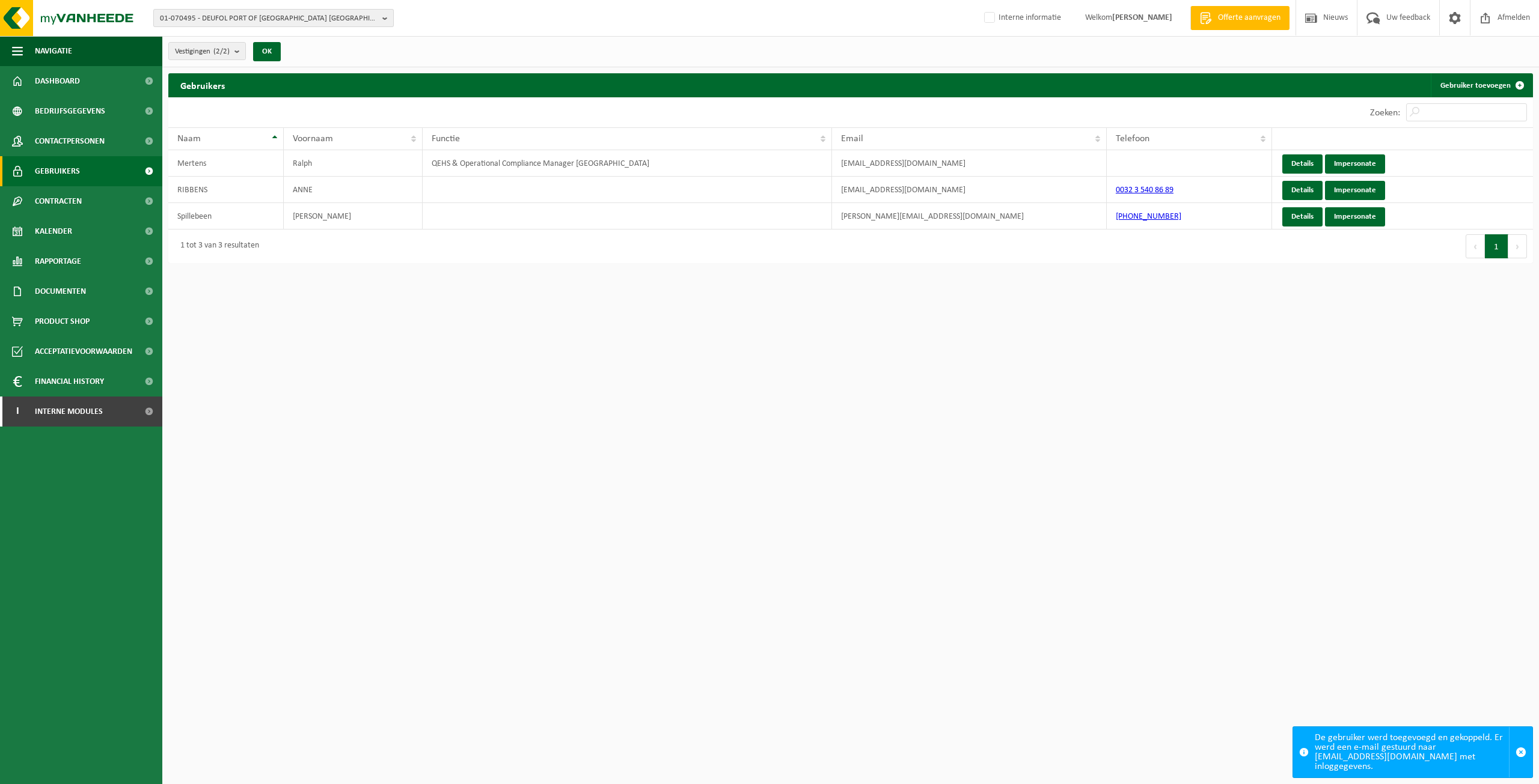
click at [226, 9] on button "01-070495 - DEUFOL PORT OF ANTWERP NV - 2030 ANTWERPEN, BELIWEG HAVEN 317" at bounding box center [274, 17] width 240 height 18
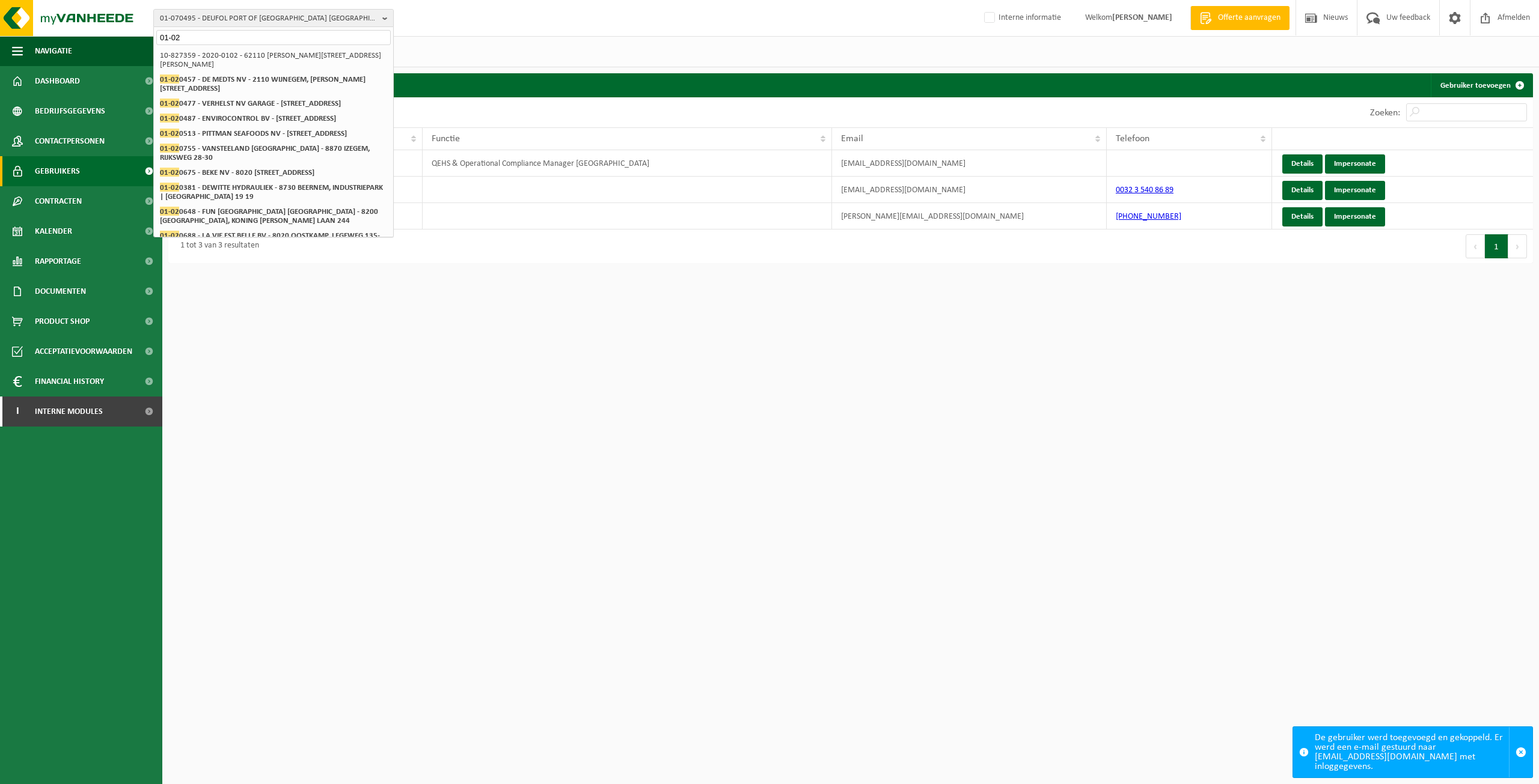
click at [267, 38] on input "01-02" at bounding box center [274, 38] width 235 height 15
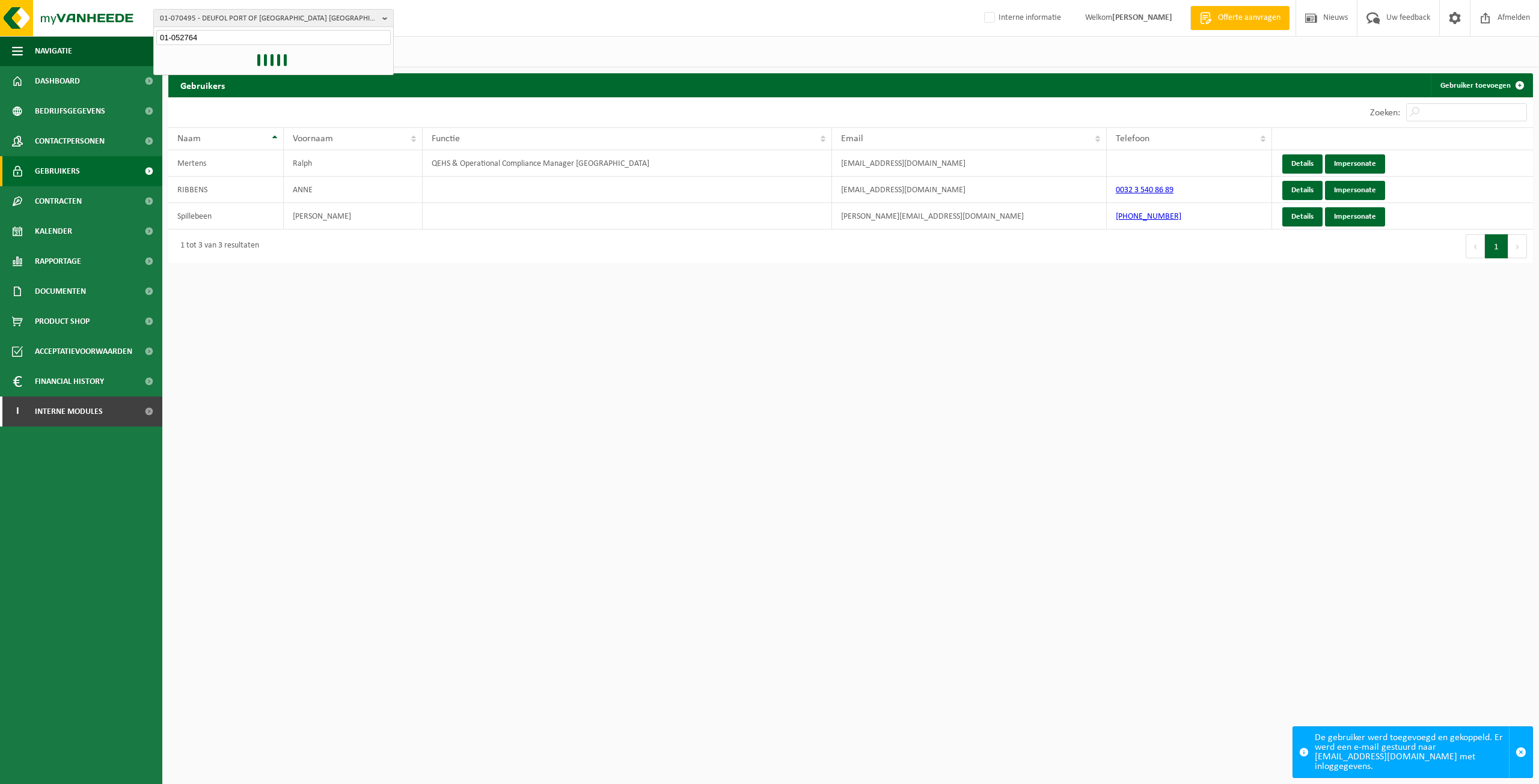
type input "01-052764"
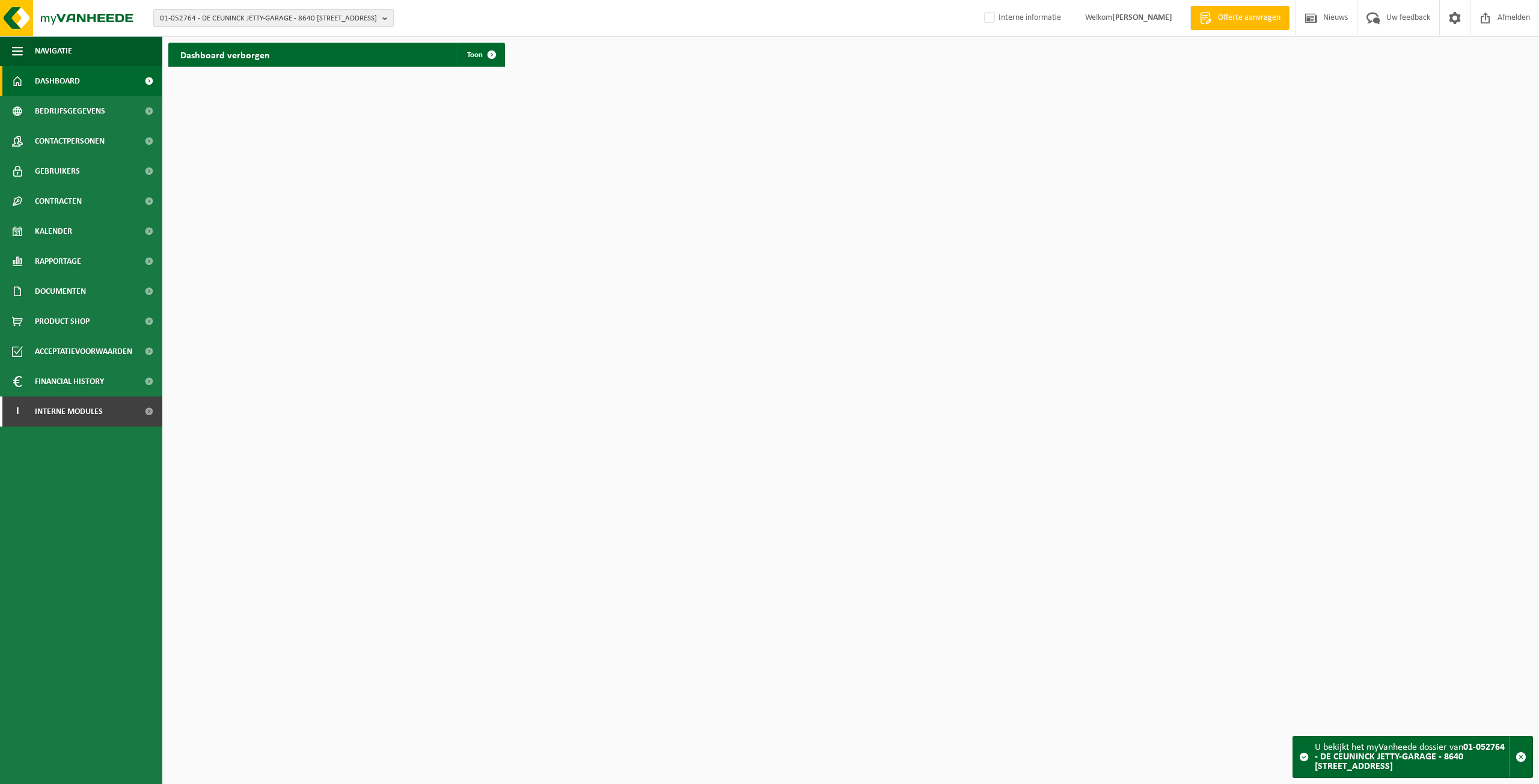
drag, startPoint x: 213, startPoint y: 18, endPoint x: 237, endPoint y: 24, distance: 24.7
click at [213, 18] on span "01-052764 - DE CEUNINCK JETTY-GARAGE - 8640 [STREET_ADDRESS]" at bounding box center [269, 18] width 218 height 18
click at [56, 291] on span "Documenten" at bounding box center [61, 292] width 52 height 31
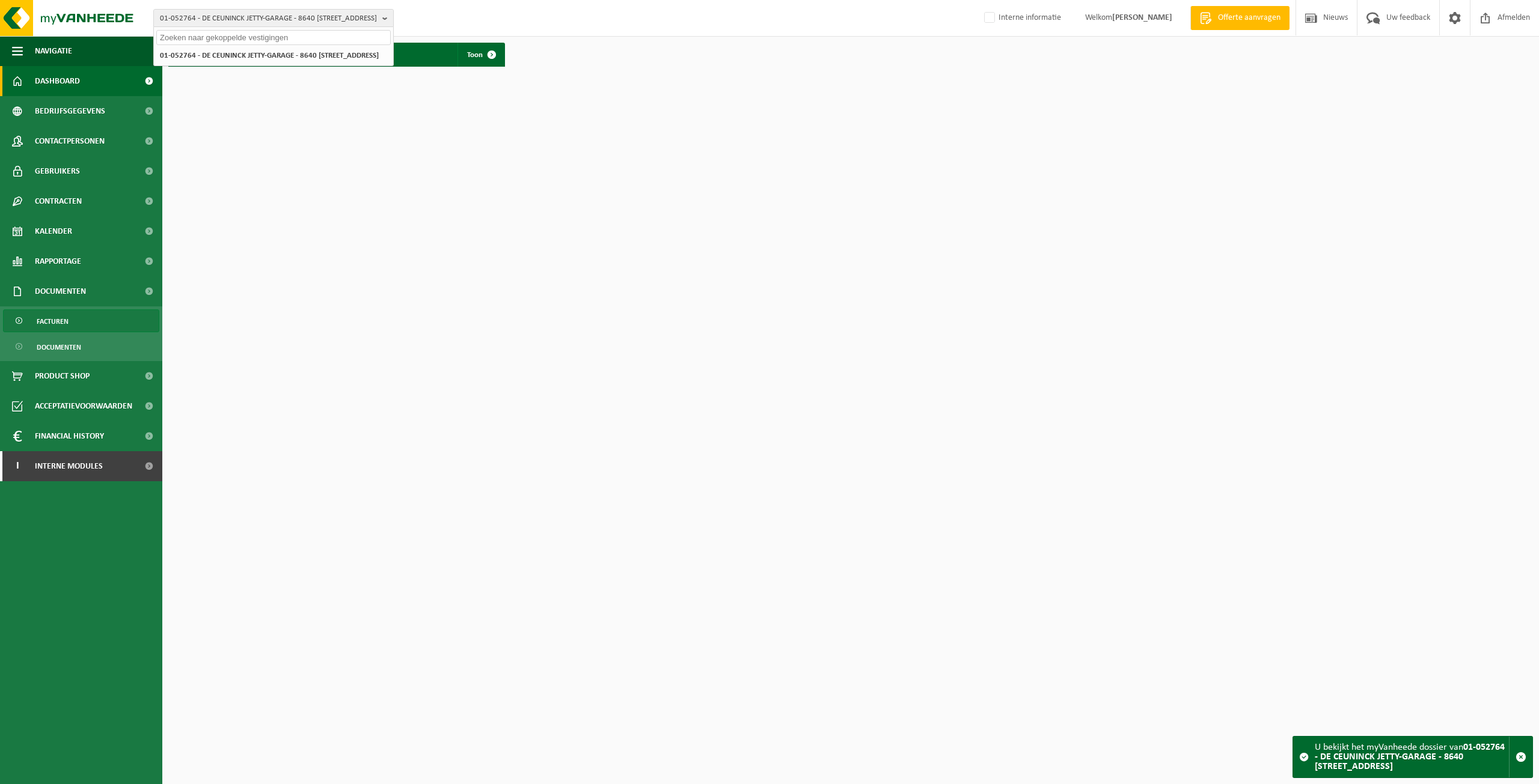
click at [92, 319] on link "Facturen" at bounding box center [81, 321] width 156 height 23
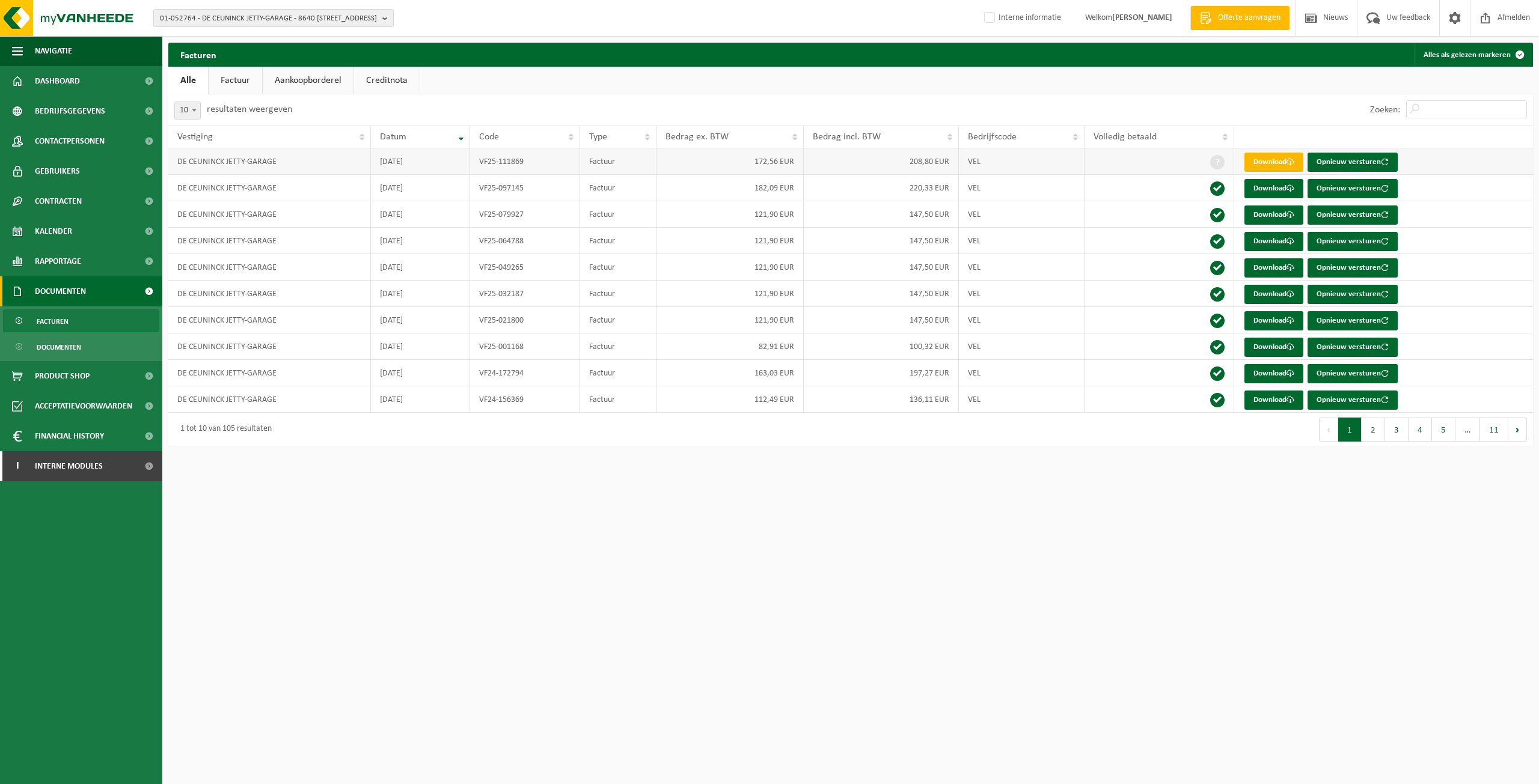
click at [1286, 163] on link "Download" at bounding box center [1275, 162] width 59 height 19
click at [269, 23] on span "01-052764 - DE CEUNINCK JETTY-GARAGE - 8640 WOESTEN, OOSTVLETERENSTRAAT 17" at bounding box center [269, 18] width 218 height 18
type input "10-993450"
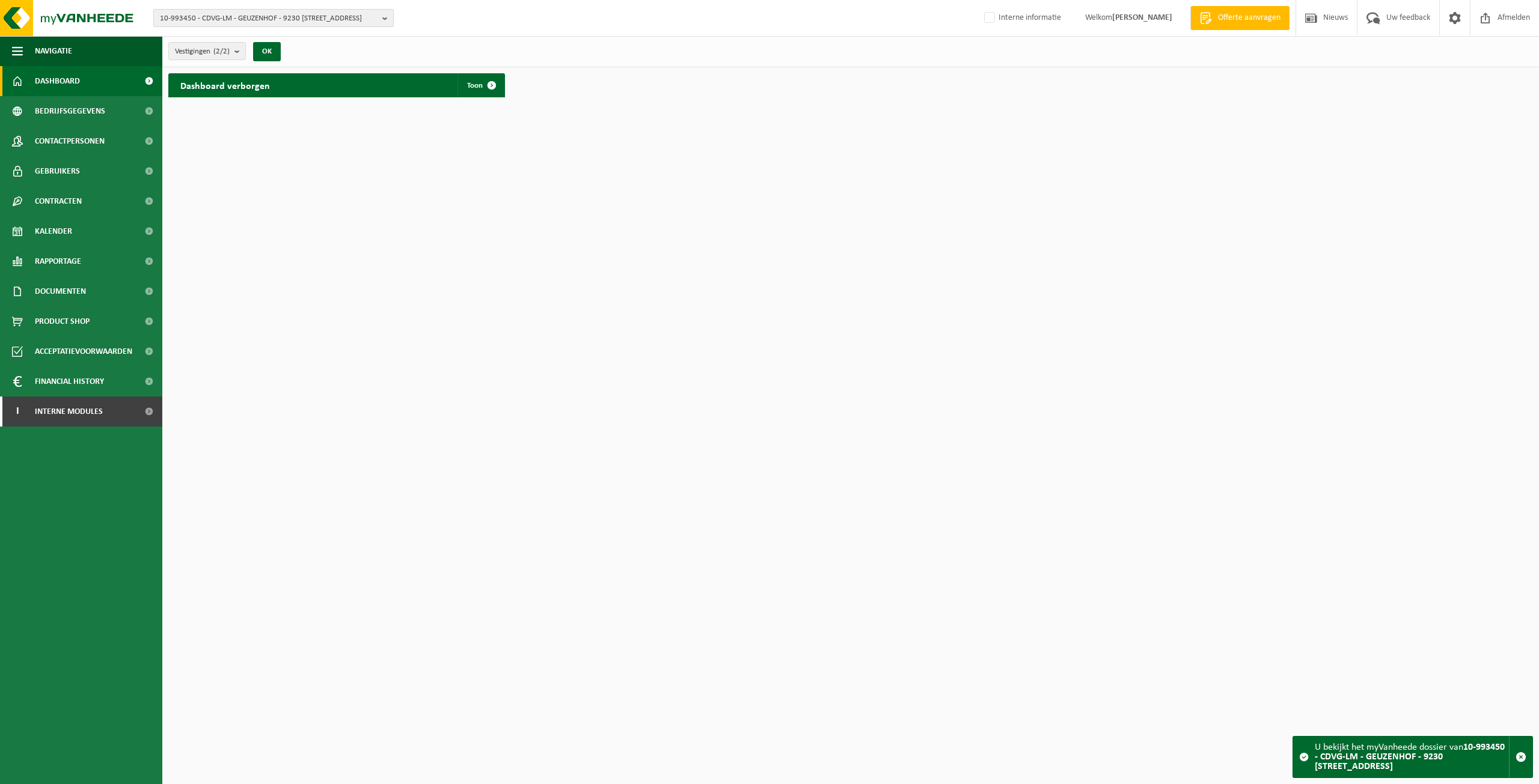
click at [204, 17] on span "10-993450 - CDVG-LM - GEUZENHOF - 9230 MASSEMEN, LAMBROEKSTRAAT 90" at bounding box center [269, 18] width 218 height 18
type input "01-058614"
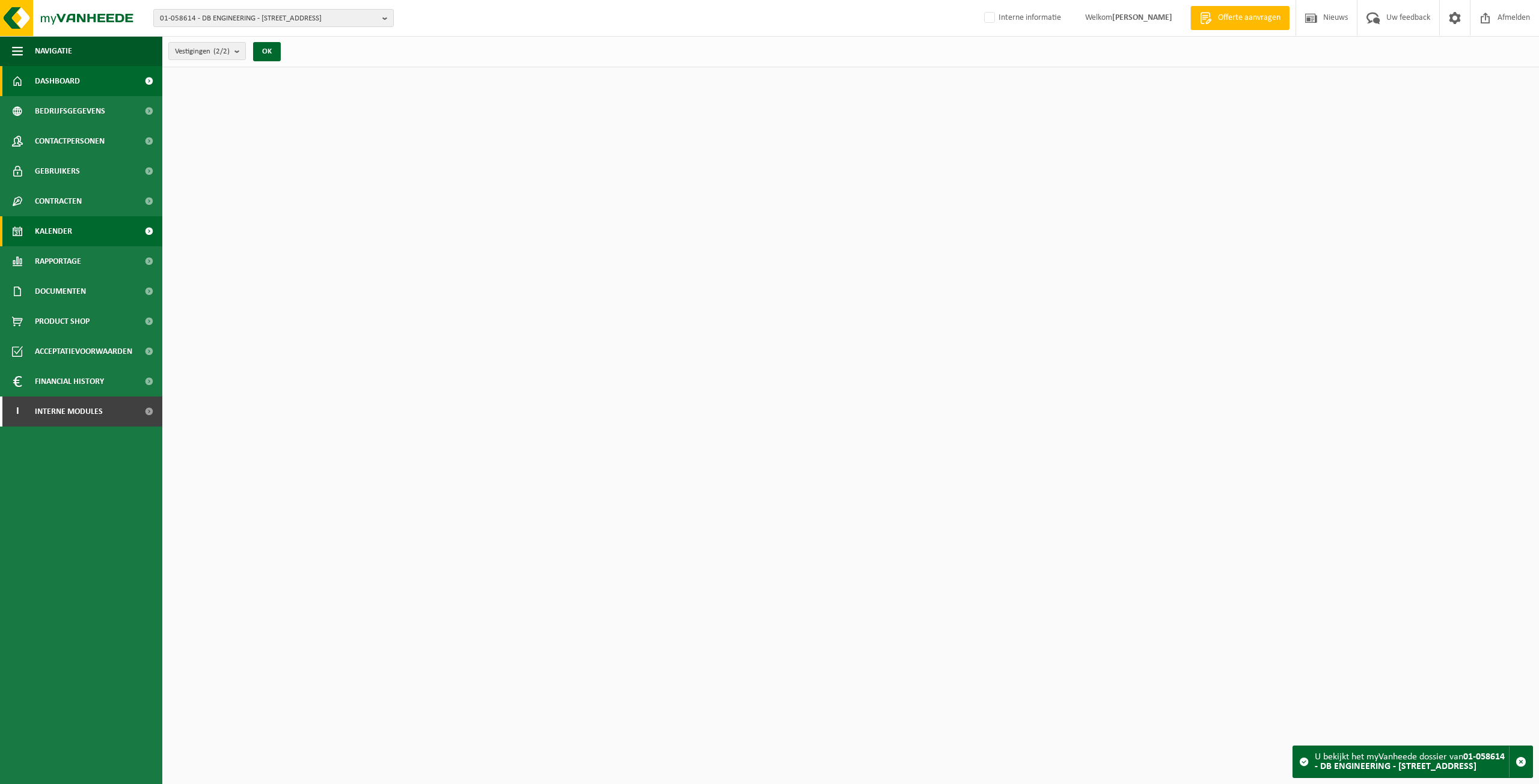
click at [55, 237] on span "Kalender" at bounding box center [53, 232] width 37 height 31
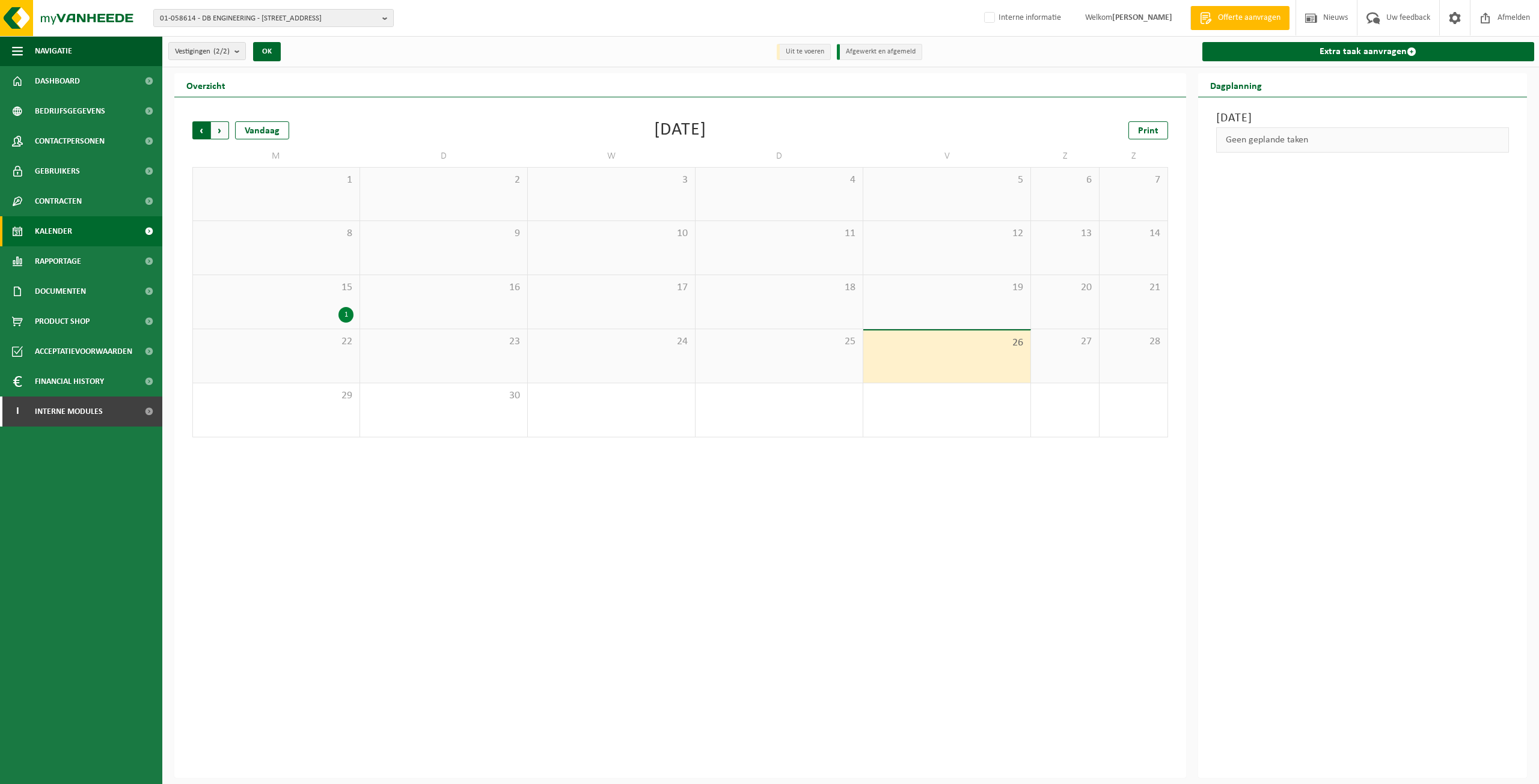
click at [223, 129] on span "Volgende" at bounding box center [219, 130] width 18 height 18
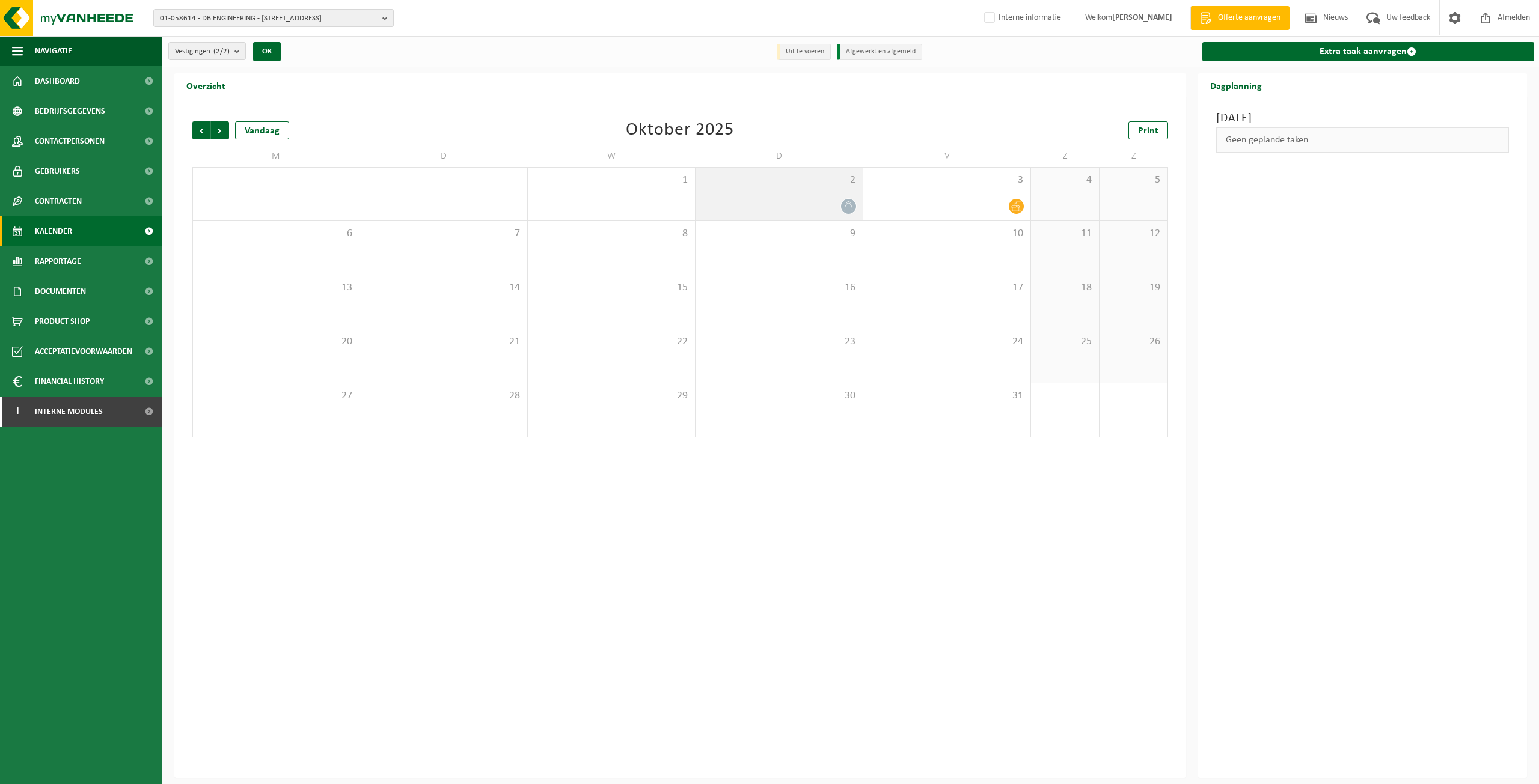
click at [790, 176] on span "2" at bounding box center [779, 180] width 156 height 13
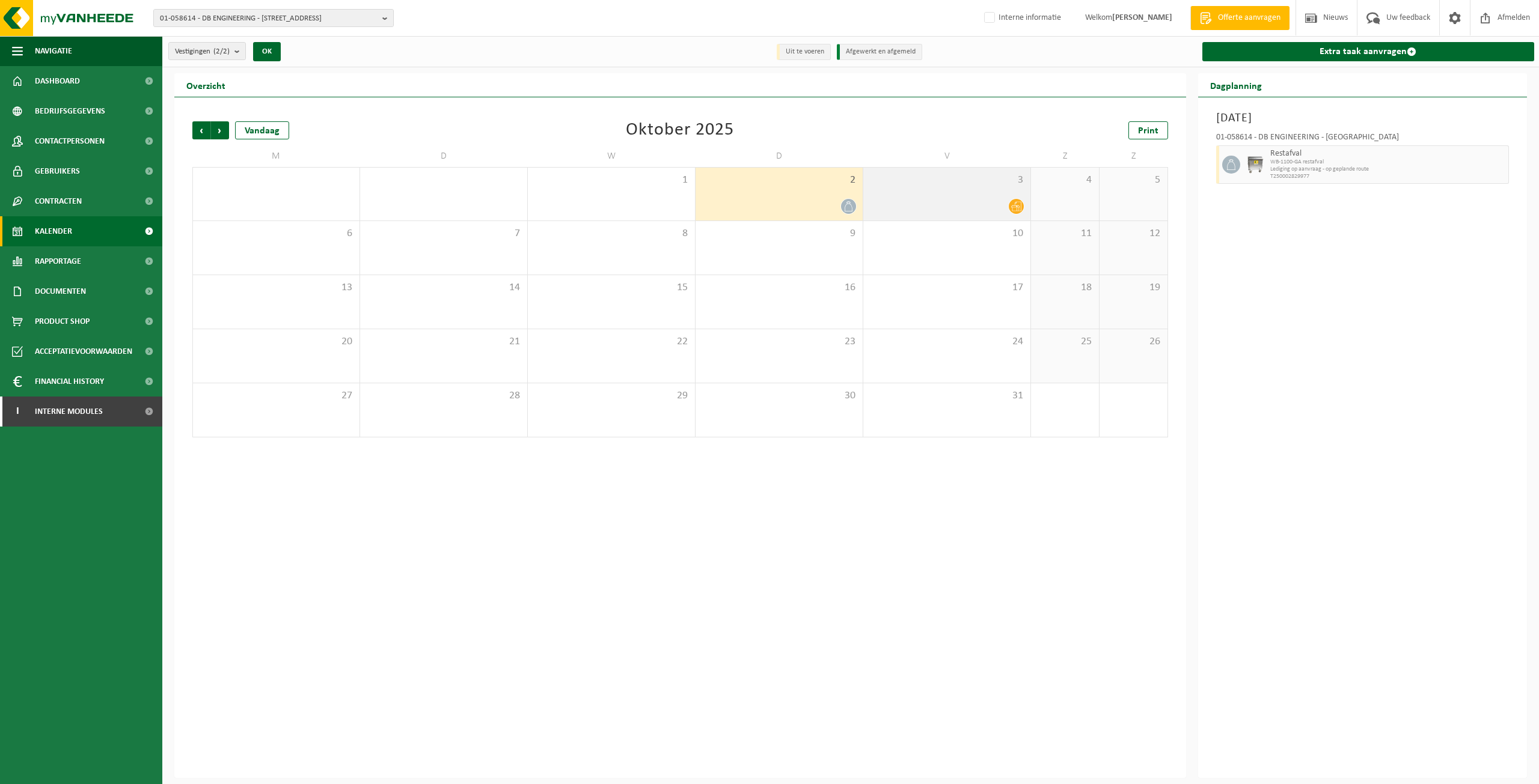
click at [962, 191] on div "3" at bounding box center [946, 194] width 167 height 52
